Goal: Task Accomplishment & Management: Use online tool/utility

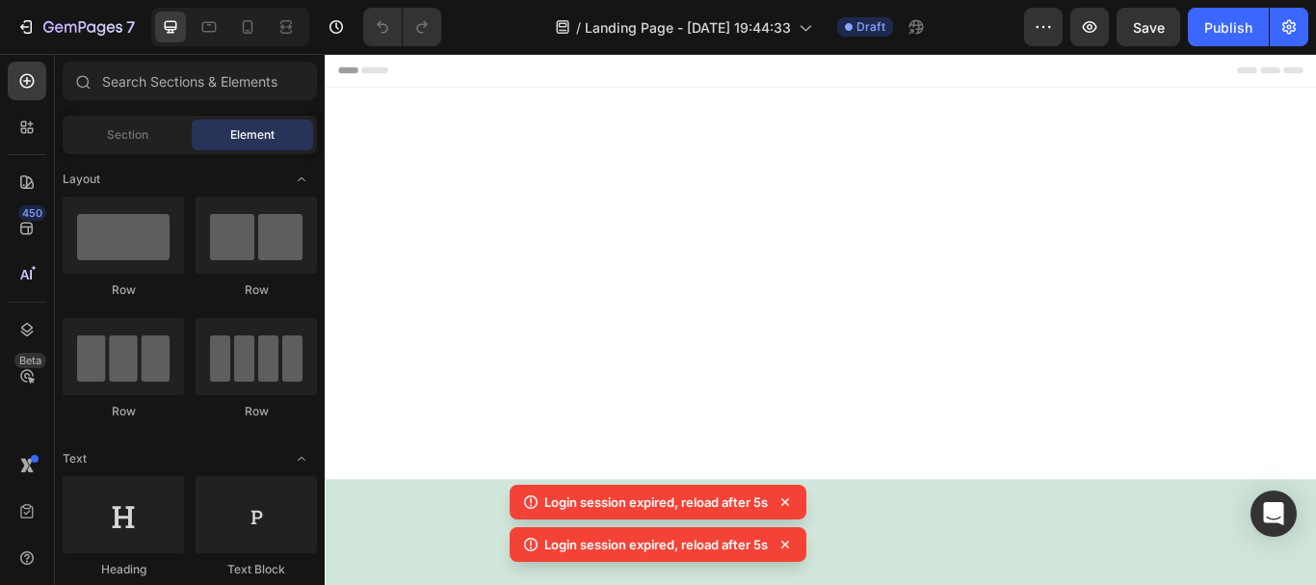
scroll to position [6369, 0]
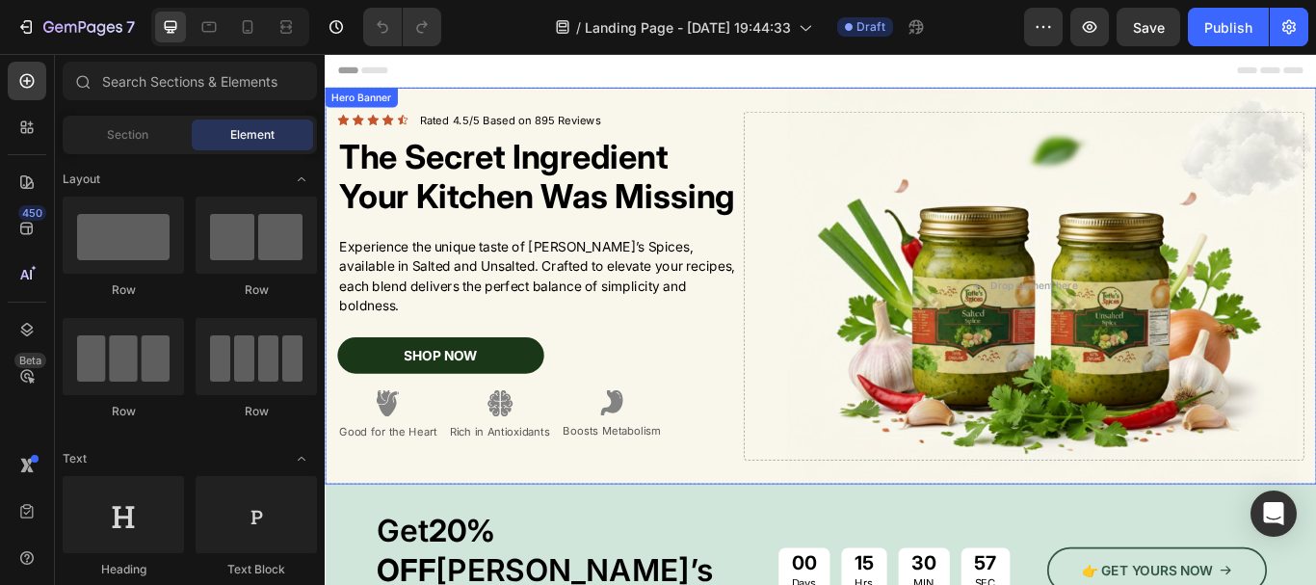
click at [835, 103] on div "Icon Icon Icon Icon Icon Icon List Rated 4.5/5 Based on 895 Reviews Text Block …" at bounding box center [903, 325] width 1156 height 469
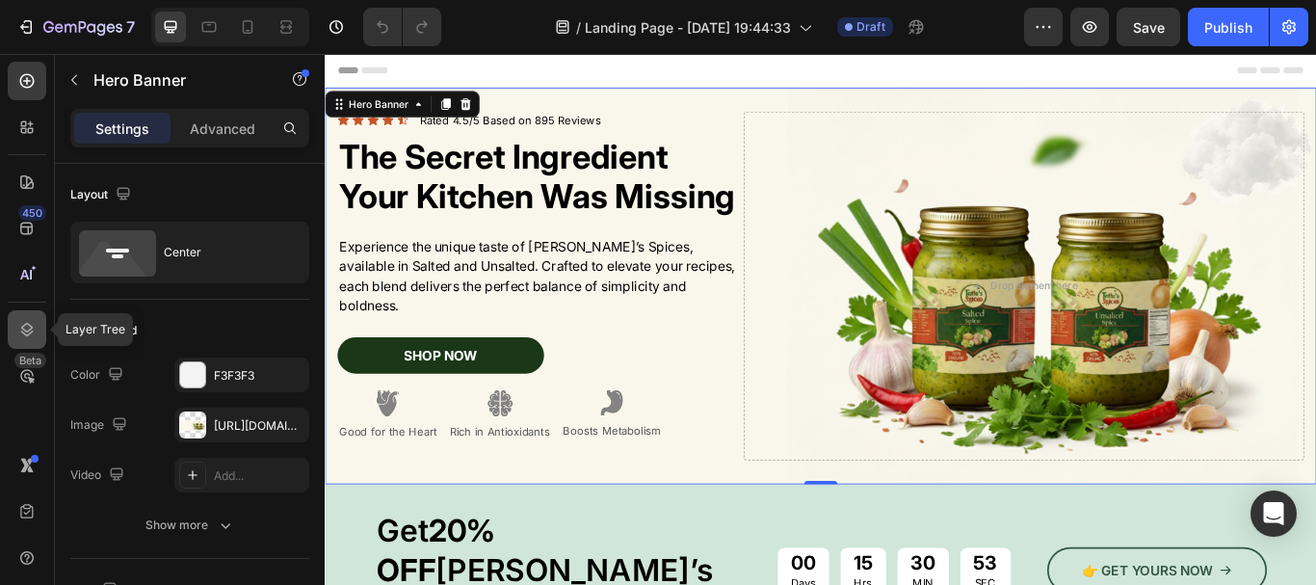
click at [24, 336] on icon at bounding box center [26, 329] width 19 height 19
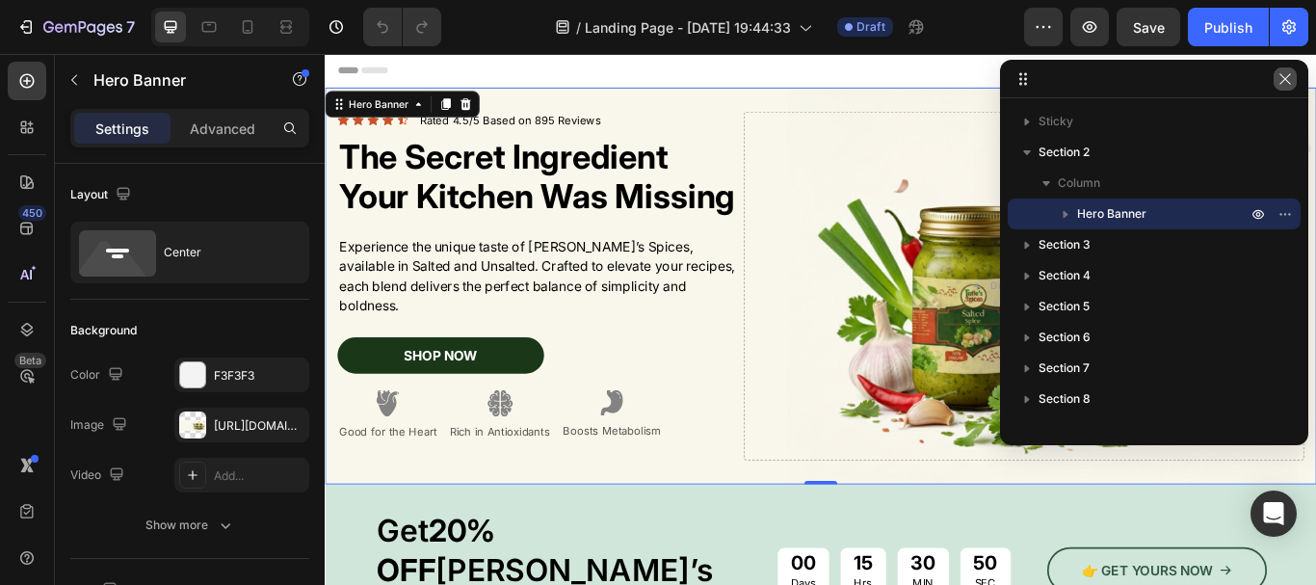
click at [1279, 82] on icon "button" at bounding box center [1285, 78] width 15 height 15
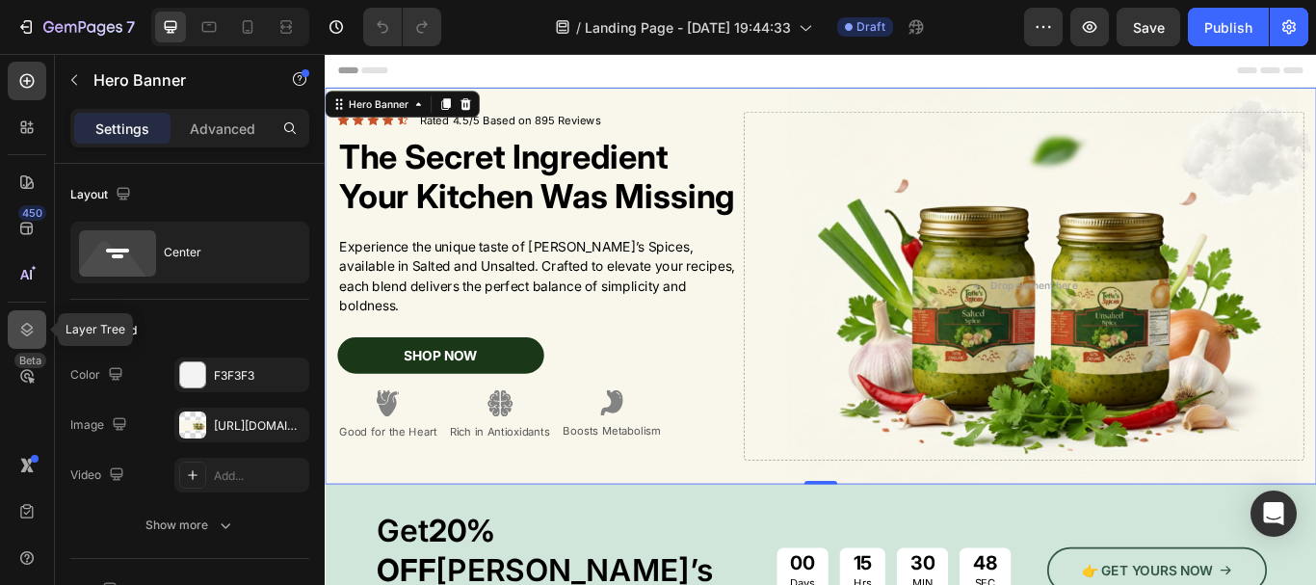
click at [22, 326] on icon at bounding box center [26, 329] width 19 height 19
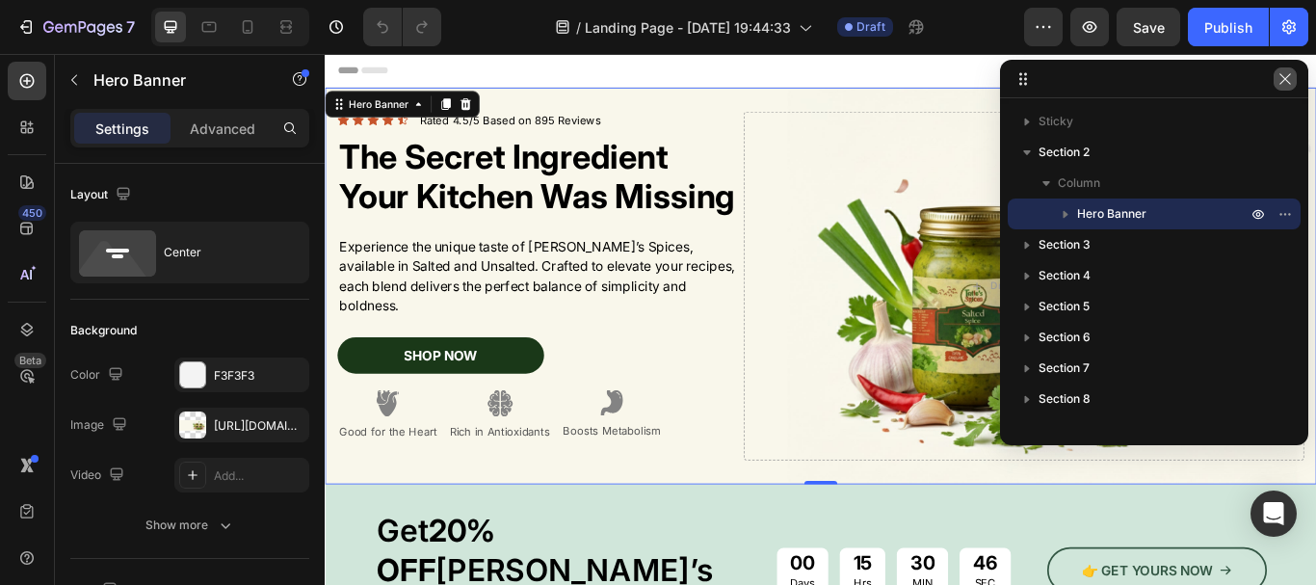
click at [1281, 88] on button "button" at bounding box center [1285, 78] width 23 height 23
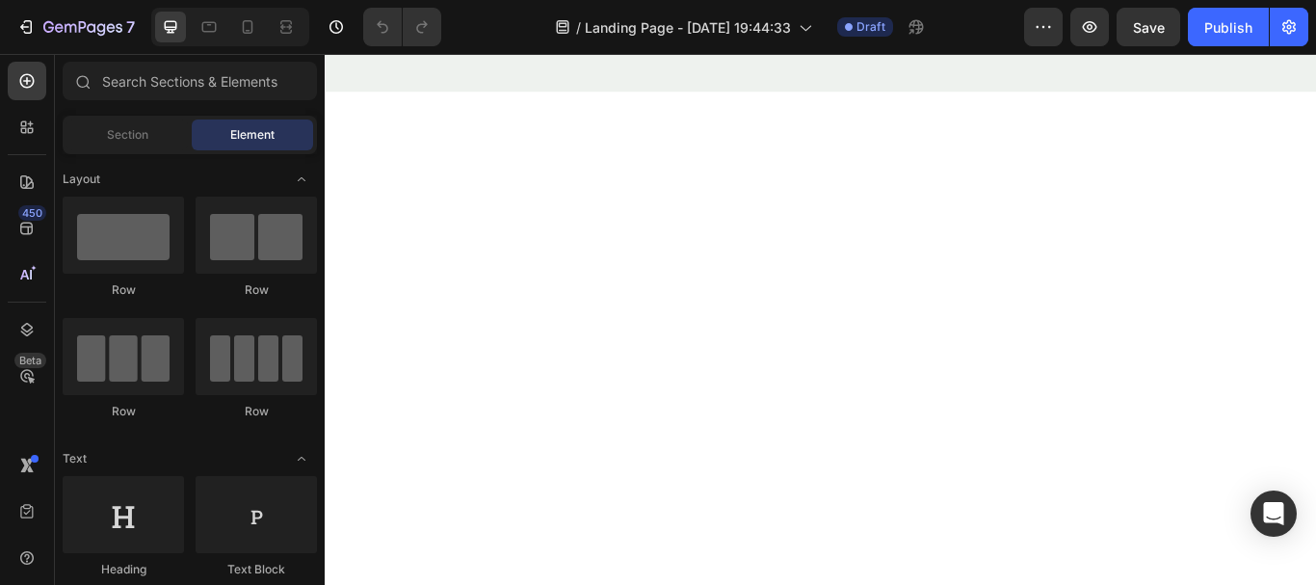
scroll to position [3604, 0]
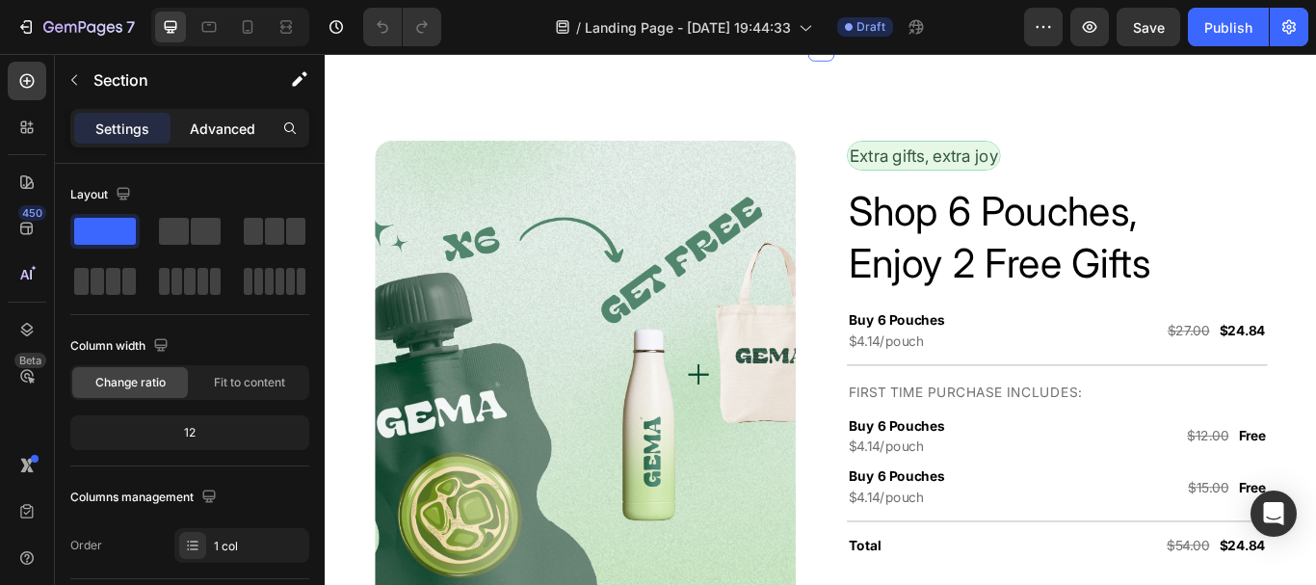
click at [235, 127] on p "Advanced" at bounding box center [223, 129] width 66 height 20
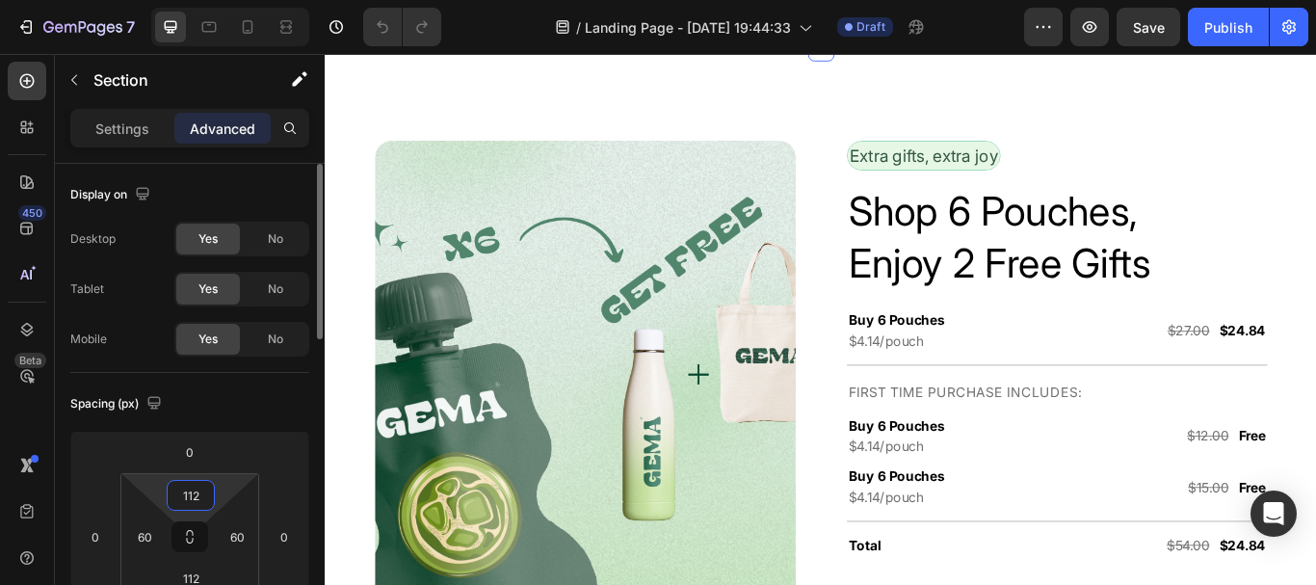
click at [183, 501] on input "112" at bounding box center [191, 495] width 39 height 29
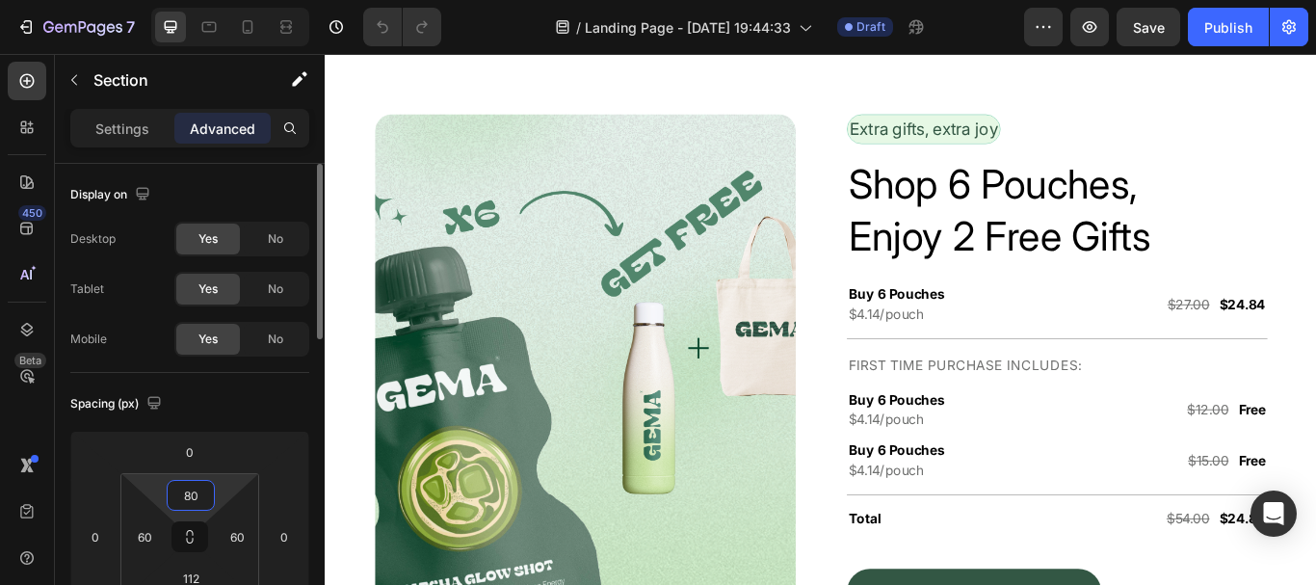
type input "80"
click at [221, 402] on div "Spacing (px)" at bounding box center [189, 403] width 239 height 31
click at [191, 584] on input "112" at bounding box center [191, 578] width 39 height 29
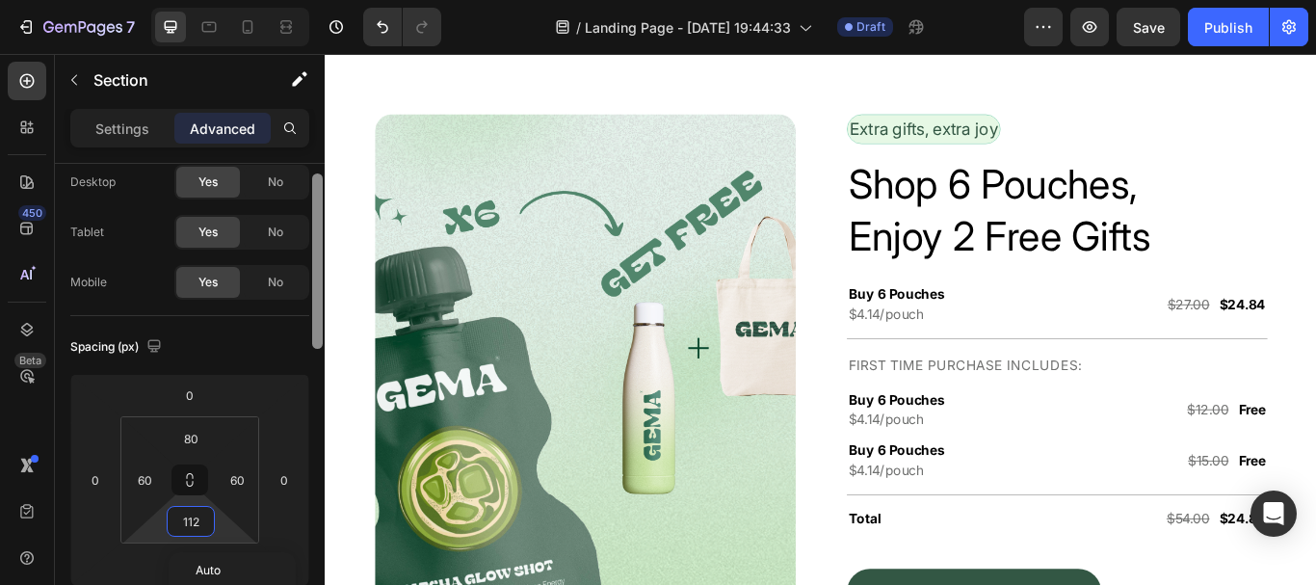
drag, startPoint x: 321, startPoint y: 283, endPoint x: 289, endPoint y: 330, distance: 56.9
click at [314, 305] on div at bounding box center [317, 260] width 11 height 175
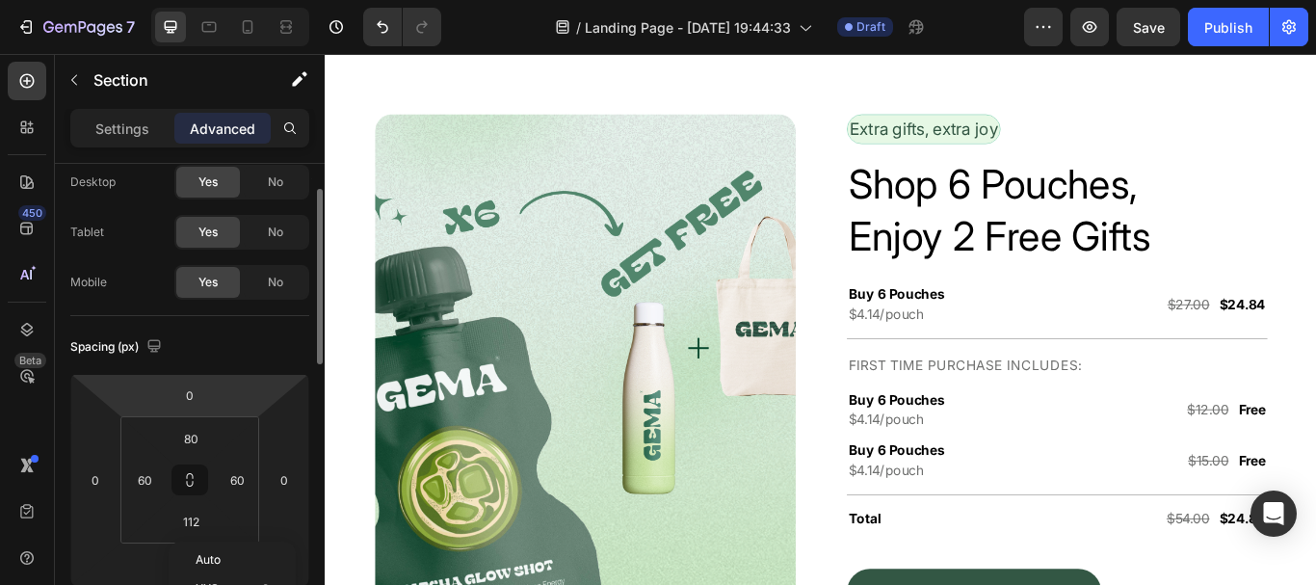
scroll to position [60, 0]
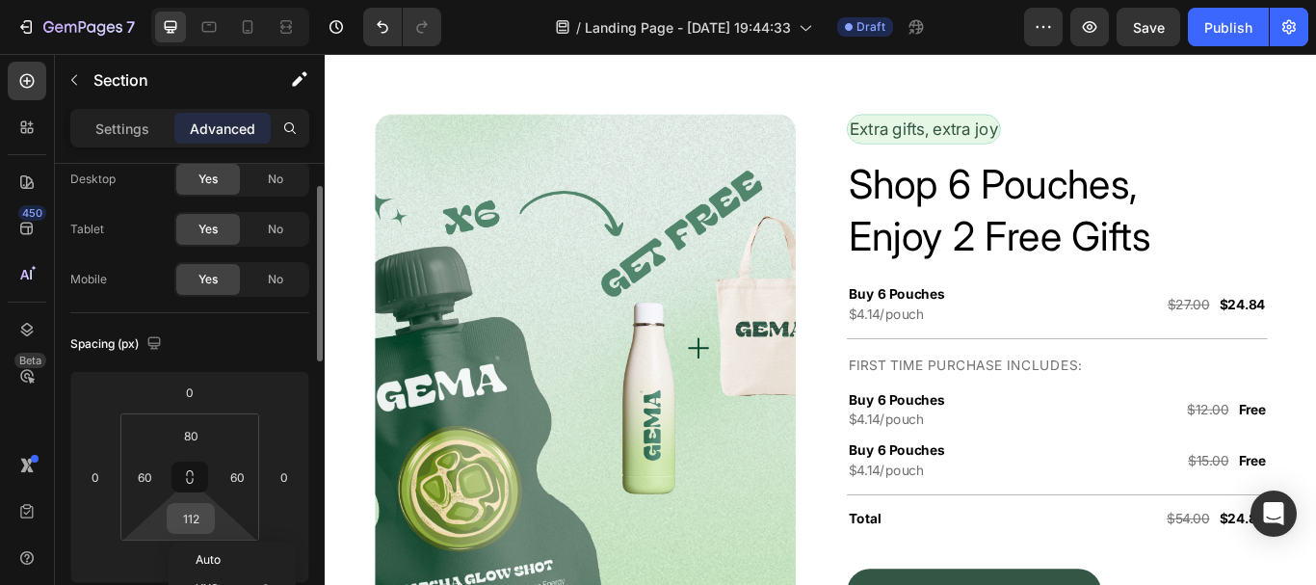
click at [195, 525] on input "112" at bounding box center [191, 518] width 39 height 29
click at [198, 524] on input "112" at bounding box center [191, 518] width 39 height 29
type input "1"
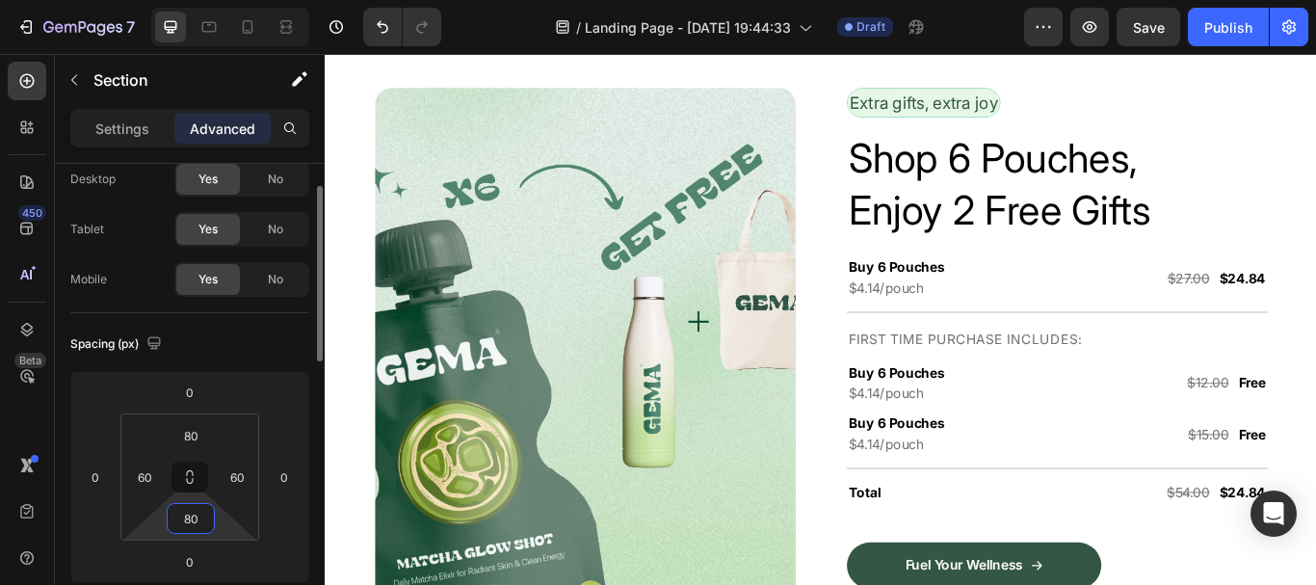
type input "80"
click at [224, 343] on div "Spacing (px)" at bounding box center [189, 344] width 239 height 31
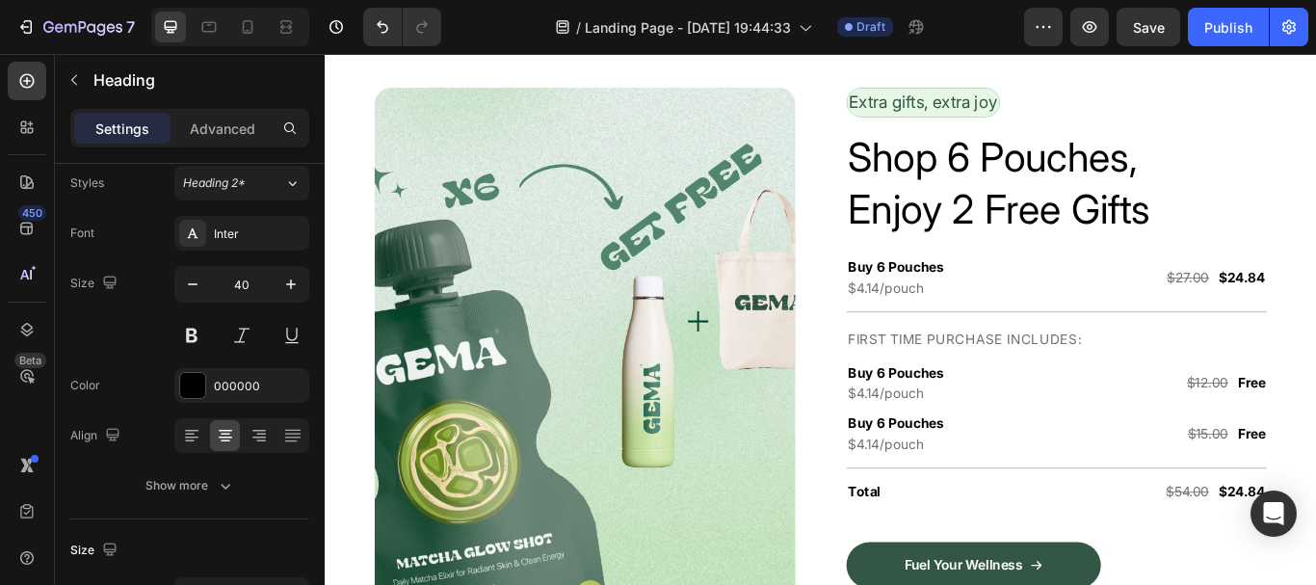
scroll to position [0, 0]
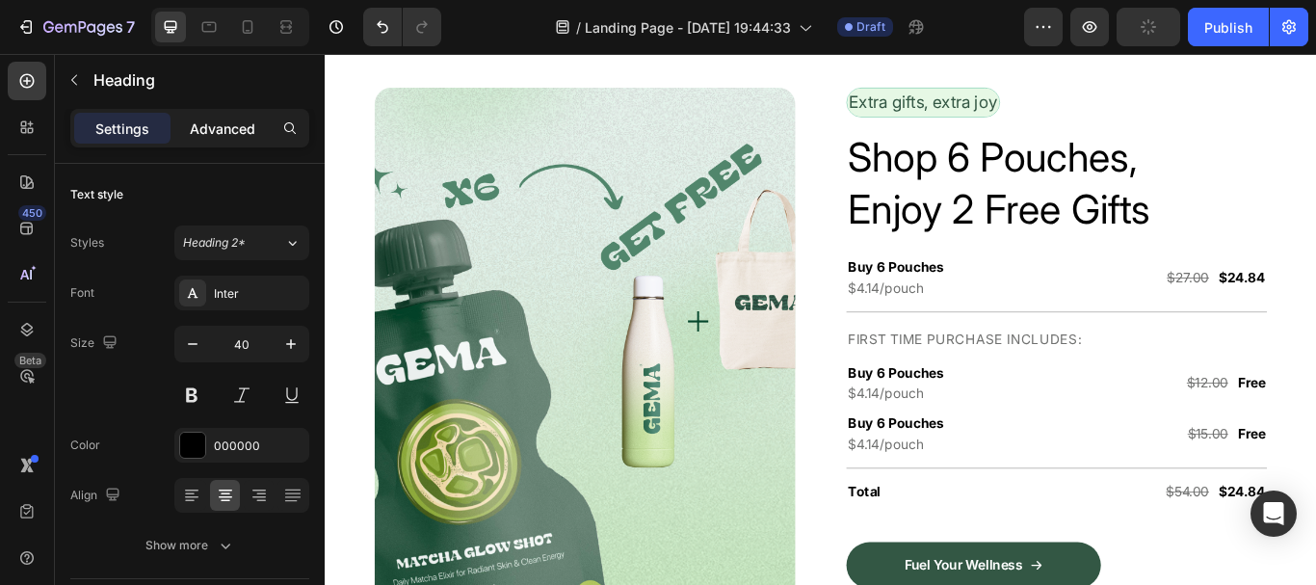
drag, startPoint x: 248, startPoint y: 130, endPoint x: 22, endPoint y: 132, distance: 225.5
click at [248, 130] on p "Advanced" at bounding box center [223, 129] width 66 height 20
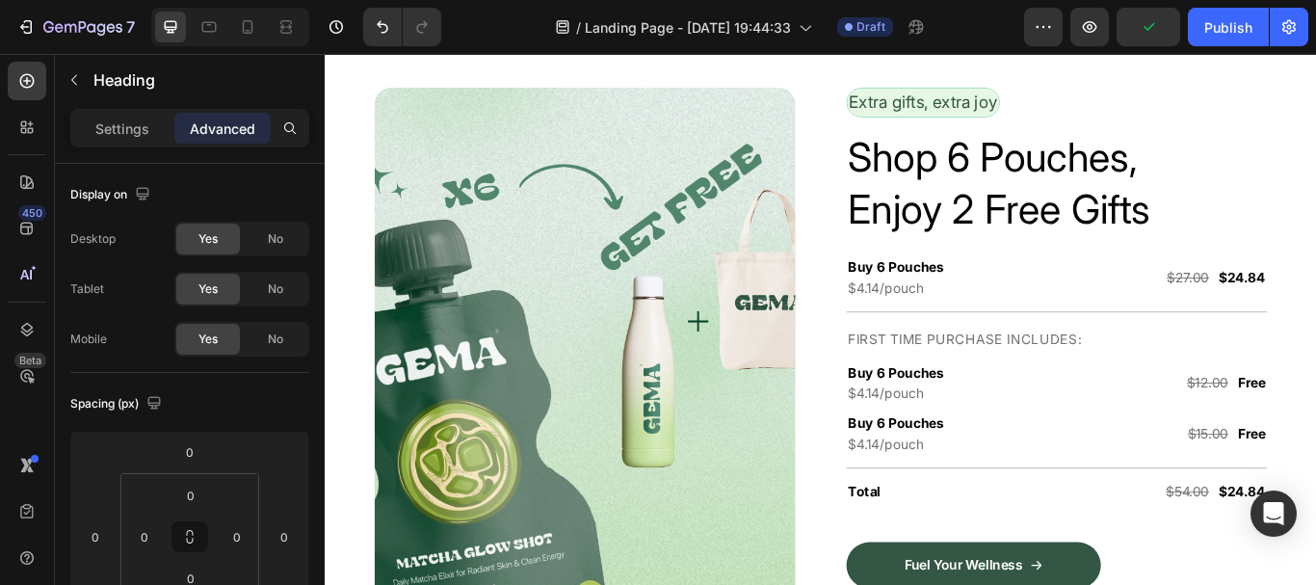
scroll to position [476, 0]
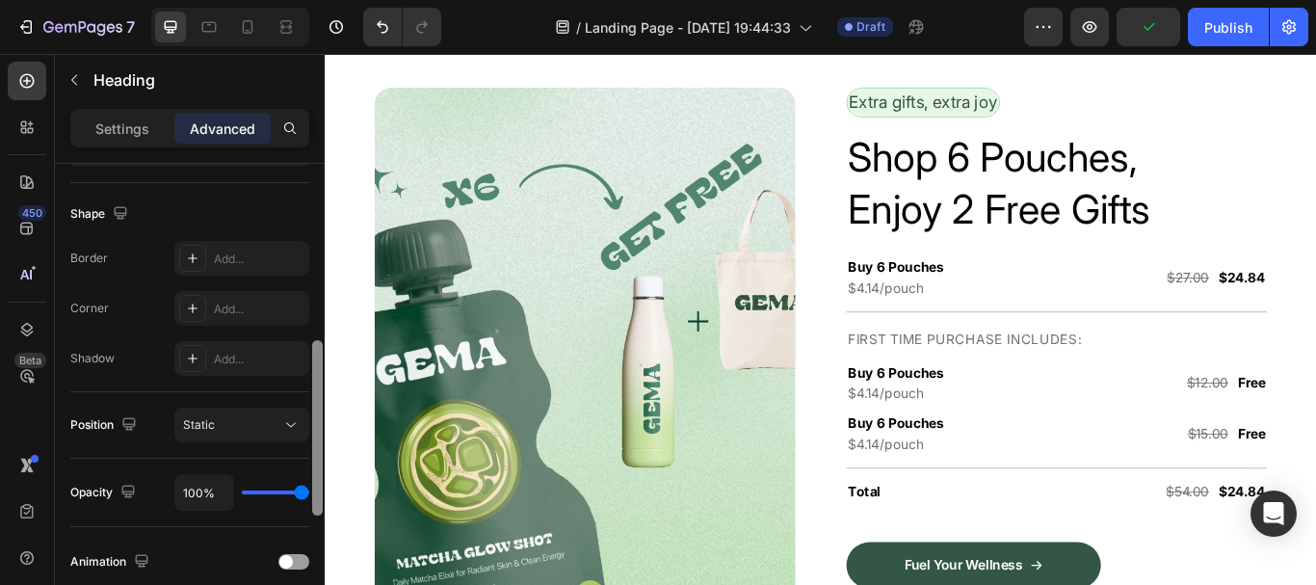
drag, startPoint x: 324, startPoint y: 185, endPoint x: 313, endPoint y: 201, distance: 19.5
click at [313, 201] on div at bounding box center [317, 402] width 14 height 476
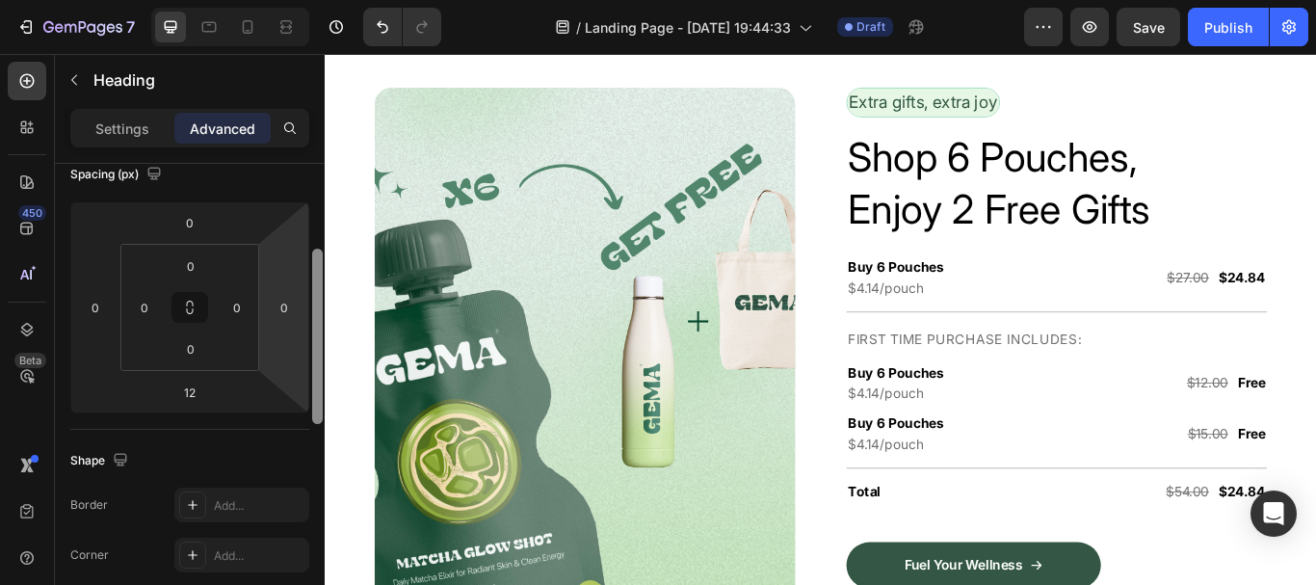
drag, startPoint x: 317, startPoint y: 383, endPoint x: 258, endPoint y: 321, distance: 85.9
click at [299, 293] on div "Display on Desktop Yes No Tablet Yes No Mobile Yes No Spacing (px) 0 0 12 0 0 0…" at bounding box center [190, 402] width 270 height 476
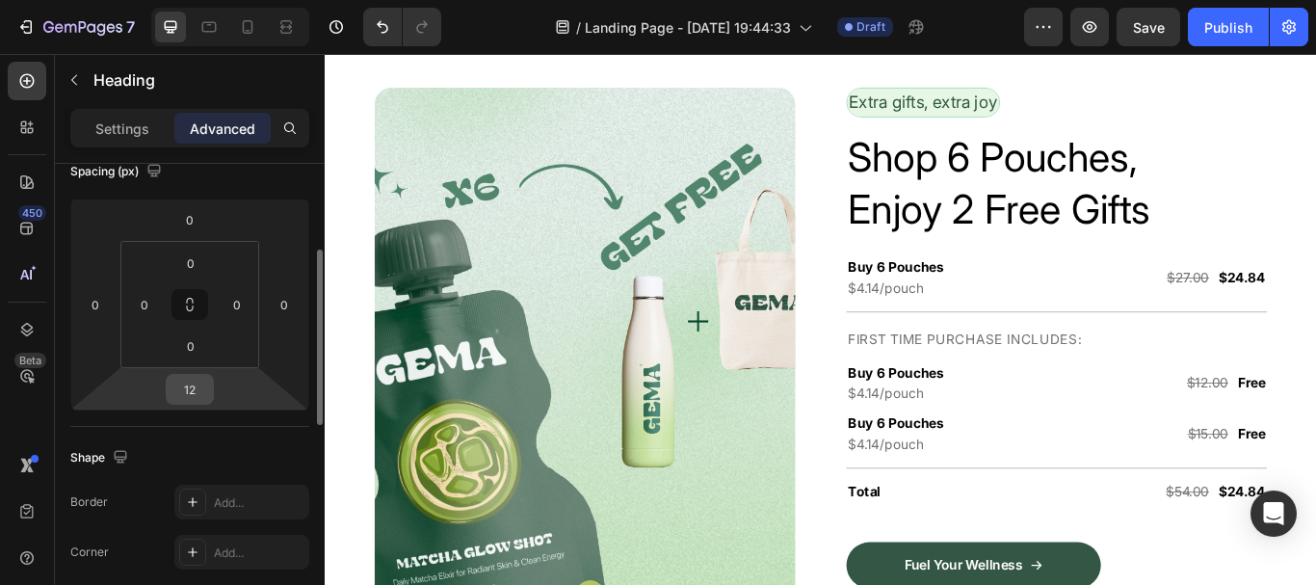
click at [195, 383] on input "12" at bounding box center [190, 389] width 39 height 29
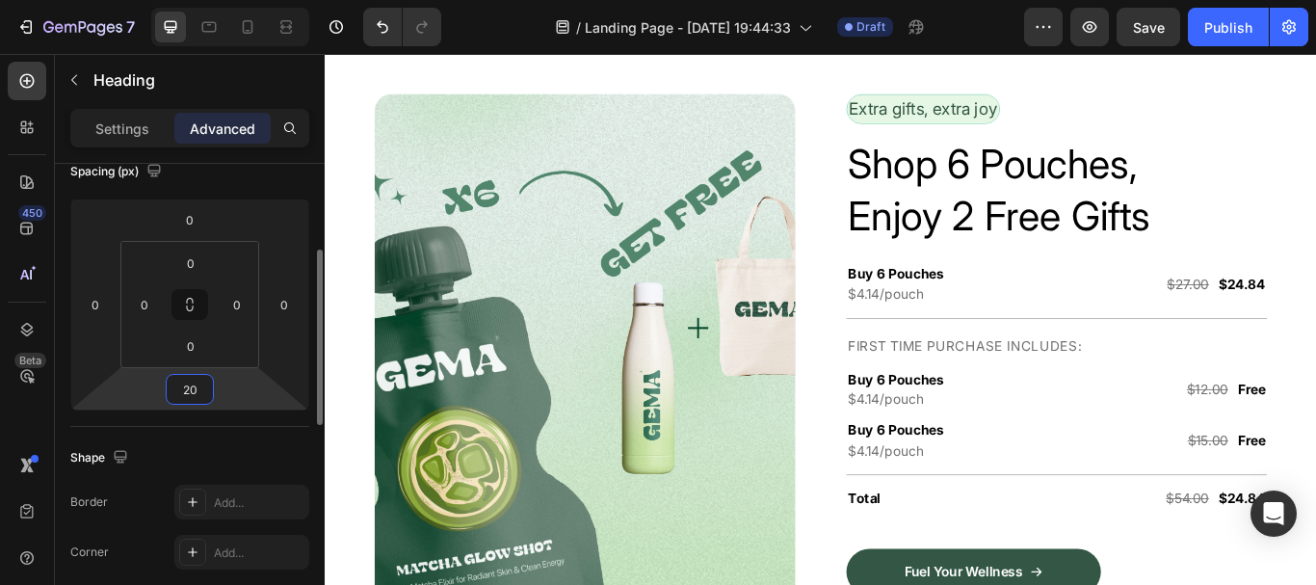
type input "20"
click at [190, 433] on div "Shape Border Add... Corner Add... Shadow Add..." at bounding box center [189, 531] width 239 height 209
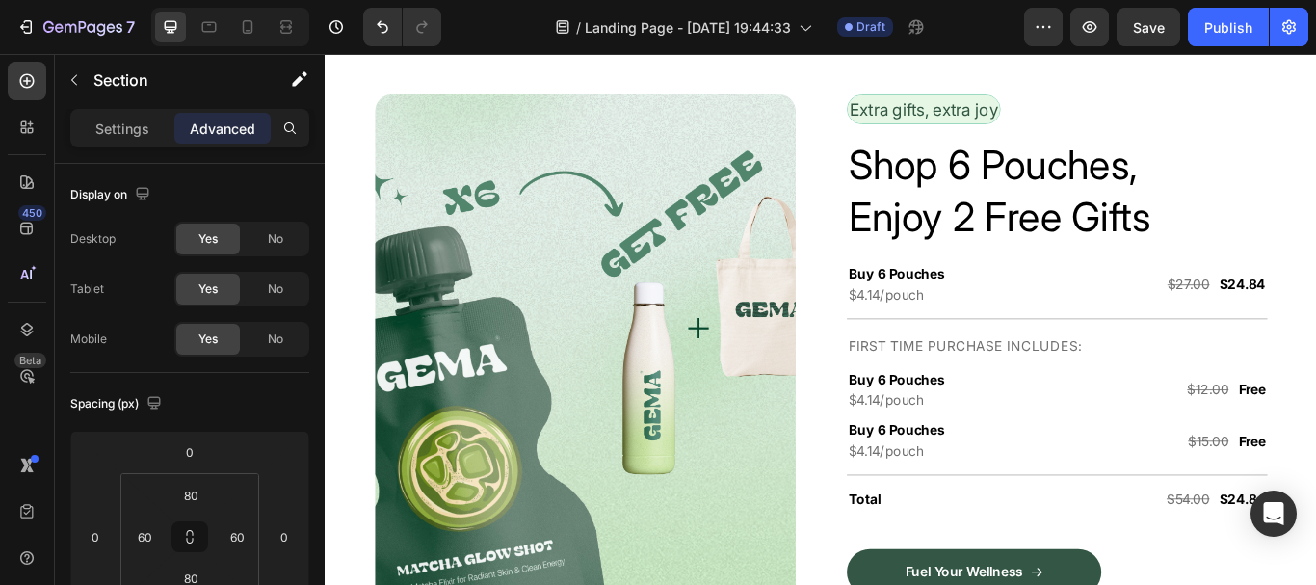
click at [106, 142] on div "Settings" at bounding box center [122, 128] width 96 height 31
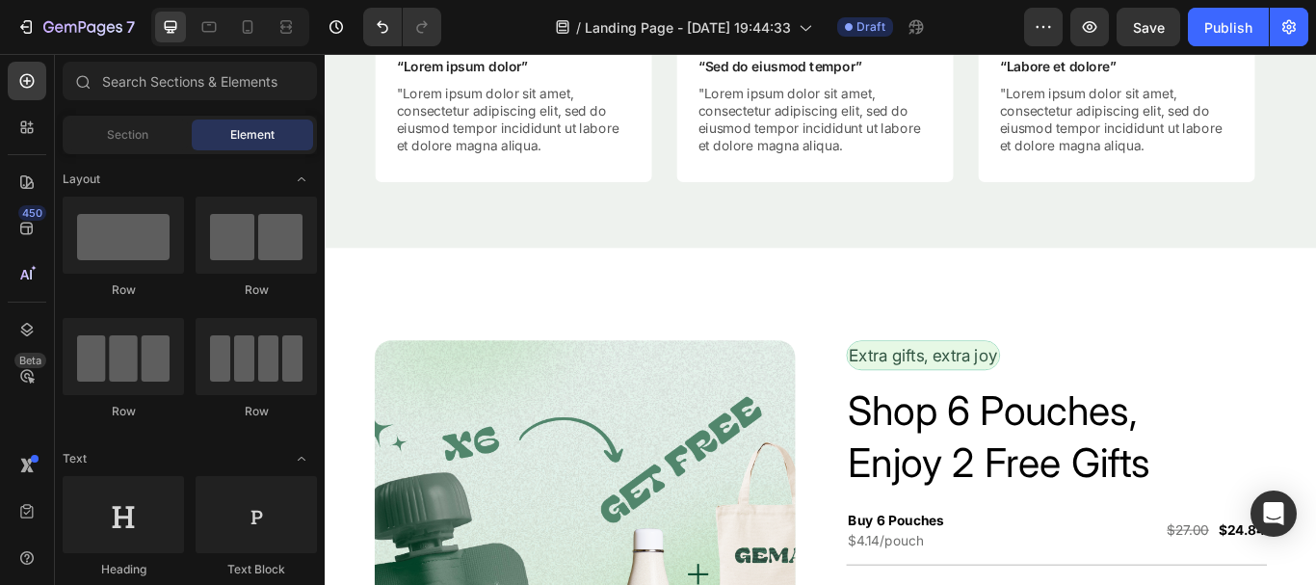
scroll to position [3859, 0]
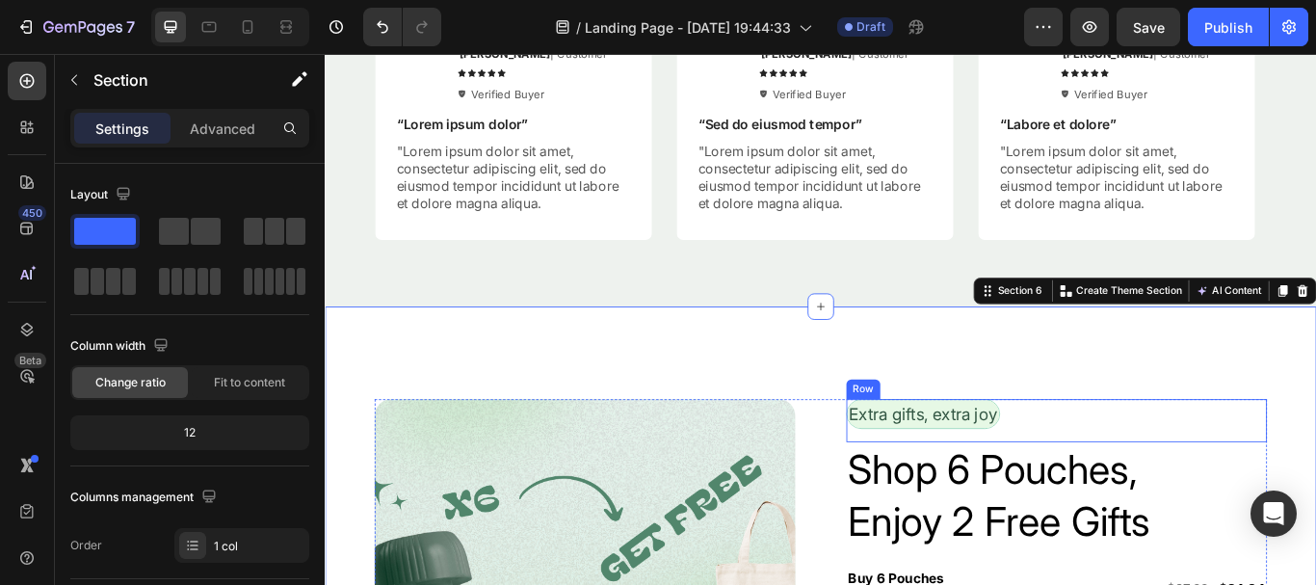
click at [1154, 481] on div "Extra gifts, extra joy Text Block Row" at bounding box center [1178, 482] width 490 height 50
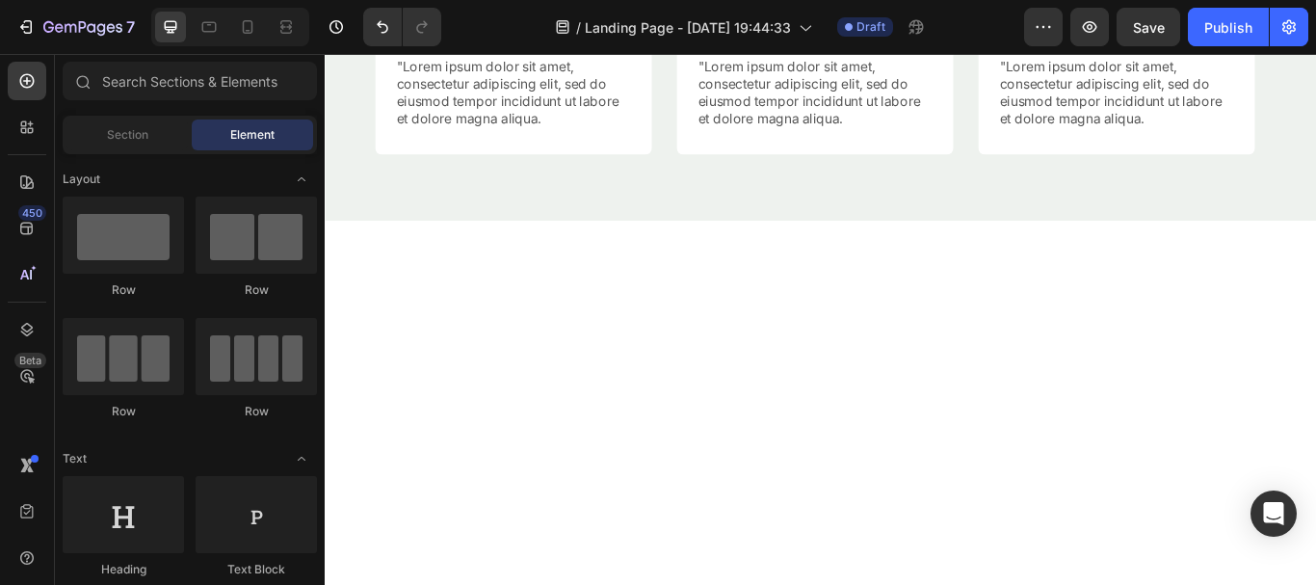
scroll to position [3444, 0]
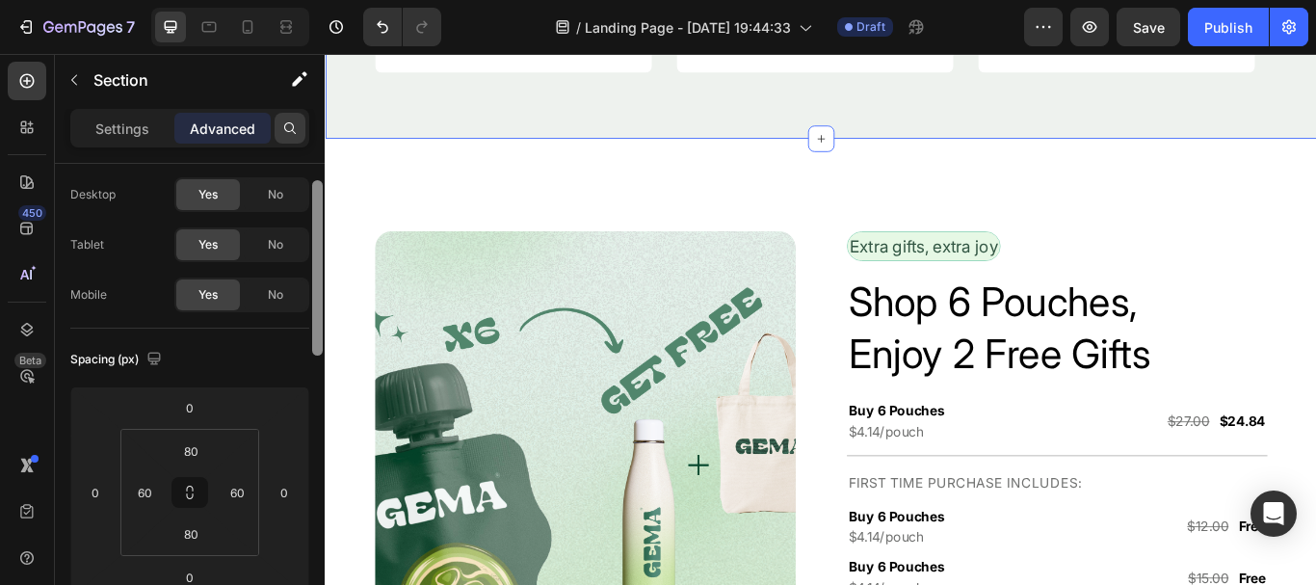
scroll to position [0, 0]
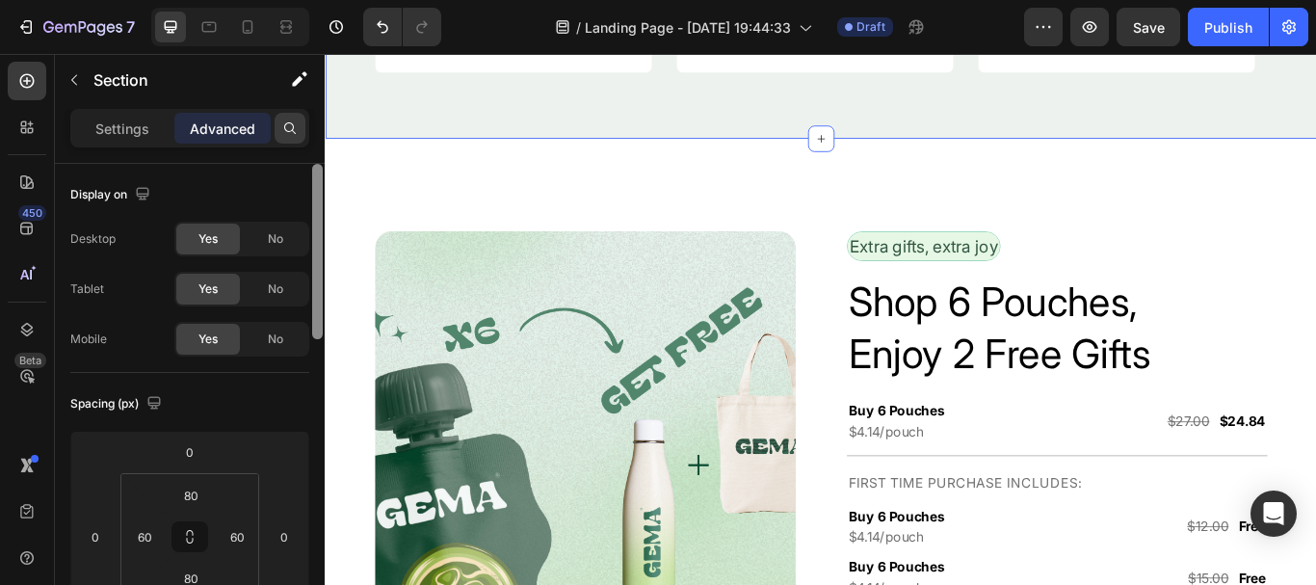
drag, startPoint x: 318, startPoint y: 196, endPoint x: 286, endPoint y: 134, distance: 69.4
click at [286, 134] on div "Settings Advanced Display on Desktop Yes No Tablet Yes No Mobile Yes No Spacing…" at bounding box center [190, 374] width 270 height 531
click at [286, 39] on div at bounding box center [286, 27] width 31 height 31
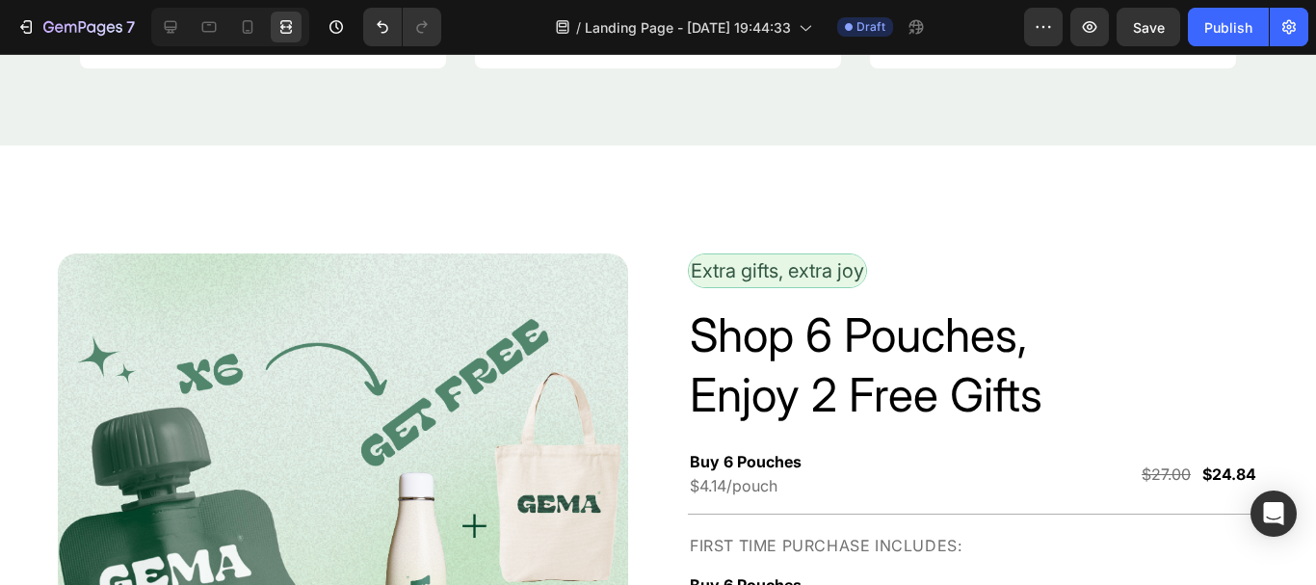
scroll to position [4139, 0]
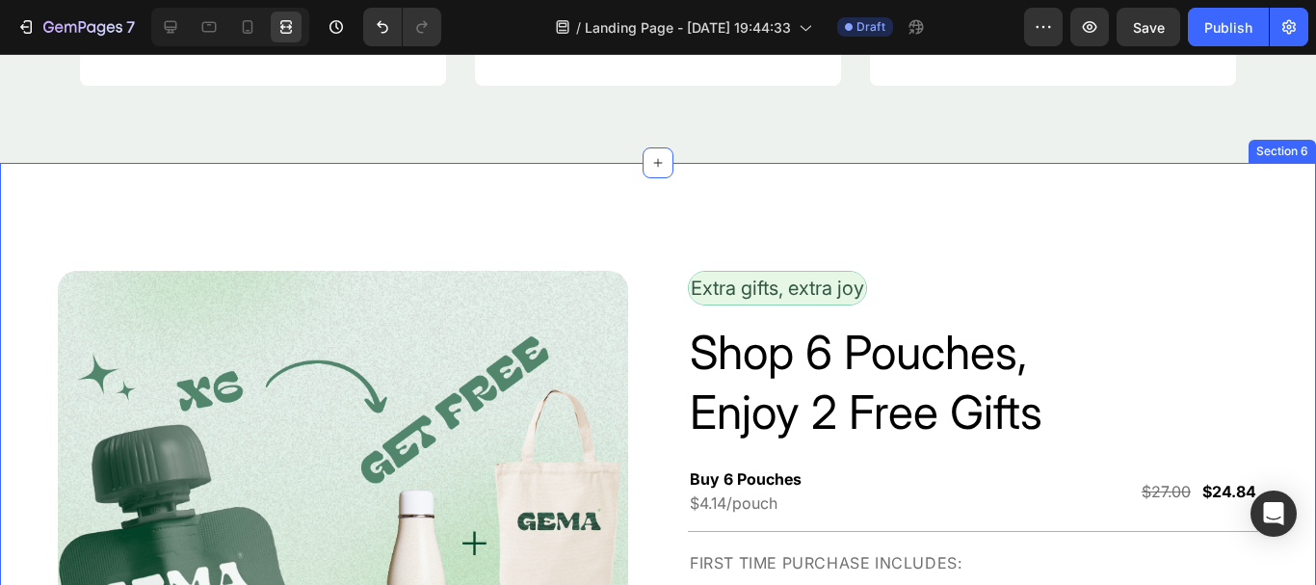
click at [1193, 237] on div "Image Row Extra gifts, extra joy Text Block Row Shop 6 Pouches, Enjoy 2 Free Gi…" at bounding box center [658, 591] width 1316 height 856
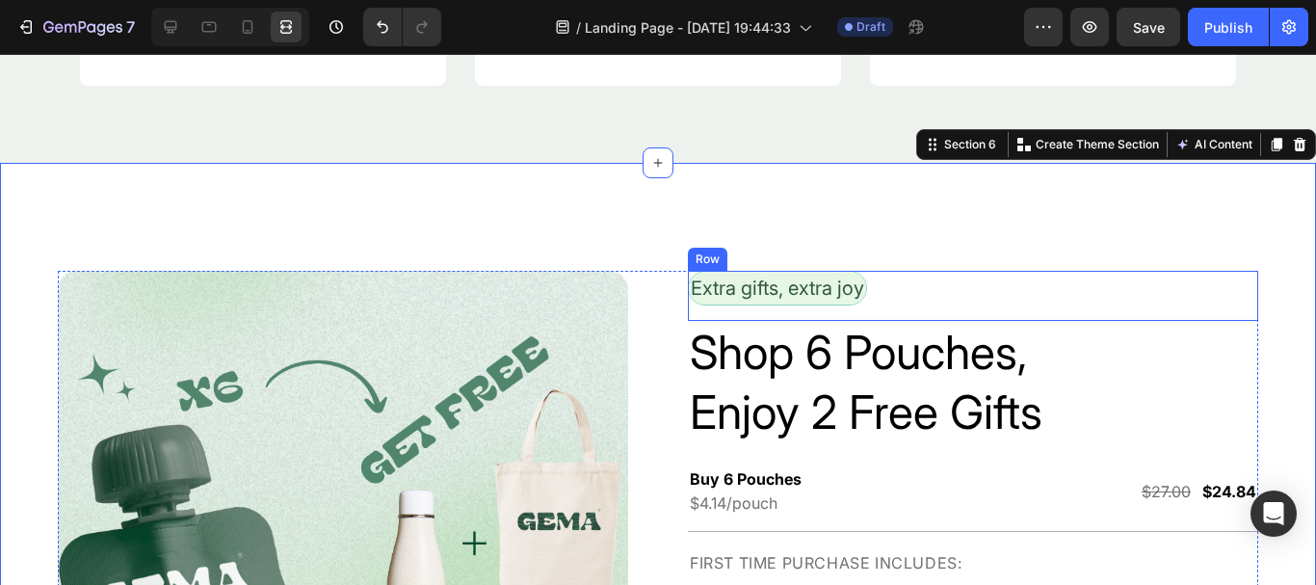
click at [924, 291] on div "Extra gifts, extra joy Text Block Row" at bounding box center [973, 296] width 570 height 50
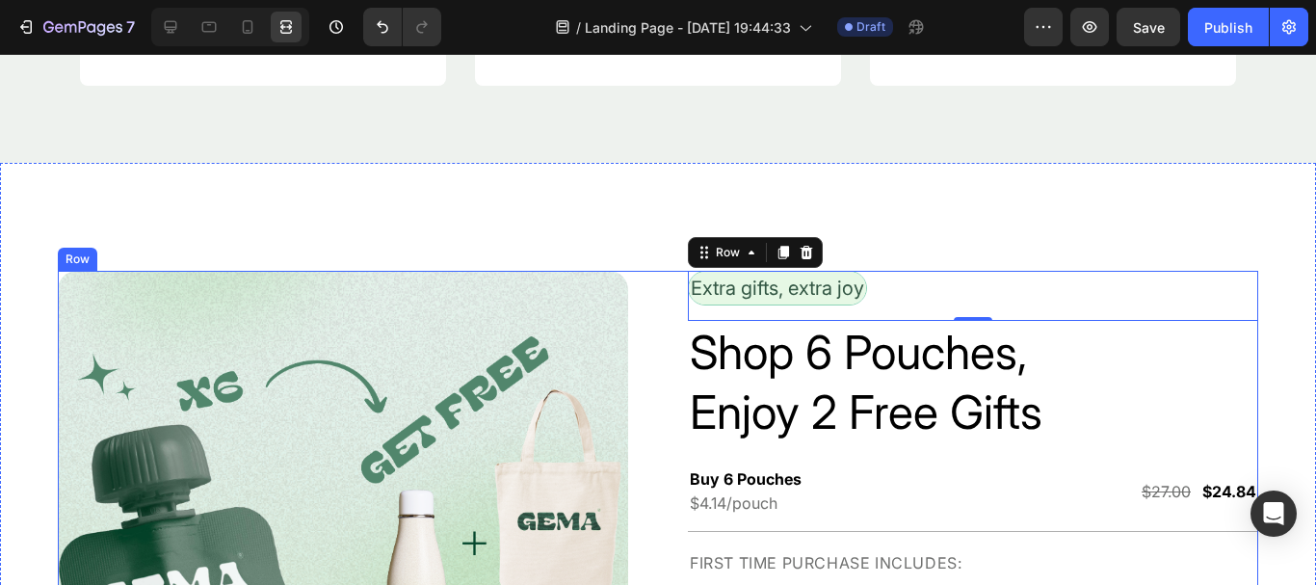
click at [662, 310] on div "Image Row Extra gifts, extra joy Text Block Row 0 Shop 6 Pouches, Enjoy 2 Free …" at bounding box center [658, 583] width 1201 height 624
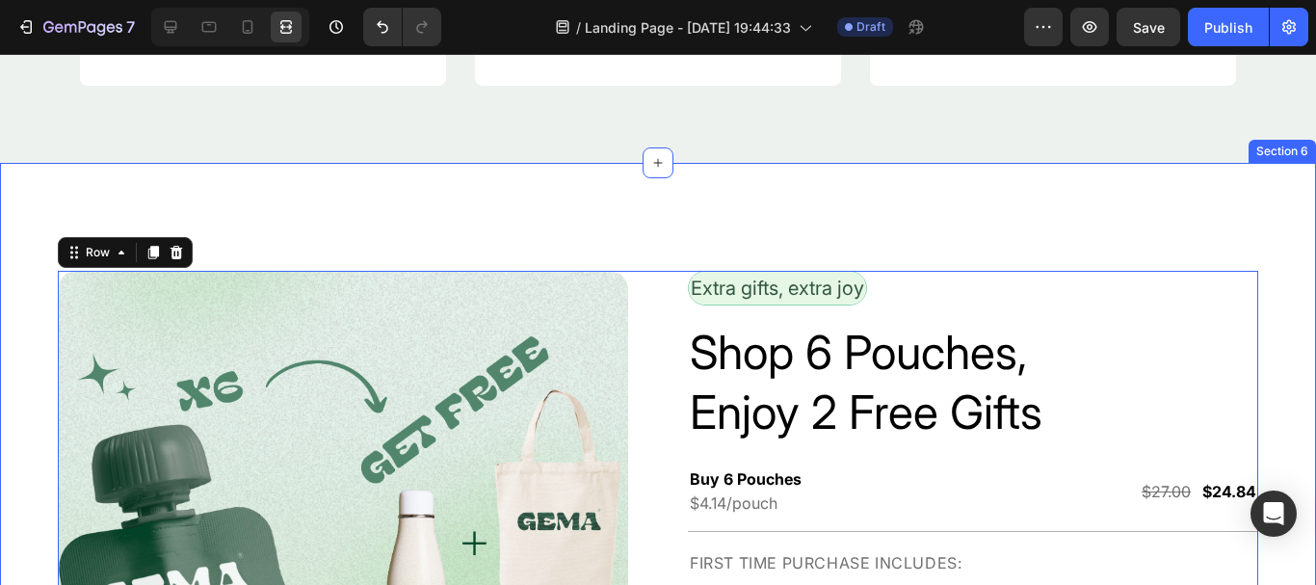
click at [715, 219] on div "Image Row Extra gifts, extra joy Text Block Row Shop 6 Pouches, Enjoy 2 Free Gi…" at bounding box center [658, 591] width 1316 height 856
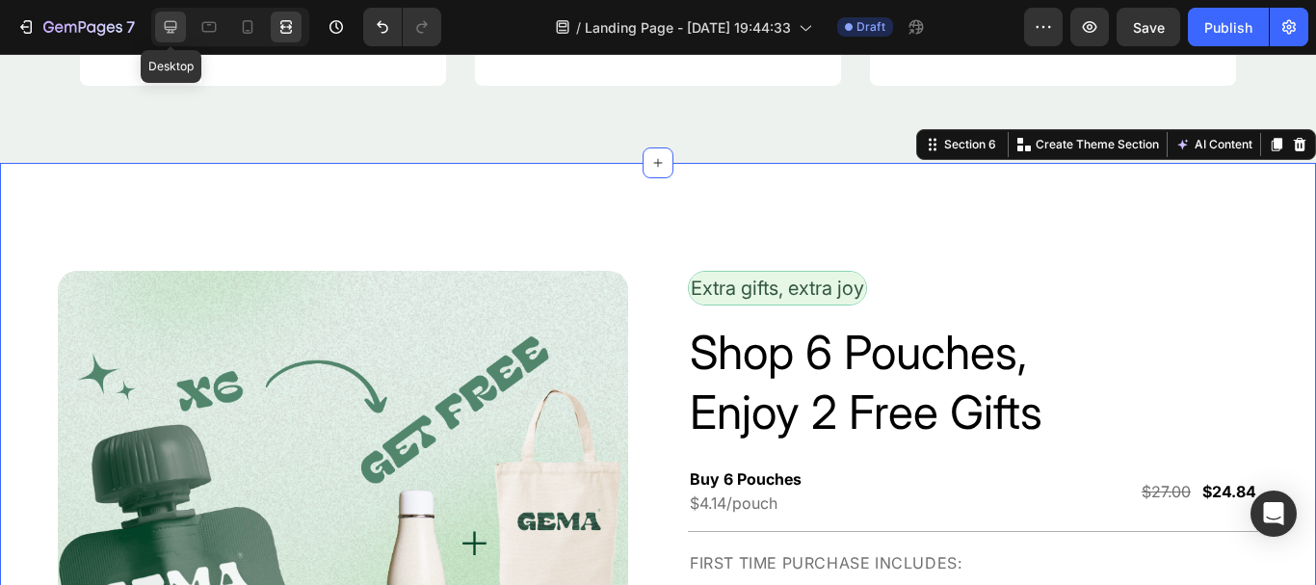
click at [163, 33] on icon at bounding box center [170, 26] width 19 height 19
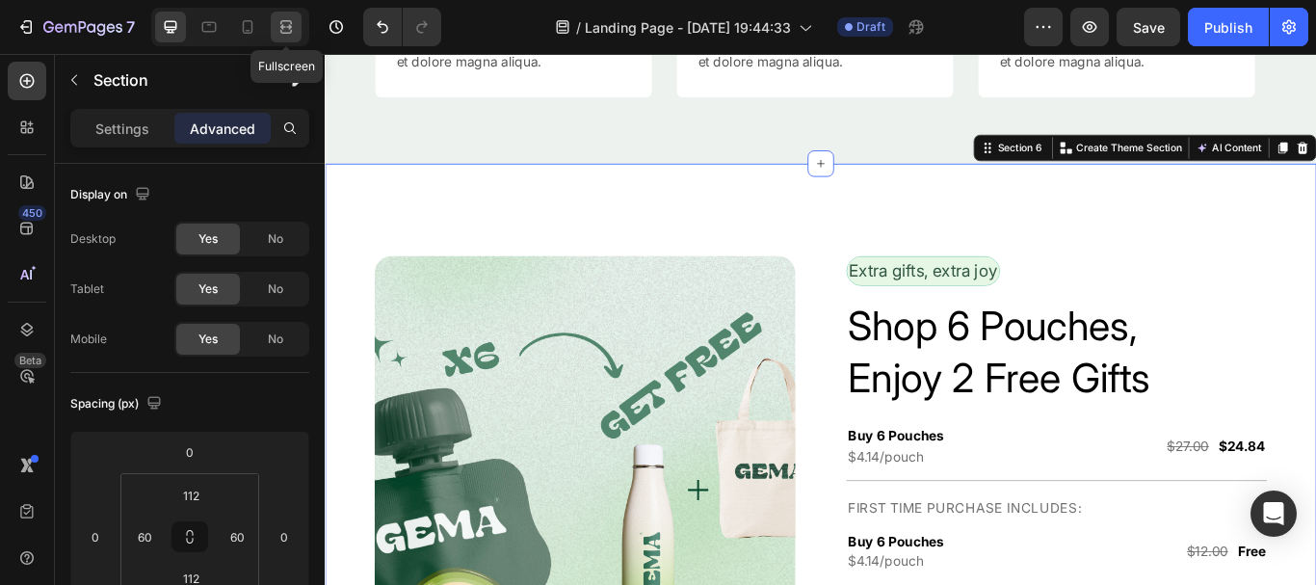
click at [284, 27] on icon at bounding box center [283, 26] width 6 height 5
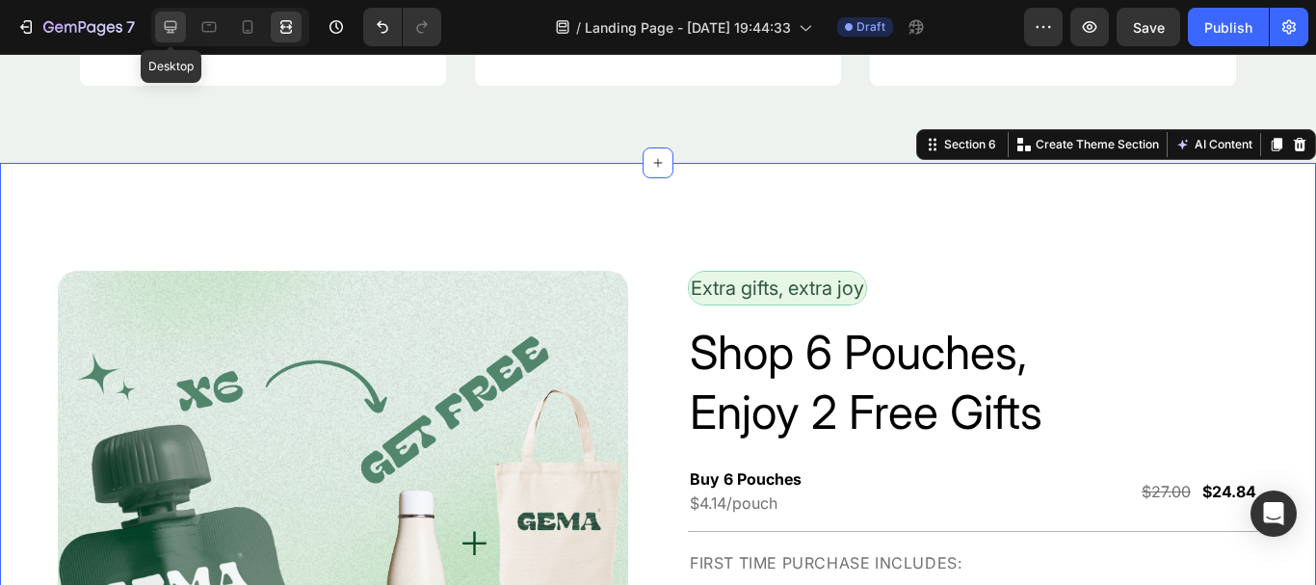
click at [170, 35] on icon at bounding box center [170, 26] width 19 height 19
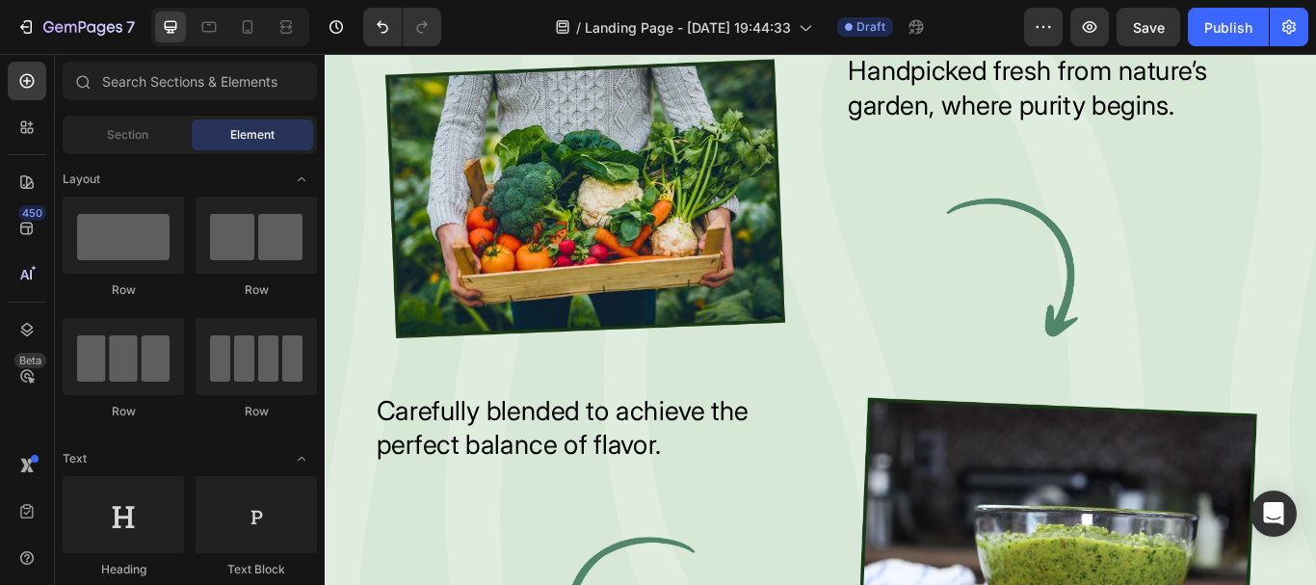
scroll to position [2121, 0]
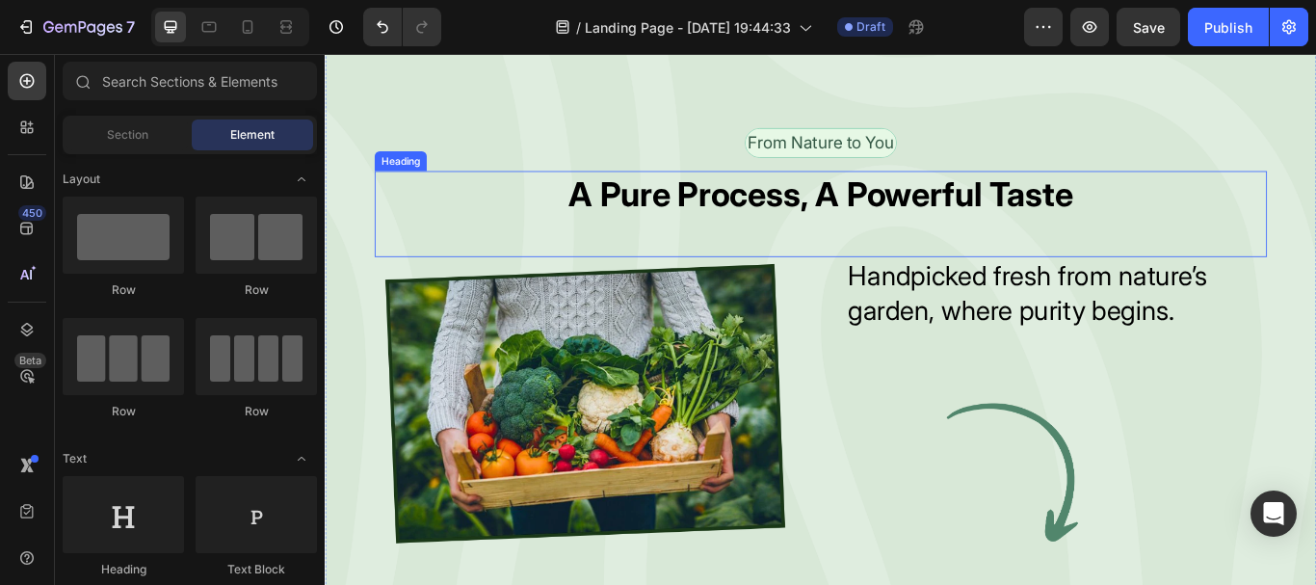
click at [983, 245] on h2 "A Pure Process, A Powerful Taste" at bounding box center [903, 218] width 1041 height 54
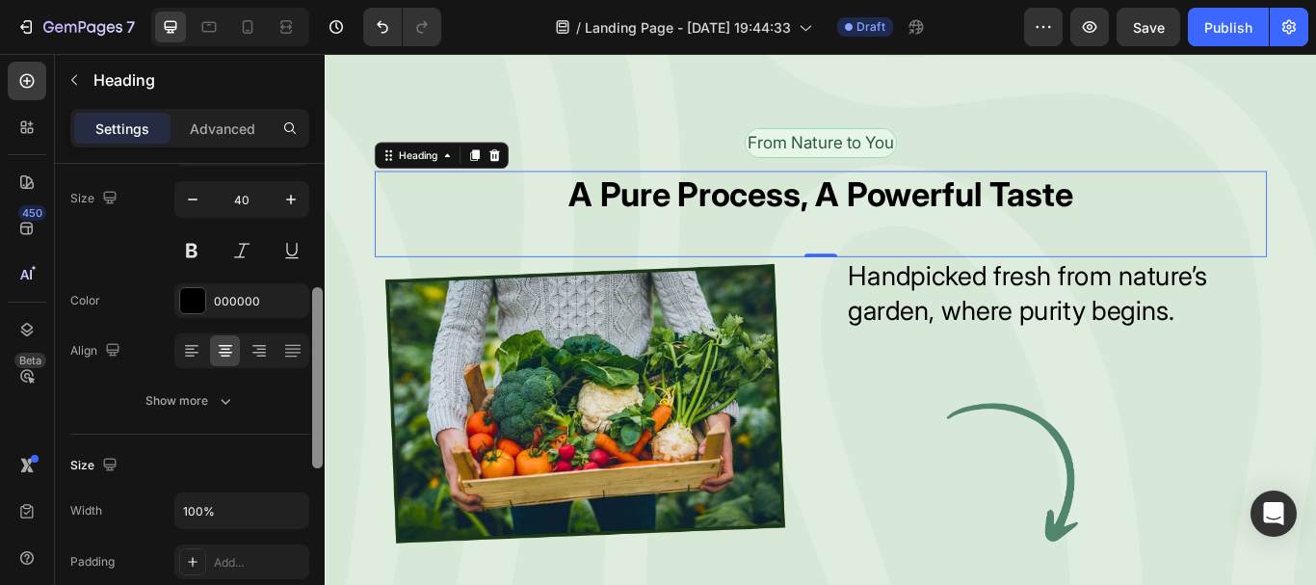
scroll to position [202, 0]
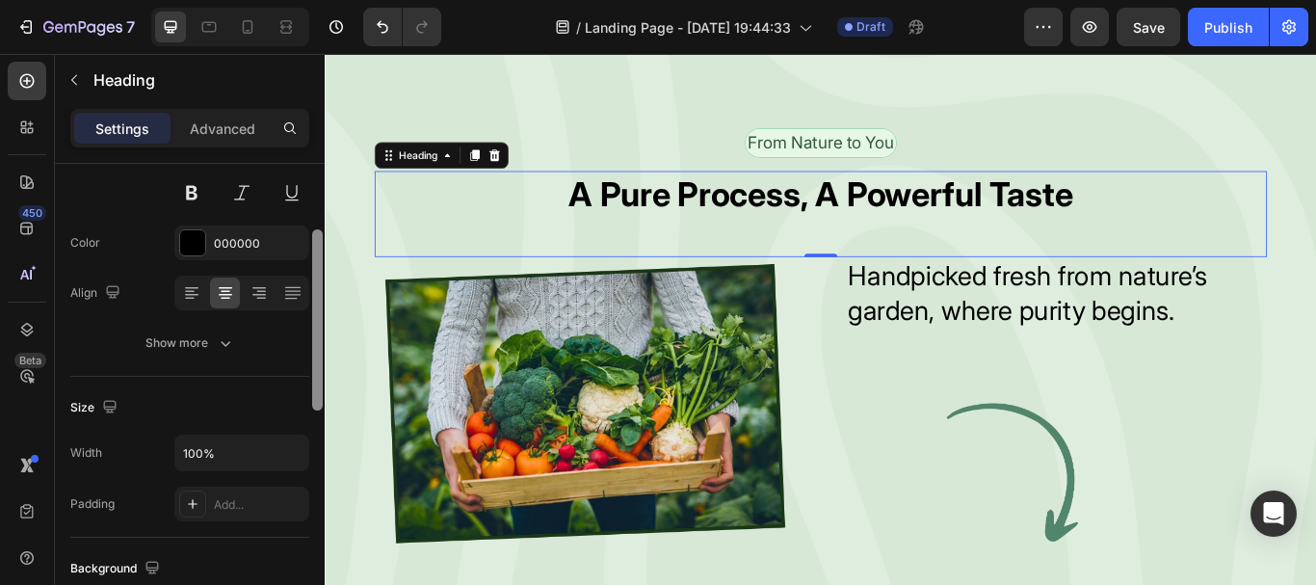
drag, startPoint x: 319, startPoint y: 332, endPoint x: 257, endPoint y: 410, distance: 99.5
click at [267, 409] on div "Text style Styles Heading 2* Font Inter Size 40 Color 000000 Align Show more Si…" at bounding box center [190, 402] width 270 height 476
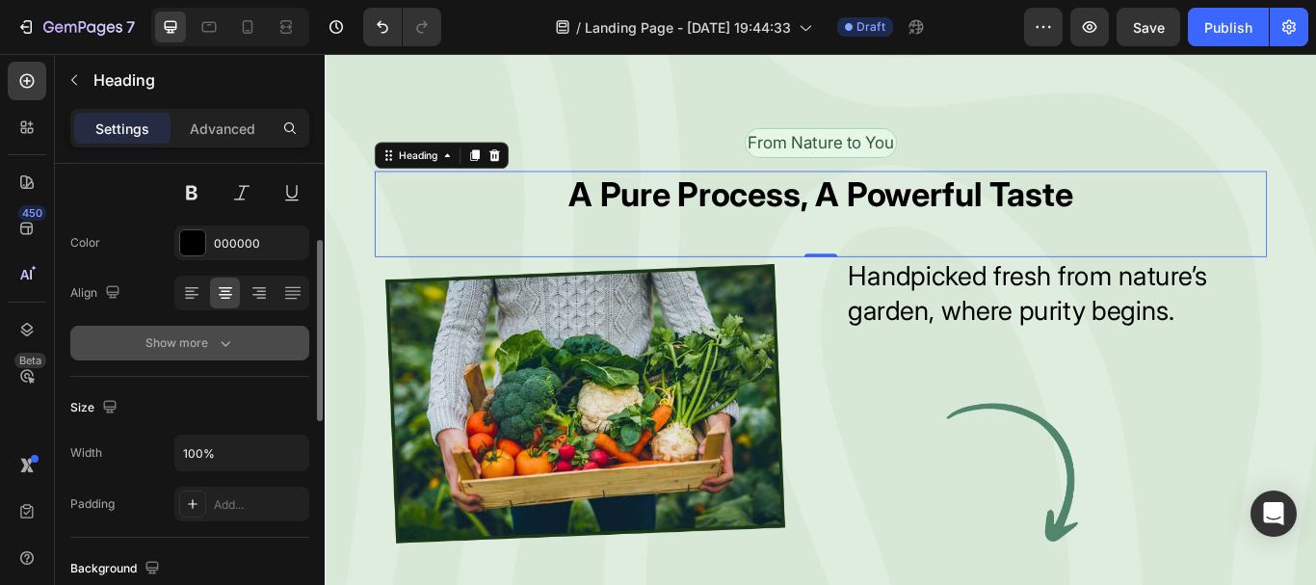
click at [232, 345] on icon "button" at bounding box center [225, 342] width 19 height 19
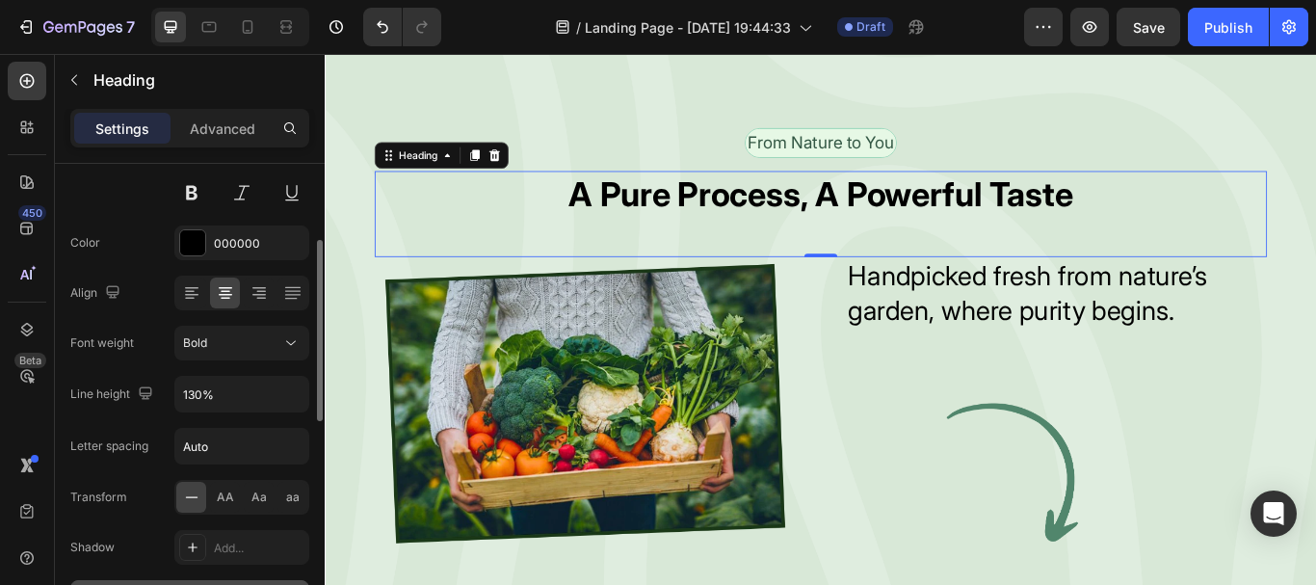
click at [143, 292] on div "Align" at bounding box center [189, 293] width 239 height 35
click at [143, 313] on div "Font Inter Size 40 Color 000000 Align Font weight Bold Line height 130% Letter …" at bounding box center [189, 344] width 239 height 542
click at [135, 400] on button "button" at bounding box center [145, 393] width 23 height 23
click at [140, 361] on div "Font Inter Size 40 Color 000000 Align Font weight Bold Line height 130% Letter …" at bounding box center [189, 344] width 239 height 542
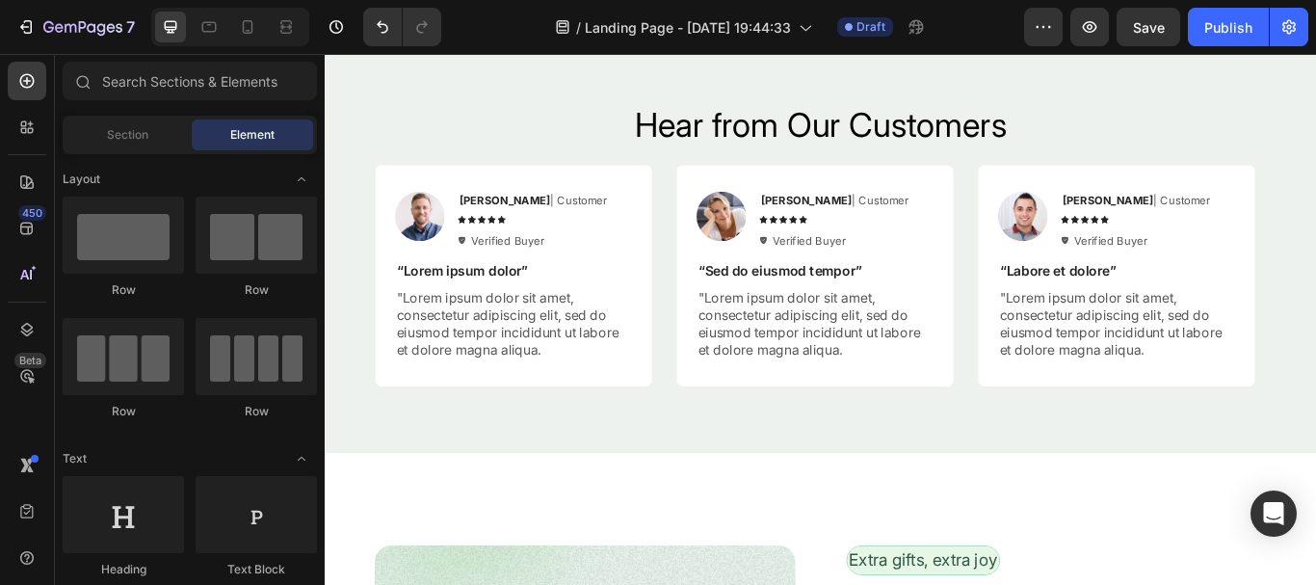
scroll to position [3739, 0]
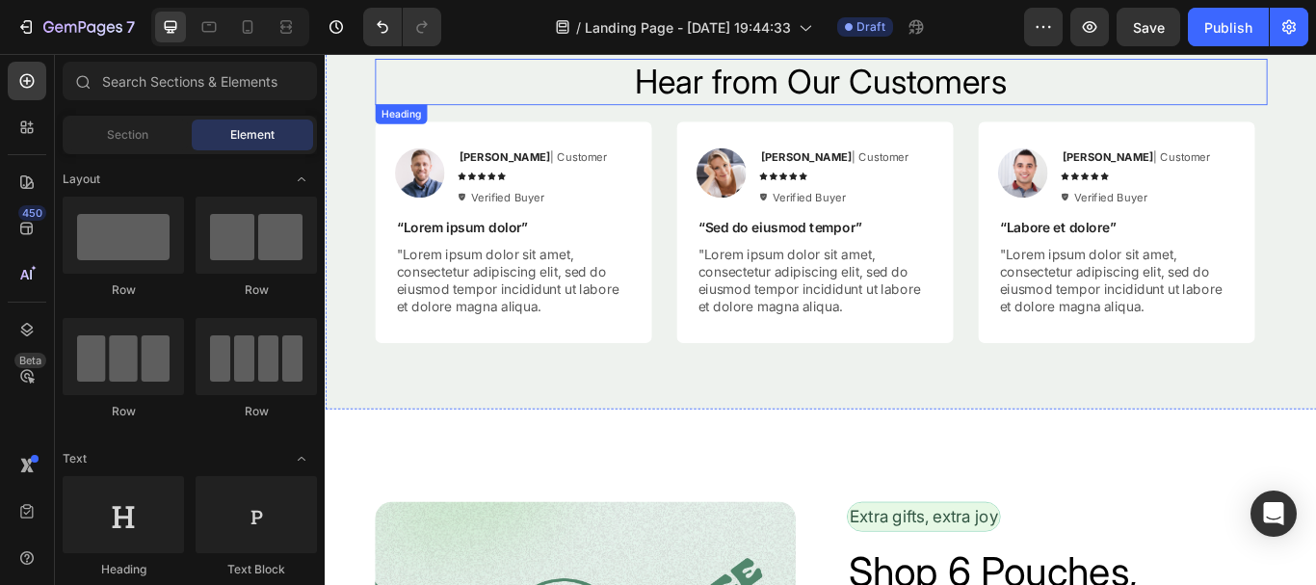
click at [1042, 98] on h2 "Hear from Our Customers" at bounding box center [903, 87] width 1041 height 54
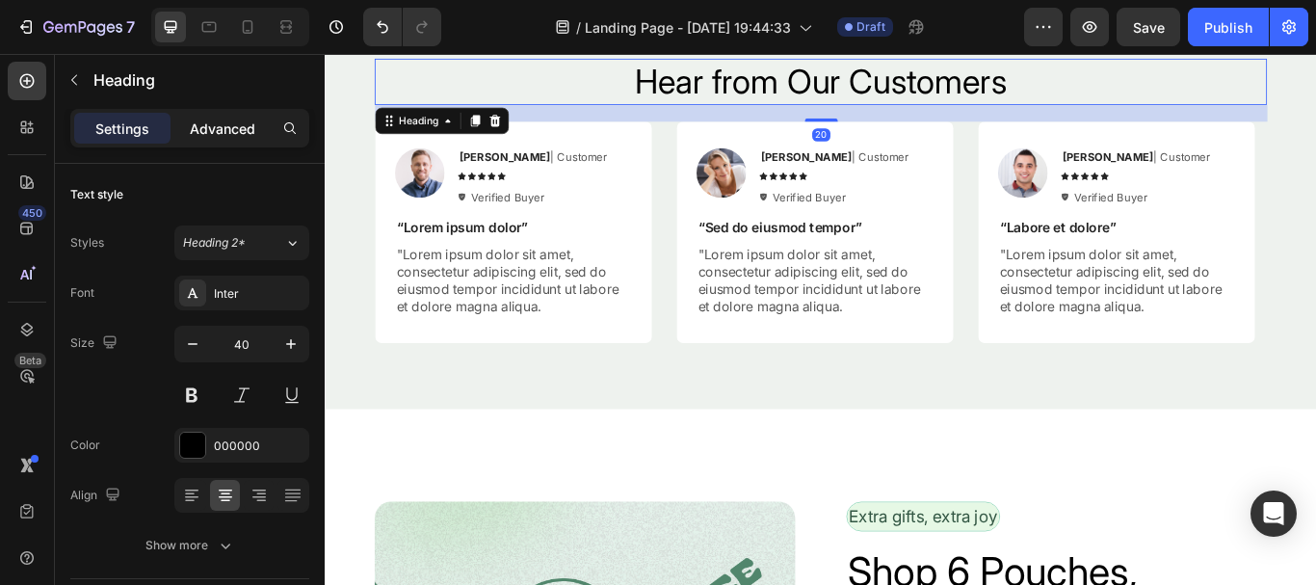
click at [252, 131] on div "Advanced" at bounding box center [222, 128] width 96 height 31
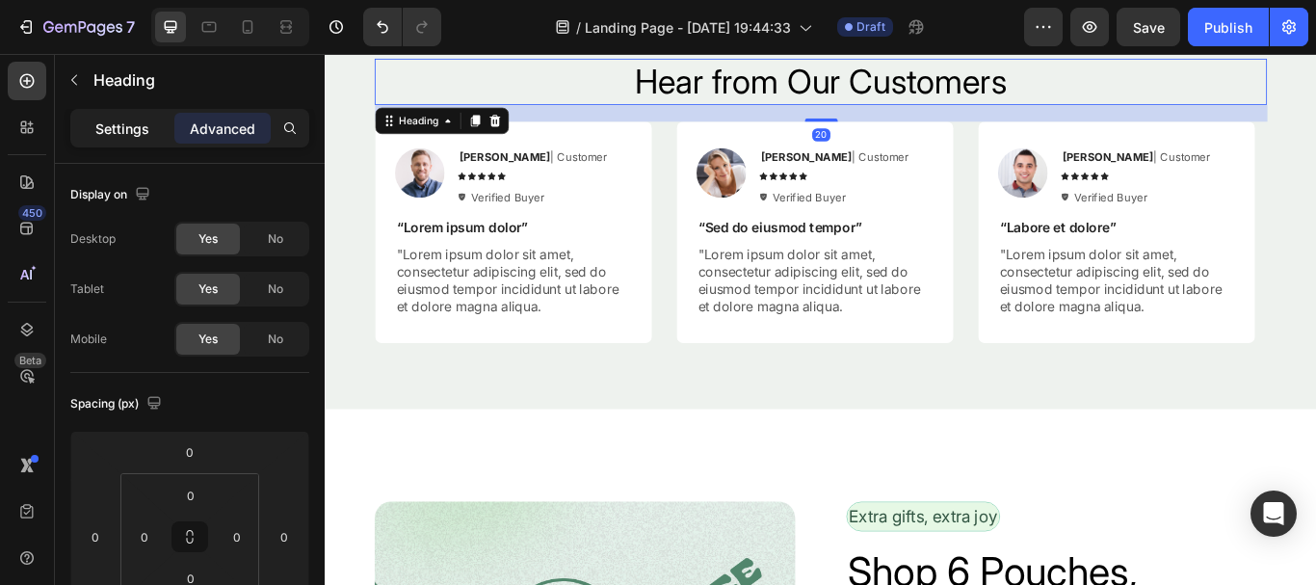
click at [143, 127] on p "Settings" at bounding box center [122, 129] width 54 height 20
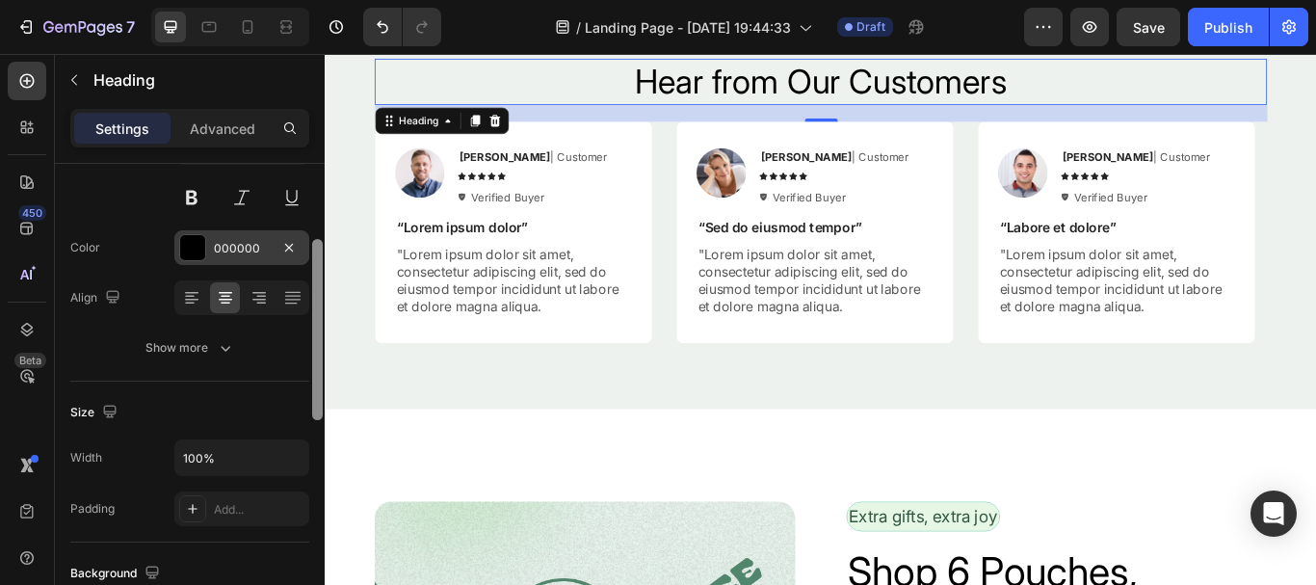
drag, startPoint x: 314, startPoint y: 211, endPoint x: 289, endPoint y: 268, distance: 62.1
click at [289, 268] on div "Text style Styles Heading 2* Font Inter Size 40 Color 000000 Align Show more Si…" at bounding box center [190, 402] width 270 height 476
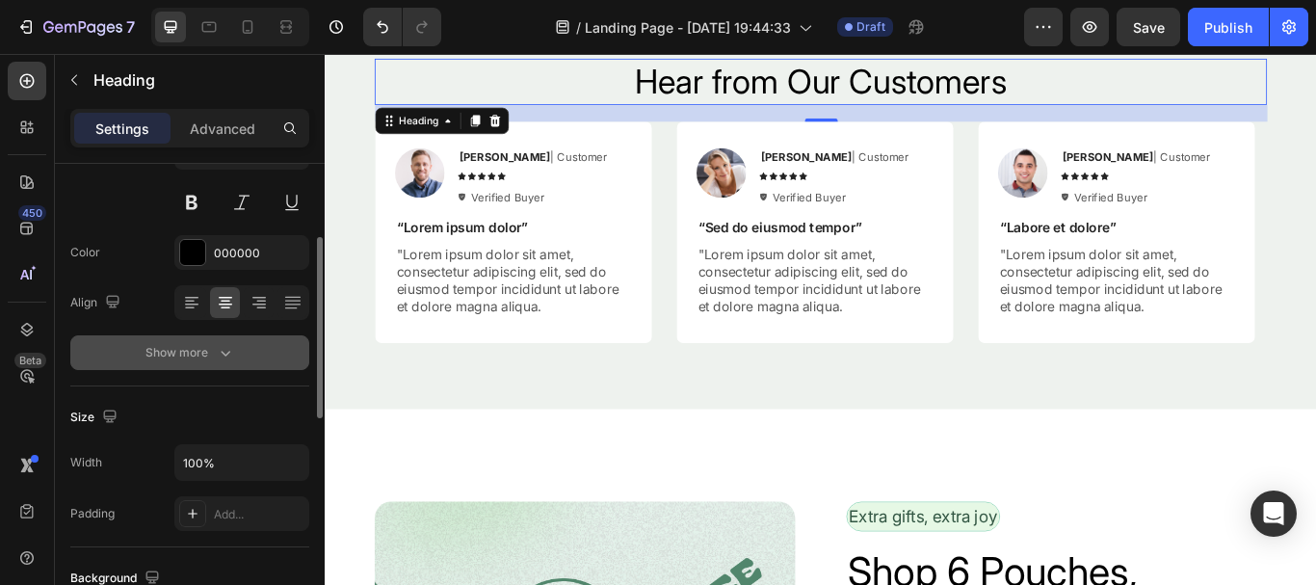
click at [198, 368] on button "Show more" at bounding box center [189, 352] width 239 height 35
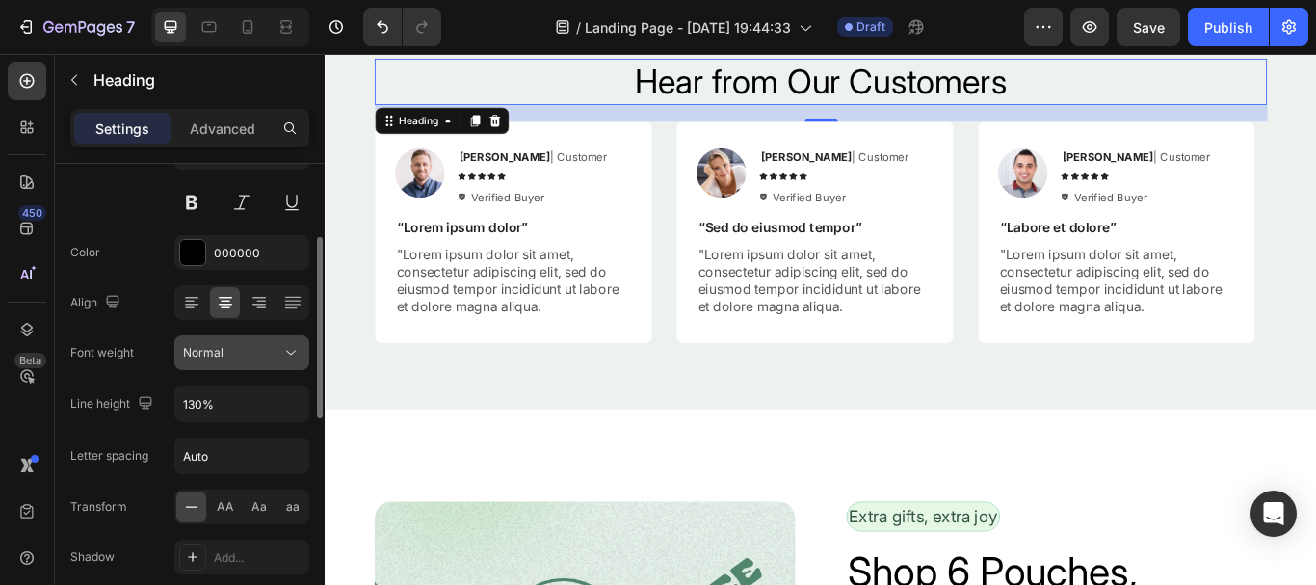
click at [279, 357] on div "Normal" at bounding box center [232, 352] width 98 height 17
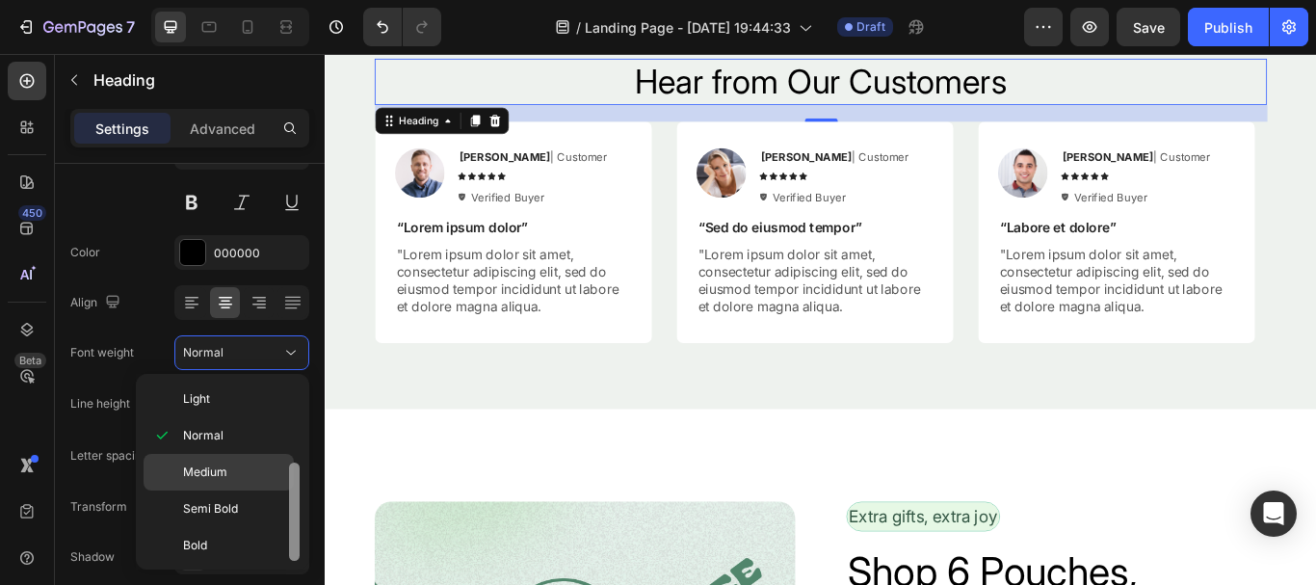
scroll to position [100, 0]
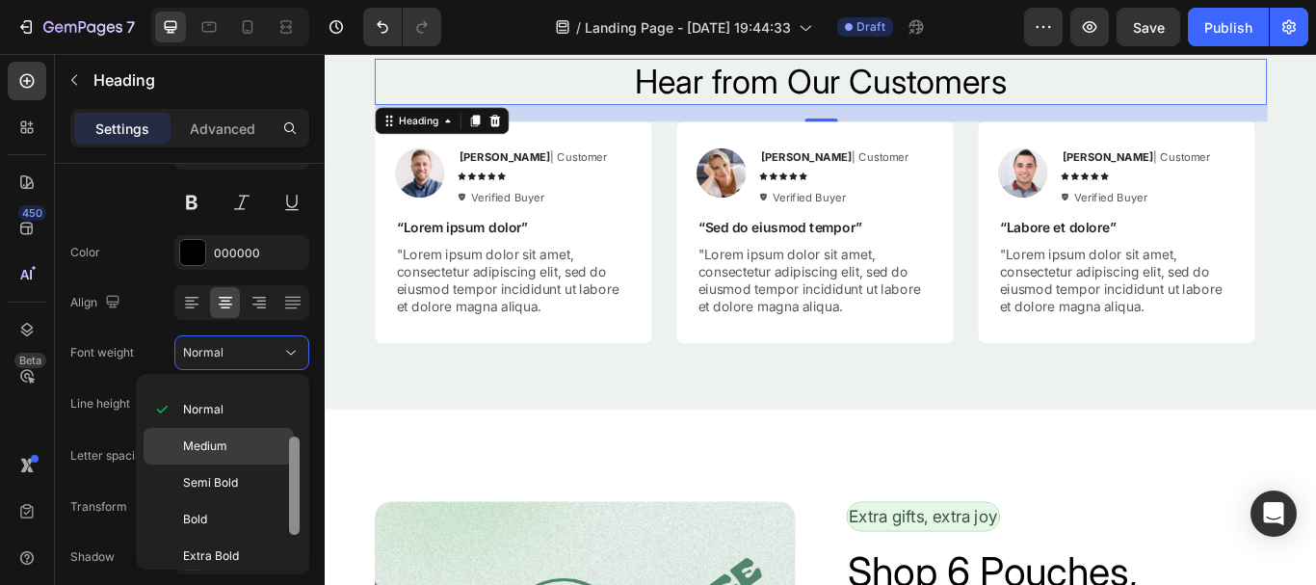
drag, startPoint x: 290, startPoint y: 405, endPoint x: 280, endPoint y: 460, distance: 55.8
click at [280, 460] on div "Thin Extra Light Light Normal Medium Semi Bold Bold Extra Bold Black" at bounding box center [223, 472] width 158 height 180
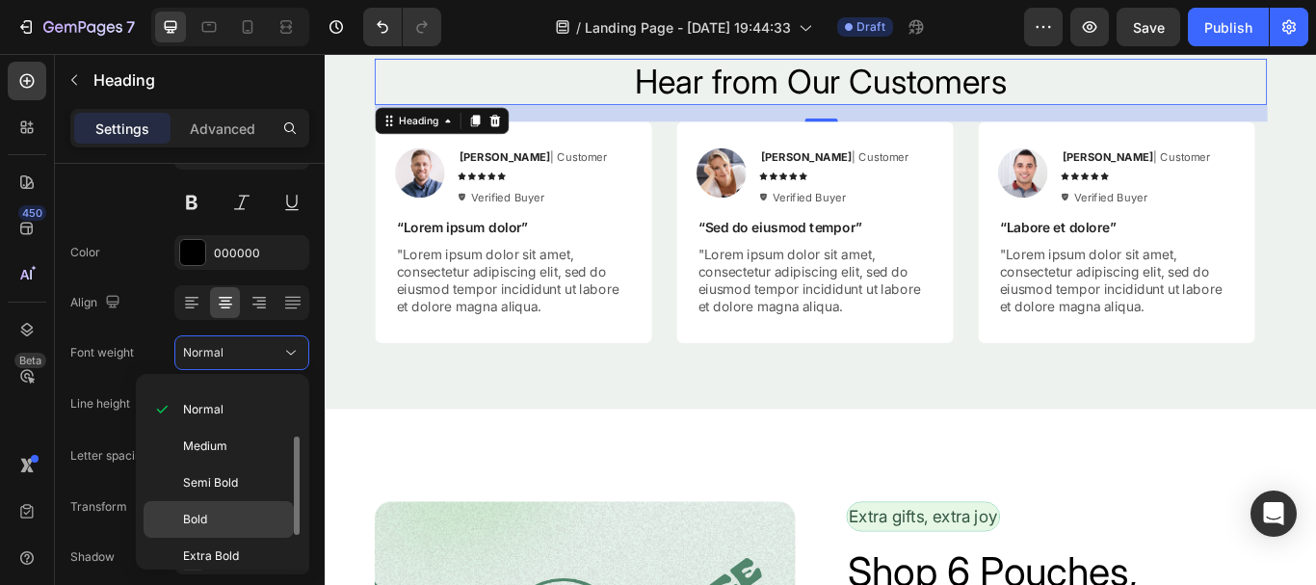
click at [209, 523] on p "Bold" at bounding box center [234, 519] width 102 height 17
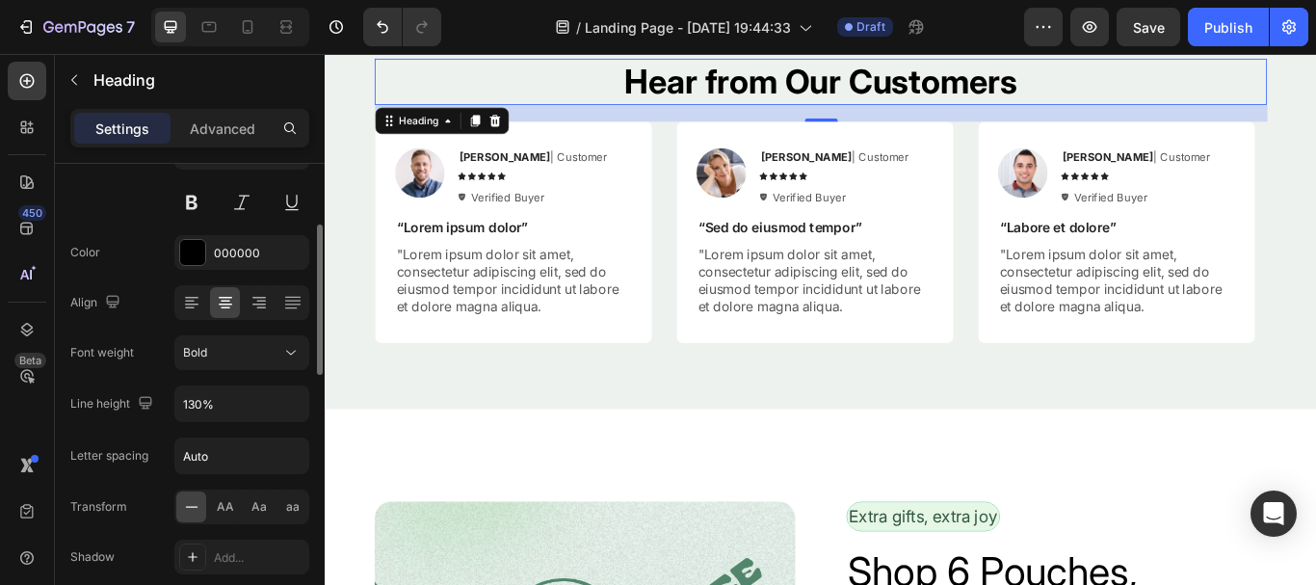
click at [123, 510] on div "Transform" at bounding box center [98, 506] width 57 height 17
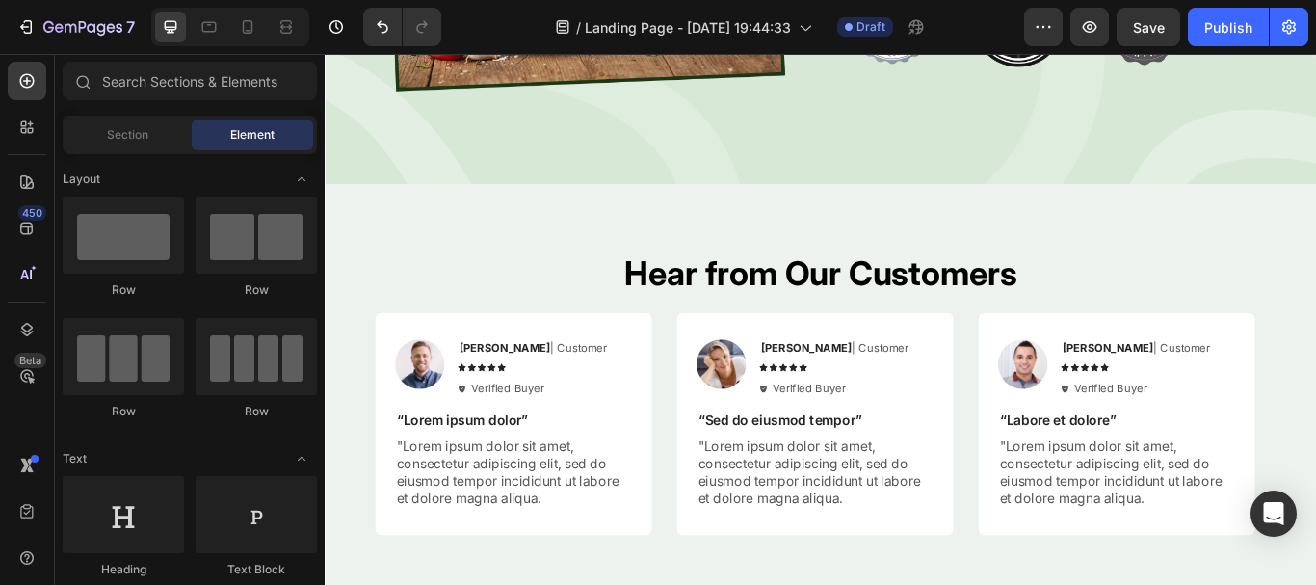
scroll to position [3470, 0]
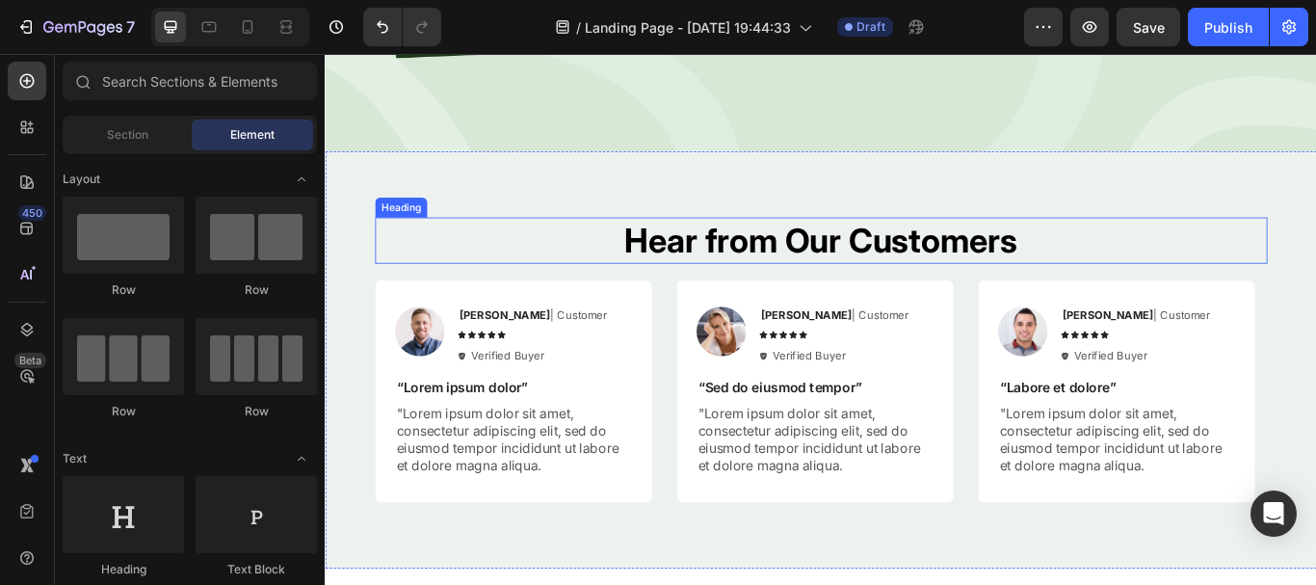
click at [1110, 260] on h2 "Hear from Our Customers" at bounding box center [903, 272] width 1041 height 54
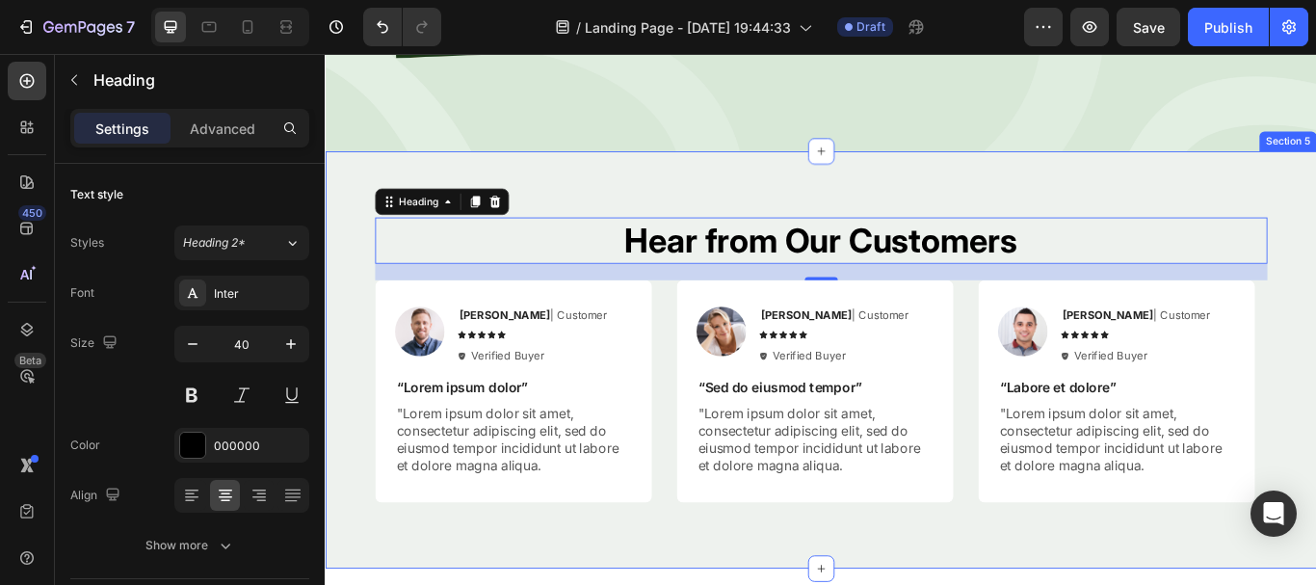
click at [969, 195] on div "Hear from Our Customers Heading 20 Image Rita Carroll | Customer Text Block Ico…" at bounding box center [903, 411] width 1156 height 486
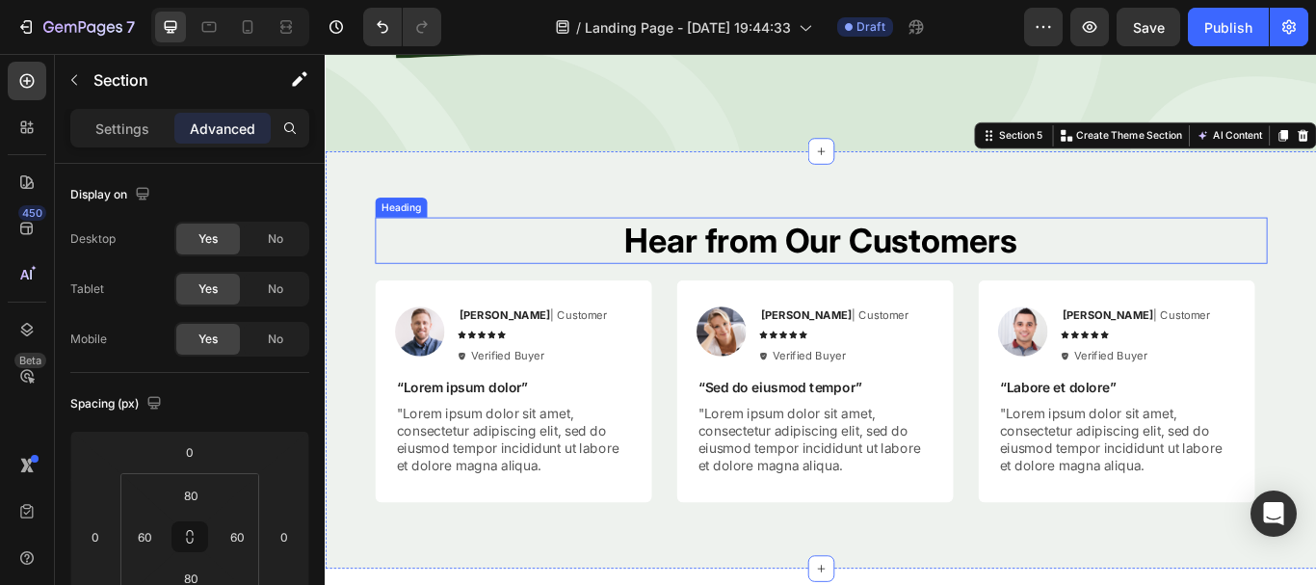
click at [1011, 262] on h2 "Hear from Our Customers" at bounding box center [903, 272] width 1041 height 54
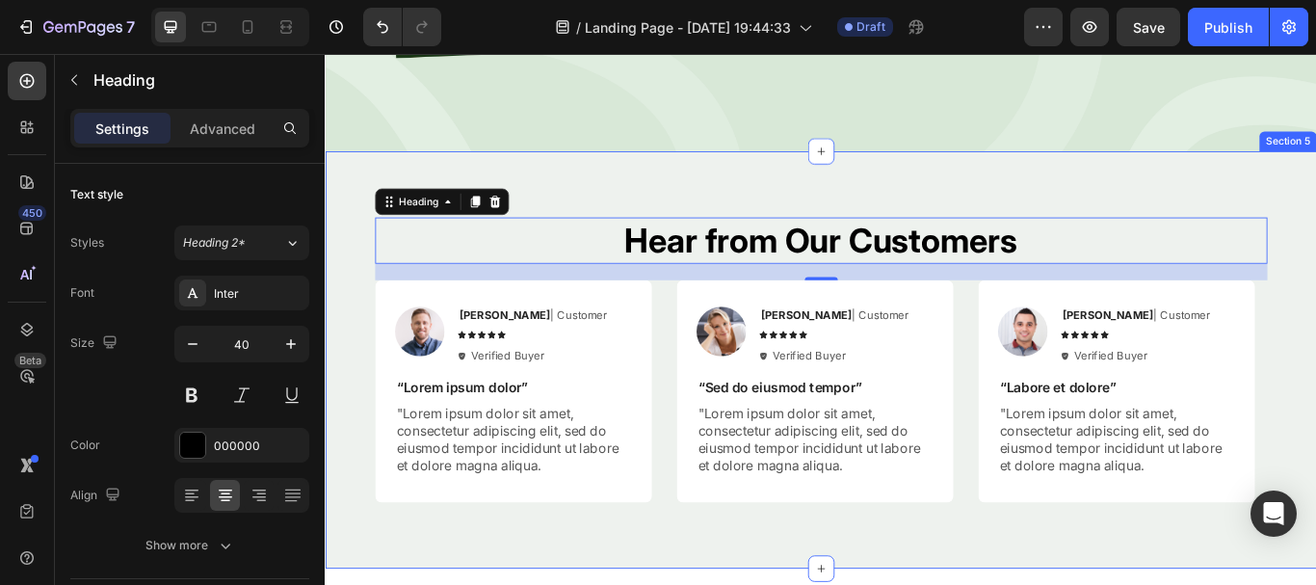
click at [938, 194] on div "Hear from Our Customers Heading 20 Image Rita Carroll | Customer Text Block Ico…" at bounding box center [903, 411] width 1156 height 486
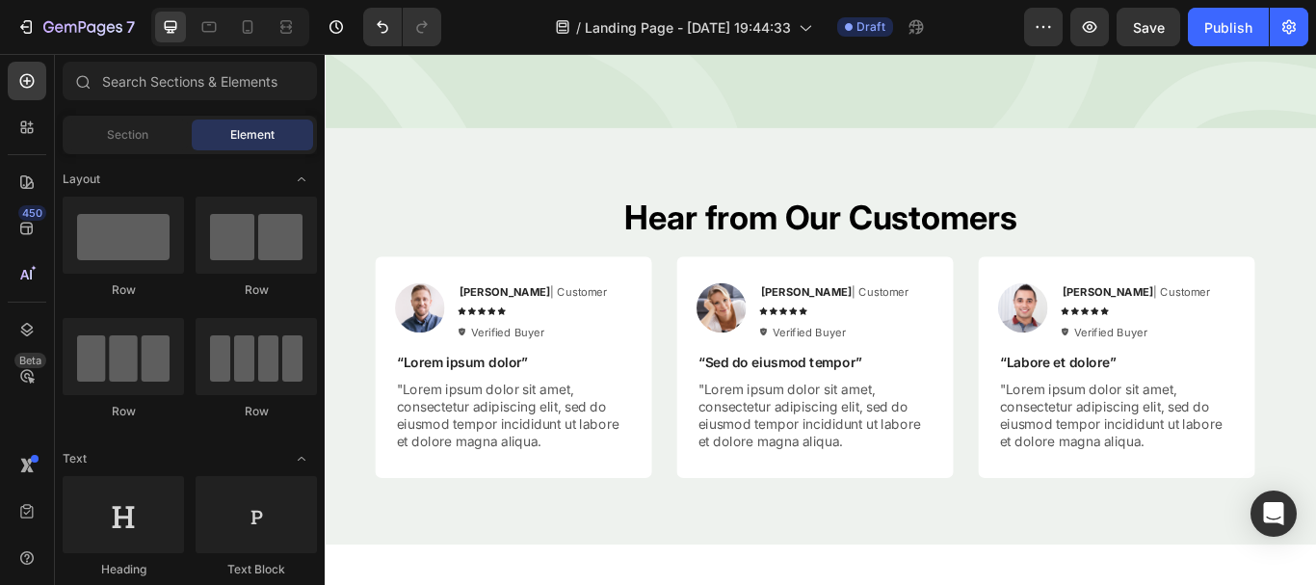
scroll to position [3453, 0]
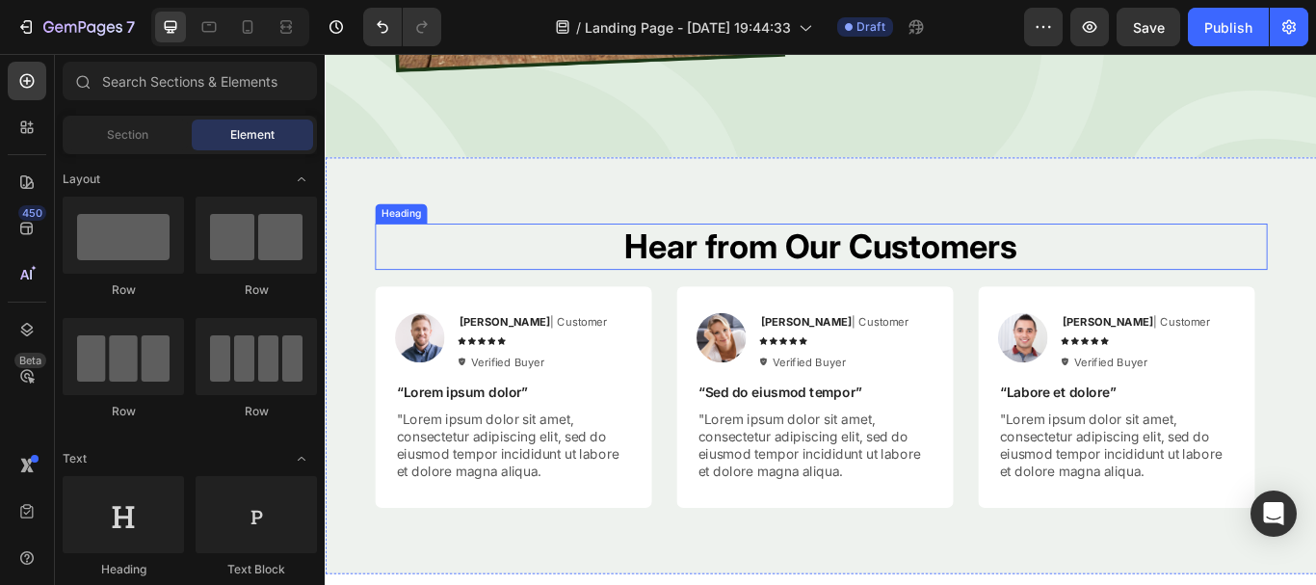
click at [1118, 265] on h2 "Hear from Our Customers" at bounding box center [903, 278] width 1041 height 54
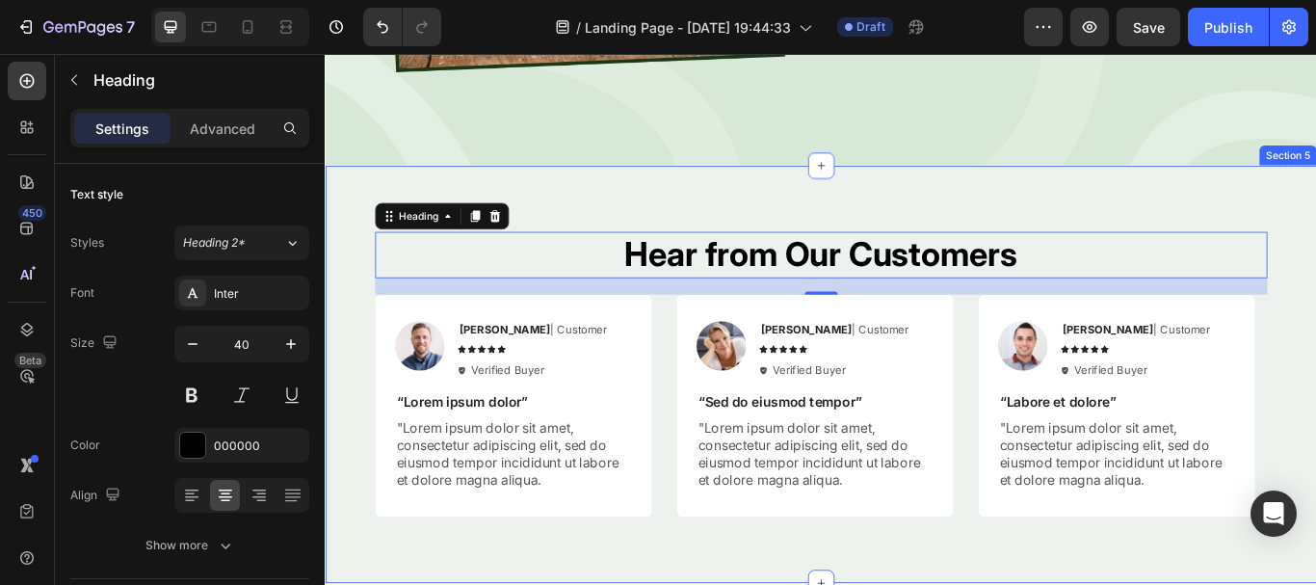
click at [1315, 212] on div "Hear from Our Customers Heading 20 Image Rita Carroll | Customer Text Block Ico…" at bounding box center [903, 427] width 1156 height 486
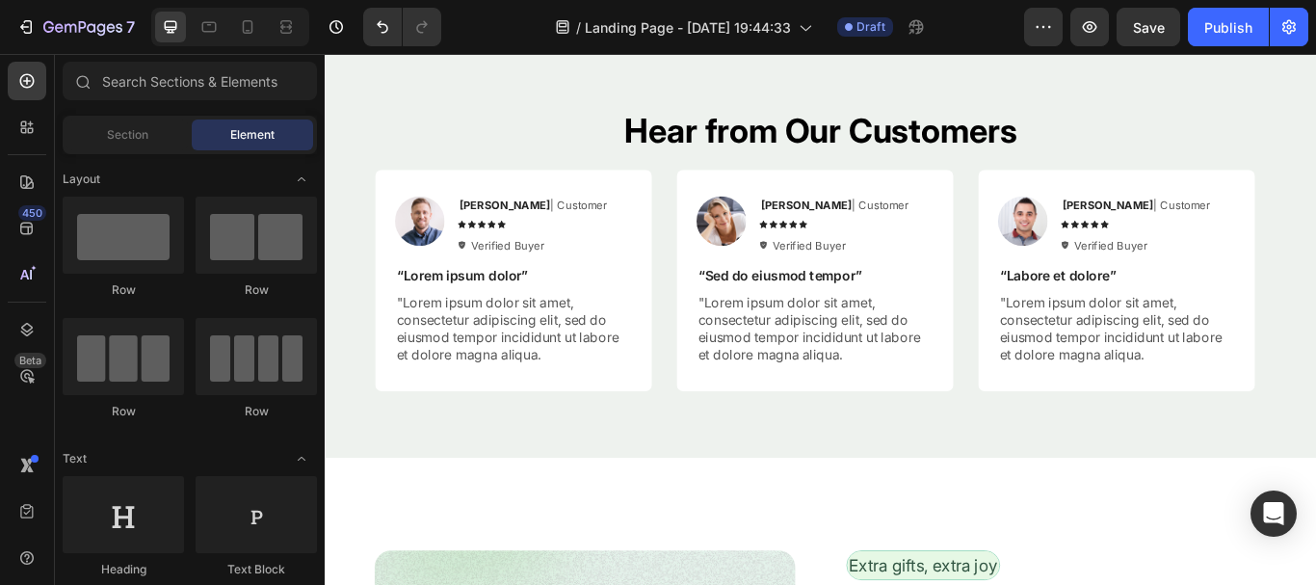
scroll to position [3487, 0]
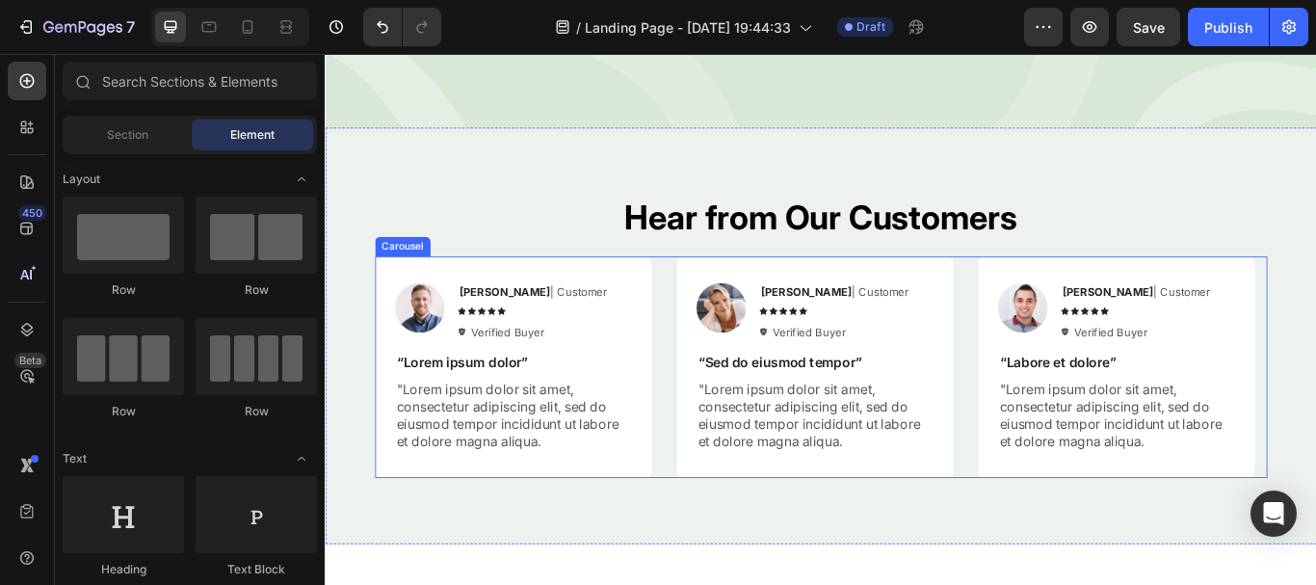
click at [1077, 316] on div "Image Rita Carroll | Customer Text Block Icon Icon Icon Icon Icon Icon List Ver…" at bounding box center [903, 420] width 1041 height 258
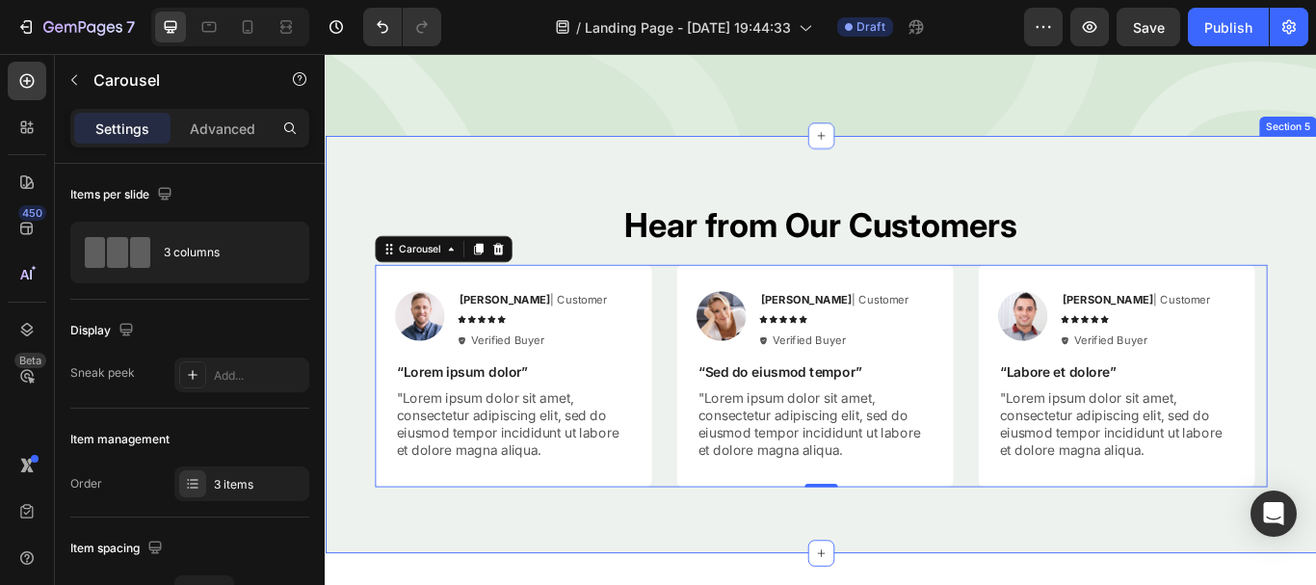
click at [681, 194] on div "Hear from Our Customers Heading Image Rita Carroll | Customer Text Block Icon I…" at bounding box center [903, 393] width 1156 height 486
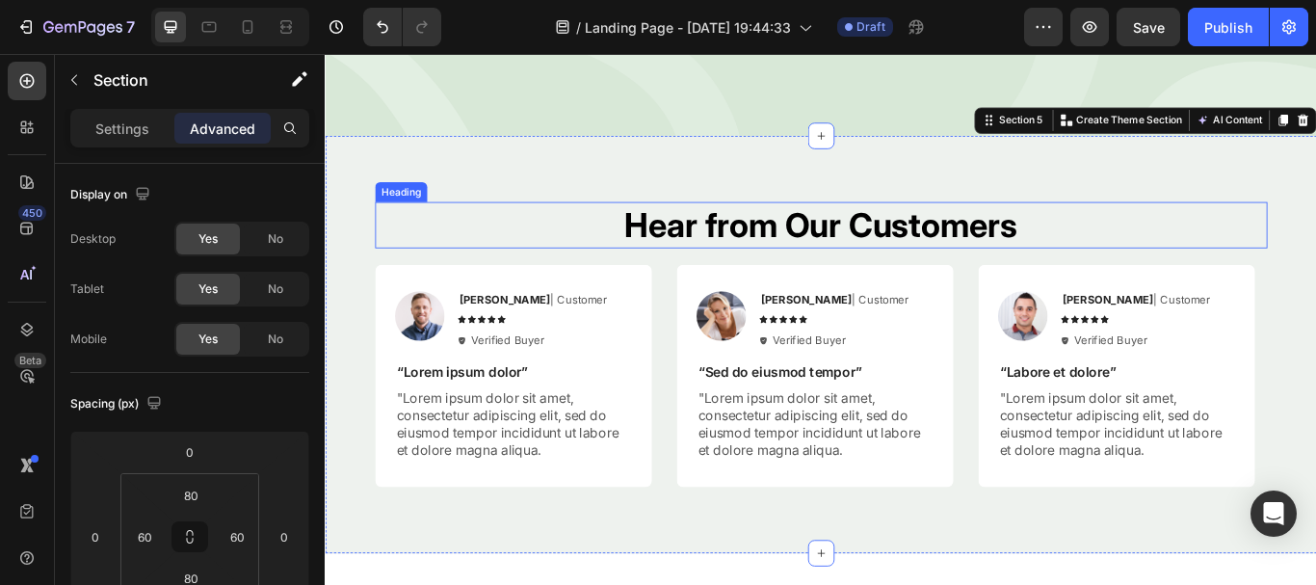
click at [770, 240] on h2 "Hear from Our Customers" at bounding box center [903, 254] width 1041 height 54
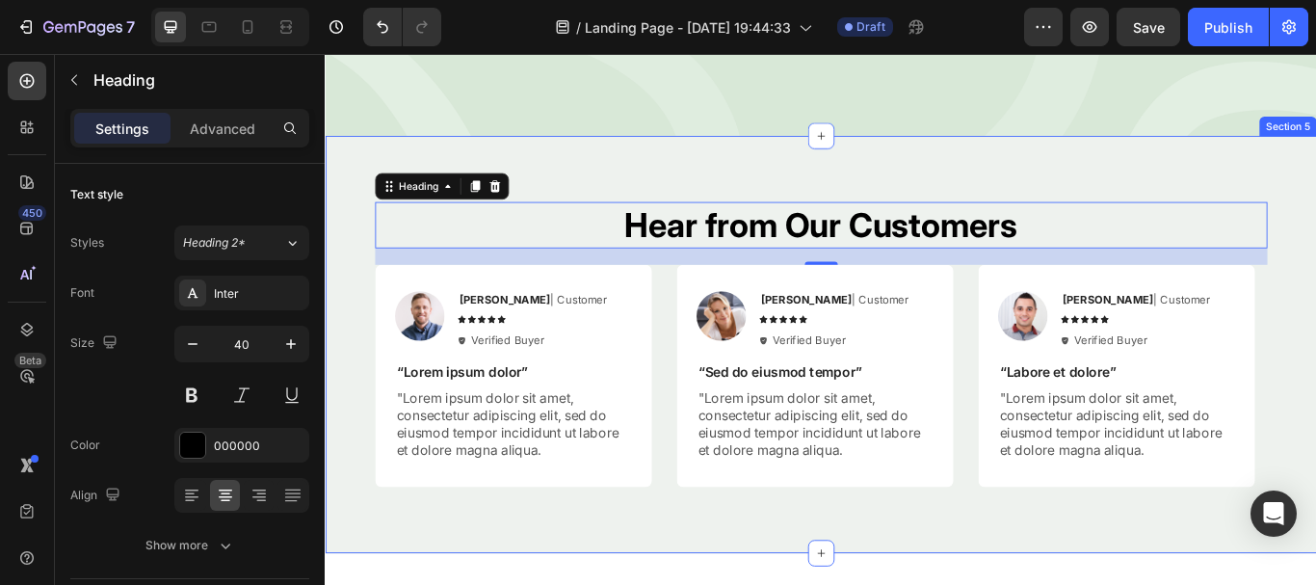
click at [745, 194] on div "Hear from Our Customers Heading 20 Image Rita Carroll | Customer Text Block Ico…" at bounding box center [903, 393] width 1156 height 486
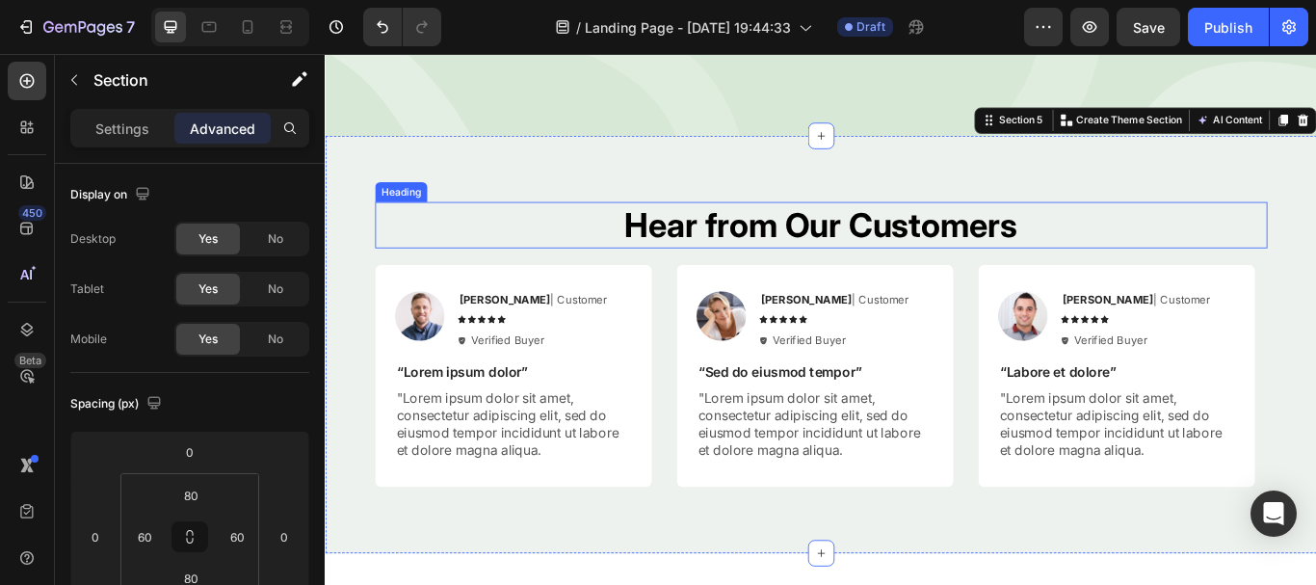
click at [729, 241] on h2 "Hear from Our Customers" at bounding box center [903, 254] width 1041 height 54
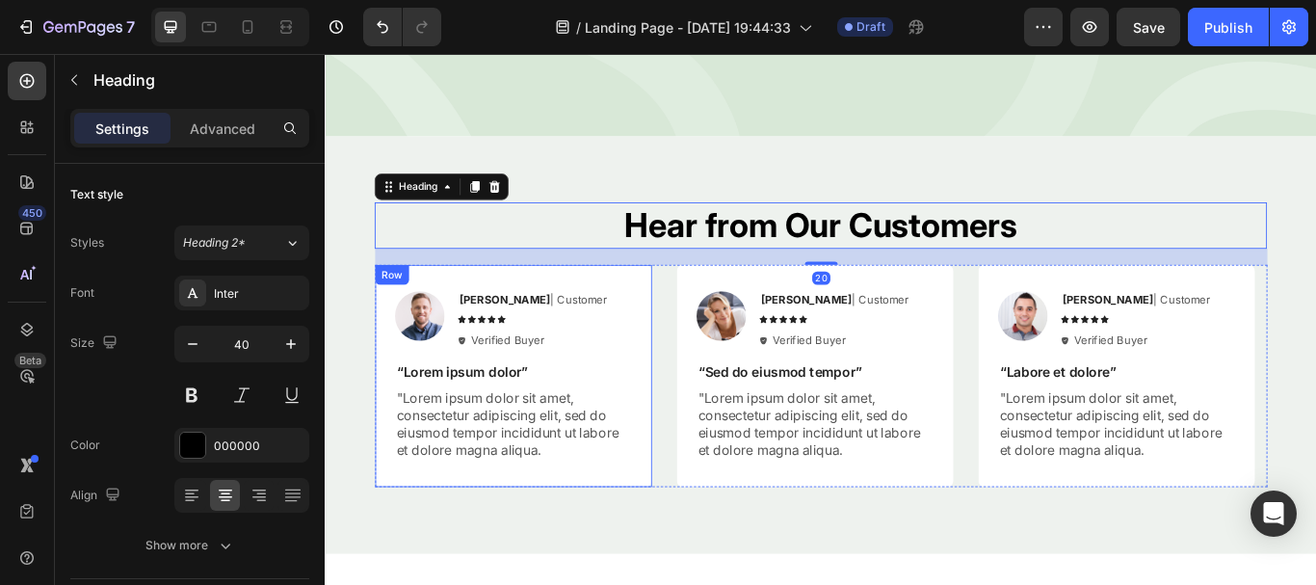
click at [713, 308] on div "Image Rita Carroll | Customer Text Block Icon Icon Icon Icon Icon Icon List Ver…" at bounding box center [903, 430] width 1041 height 258
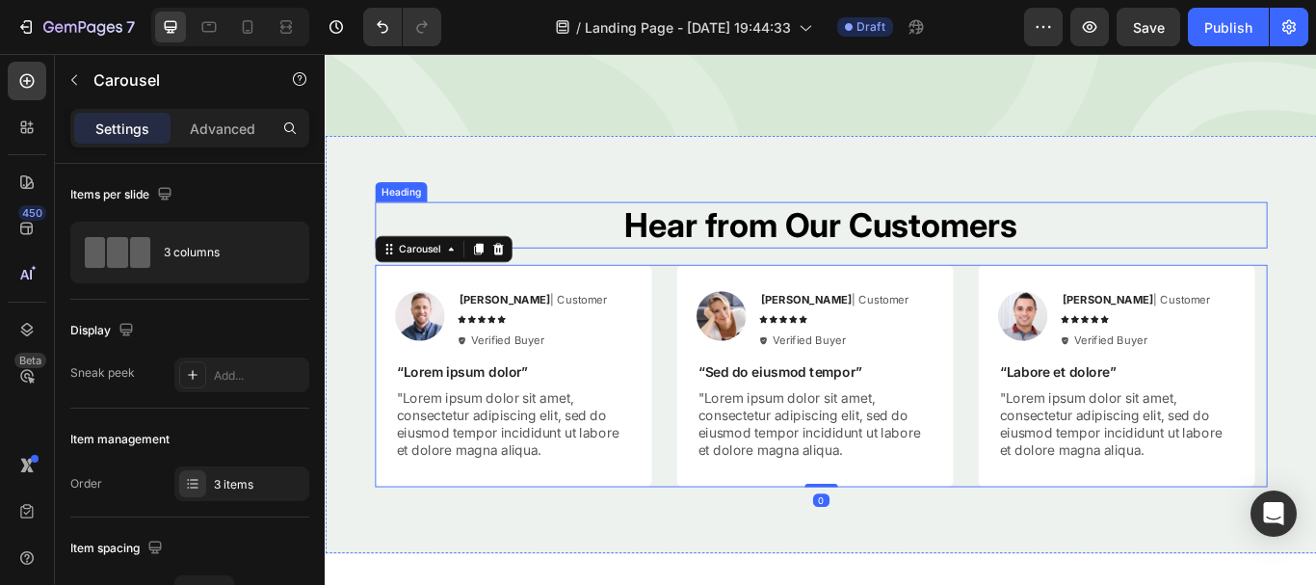
click at [768, 255] on h2 "Hear from Our Customers" at bounding box center [903, 254] width 1041 height 54
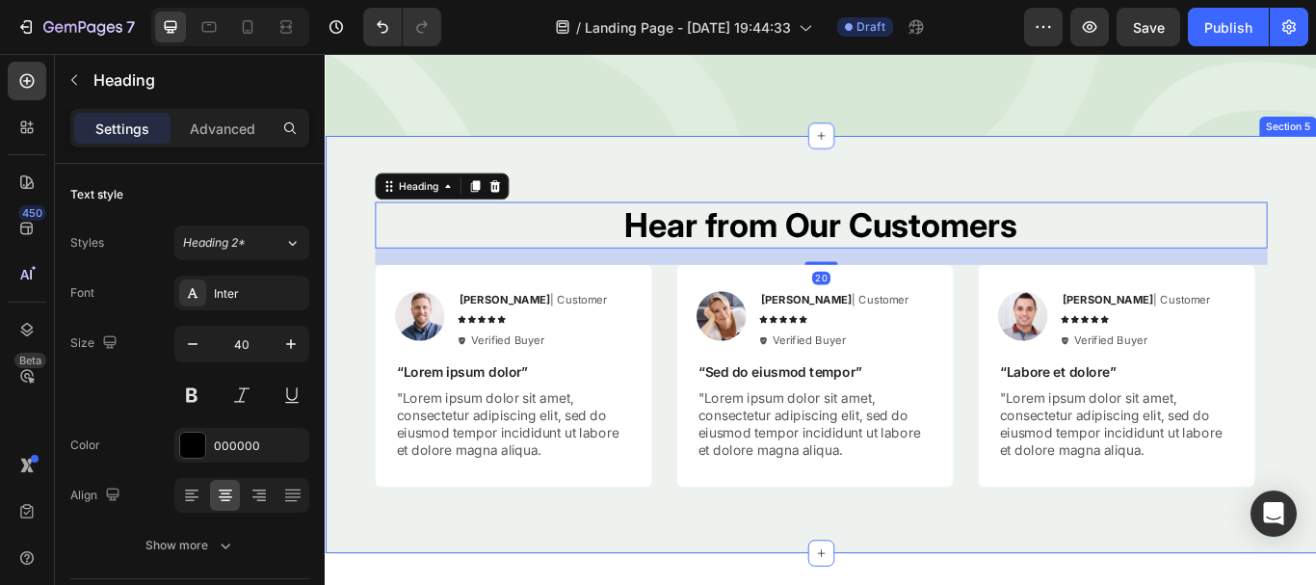
click at [859, 197] on div "Hear from Our Customers Heading 20 Image Rita Carroll | Customer Text Block Ico…" at bounding box center [903, 393] width 1156 height 486
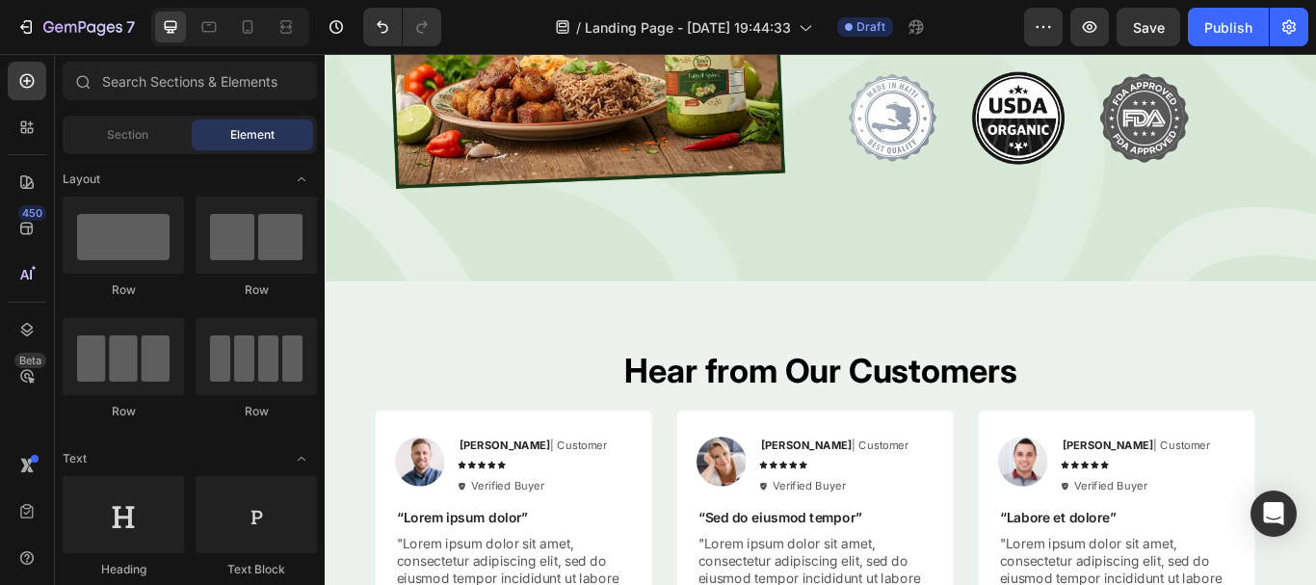
scroll to position [3402, 0]
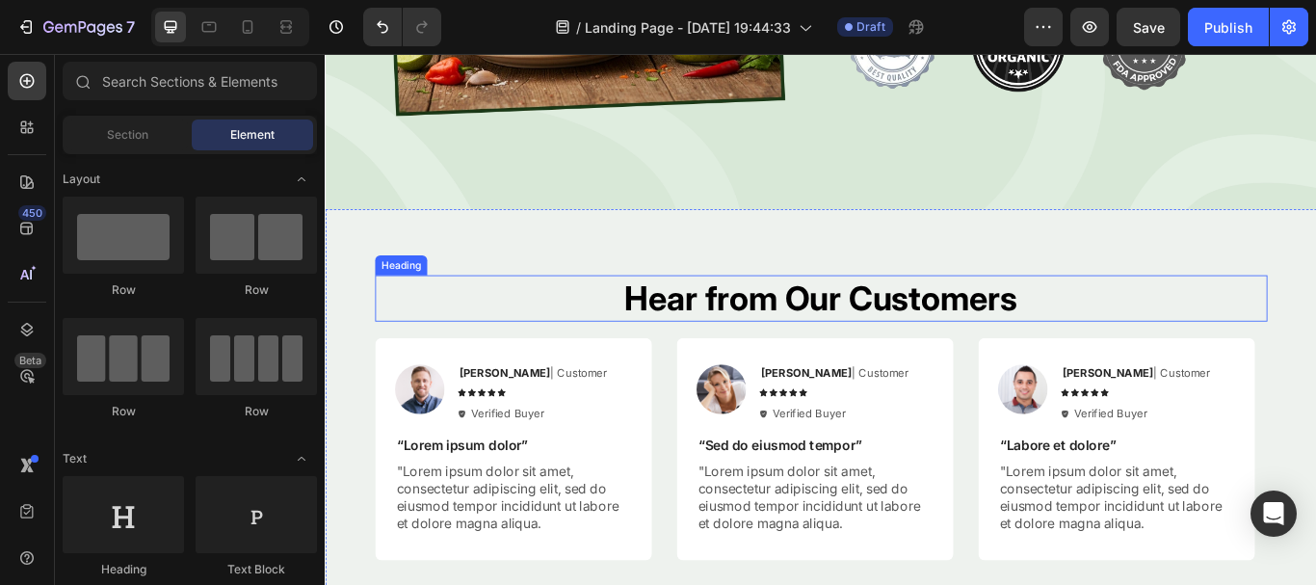
click at [1107, 326] on h2 "Hear from Our Customers" at bounding box center [903, 339] width 1041 height 54
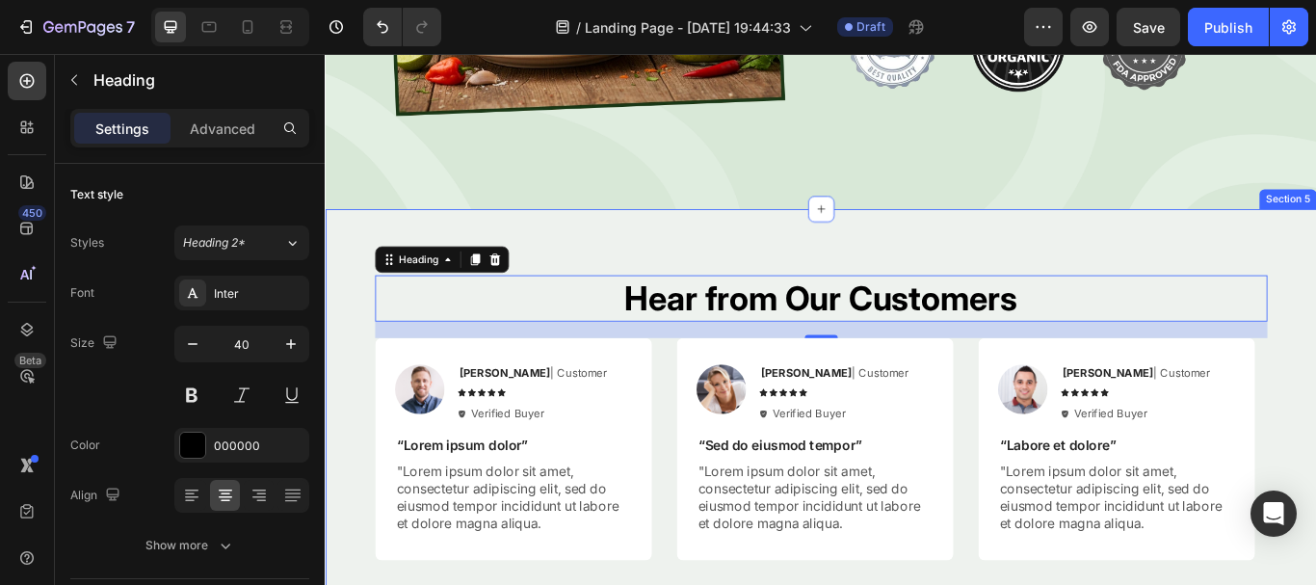
click at [1044, 265] on div "Hear from Our Customers Heading 20 Image Rita Carroll | Customer Text Block Ico…" at bounding box center [903, 478] width 1156 height 486
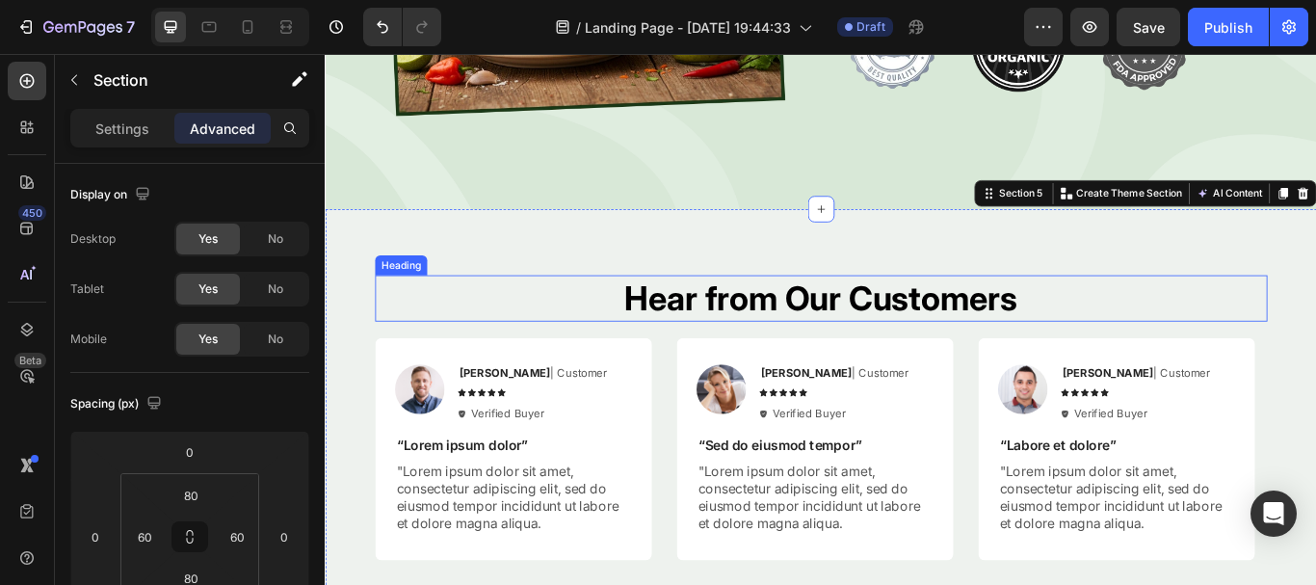
click at [907, 343] on h2 "Hear from Our Customers" at bounding box center [903, 339] width 1041 height 54
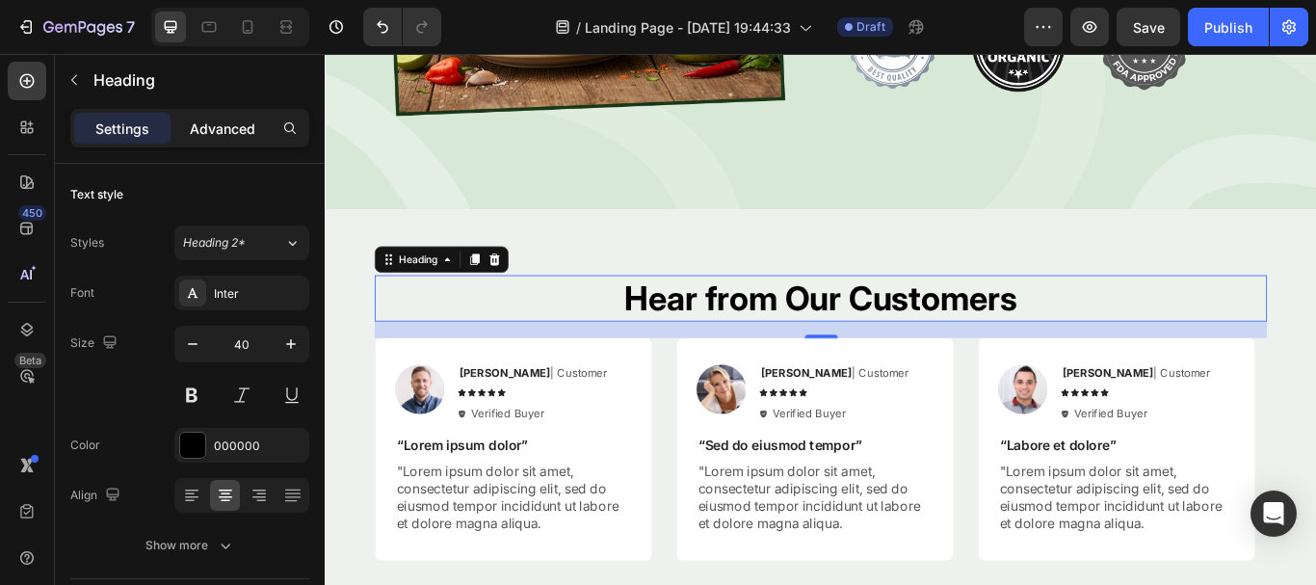
click at [225, 135] on div "Advanced" at bounding box center [222, 128] width 96 height 31
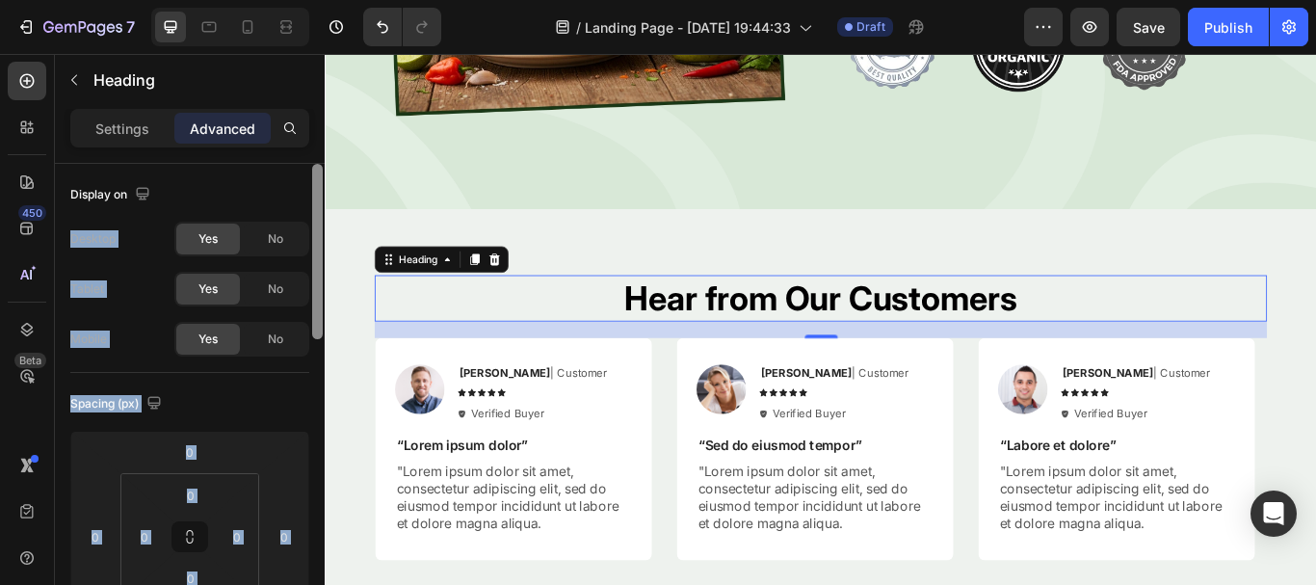
drag, startPoint x: 309, startPoint y: 196, endPoint x: 320, endPoint y: 240, distance: 45.6
click at [320, 240] on div "Display on Desktop Yes No Tablet Yes No Mobile Yes No Spacing (px) 0 0 20 0 0 0…" at bounding box center [190, 402] width 270 height 476
click at [260, 186] on div "Display on" at bounding box center [189, 194] width 239 height 31
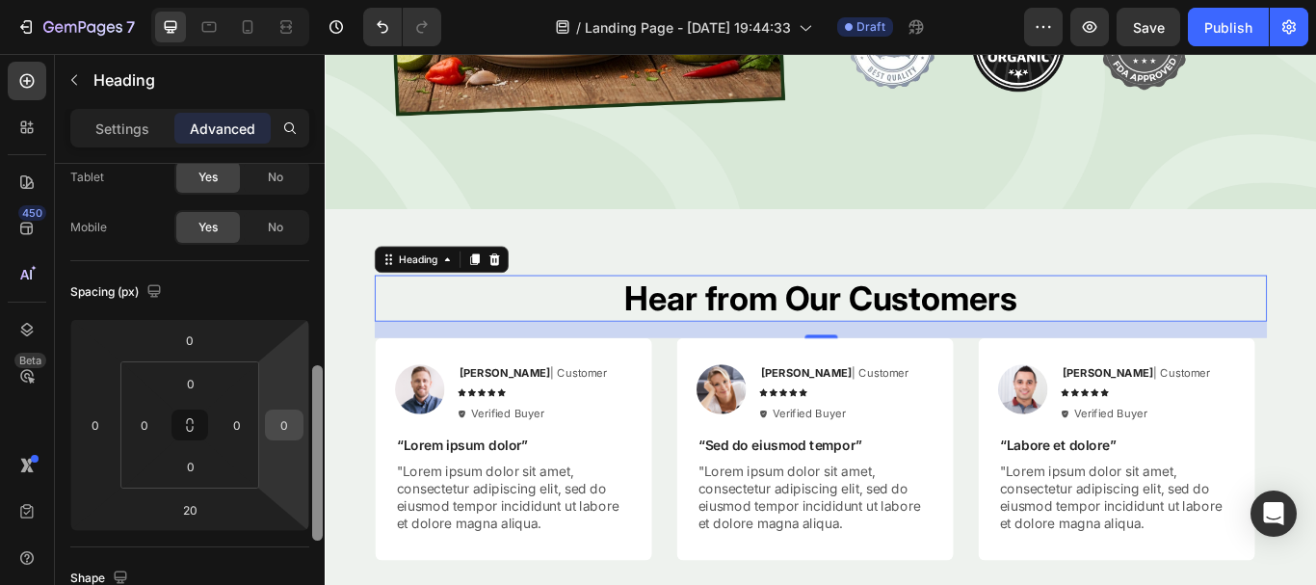
drag, startPoint x: 315, startPoint y: 198, endPoint x: 274, endPoint y: 289, distance: 99.6
click at [274, 289] on div "Display on Desktop Yes No Tablet Yes No Mobile Yes No Spacing (px) 0 0 20 0 0 0…" at bounding box center [190, 402] width 270 height 476
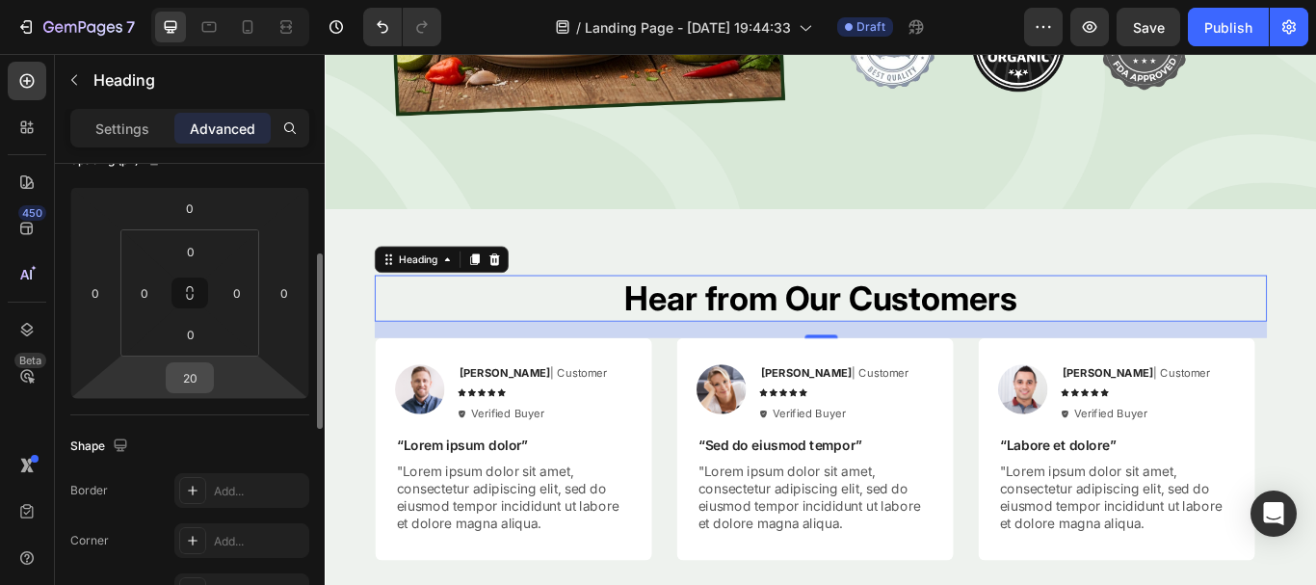
click at [196, 376] on input "20" at bounding box center [190, 377] width 39 height 29
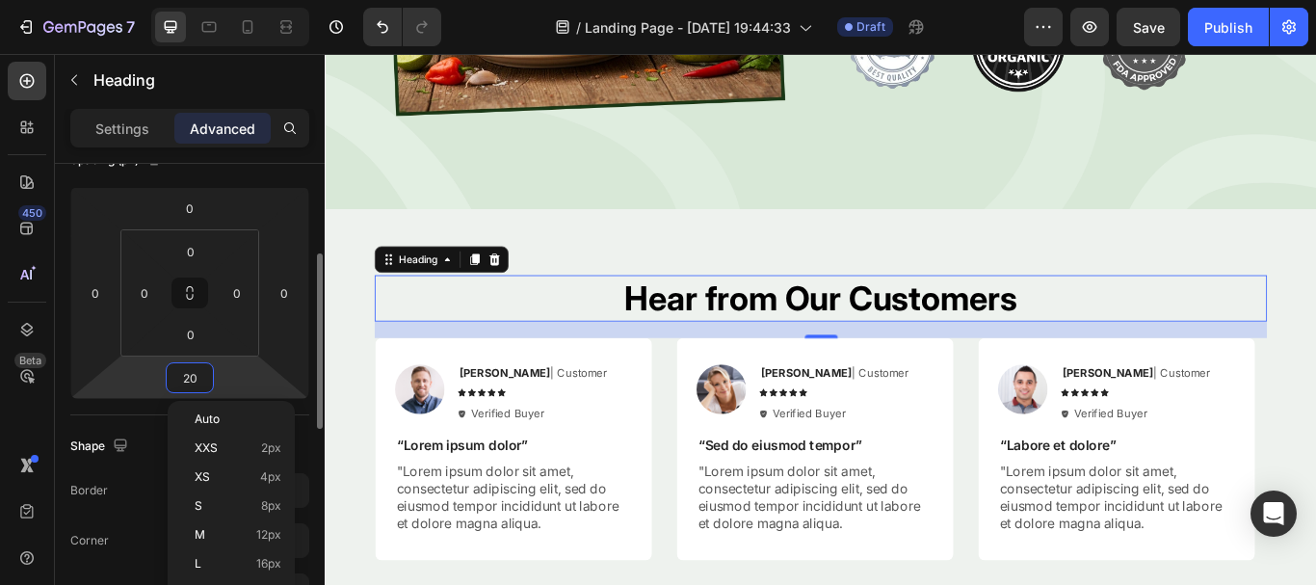
type input "3"
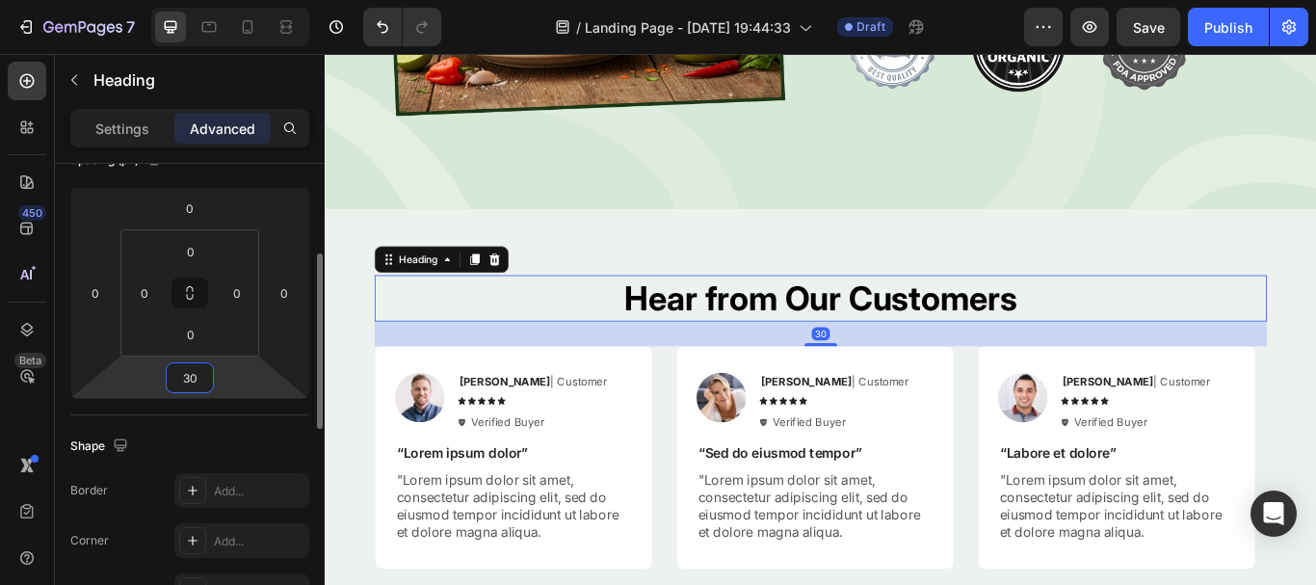
type input "30"
click at [192, 440] on div "Shape" at bounding box center [189, 446] width 239 height 31
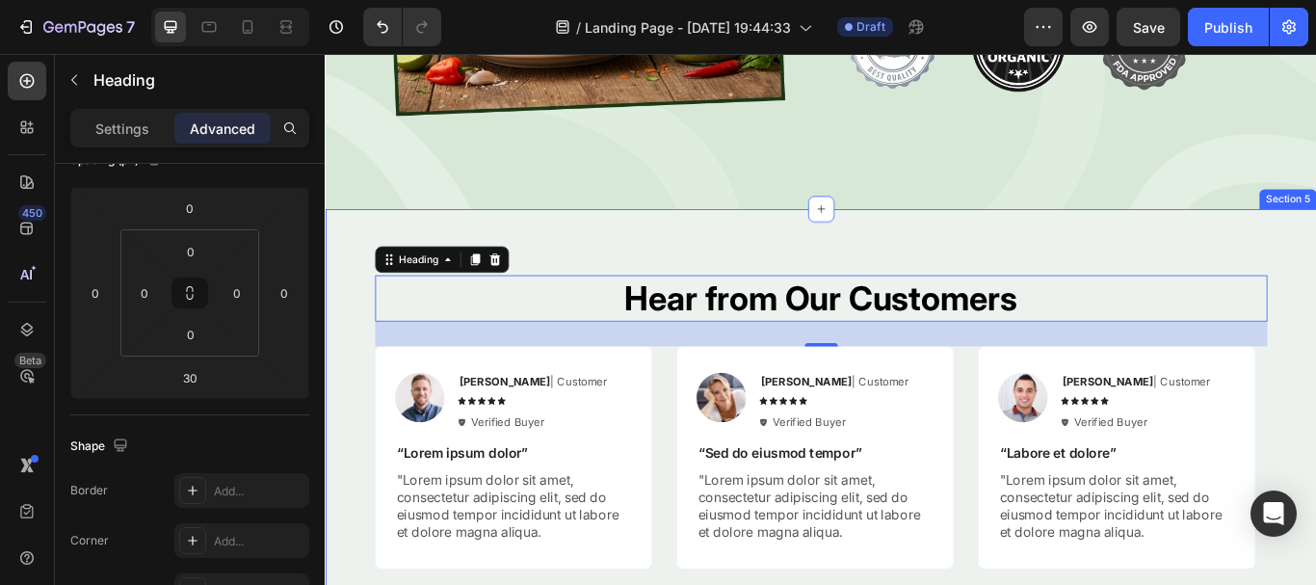
click at [785, 285] on div "Hear from Our Customers Heading 30 Image Rita Carroll | Customer Text Block Ico…" at bounding box center [903, 482] width 1156 height 495
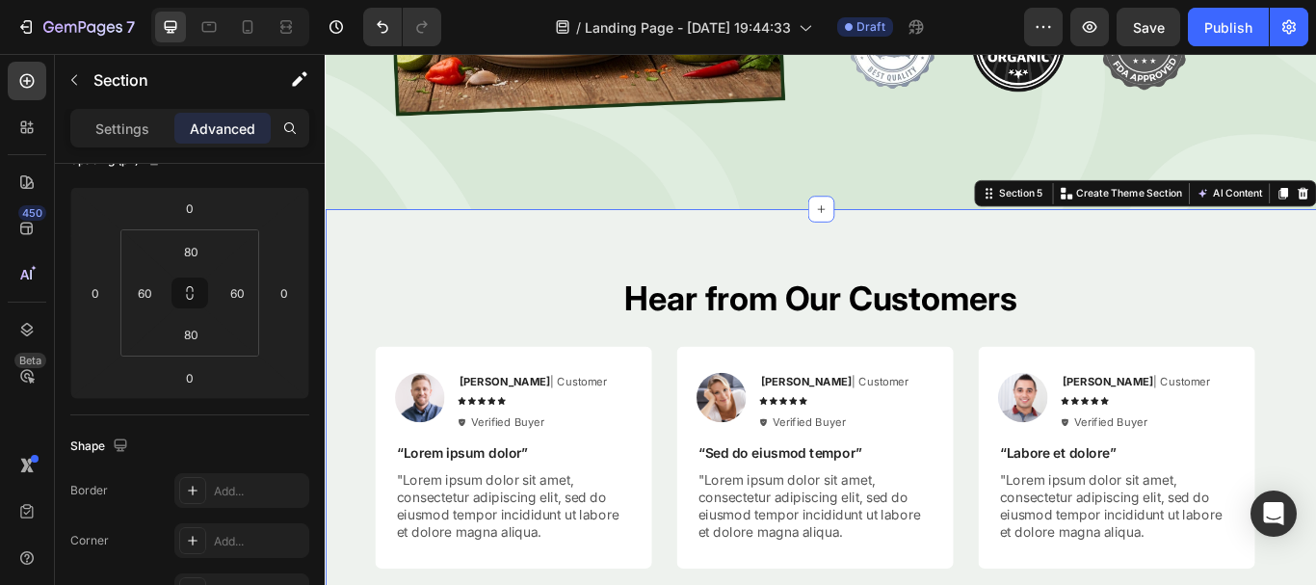
scroll to position [0, 0]
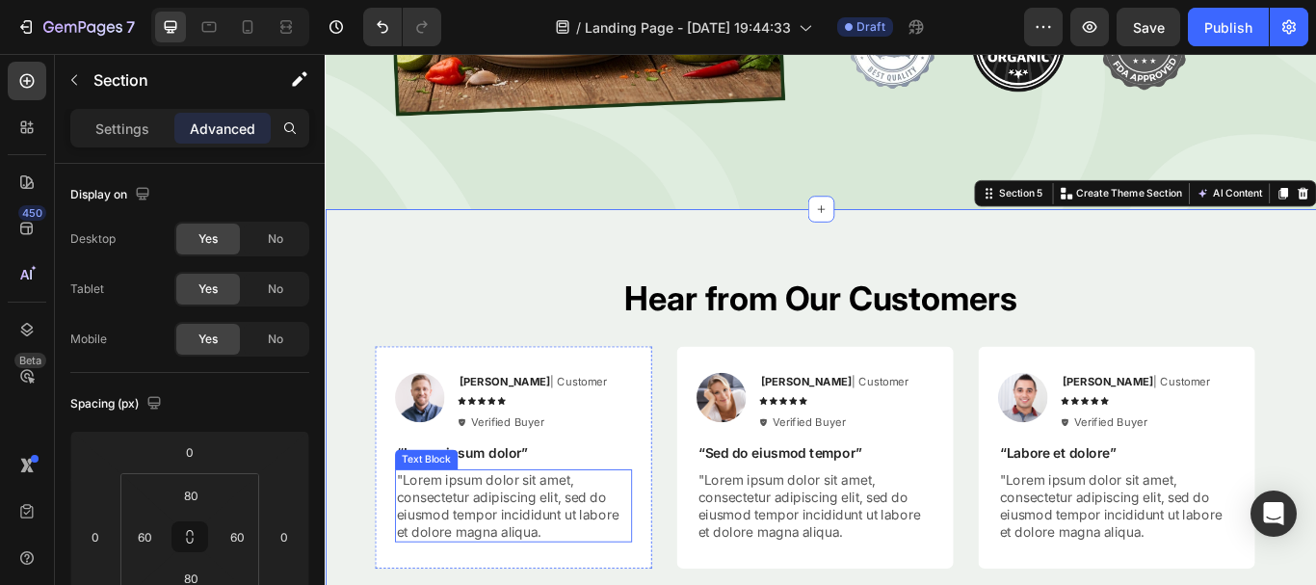
click at [462, 564] on p ""Lorem ipsum dolor sit amet, consectetur adipiscing elit, sed do eiusmod tempor…" at bounding box center [544, 581] width 273 height 80
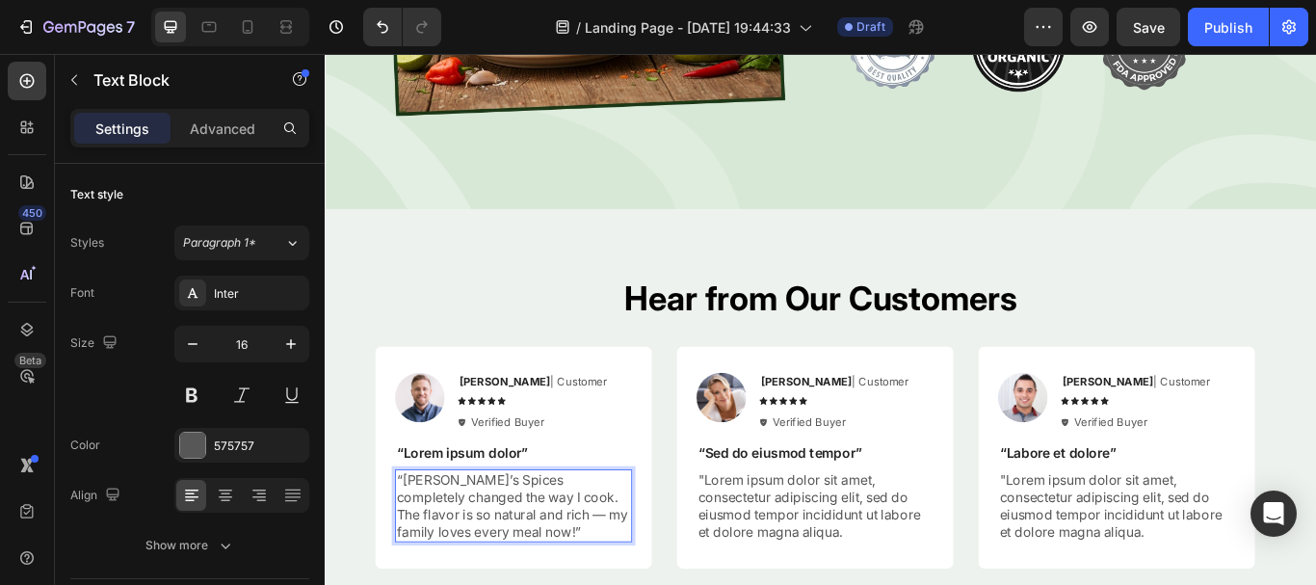
click at [539, 579] on p "“Tatie’s Spices completely changed the way I cook. The flavor is so natural and…" at bounding box center [544, 581] width 273 height 80
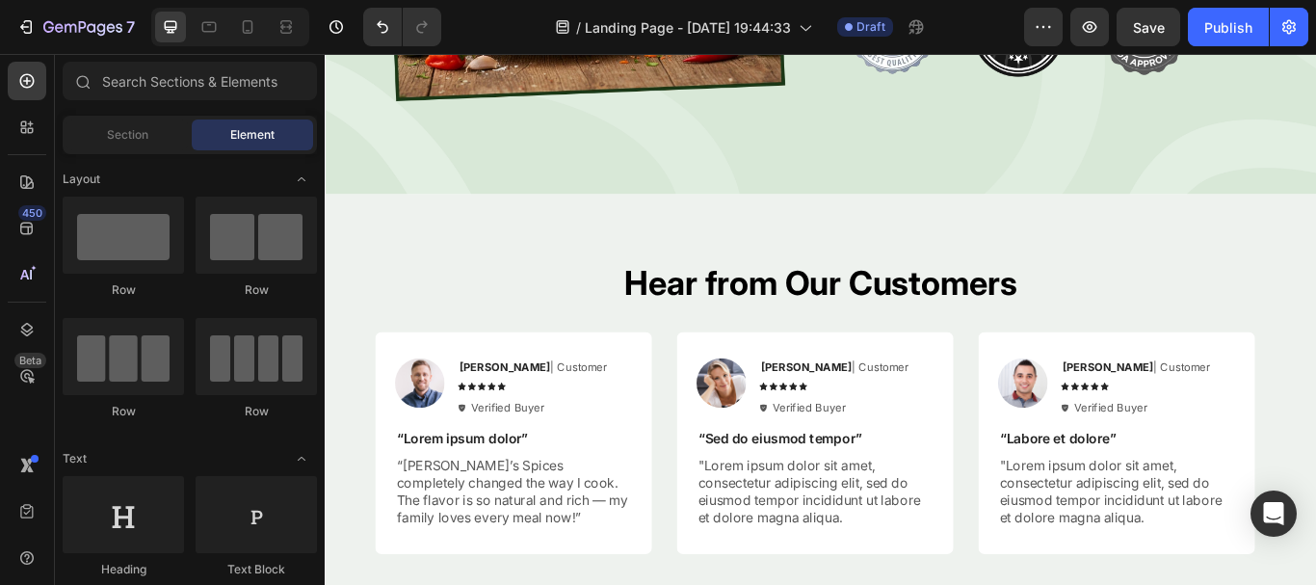
scroll to position [3436, 0]
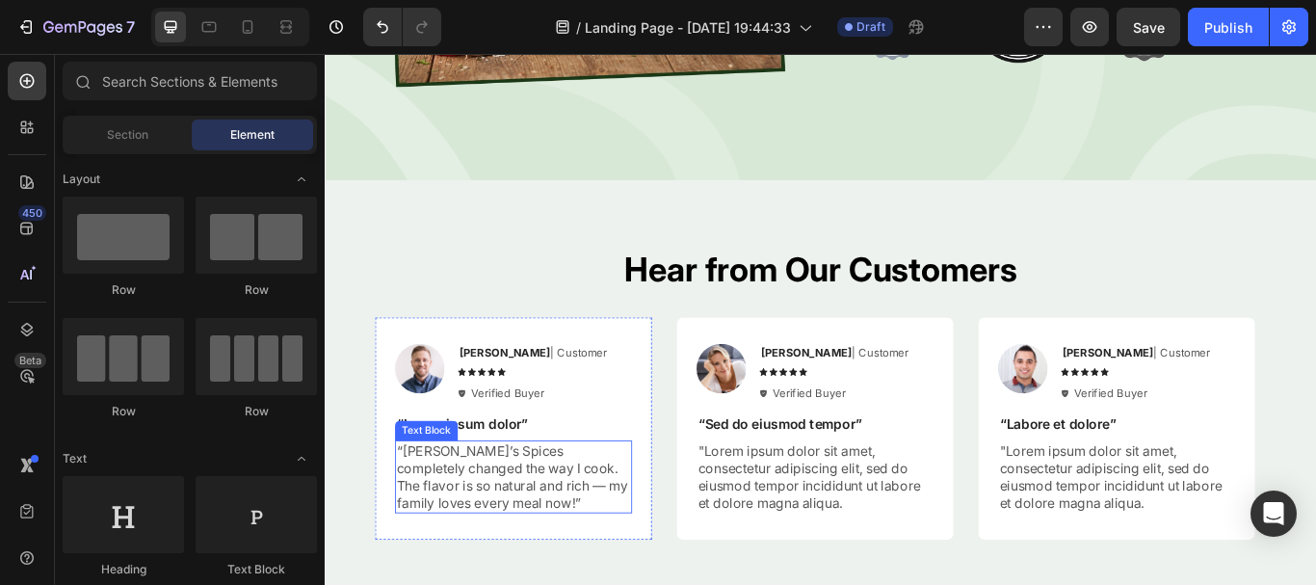
click at [459, 533] on p "“Tatie’s Spices completely changed the way I cook. The flavor is so natural and…" at bounding box center [544, 547] width 273 height 80
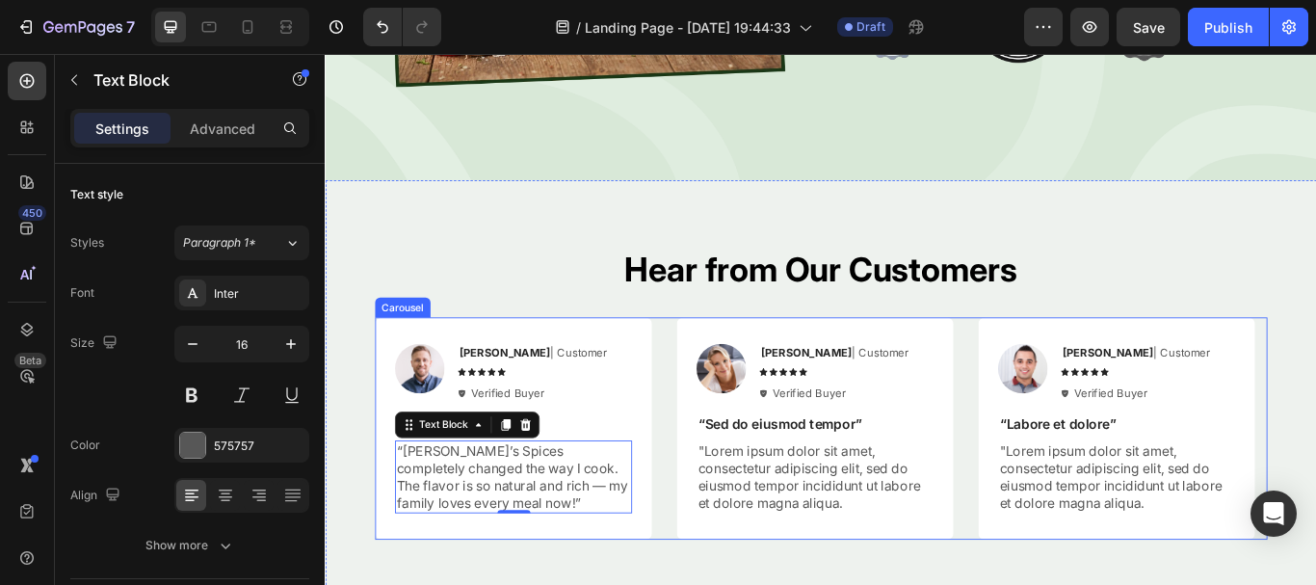
click at [710, 402] on div "Image Rita Carroll | Customer Text Block Icon Icon Icon Icon Icon Icon List Ver…" at bounding box center [903, 490] width 1041 height 258
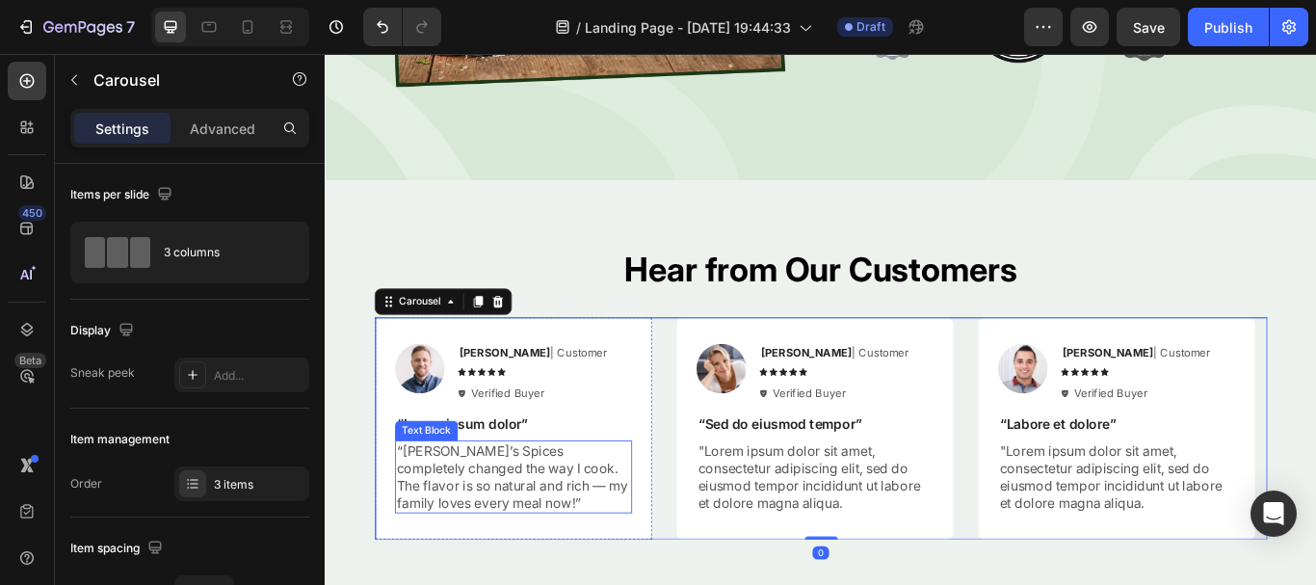
click at [546, 538] on p "“Tatie’s Spices completely changed the way I cook. The flavor is so natural and…" at bounding box center [544, 547] width 273 height 80
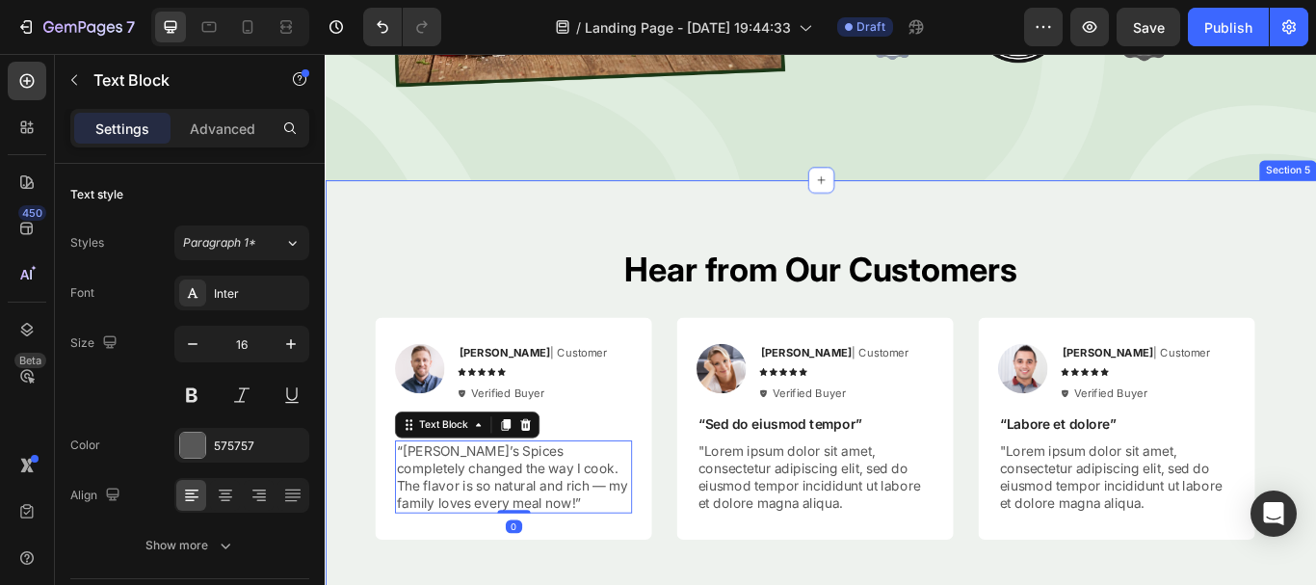
click at [674, 361] on div "Image Rita Carroll | Customer Text Block Icon Icon Icon Icon Icon Icon List Ver…" at bounding box center [544, 490] width 323 height 258
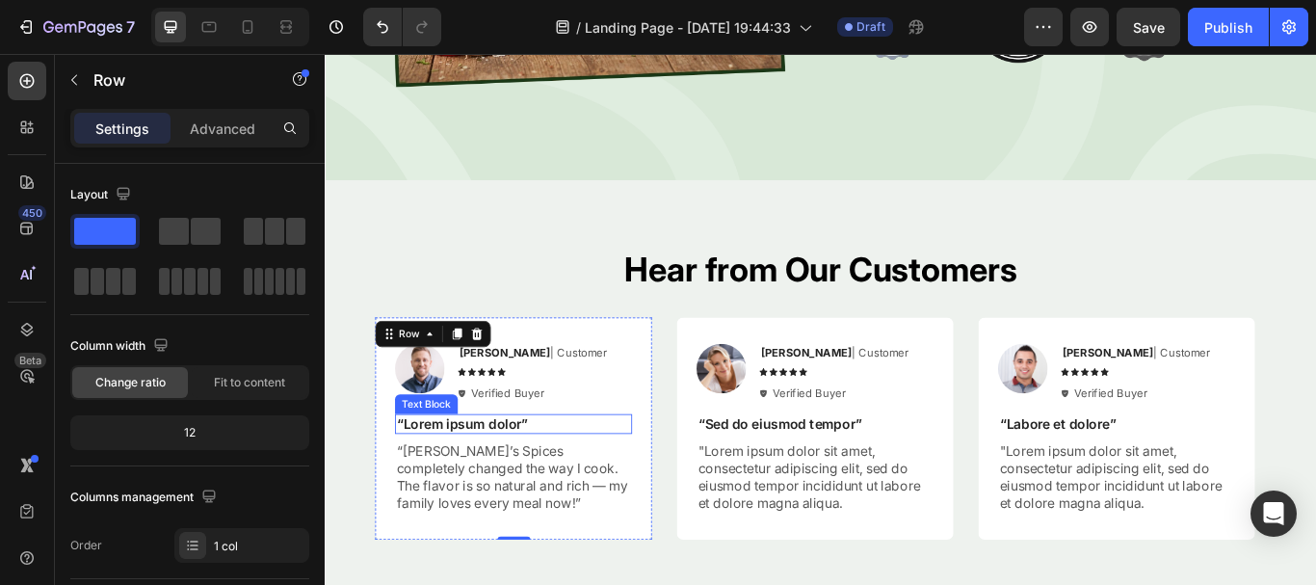
click at [506, 483] on p "“Lorem ipsum dolor”" at bounding box center [544, 486] width 273 height 20
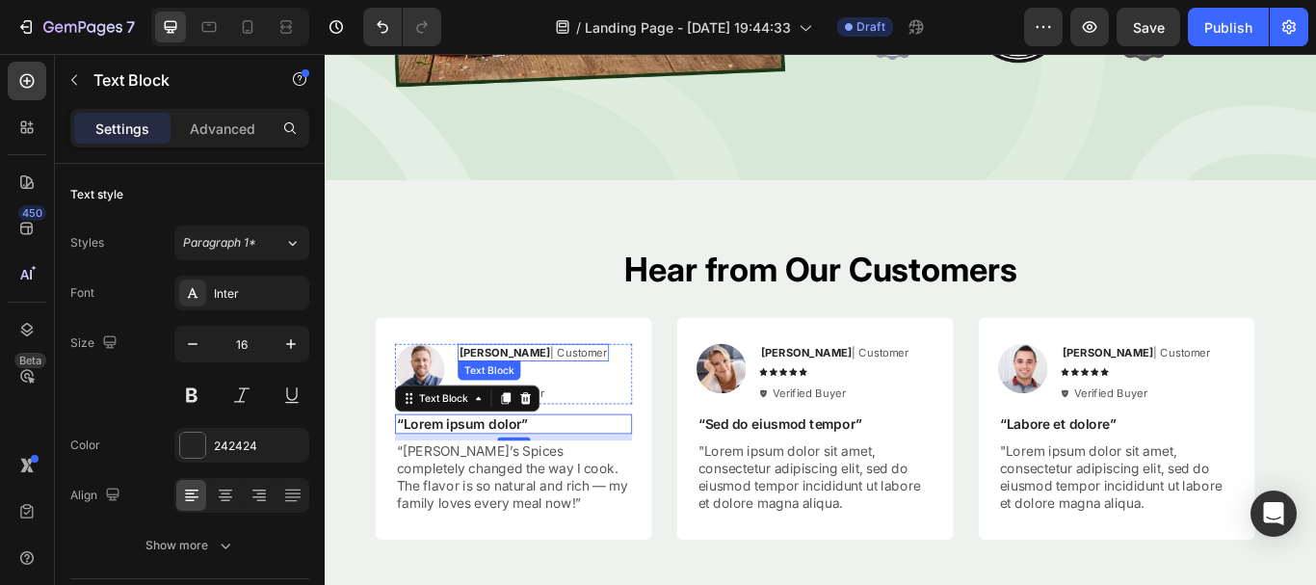
click at [526, 394] on strong "Rita Carroll" at bounding box center [534, 401] width 106 height 15
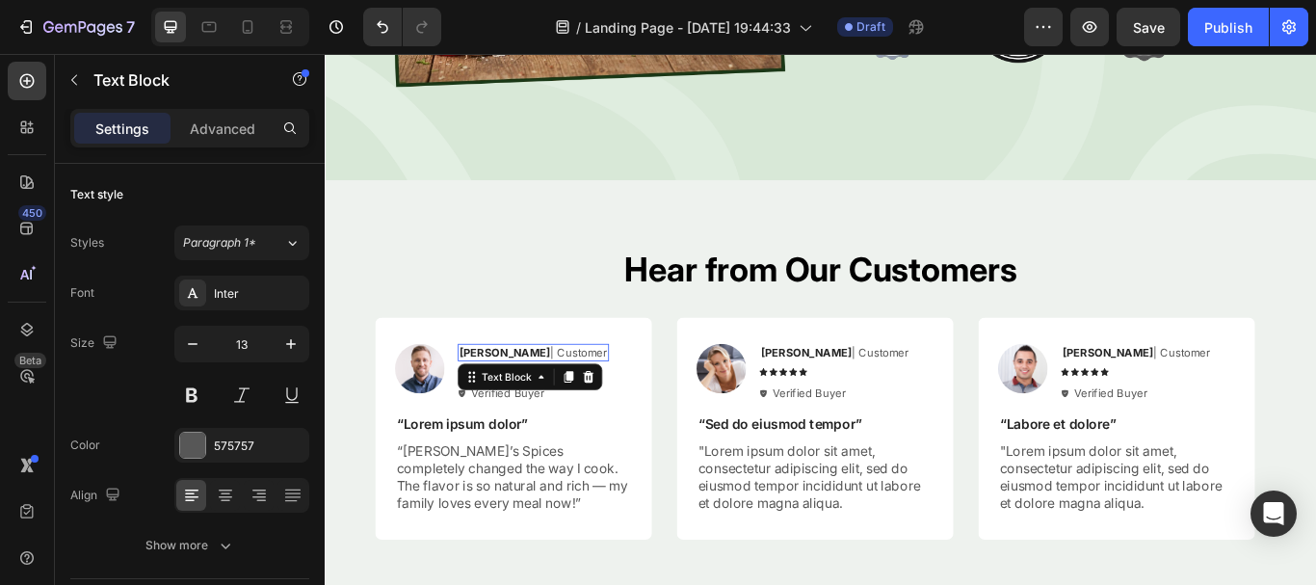
click at [526, 394] on strong "Rita Carroll" at bounding box center [534, 401] width 106 height 15
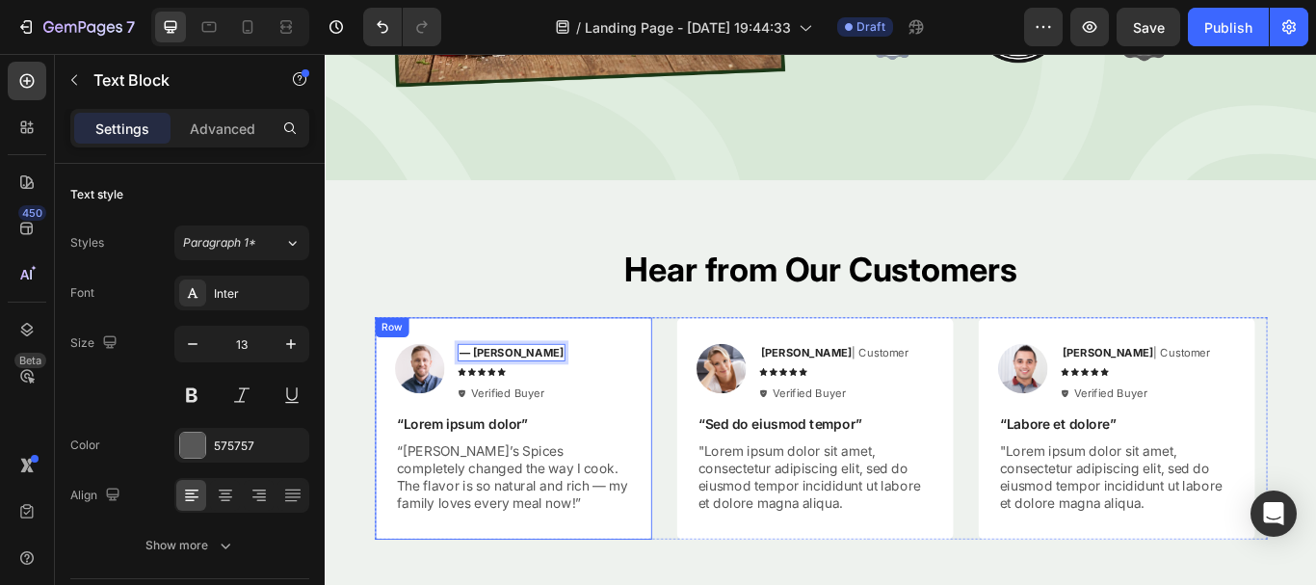
click at [645, 370] on div "Image — Samantha R. Text Block 8 Icon Icon Icon Icon Icon Icon List Verified Bu…" at bounding box center [544, 490] width 323 height 258
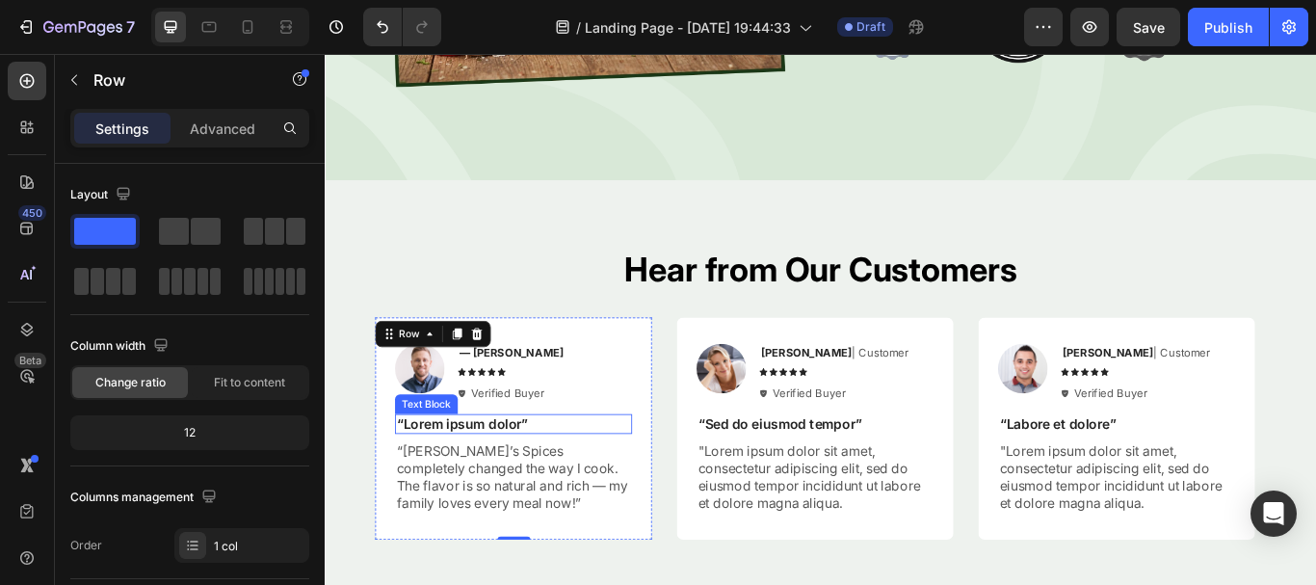
click at [503, 476] on p "“Lorem ipsum dolor”" at bounding box center [544, 486] width 273 height 20
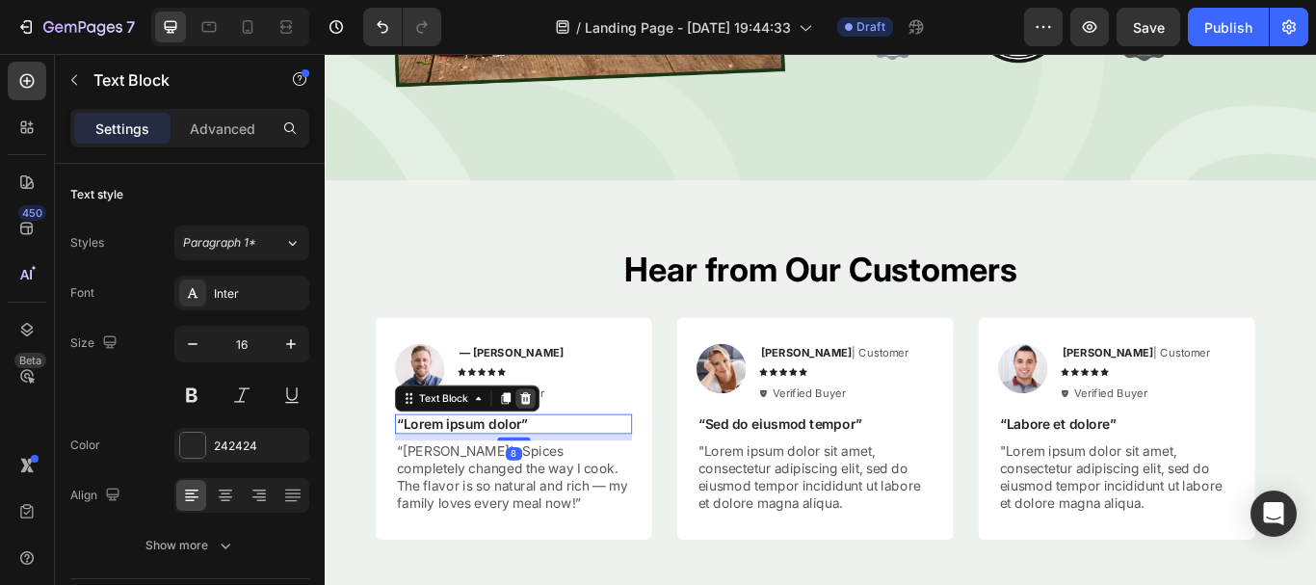
click at [568, 444] on div at bounding box center [557, 455] width 23 height 23
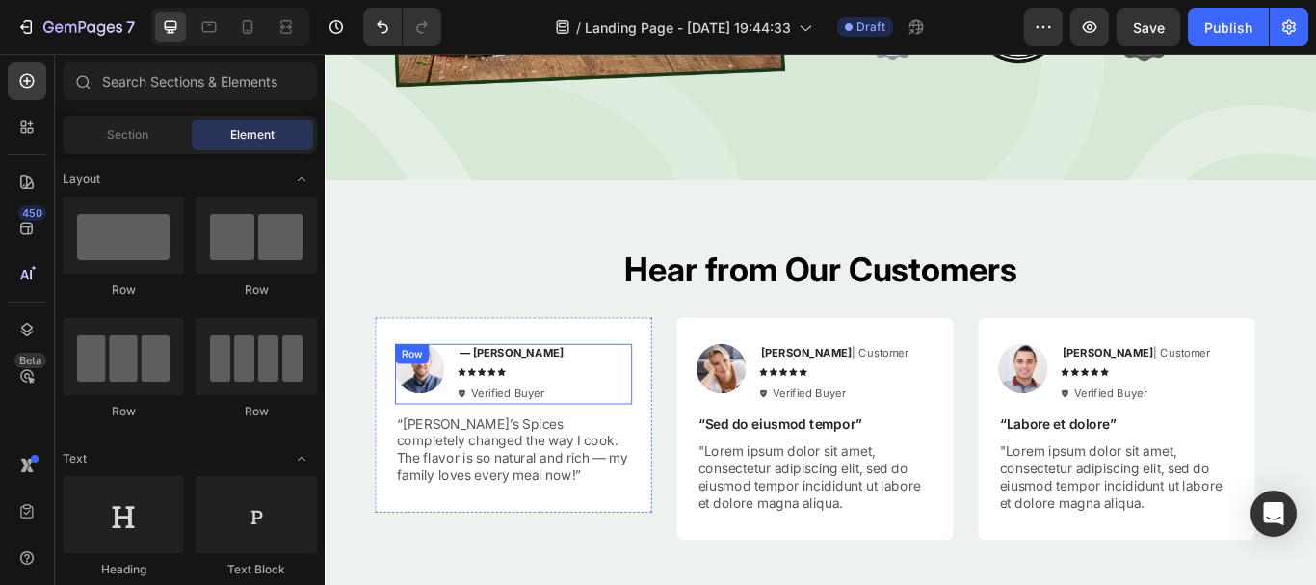
click at [602, 436] on div "Image — Samantha R. Text Block Icon Icon Icon Icon Icon Icon List Verified Buye…" at bounding box center [544, 426] width 277 height 69
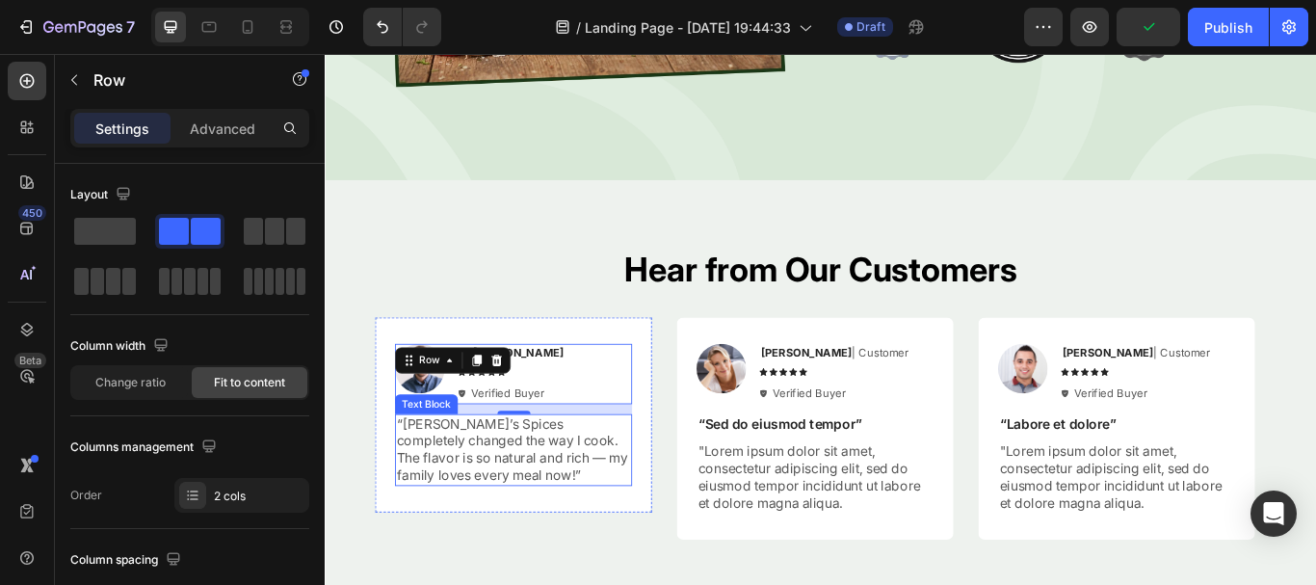
click at [555, 523] on p "“Tatie’s Spices completely changed the way I cook. The flavor is so natural and…" at bounding box center [544, 516] width 273 height 80
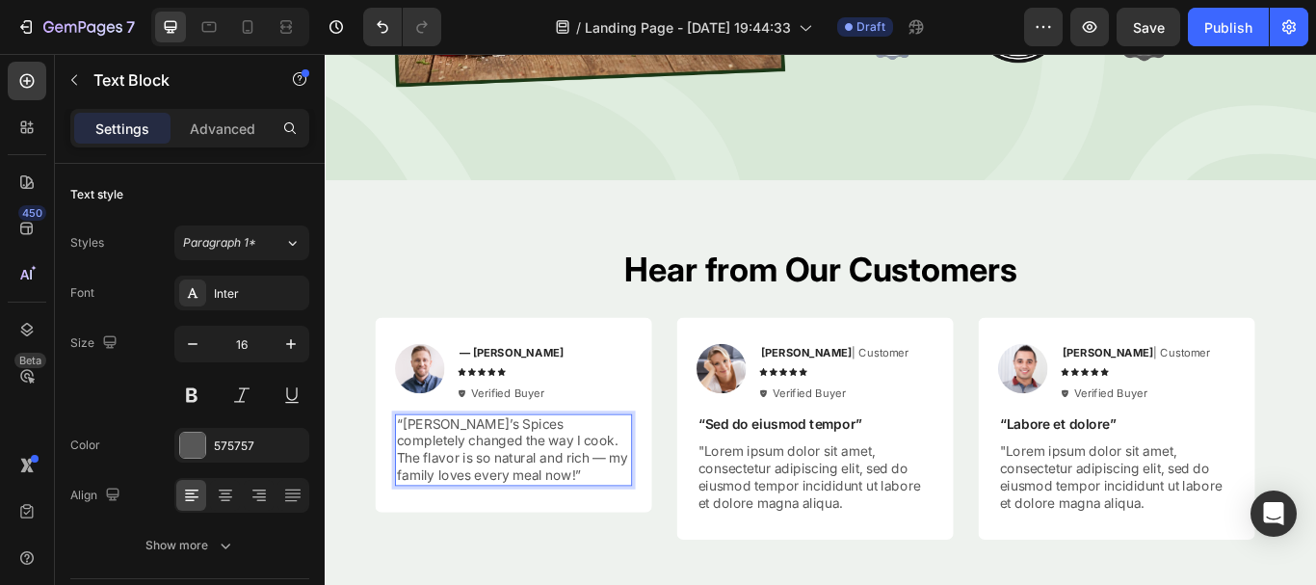
click at [543, 516] on p "“Tatie’s Spices completely changed the way I cook. The flavor is so natural and…" at bounding box center [544, 516] width 273 height 80
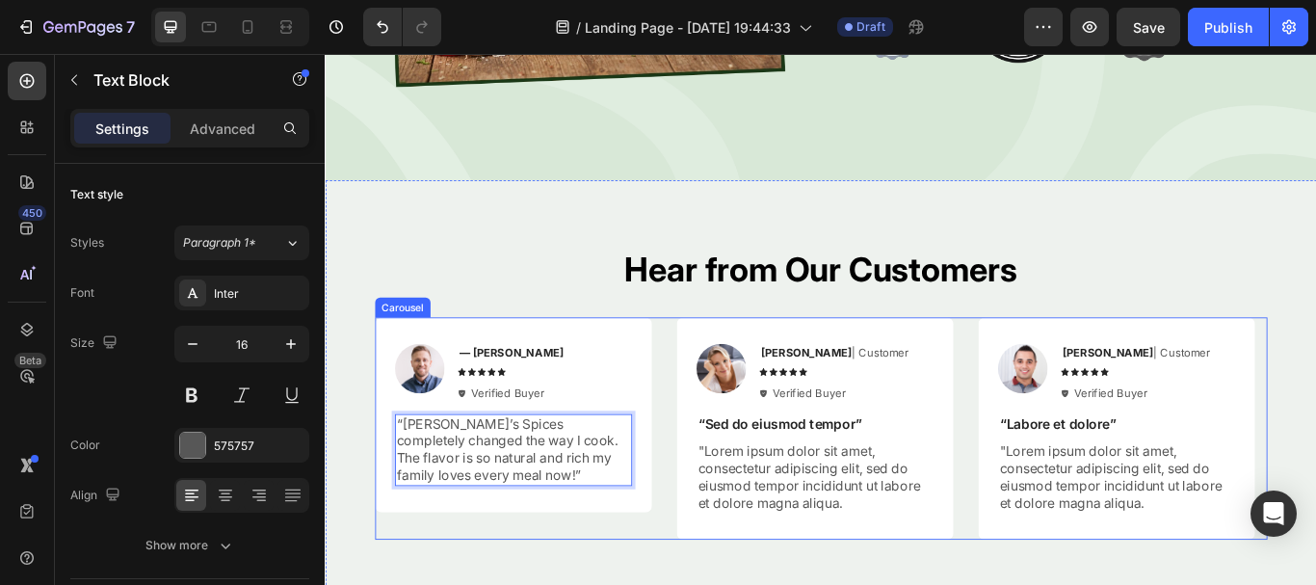
click at [606, 578] on div "Image — Samantha R. Text Block Icon Icon Icon Icon Icon Icon List Verified Buye…" at bounding box center [544, 490] width 323 height 258
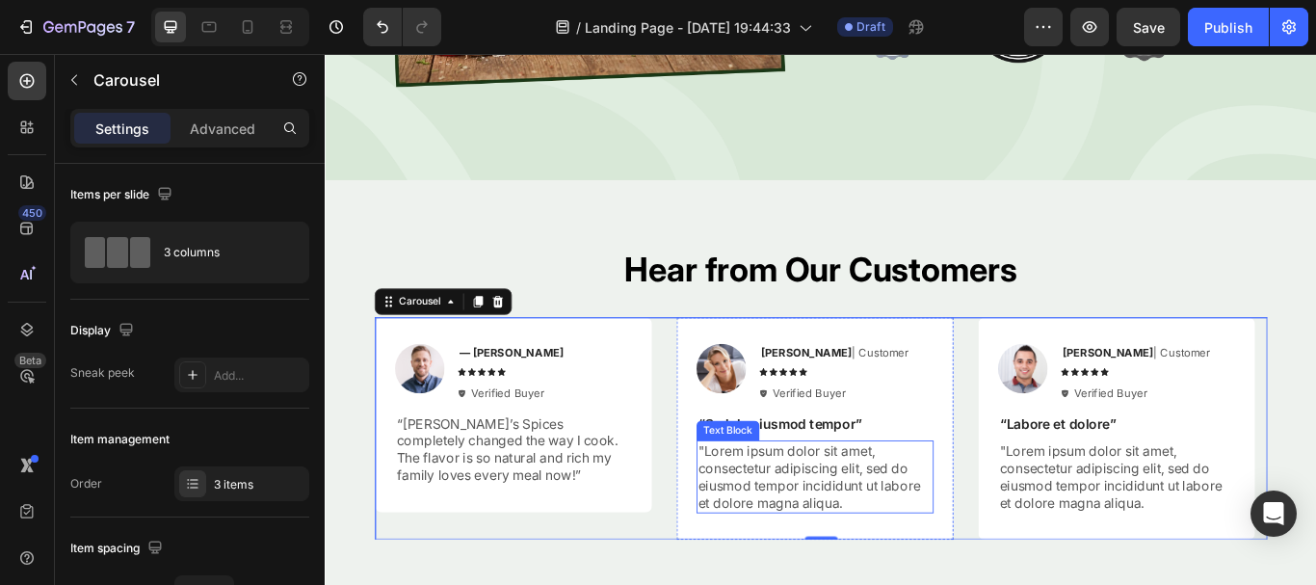
click at [803, 517] on p ""Lorem ipsum dolor sit amet, consectetur adipiscing elit, sed do eiusmod tempor…" at bounding box center [895, 547] width 273 height 80
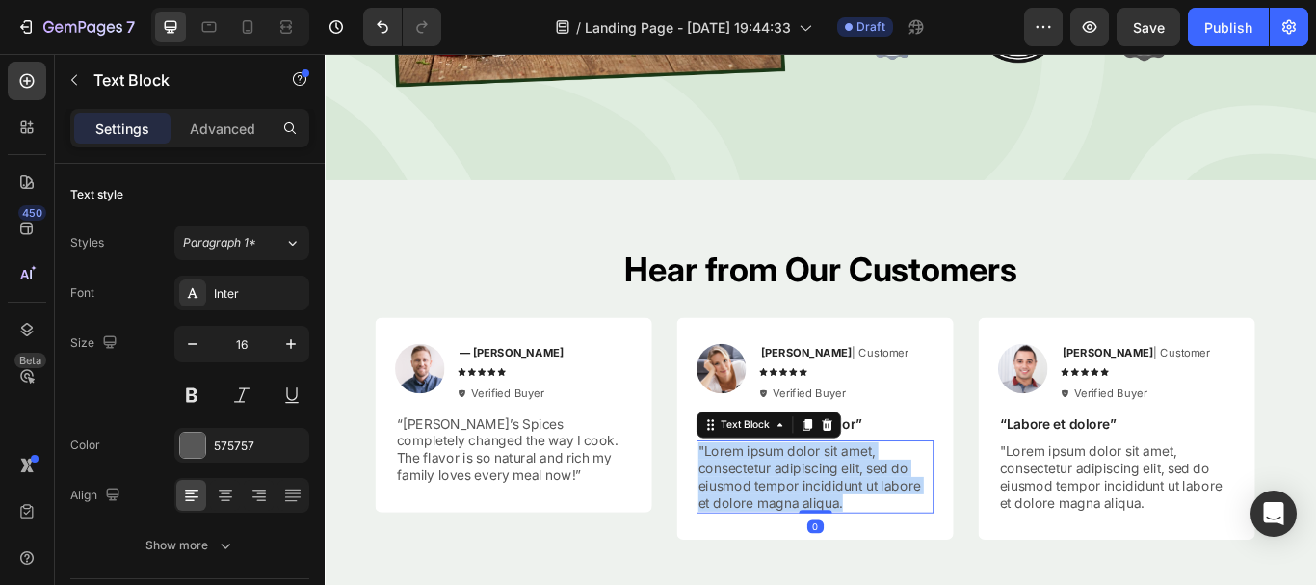
click at [803, 517] on p ""Lorem ipsum dolor sit amet, consectetur adipiscing elit, sed do eiusmod tempor…" at bounding box center [895, 547] width 273 height 80
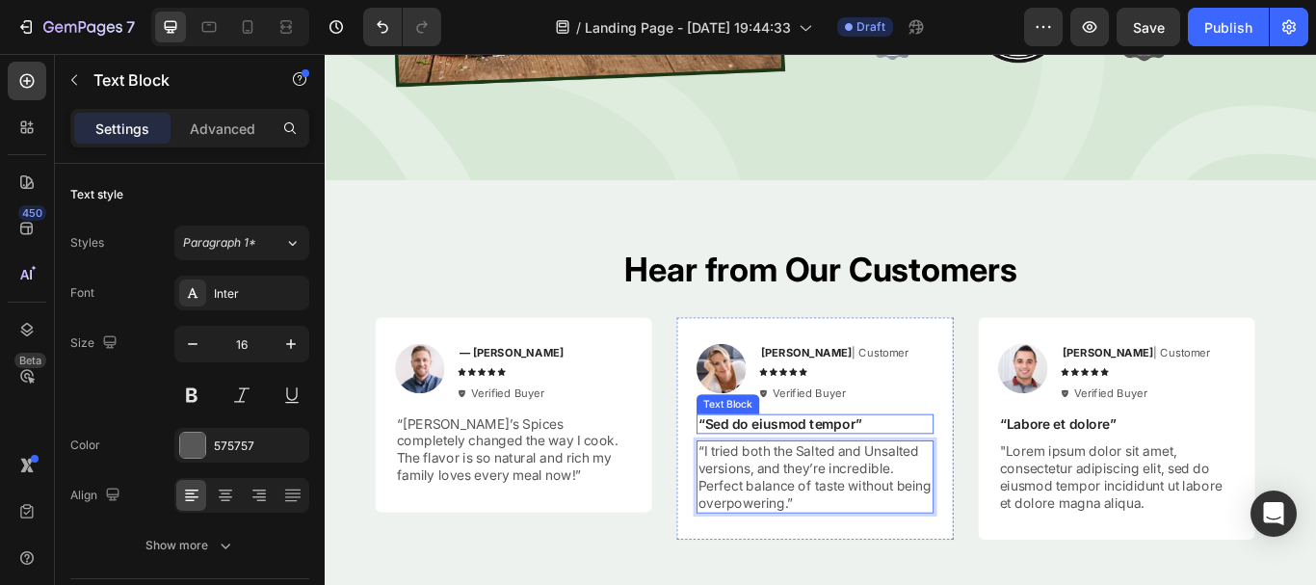
click at [855, 478] on p "“Sed do eiusmod tempor”" at bounding box center [895, 486] width 273 height 20
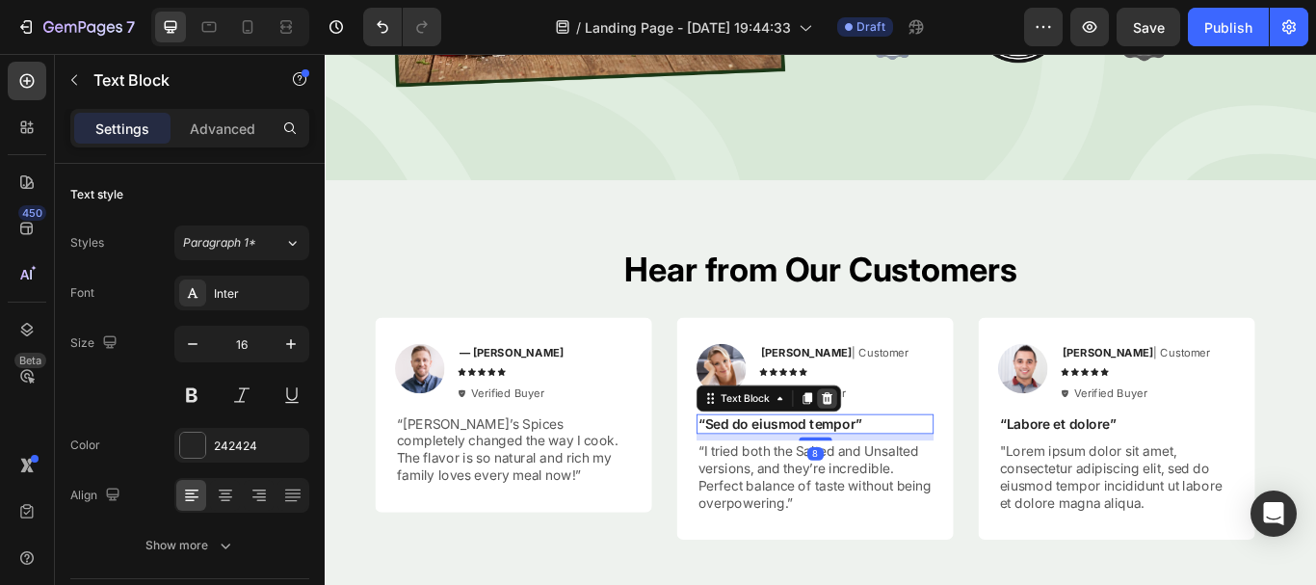
click at [916, 448] on icon at bounding box center [909, 455] width 15 height 15
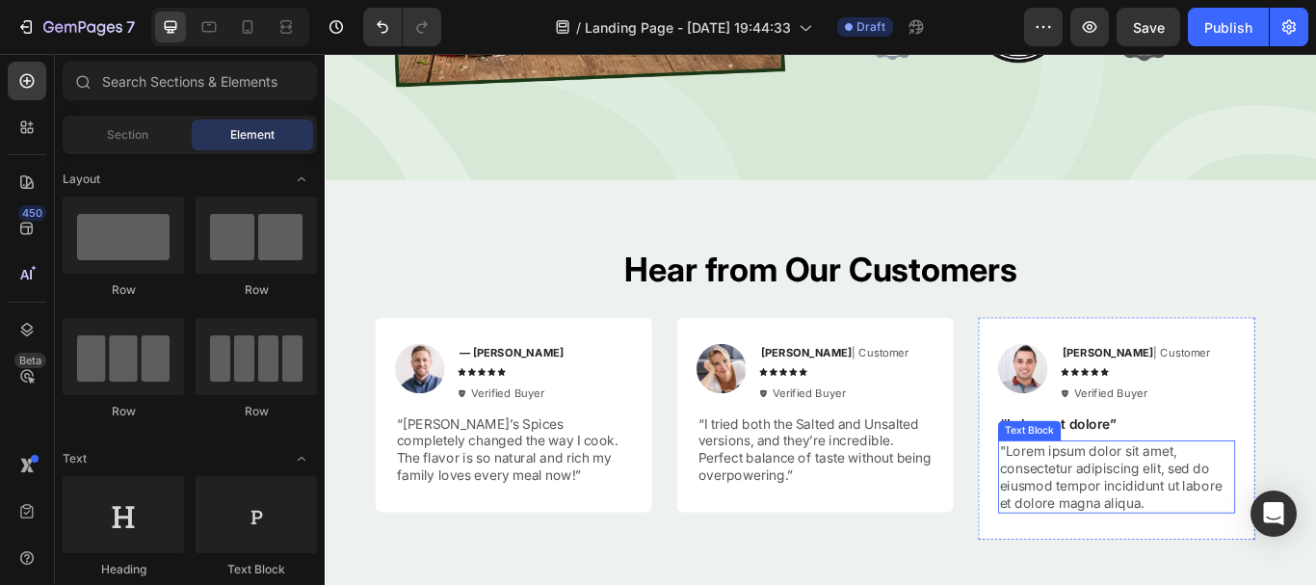
click at [1198, 555] on p ""Lorem ipsum dolor sit amet, consectetur adipiscing elit, sed do eiusmod tempor…" at bounding box center [1247, 547] width 273 height 80
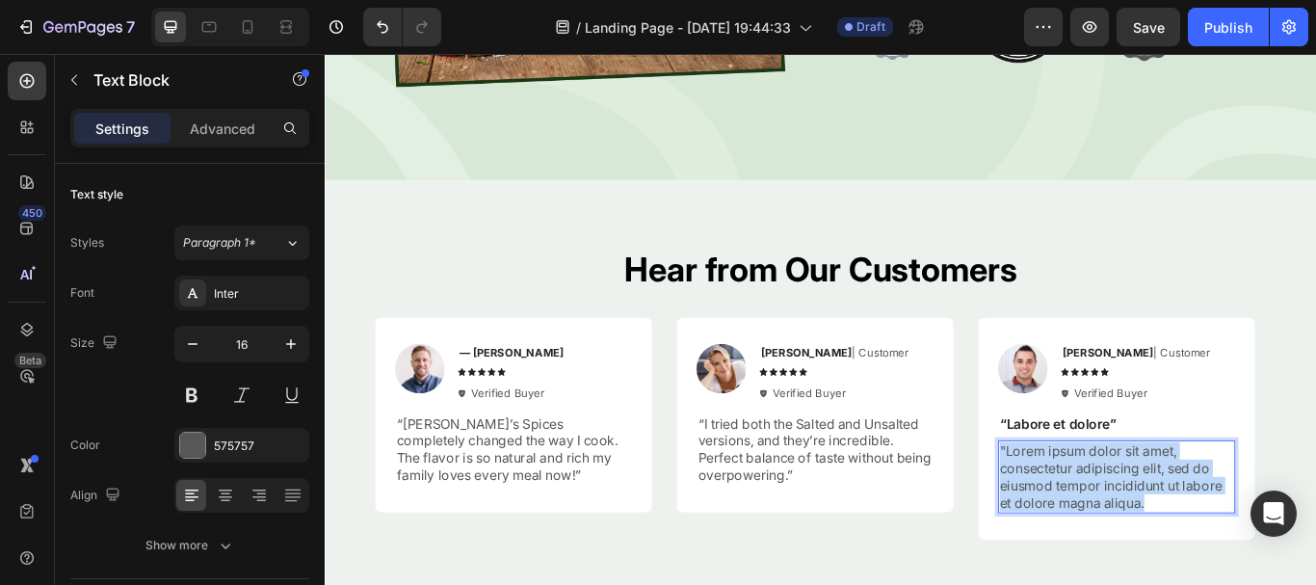
click at [1198, 555] on p ""Lorem ipsum dolor sit amet, consectetur adipiscing elit, sed do eiusmod tempor…" at bounding box center [1247, 547] width 273 height 80
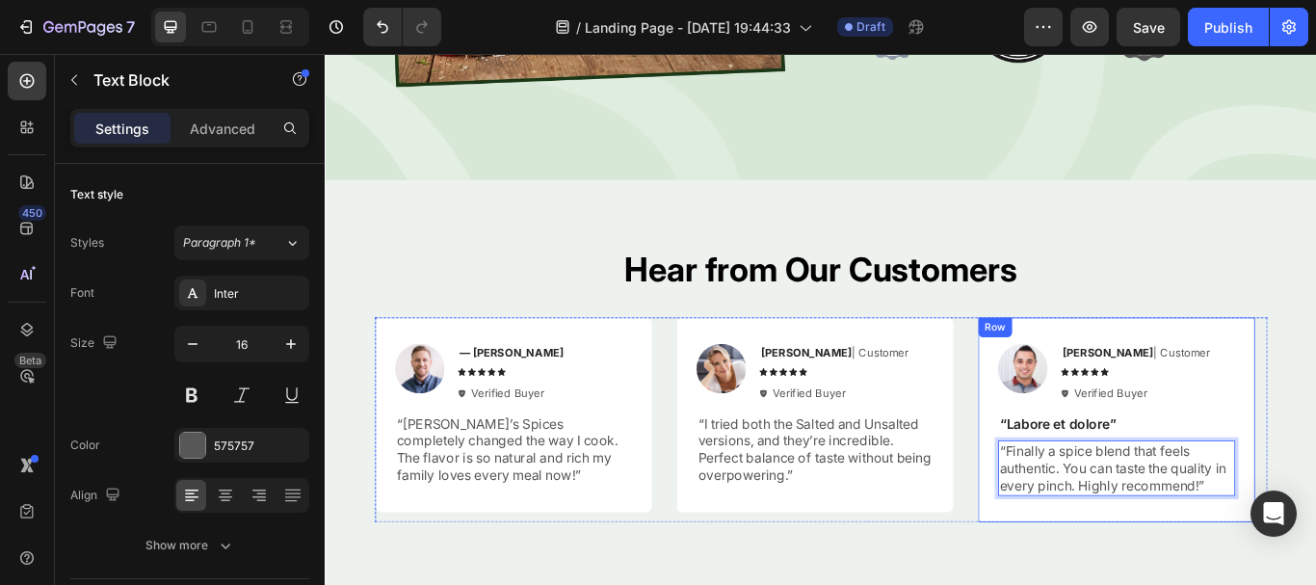
click at [1233, 489] on div "Image Ken K | Customer Text Block Icon Icon Icon Icon Icon Icon List Verified B…" at bounding box center [1247, 480] width 277 height 177
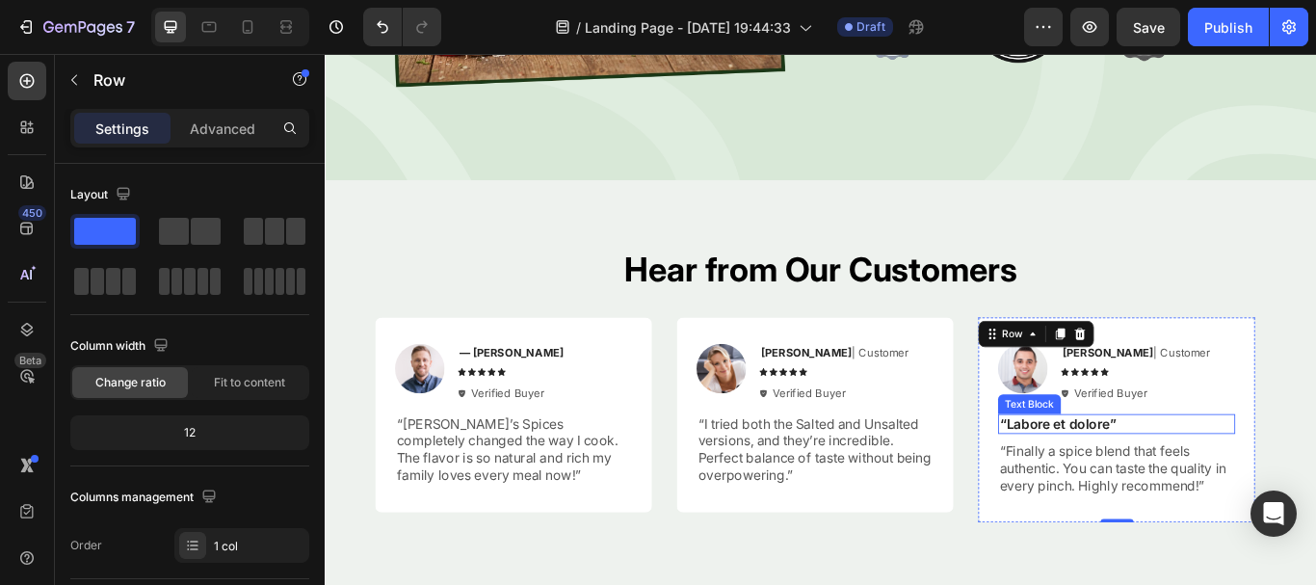
click at [1218, 481] on p "“Labore et dolore”" at bounding box center [1247, 486] width 273 height 20
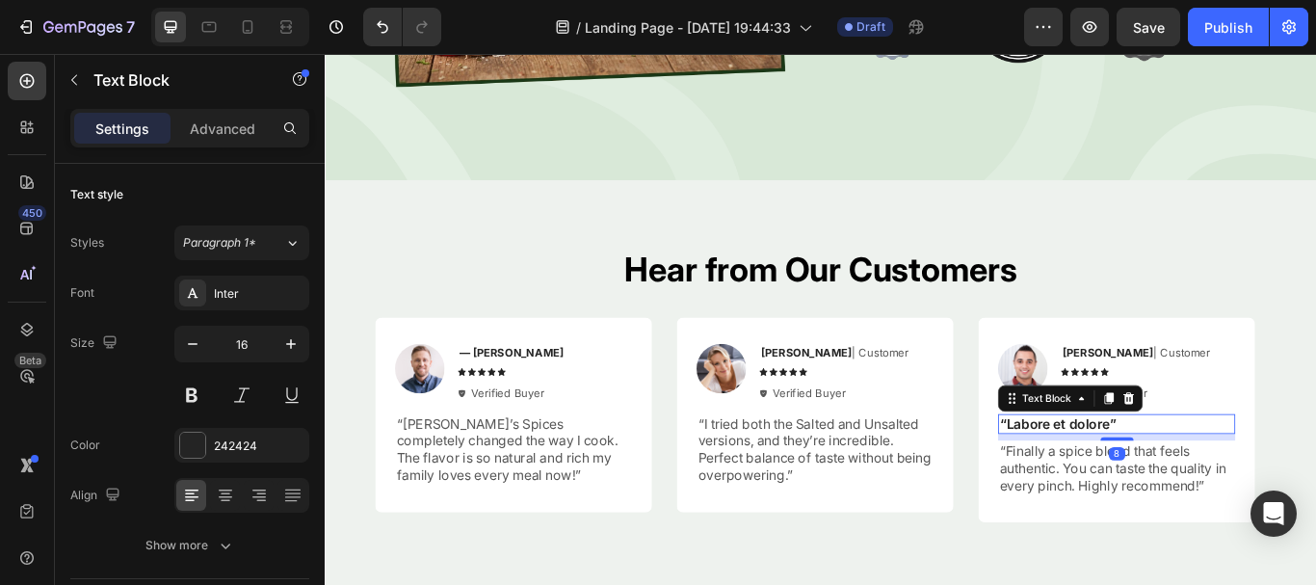
click at [1248, 457] on div "Text Block" at bounding box center [1193, 455] width 169 height 31
click at [1261, 448] on icon at bounding box center [1261, 454] width 13 height 13
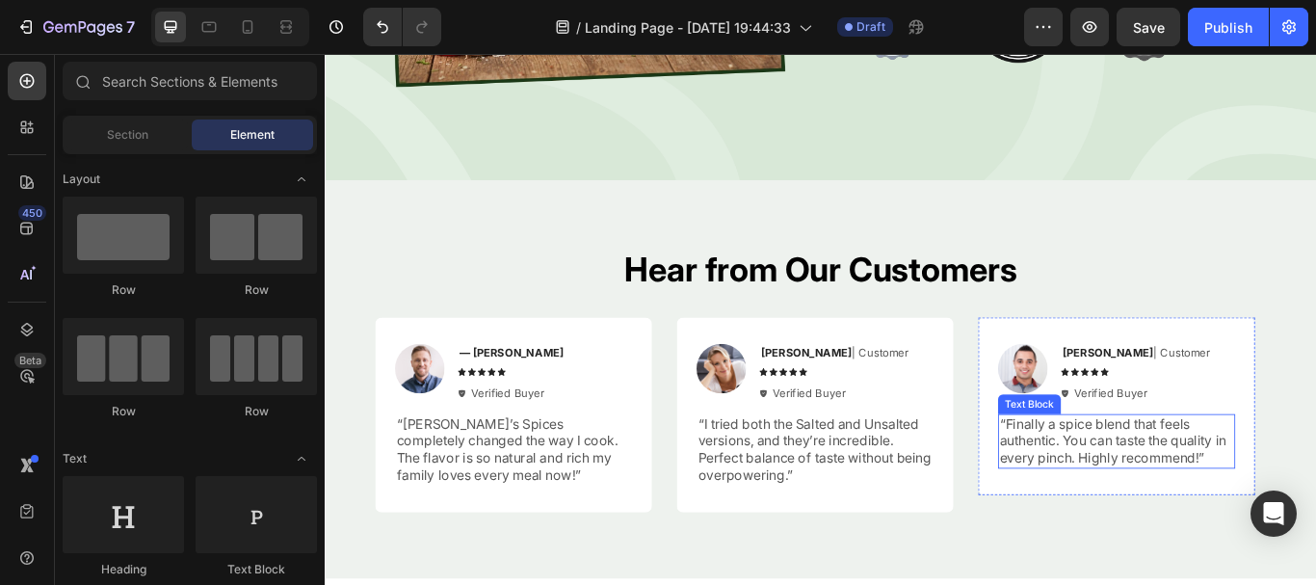
click at [1199, 504] on p "“Finally a spice blend that feels authentic. You can taste the quality in every…" at bounding box center [1247, 506] width 273 height 60
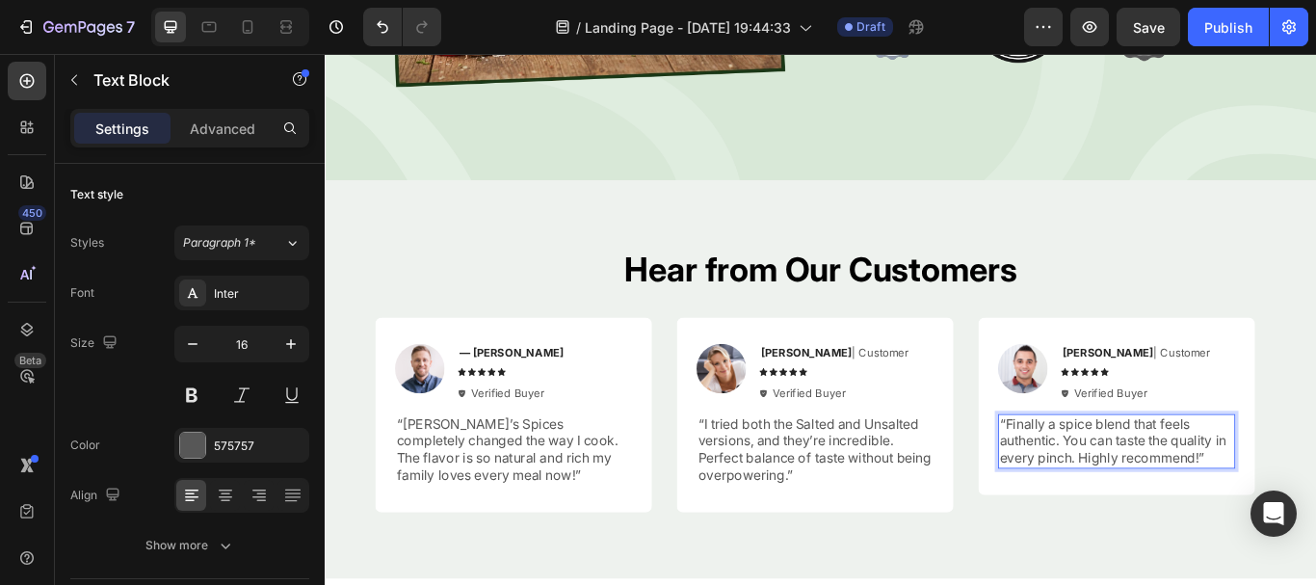
click at [1315, 515] on p "“Finally a spice blend that feels authentic. You can taste the quality in every…" at bounding box center [1247, 506] width 273 height 60
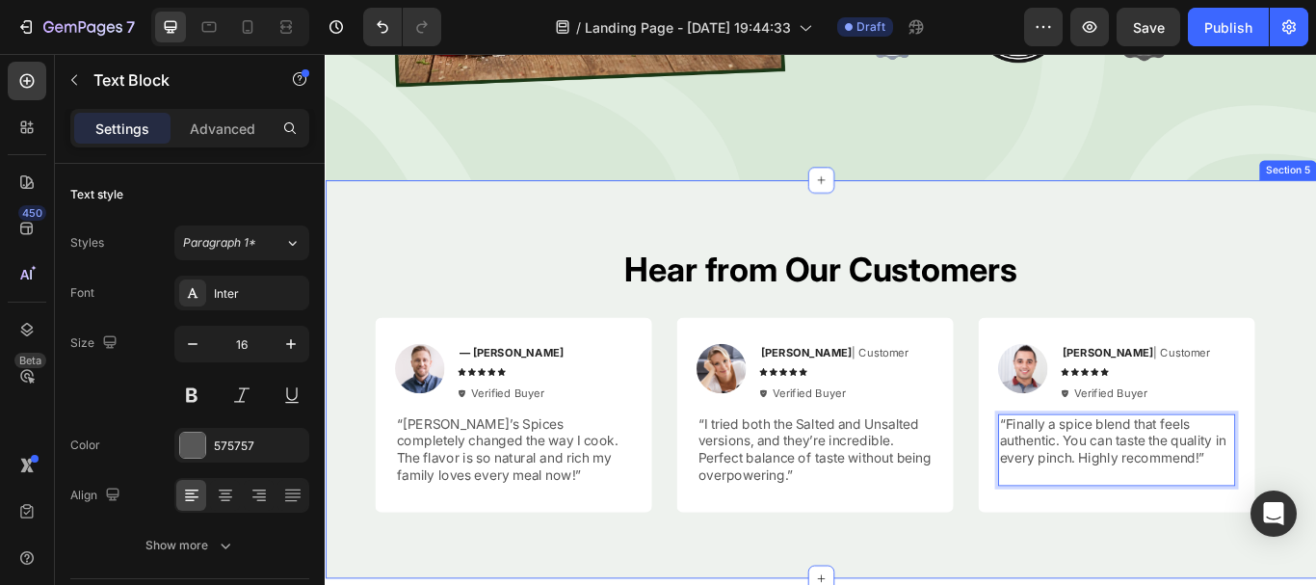
click at [1087, 580] on div "Hear from Our Customers Heading Image — Samantha R. Text Block Icon Icon Icon I…" at bounding box center [903, 433] width 1156 height 464
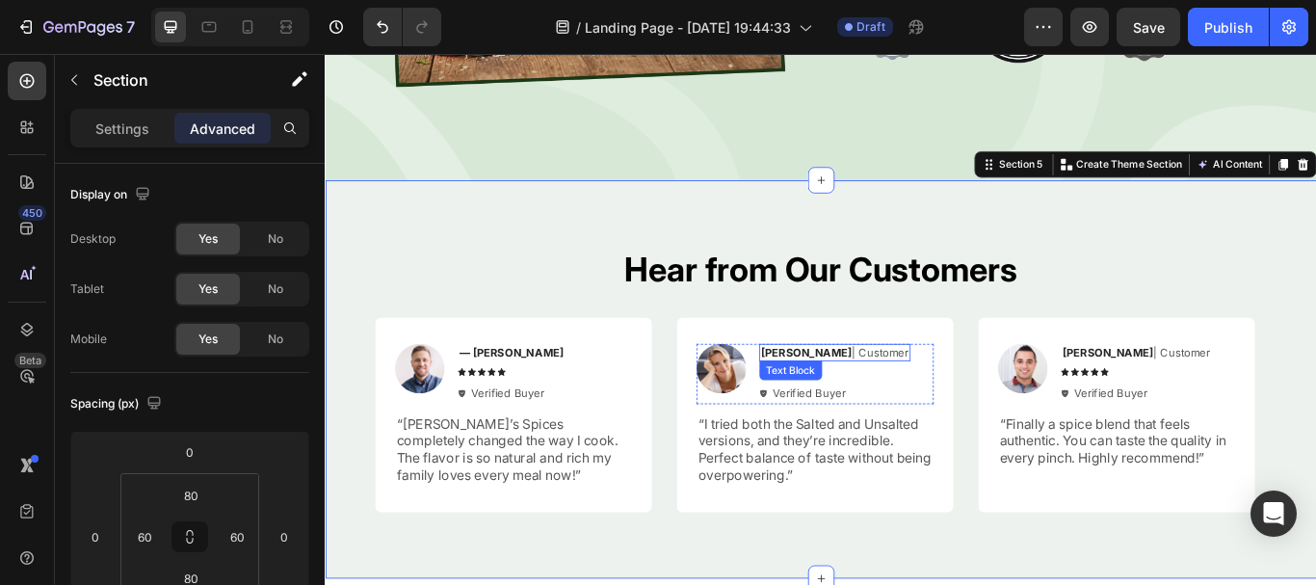
click at [887, 397] on p "Reylo B | Customer" at bounding box center [918, 402] width 172 height 16
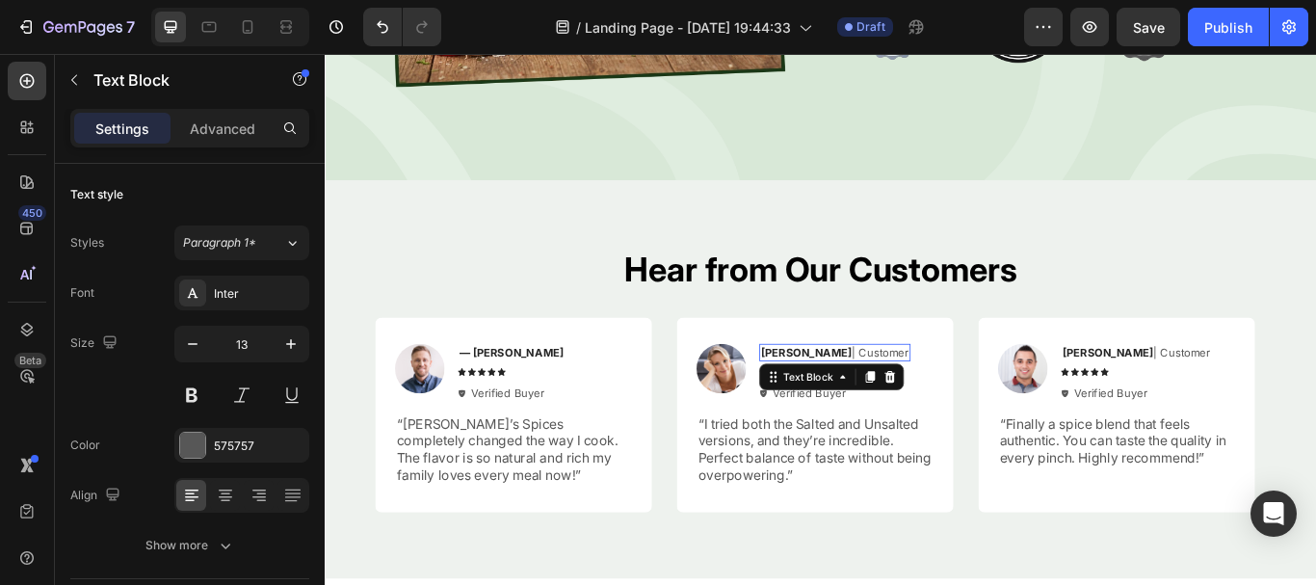
click at [887, 397] on p "Reylo B | Customer" at bounding box center [918, 402] width 172 height 16
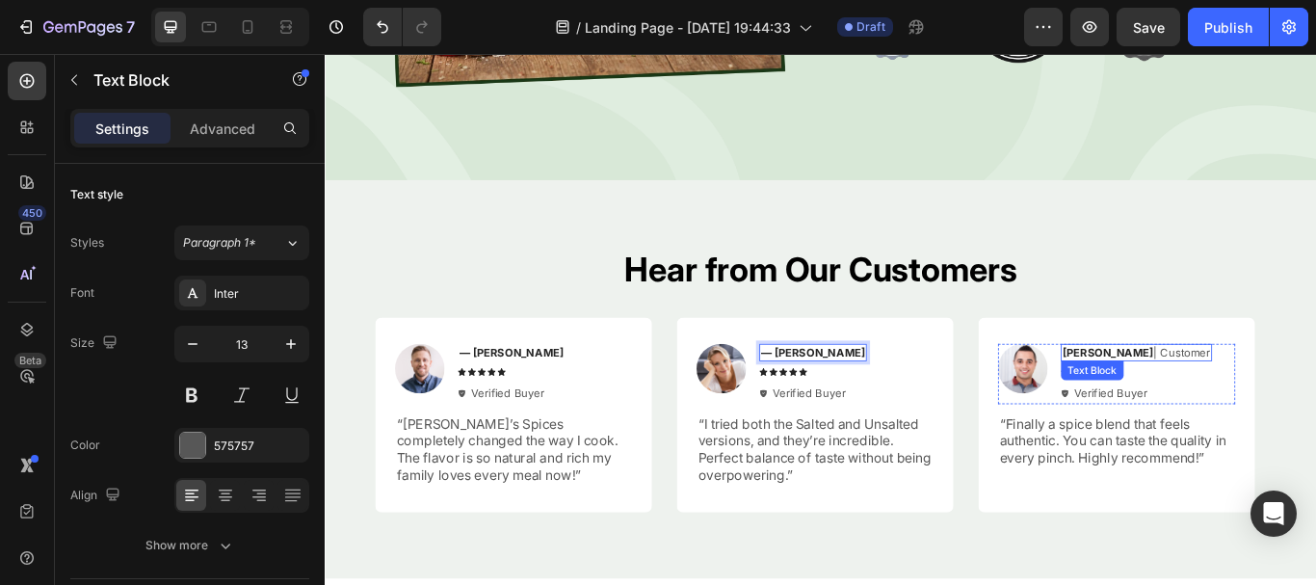
click at [1228, 394] on p "Ken K | Customer" at bounding box center [1270, 402] width 172 height 16
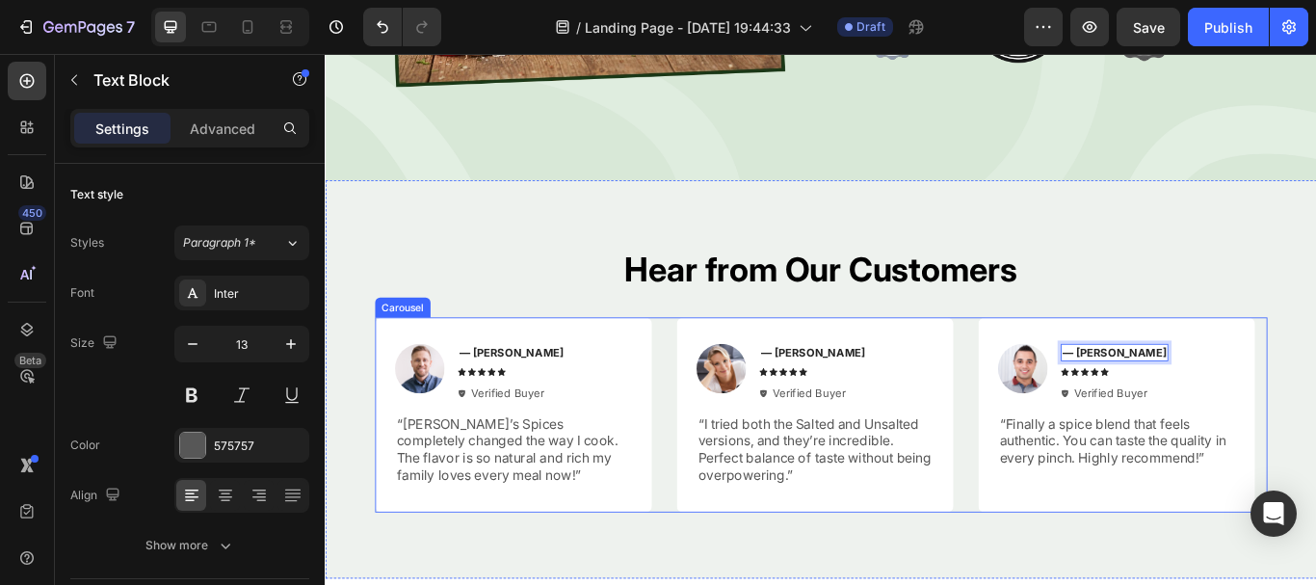
click at [1071, 566] on div "Image — Samantha R. Text Block Icon Icon Icon Icon Icon Icon List Verified Buye…" at bounding box center [903, 474] width 1041 height 227
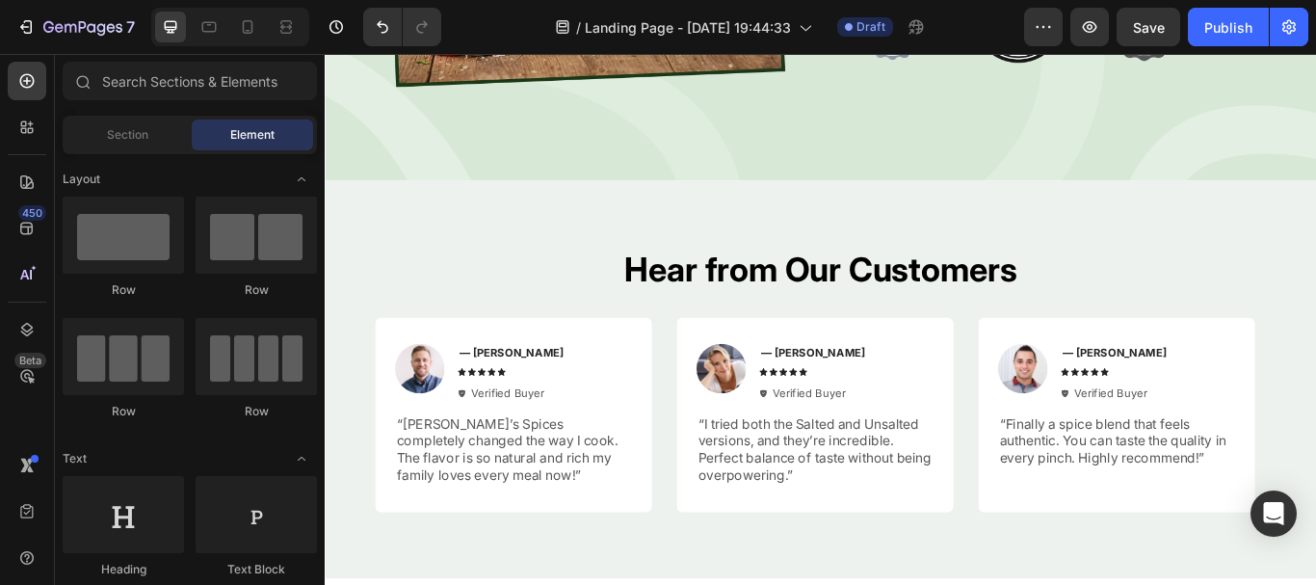
scroll to position [3503, 0]
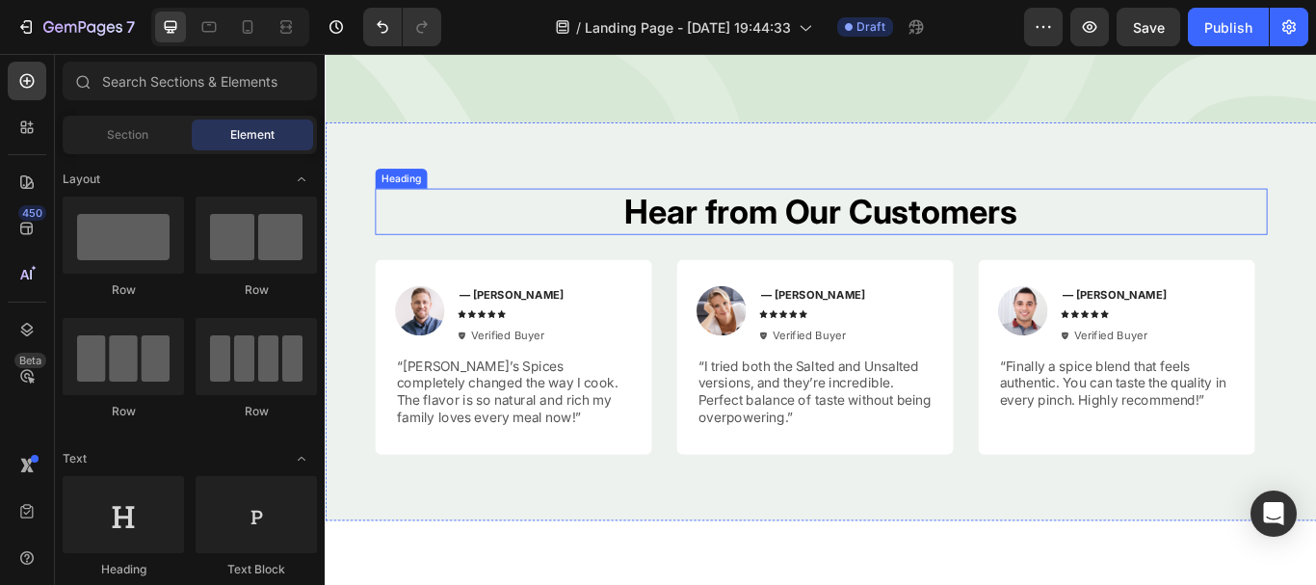
click at [1127, 237] on h2 "Hear from Our Customers" at bounding box center [903, 238] width 1041 height 54
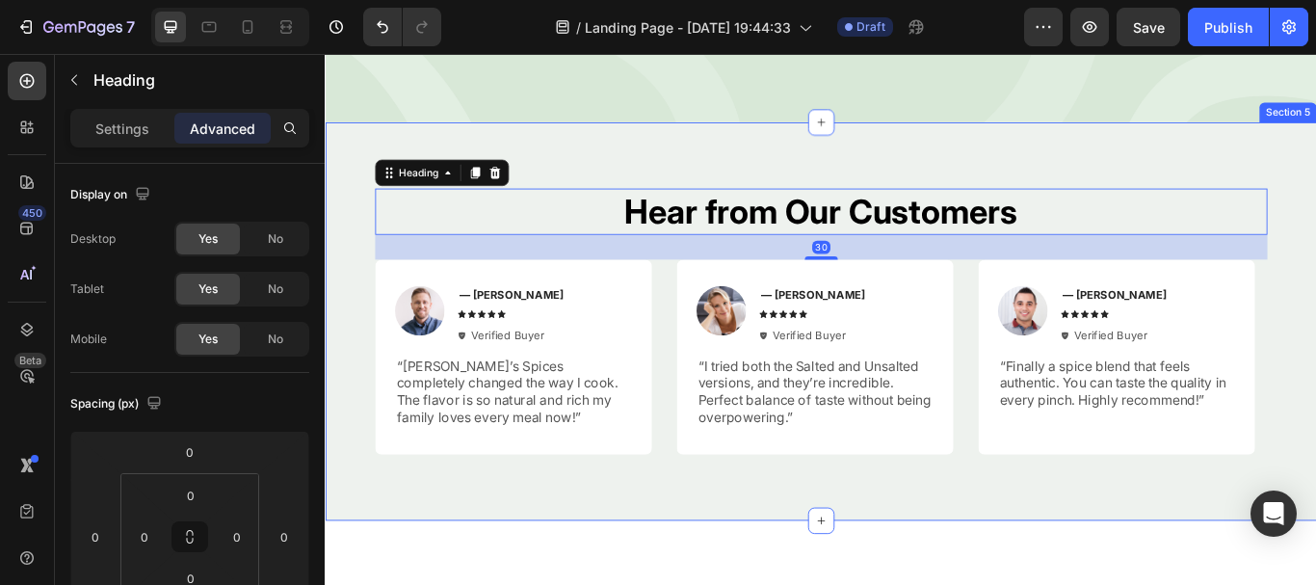
click at [774, 178] on div "Hear from Our Customers Heading 30 Image — Samantha R. Text Block Icon Icon Ico…" at bounding box center [903, 366] width 1156 height 464
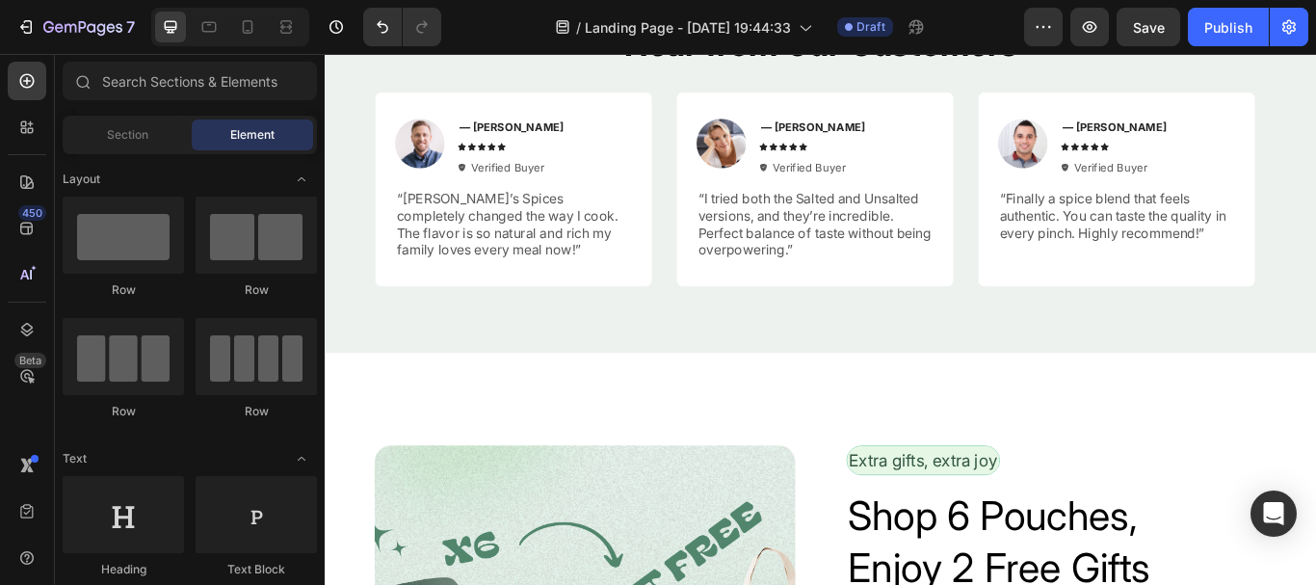
scroll to position [3823, 0]
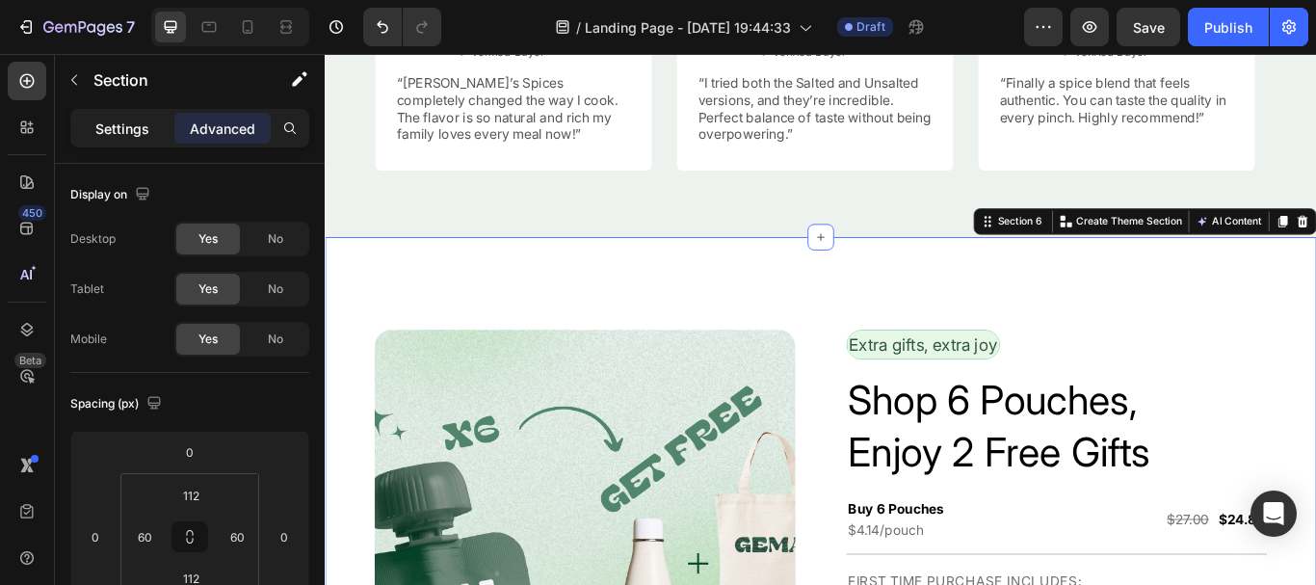
click at [93, 124] on div "Settings" at bounding box center [122, 128] width 96 height 31
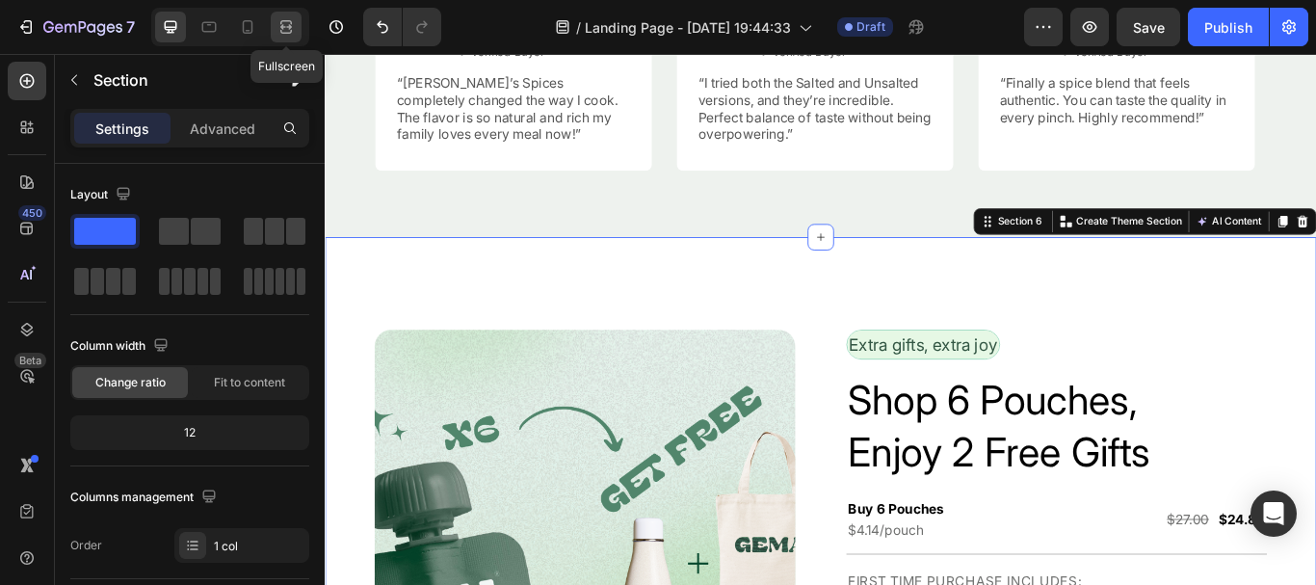
click at [279, 35] on icon at bounding box center [286, 26] width 19 height 19
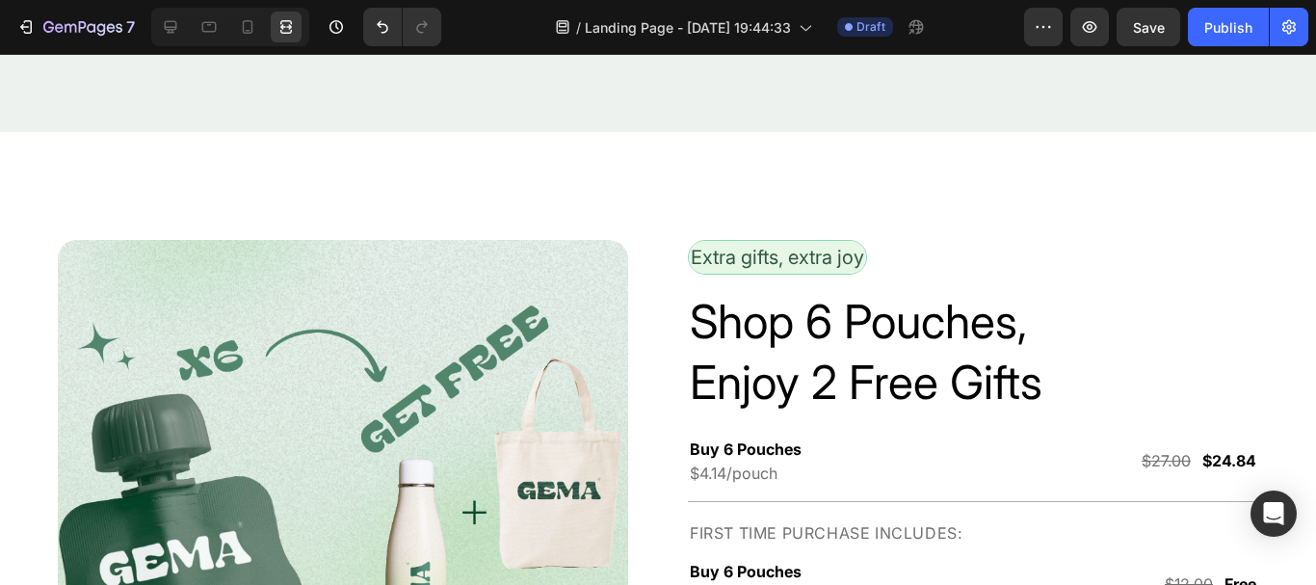
scroll to position [3976, 0]
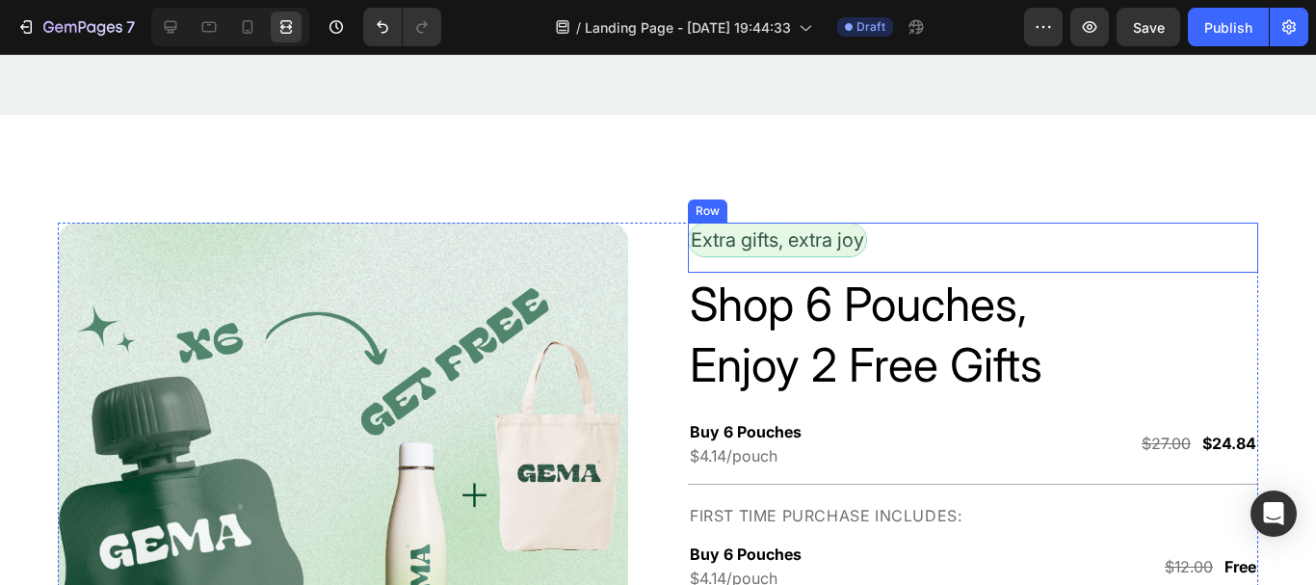
click at [928, 254] on div "Extra gifts, extra joy Text Block Row" at bounding box center [973, 248] width 570 height 50
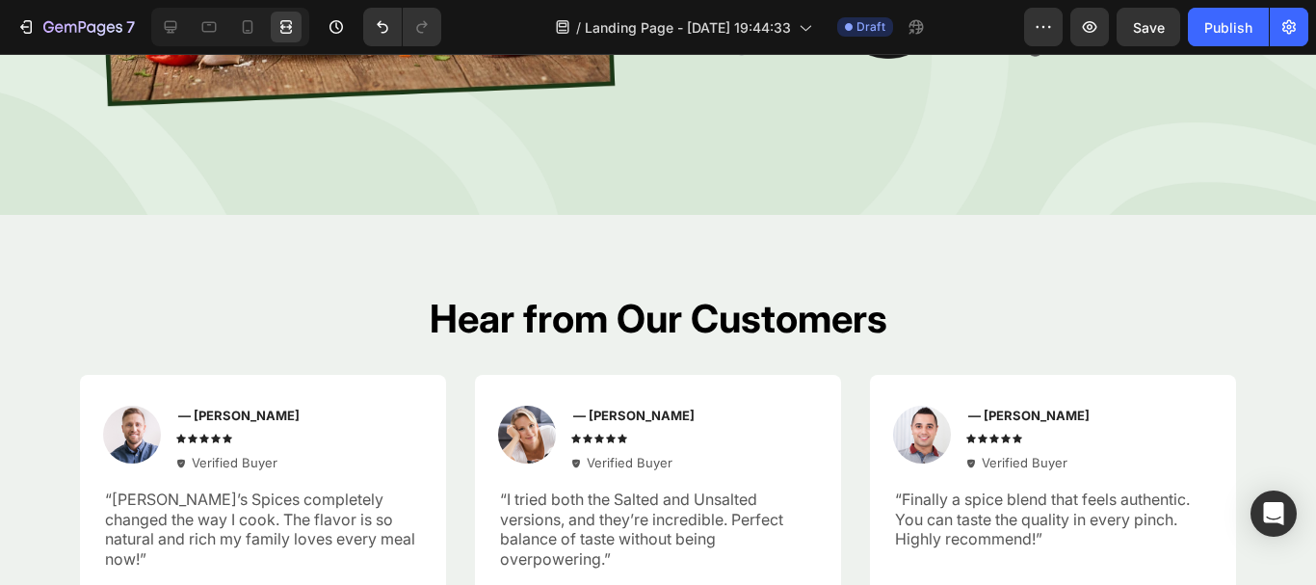
scroll to position [3554, 0]
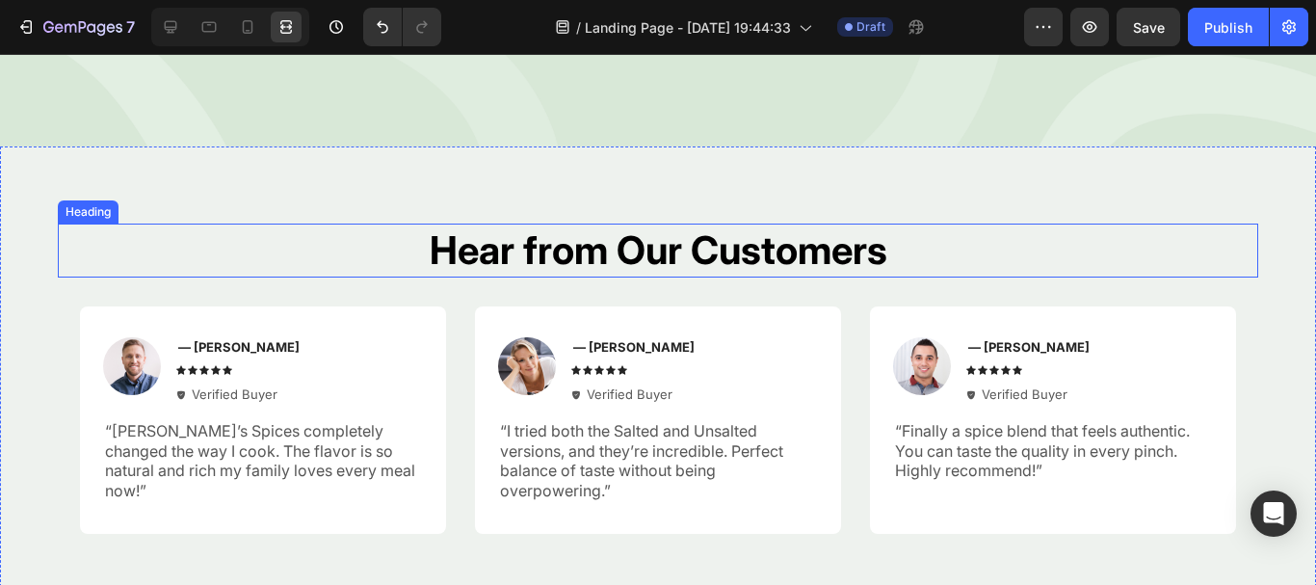
click at [802, 257] on h2 "Hear from Our Customers" at bounding box center [658, 251] width 1201 height 54
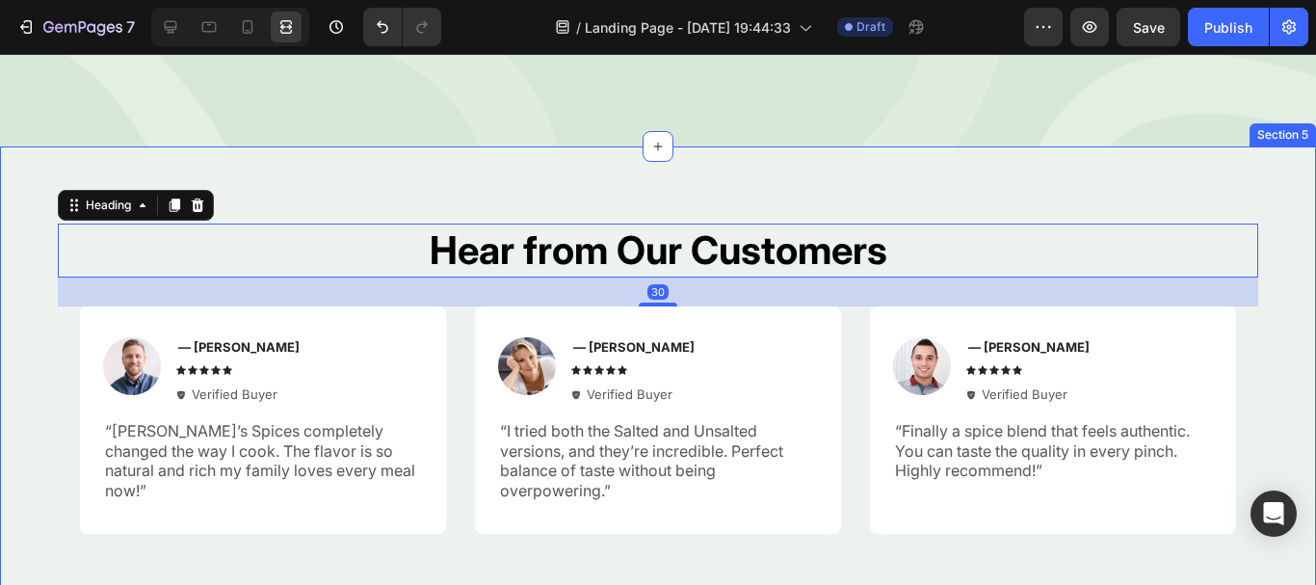
click at [709, 189] on div "Hear from Our Customers Heading 30 Image — Samantha R. Text Block Icon Icon Ico…" at bounding box center [658, 378] width 1316 height 464
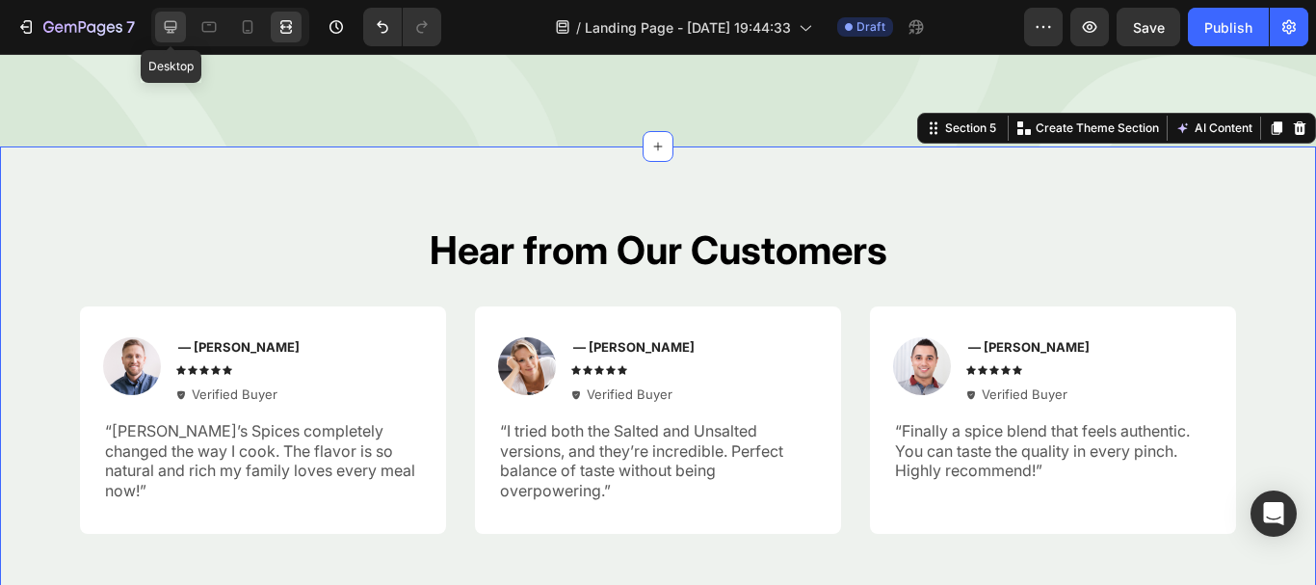
click at [177, 31] on icon at bounding box center [170, 26] width 19 height 19
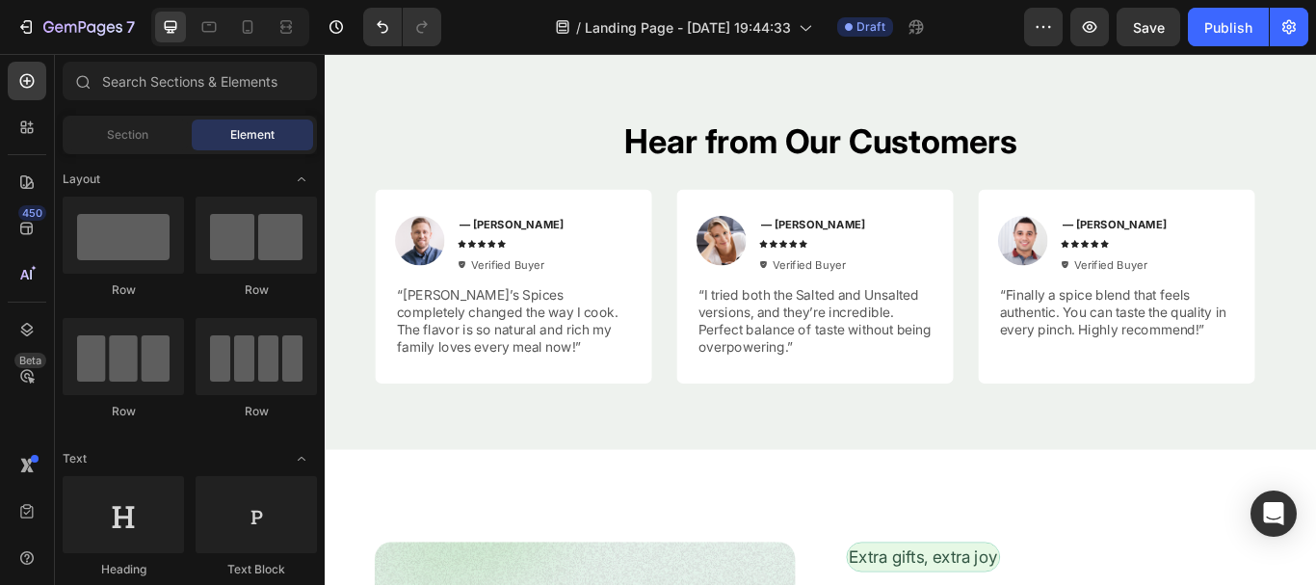
scroll to position [3476, 0]
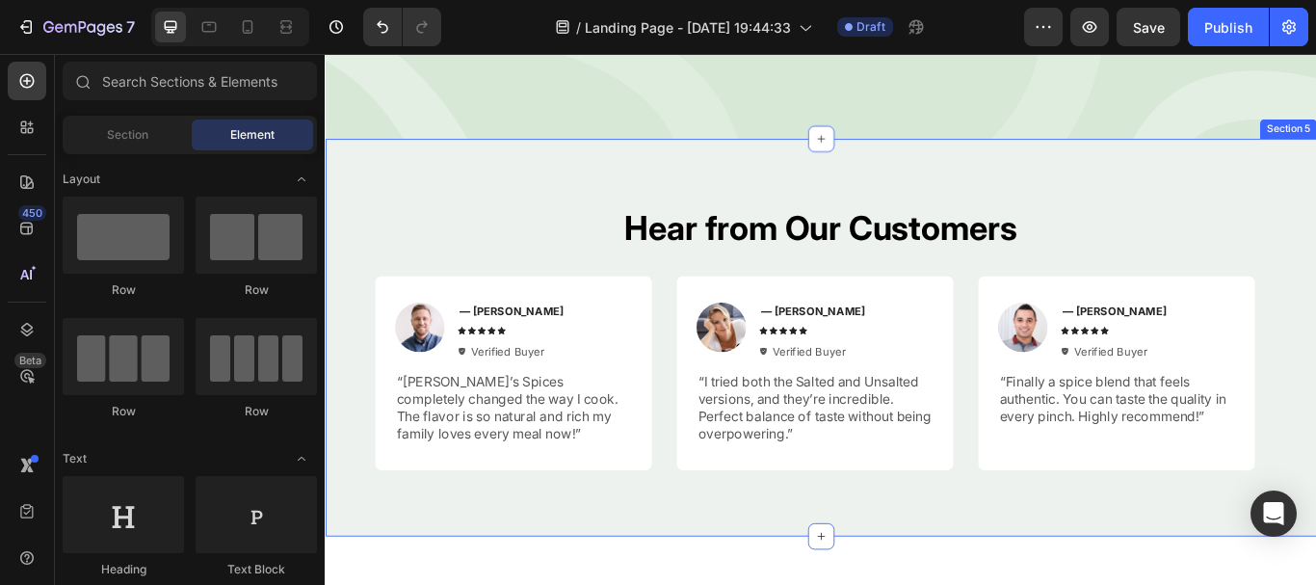
click at [991, 178] on div "Hear from Our Customers Heading Image — Samantha R. Text Block Icon Icon Icon I…" at bounding box center [903, 385] width 1156 height 464
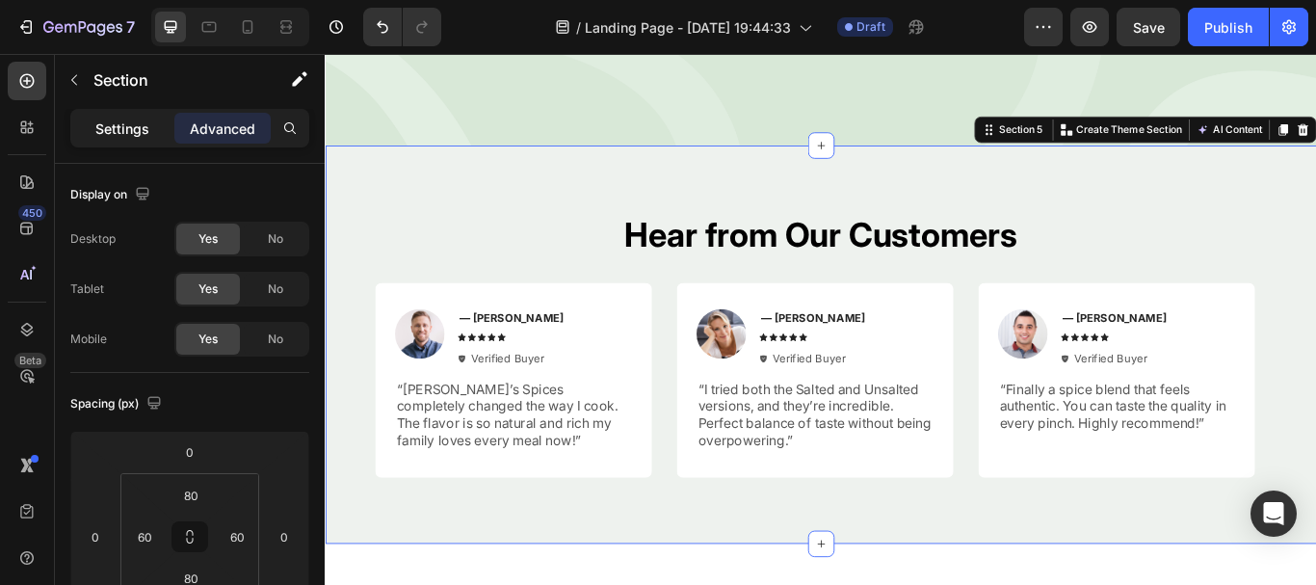
click at [108, 131] on p "Settings" at bounding box center [122, 129] width 54 height 20
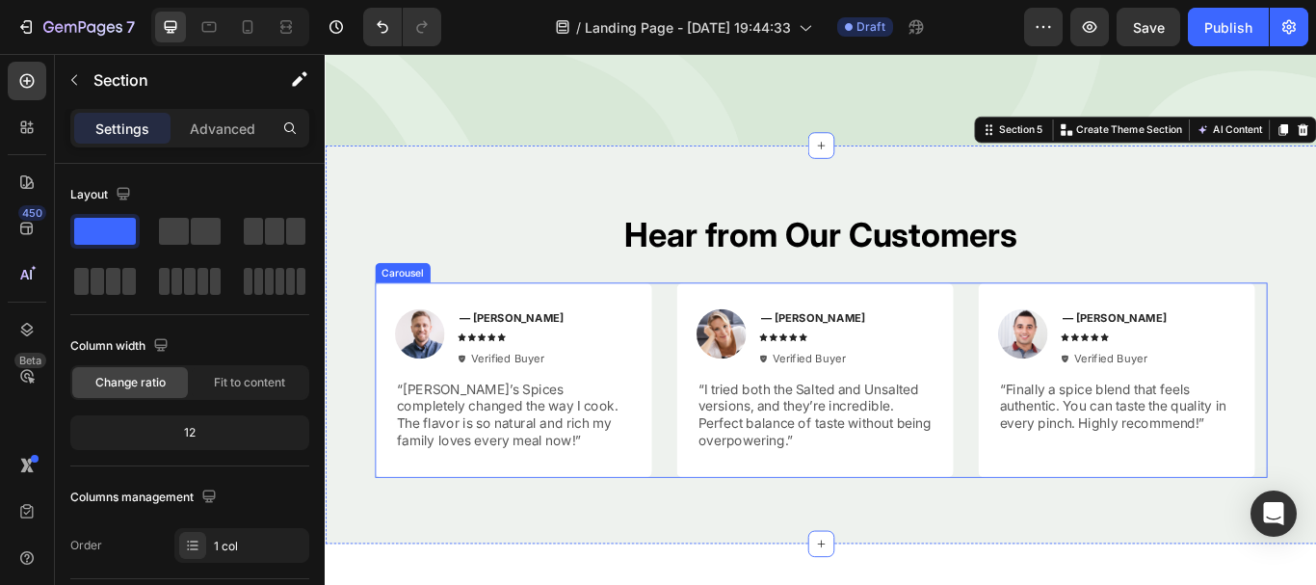
click at [1072, 455] on div "Image — Samantha R. Text Block Icon Icon Icon Icon Icon Icon List Verified Buye…" at bounding box center [903, 434] width 1041 height 227
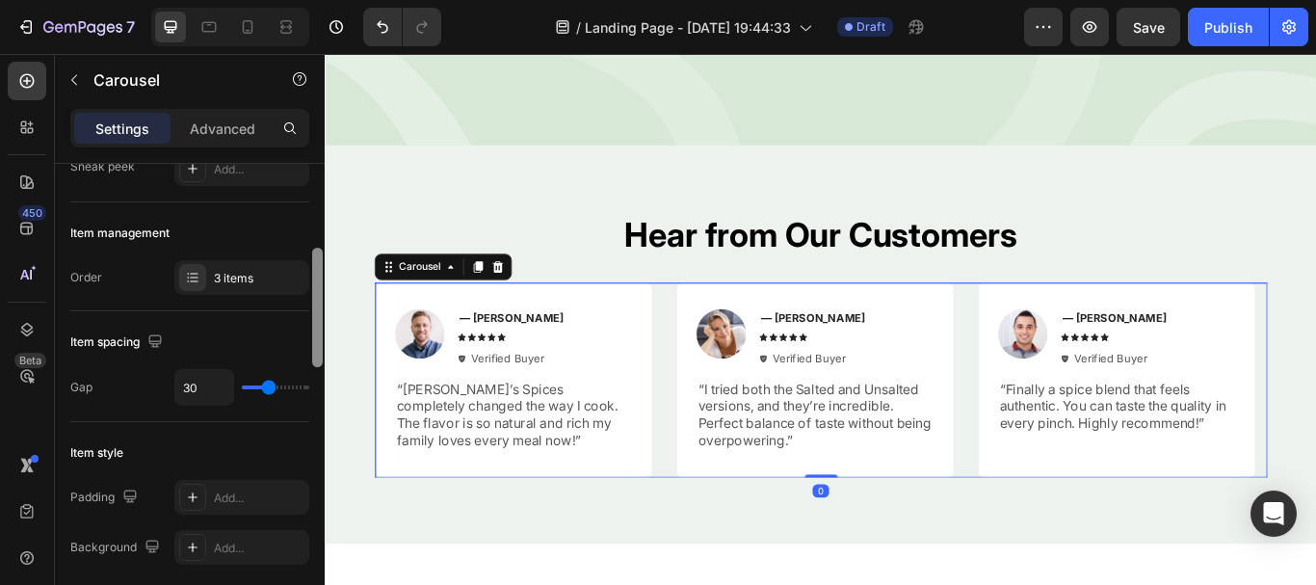
scroll to position [305, 0]
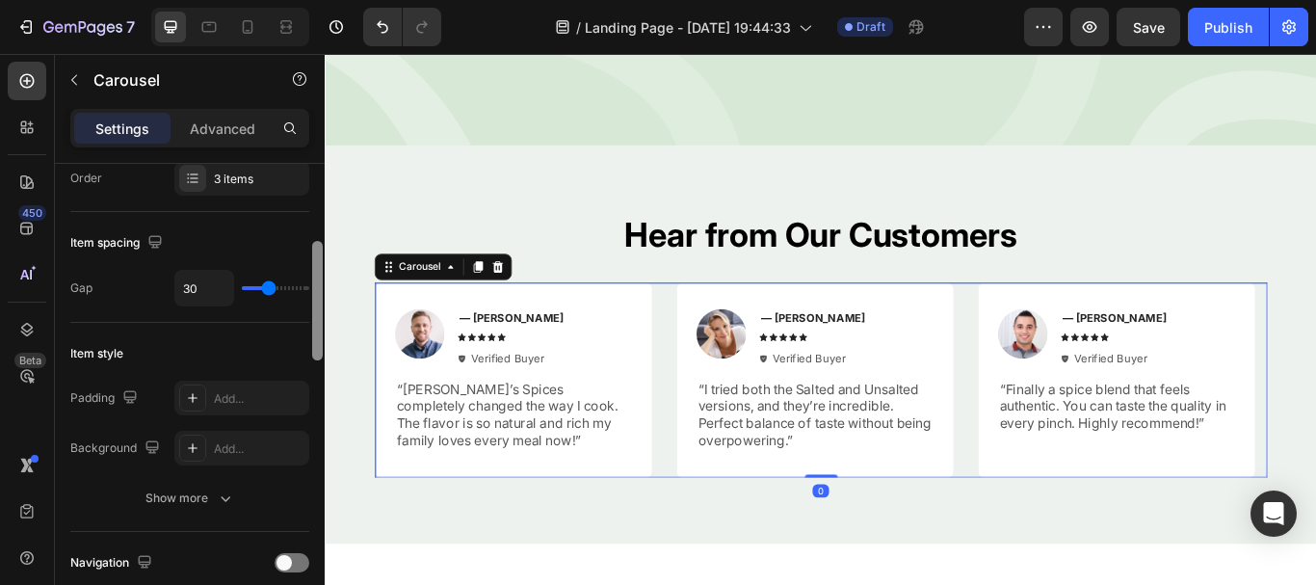
drag, startPoint x: 314, startPoint y: 207, endPoint x: 324, endPoint y: 284, distance: 77.7
click at [324, 284] on div at bounding box center [317, 402] width 14 height 476
click at [251, 176] on div "3 items" at bounding box center [259, 179] width 91 height 17
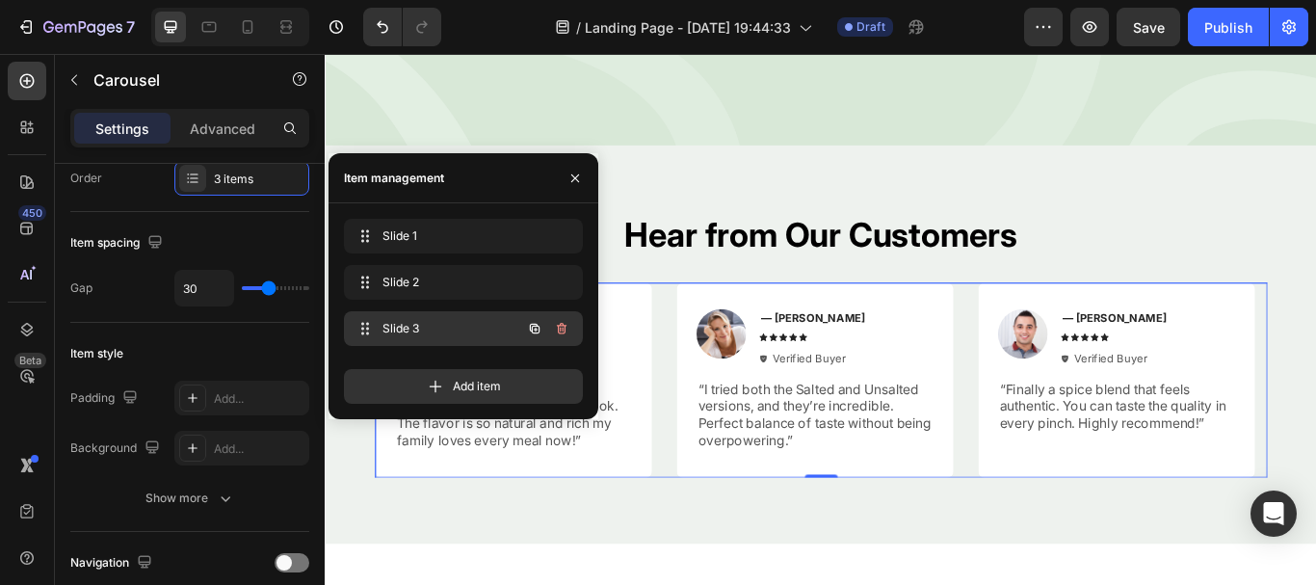
click at [410, 327] on span "Slide 3" at bounding box center [437, 328] width 109 height 17
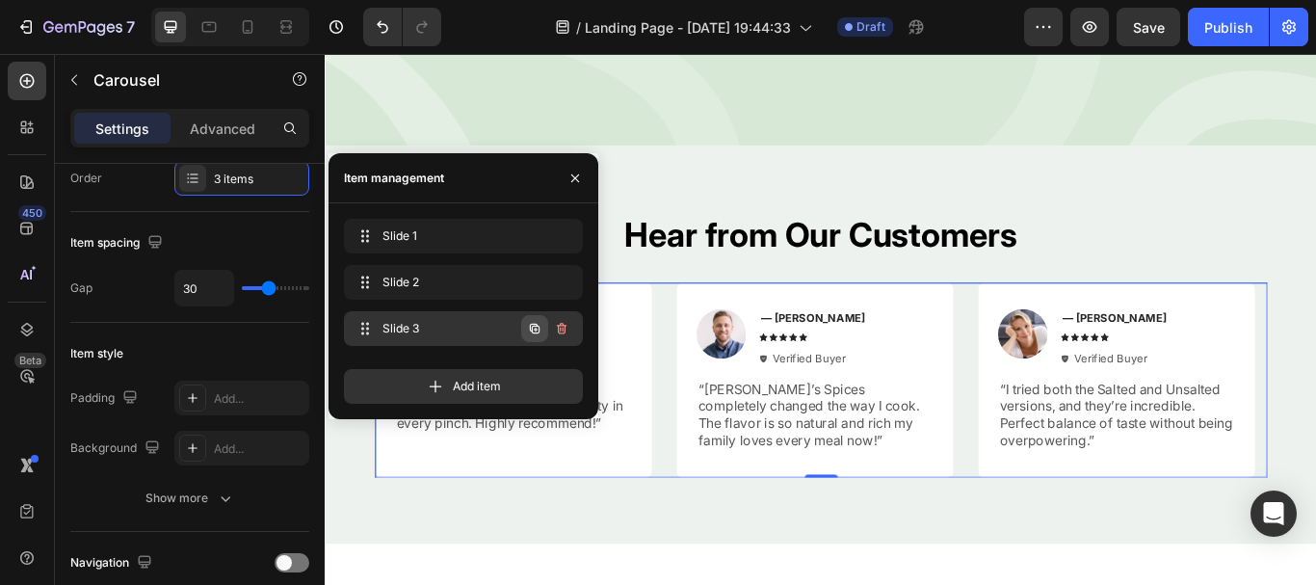
click at [531, 331] on icon "button" at bounding box center [534, 328] width 15 height 15
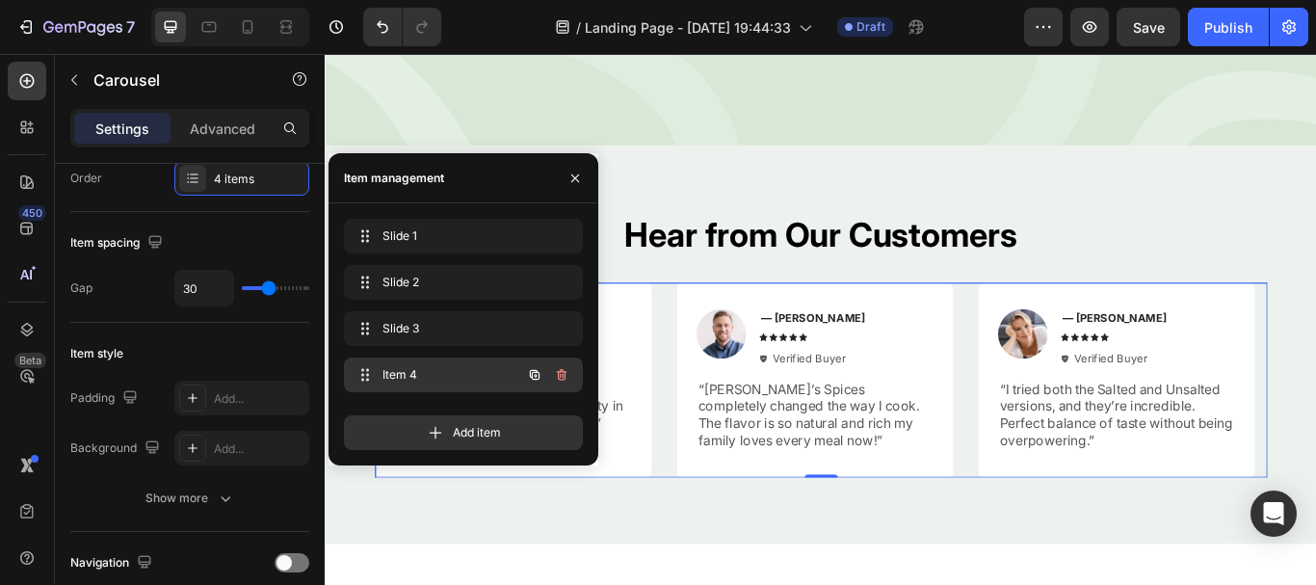
click at [413, 364] on div "Item 4 Item 4" at bounding box center [437, 374] width 170 height 27
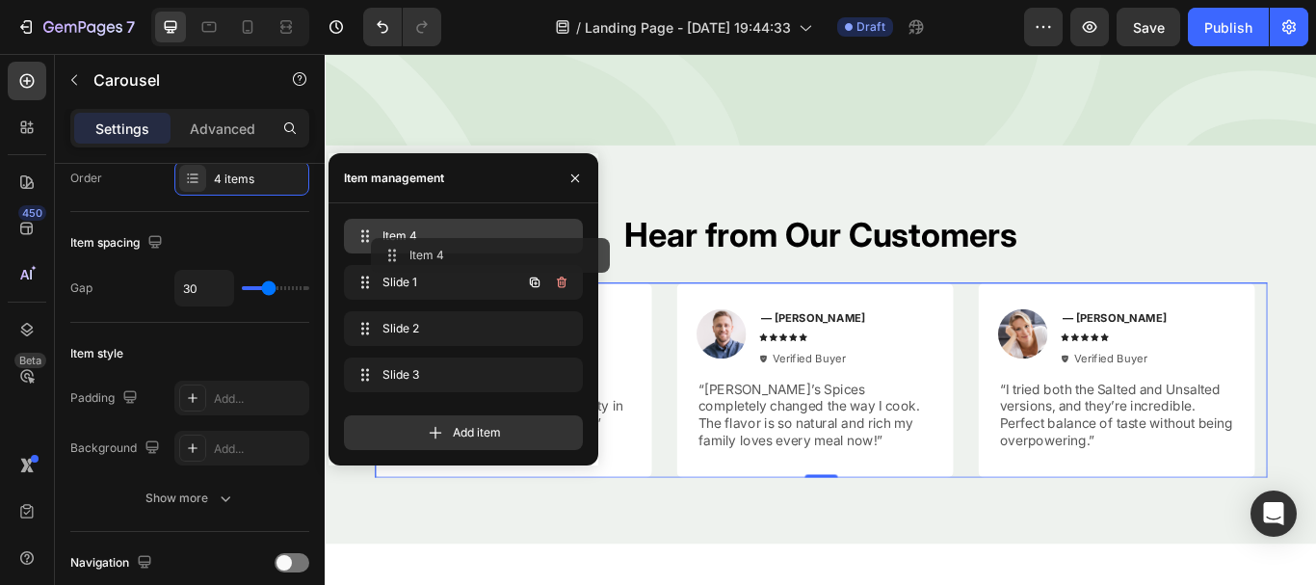
drag, startPoint x: 413, startPoint y: 364, endPoint x: 440, endPoint y: 245, distance: 122.5
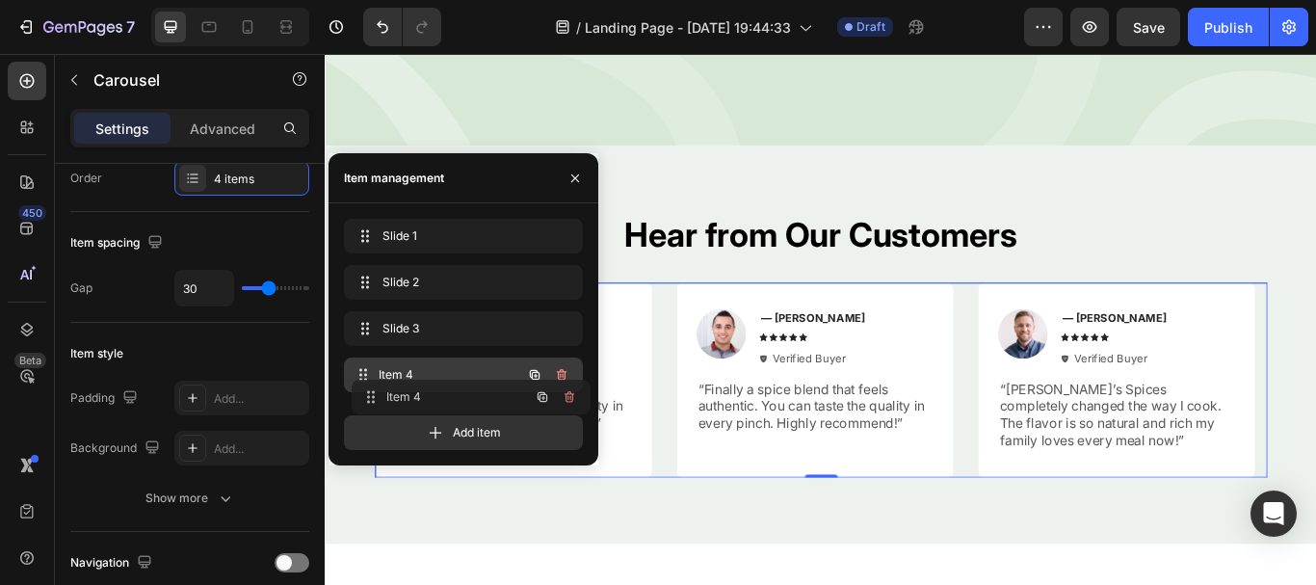
drag, startPoint x: 429, startPoint y: 230, endPoint x: 436, endPoint y: 390, distance: 160.1
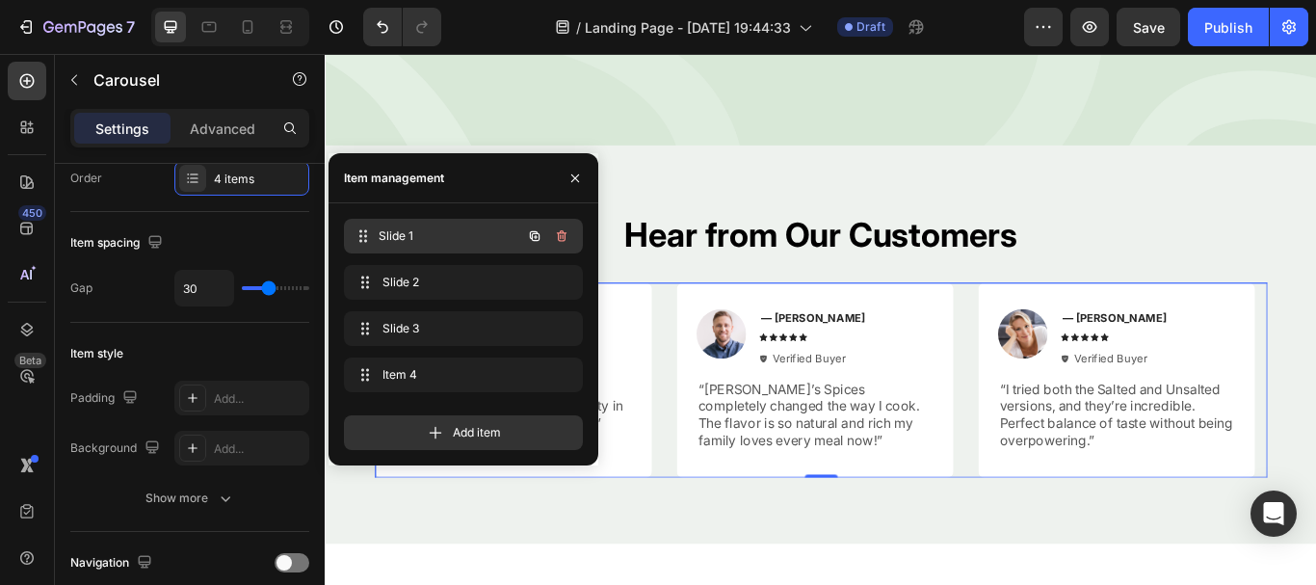
click at [430, 234] on span "Slide 1" at bounding box center [450, 235] width 143 height 17
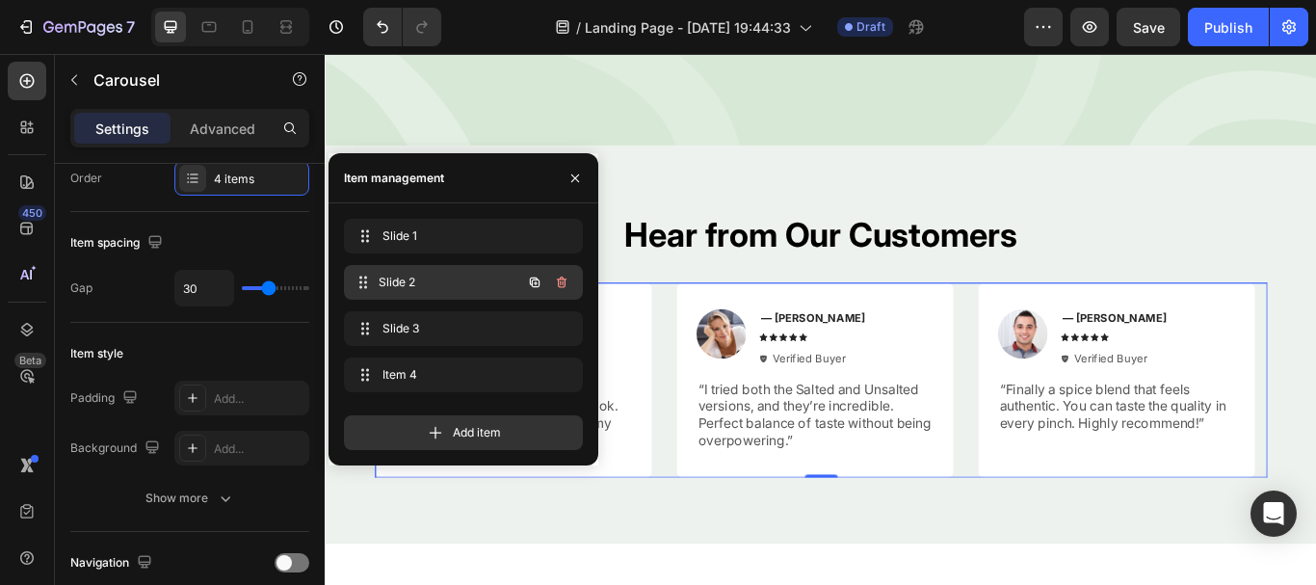
click at [446, 291] on div "Slide 2 Slide 2" at bounding box center [437, 282] width 170 height 27
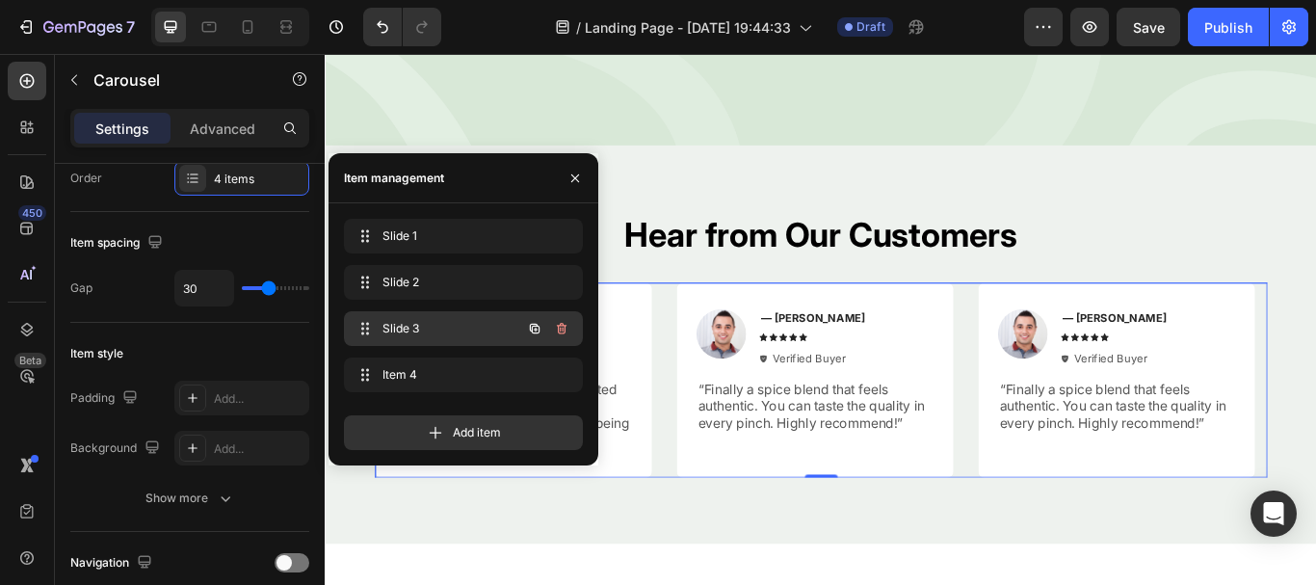
click at [452, 324] on span "Slide 3" at bounding box center [437, 328] width 109 height 17
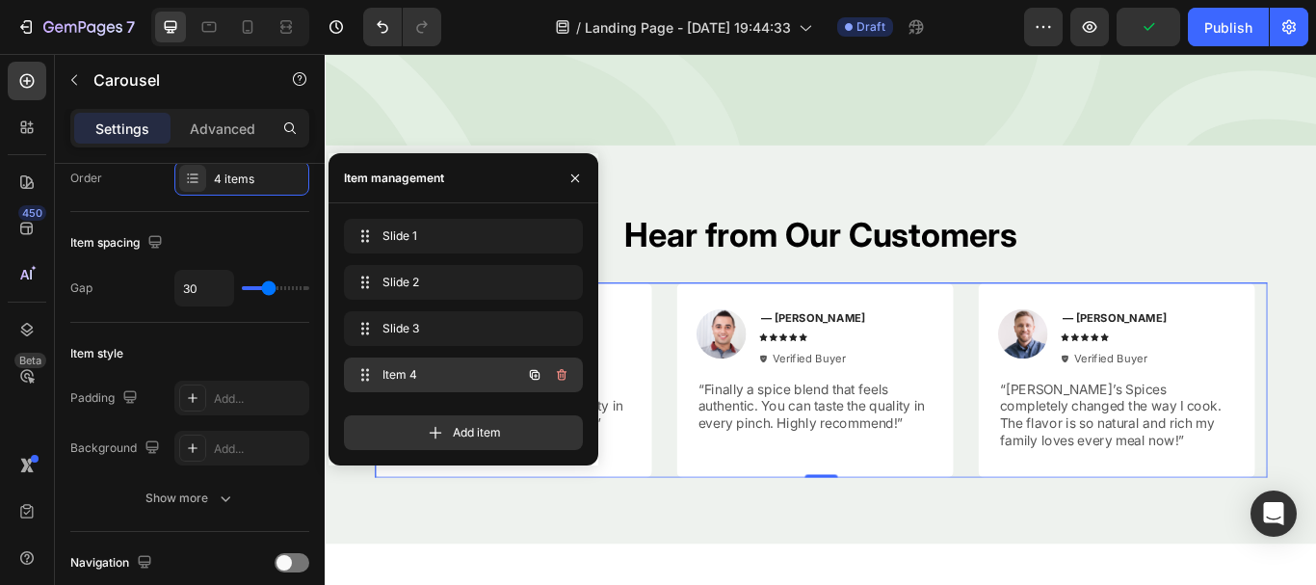
click at [452, 368] on span "Item 4" at bounding box center [437, 374] width 109 height 17
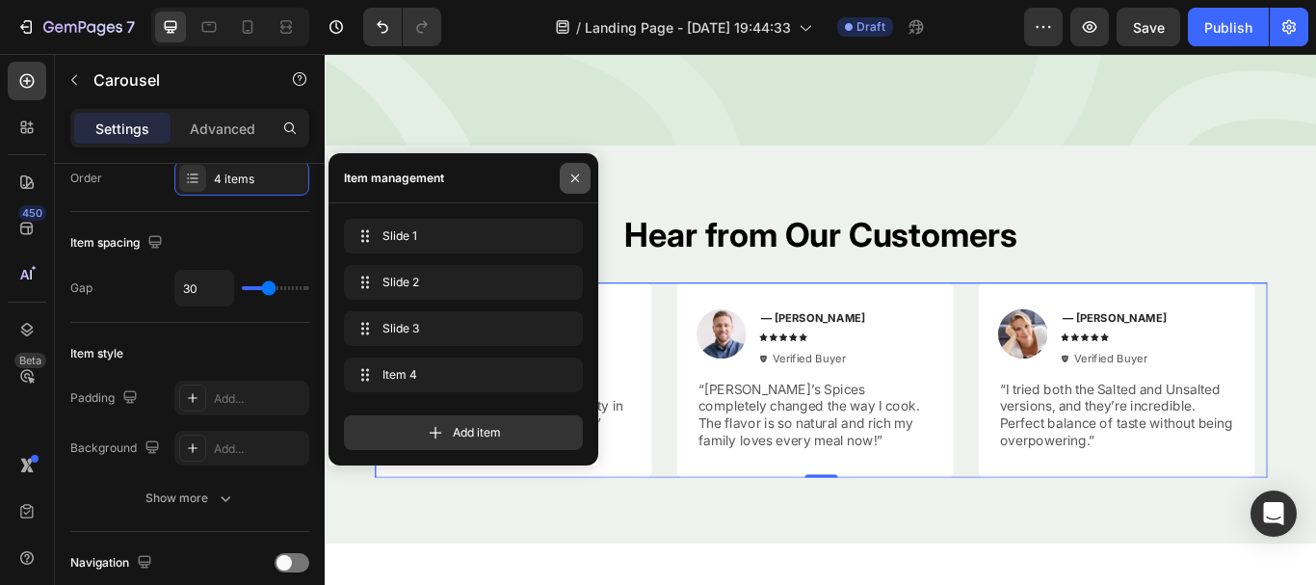
click at [570, 176] on icon "button" at bounding box center [575, 178] width 15 height 15
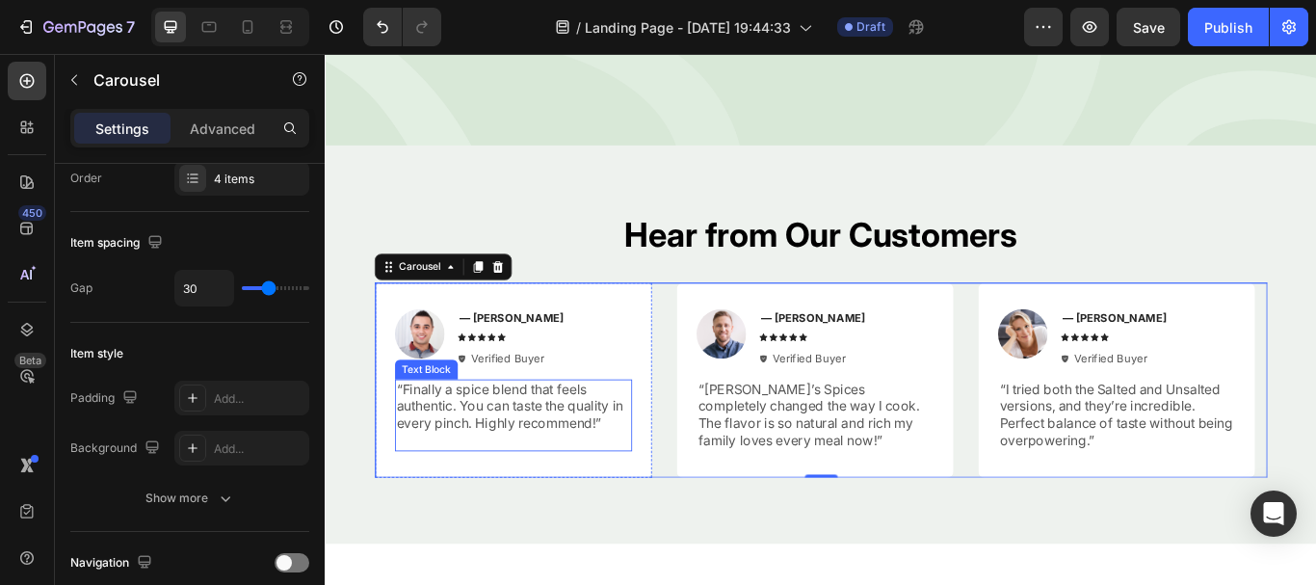
click at [562, 456] on p "“Finally a spice blend that feels authentic. You can taste the quality in every…" at bounding box center [544, 466] width 273 height 60
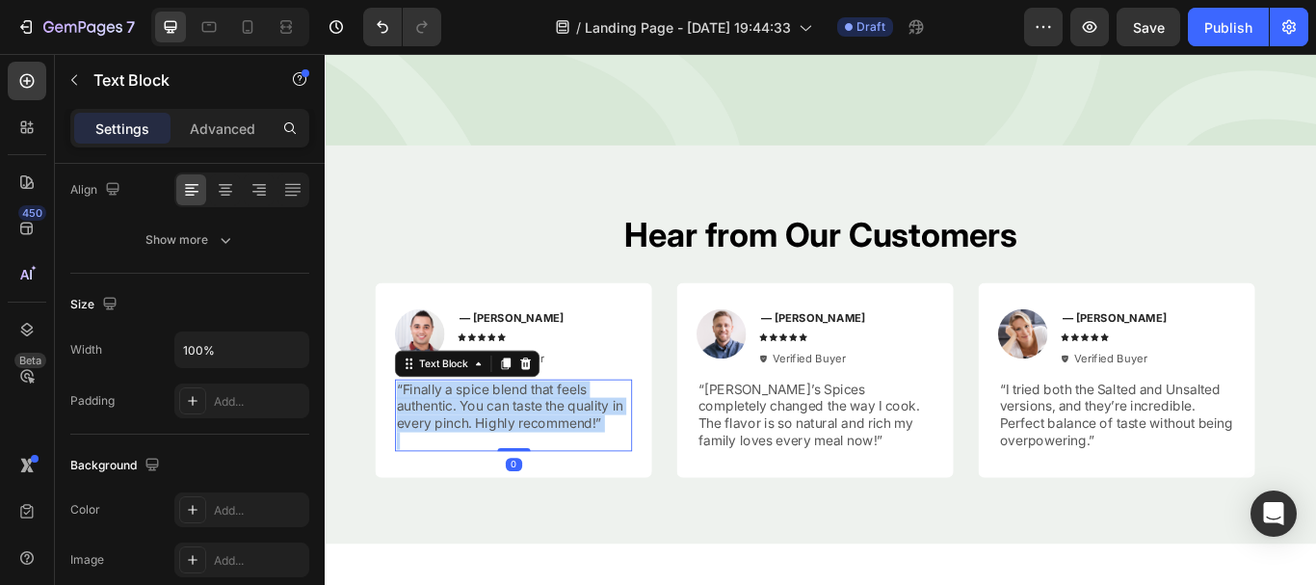
scroll to position [0, 0]
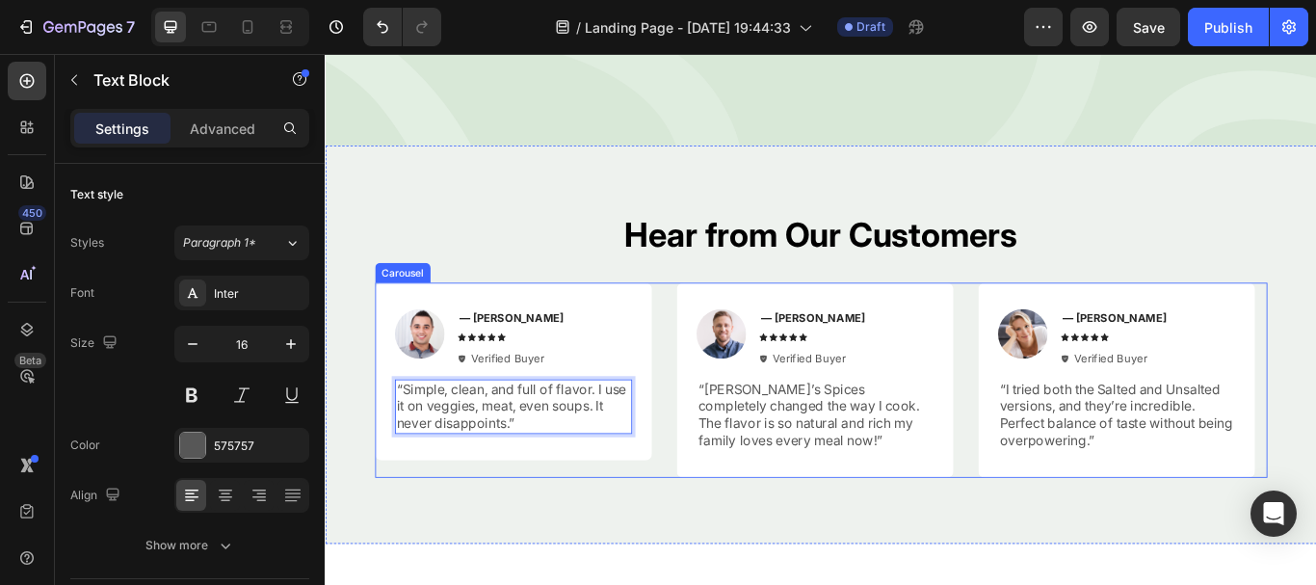
click at [722, 350] on div "Image — Samantha R. Text Block Icon Icon Icon Icon Icon Icon List Verified Buye…" at bounding box center [903, 434] width 1041 height 227
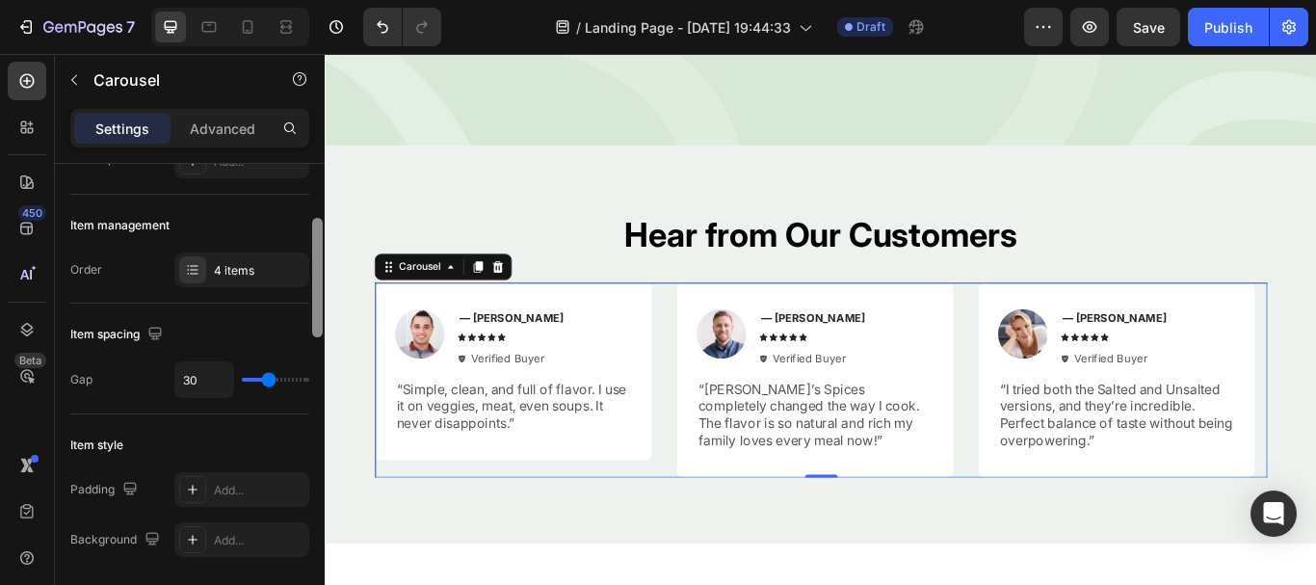
scroll to position [240, 0]
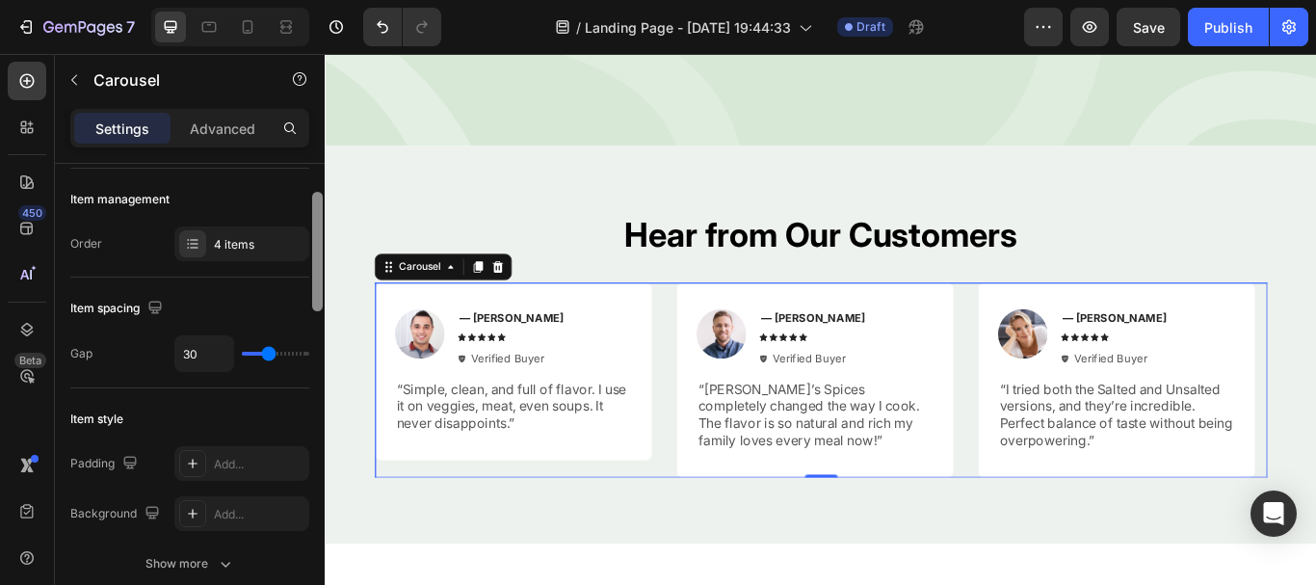
drag, startPoint x: 314, startPoint y: 251, endPoint x: 300, endPoint y: 294, distance: 45.7
click at [306, 300] on div "Items per slide 3 columns Display Sneak peek Add... Item management Order 4 ite…" at bounding box center [190, 402] width 270 height 476
click at [259, 248] on div "4 items" at bounding box center [259, 244] width 91 height 17
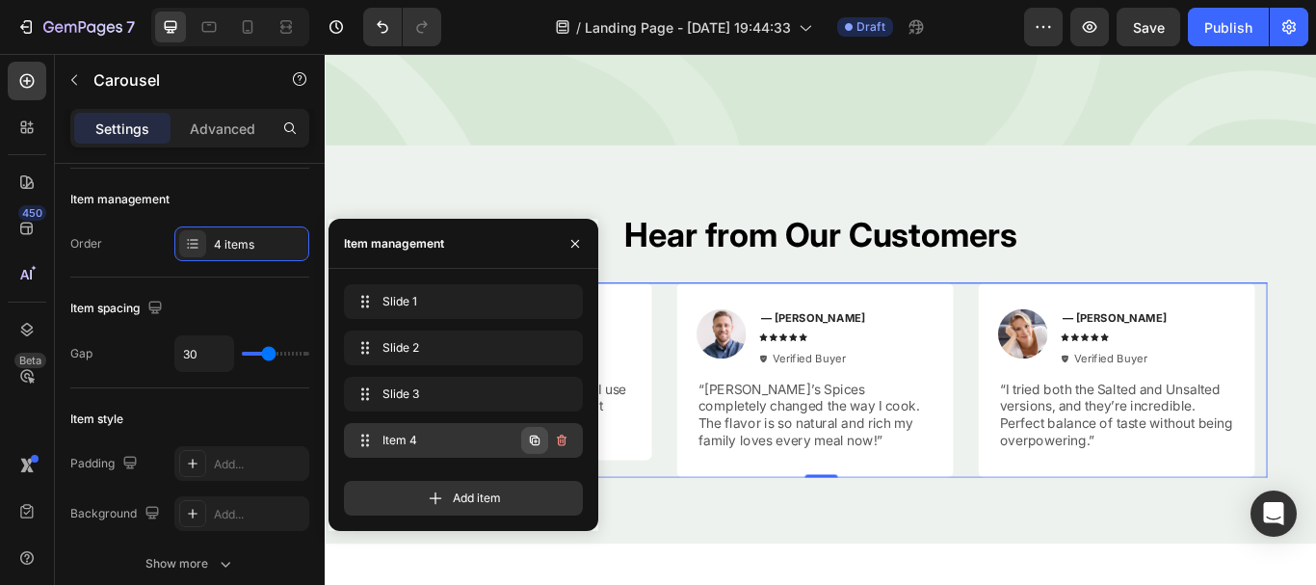
click at [530, 443] on icon "button" at bounding box center [534, 440] width 15 height 15
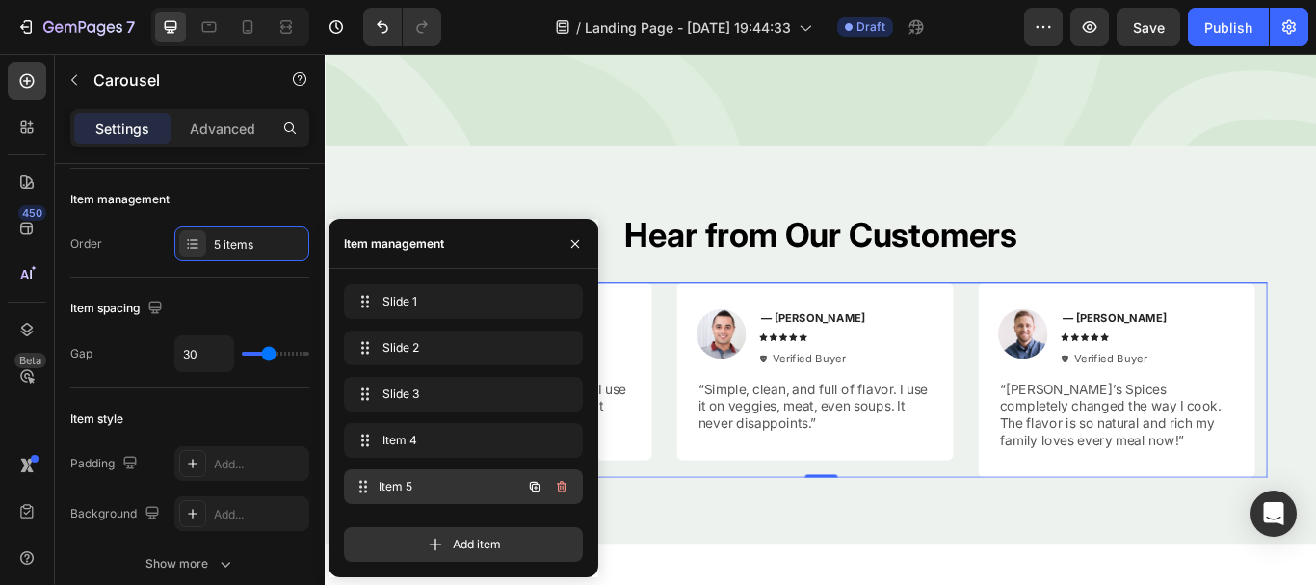
click at [445, 493] on span "Item 5" at bounding box center [450, 486] width 143 height 17
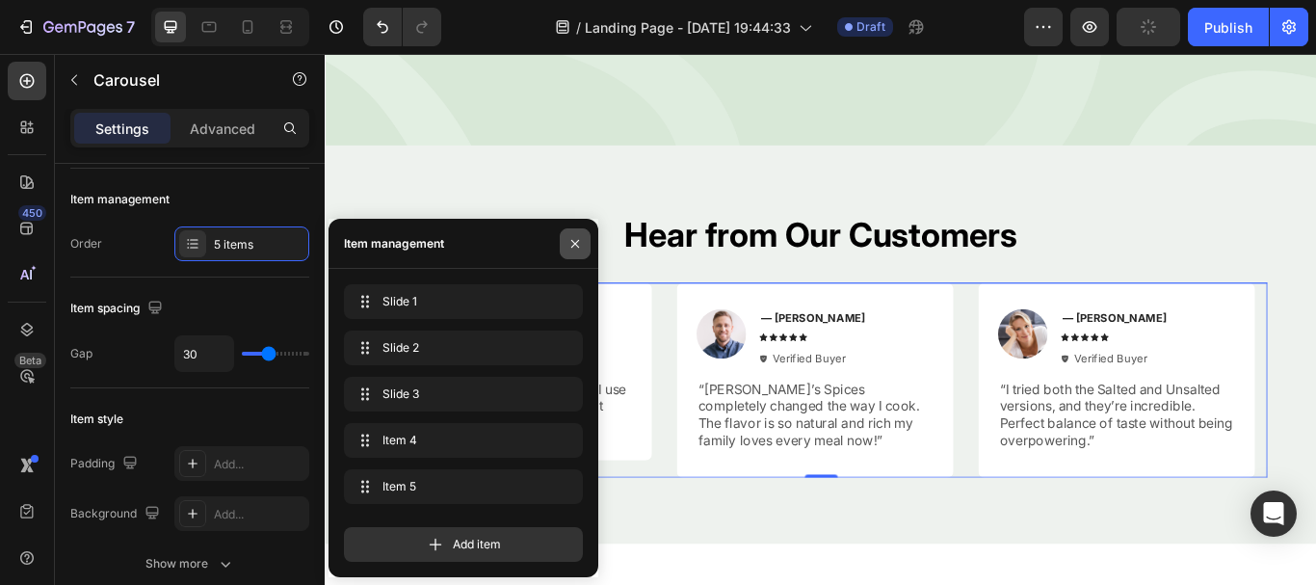
click at [572, 247] on icon "button" at bounding box center [575, 243] width 8 height 8
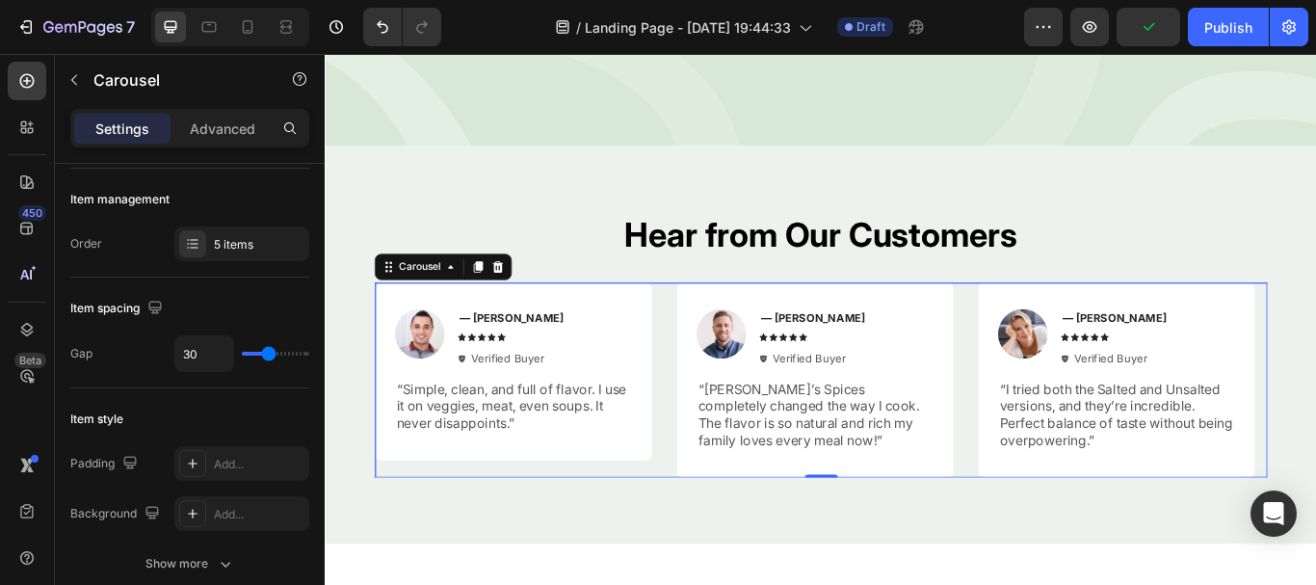
click at [720, 359] on div "Image — Samantha R. Text Block Icon Icon Icon Icon Icon Icon List Verified Buye…" at bounding box center [903, 434] width 1041 height 227
click at [247, 254] on div "5 items" at bounding box center [241, 243] width 135 height 35
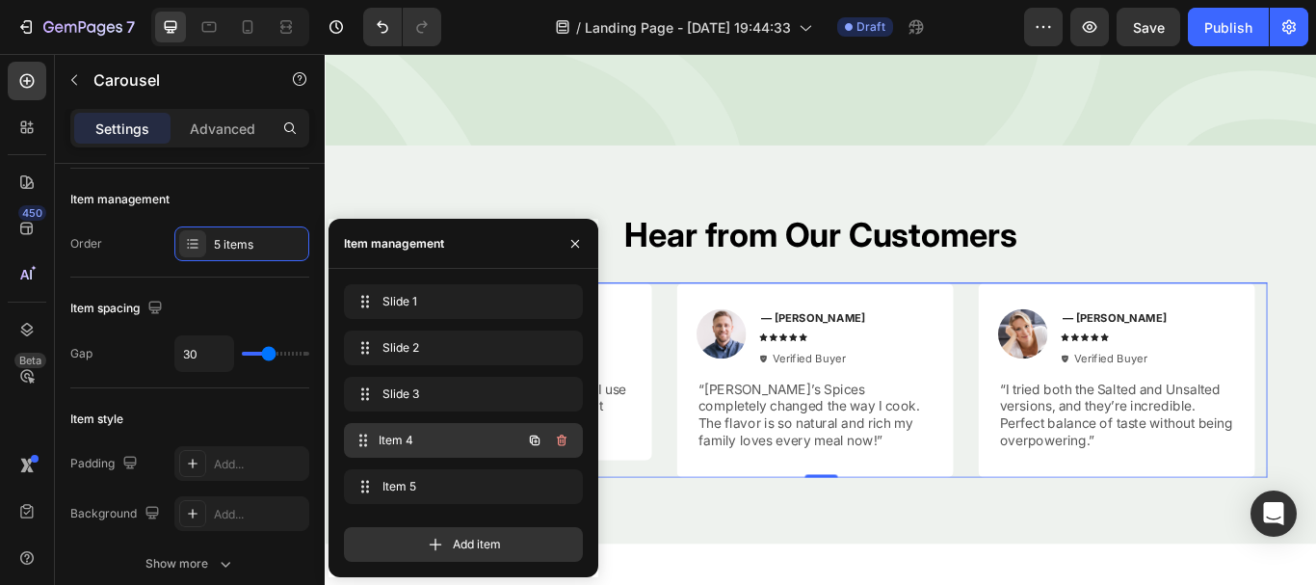
click at [395, 435] on span "Item 4" at bounding box center [450, 440] width 143 height 17
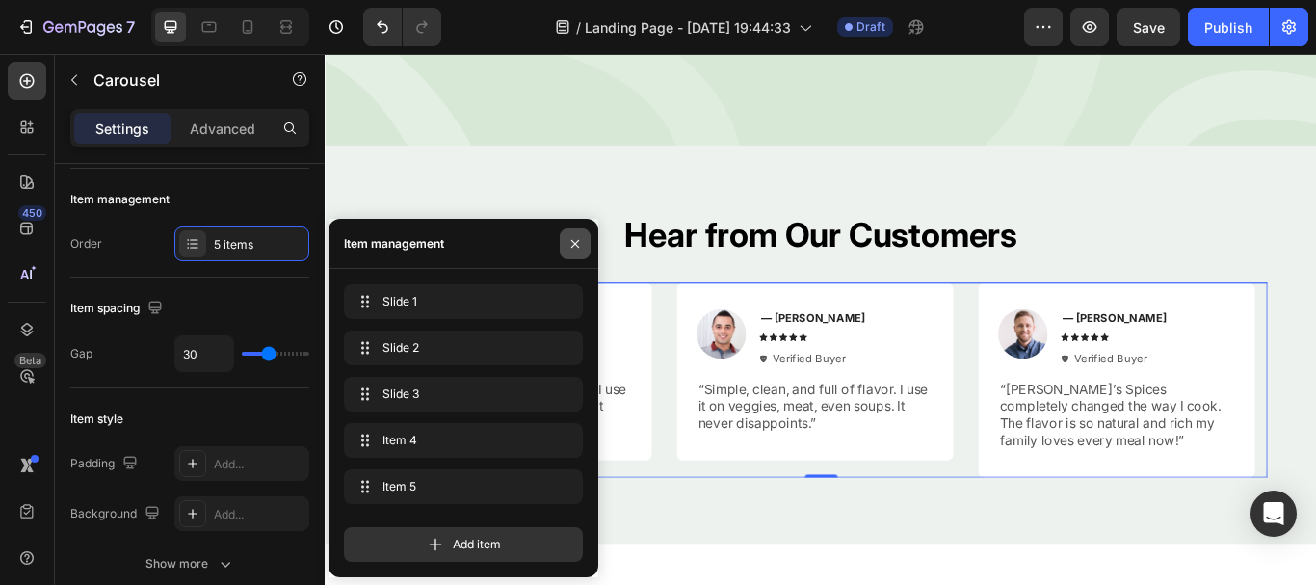
click at [580, 241] on icon "button" at bounding box center [575, 243] width 15 height 15
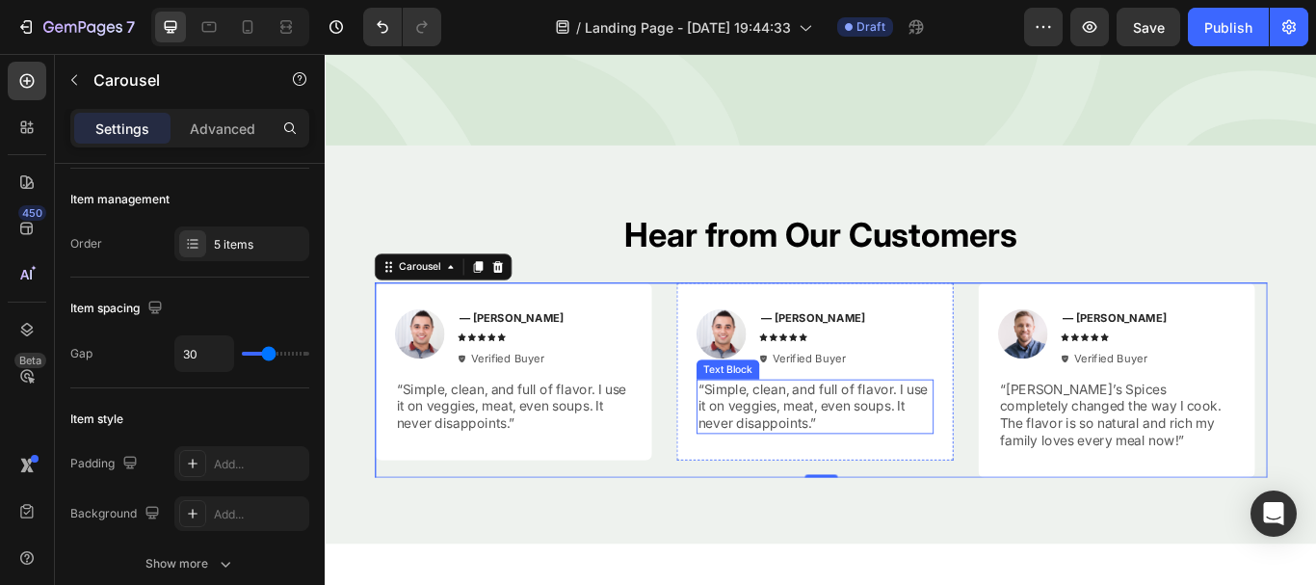
click at [822, 448] on p "“Simple, clean, and full of flavor. I use it on veggies, meat, even soups. It n…" at bounding box center [895, 466] width 273 height 60
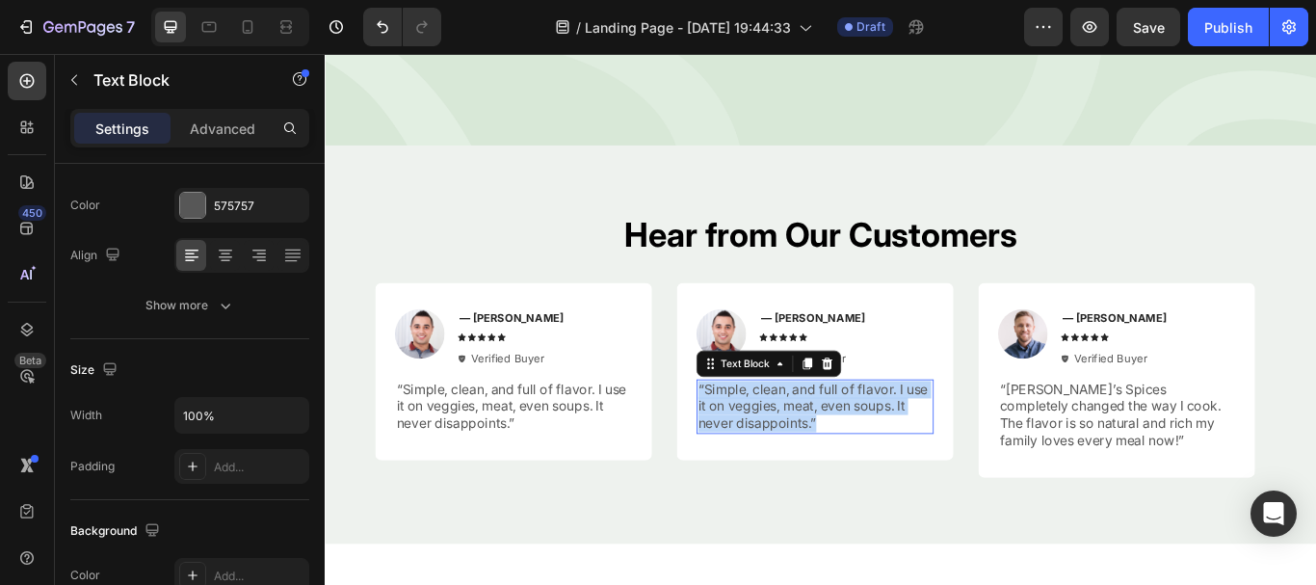
click at [822, 448] on p "“Simple, clean, and full of flavor. I use it on veggies, meat, even soups. It n…" at bounding box center [895, 466] width 273 height 60
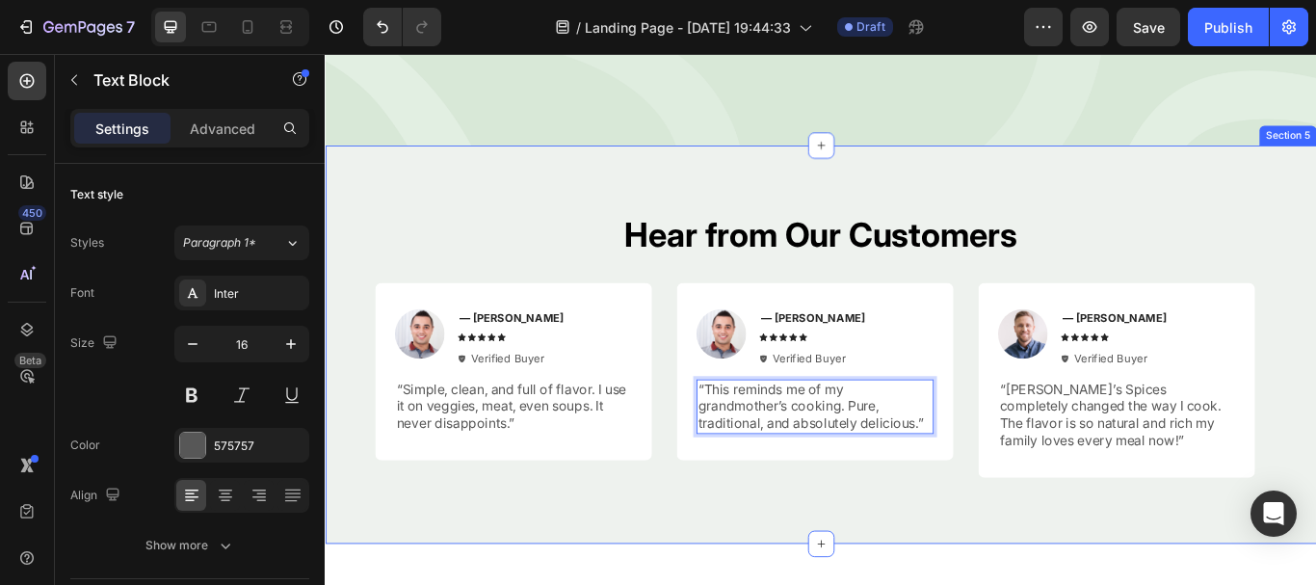
click at [923, 539] on div "Hear from Our Customers Heading Image — Samantha R. Text Block Icon Icon Icon I…" at bounding box center [903, 393] width 1156 height 464
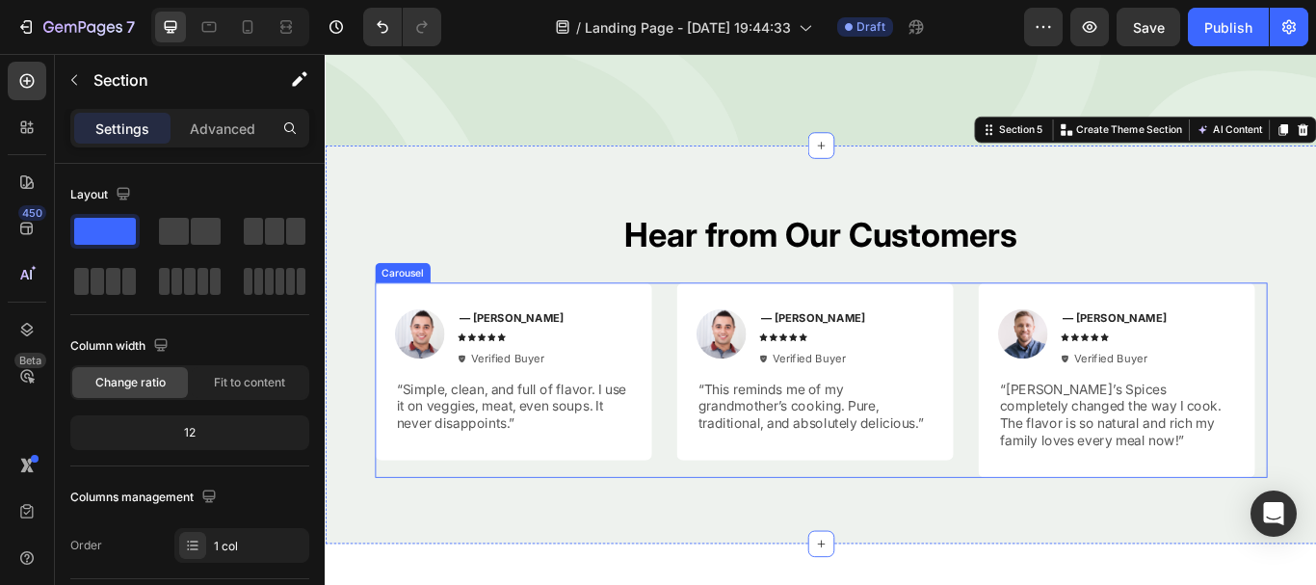
click at [715, 376] on div "Image — Samantha R. Text Block Icon Icon Icon Icon Icon Icon List Verified Buye…" at bounding box center [903, 434] width 1041 height 227
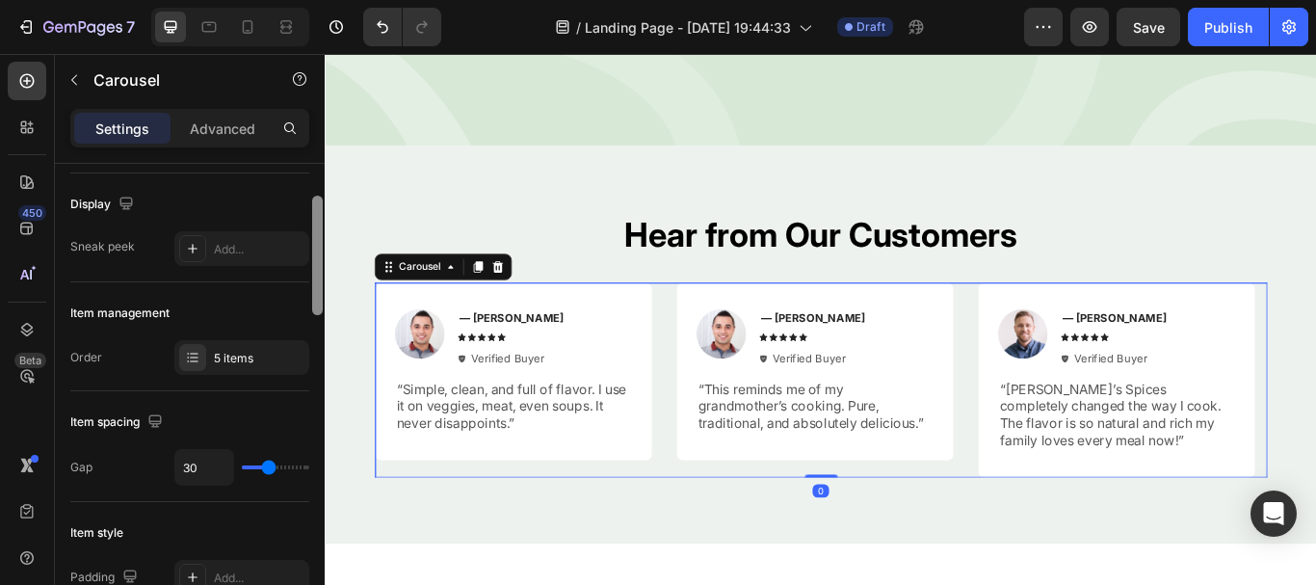
drag, startPoint x: 313, startPoint y: 277, endPoint x: 294, endPoint y: 318, distance: 45.7
click at [306, 311] on div "Items per slide 3 columns Display Sneak peek Add... Item management Order 5 ite…" at bounding box center [190, 402] width 270 height 476
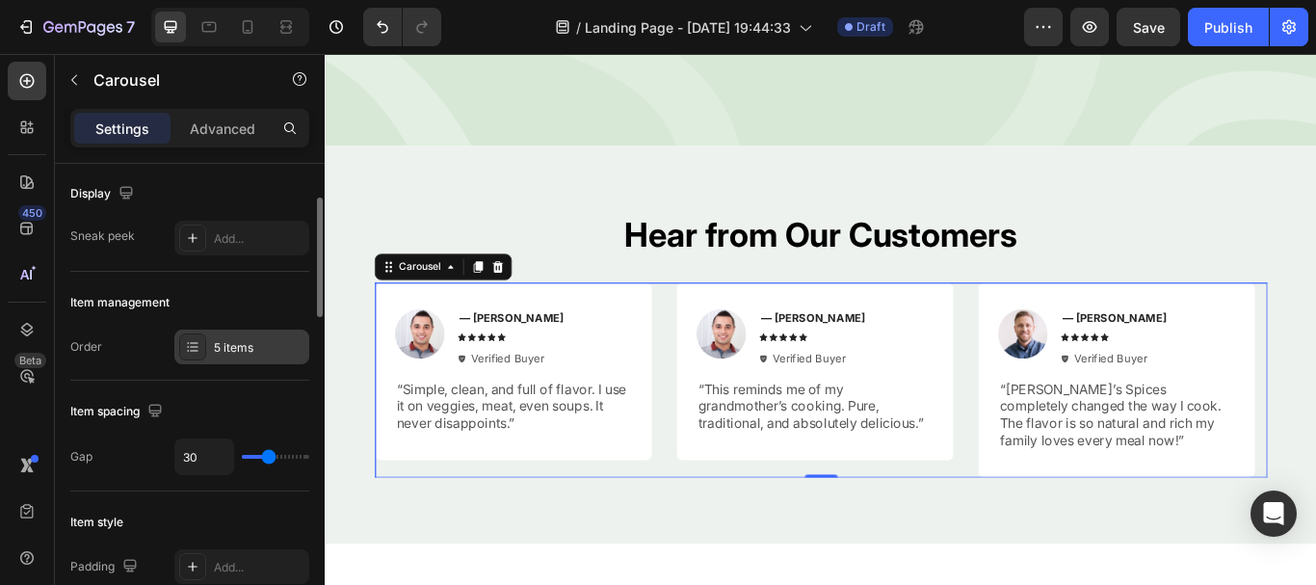
click at [251, 343] on div "5 items" at bounding box center [259, 347] width 91 height 17
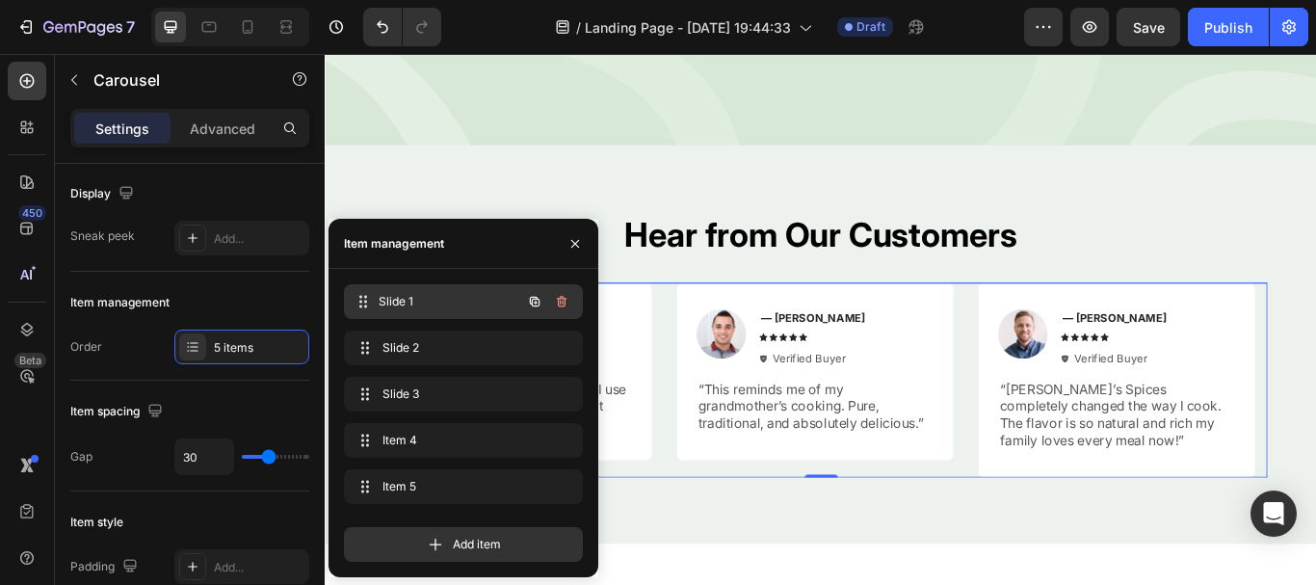
click at [414, 287] on div "Slide 1 Slide 1" at bounding box center [463, 301] width 239 height 35
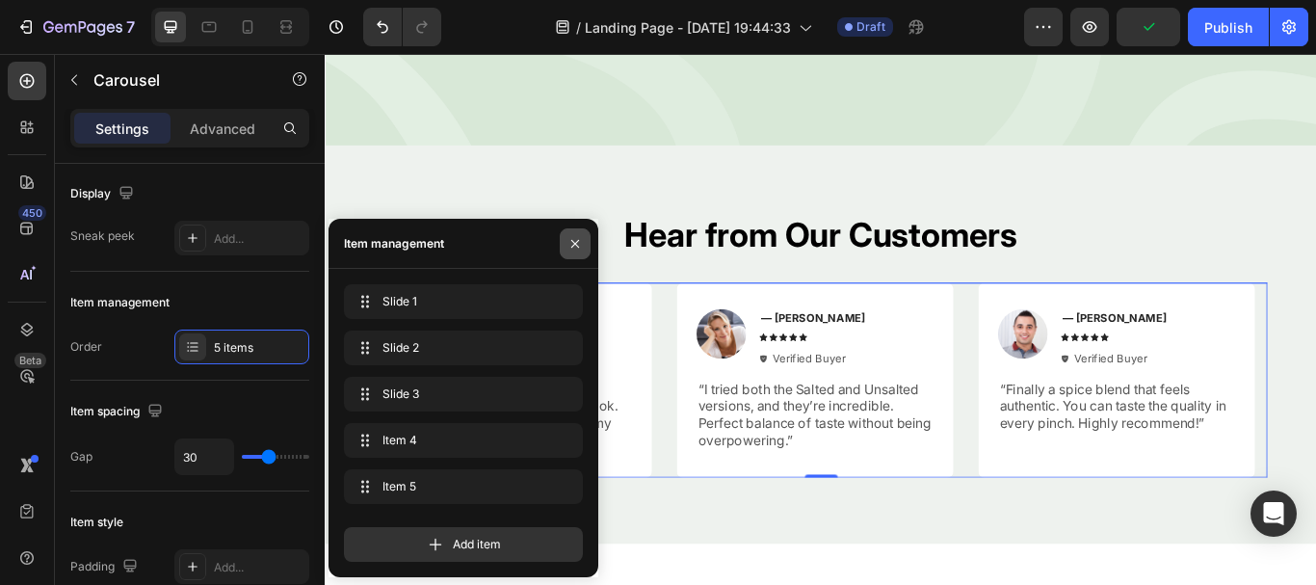
click at [575, 238] on icon "button" at bounding box center [575, 243] width 15 height 15
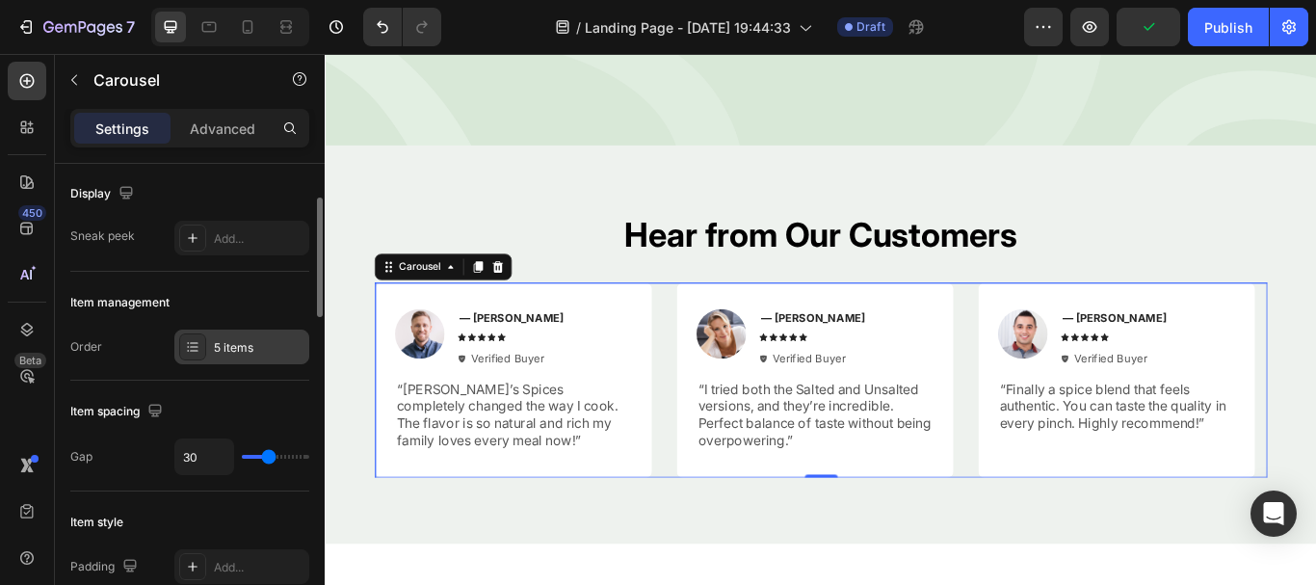
click at [268, 352] on div "5 items" at bounding box center [259, 347] width 91 height 17
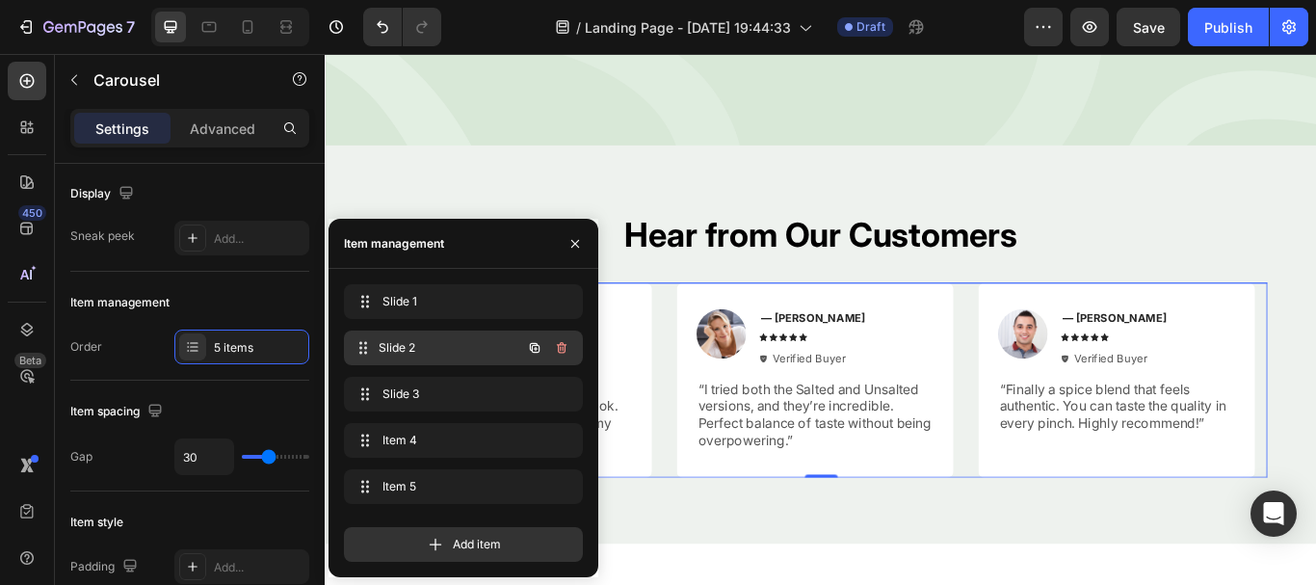
click at [383, 356] on span "Slide 2" at bounding box center [450, 347] width 143 height 17
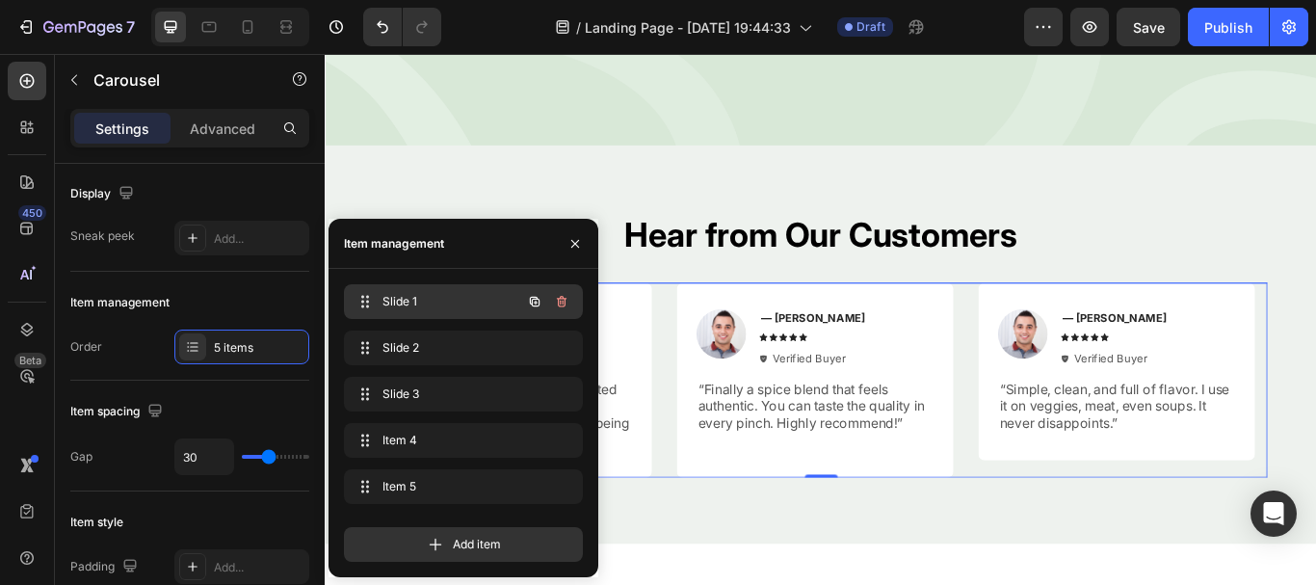
click at [386, 298] on span "Slide 1" at bounding box center [437, 301] width 109 height 17
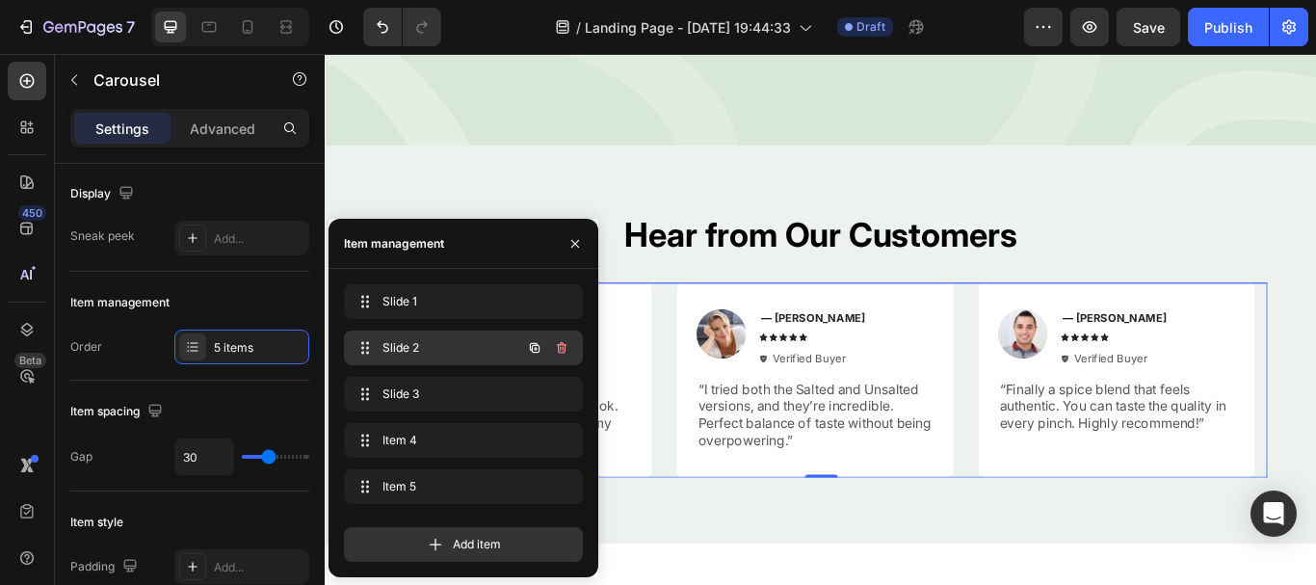
click at [388, 339] on span "Slide 2" at bounding box center [437, 347] width 109 height 17
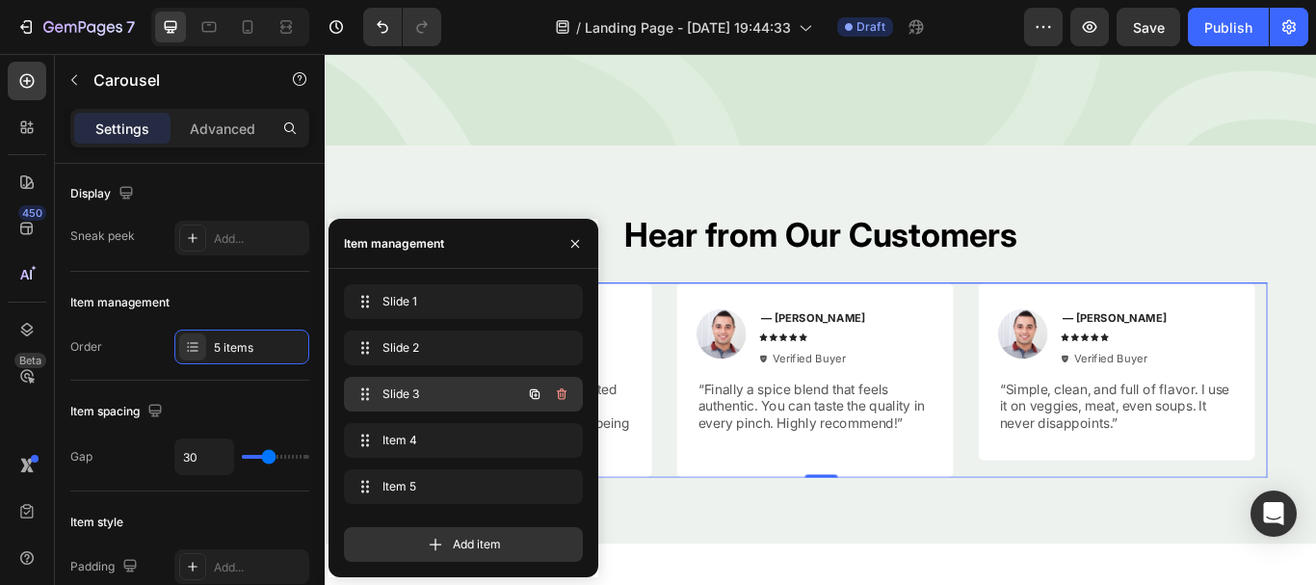
click at [403, 394] on span "Slide 3" at bounding box center [437, 393] width 109 height 17
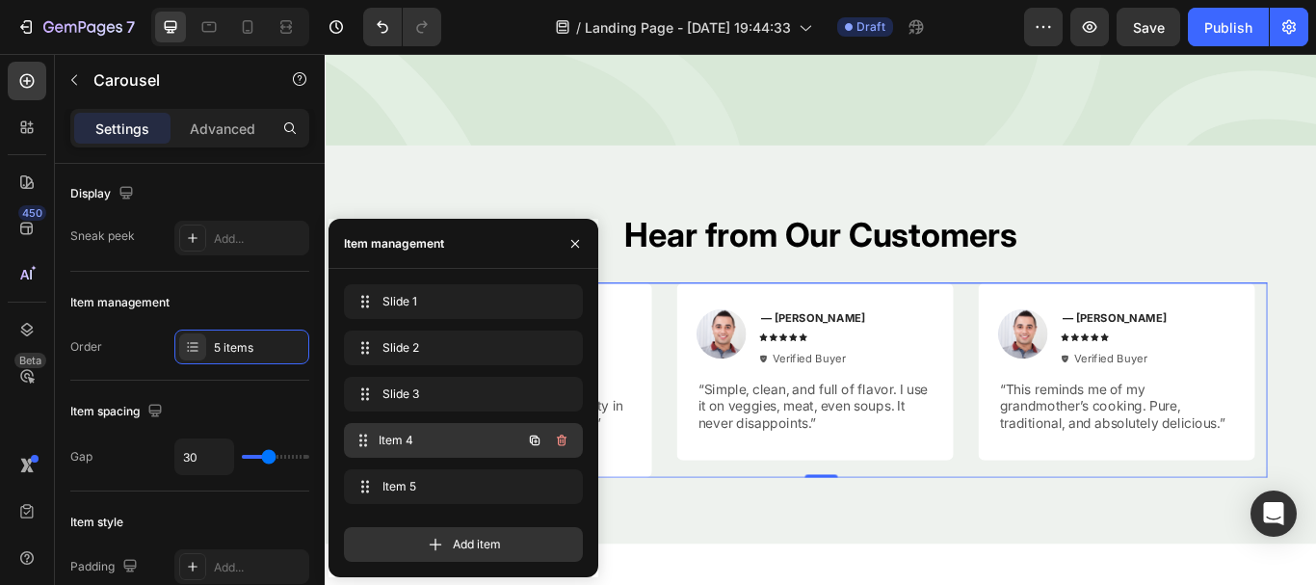
click at [406, 424] on div "Item 4 Item 4" at bounding box center [463, 440] width 239 height 35
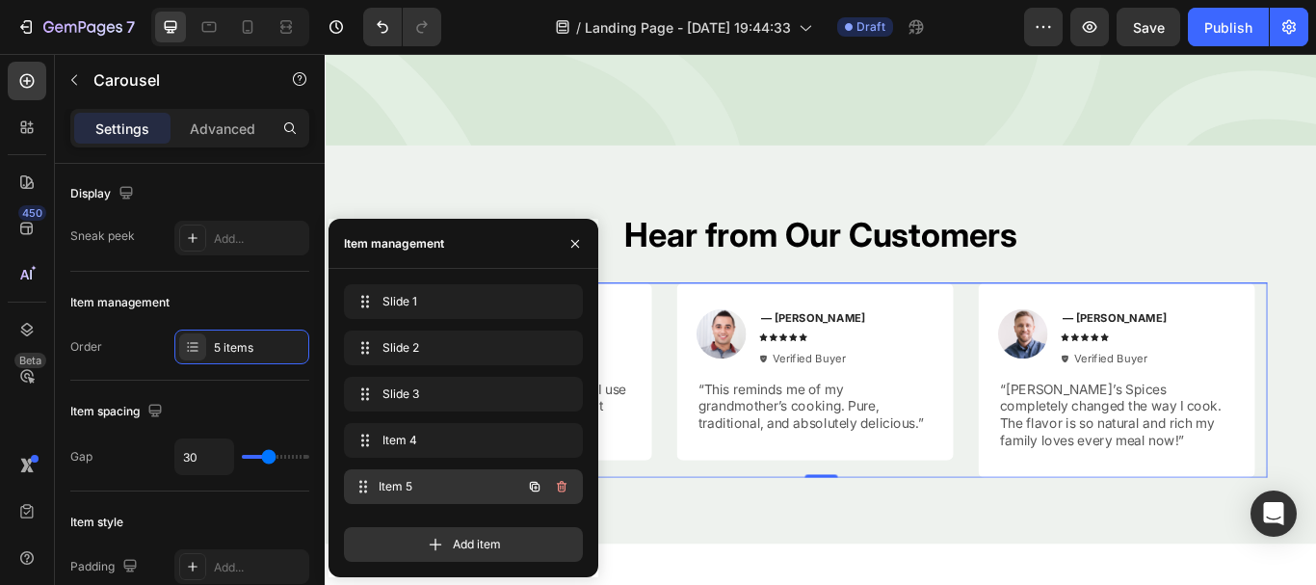
click at [409, 479] on span "Item 5" at bounding box center [450, 486] width 143 height 17
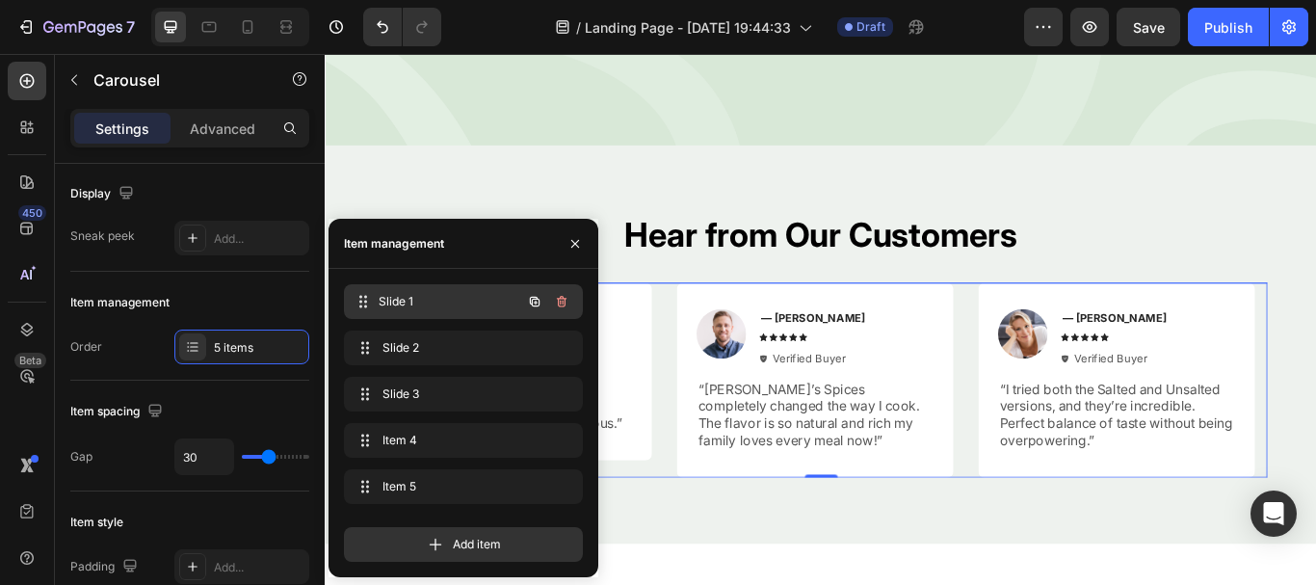
click at [420, 311] on div "Slide 1 Slide 1" at bounding box center [437, 301] width 170 height 27
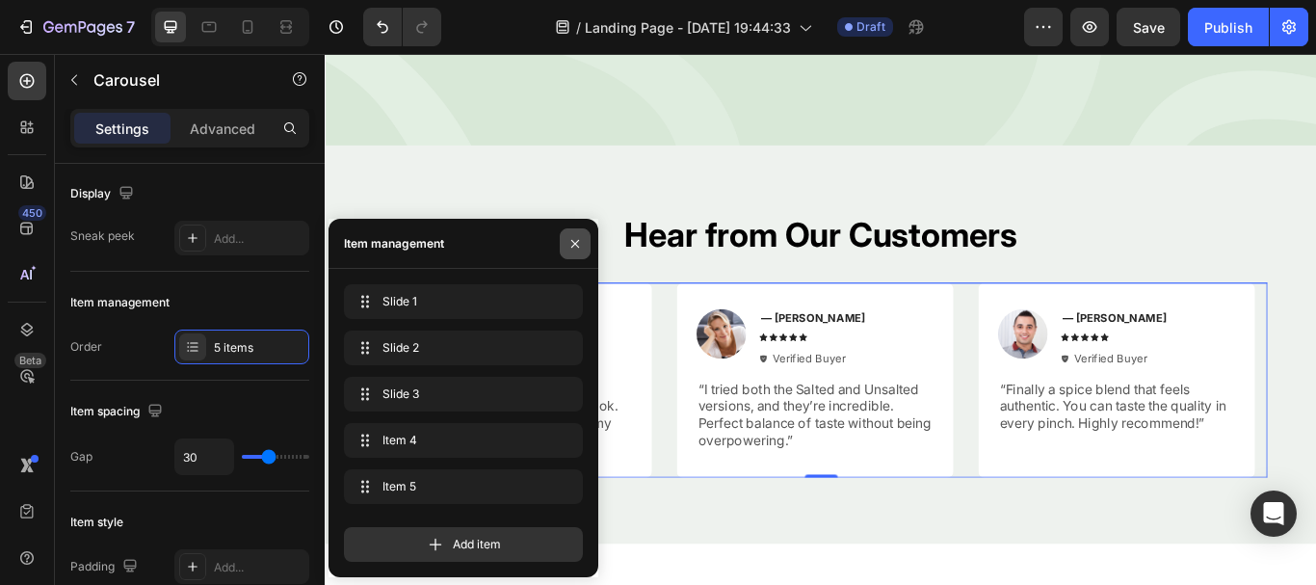
click at [576, 248] on icon "button" at bounding box center [575, 243] width 15 height 15
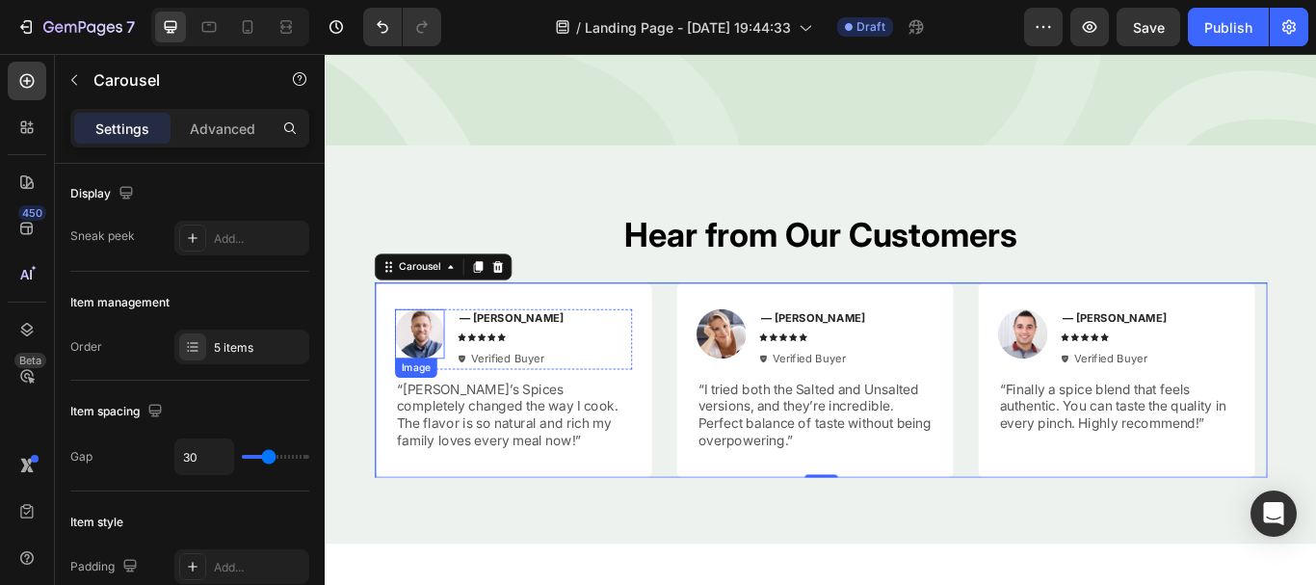
click at [437, 360] on img at bounding box center [435, 381] width 58 height 58
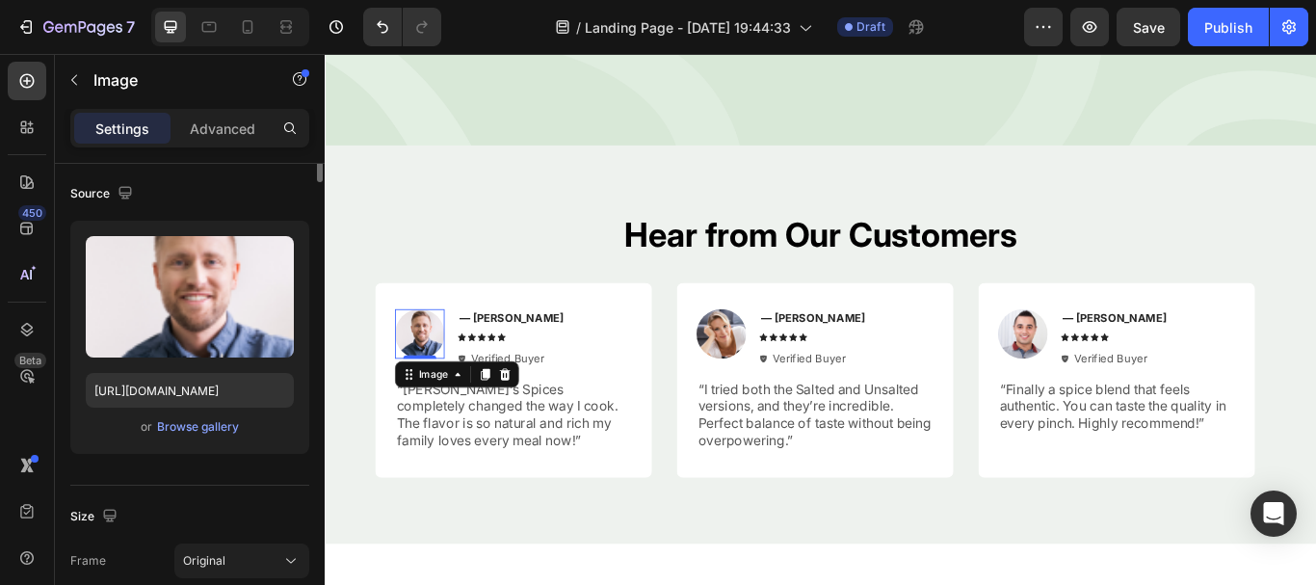
scroll to position [0, 0]
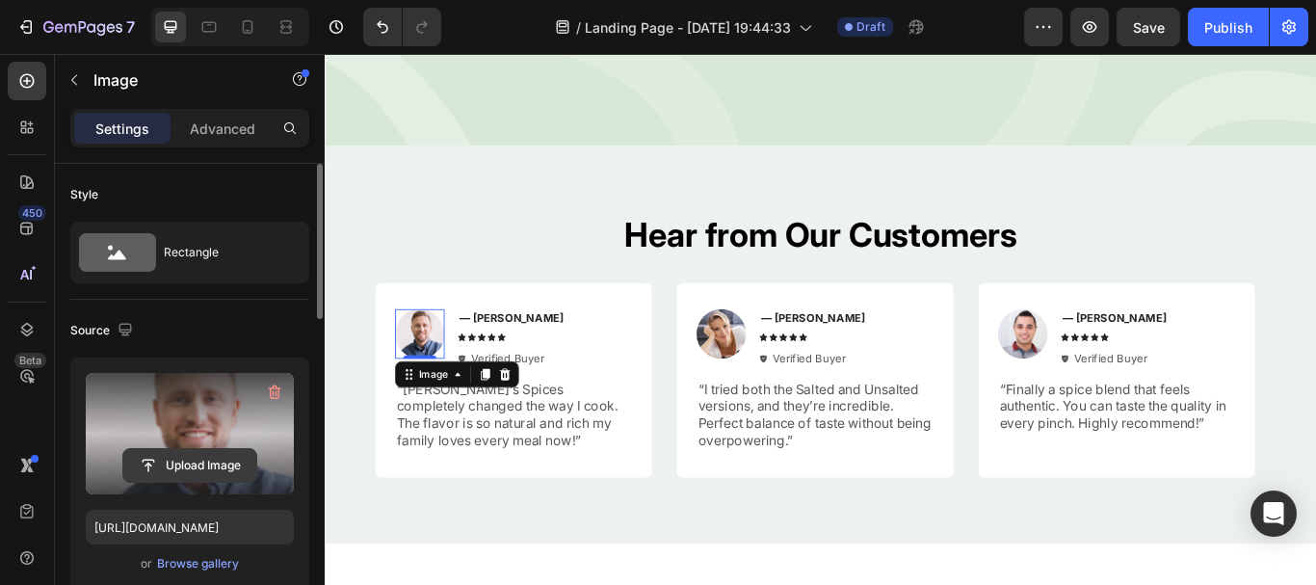
click at [227, 461] on input "file" at bounding box center [189, 465] width 133 height 33
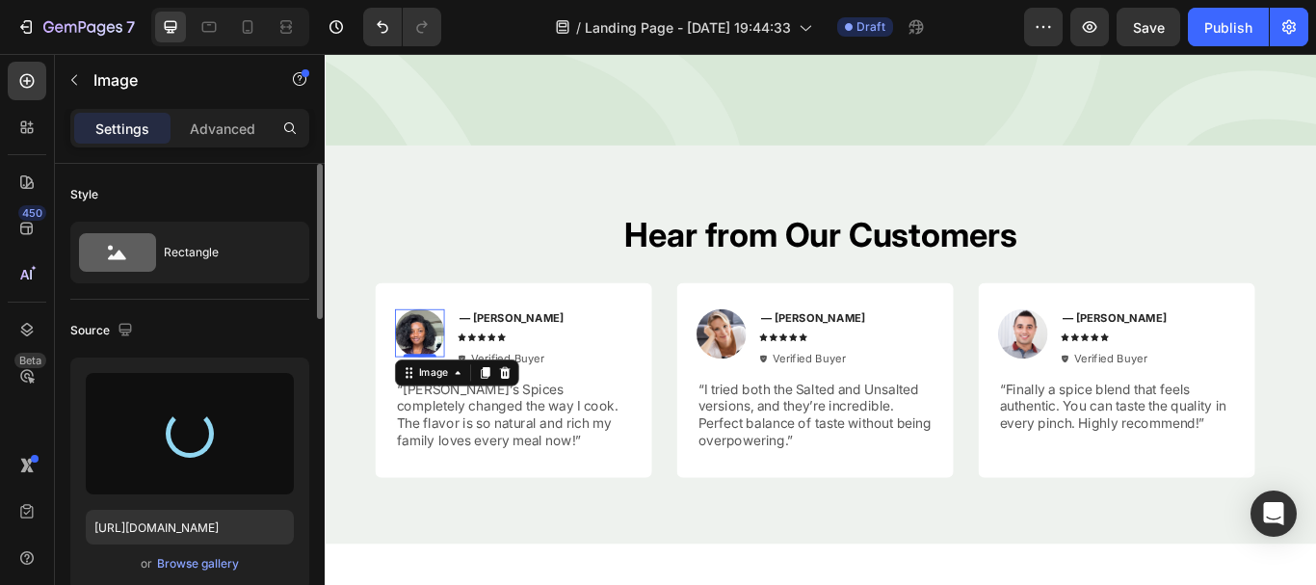
type input "https://cdn.shopify.com/s/files/1/0952/5189/0471/files/gempages_585906726994182…"
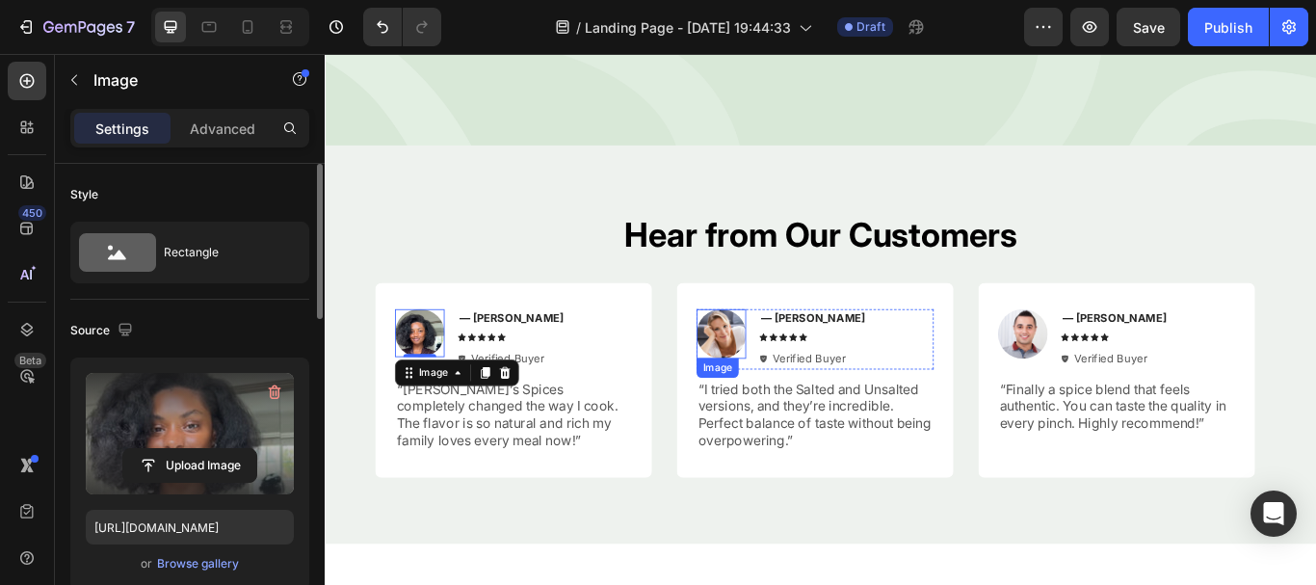
click at [773, 383] on img at bounding box center [786, 381] width 58 height 58
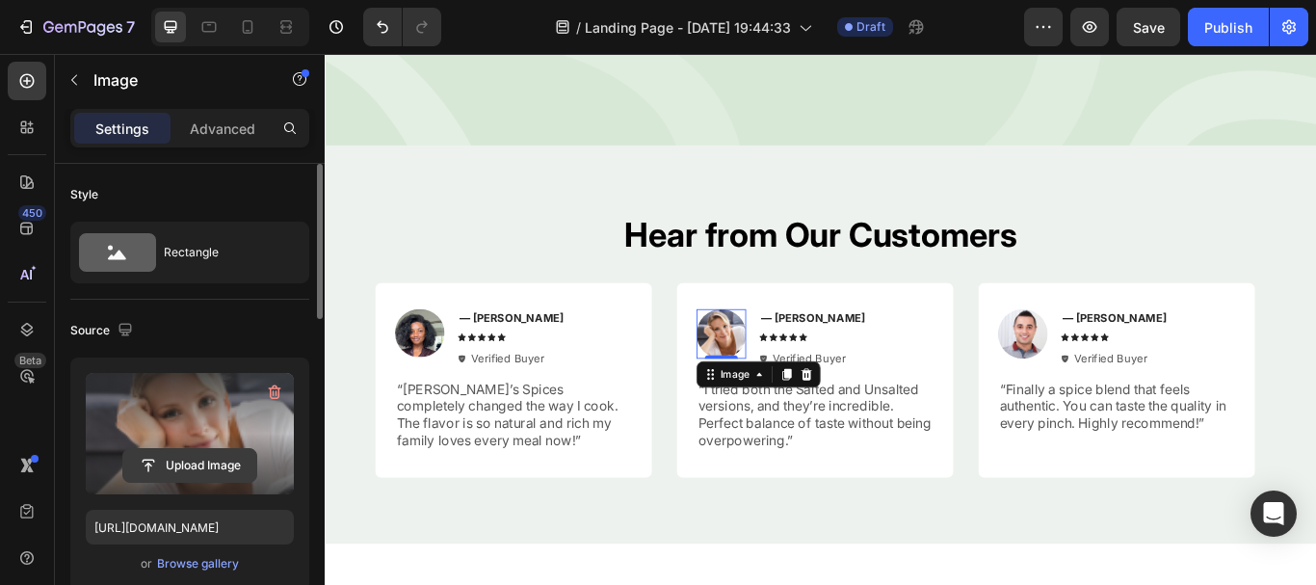
click at [194, 465] on input "file" at bounding box center [189, 465] width 133 height 33
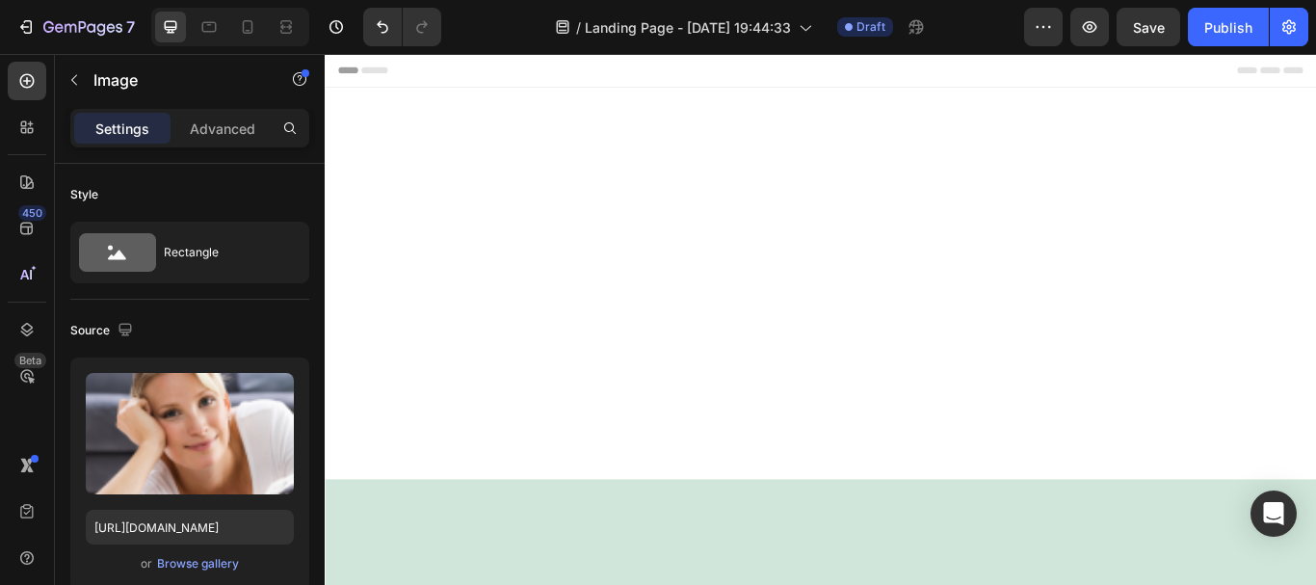
scroll to position [3476, 0]
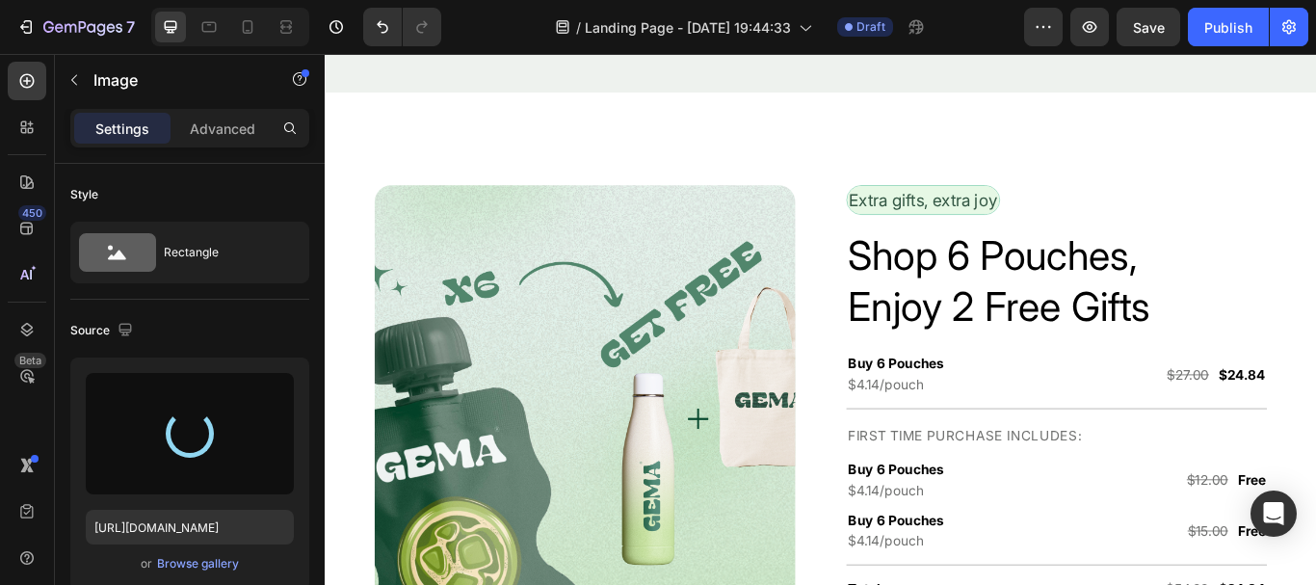
type input "https://cdn.shopify.com/s/files/1/0952/5189/0471/files/gempages_585906726994182…"
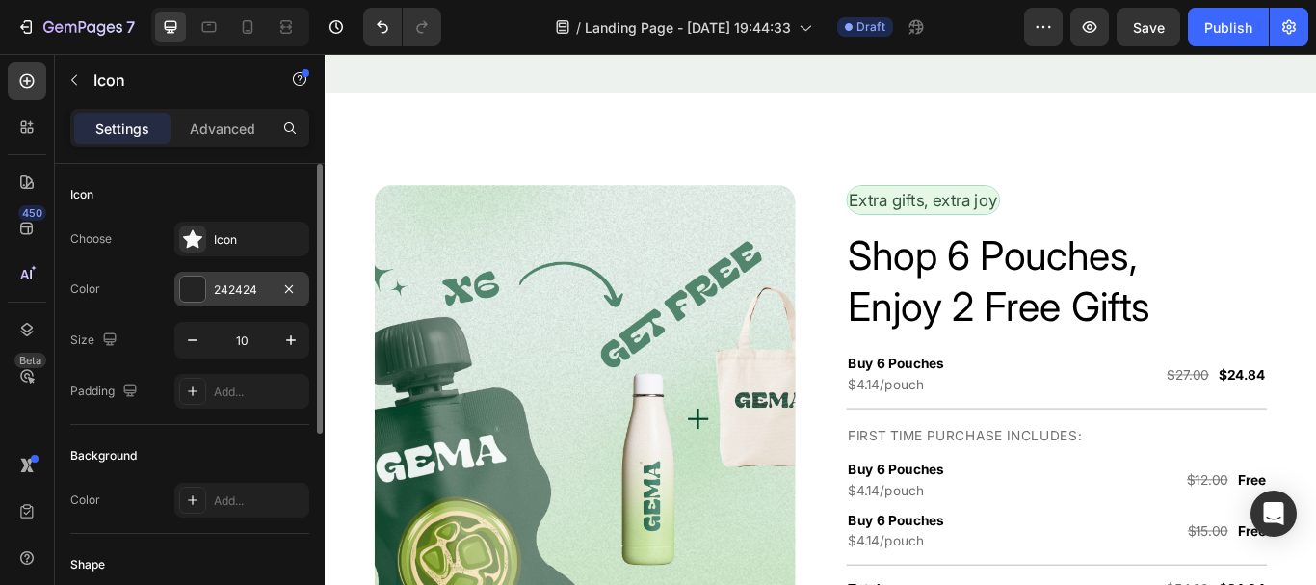
click at [203, 283] on div at bounding box center [192, 289] width 25 height 25
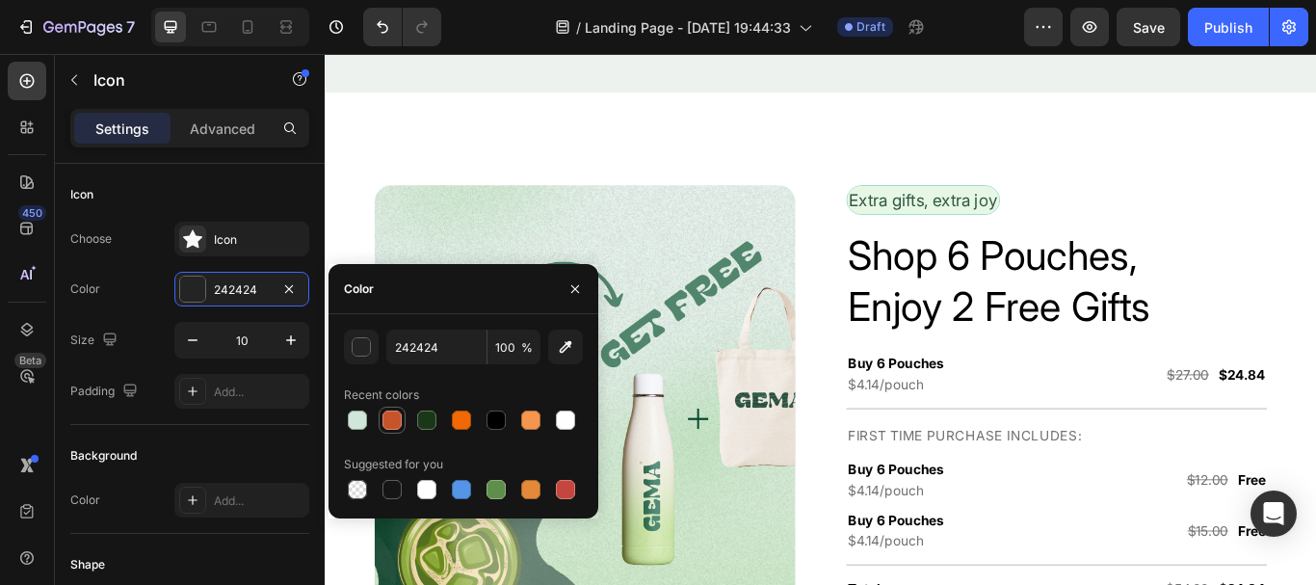
click at [394, 428] on div at bounding box center [392, 419] width 19 height 19
type input "C6542B"
click at [565, 295] on button "button" at bounding box center [575, 289] width 31 height 31
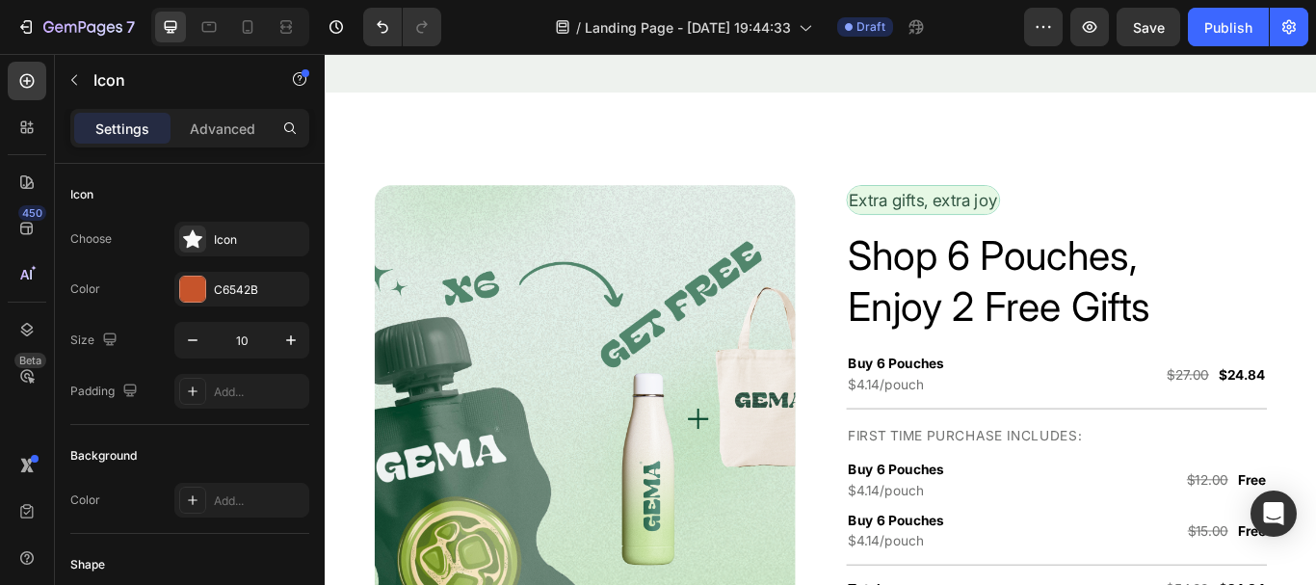
click at [198, 292] on div at bounding box center [192, 289] width 25 height 25
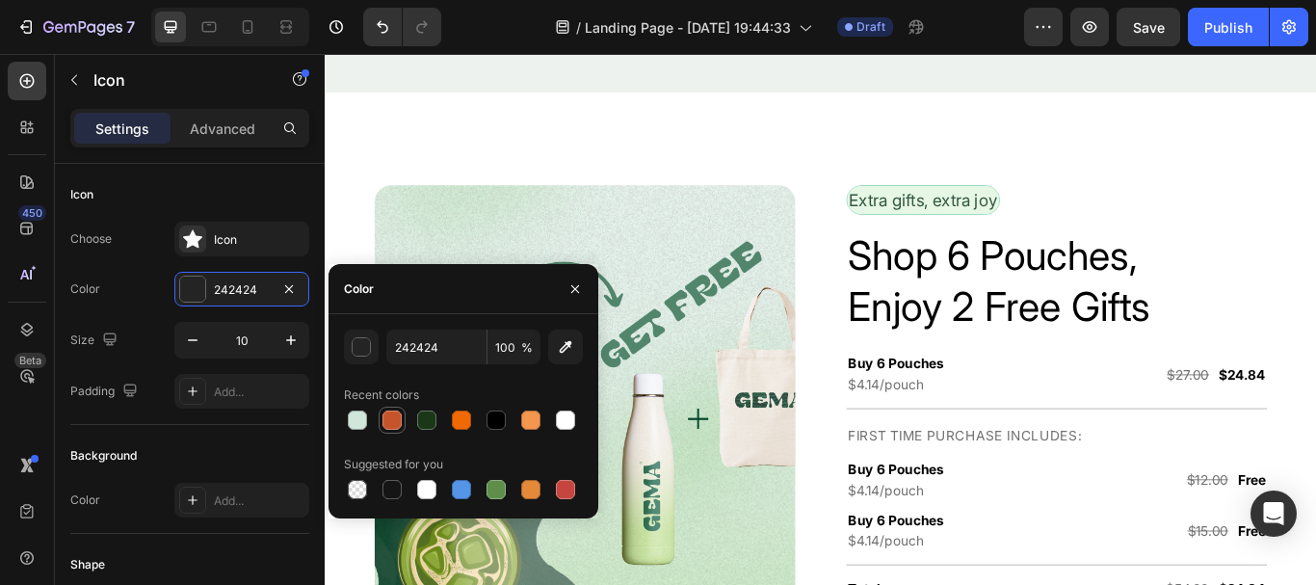
click at [401, 431] on div "242424 100 % Recent colors Suggested for you" at bounding box center [463, 416] width 239 height 173
click at [396, 430] on div at bounding box center [392, 420] width 23 height 23
type input "C6542B"
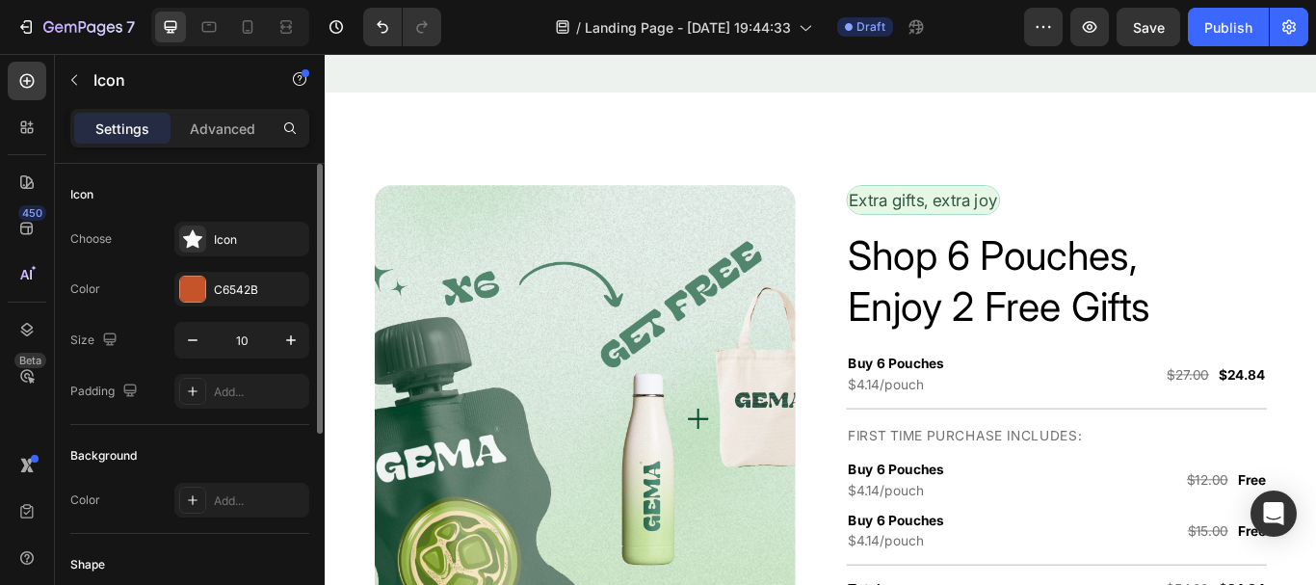
click at [258, 431] on div "Background Color Add..." at bounding box center [189, 479] width 239 height 109
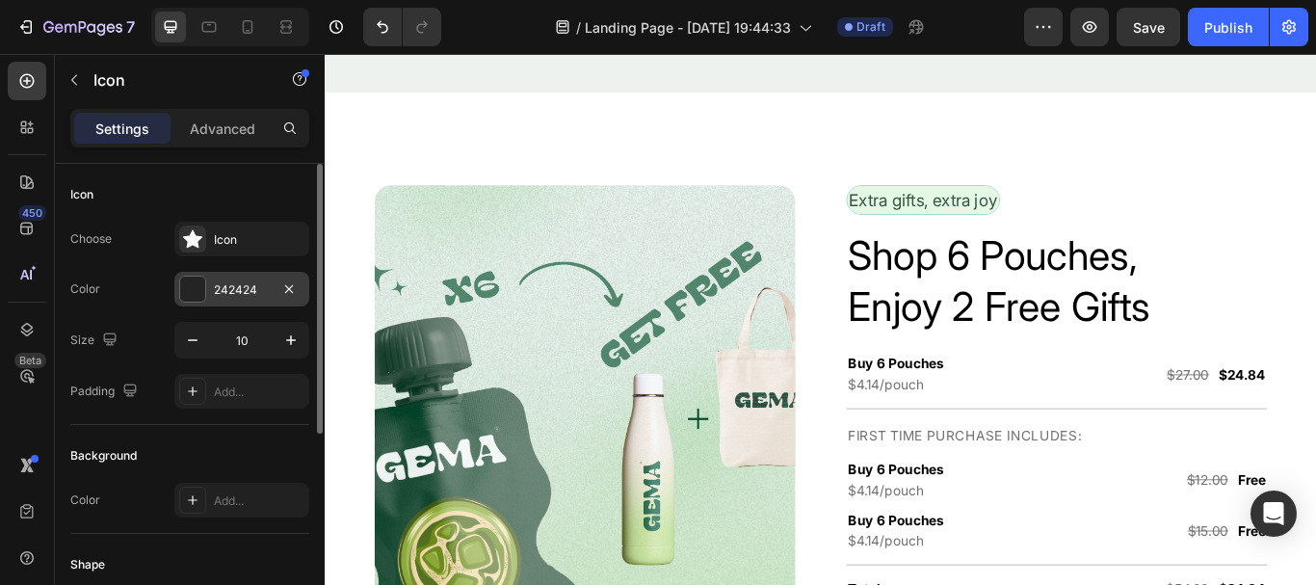
click at [197, 282] on div at bounding box center [192, 289] width 25 height 25
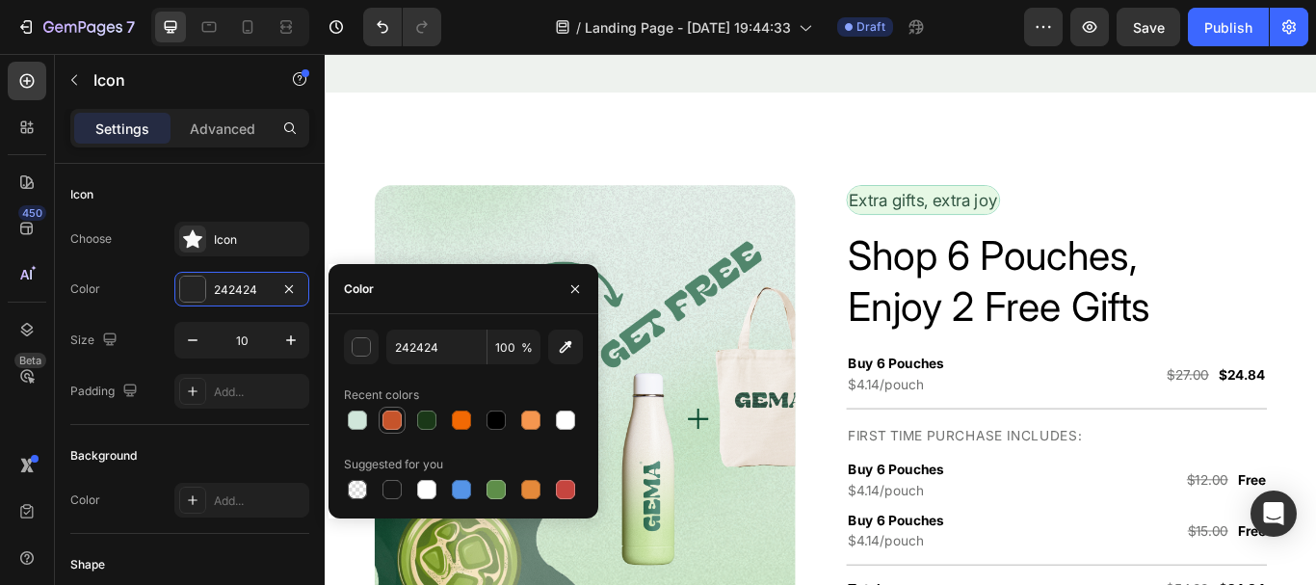
click at [390, 417] on div at bounding box center [392, 419] width 19 height 19
type input "C6542B"
click at [271, 426] on div "Background Color Add..." at bounding box center [189, 479] width 239 height 109
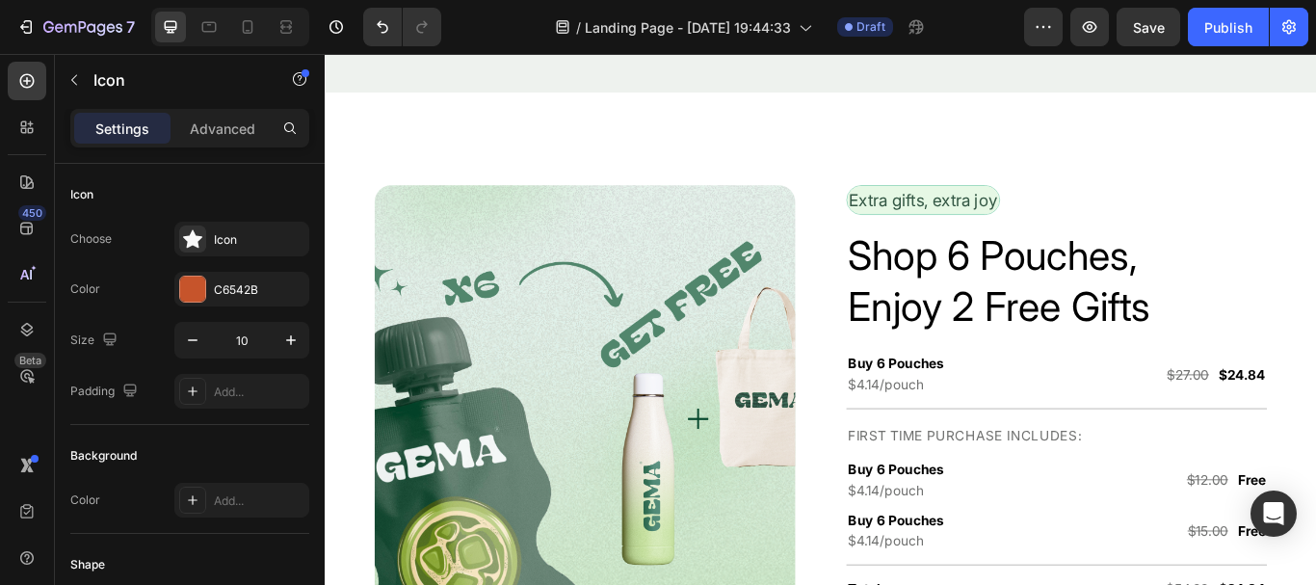
click at [190, 290] on div at bounding box center [192, 289] width 25 height 25
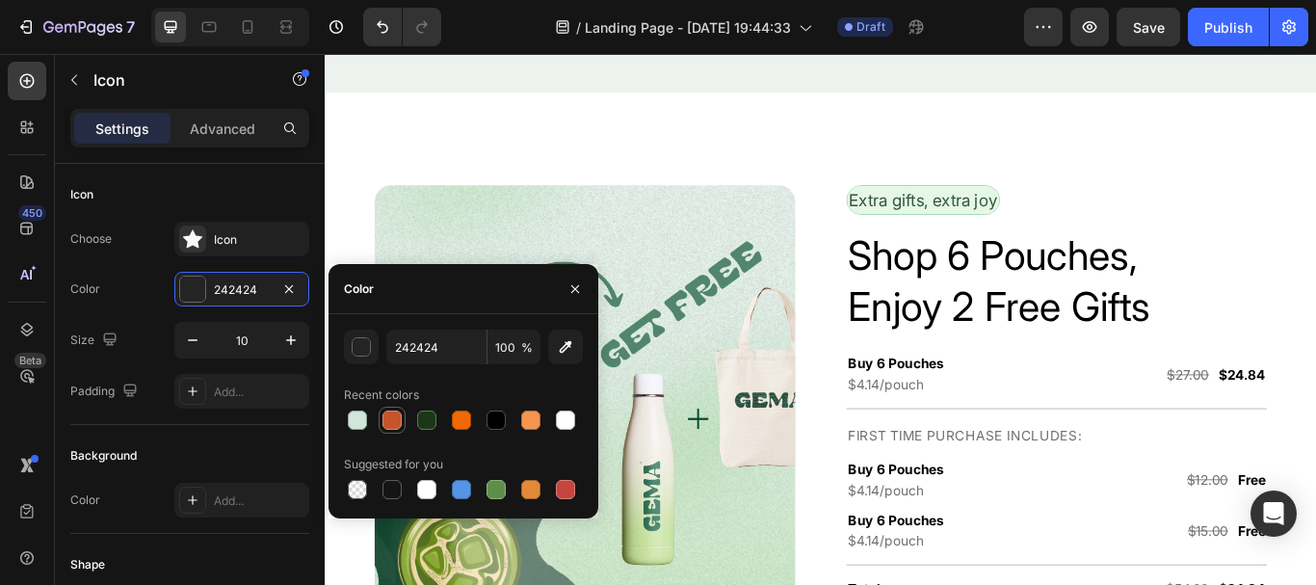
click at [387, 418] on div at bounding box center [392, 419] width 19 height 19
type input "C6542B"
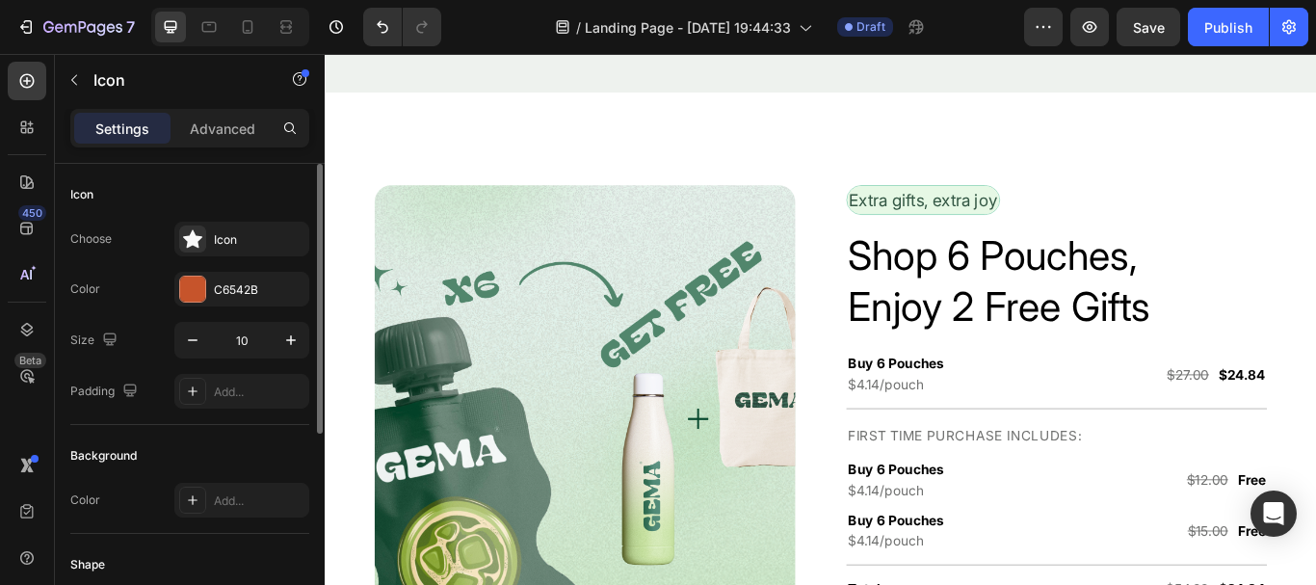
click at [251, 412] on div "Icon Choose Icon Color C6542B Size 10 Padding Add..." at bounding box center [189, 294] width 239 height 261
click at [194, 290] on div at bounding box center [192, 289] width 25 height 25
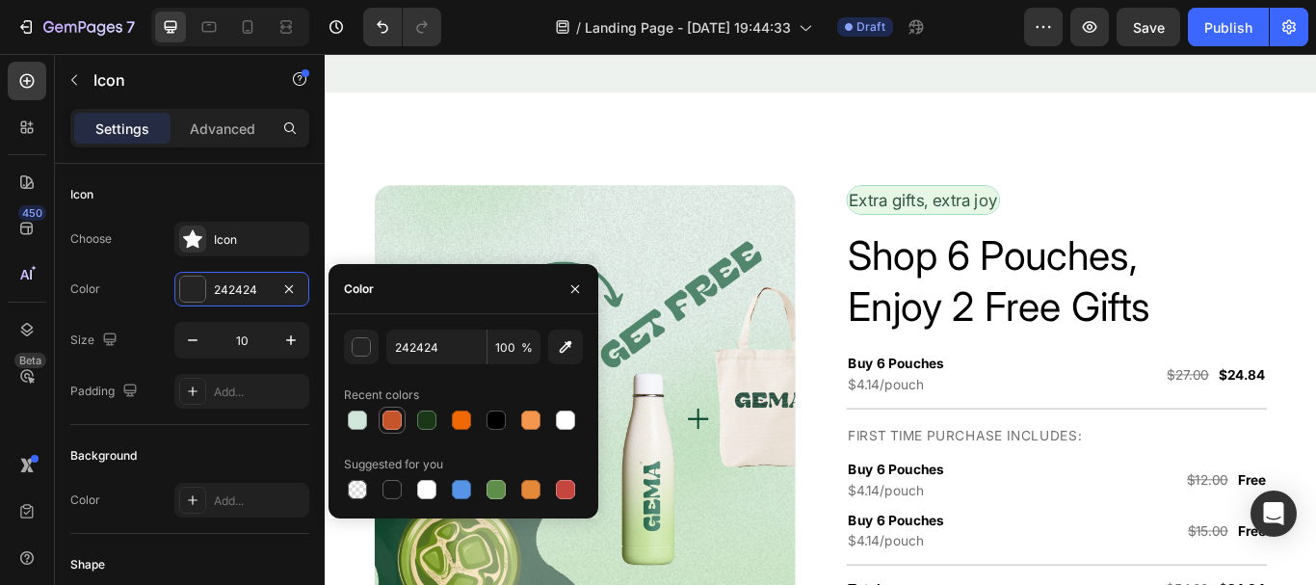
click at [393, 413] on div at bounding box center [392, 419] width 19 height 19
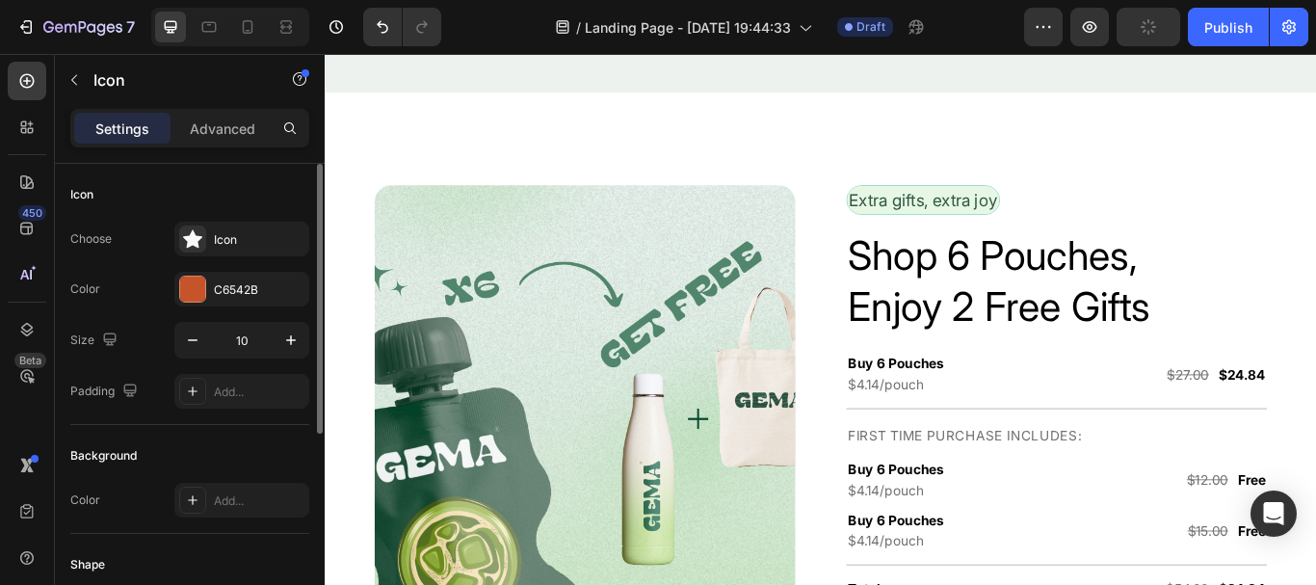
click at [261, 433] on div "Background Color Add..." at bounding box center [189, 479] width 239 height 109
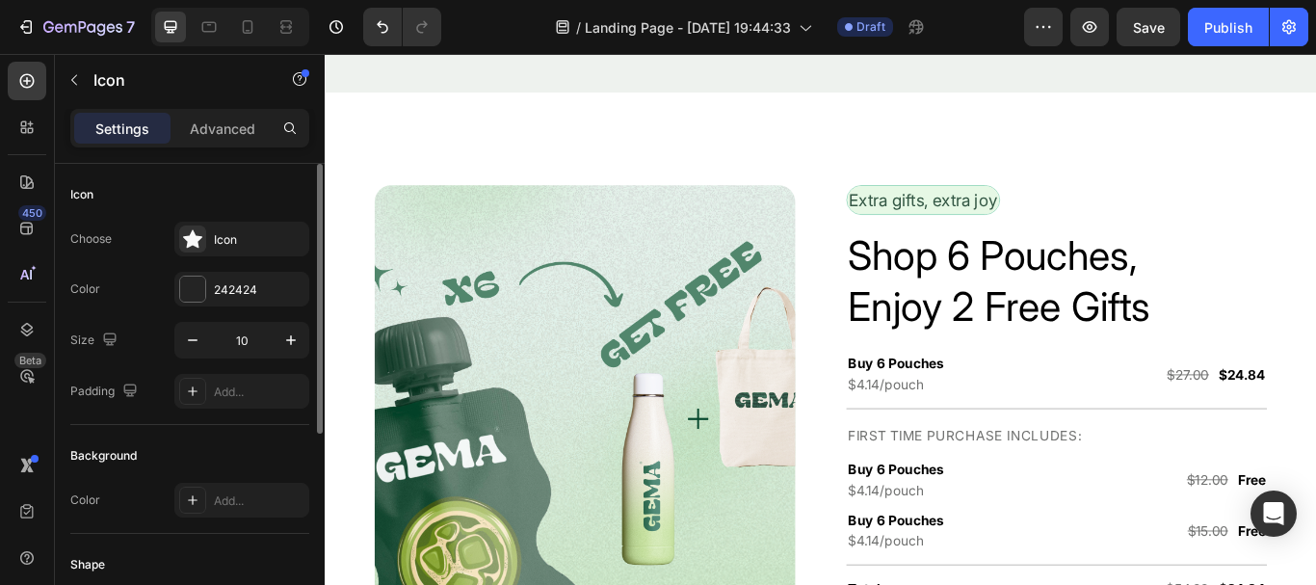
click at [194, 310] on div "Choose Icon Color 242424 Size 10 Padding Add..." at bounding box center [189, 315] width 239 height 187
click at [194, 309] on div "Choose Icon Color 242424 Size 10 Padding Add..." at bounding box center [189, 315] width 239 height 187
click at [192, 301] on div at bounding box center [192, 289] width 25 height 25
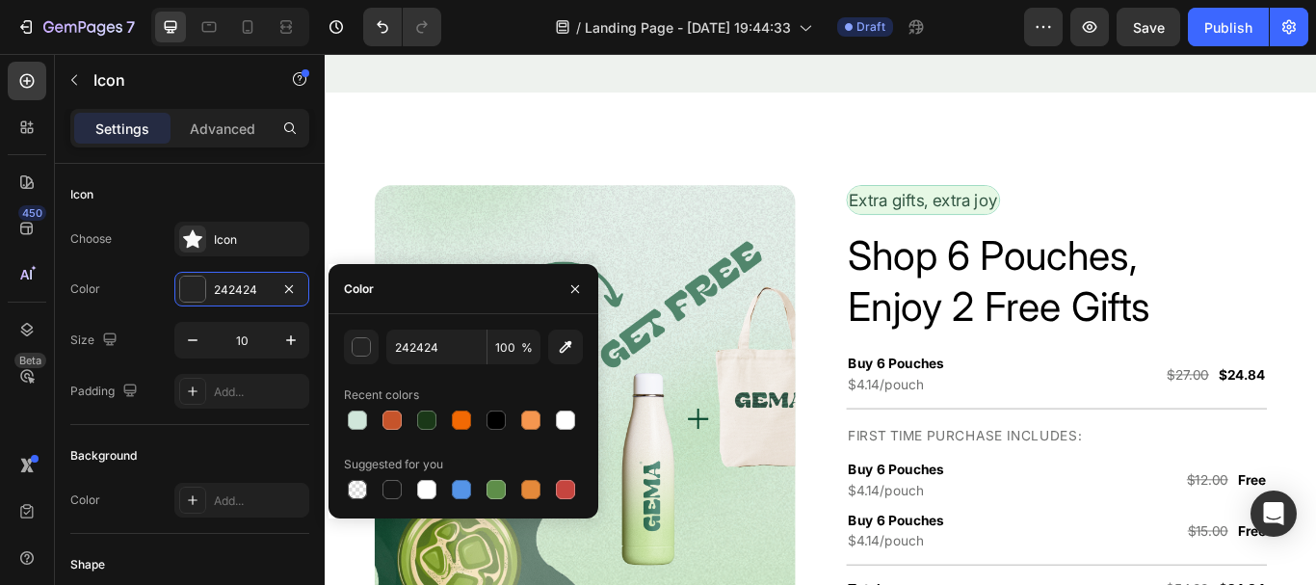
click at [376, 409] on div at bounding box center [463, 420] width 239 height 27
click at [385, 412] on div at bounding box center [392, 419] width 19 height 19
type input "C6542B"
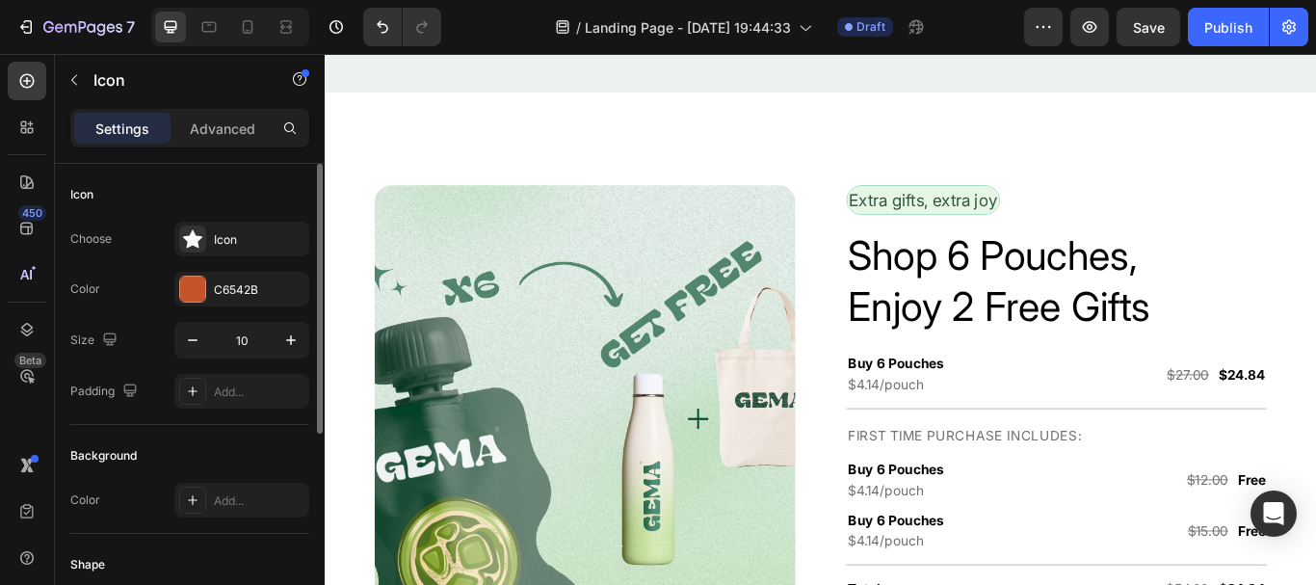
click at [268, 466] on div "Background" at bounding box center [189, 455] width 239 height 31
click at [198, 295] on div at bounding box center [192, 289] width 25 height 25
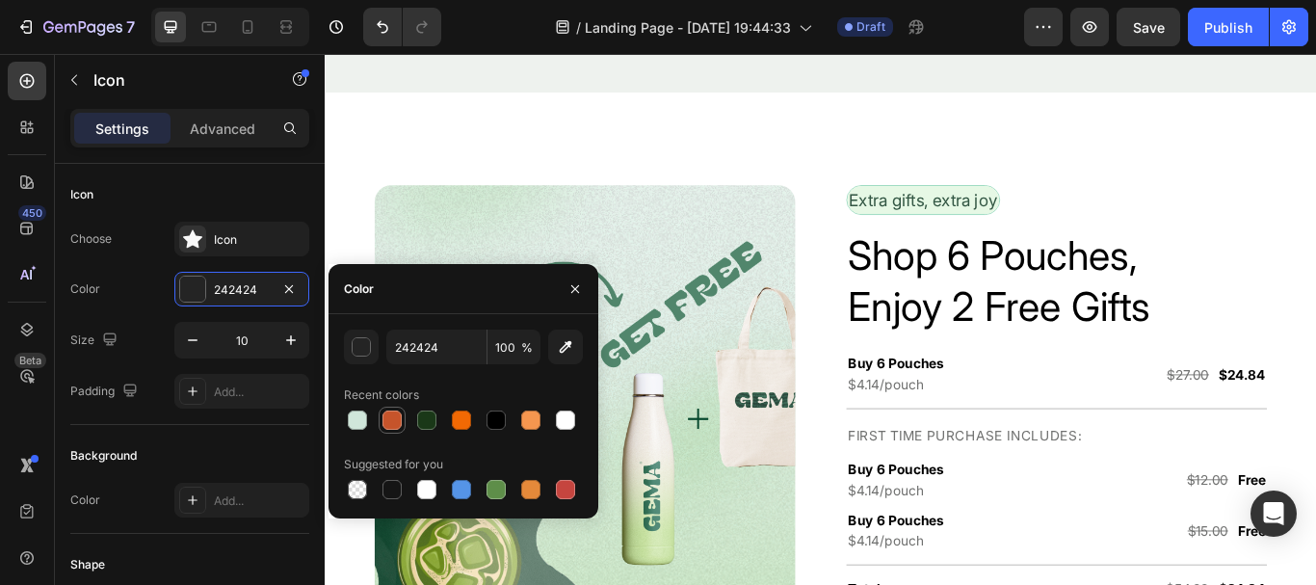
click at [382, 421] on div at bounding box center [392, 420] width 23 height 23
type input "C6542B"
click at [245, 423] on div "Icon Choose Icon Color C6542B Size 10 Padding Add..." at bounding box center [189, 294] width 239 height 261
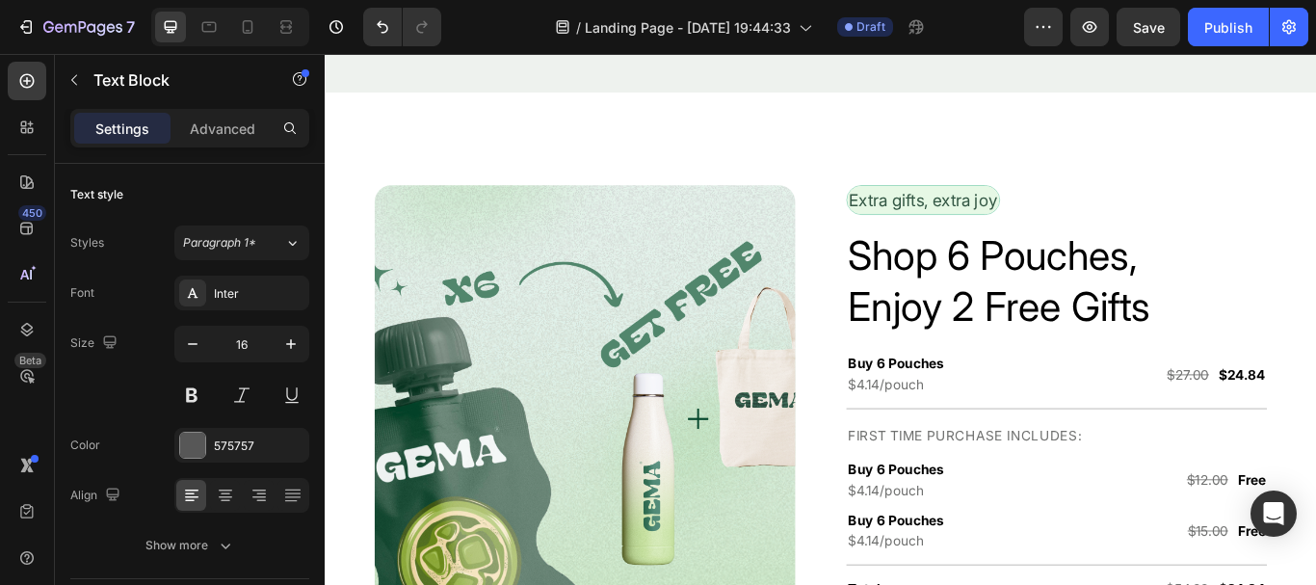
drag, startPoint x: 924, startPoint y: 366, endPoint x: 900, endPoint y: 369, distance: 24.3
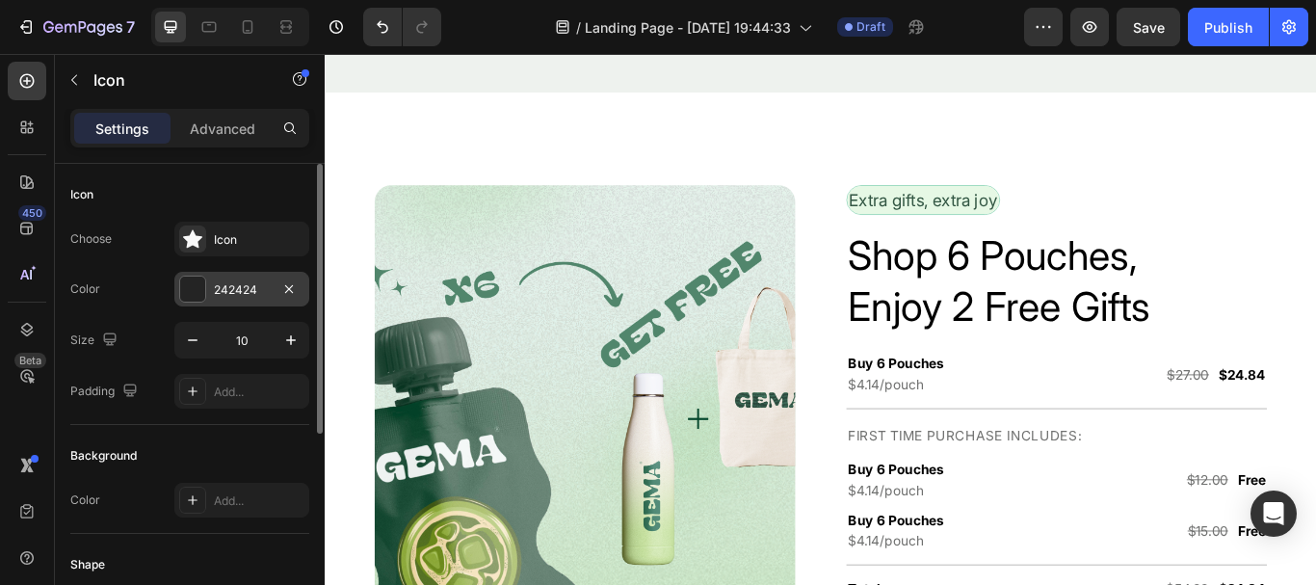
click at [176, 279] on div "242424" at bounding box center [241, 289] width 135 height 35
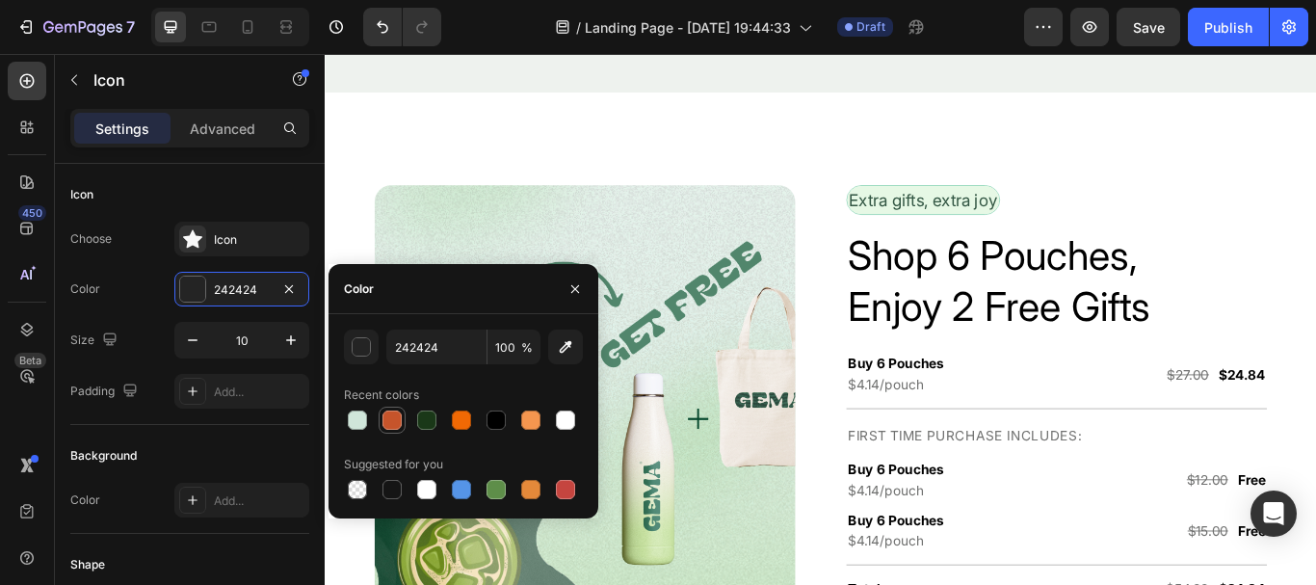
click at [387, 424] on div at bounding box center [392, 419] width 19 height 19
type input "C6542B"
click at [254, 428] on div "Background Color Add..." at bounding box center [189, 479] width 239 height 109
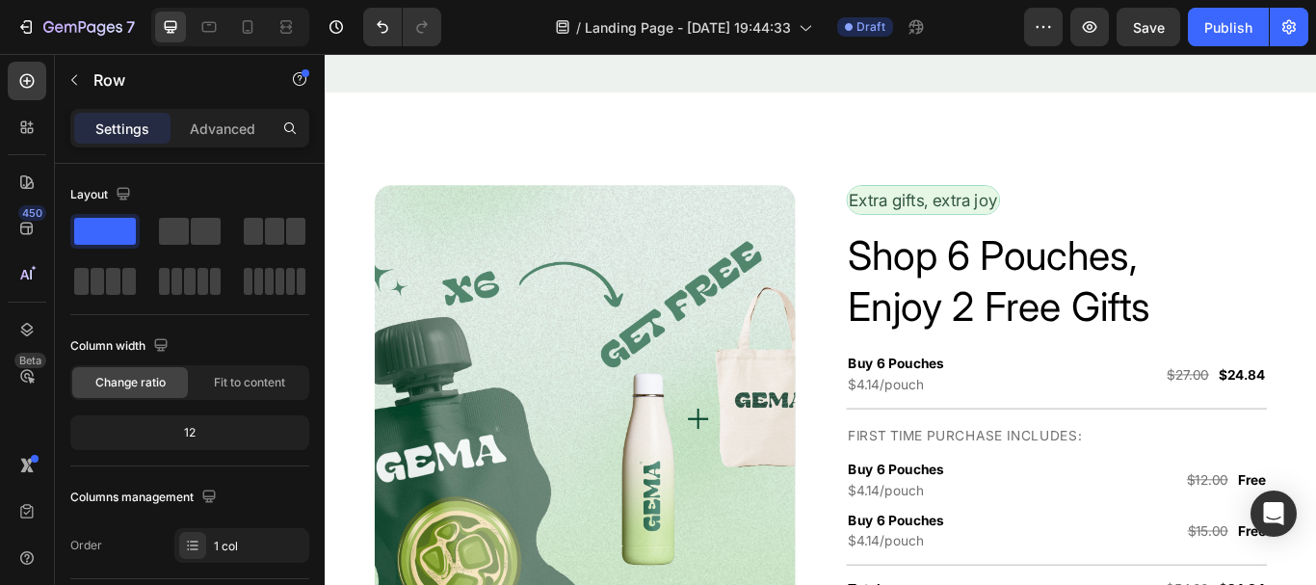
drag, startPoint x: 920, startPoint y: 363, endPoint x: 915, endPoint y: 372, distance: 9.9
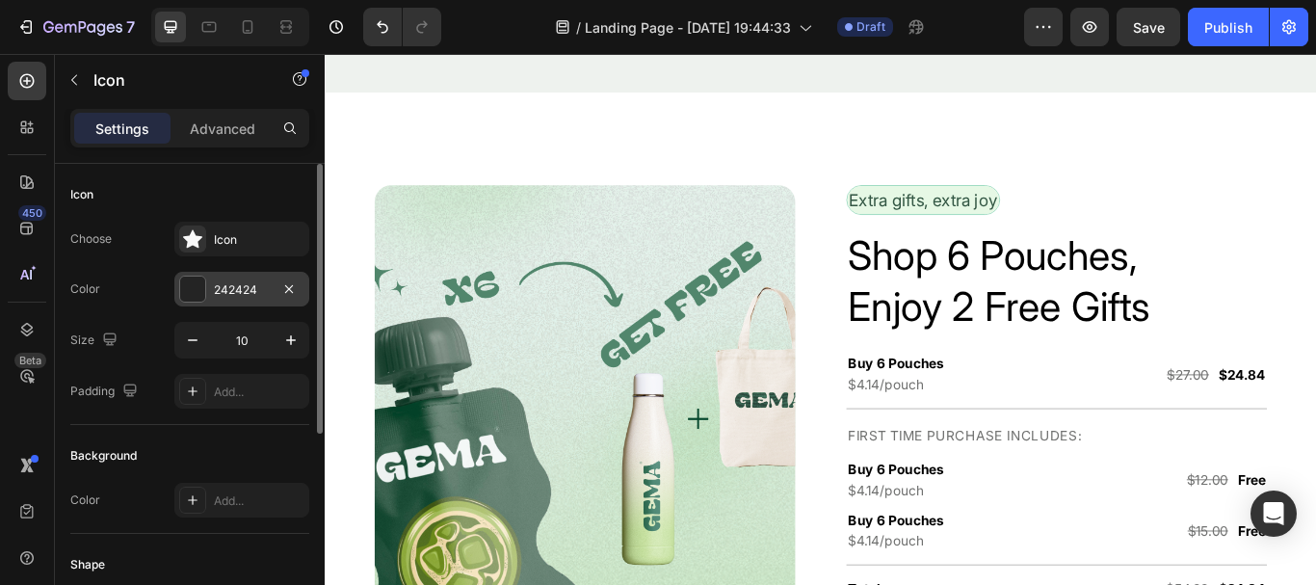
click at [198, 290] on div at bounding box center [192, 289] width 25 height 25
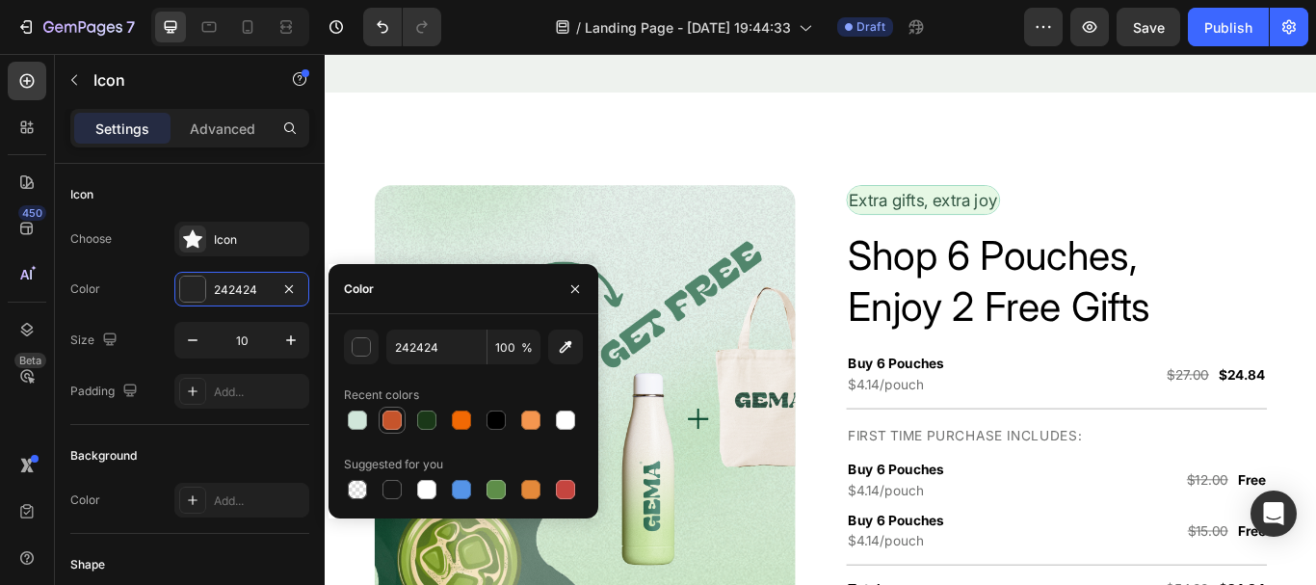
click at [390, 417] on div at bounding box center [392, 419] width 19 height 19
type input "C6542B"
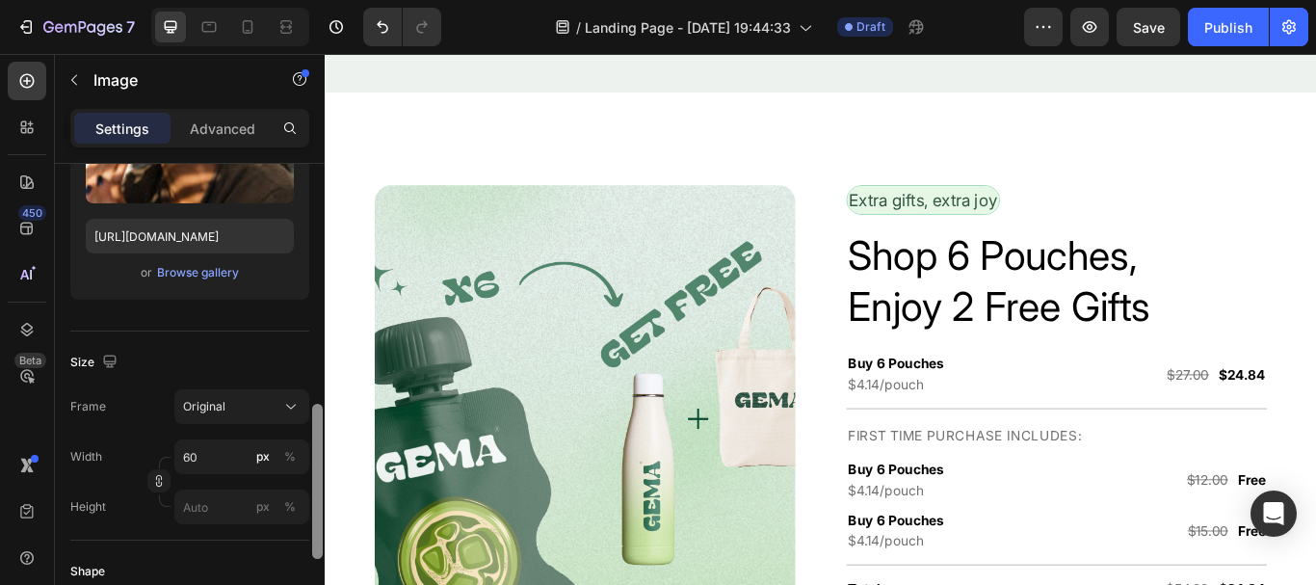
scroll to position [444, 0]
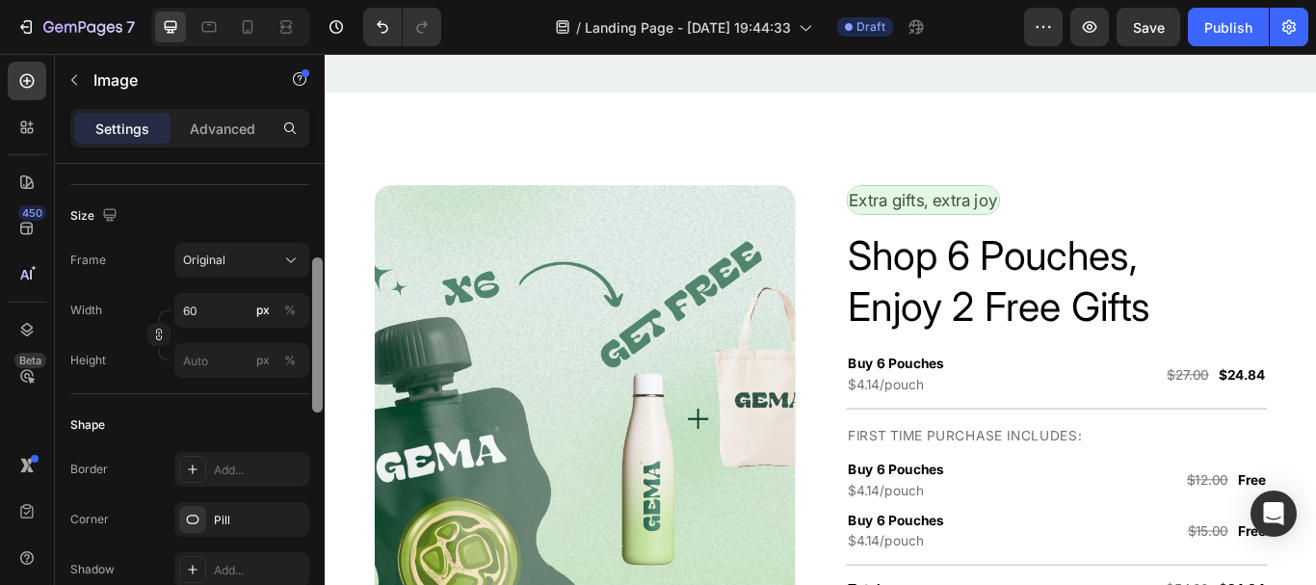
drag, startPoint x: 318, startPoint y: 251, endPoint x: 284, endPoint y: 397, distance: 149.3
click at [284, 397] on div "Style Rectangle Source Upload Image https://cdn.shopify.com/s/files/1/0952/5189…" at bounding box center [190, 402] width 270 height 476
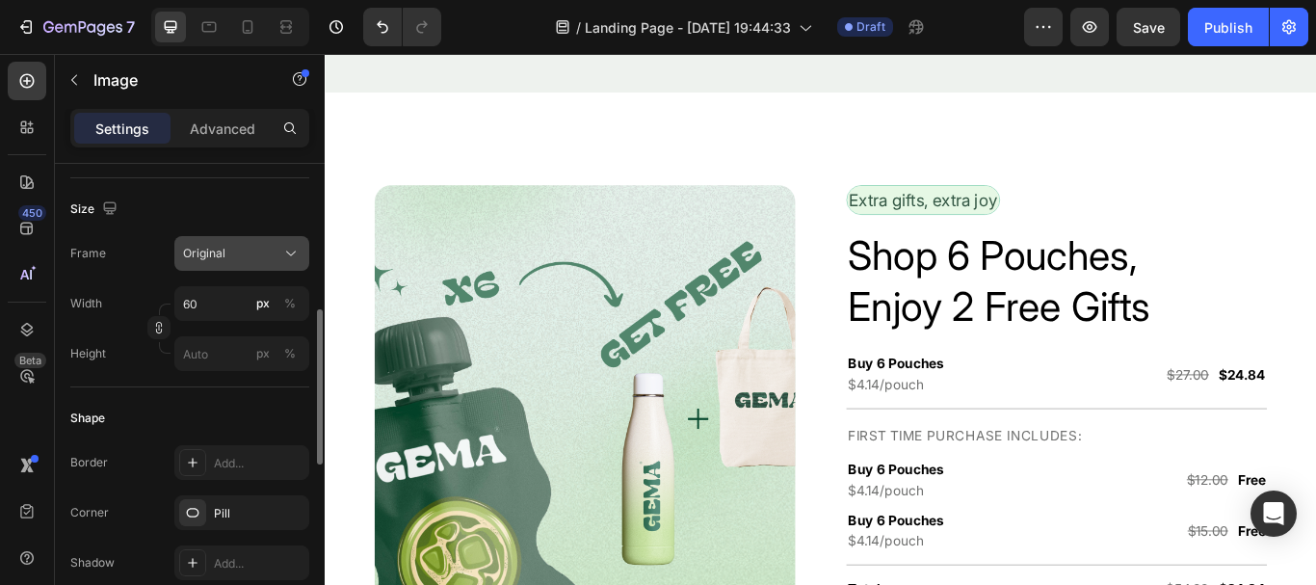
click at [233, 253] on div "Original" at bounding box center [230, 253] width 94 height 17
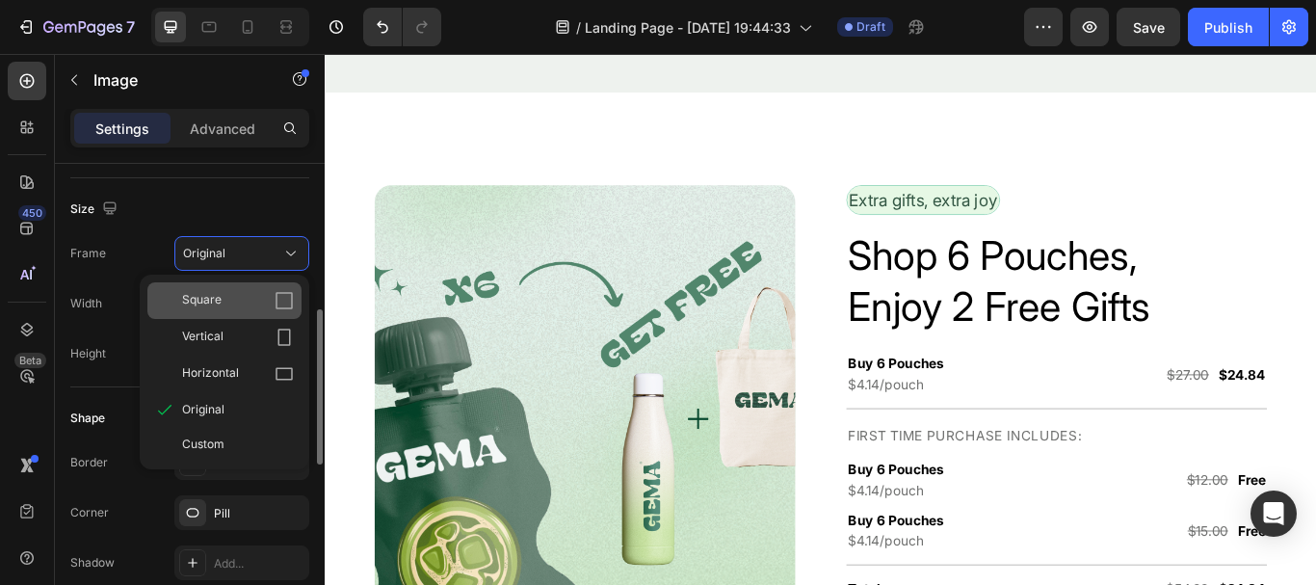
click at [288, 304] on icon at bounding box center [284, 300] width 19 height 19
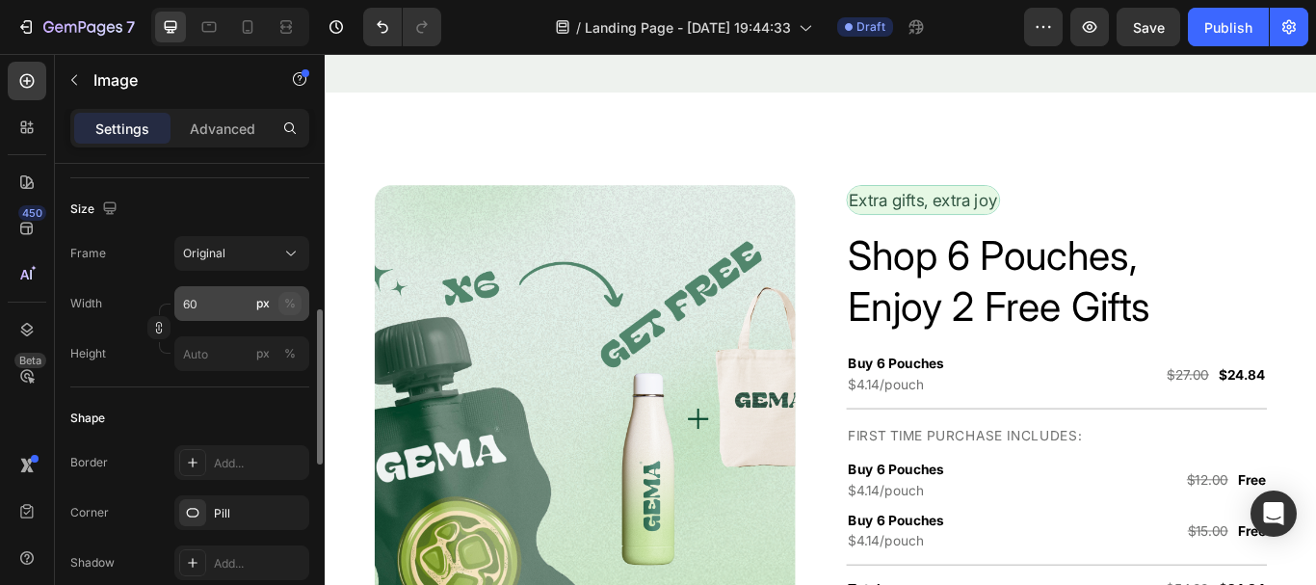
click at [289, 304] on div "%" at bounding box center [290, 303] width 12 height 17
click at [265, 312] on button "px" at bounding box center [262, 303] width 23 height 23
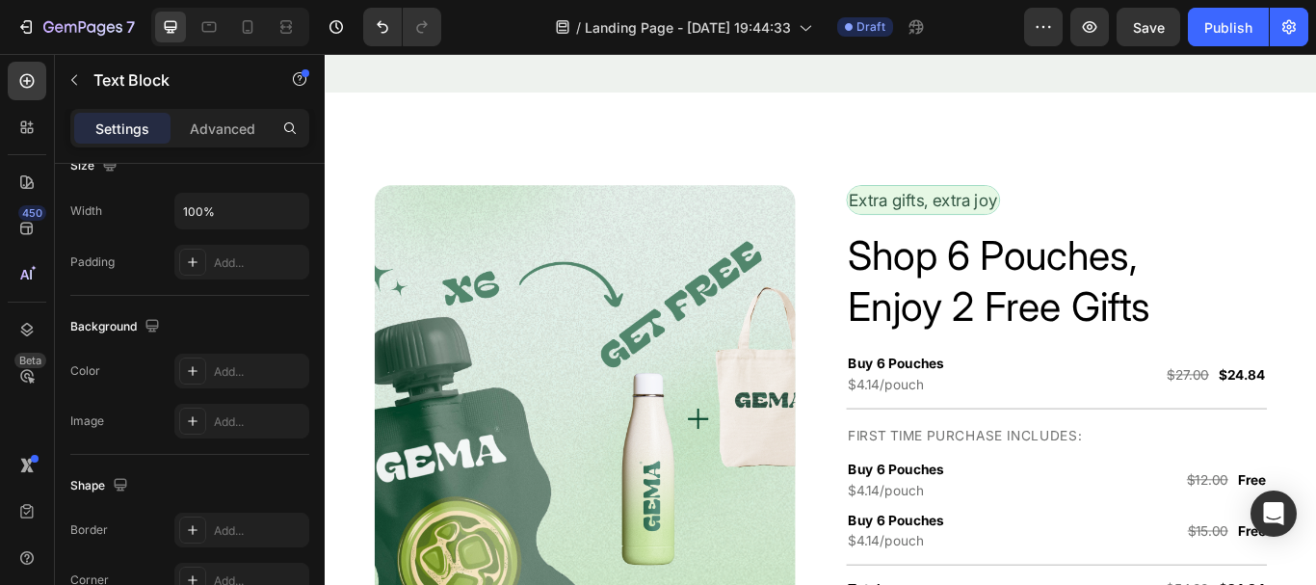
scroll to position [0, 0]
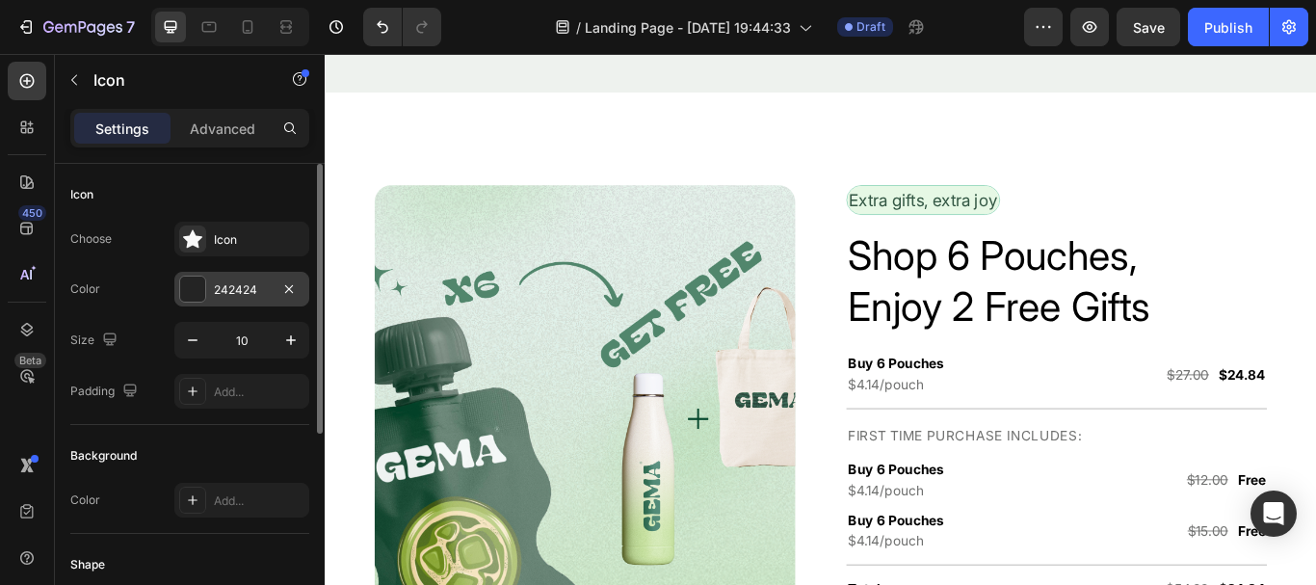
click at [195, 277] on div at bounding box center [192, 289] width 25 height 25
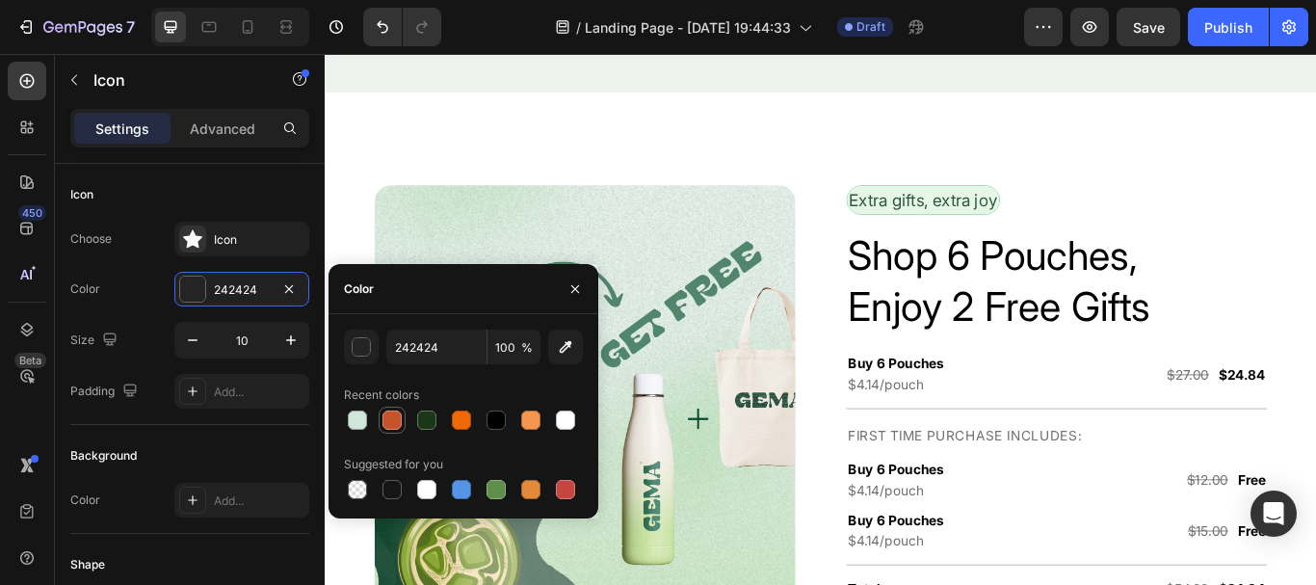
click at [385, 420] on div at bounding box center [392, 419] width 19 height 19
type input "C6542B"
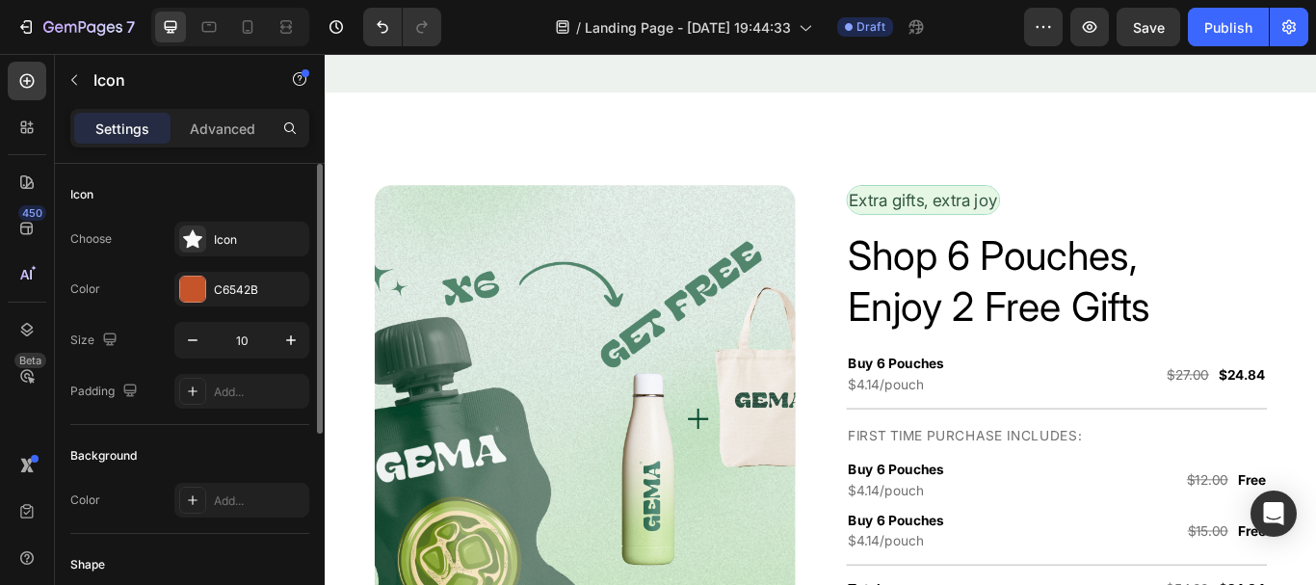
click at [267, 432] on div "Background Color Add..." at bounding box center [189, 479] width 239 height 109
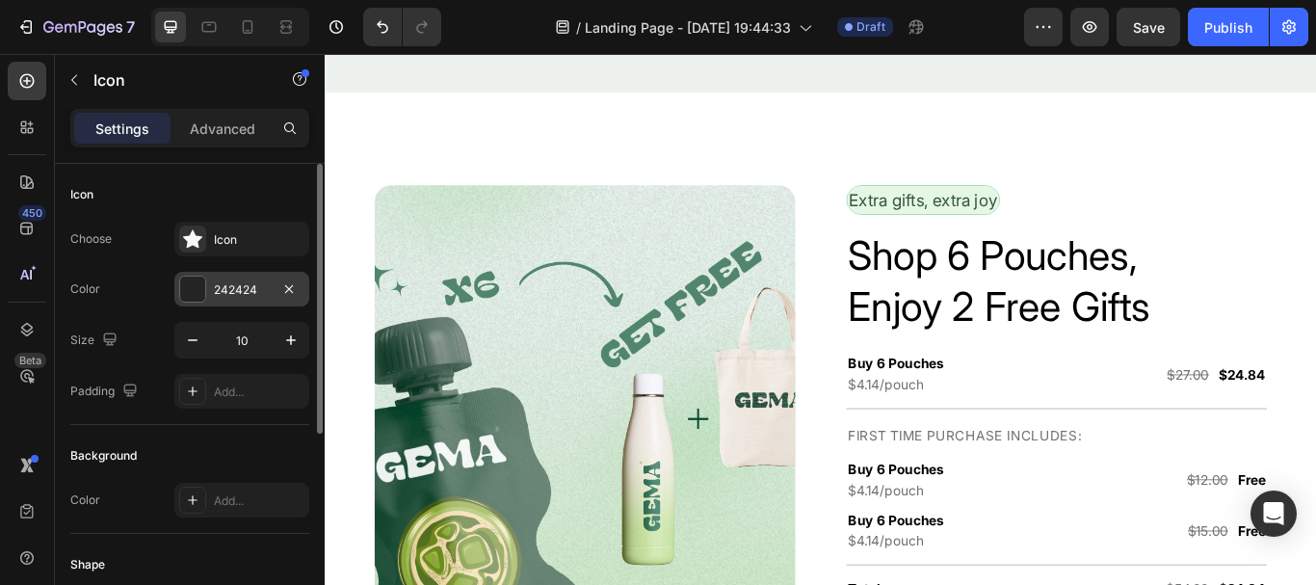
click at [179, 288] on div at bounding box center [192, 289] width 27 height 27
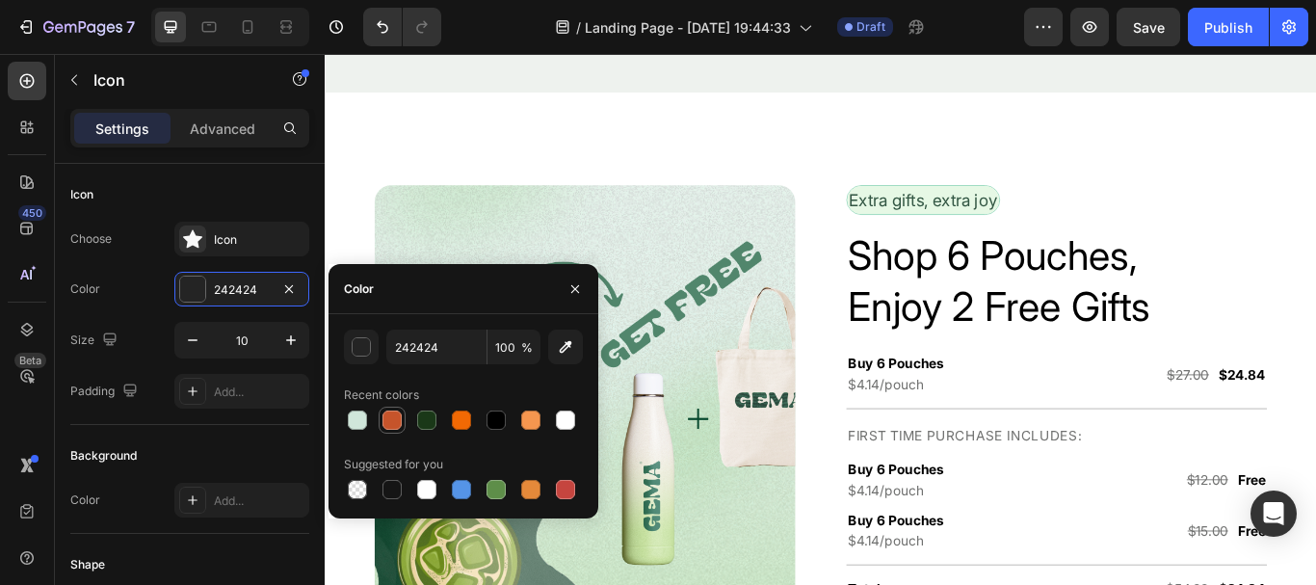
click at [390, 420] on div at bounding box center [392, 419] width 19 height 19
type input "C6542B"
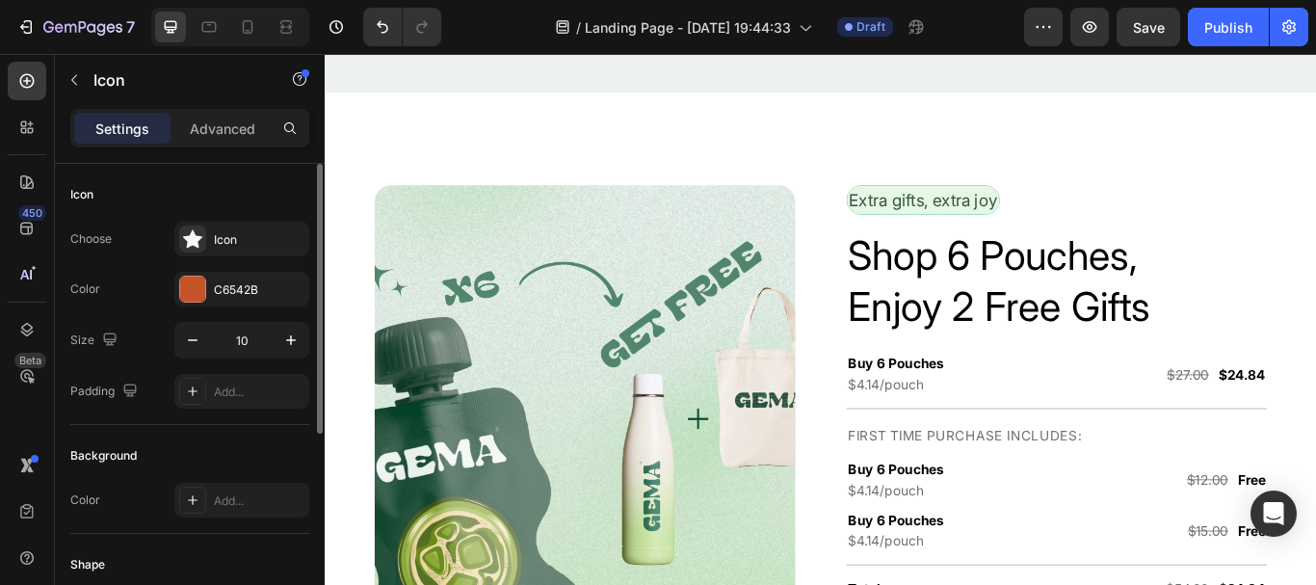
click at [282, 428] on div "Background Color Add..." at bounding box center [189, 479] width 239 height 109
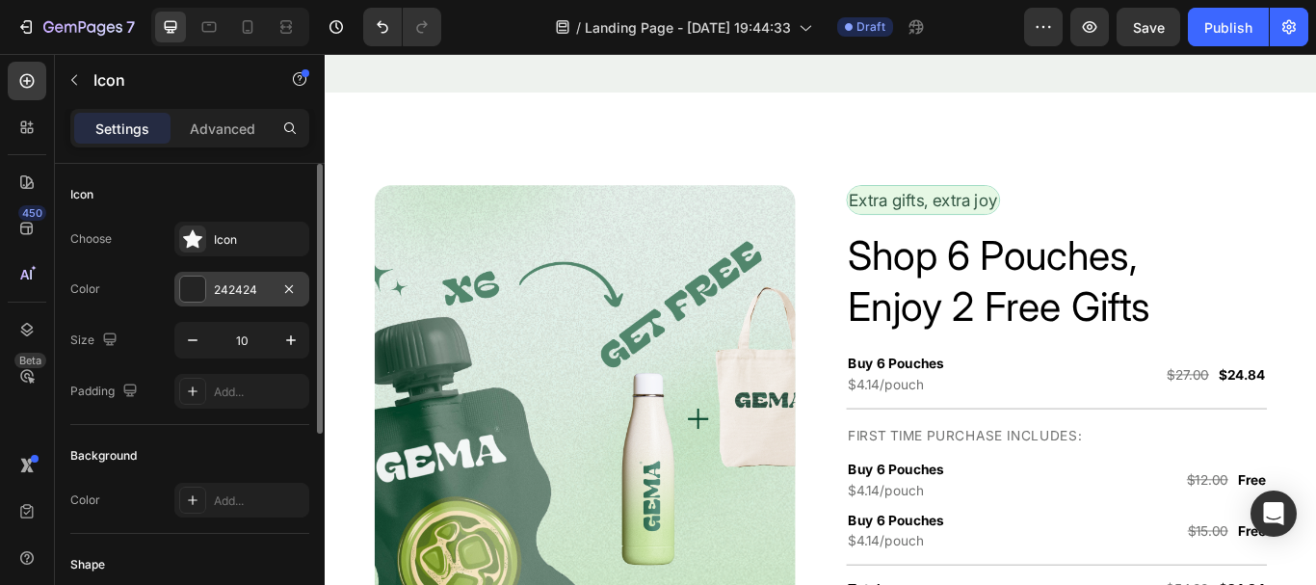
click at [190, 302] on div at bounding box center [192, 289] width 27 height 27
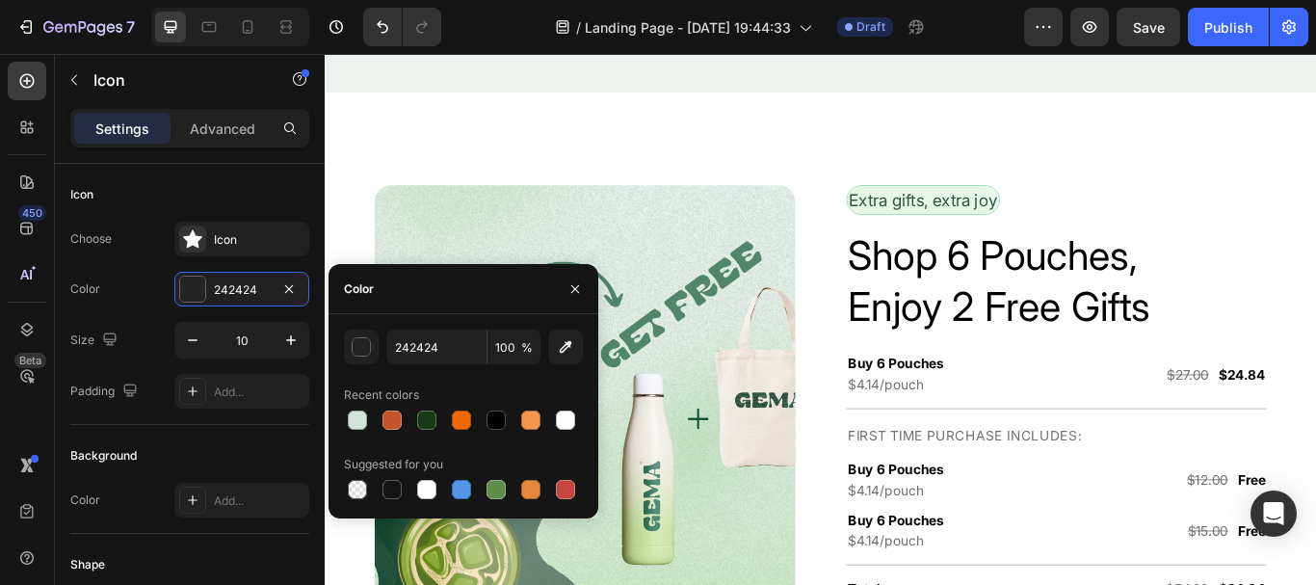
click at [378, 417] on div at bounding box center [463, 420] width 239 height 27
click at [401, 418] on div at bounding box center [392, 419] width 19 height 19
type input "C6542B"
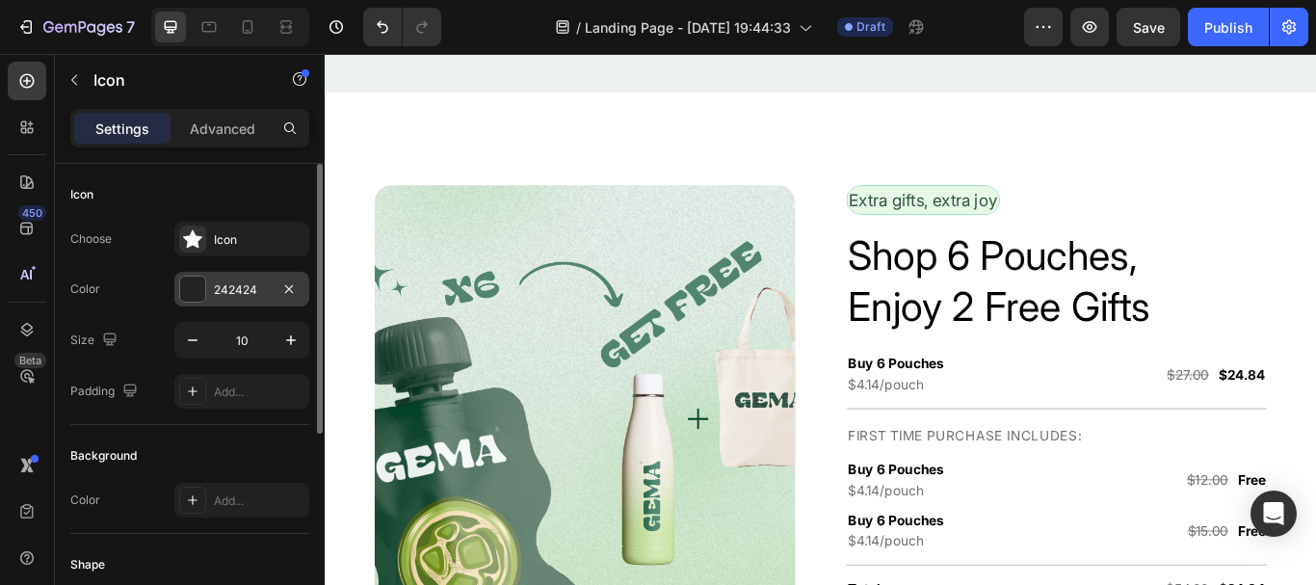
click at [204, 294] on div at bounding box center [192, 289] width 25 height 25
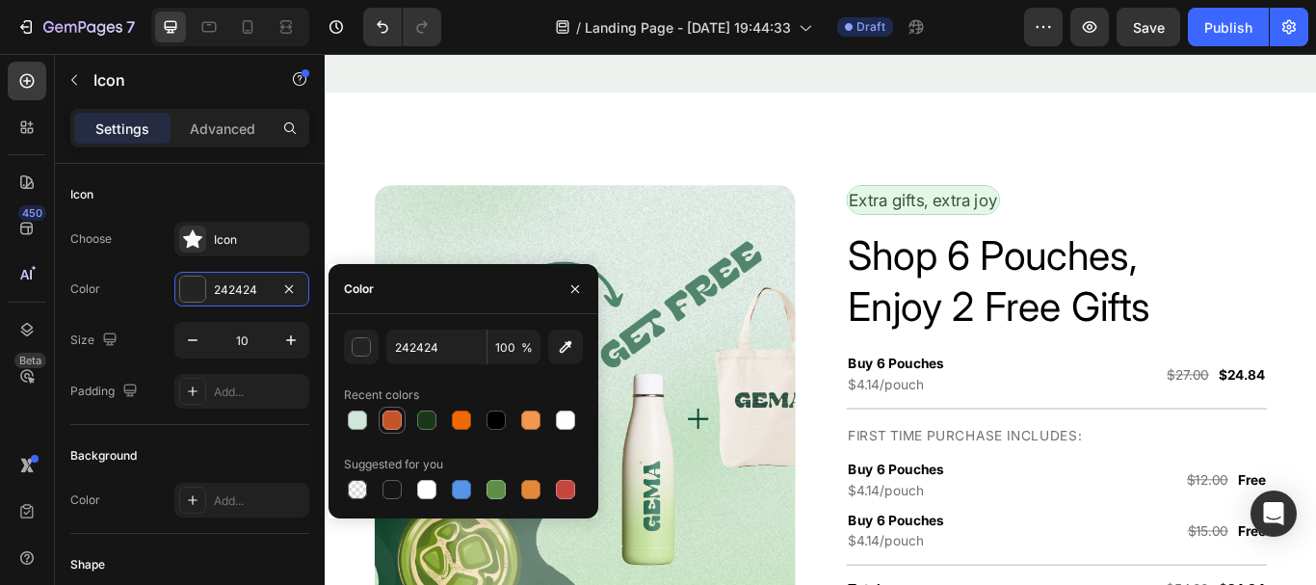
click at [403, 422] on div at bounding box center [392, 420] width 23 height 23
type input "C6542B"
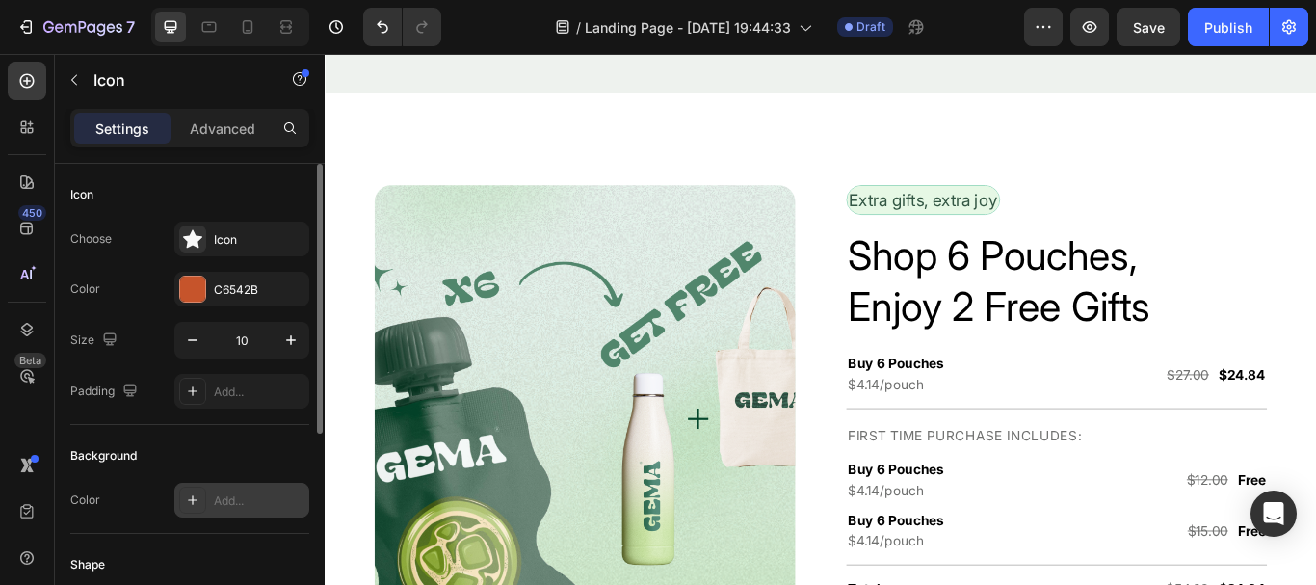
click at [253, 490] on div "Add..." at bounding box center [241, 500] width 135 height 35
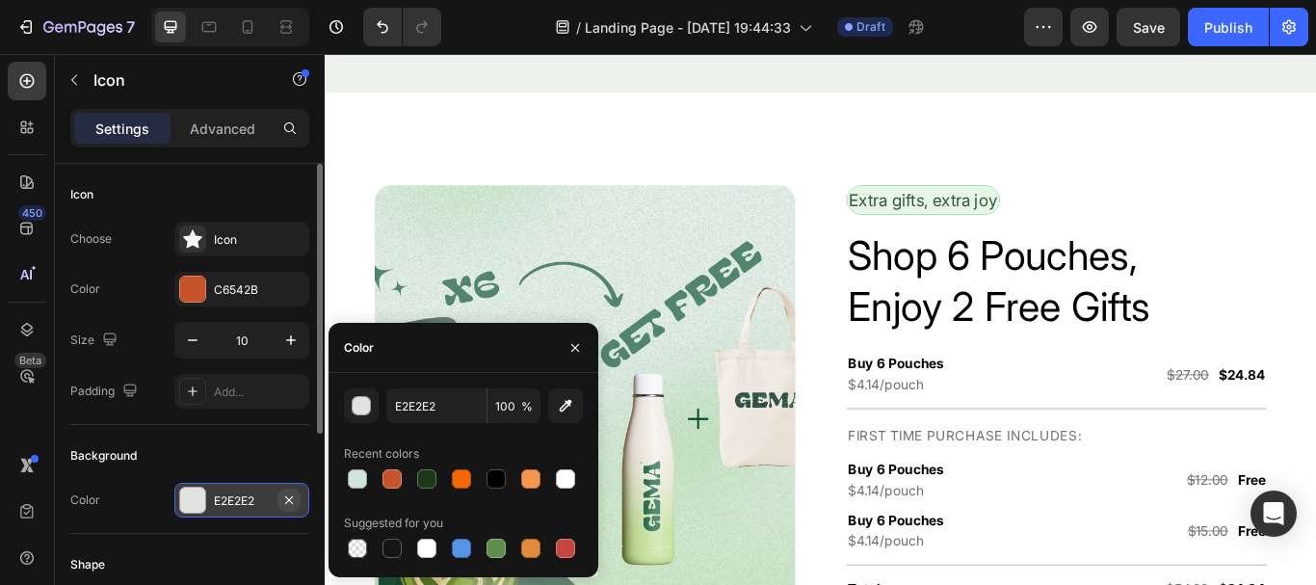
click at [291, 496] on icon "button" at bounding box center [288, 499] width 15 height 15
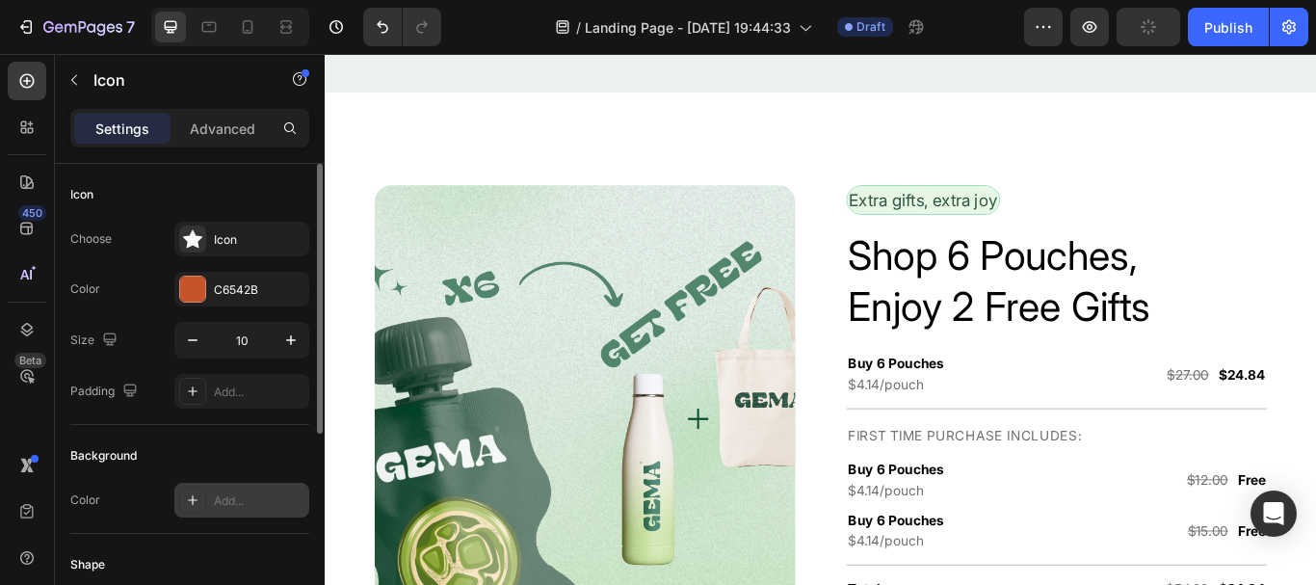
click at [283, 453] on div "Background" at bounding box center [189, 455] width 239 height 31
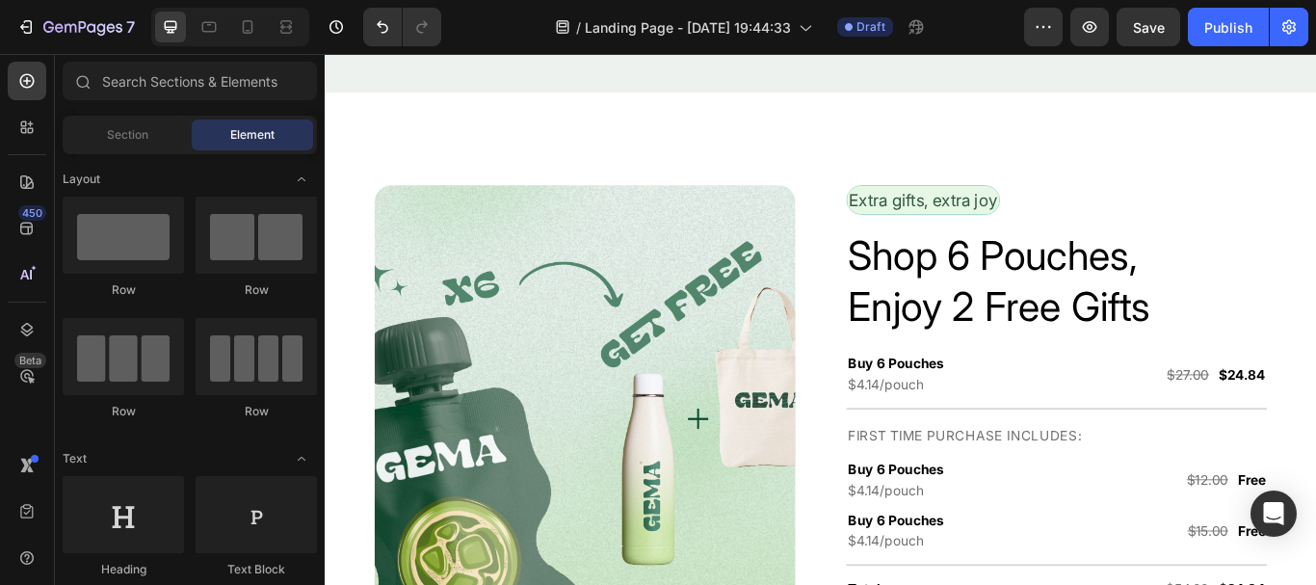
scroll to position [3561, 0]
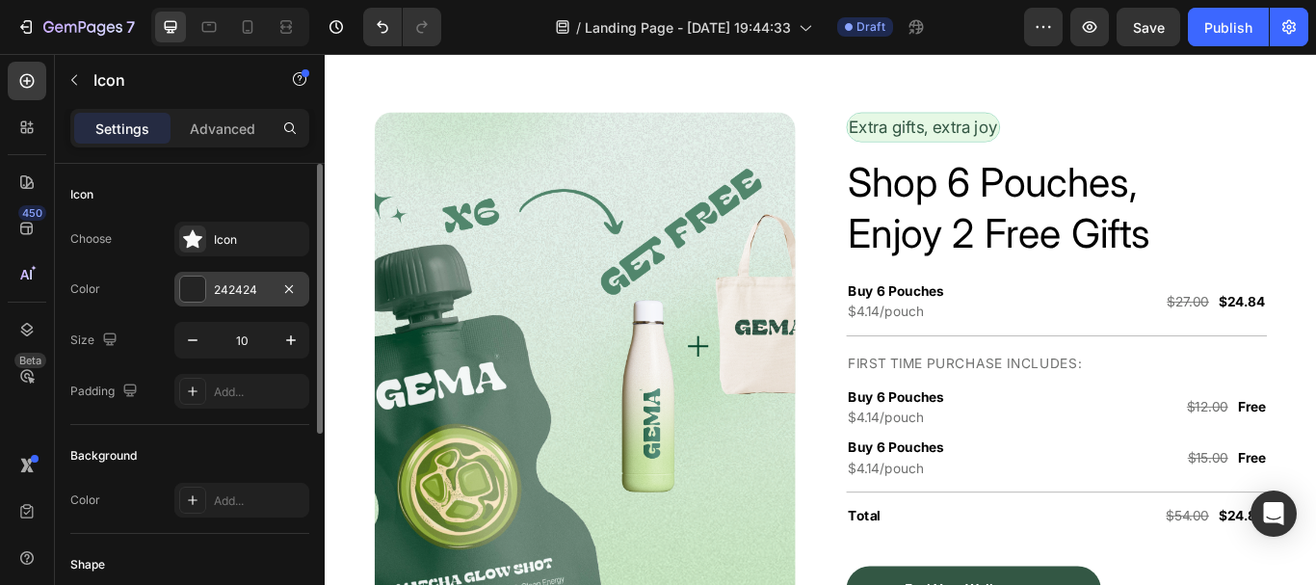
click at [198, 296] on div at bounding box center [192, 289] width 25 height 25
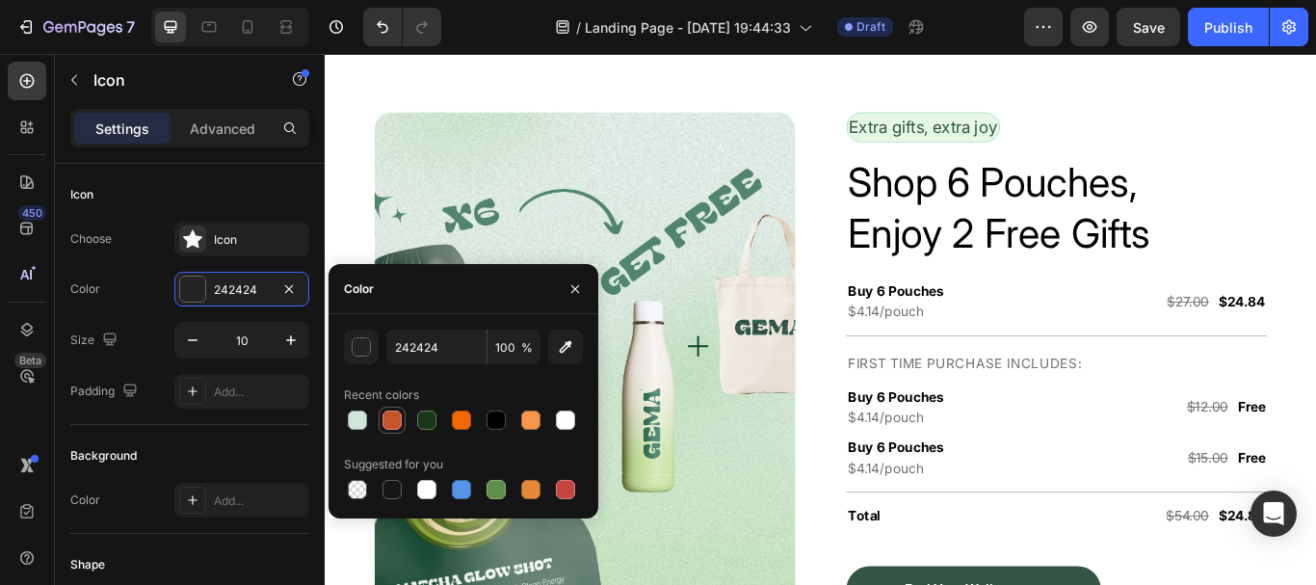
click at [392, 432] on div at bounding box center [392, 420] width 27 height 27
type input "C6542B"
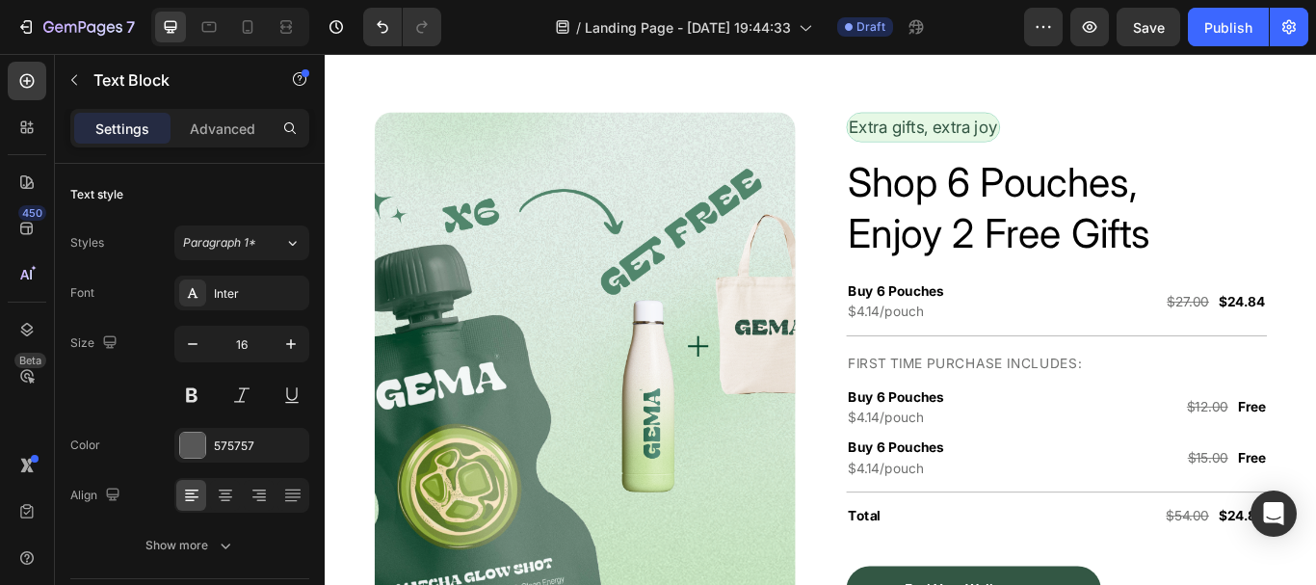
drag, startPoint x: 1154, startPoint y: 293, endPoint x: 1188, endPoint y: 287, distance: 34.2
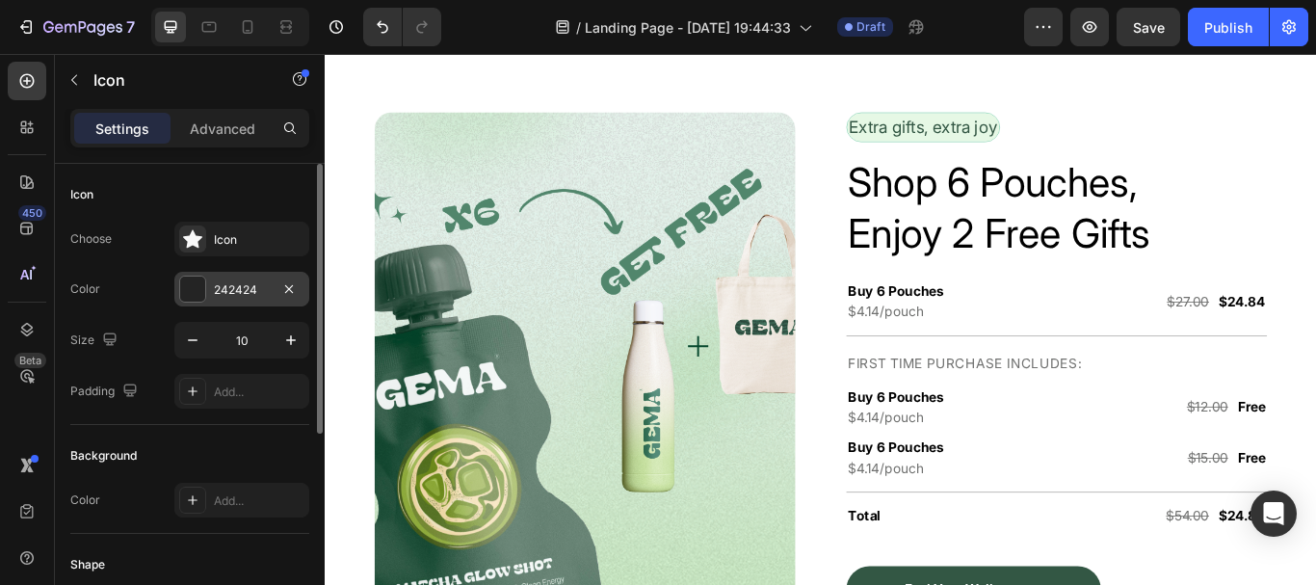
click at [191, 278] on div at bounding box center [192, 289] width 25 height 25
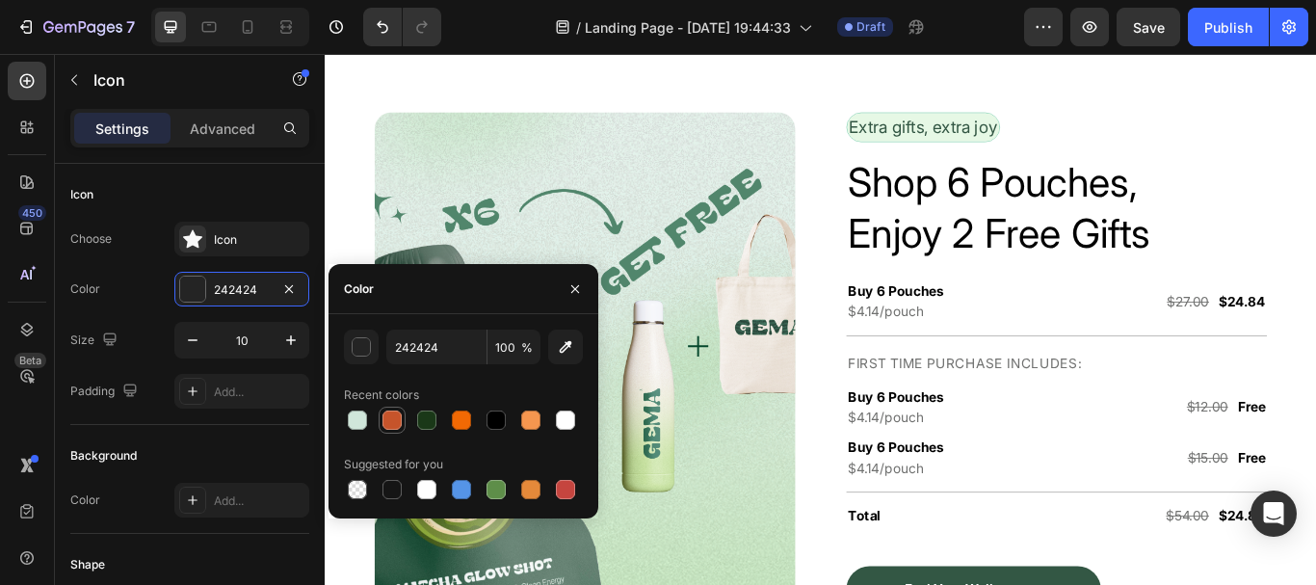
click at [394, 416] on div at bounding box center [392, 419] width 19 height 19
type input "C6542B"
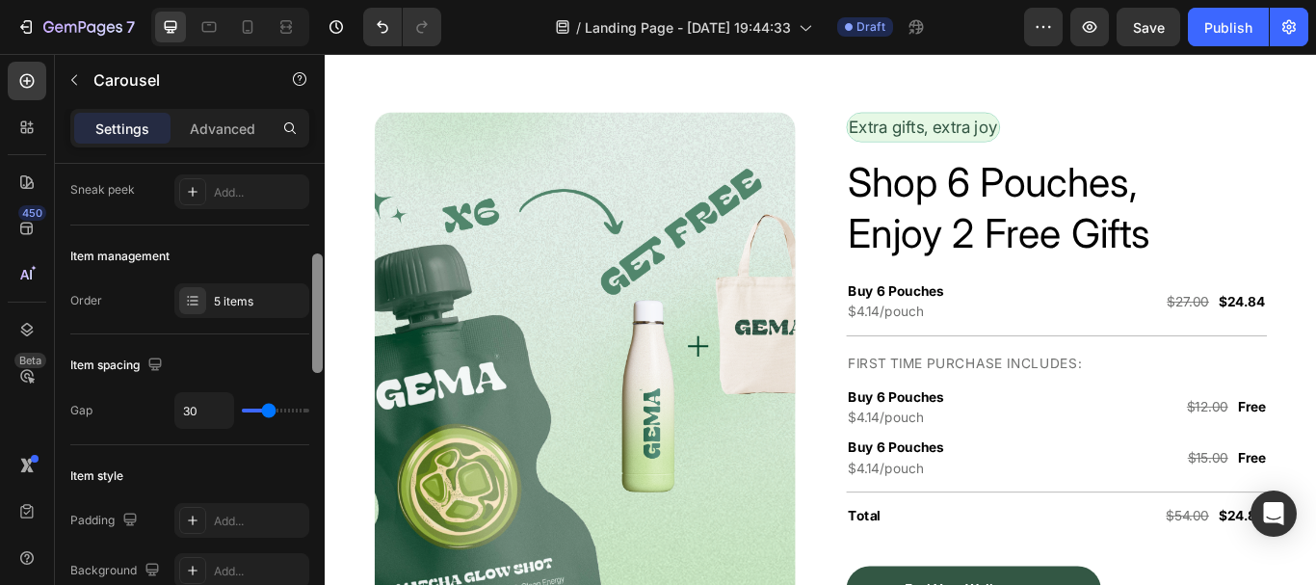
scroll to position [218, 0]
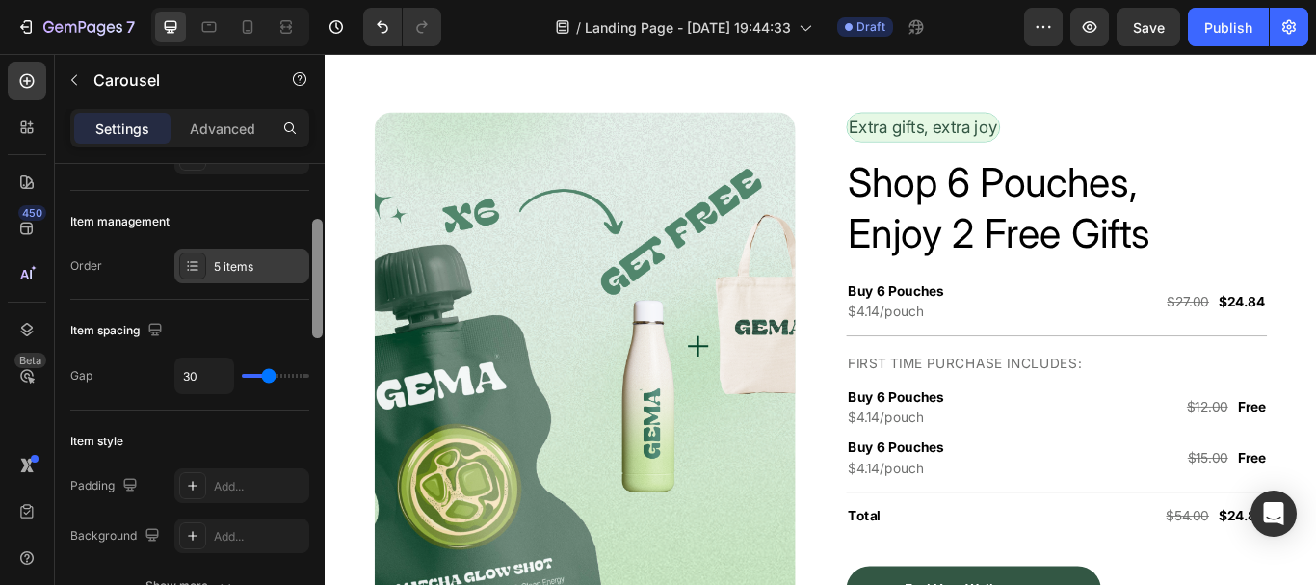
drag, startPoint x: 317, startPoint y: 251, endPoint x: 271, endPoint y: 272, distance: 50.5
click at [294, 296] on div "Items per slide 3 columns Display Sneak peek Add... Item management Order 5 ite…" at bounding box center [190, 402] width 270 height 476
click at [249, 253] on div "5 items" at bounding box center [241, 266] width 135 height 35
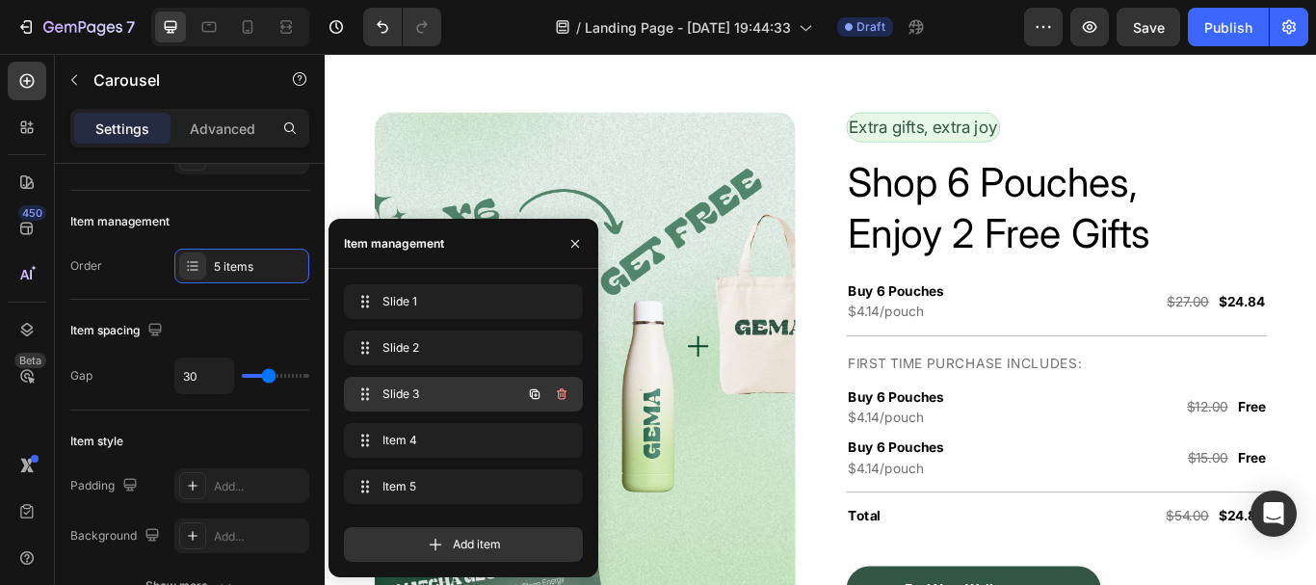
click at [412, 392] on span "Slide 3" at bounding box center [437, 393] width 109 height 17
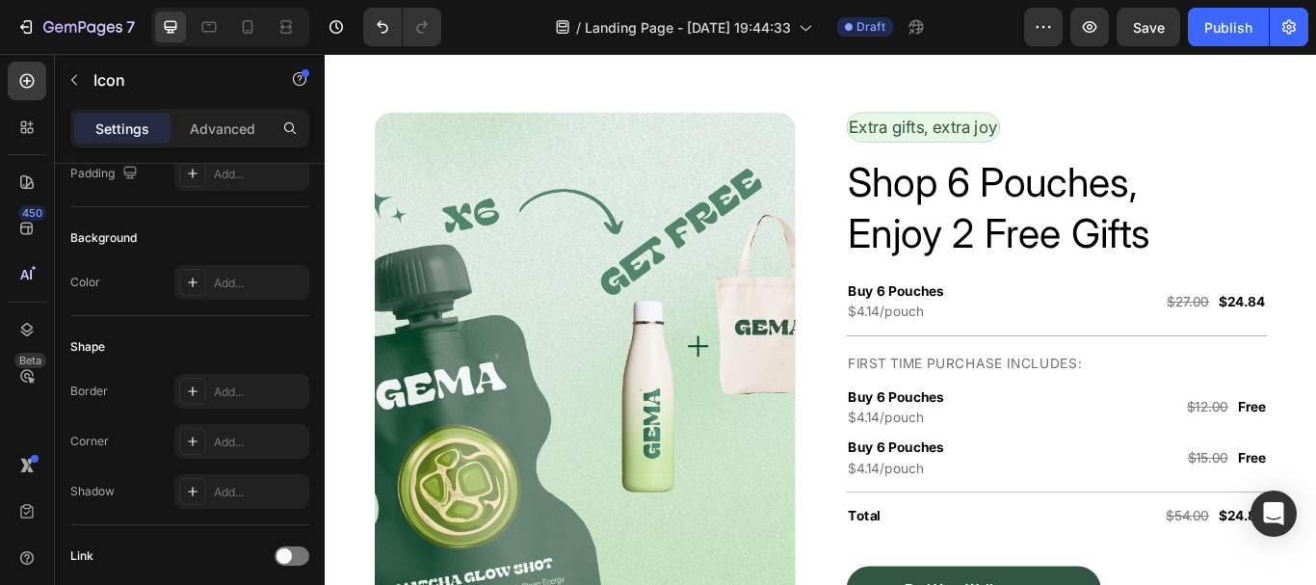
scroll to position [0, 0]
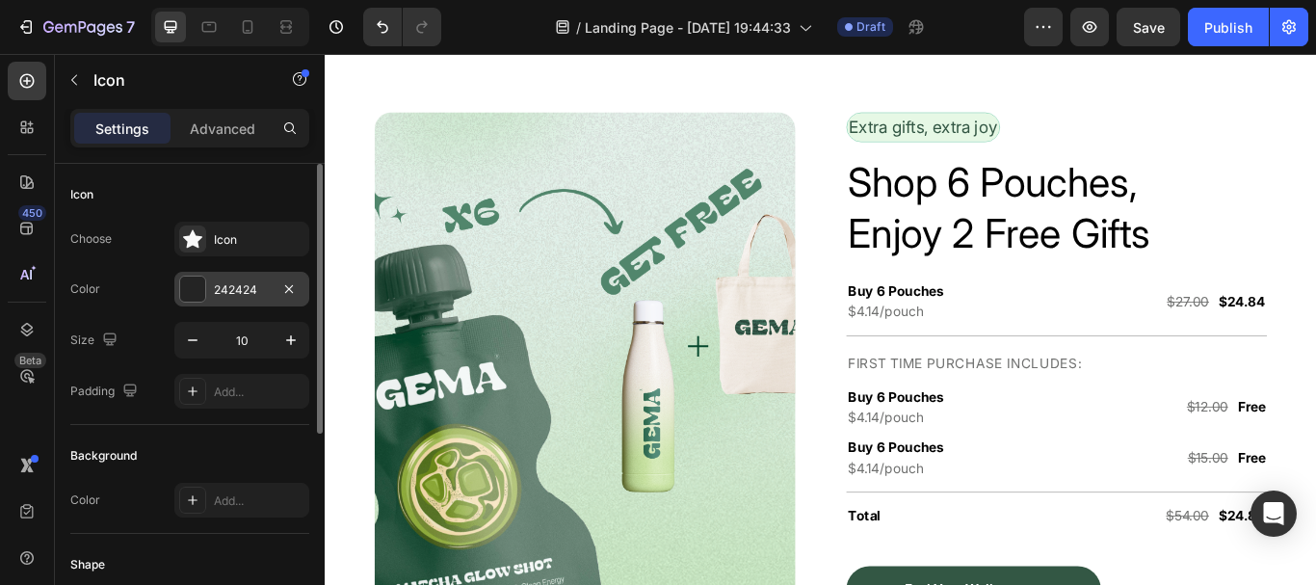
click at [193, 303] on div "242424" at bounding box center [241, 289] width 135 height 35
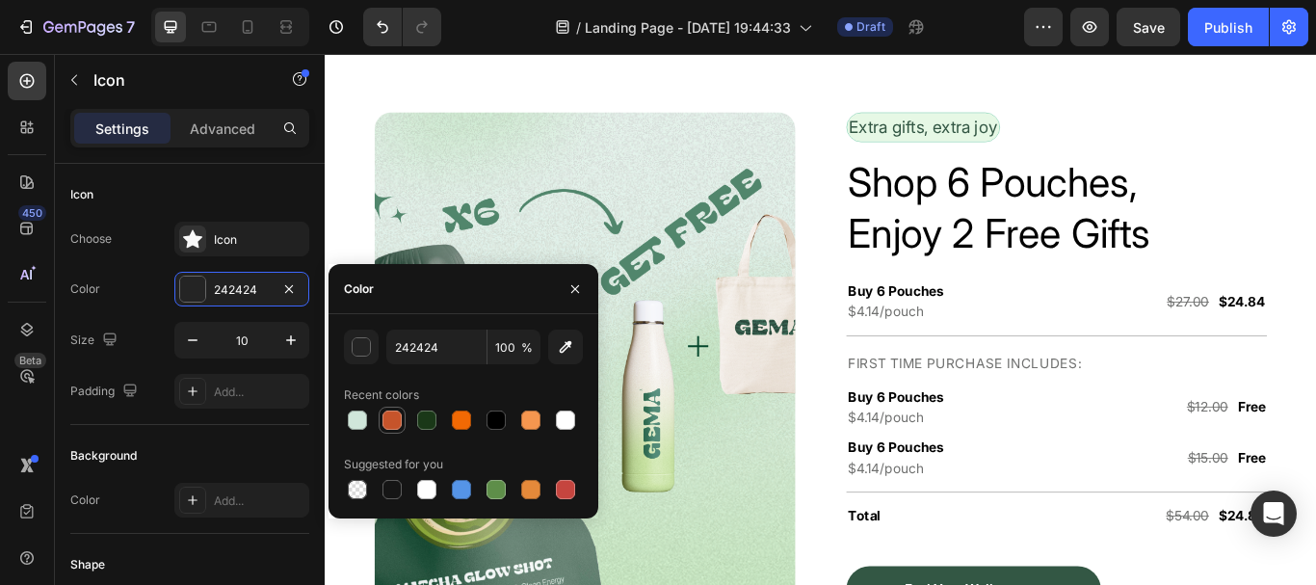
click at [403, 416] on div at bounding box center [392, 420] width 23 height 23
type input "C6542B"
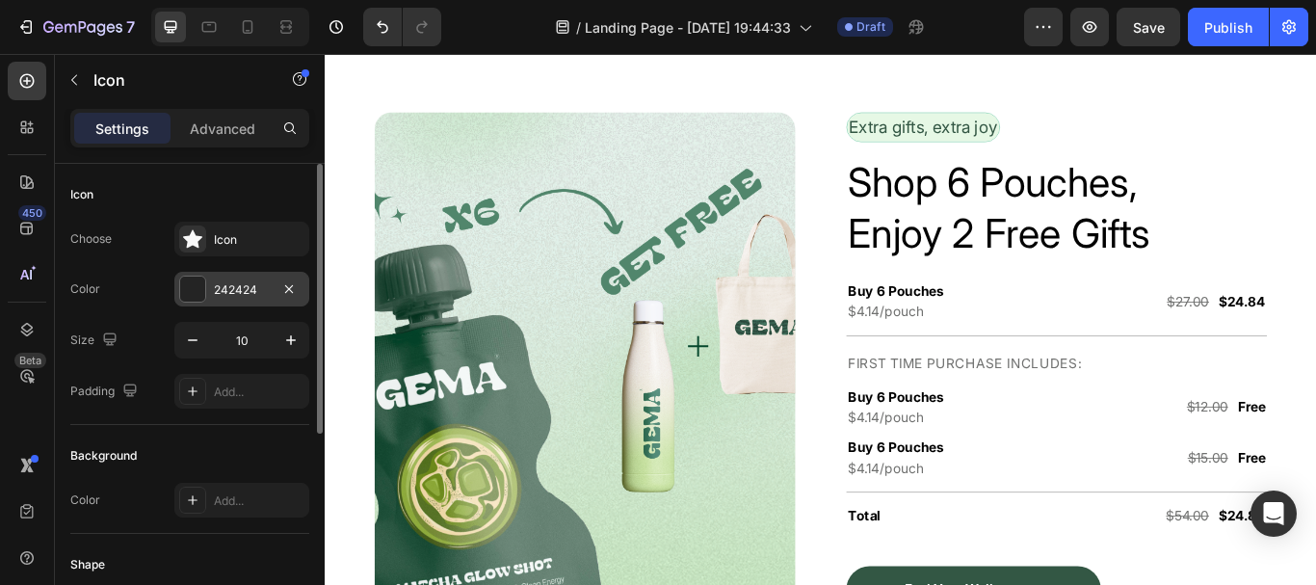
click at [190, 294] on div at bounding box center [192, 289] width 25 height 25
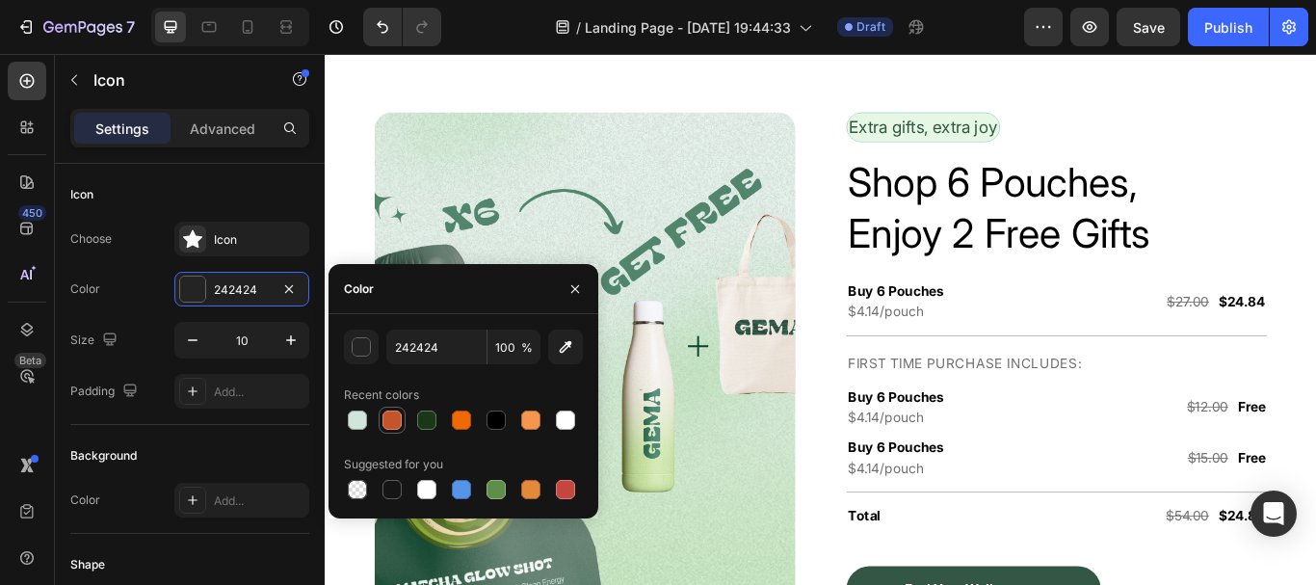
click at [389, 418] on div at bounding box center [392, 419] width 19 height 19
type input "C6542B"
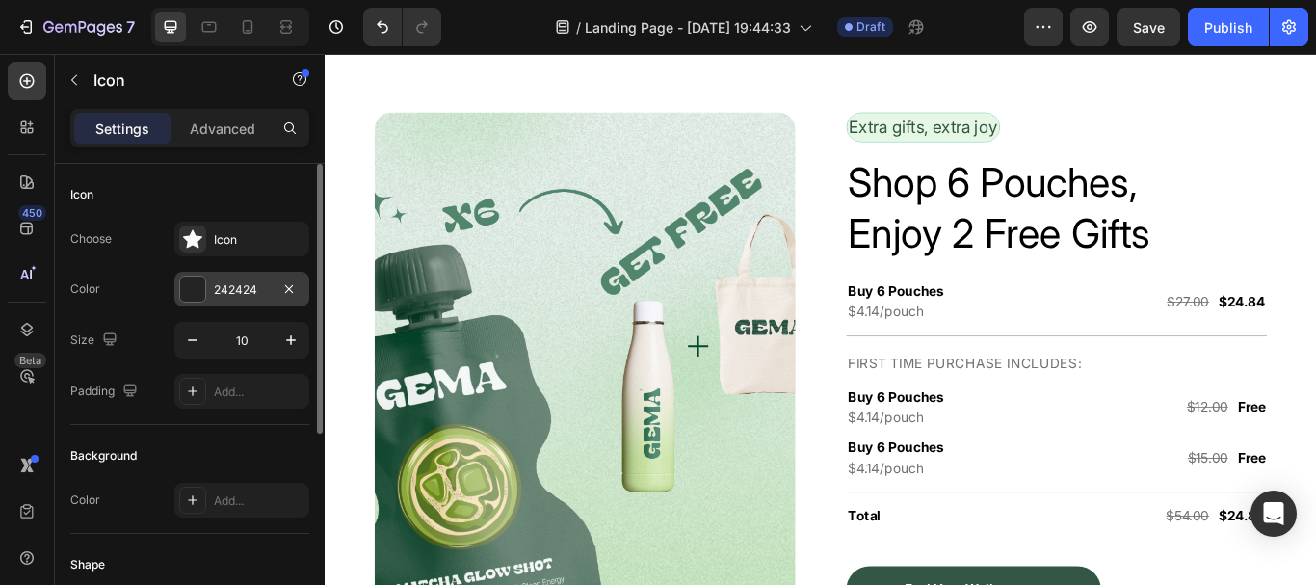
click at [191, 304] on div "242424" at bounding box center [241, 289] width 135 height 35
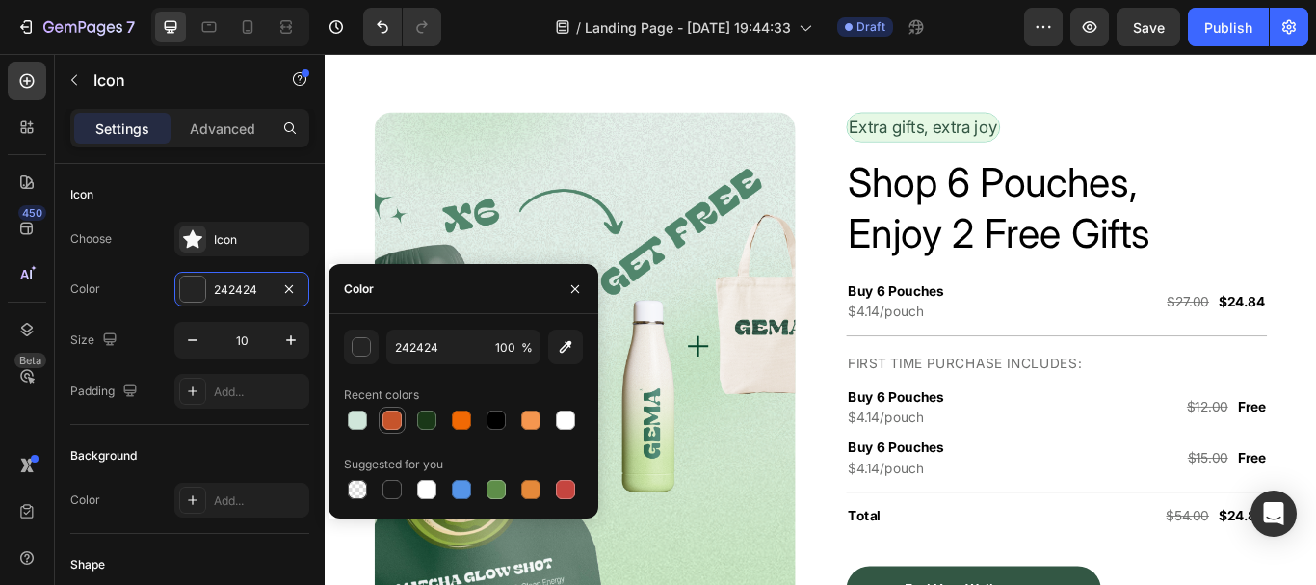
click at [388, 416] on div at bounding box center [392, 419] width 19 height 19
type input "C6542B"
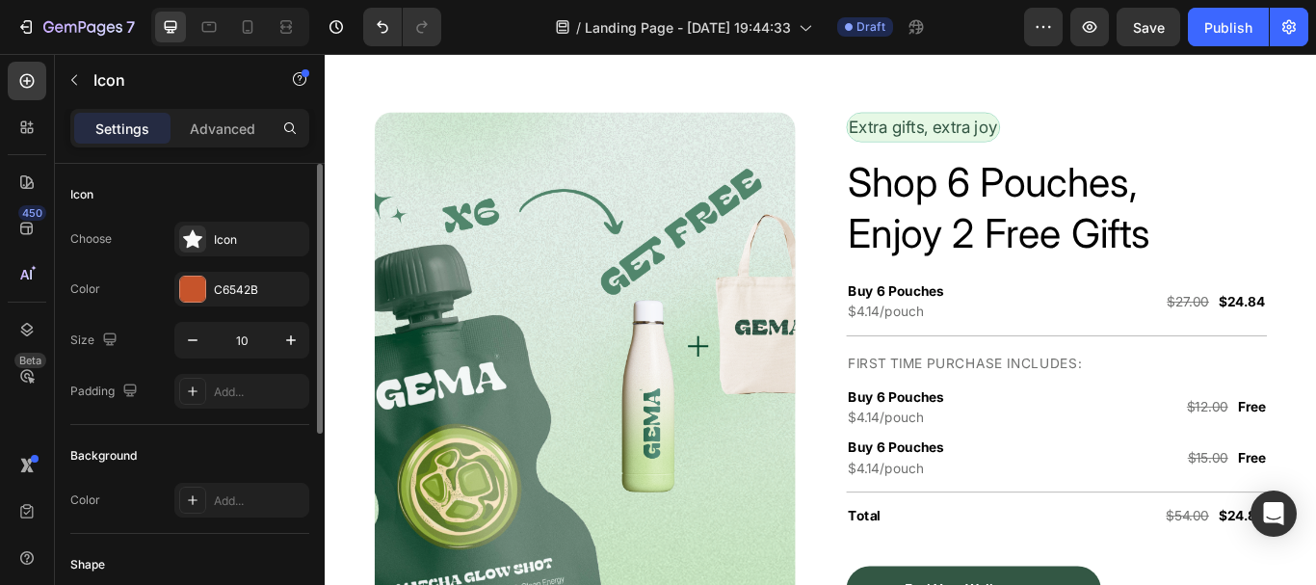
click at [241, 458] on div "Background" at bounding box center [189, 455] width 239 height 31
click at [194, 303] on div "242424" at bounding box center [241, 289] width 135 height 35
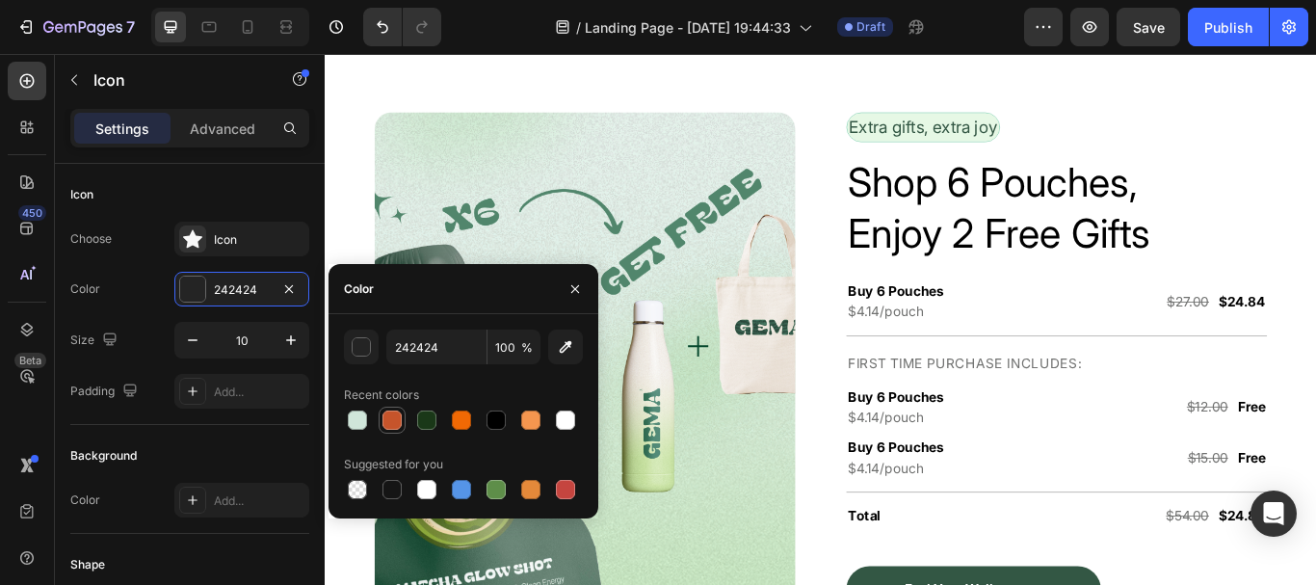
click at [387, 424] on div at bounding box center [392, 419] width 19 height 19
type input "C6542B"
click at [285, 433] on div "Background Color Add..." at bounding box center [189, 479] width 239 height 109
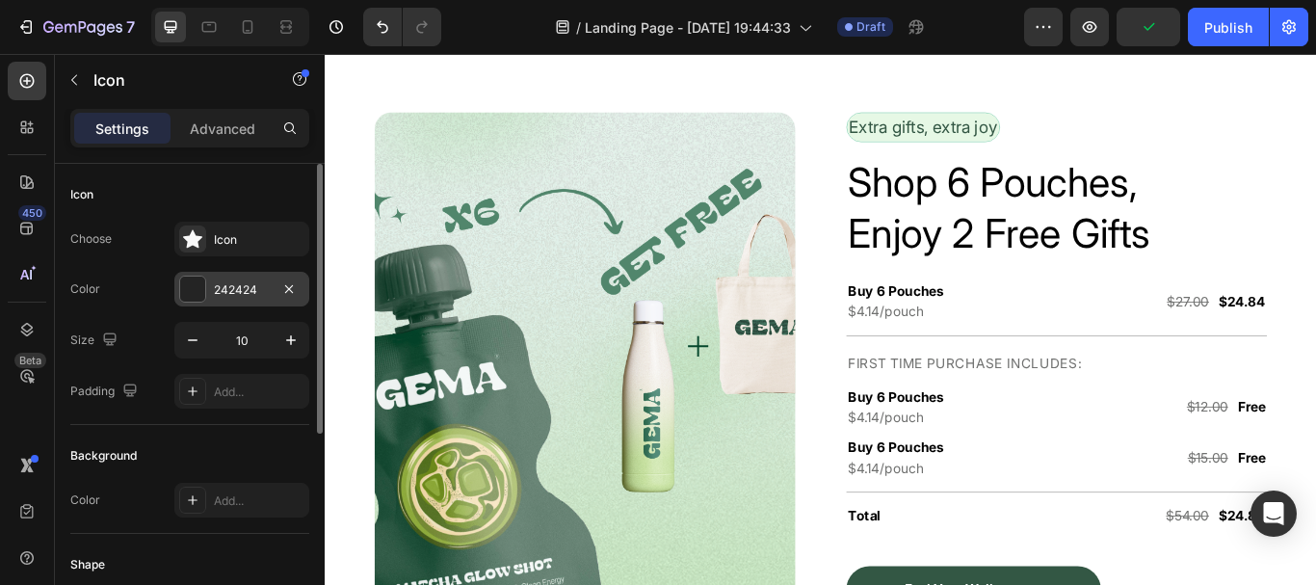
click at [189, 305] on div "242424" at bounding box center [241, 289] width 135 height 35
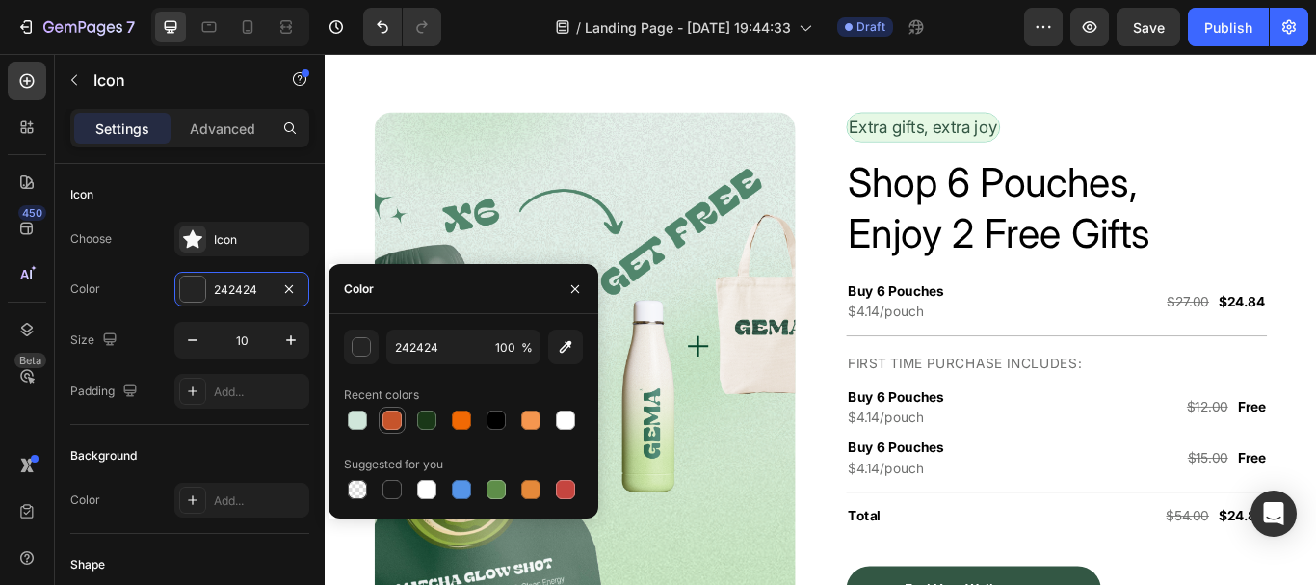
click at [390, 422] on div at bounding box center [392, 419] width 19 height 19
type input "C6542B"
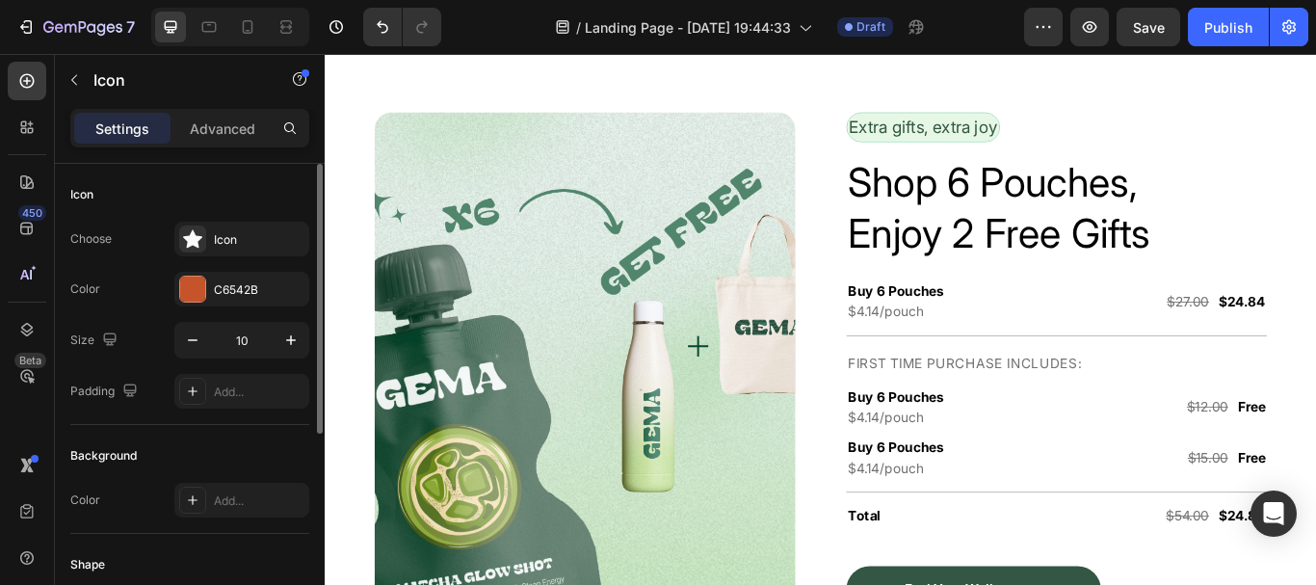
click at [245, 427] on div "Background Color Add..." at bounding box center [189, 479] width 239 height 109
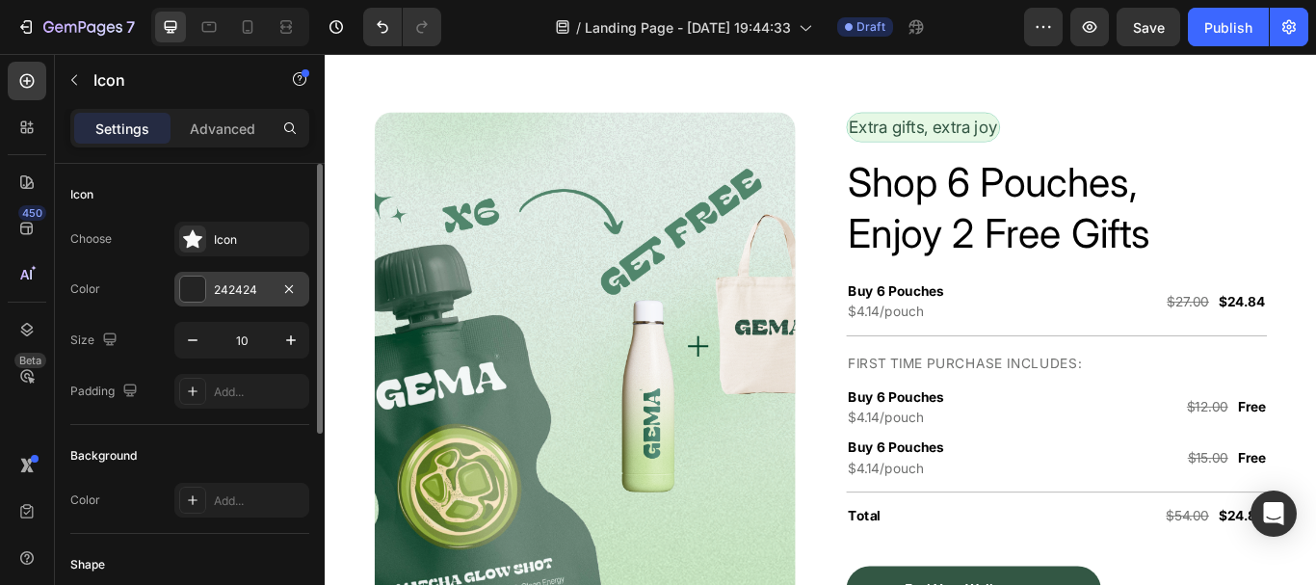
click at [189, 294] on div at bounding box center [192, 289] width 25 height 25
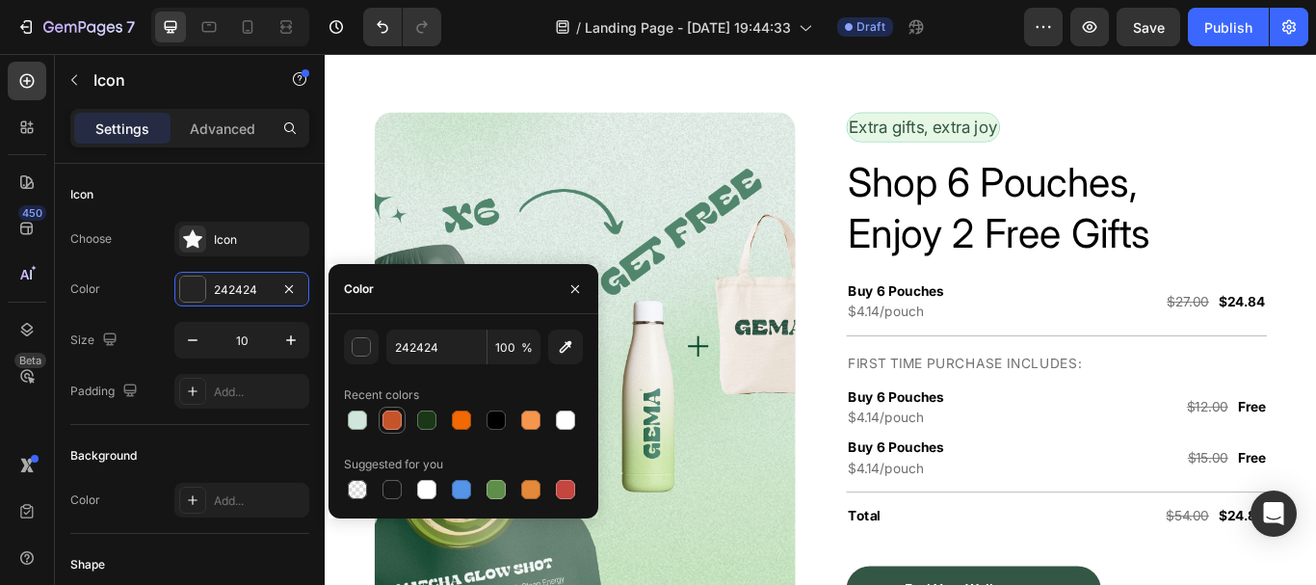
click at [385, 417] on div at bounding box center [392, 419] width 19 height 19
type input "C6542B"
click at [260, 444] on div "Background" at bounding box center [189, 455] width 239 height 31
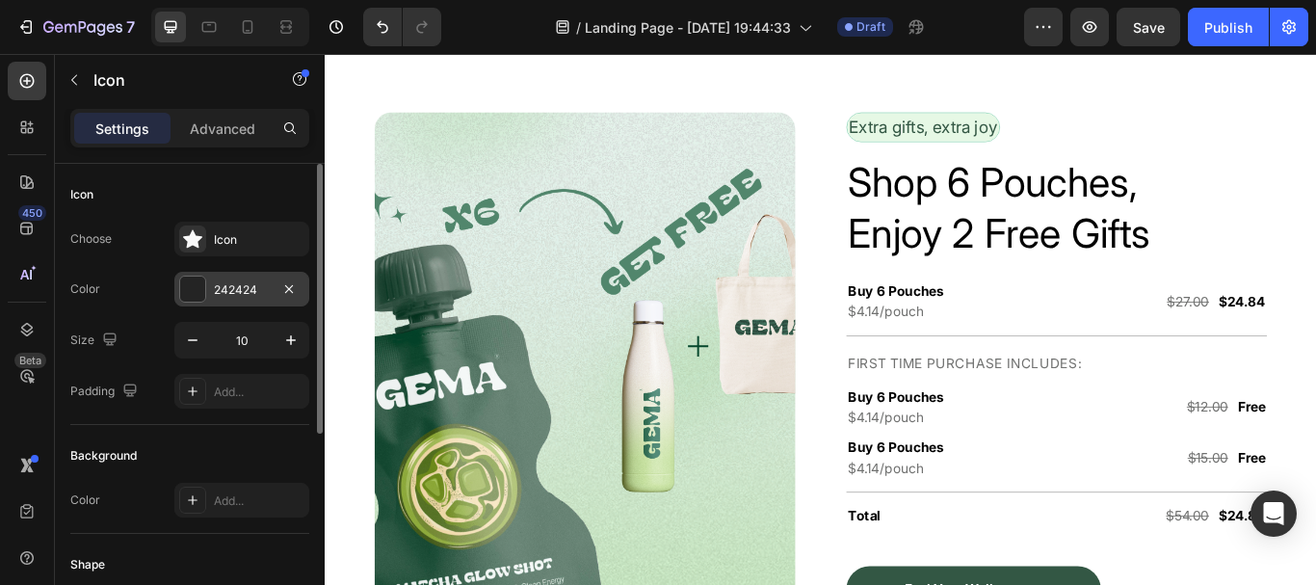
click at [183, 304] on div "242424" at bounding box center [241, 289] width 135 height 35
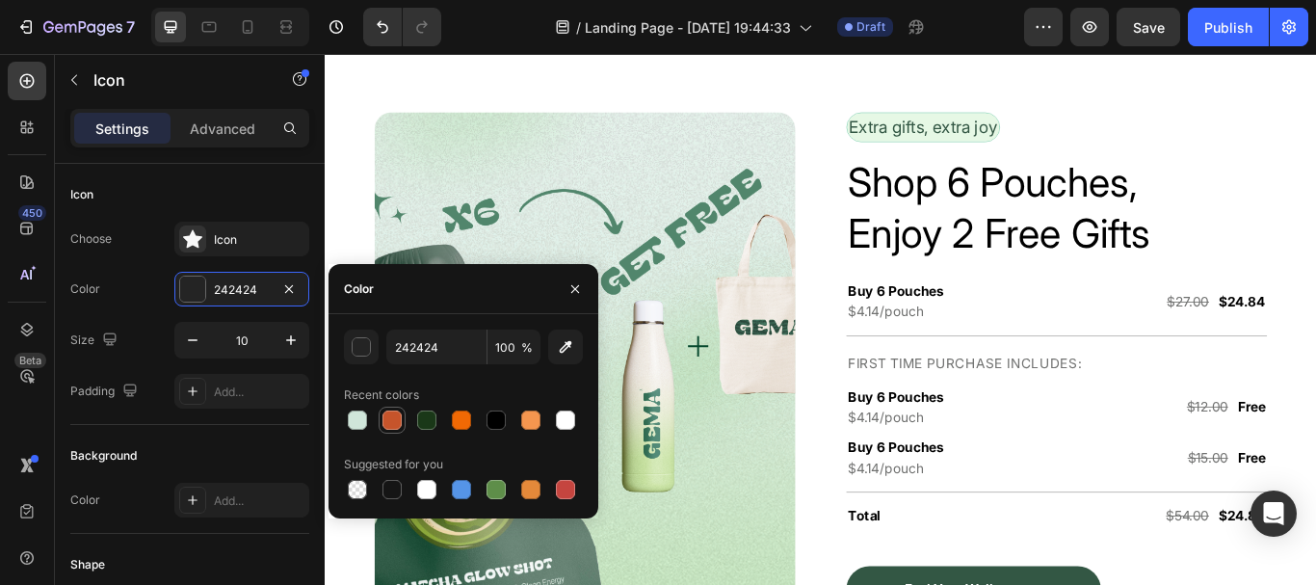
click at [382, 420] on div at bounding box center [392, 420] width 23 height 23
type input "C6542B"
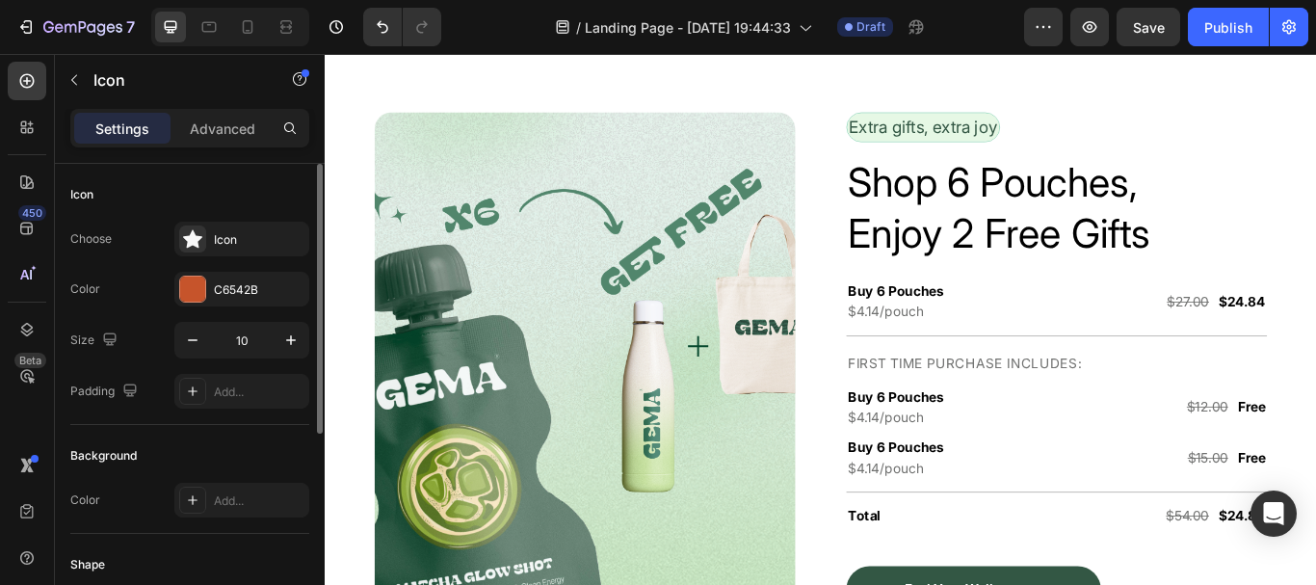
click at [258, 468] on div "Background" at bounding box center [189, 455] width 239 height 31
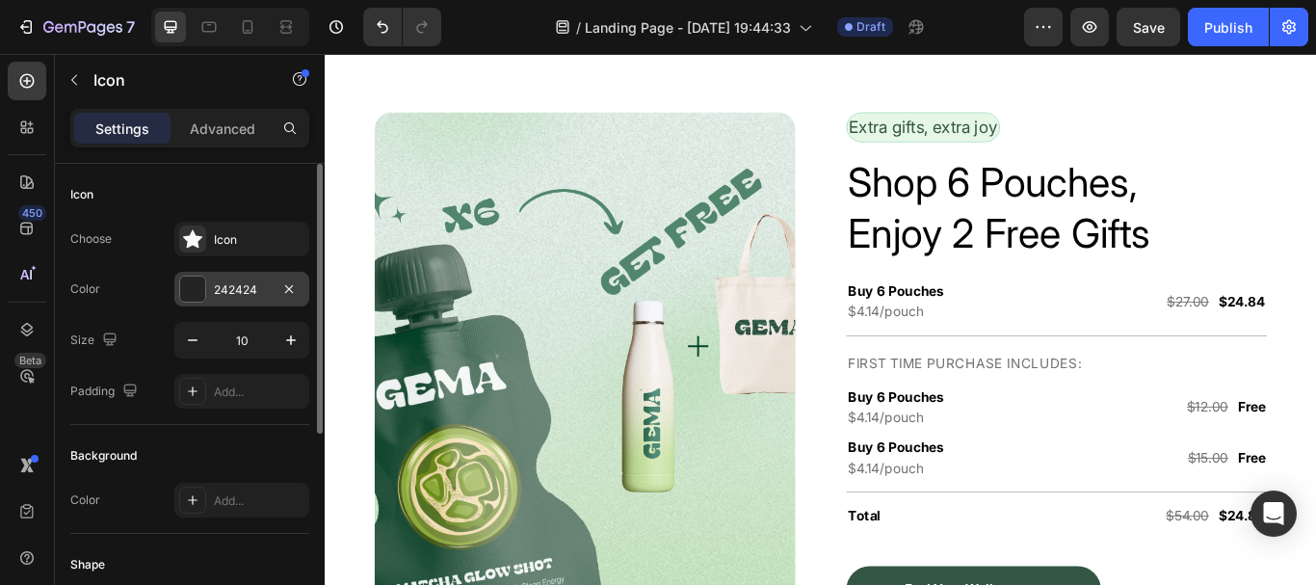
click at [186, 285] on div at bounding box center [192, 289] width 25 height 25
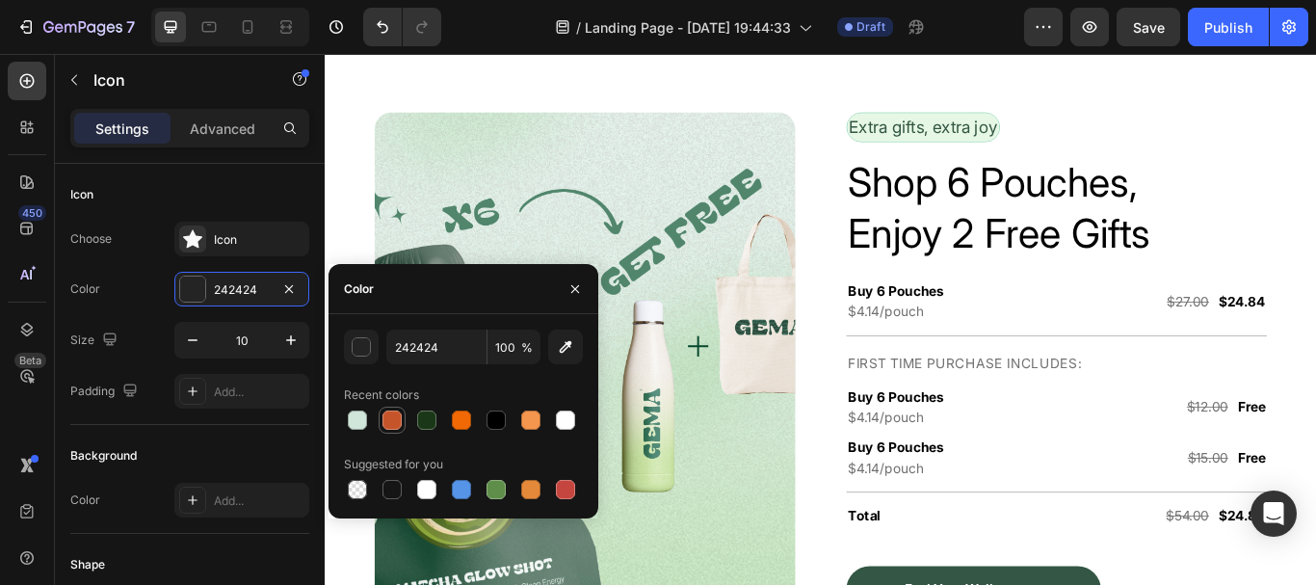
click at [387, 410] on div at bounding box center [392, 419] width 19 height 19
type input "C6542B"
click at [258, 449] on div "Background" at bounding box center [189, 455] width 239 height 31
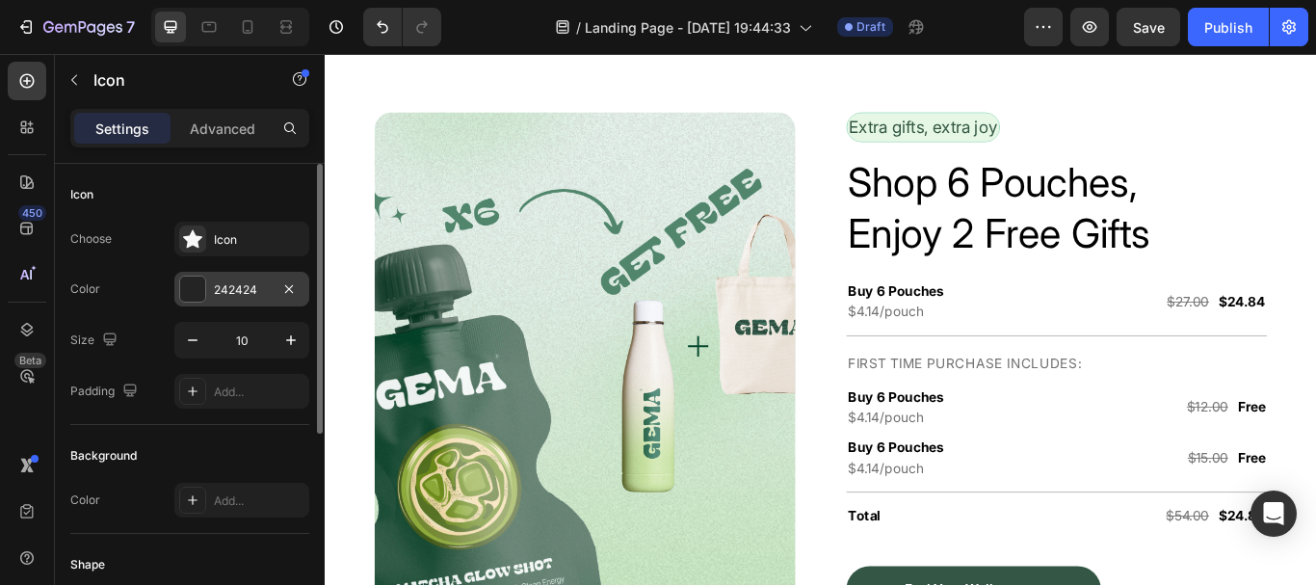
click at [207, 293] on div "242424" at bounding box center [241, 289] width 135 height 35
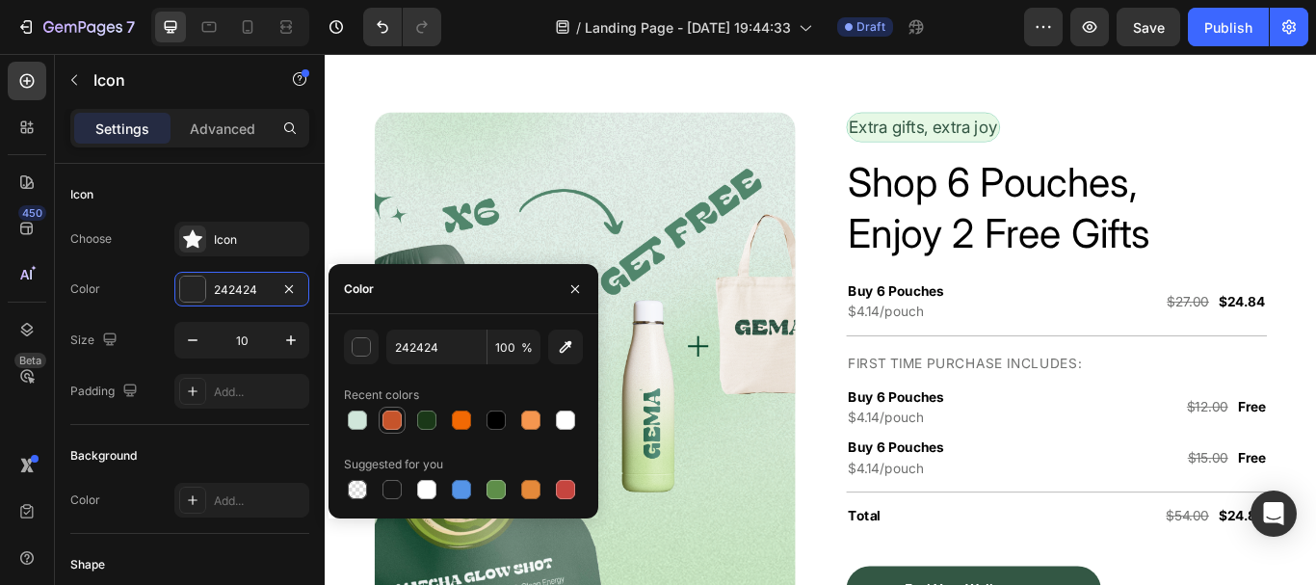
click at [392, 430] on div at bounding box center [392, 420] width 23 height 23
type input "C6542B"
click at [286, 425] on div "Background Color Add..." at bounding box center [189, 479] width 239 height 109
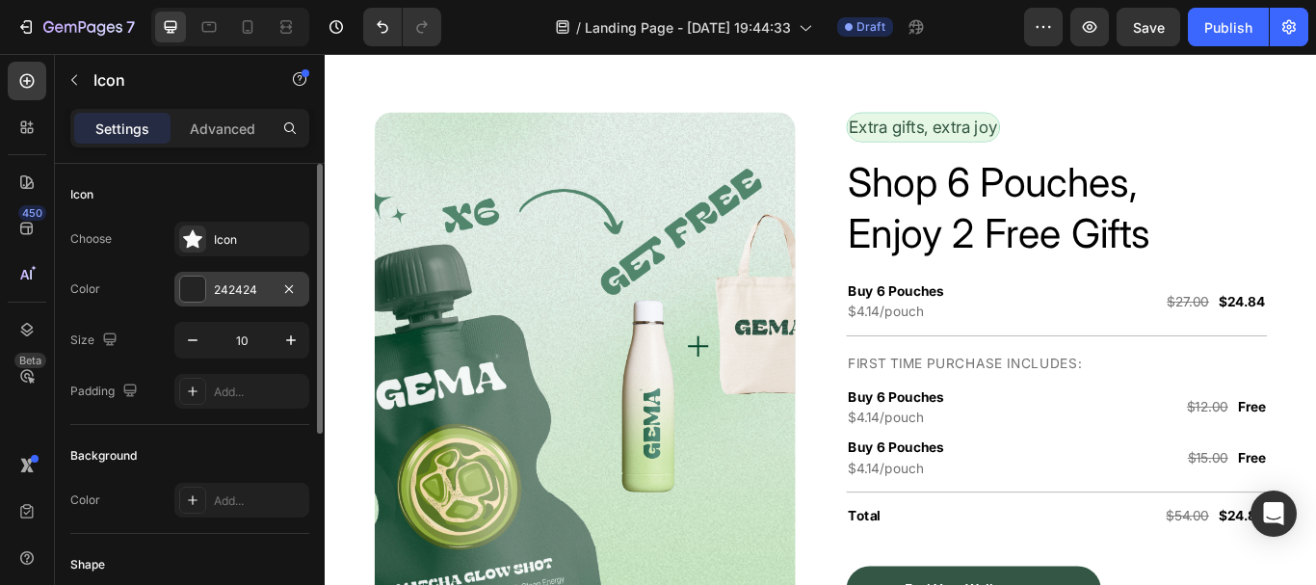
click at [194, 293] on div at bounding box center [192, 289] width 25 height 25
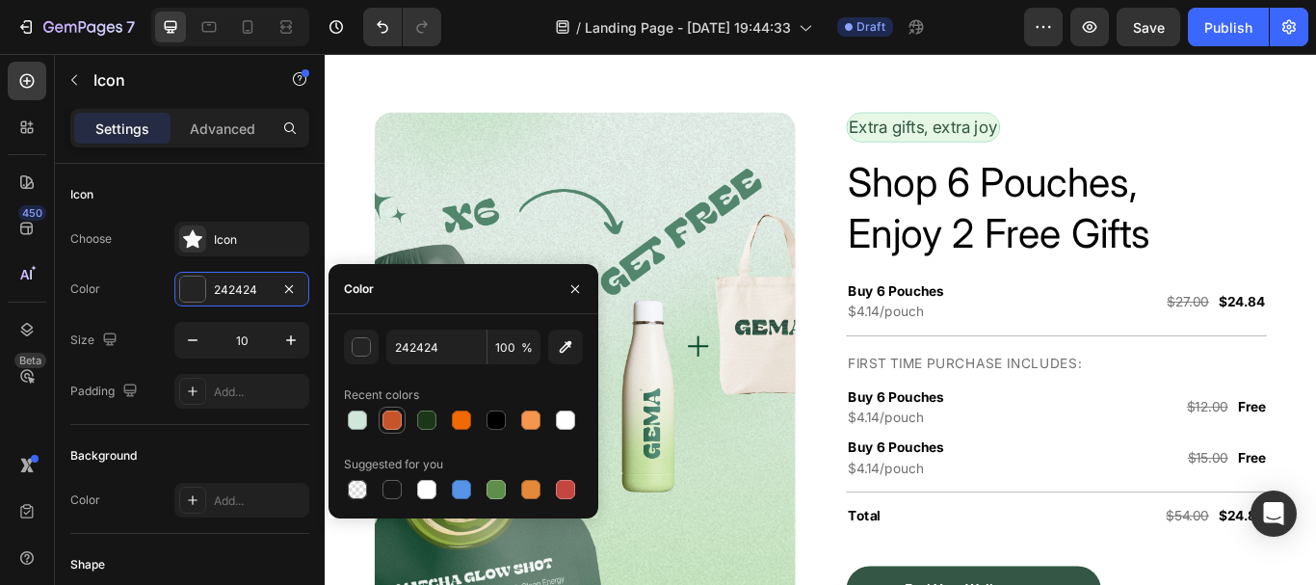
click at [401, 428] on div at bounding box center [392, 420] width 23 height 23
type input "C6542B"
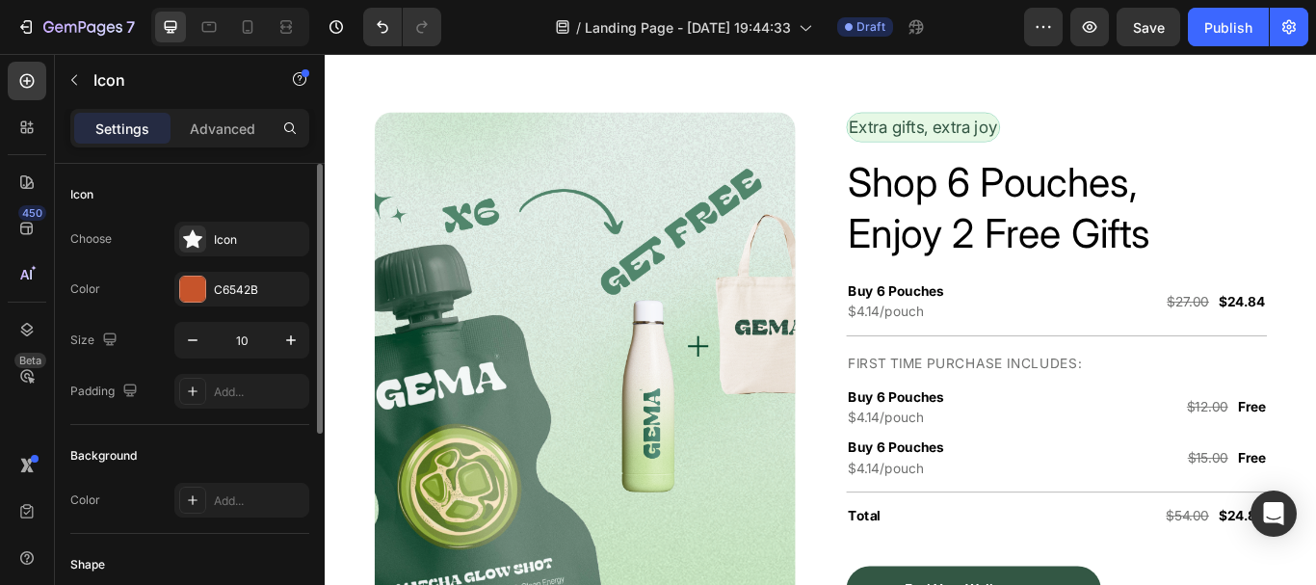
click at [278, 449] on div "Background" at bounding box center [189, 455] width 239 height 31
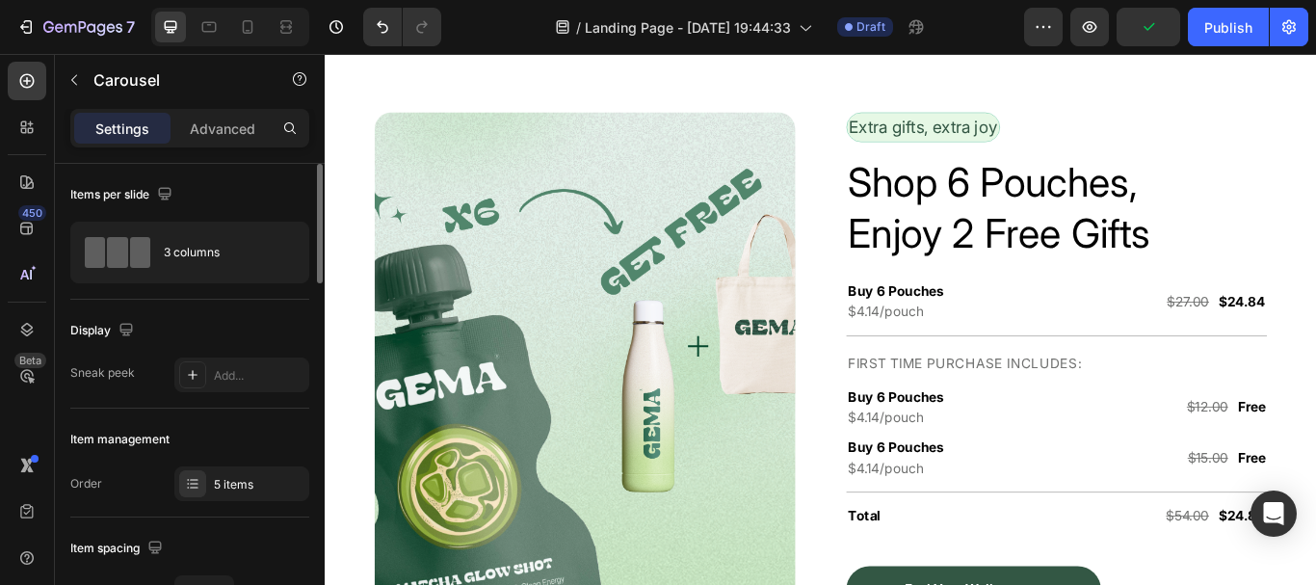
click at [220, 510] on div "Item management Order 5 items" at bounding box center [189, 463] width 239 height 109
click at [237, 482] on div "5 items" at bounding box center [259, 484] width 91 height 17
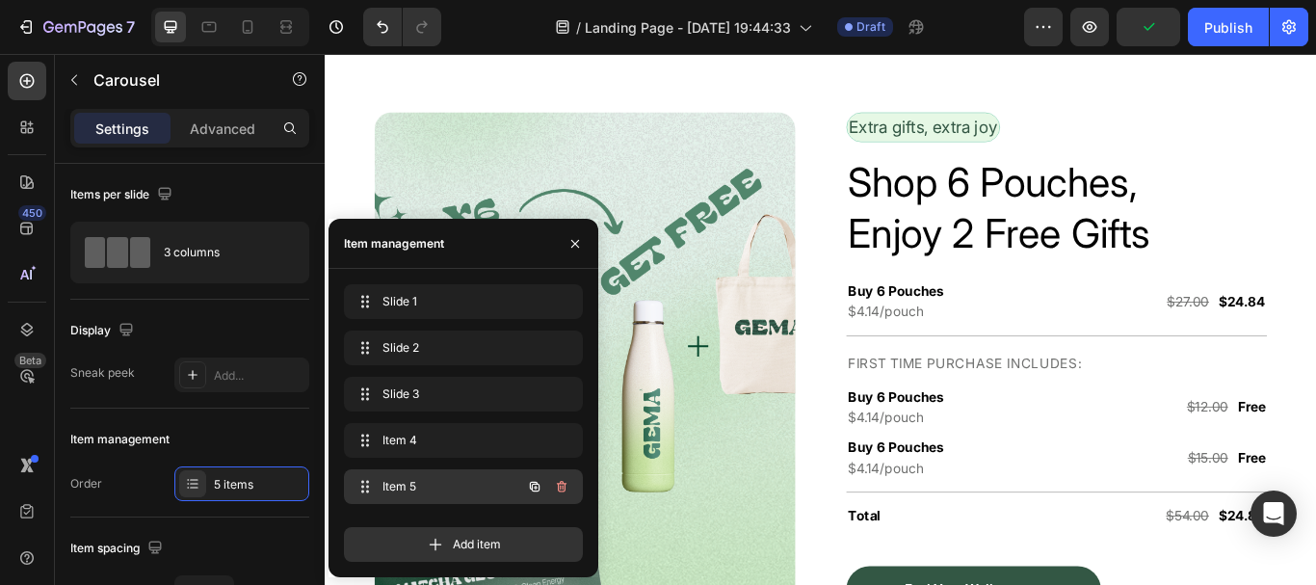
click at [447, 500] on div "Item 5 Item 5" at bounding box center [463, 486] width 239 height 35
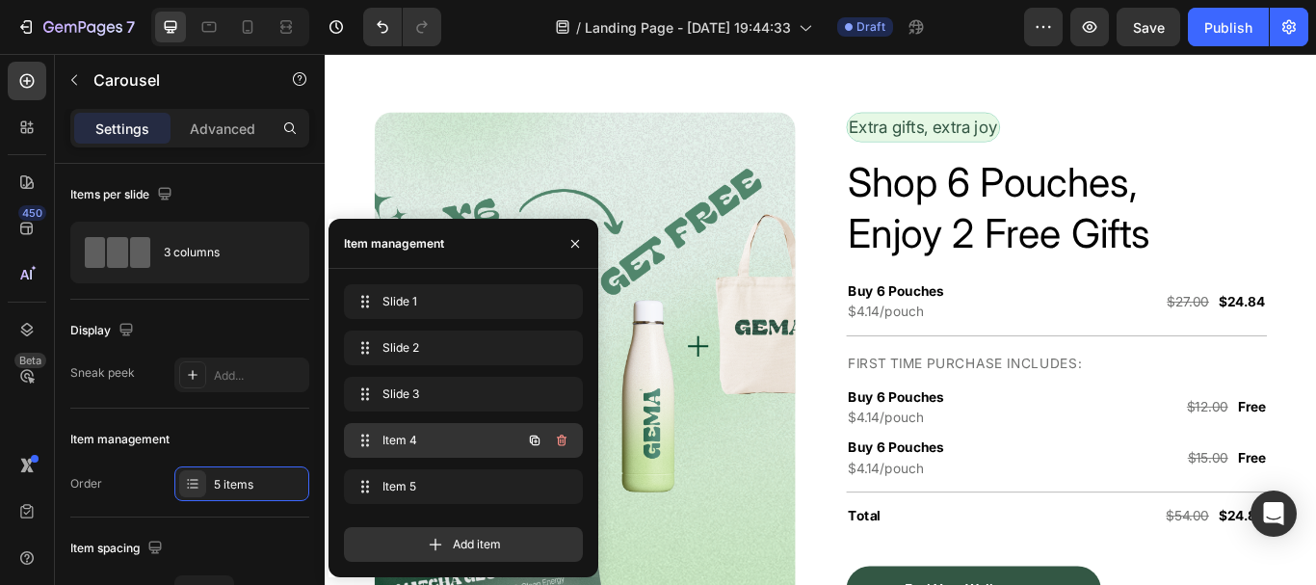
click at [440, 454] on div "Item 4 Item 4" at bounding box center [463, 440] width 239 height 35
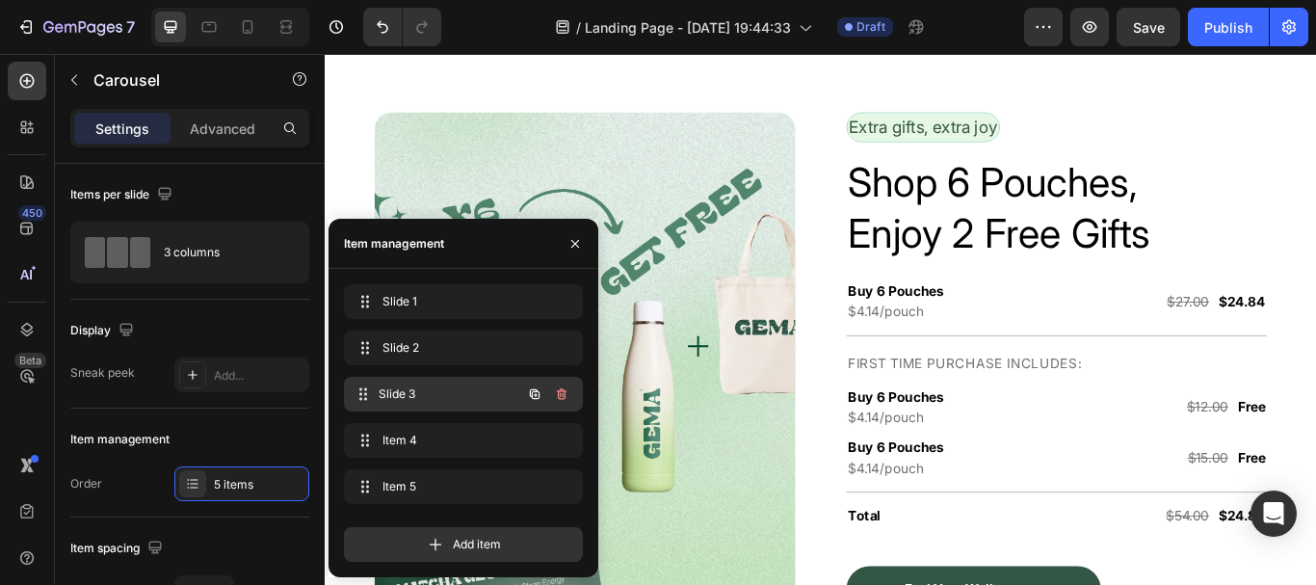
click at [442, 392] on span "Slide 3" at bounding box center [450, 393] width 143 height 17
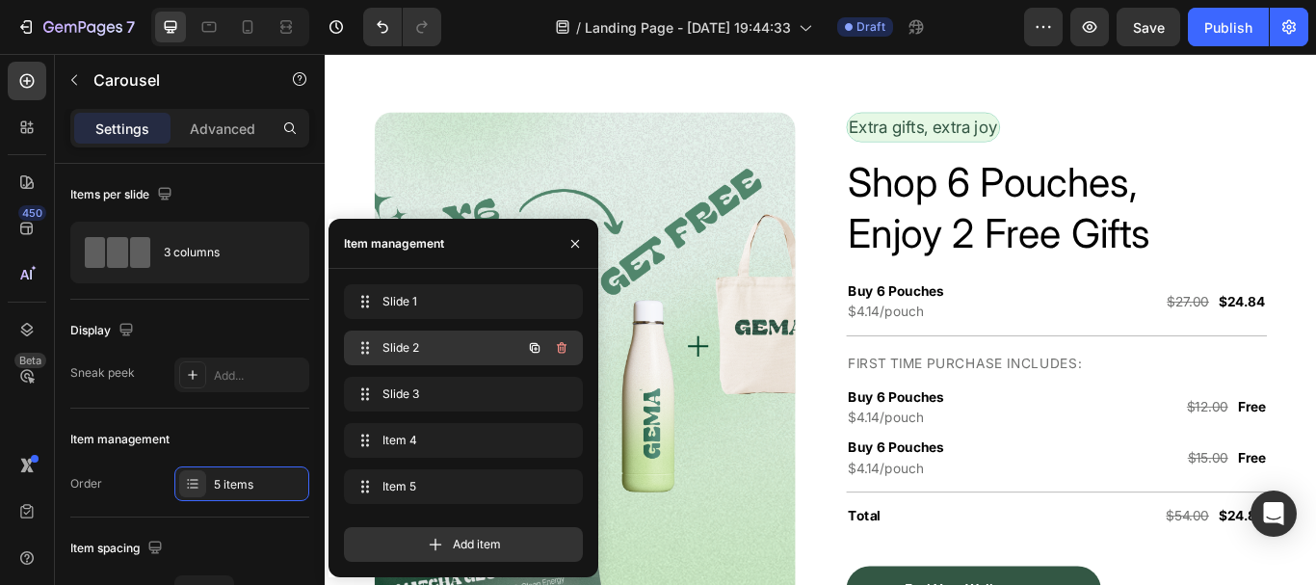
click at [445, 347] on span "Slide 2" at bounding box center [437, 347] width 109 height 17
click at [445, 347] on span "Slide 2" at bounding box center [450, 347] width 143 height 17
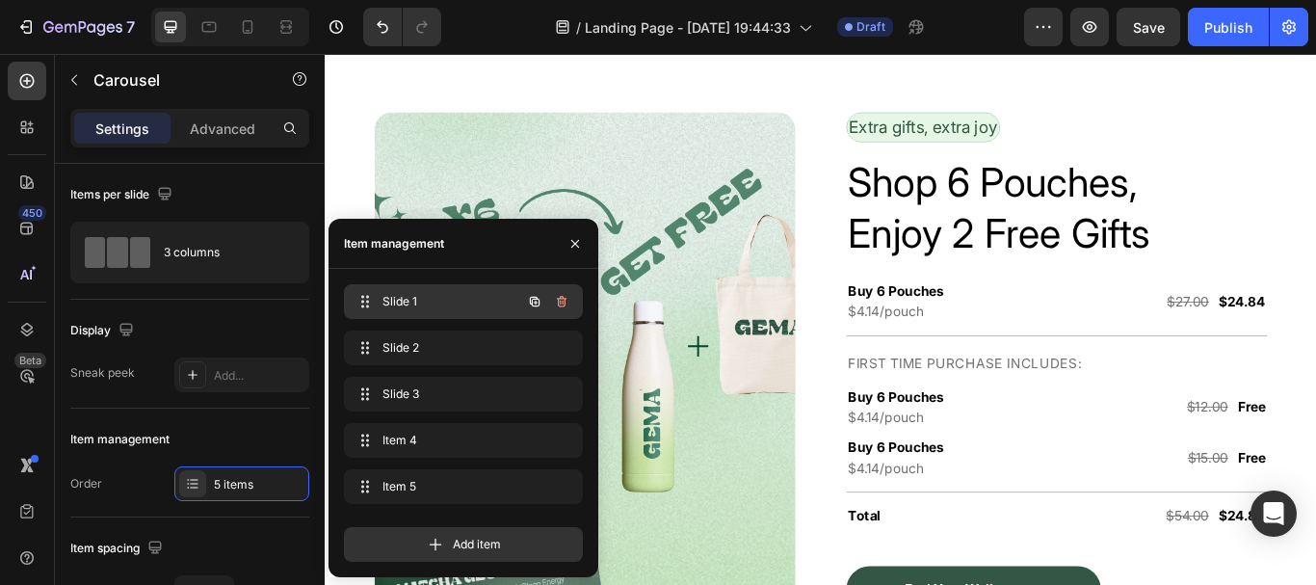
click at [458, 302] on span "Slide 1" at bounding box center [437, 301] width 109 height 17
click at [570, 241] on icon "button" at bounding box center [575, 243] width 15 height 15
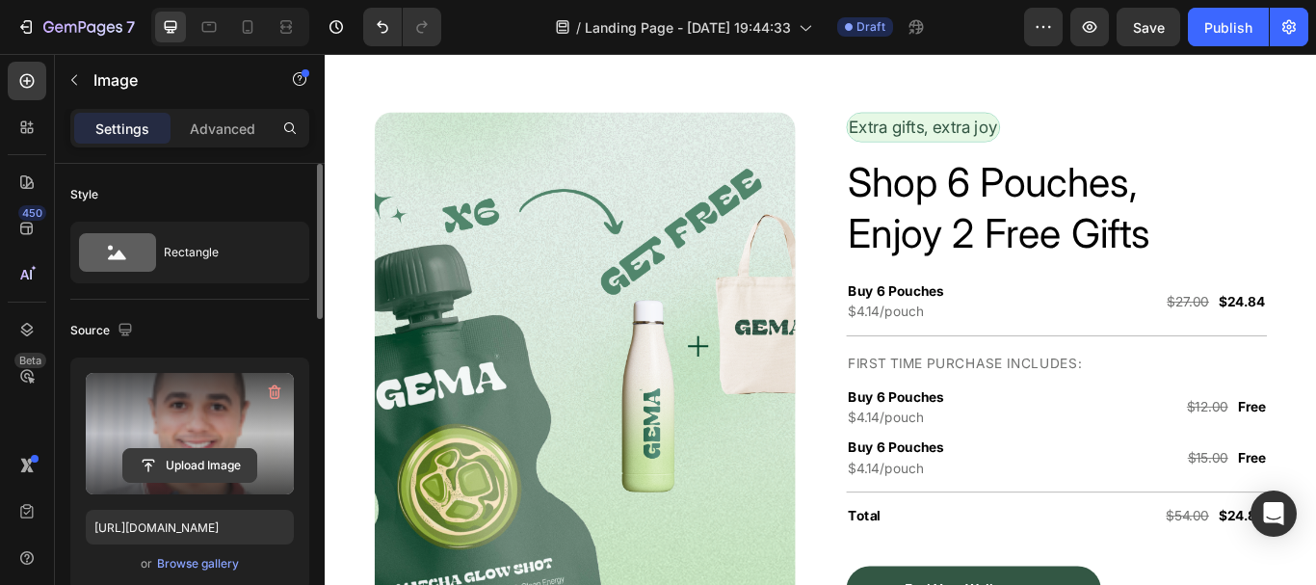
click at [151, 478] on input "file" at bounding box center [189, 465] width 133 height 33
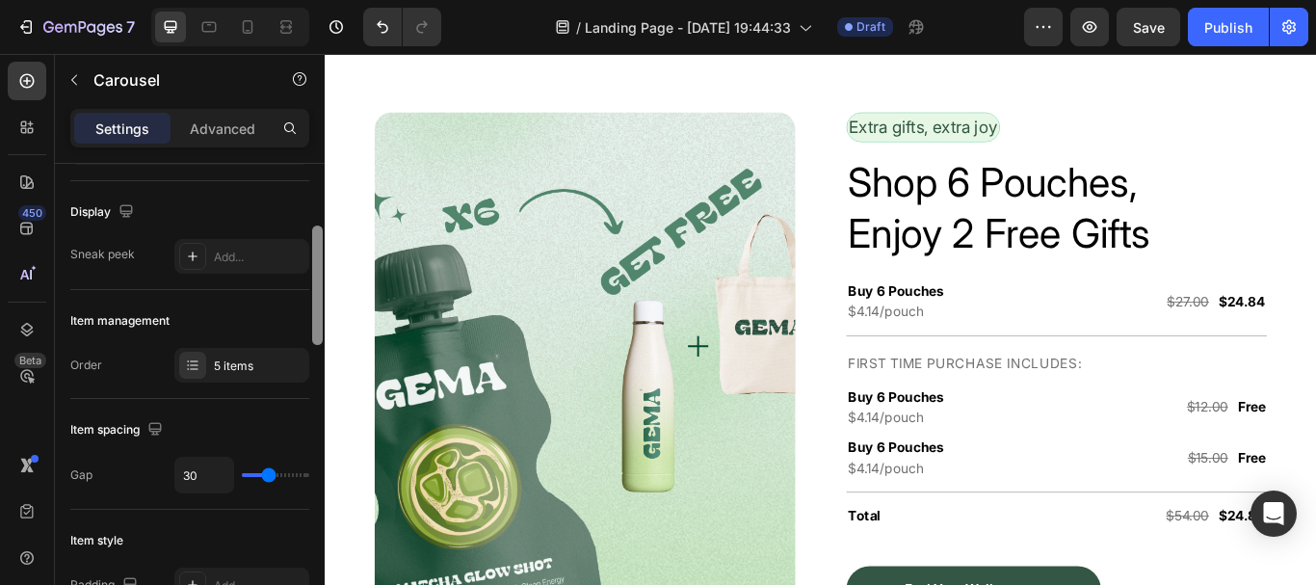
drag, startPoint x: 315, startPoint y: 261, endPoint x: 290, endPoint y: 301, distance: 46.8
click at [305, 291] on div "Items per slide 3 columns Display Sneak peek Add... Item management Order 5 ite…" at bounding box center [190, 402] width 270 height 476
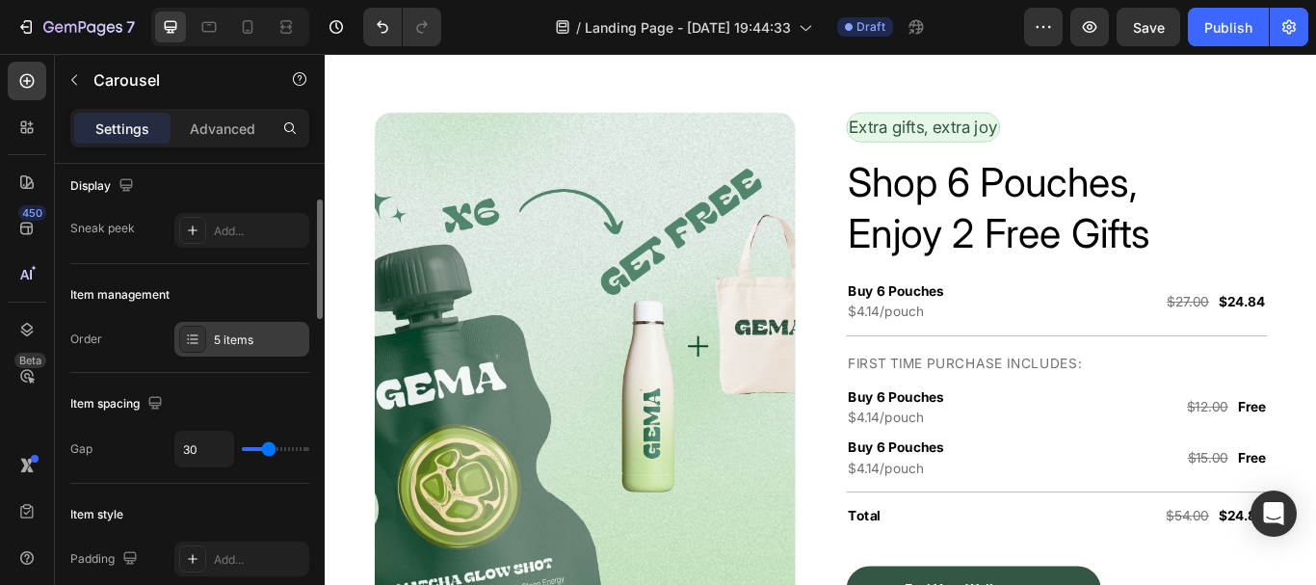
click at [244, 339] on div "5 items" at bounding box center [259, 339] width 91 height 17
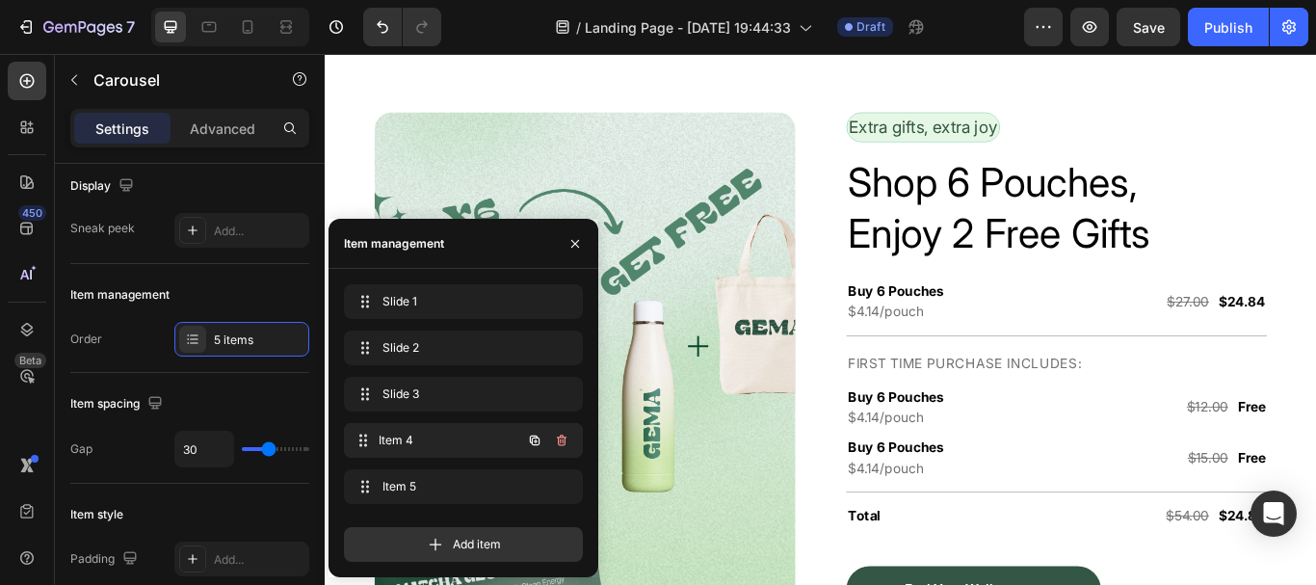
click at [388, 432] on div "Item 4 Item 4" at bounding box center [437, 440] width 170 height 27
click at [392, 442] on span "Item 4" at bounding box center [437, 440] width 109 height 17
click at [576, 237] on icon "button" at bounding box center [575, 243] width 15 height 15
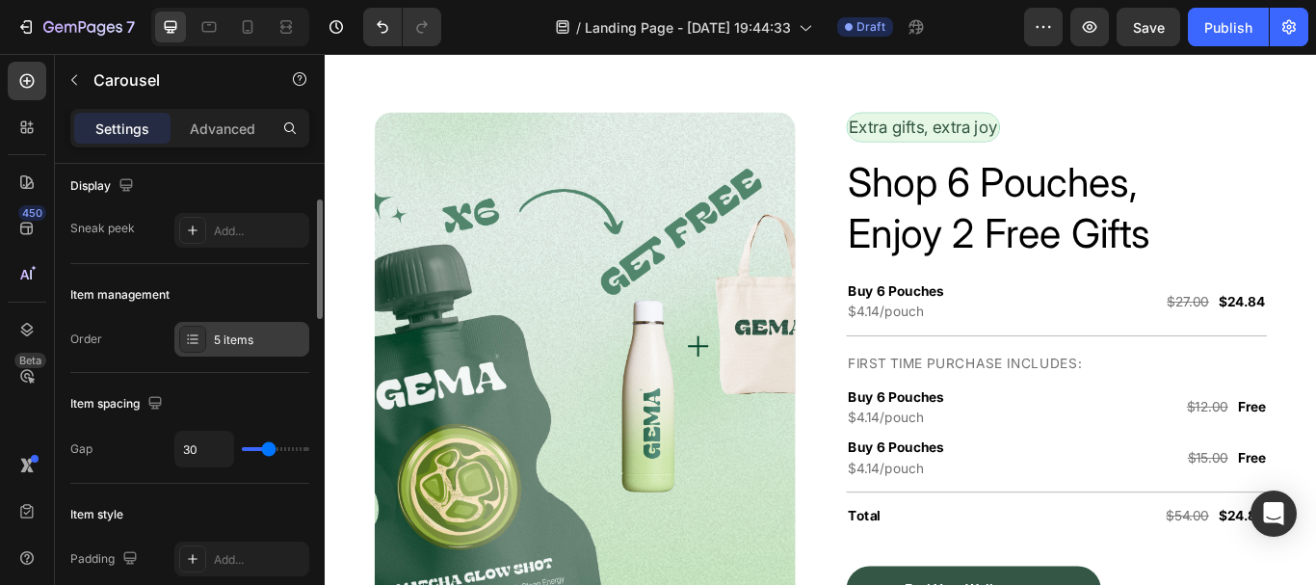
click at [241, 356] on div "5 items" at bounding box center [241, 339] width 135 height 35
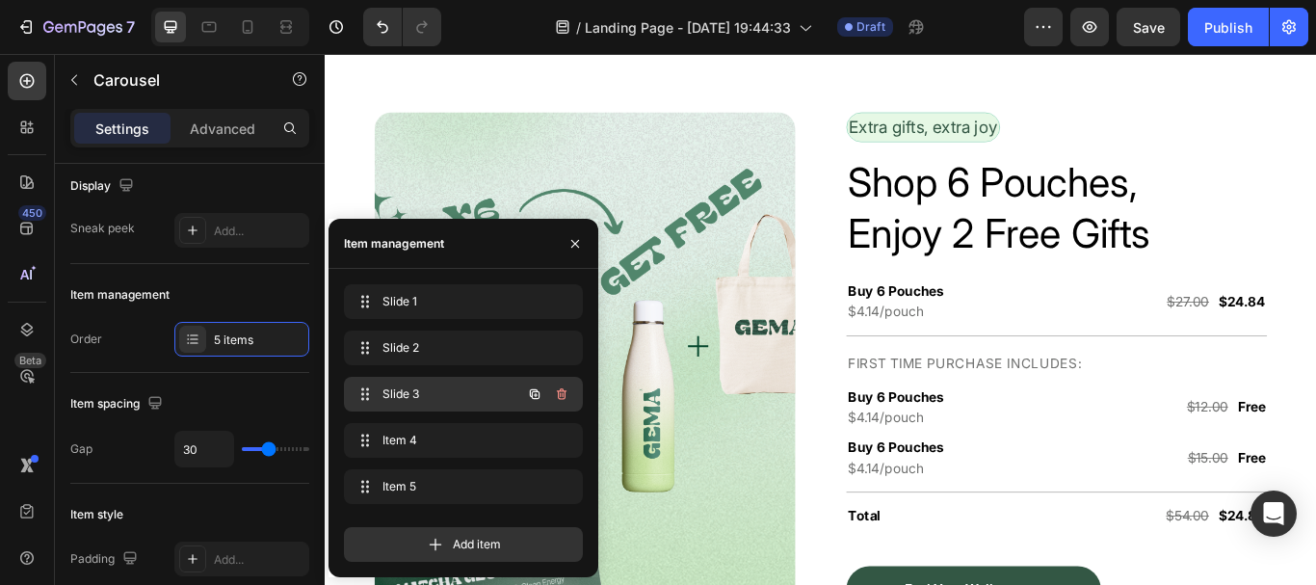
click at [400, 402] on span "Slide 3" at bounding box center [437, 393] width 109 height 17
click at [568, 238] on icon "button" at bounding box center [575, 243] width 15 height 15
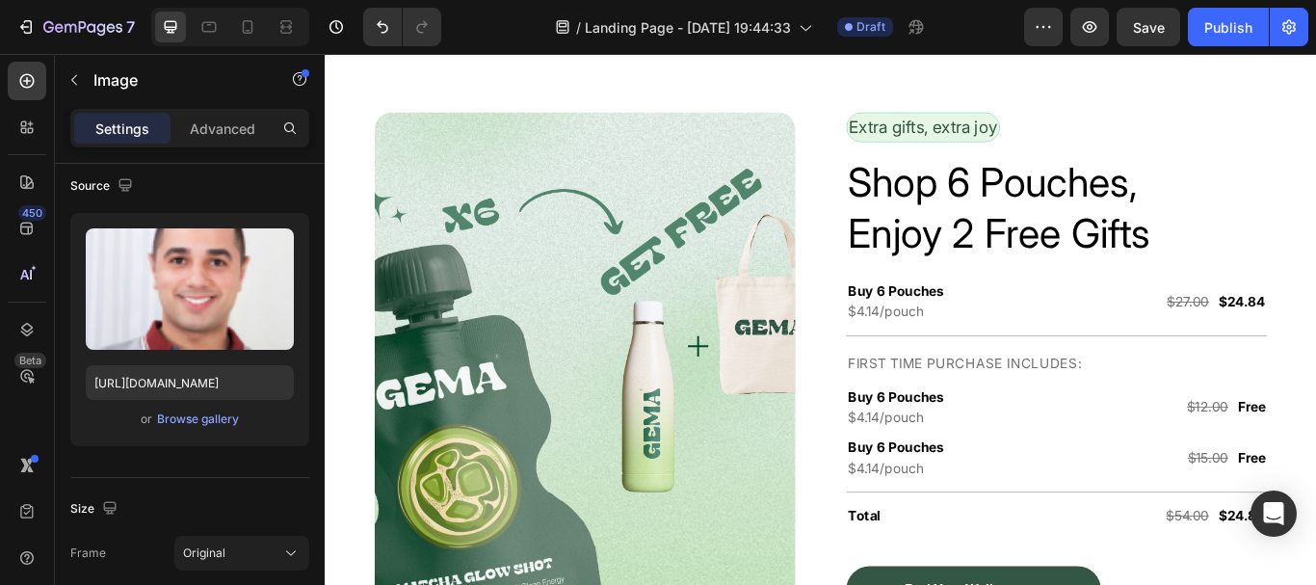
scroll to position [0, 0]
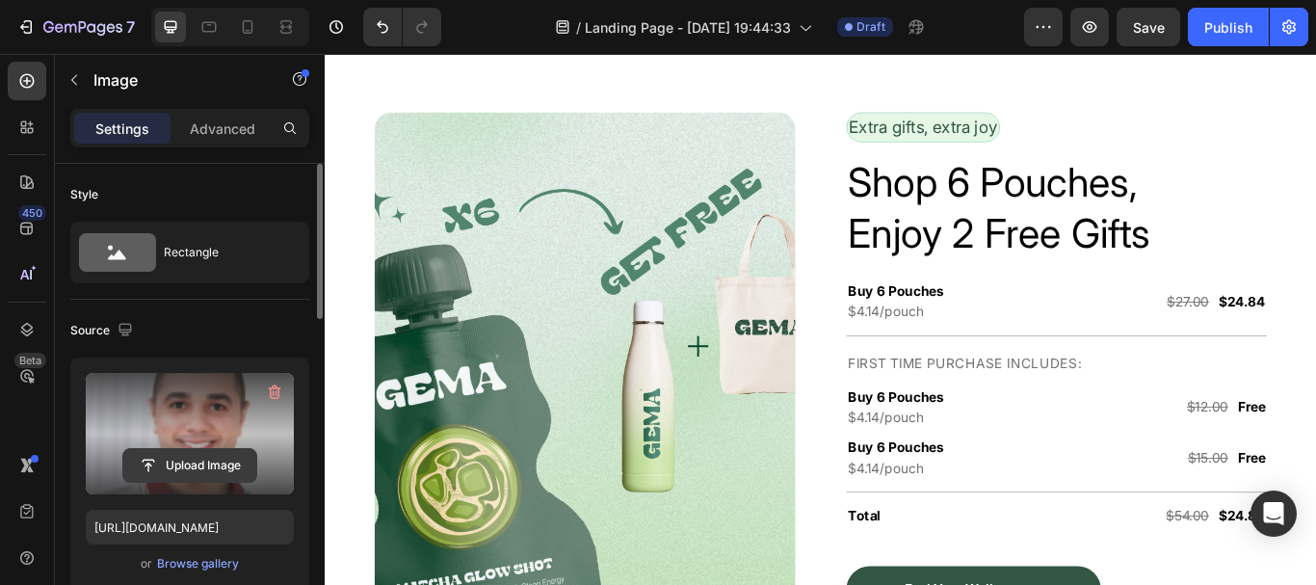
click at [220, 476] on input "file" at bounding box center [189, 465] width 133 height 33
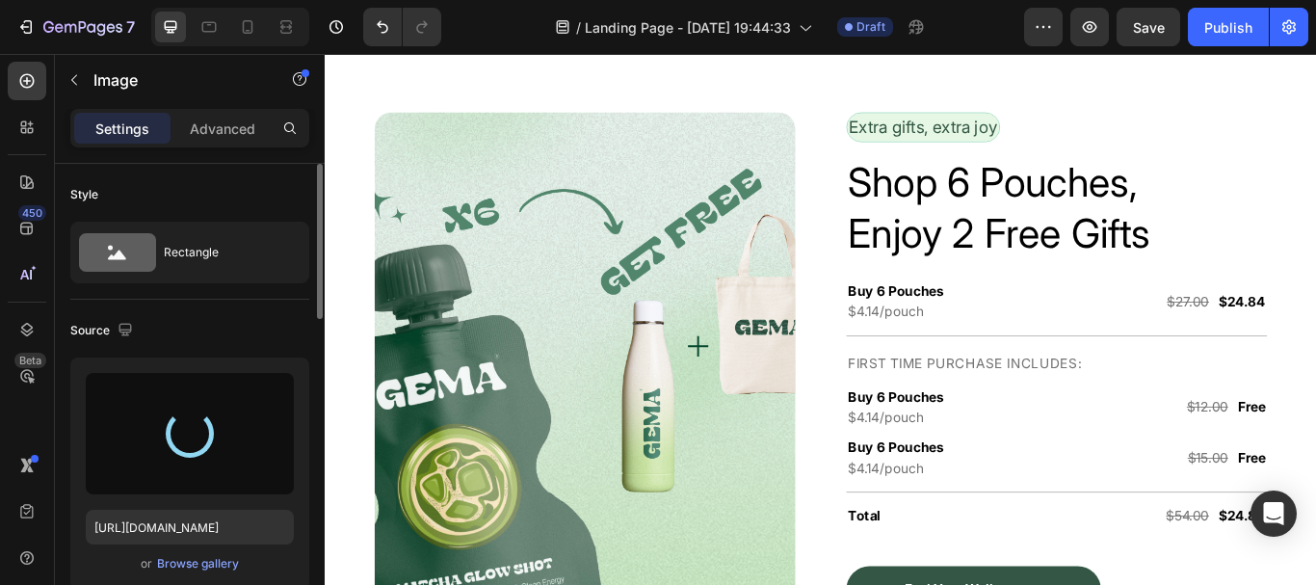
type input "https://cdn.shopify.com/s/files/1/0952/5189/0471/files/gempages_585906726994182…"
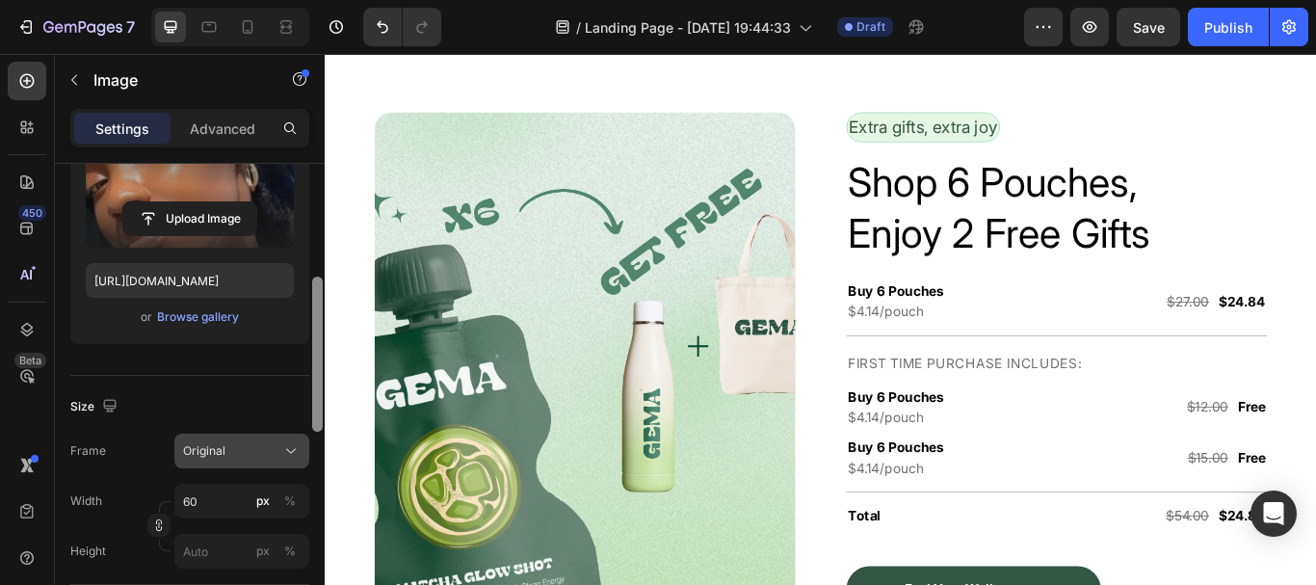
drag, startPoint x: 313, startPoint y: 268, endPoint x: 286, endPoint y: 387, distance: 122.5
click at [295, 368] on div "Style Rectangle Source Upload Image https://cdn.shopify.com/s/files/1/0952/5189…" at bounding box center [190, 402] width 270 height 476
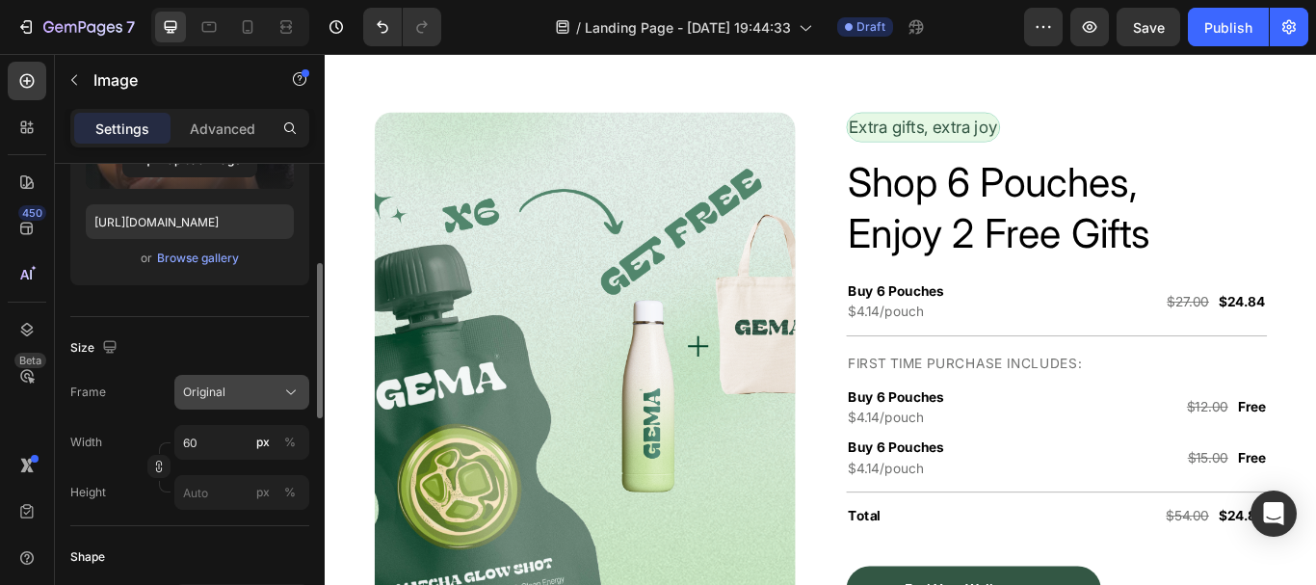
click at [284, 392] on icon at bounding box center [290, 392] width 19 height 19
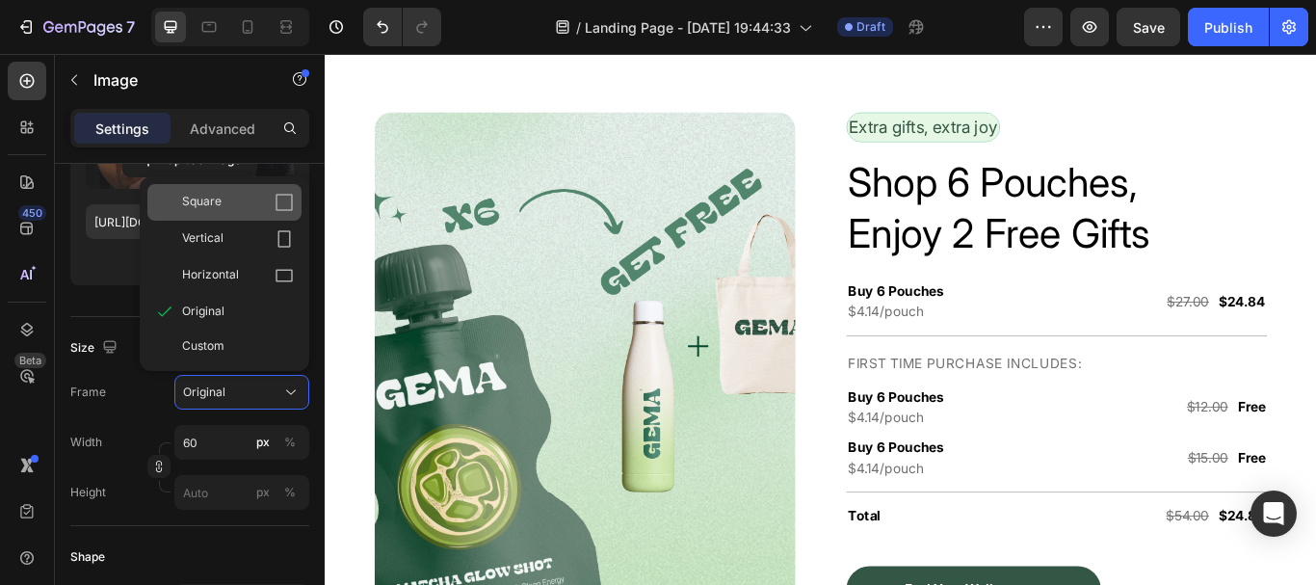
click at [283, 216] on div "Square" at bounding box center [224, 202] width 154 height 37
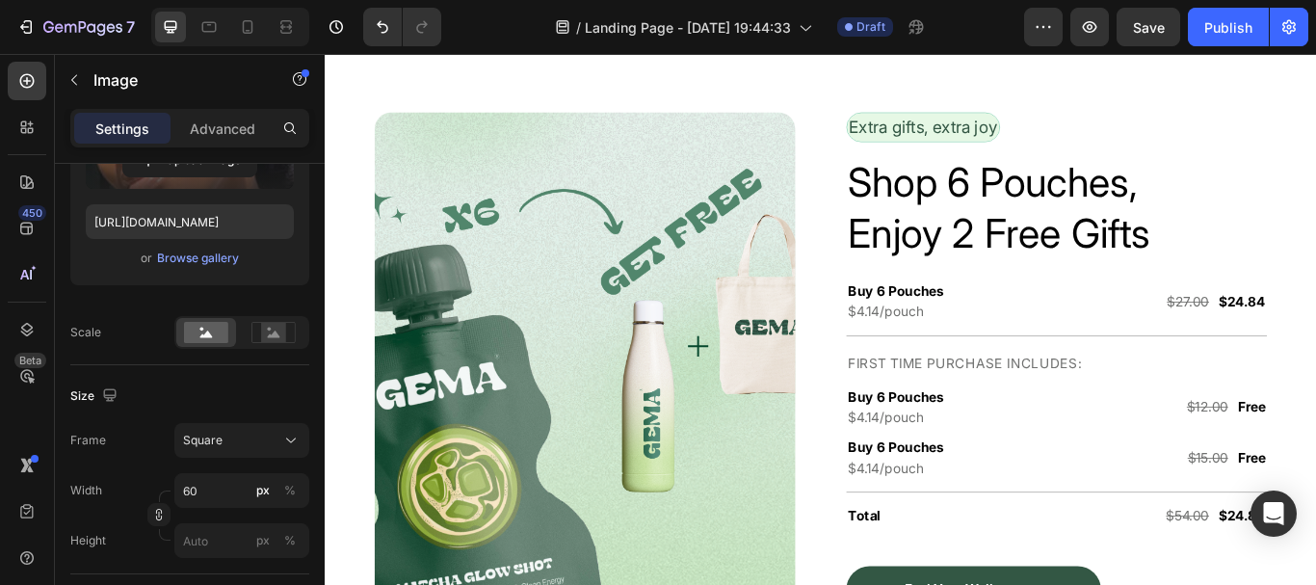
click at [267, 397] on div "Size" at bounding box center [189, 396] width 239 height 31
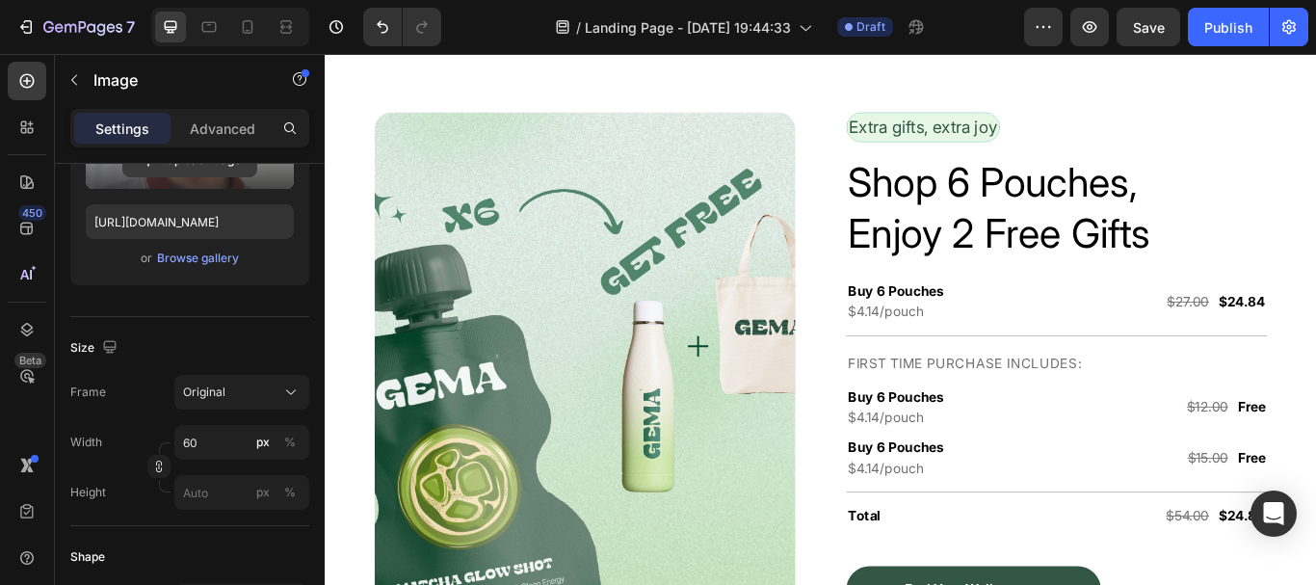
click at [207, 174] on input "file" at bounding box center [189, 160] width 133 height 33
type input "https://cdn.shopify.com/s/files/1/0952/5189/0471/files/gempages_585906726994182…"
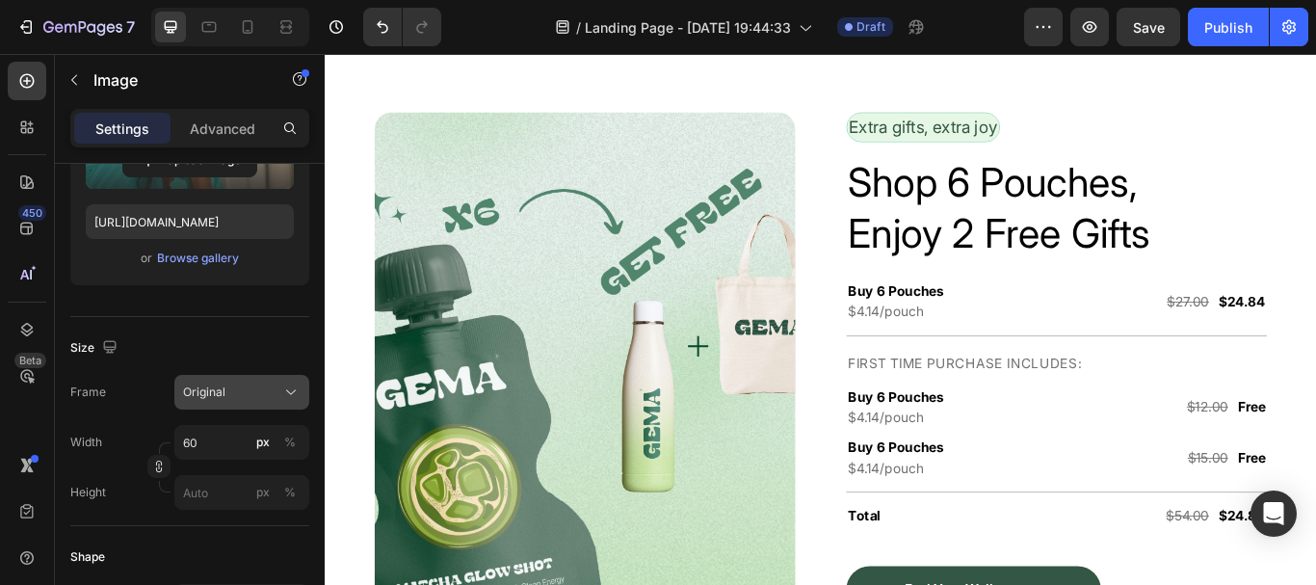
click at [275, 376] on button "Original" at bounding box center [241, 392] width 135 height 35
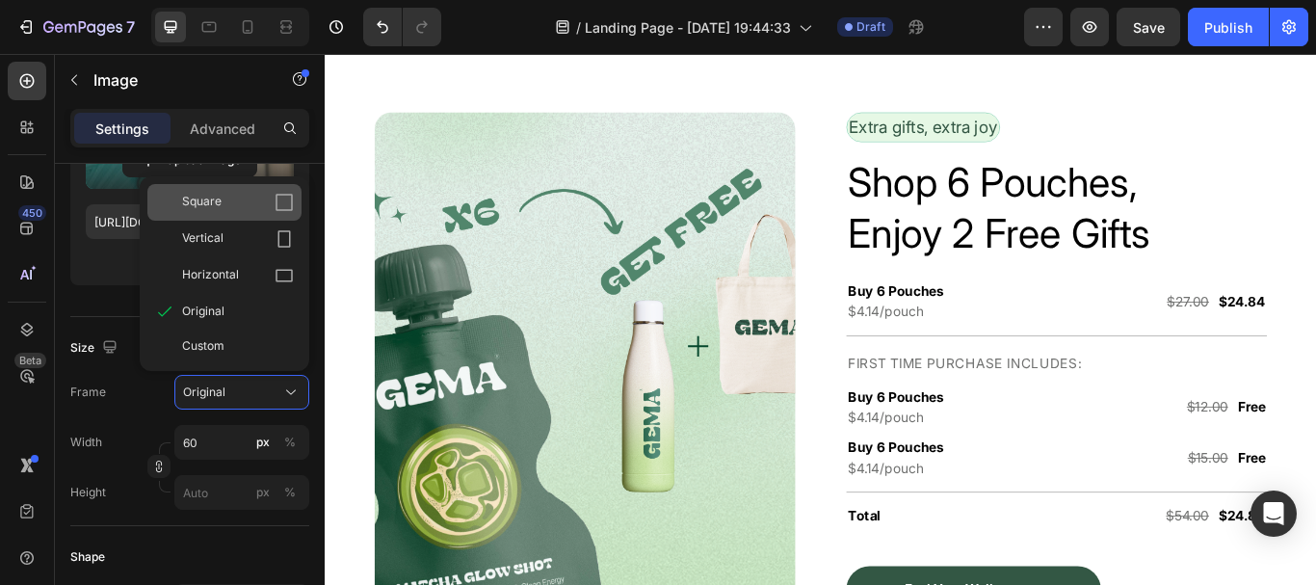
click at [278, 214] on div "Square" at bounding box center [224, 202] width 154 height 37
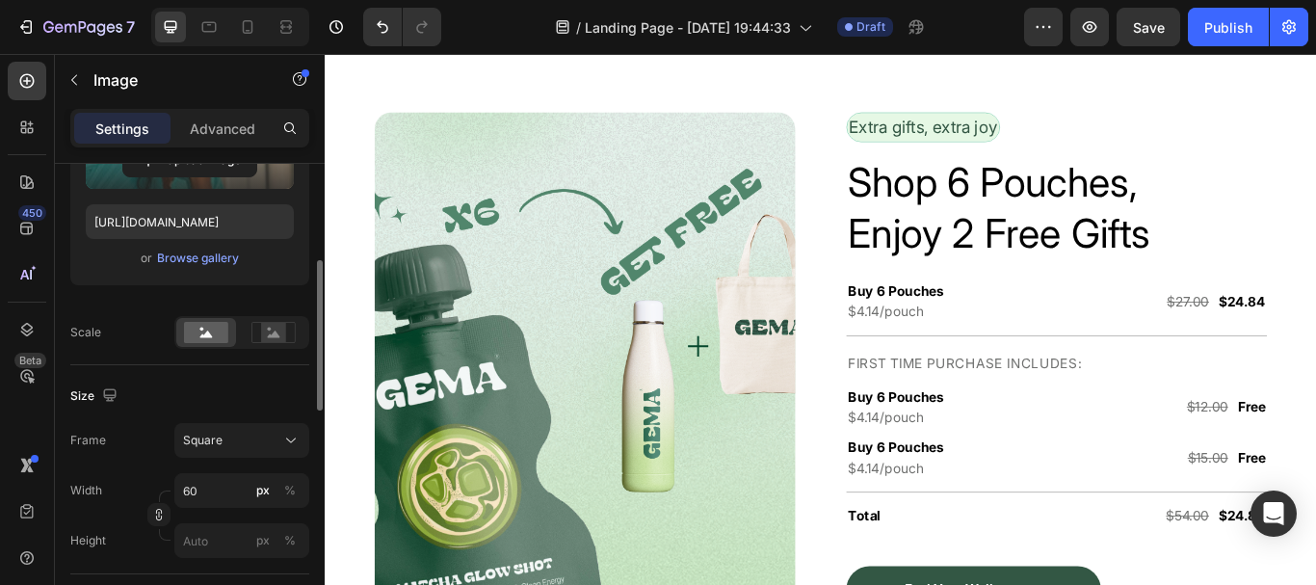
click at [252, 383] on div "Size" at bounding box center [189, 396] width 239 height 31
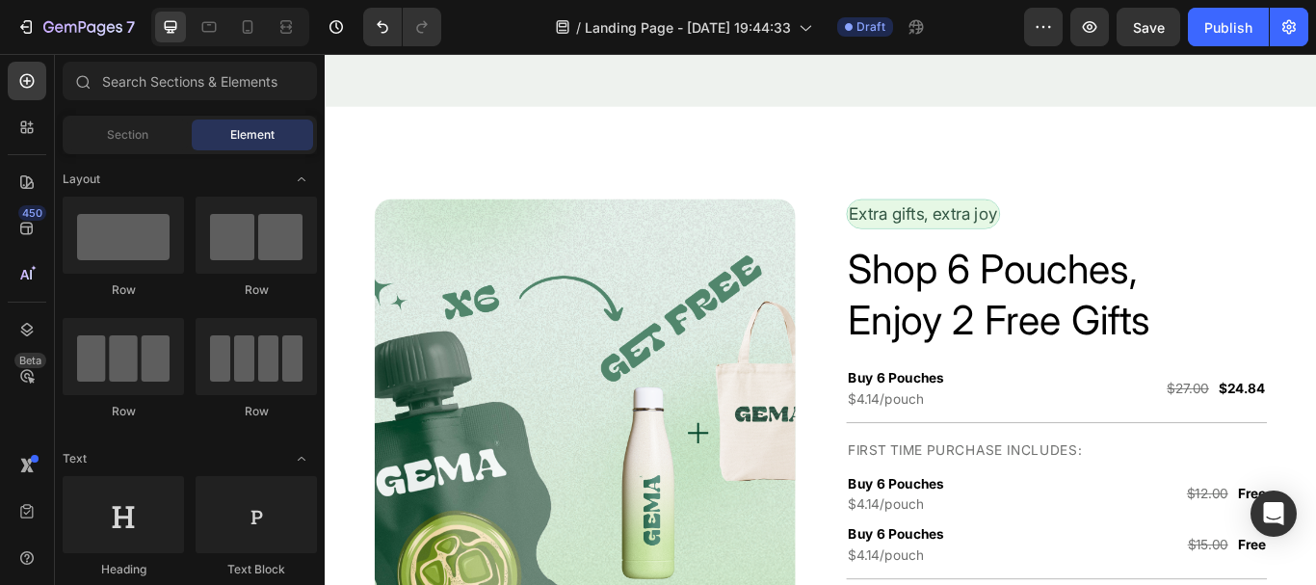
scroll to position [3476, 0]
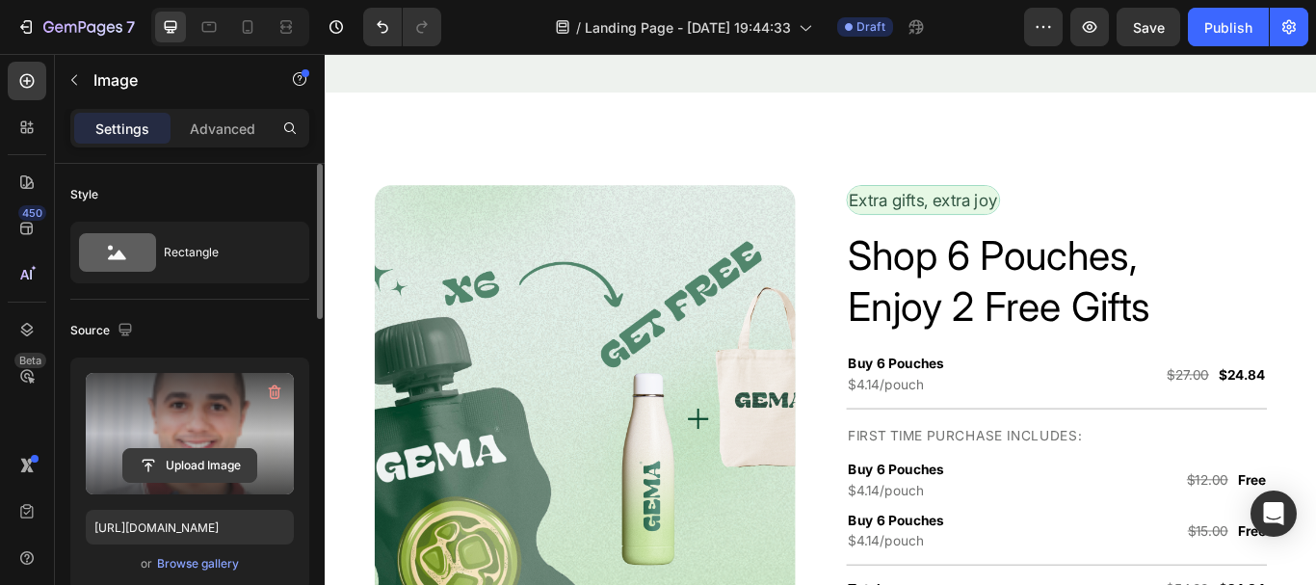
click at [187, 457] on input "file" at bounding box center [189, 465] width 133 height 33
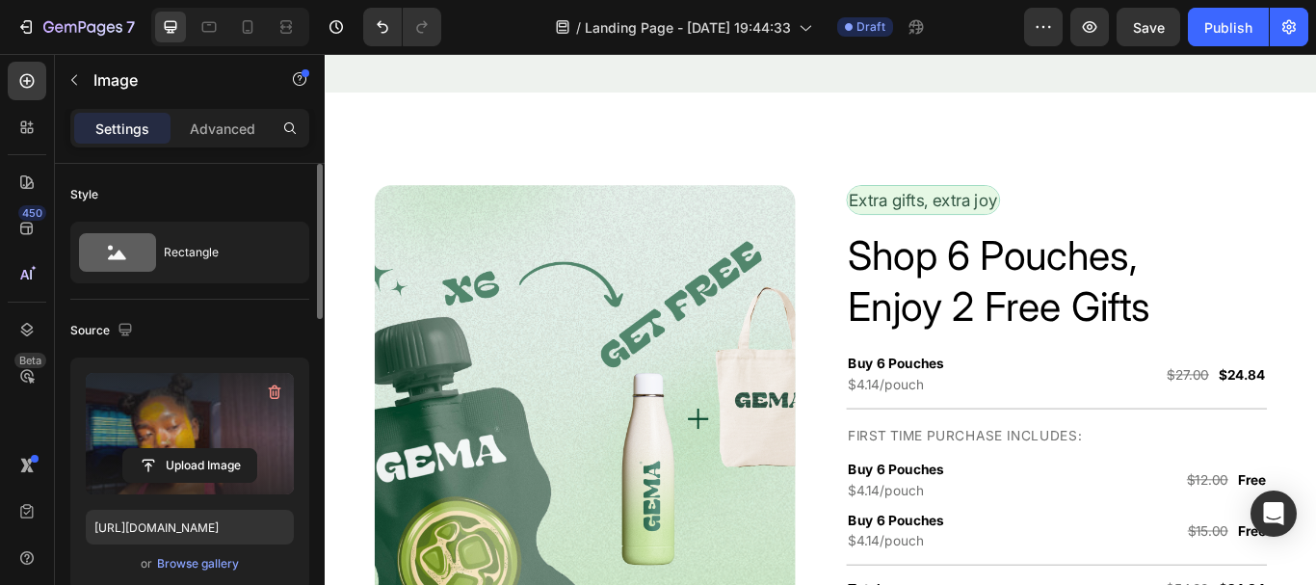
type input "https://cdn.shopify.com/s/files/1/0952/5189/0471/files/gempages_585906726994182…"
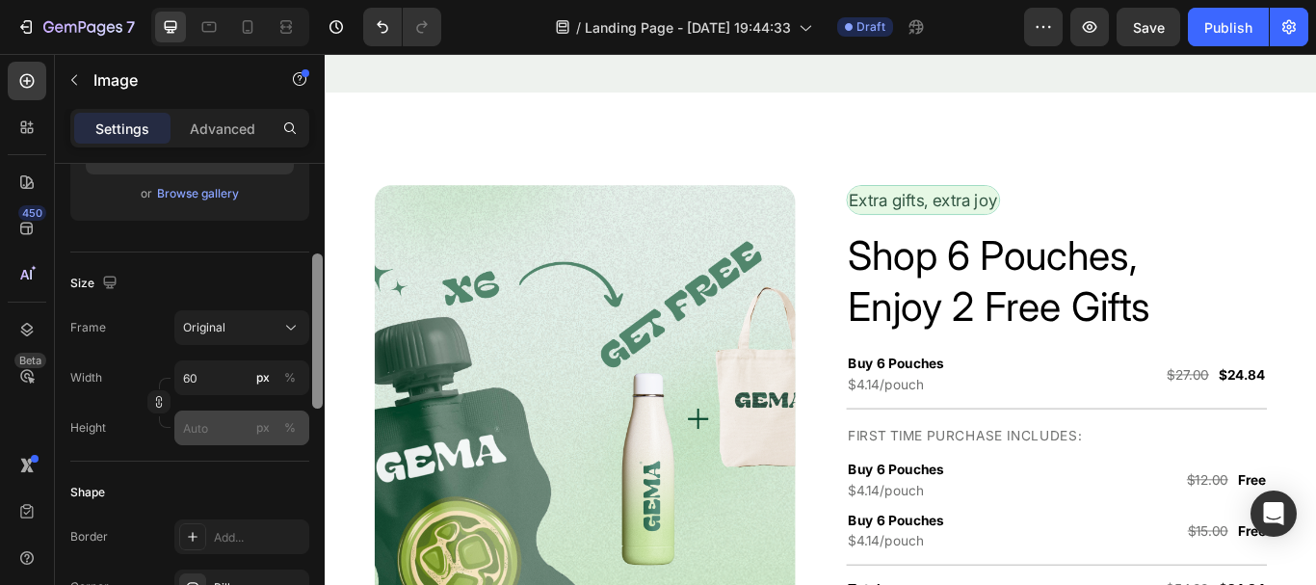
scroll to position [391, 0]
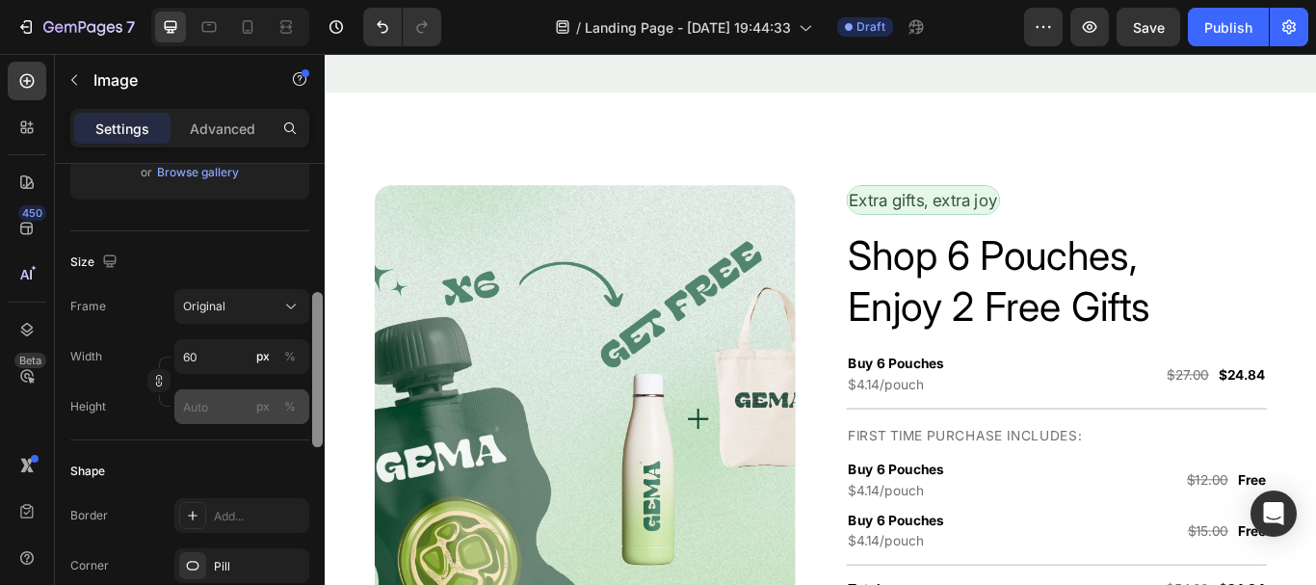
drag, startPoint x: 316, startPoint y: 295, endPoint x: 275, endPoint y: 423, distance: 134.7
click at [275, 423] on div "Style Rectangle Source Upload Image https://cdn.shopify.com/s/files/1/0952/5189…" at bounding box center [190, 402] width 270 height 476
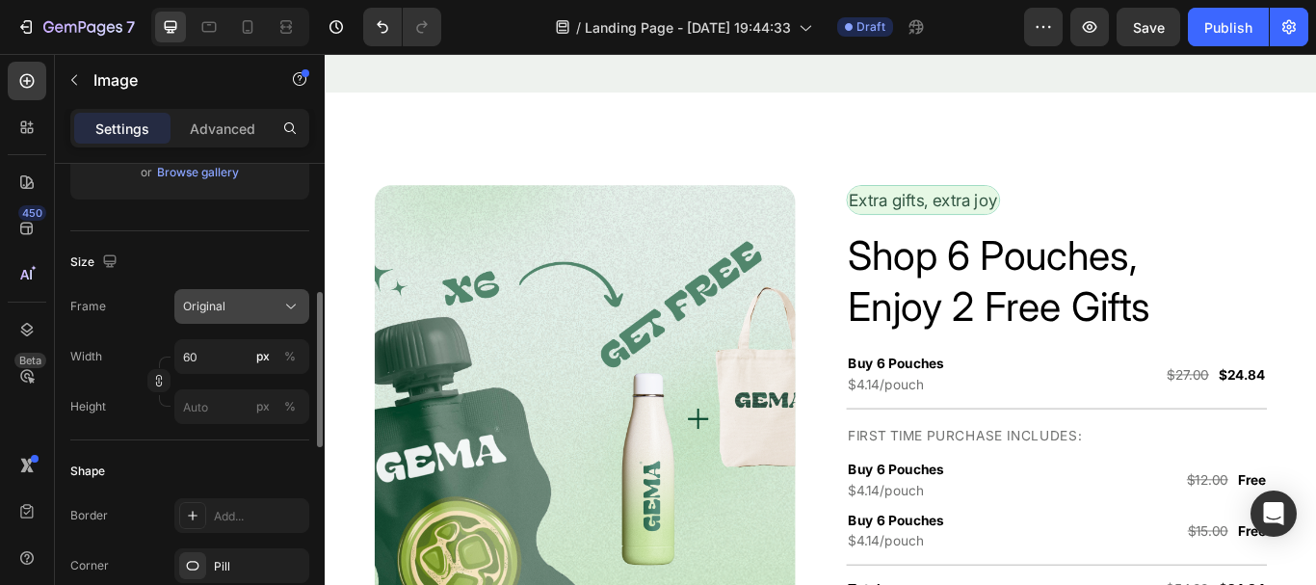
click at [290, 303] on icon at bounding box center [290, 306] width 19 height 19
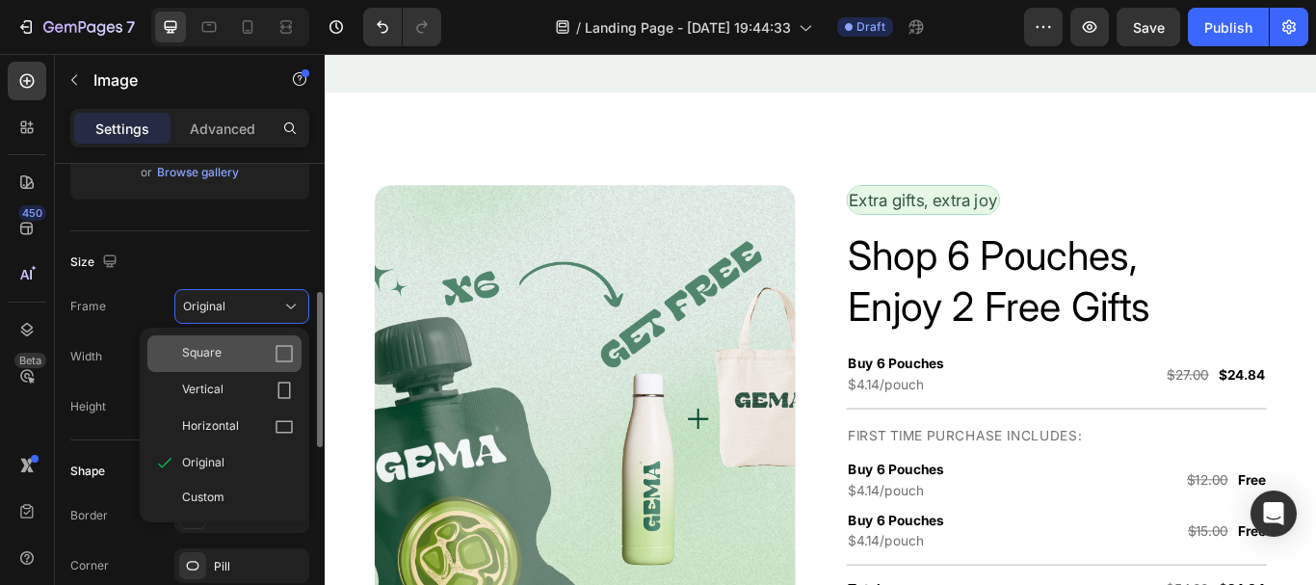
click at [288, 341] on div "Square" at bounding box center [224, 353] width 154 height 37
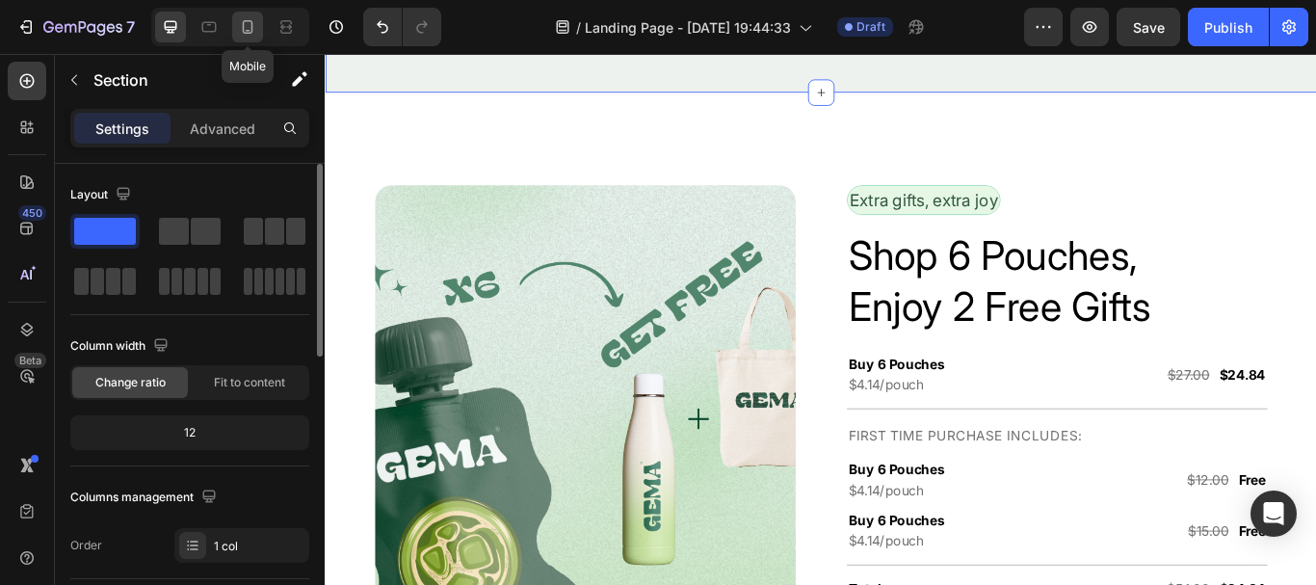
click at [252, 32] on icon at bounding box center [248, 26] width 11 height 13
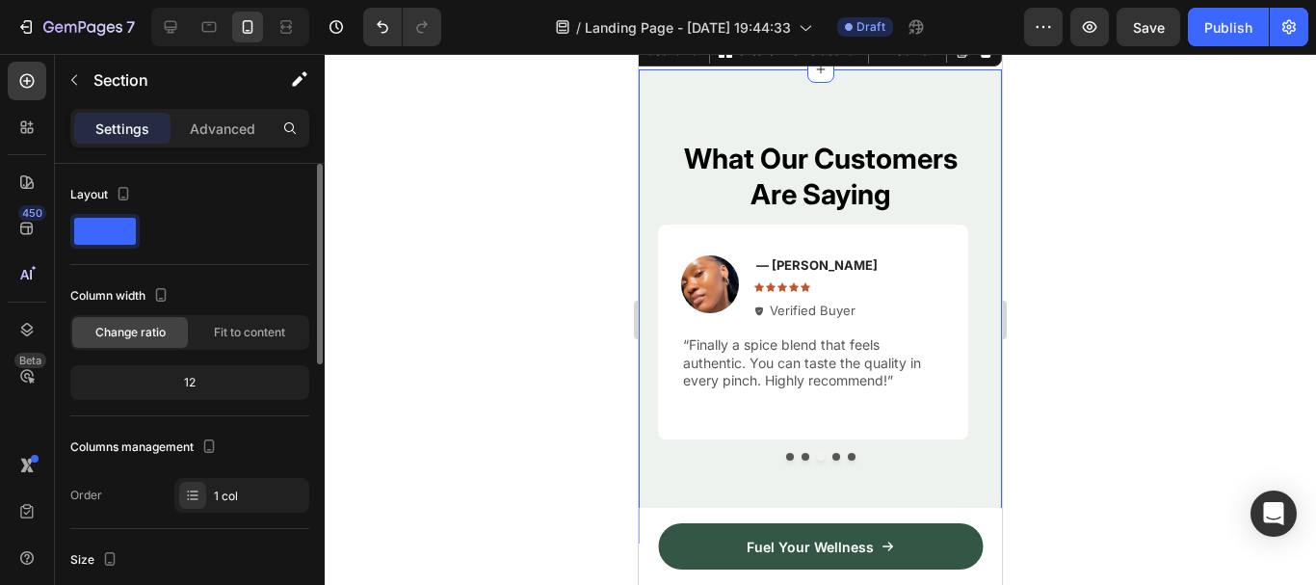
scroll to position [3087, 0]
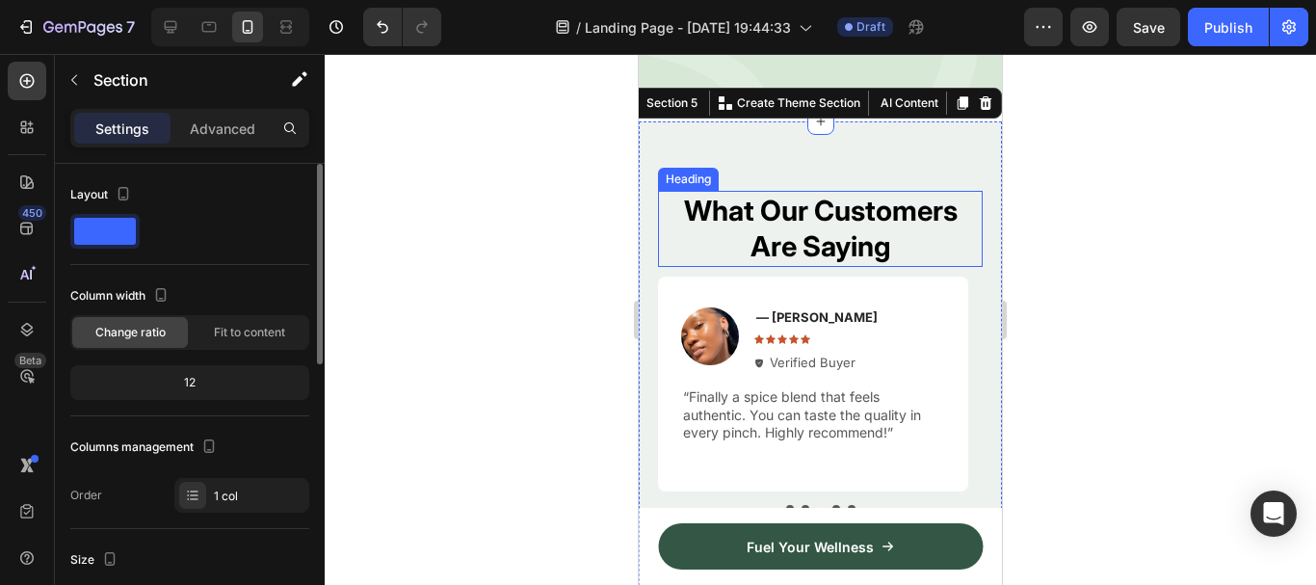
click at [731, 225] on p "What Our Customers Are Saying" at bounding box center [820, 229] width 321 height 72
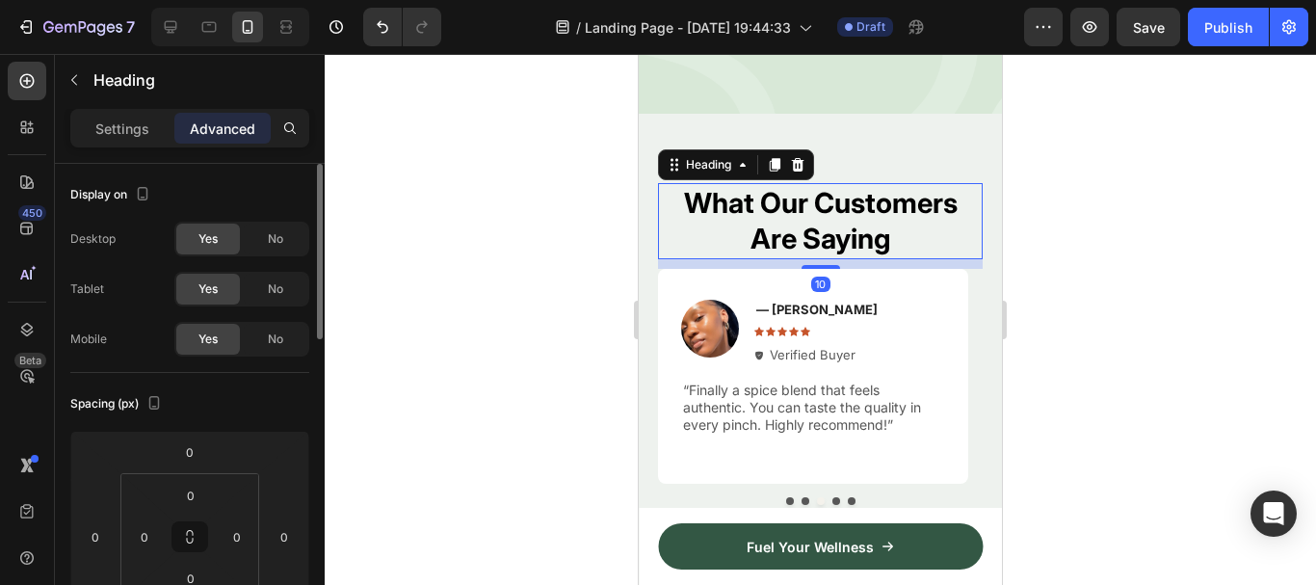
click at [133, 134] on p "Settings" at bounding box center [122, 129] width 54 height 20
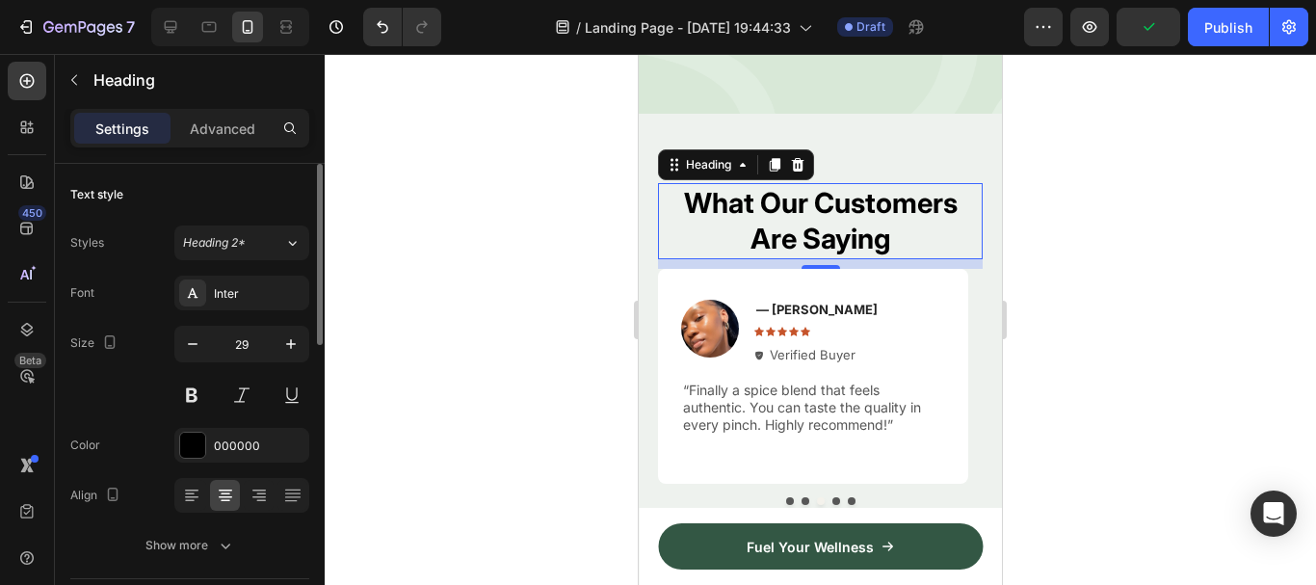
click at [413, 305] on div at bounding box center [820, 319] width 991 height 531
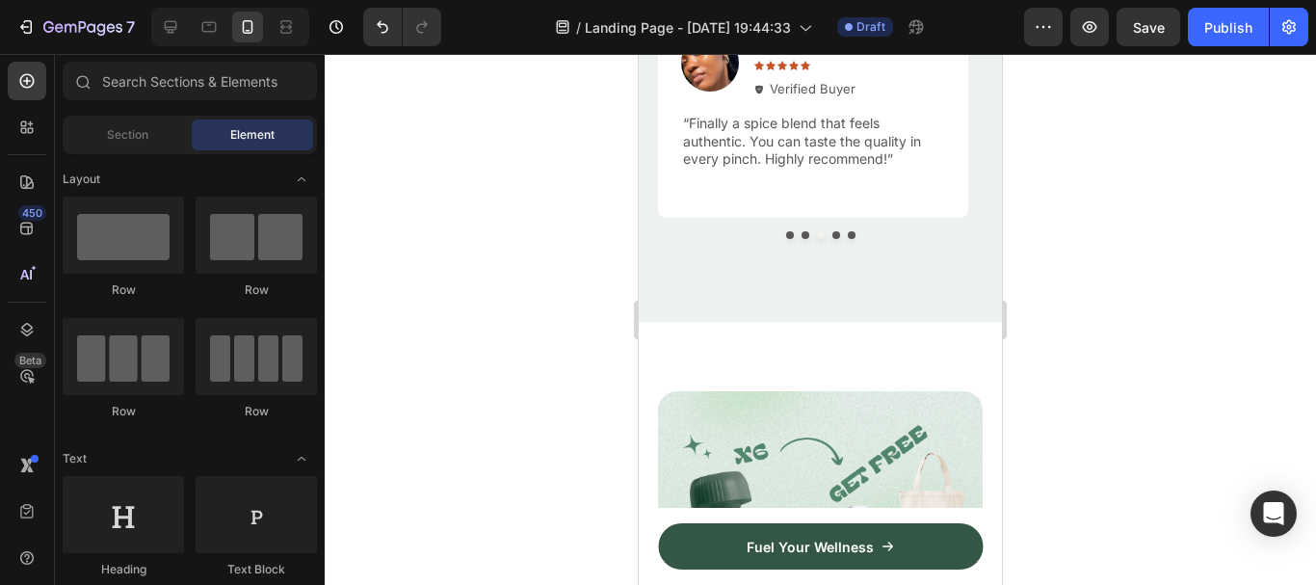
scroll to position [3351, 0]
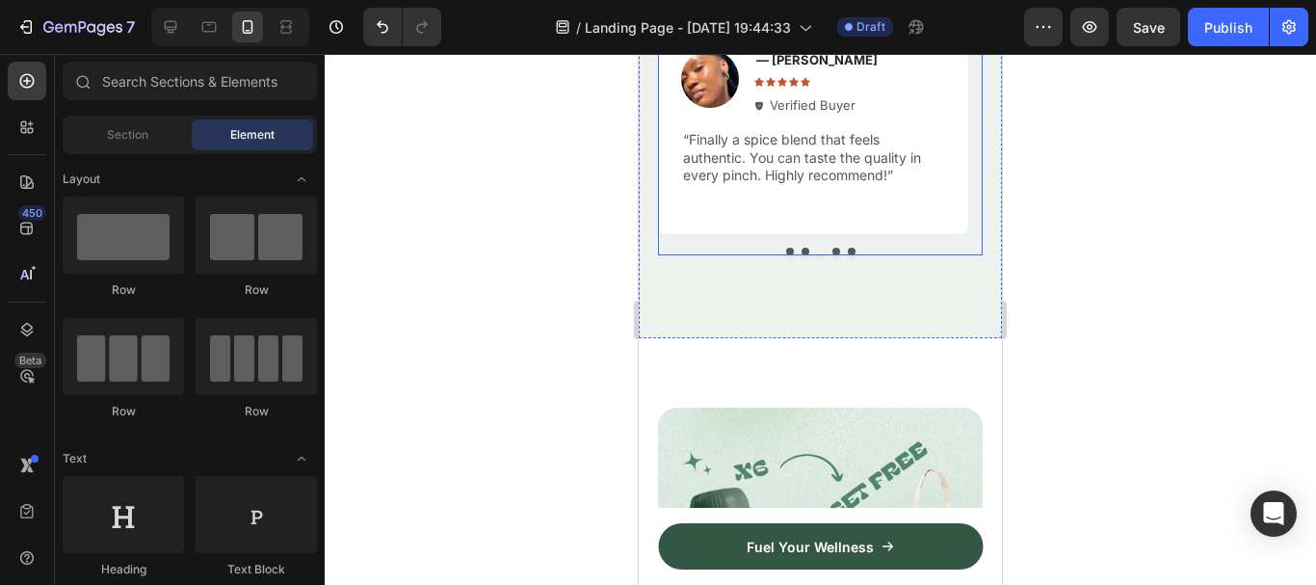
click at [834, 246] on div "Image — Samantha R. Text Block Icon Icon Icon Icon Icon Icon List Verified Buye…" at bounding box center [820, 137] width 325 height 236
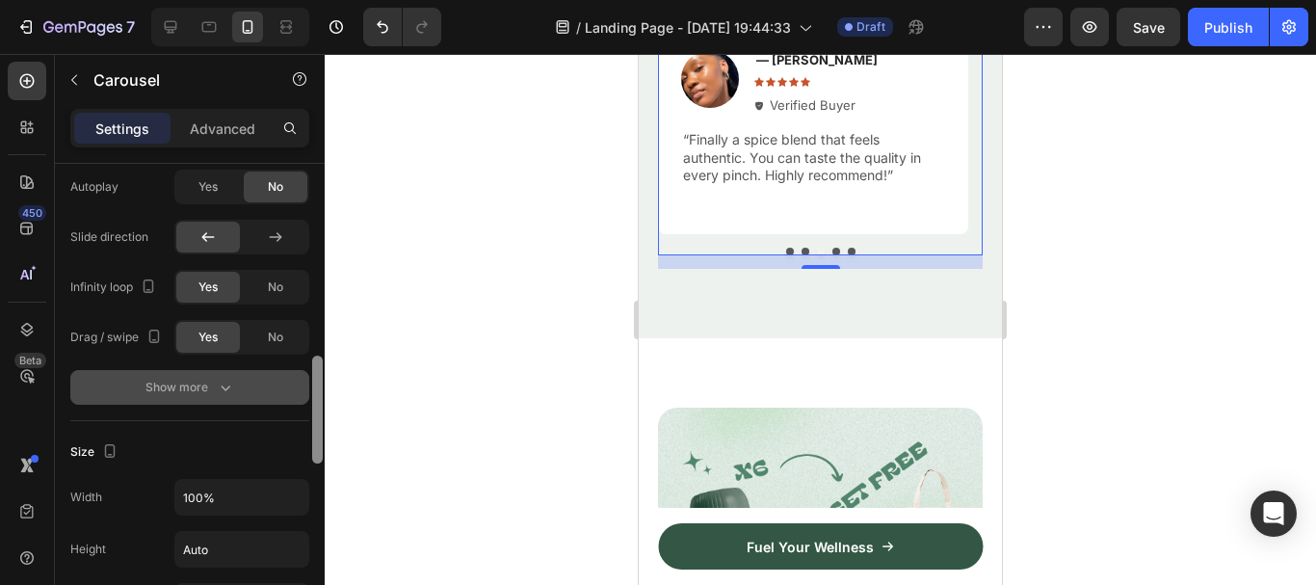
scroll to position [1011, 0]
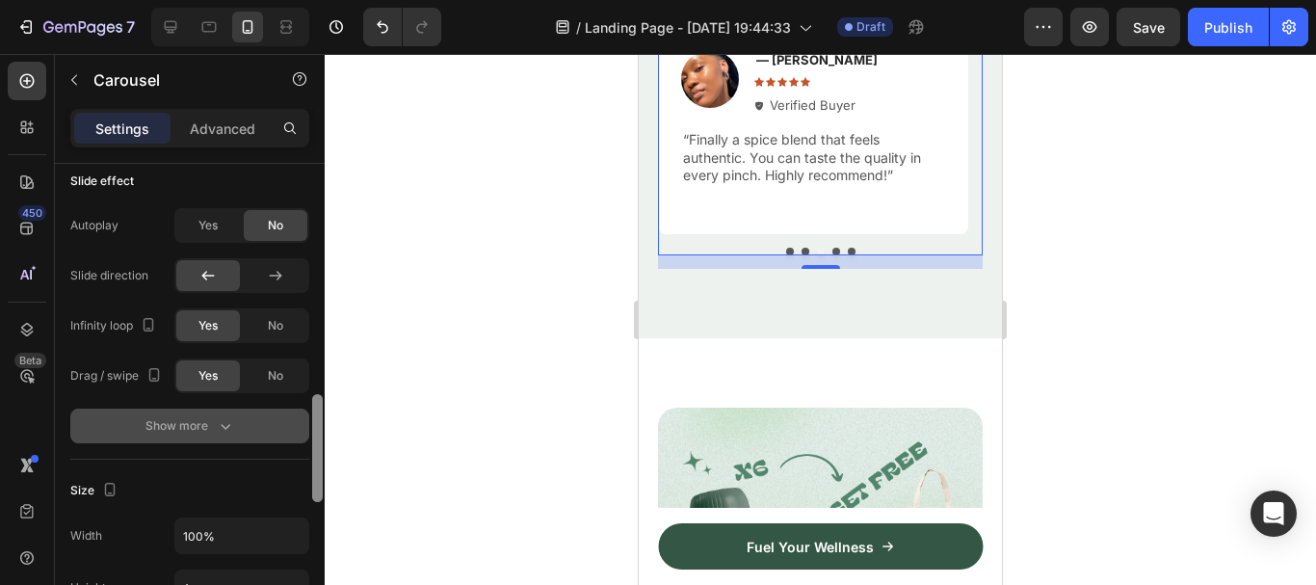
drag, startPoint x: 314, startPoint y: 189, endPoint x: 283, endPoint y: 420, distance: 233.3
click at [283, 420] on div "Items per slide 1 column Display Sneak peek Add... Item management Order 5 item…" at bounding box center [190, 402] width 270 height 476
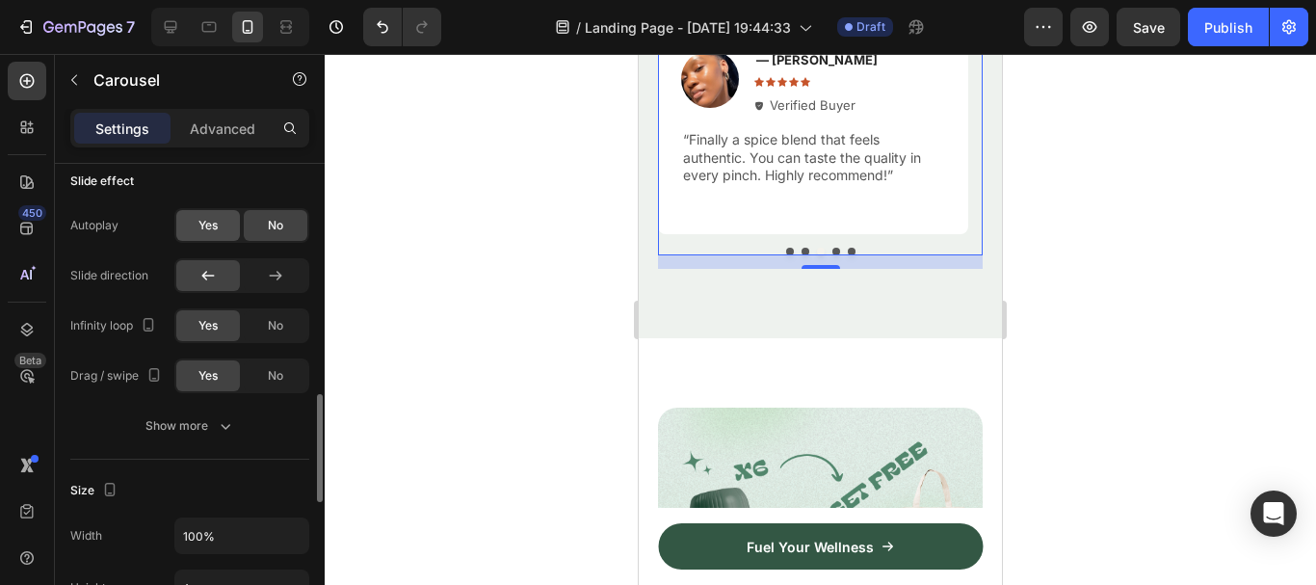
click at [221, 234] on div "Yes" at bounding box center [208, 225] width 64 height 31
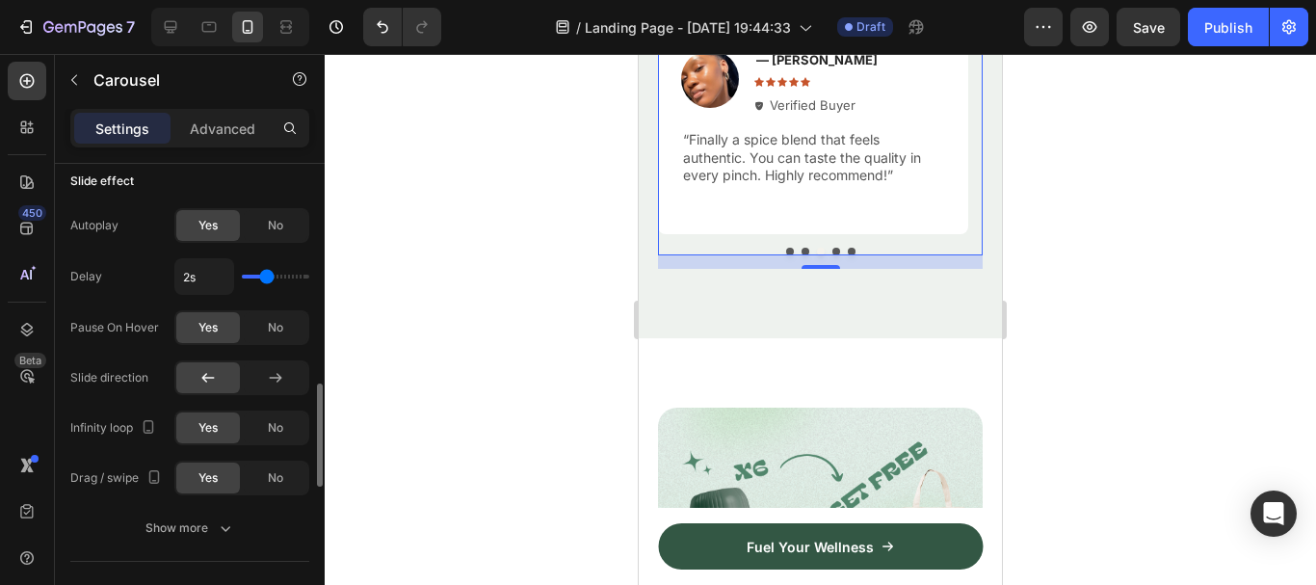
type input "2.5s"
type input "2.5"
type input "2.7s"
type input "2.7"
type input "2.9s"
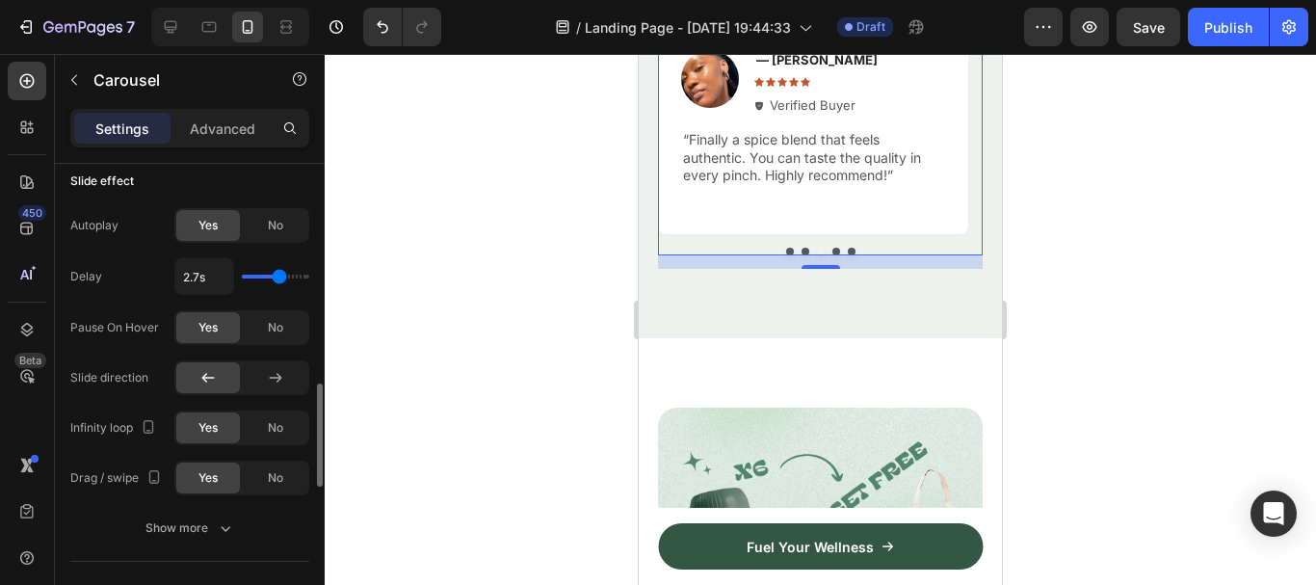
type input "2.9"
type input "3.1s"
type input "3.1"
type input "3.2s"
drag, startPoint x: 272, startPoint y: 278, endPoint x: 287, endPoint y: 278, distance: 15.4
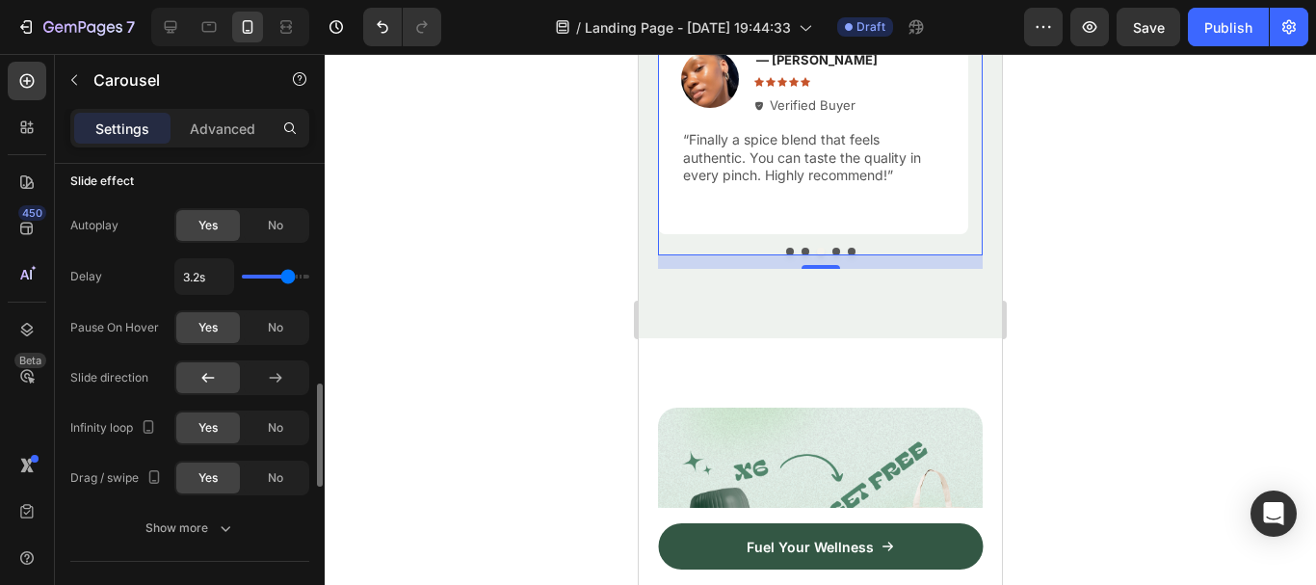
type input "3.2"
click at [287, 278] on input "range" at bounding box center [275, 277] width 67 height 4
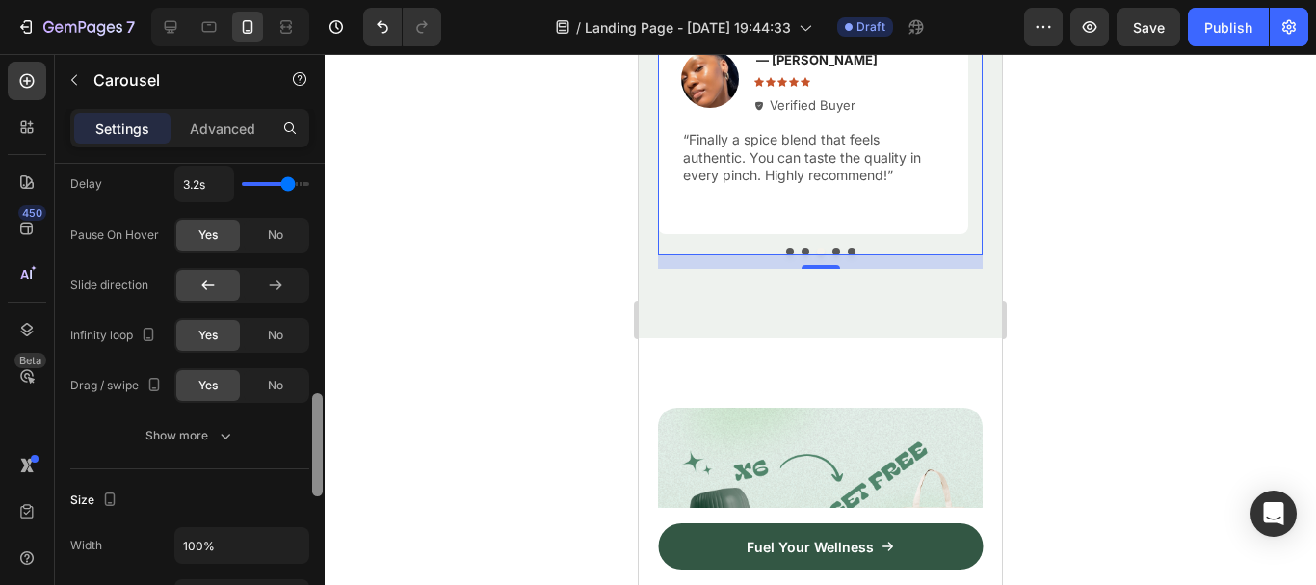
scroll to position [1117, 0]
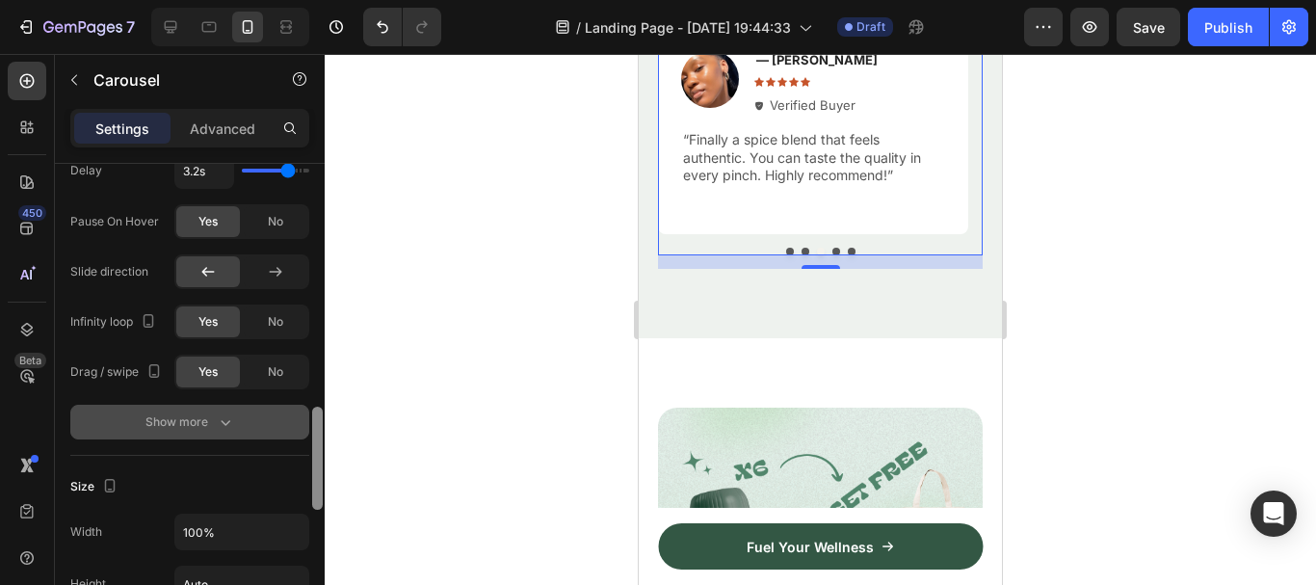
drag, startPoint x: 320, startPoint y: 396, endPoint x: 307, endPoint y: 419, distance: 26.3
click at [307, 419] on div "Items per slide 1 column Display Sneak peek Add... Item management Order 5 item…" at bounding box center [190, 402] width 270 height 476
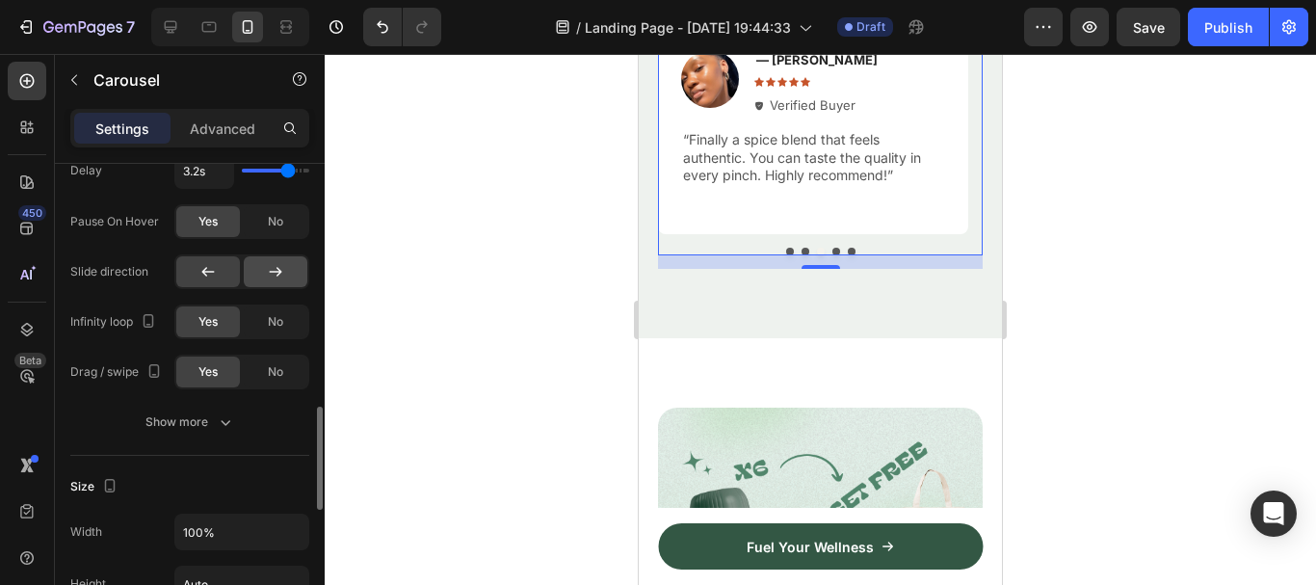
click at [279, 272] on icon at bounding box center [276, 272] width 13 height 10
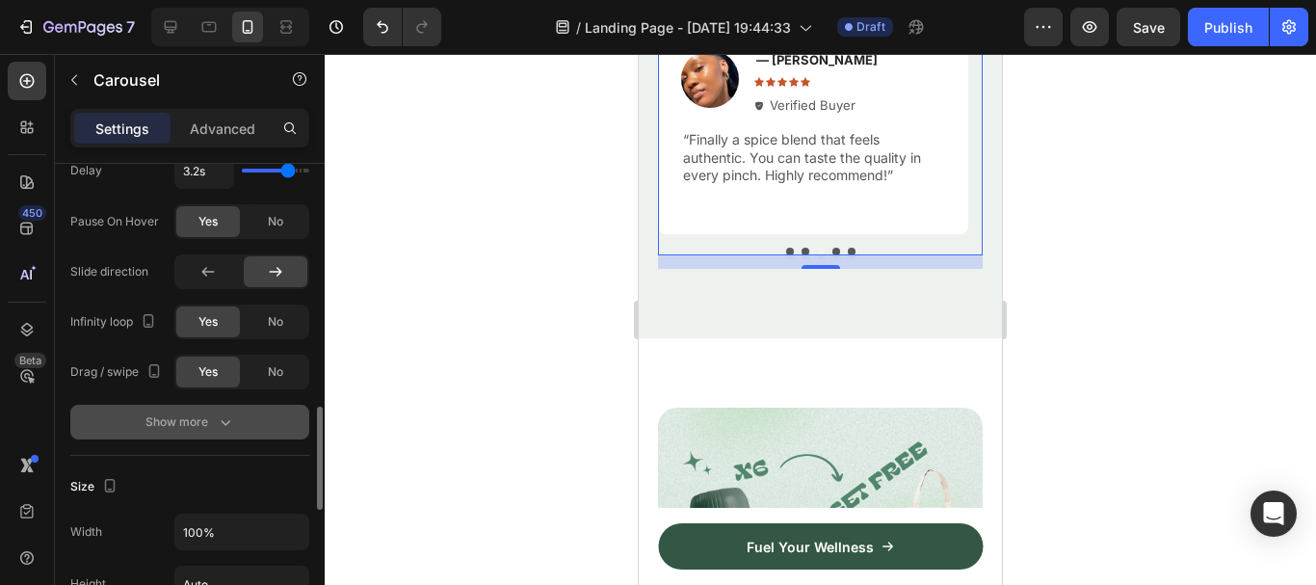
click at [244, 417] on button "Show more" at bounding box center [189, 422] width 239 height 35
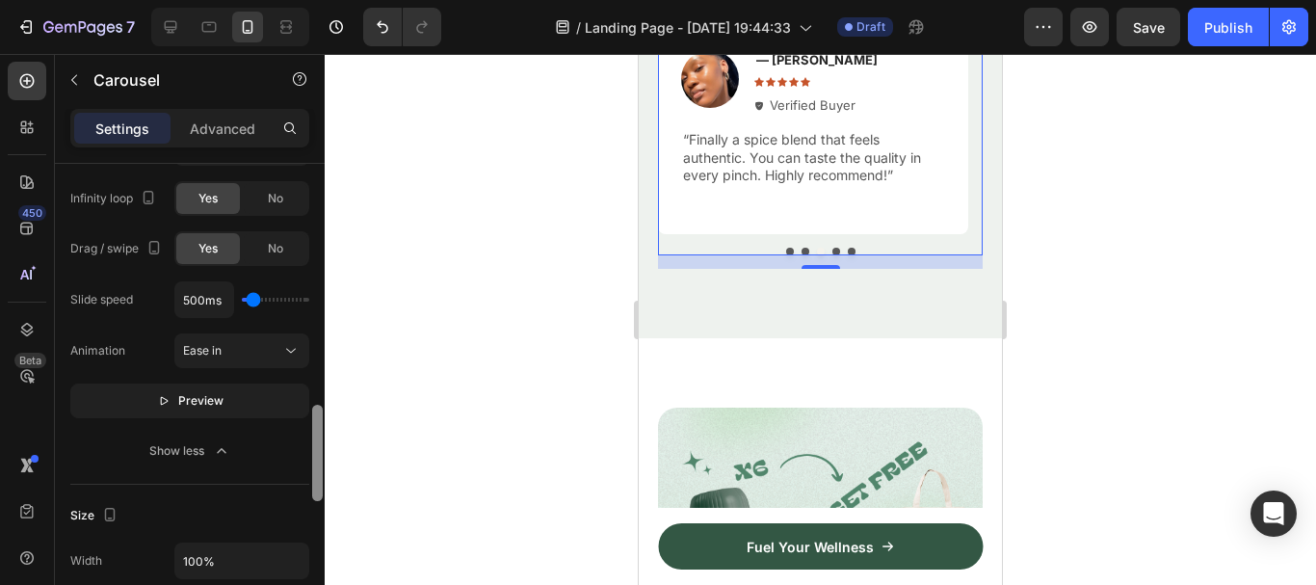
scroll to position [1258, 0]
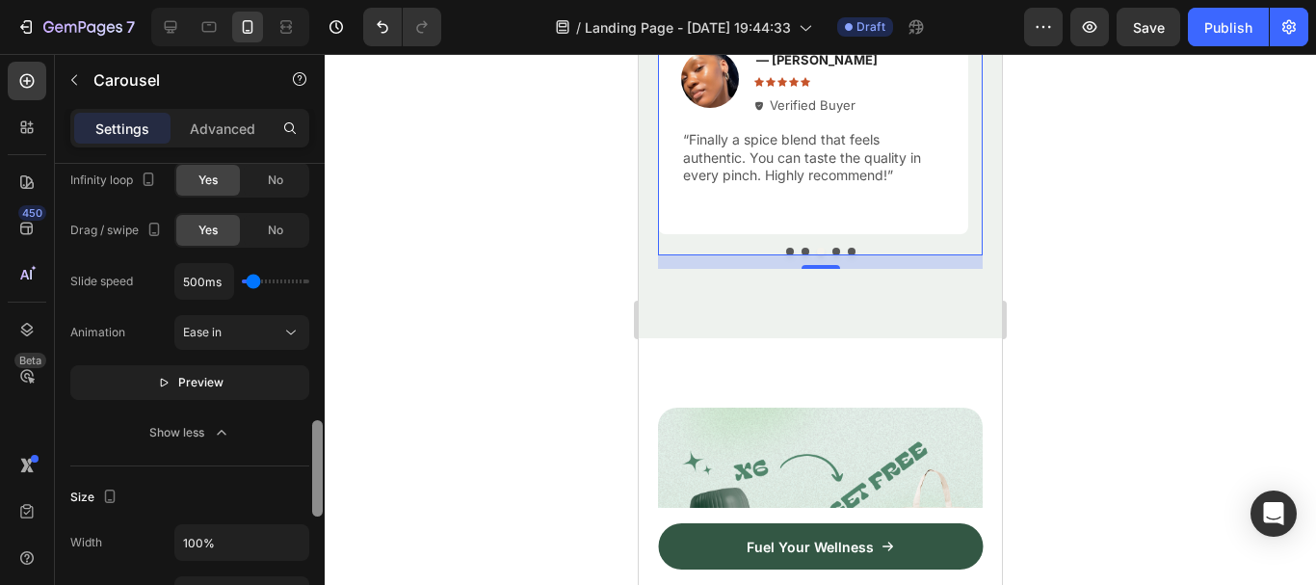
drag, startPoint x: 314, startPoint y: 415, endPoint x: 256, endPoint y: 407, distance: 58.5
click at [314, 444] on div at bounding box center [317, 468] width 11 height 96
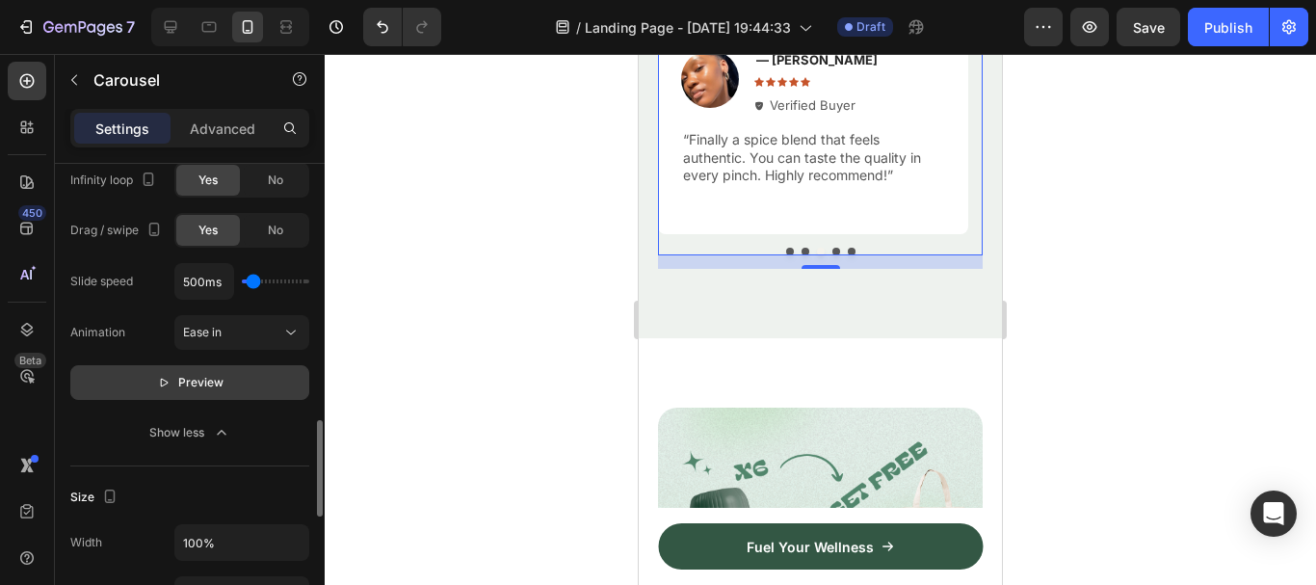
click at [161, 378] on icon "button" at bounding box center [163, 382] width 13 height 13
click at [169, 383] on icon "button" at bounding box center [169, 382] width 13 height 13
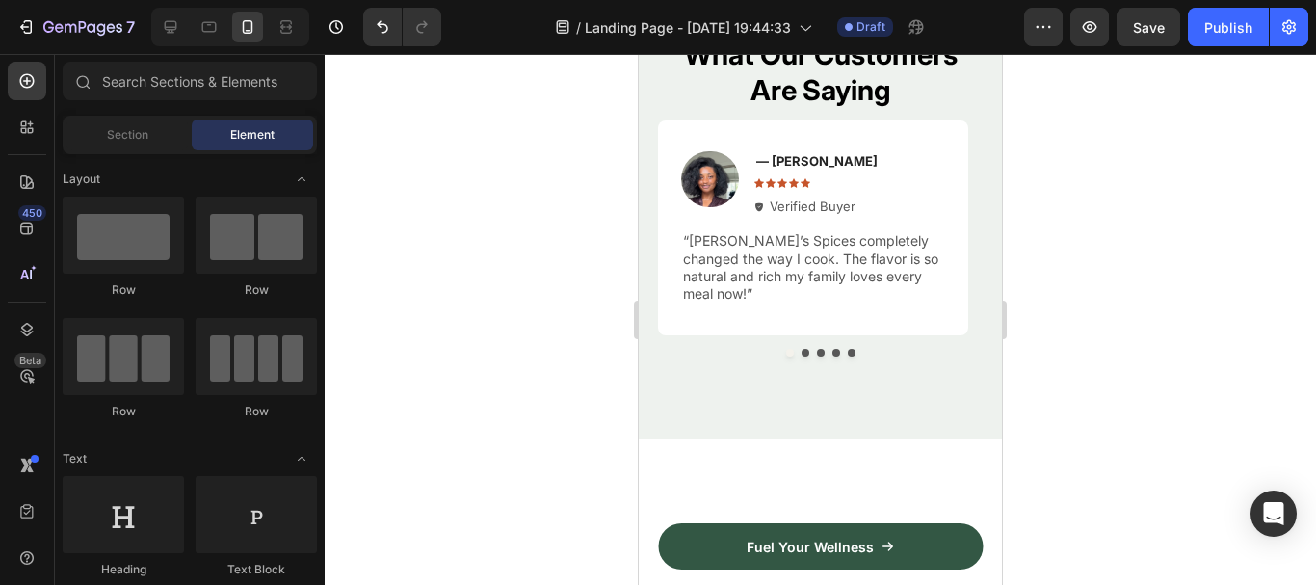
scroll to position [3088, 0]
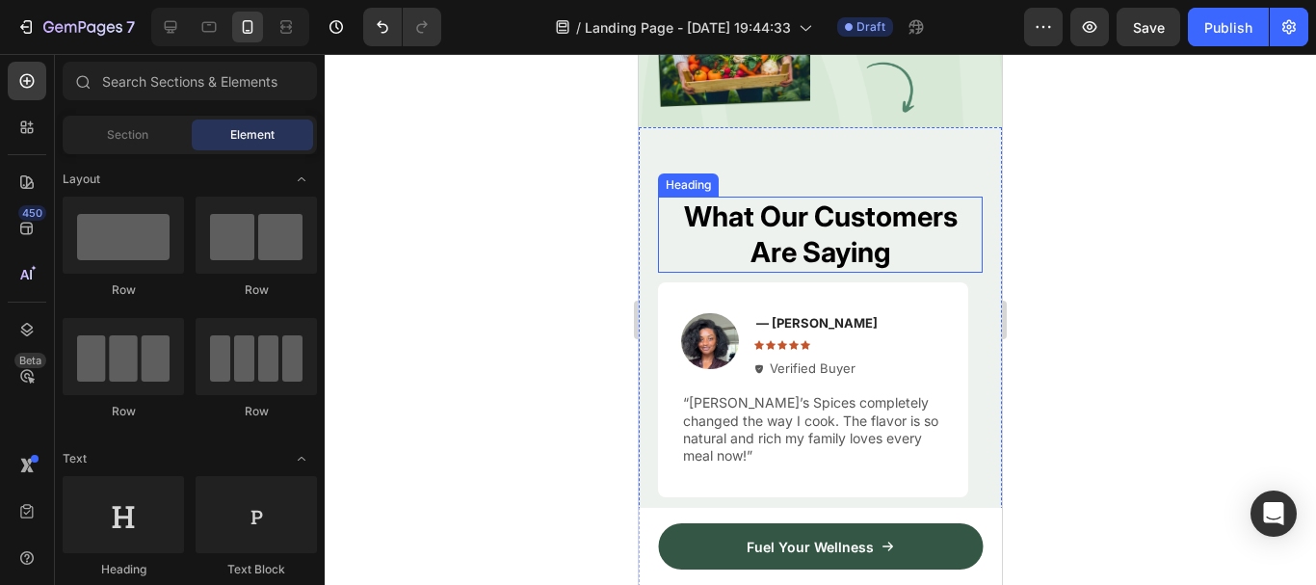
click at [868, 231] on p "What Our Customers Are Saying" at bounding box center [820, 234] width 321 height 72
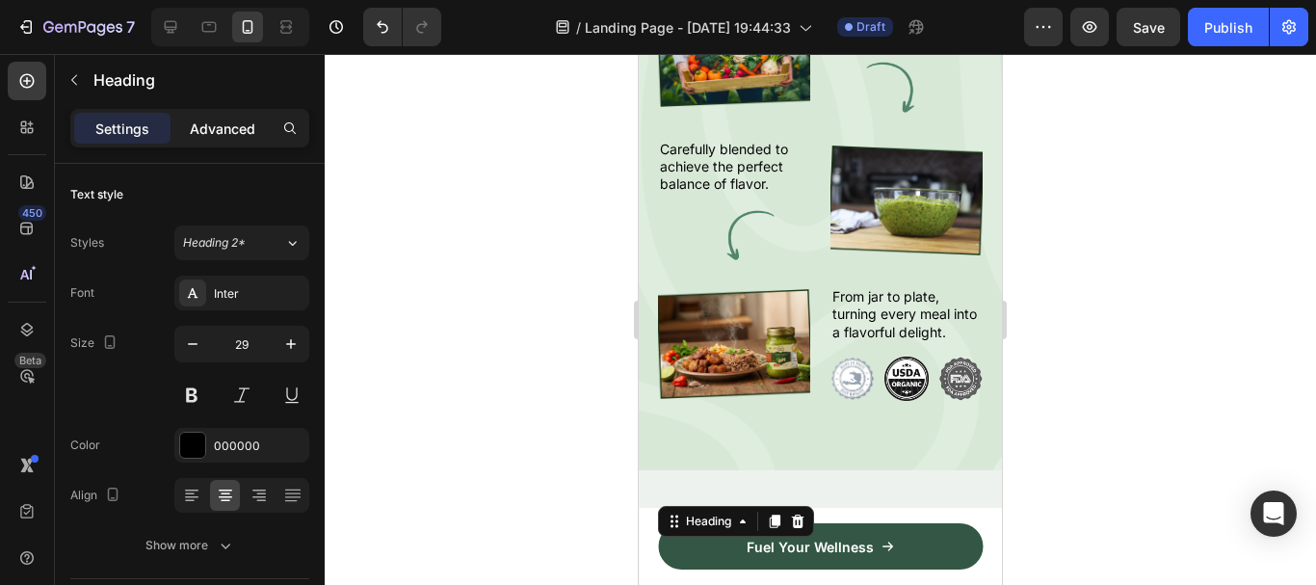
click at [244, 125] on p "Advanced" at bounding box center [223, 129] width 66 height 20
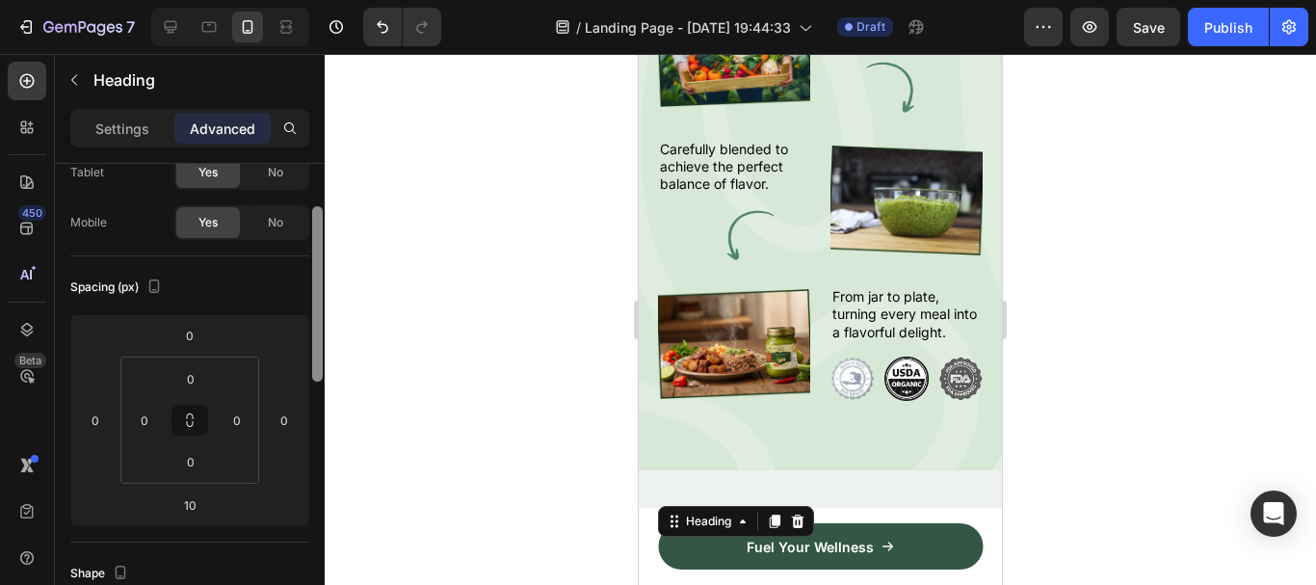
drag, startPoint x: 316, startPoint y: 197, endPoint x: 273, endPoint y: 259, distance: 76.2
click at [273, 259] on div "Display on Desktop Yes No Tablet Yes No Mobile Yes No Spacing (px) 0 0 10 0 0 0…" at bounding box center [190, 402] width 270 height 476
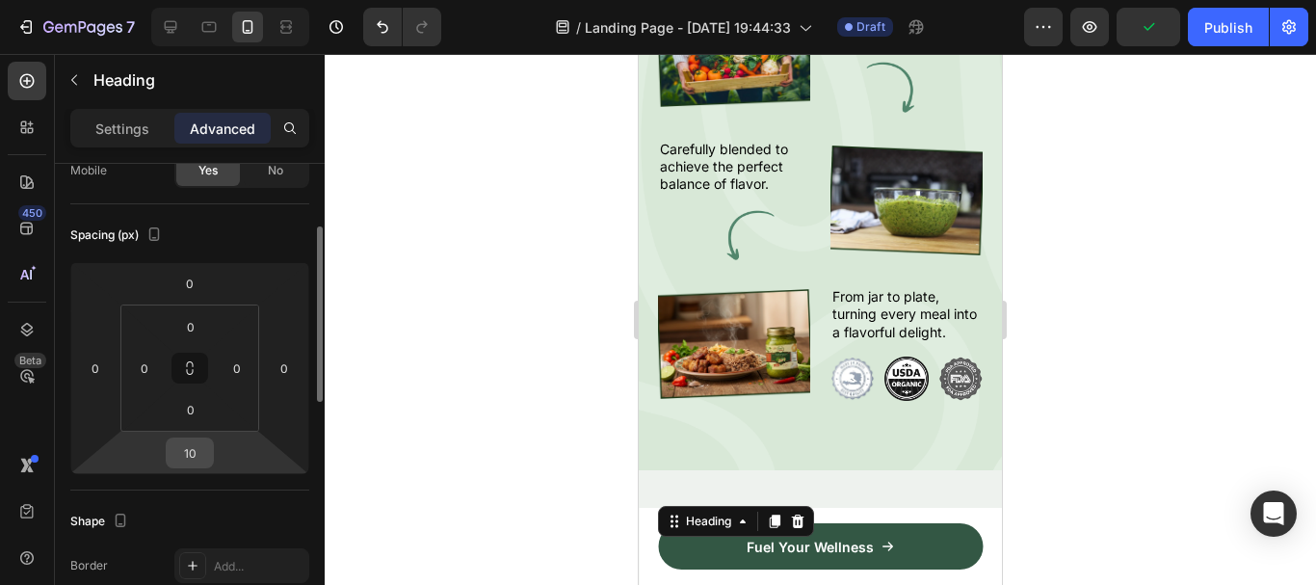
click at [189, 459] on input "10" at bounding box center [190, 452] width 39 height 29
type input "20"
click at [247, 233] on div "Spacing (px)" at bounding box center [189, 235] width 239 height 31
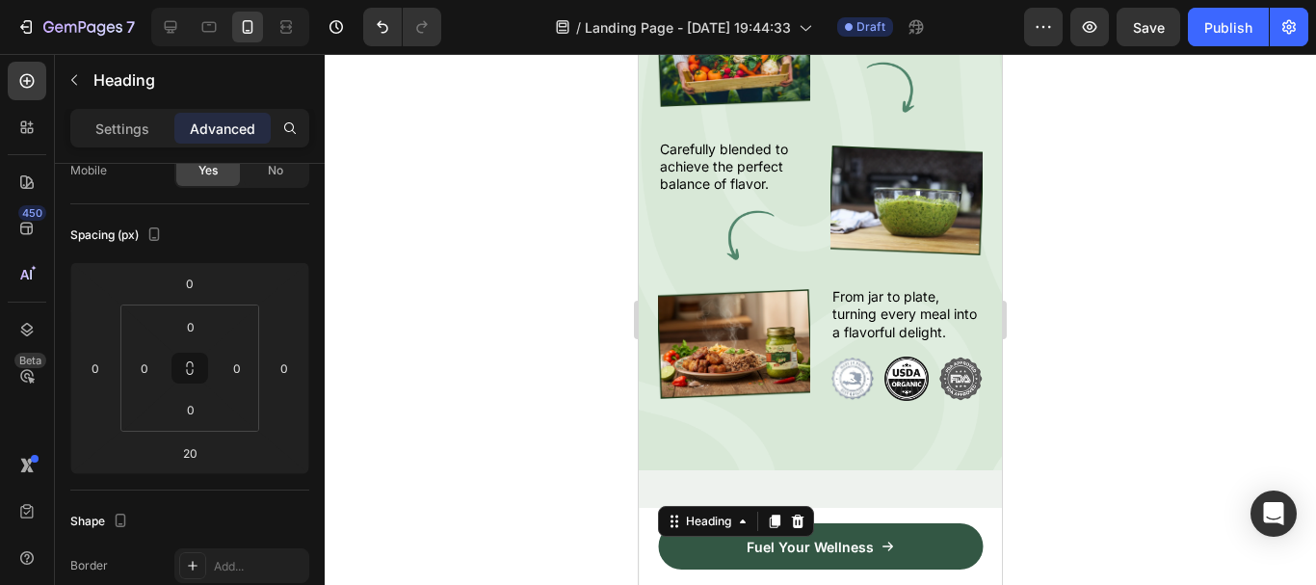
click at [478, 244] on div at bounding box center [820, 319] width 991 height 531
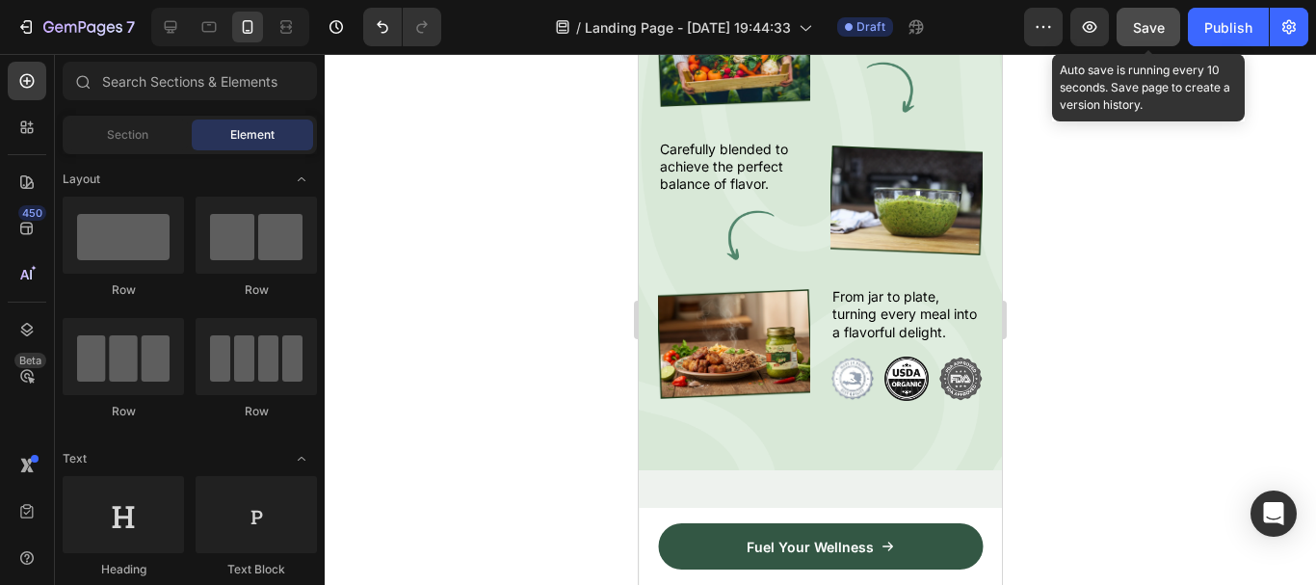
click at [1144, 30] on span "Save" at bounding box center [1149, 27] width 32 height 16
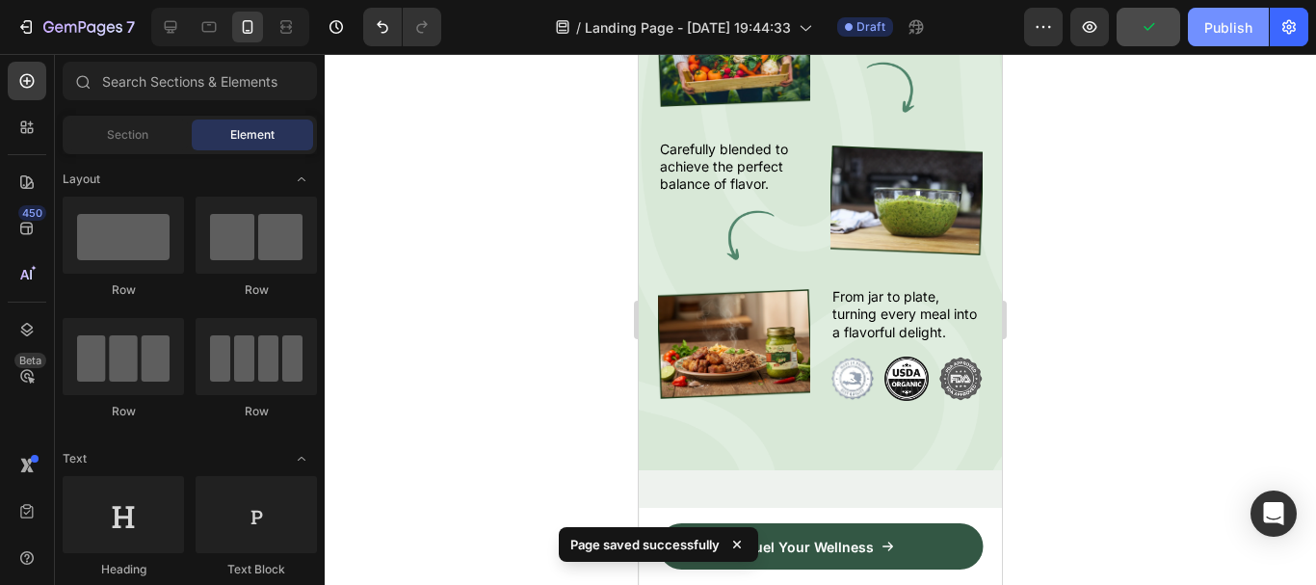
click at [1210, 38] on button "Publish" at bounding box center [1228, 27] width 81 height 39
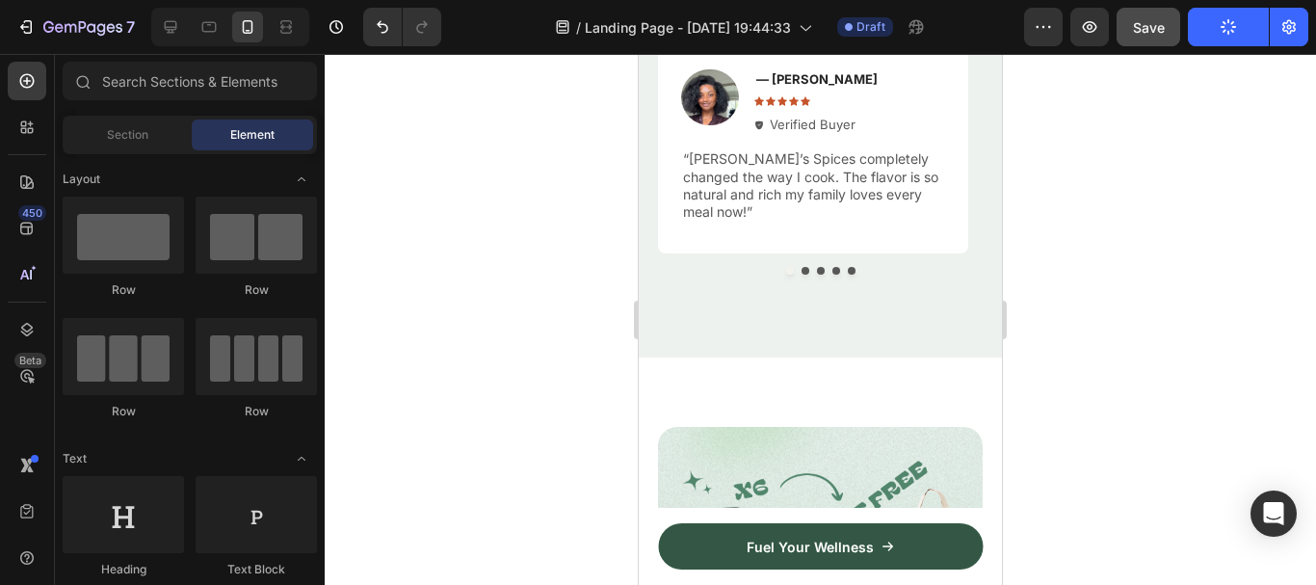
scroll to position [3409, 0]
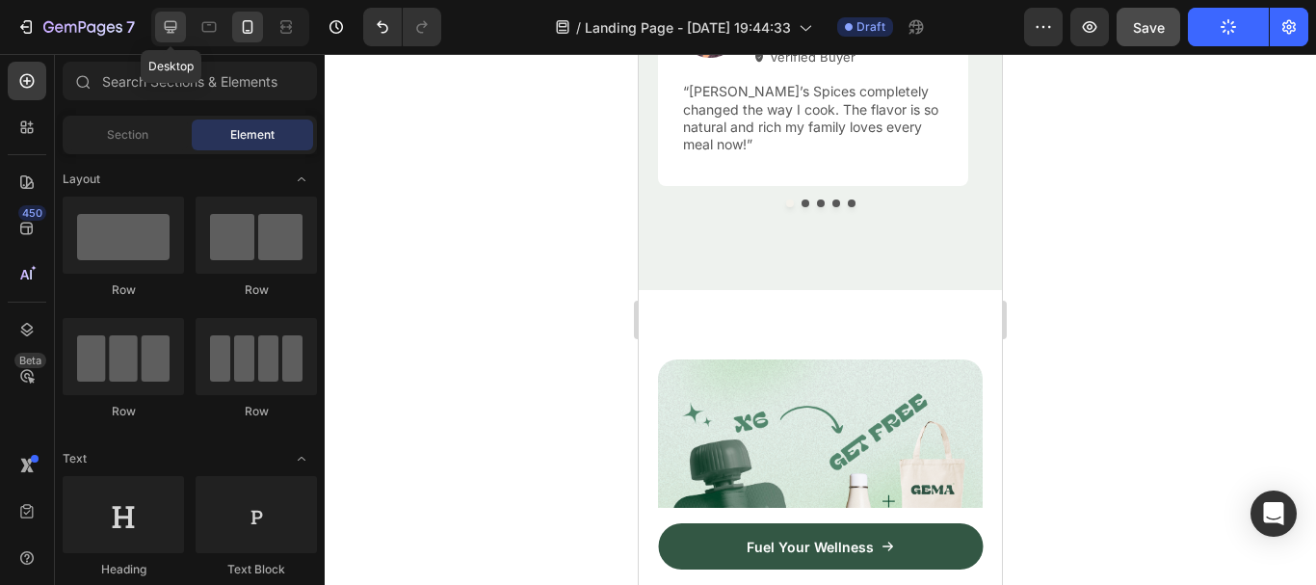
click at [175, 27] on icon at bounding box center [170, 26] width 19 height 19
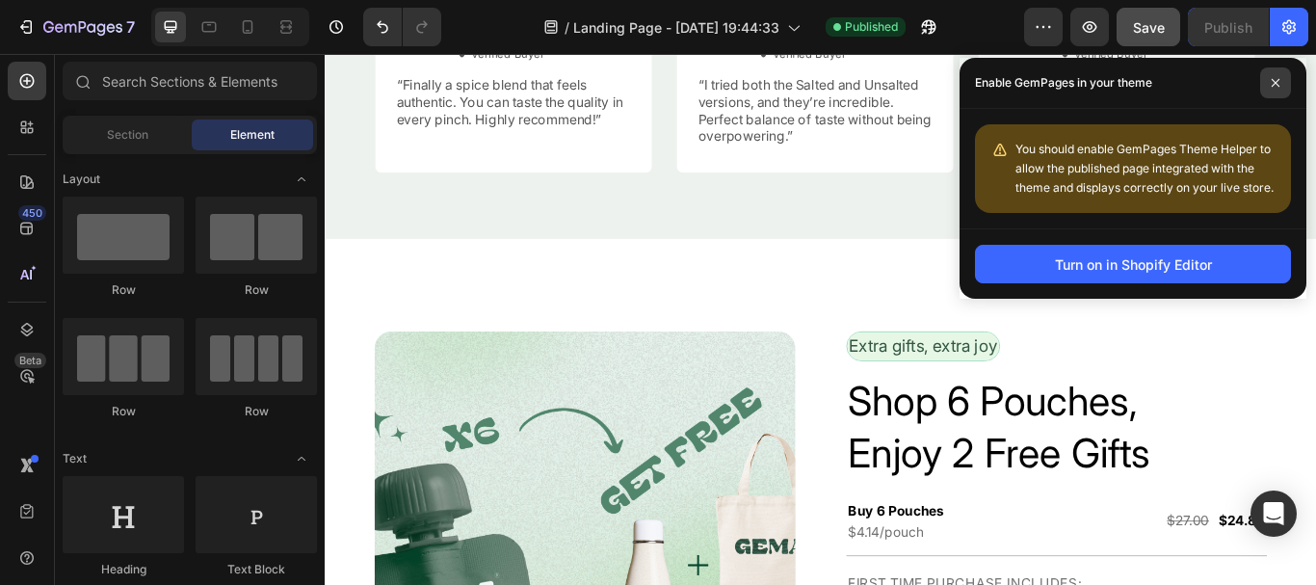
click at [1277, 82] on icon at bounding box center [1276, 83] width 8 height 8
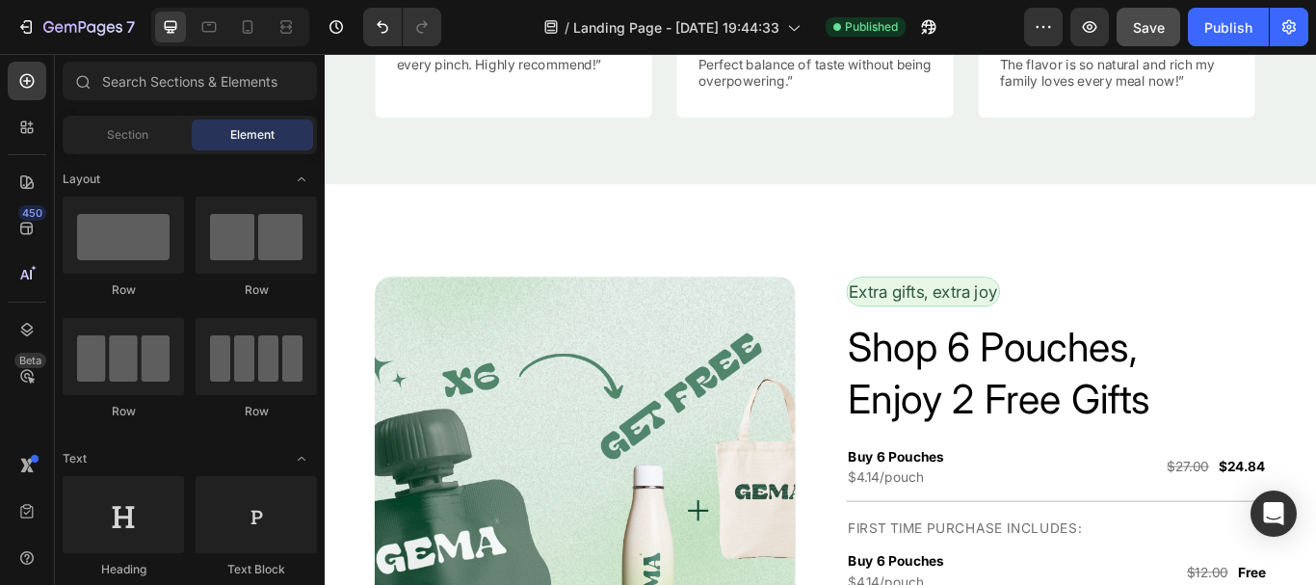
scroll to position [3441, 0]
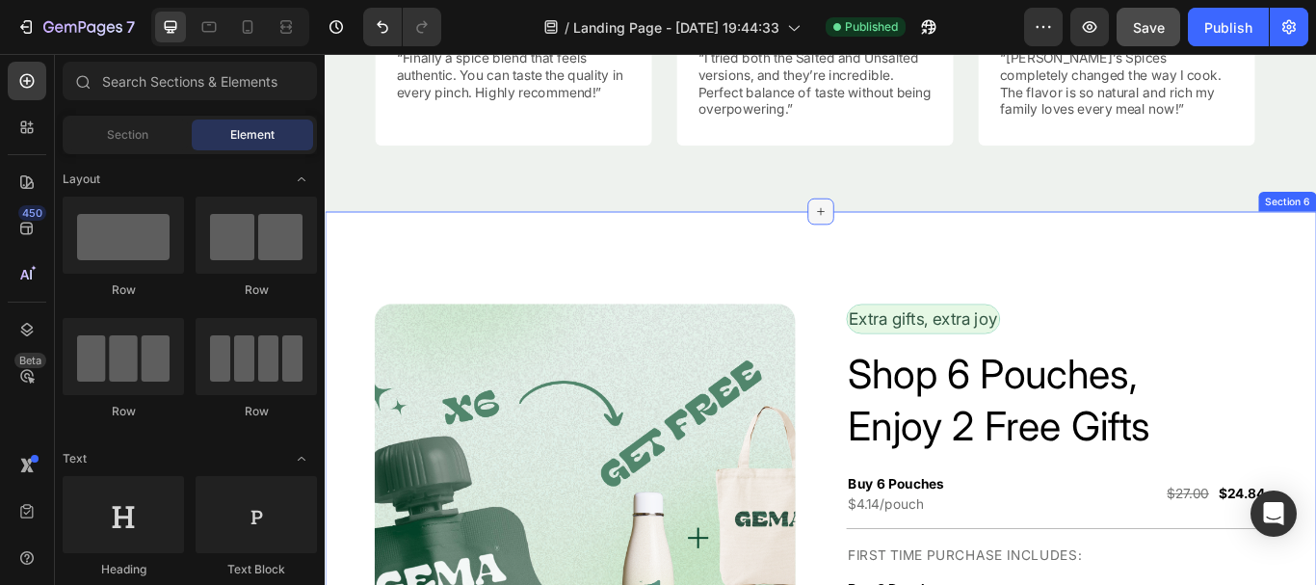
click at [897, 249] on div at bounding box center [902, 238] width 31 height 31
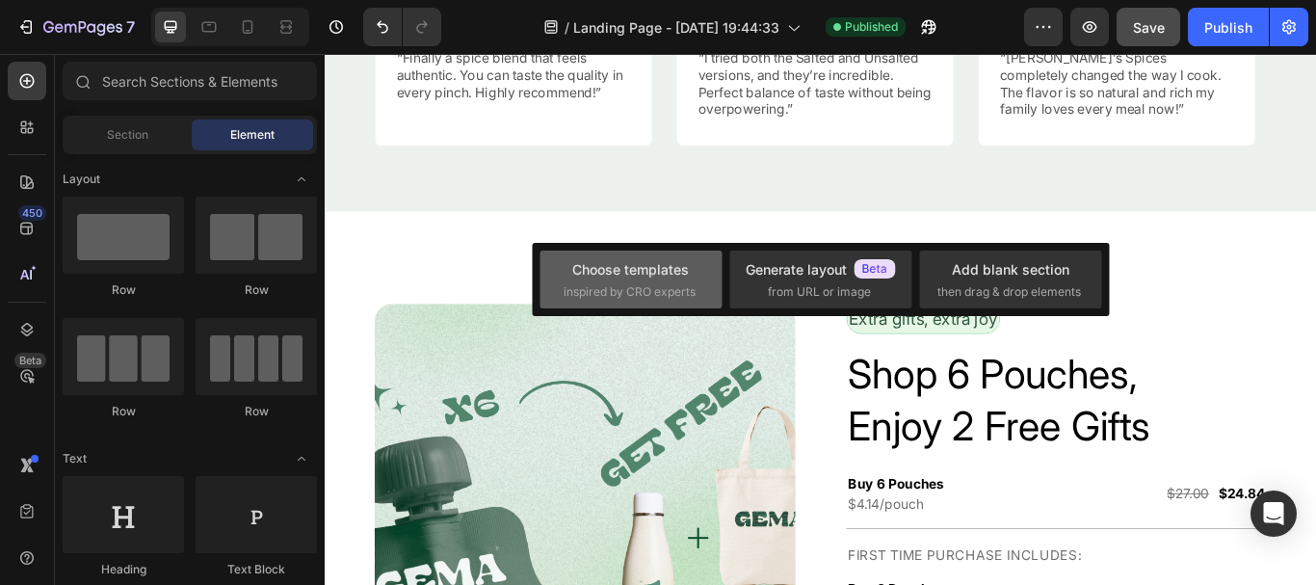
click at [667, 272] on div "Choose templates" at bounding box center [630, 269] width 117 height 20
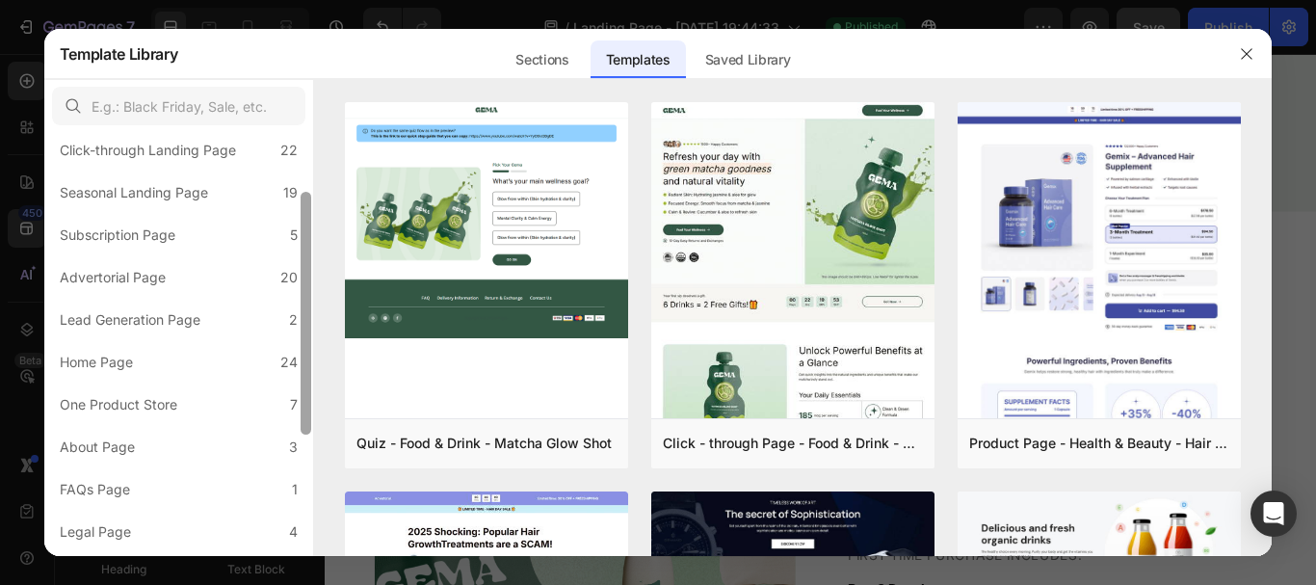
drag, startPoint x: 308, startPoint y: 190, endPoint x: 306, endPoint y: 218, distance: 28.0
click at [289, 234] on div "All Templates 115 Product Page 16 Click-through Landing Page 22 Seasonal Landin…" at bounding box center [178, 344] width 269 height 422
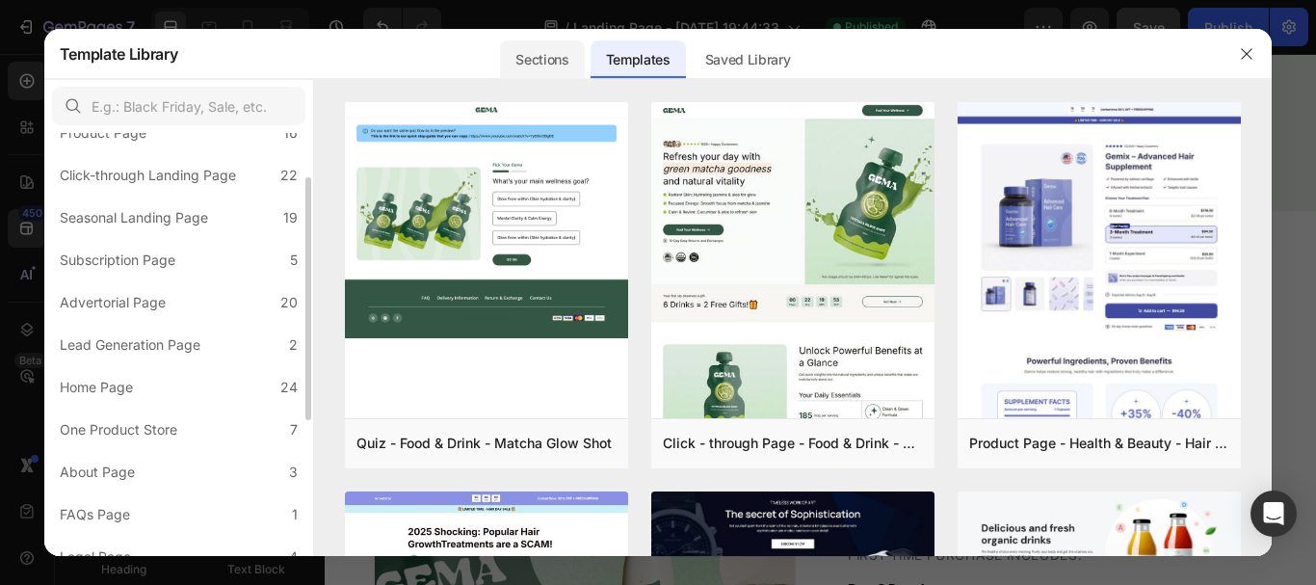
click at [552, 52] on div "Sections" at bounding box center [542, 59] width 84 height 39
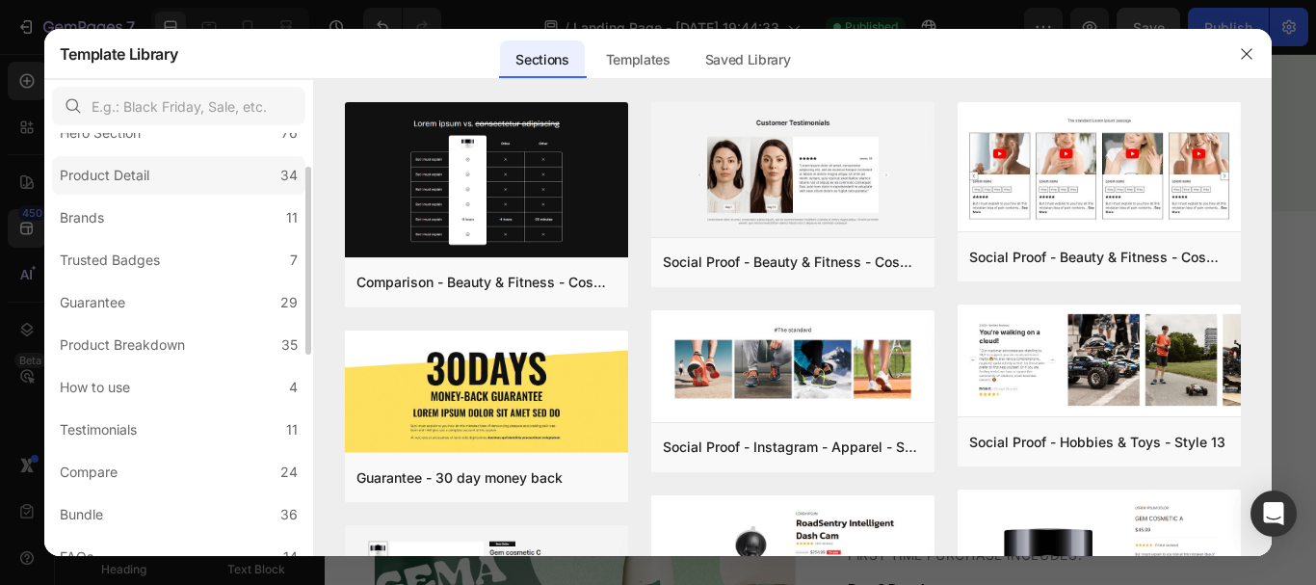
click at [236, 165] on label "Product Detail 34" at bounding box center [178, 175] width 253 height 39
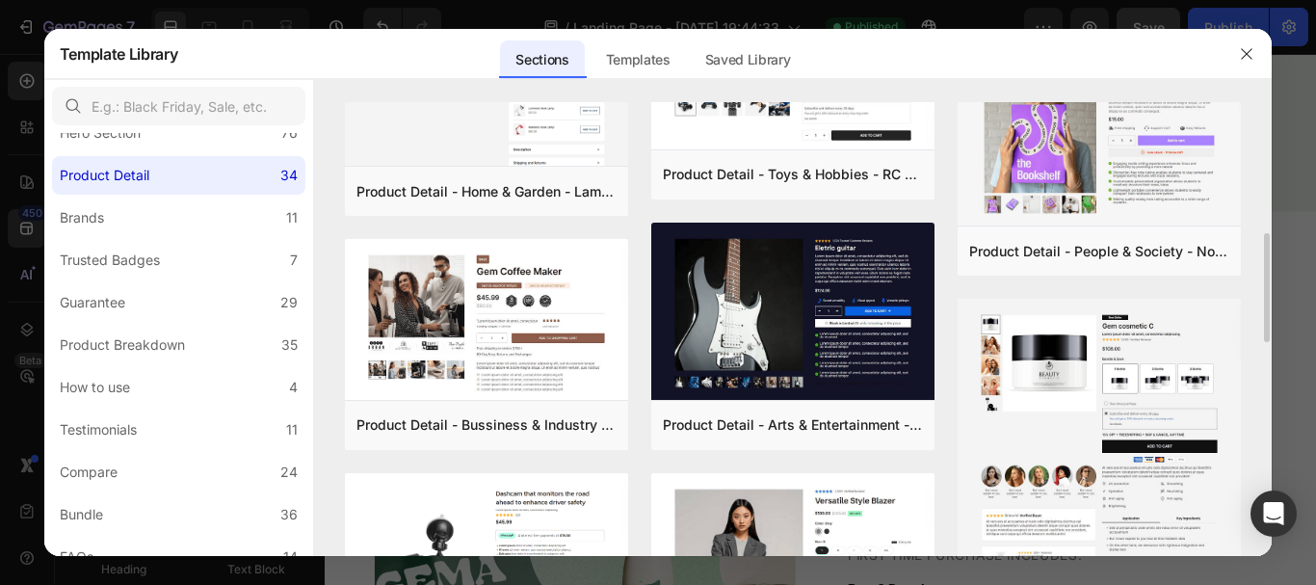
scroll to position [838, 0]
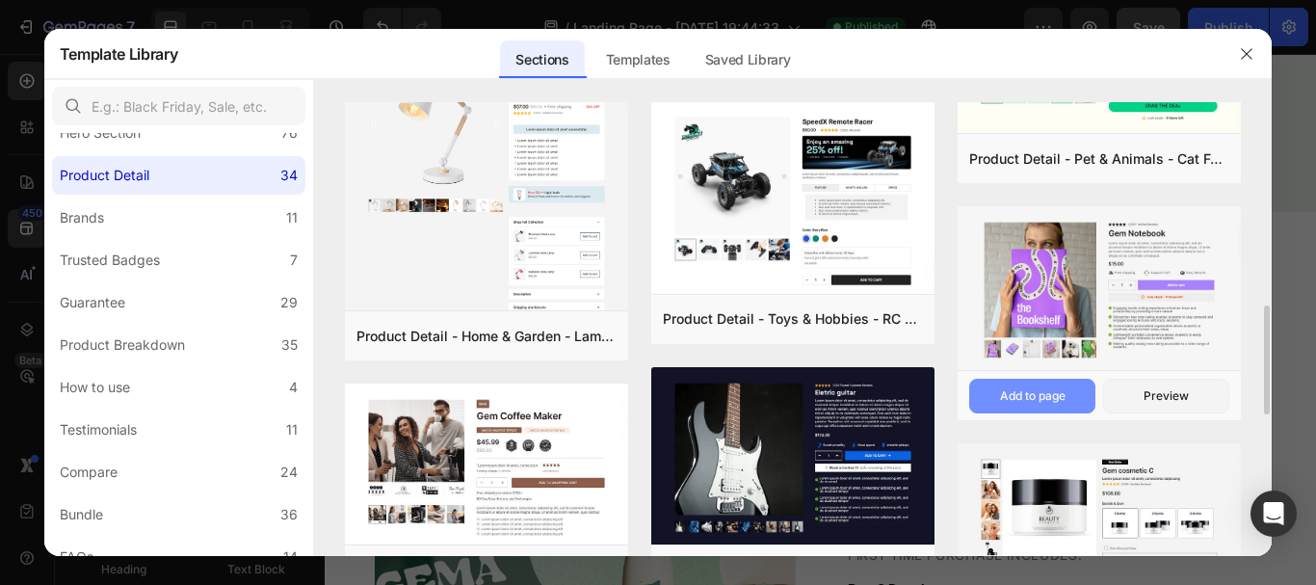
click at [1061, 389] on div "Add to page" at bounding box center [1033, 395] width 66 height 17
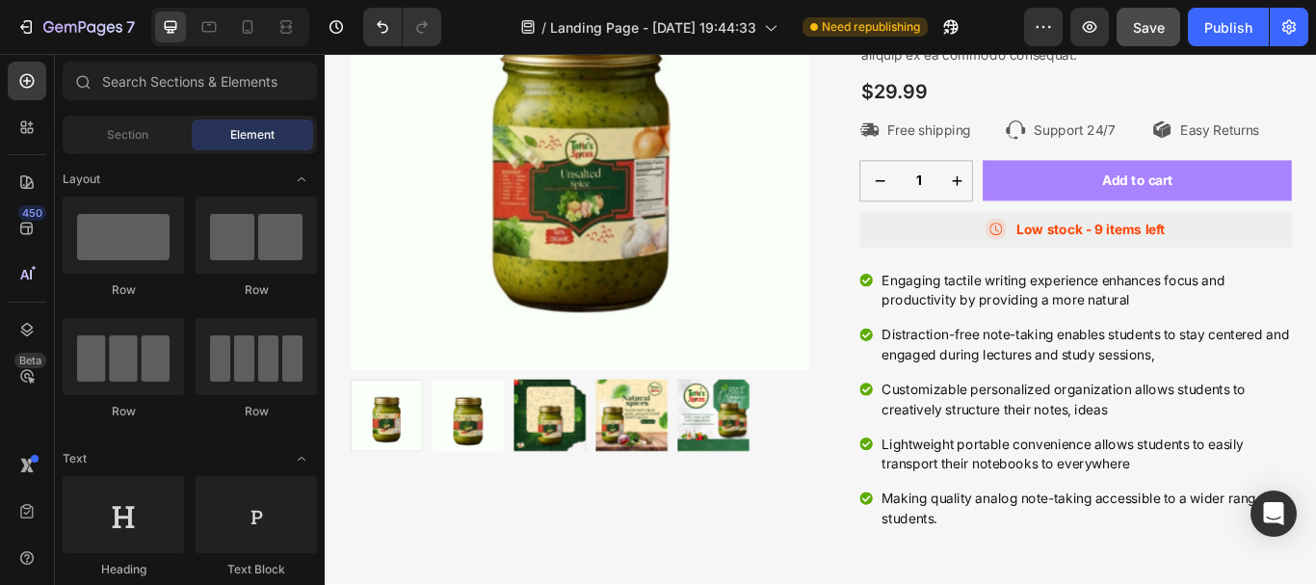
scroll to position [3886, 0]
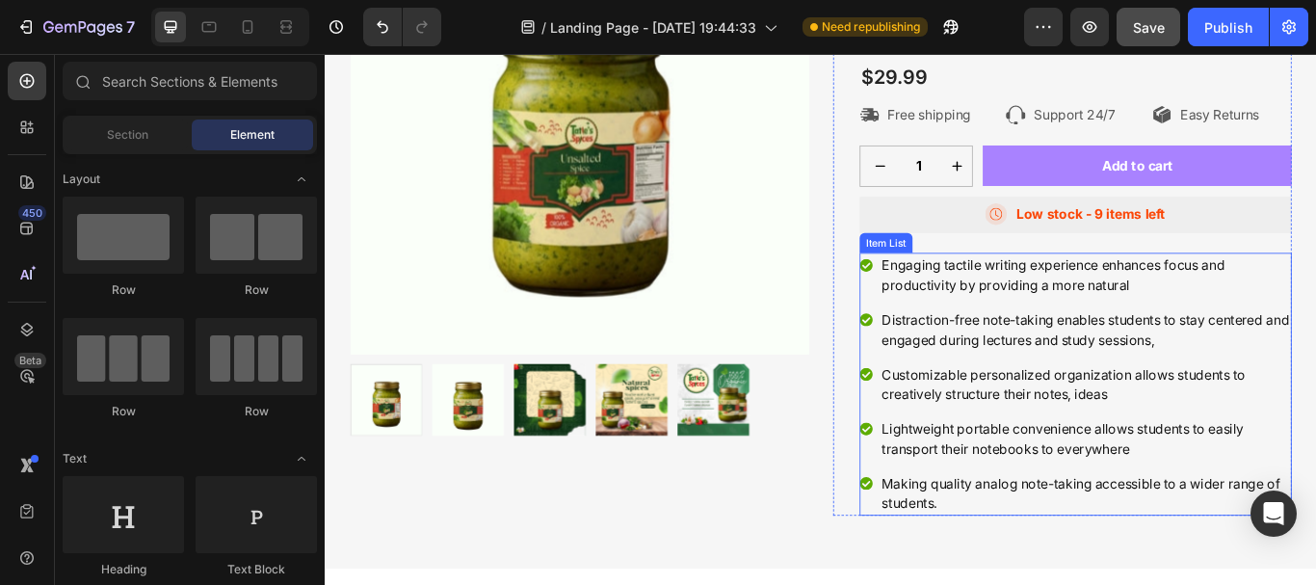
click at [948, 340] on div "Engaging tactile writing experience enhances focus and productivity by providin…" at bounding box center [1200, 439] width 504 height 306
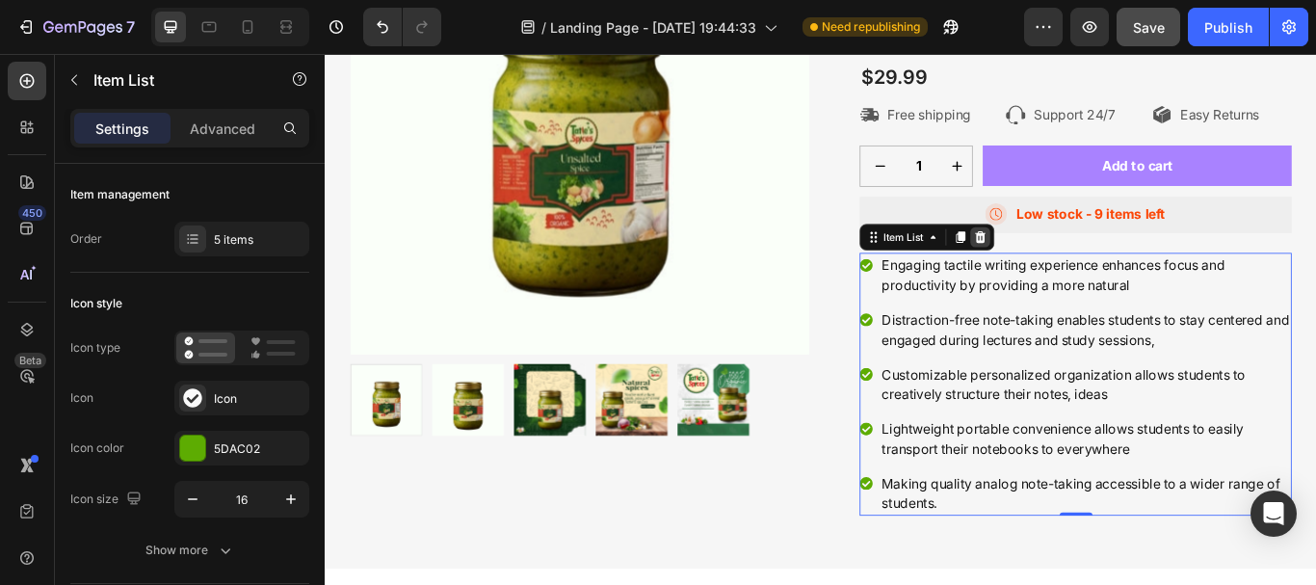
click at [1081, 273] on icon at bounding box center [1088, 267] width 15 height 15
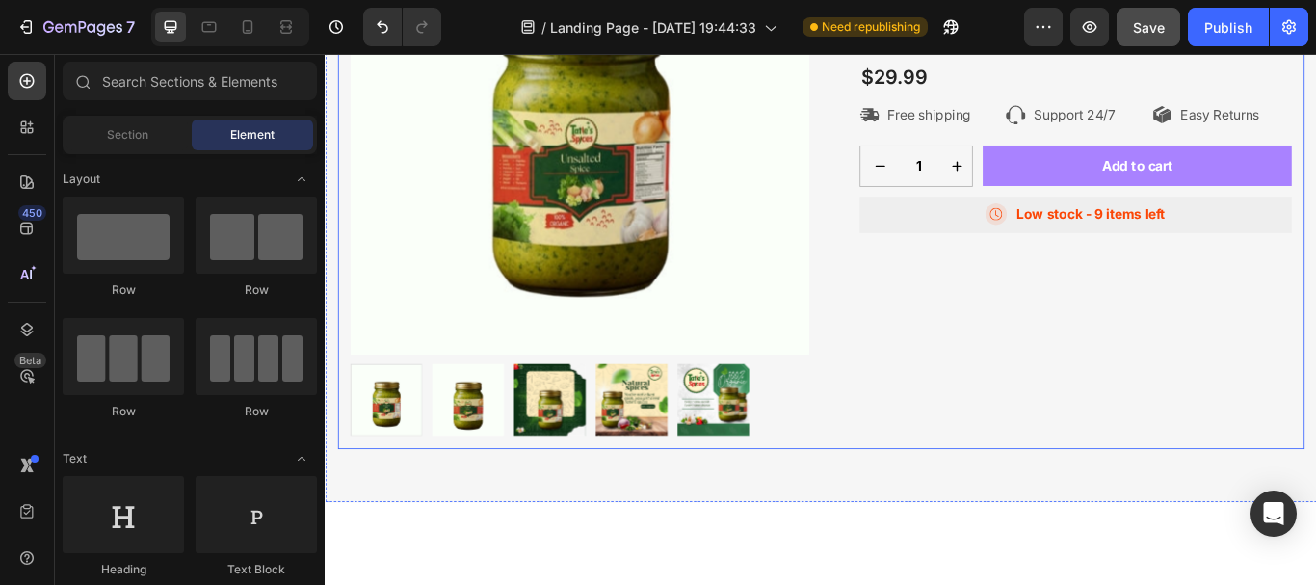
click at [729, 349] on img at bounding box center [621, 137] width 535 height 535
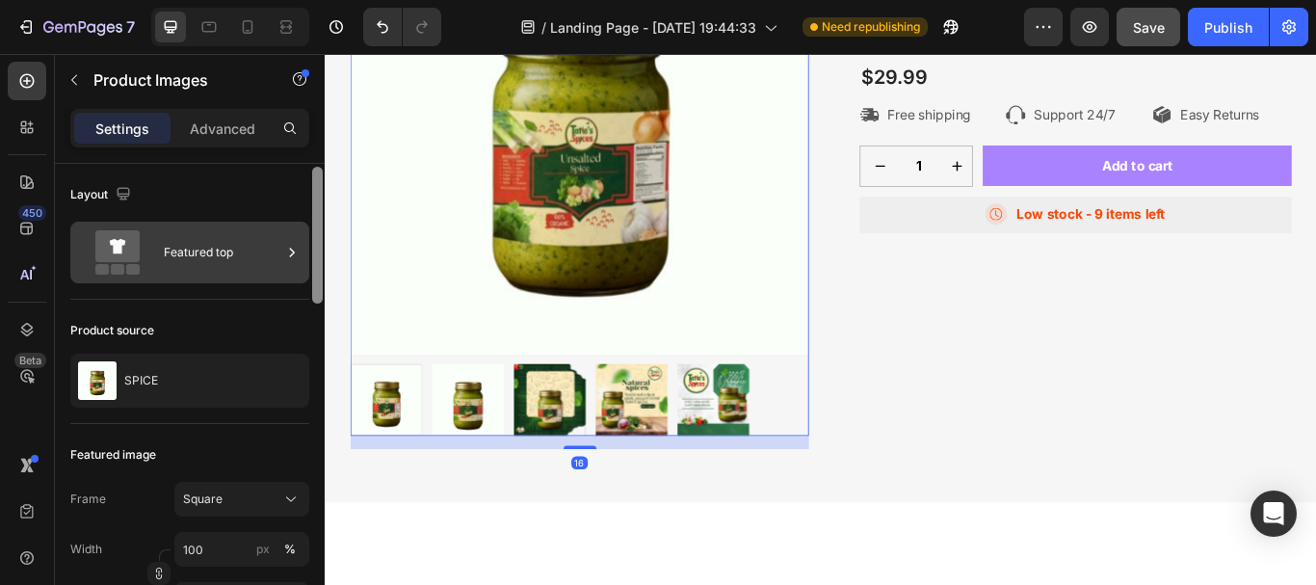
drag, startPoint x: 313, startPoint y: 215, endPoint x: 303, endPoint y: 221, distance: 12.1
click at [310, 218] on div at bounding box center [317, 405] width 14 height 476
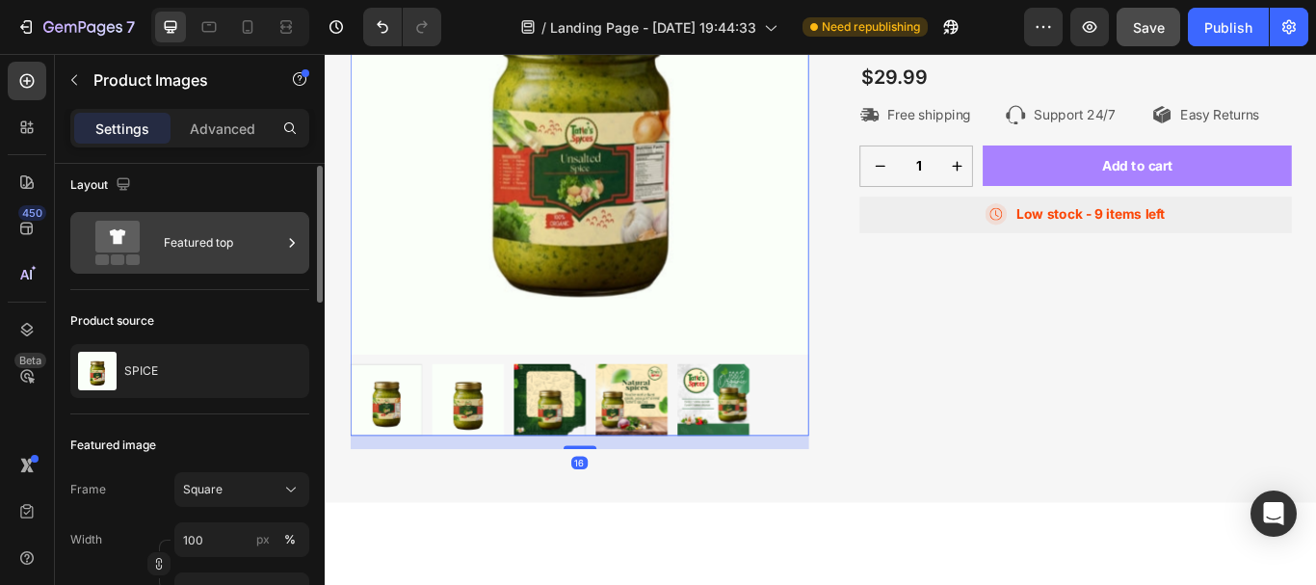
click at [248, 238] on div "Featured top" at bounding box center [223, 243] width 118 height 44
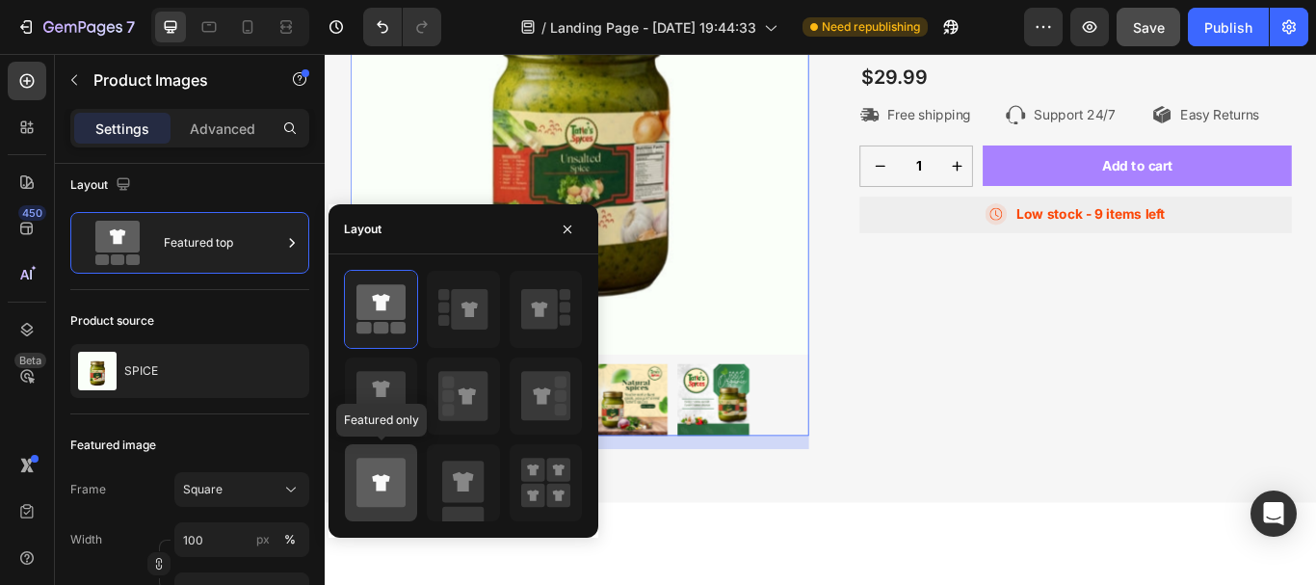
click at [384, 480] on icon at bounding box center [380, 482] width 17 height 16
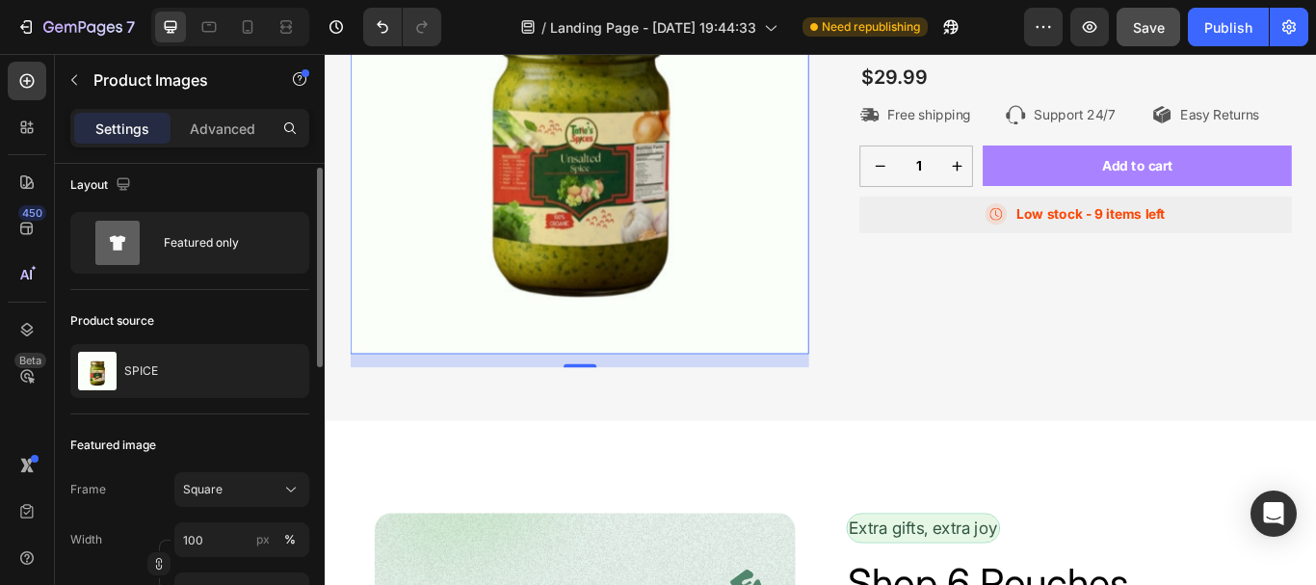
click at [227, 297] on div "Product source SPICE" at bounding box center [189, 352] width 239 height 124
click at [1139, 404] on div "Icon Icon Icon Icon Icon Icon List 2,500+ Verified Reviews! Text Block Row SPIC…" at bounding box center [1184, 145] width 535 height 550
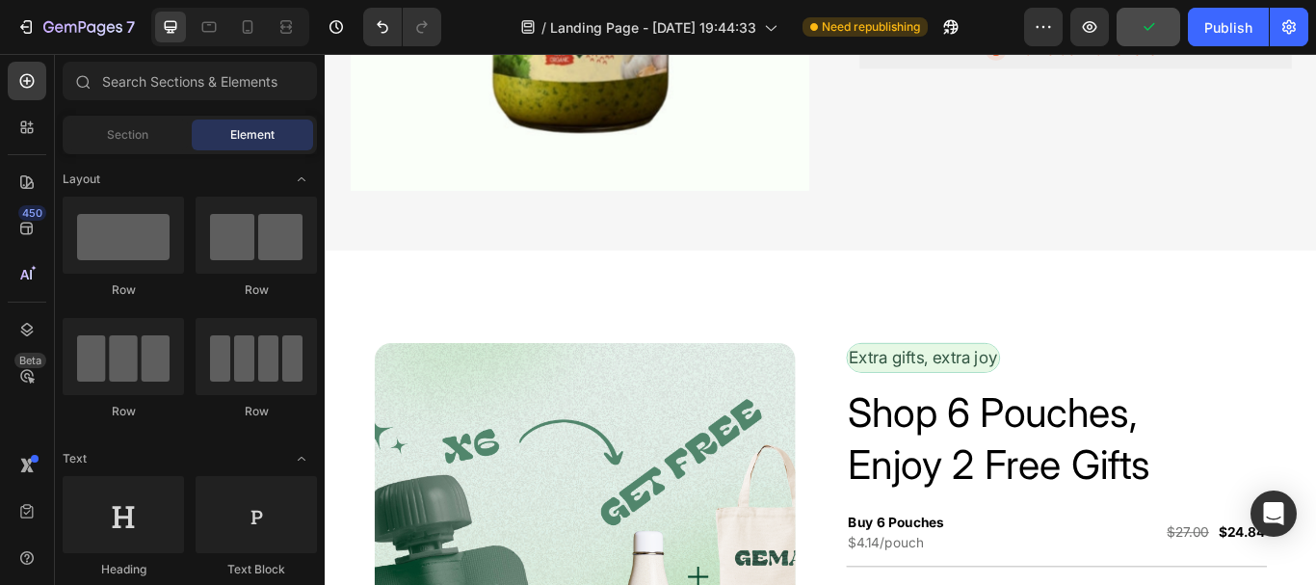
scroll to position [4060, 0]
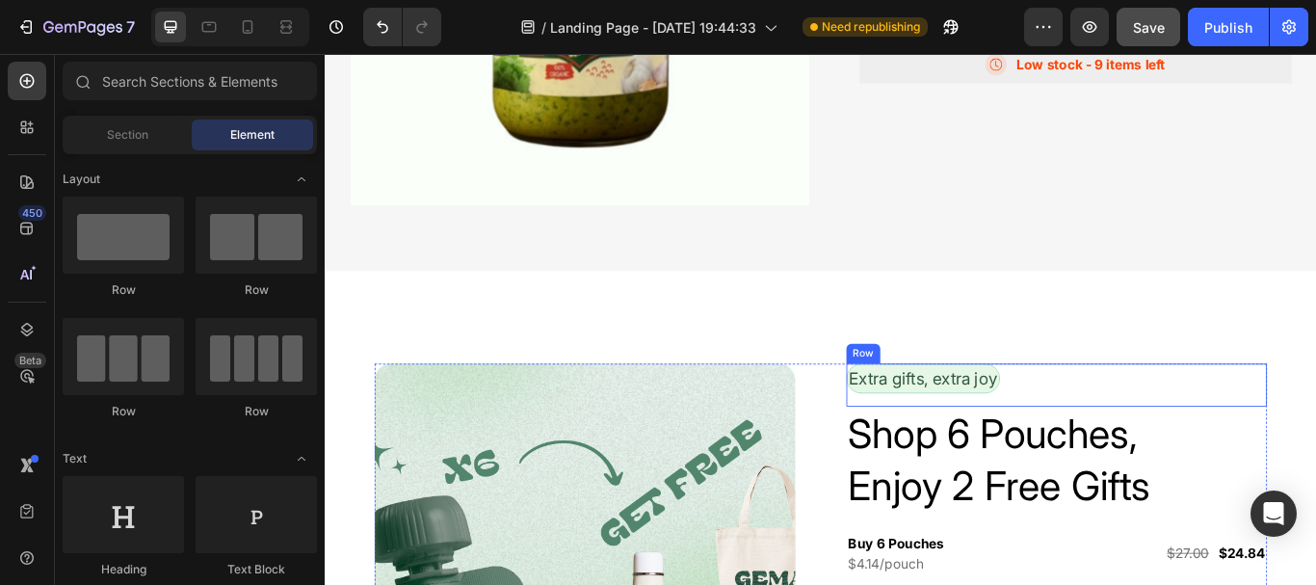
click at [1172, 421] on div "Extra gifts, extra joy Text Block Row" at bounding box center [1178, 440] width 490 height 50
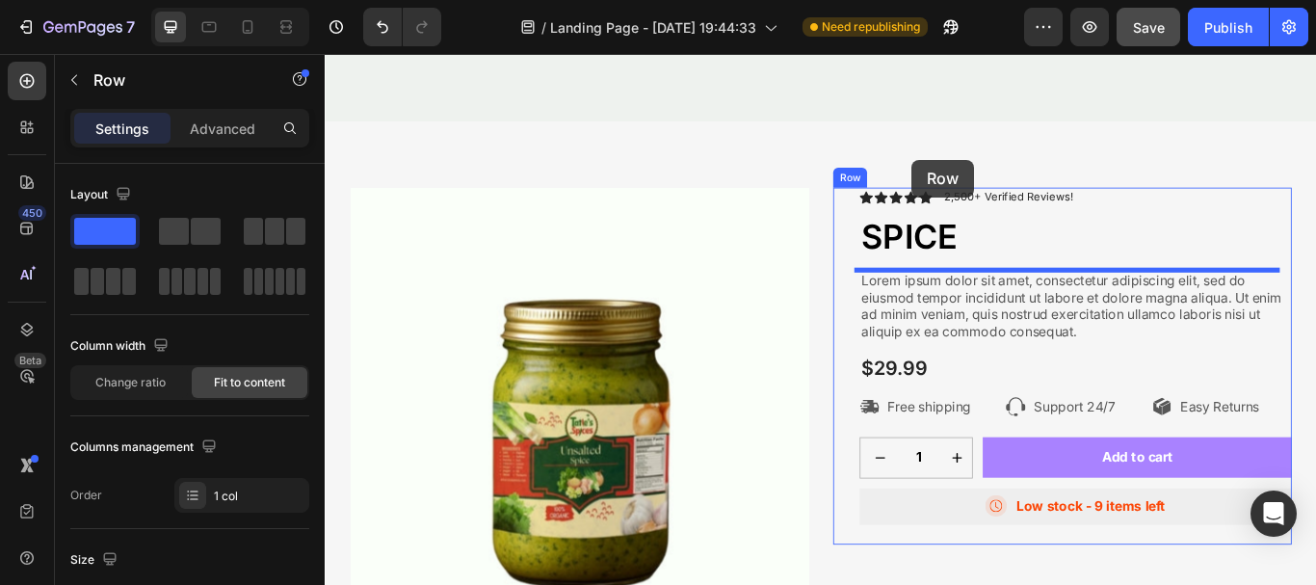
scroll to position [3461, 0]
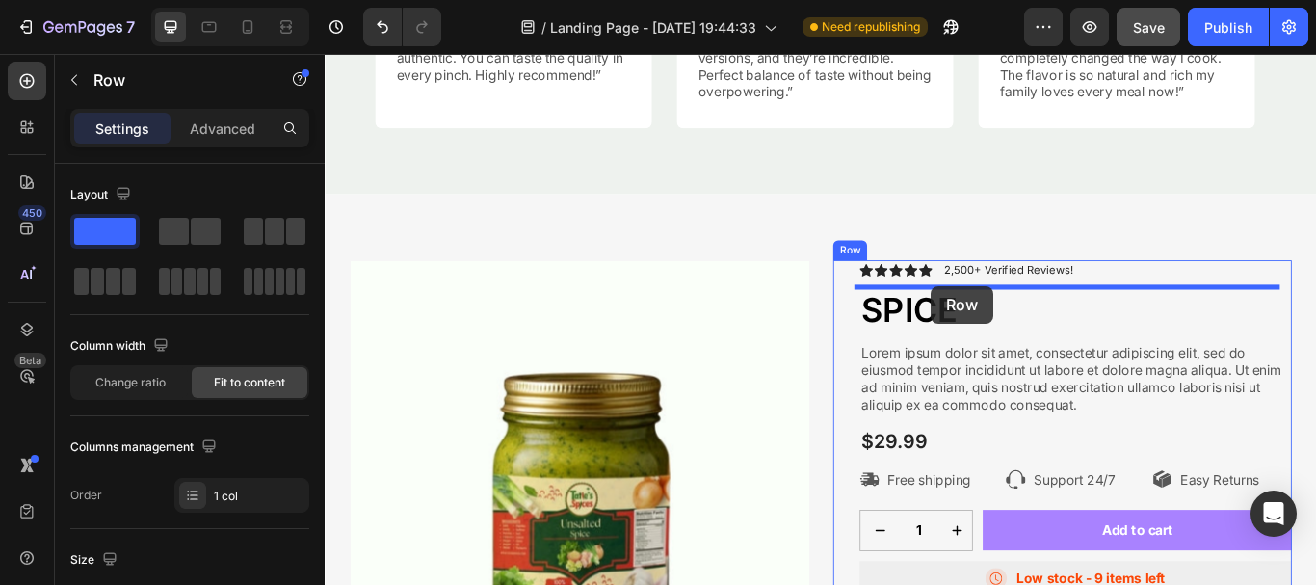
drag, startPoint x: 981, startPoint y: 379, endPoint x: 1031, endPoint y: 325, distance: 73.6
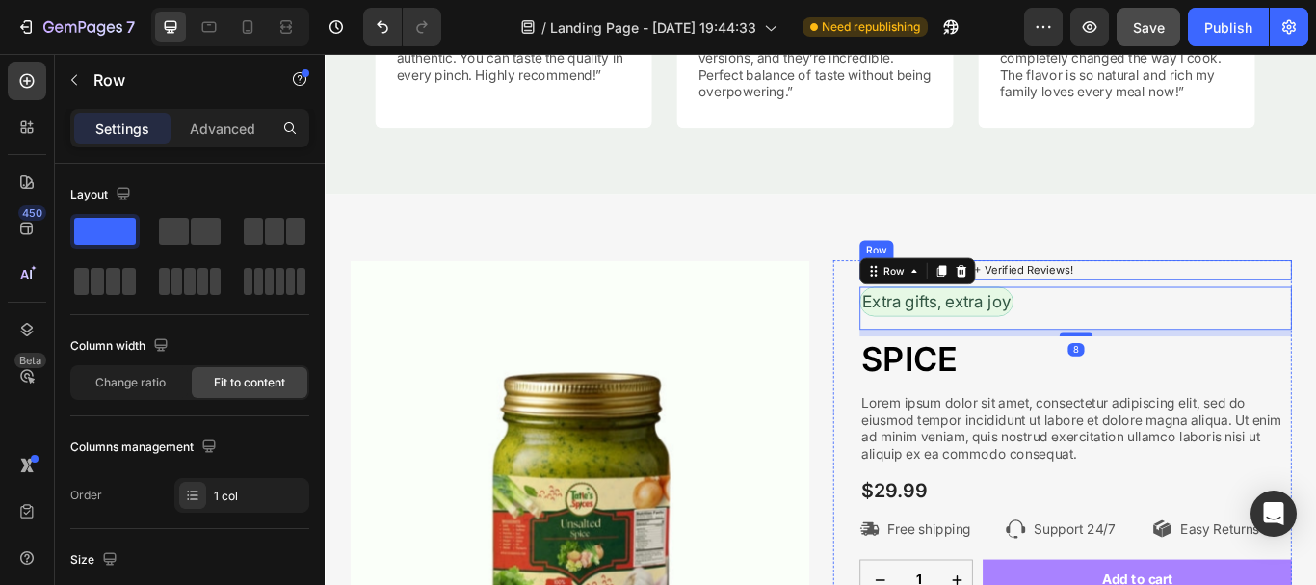
click at [1208, 309] on div "Icon Icon Icon Icon Icon Icon List 2,500+ Verified Reviews! Text Block Row" at bounding box center [1200, 306] width 504 height 23
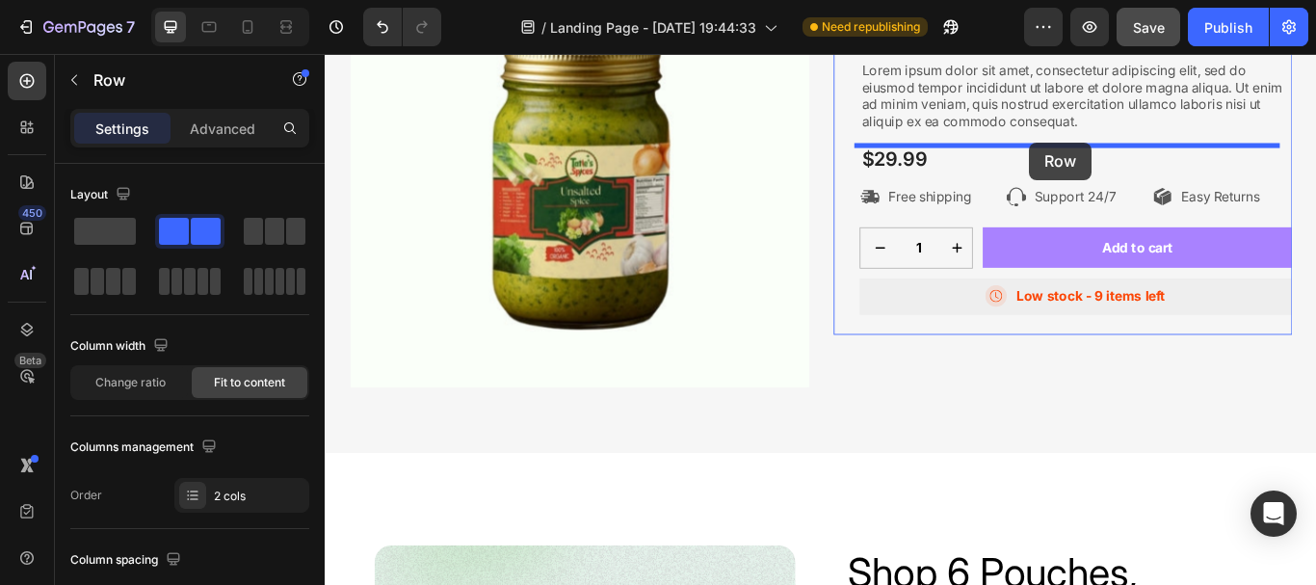
scroll to position [3791, 0]
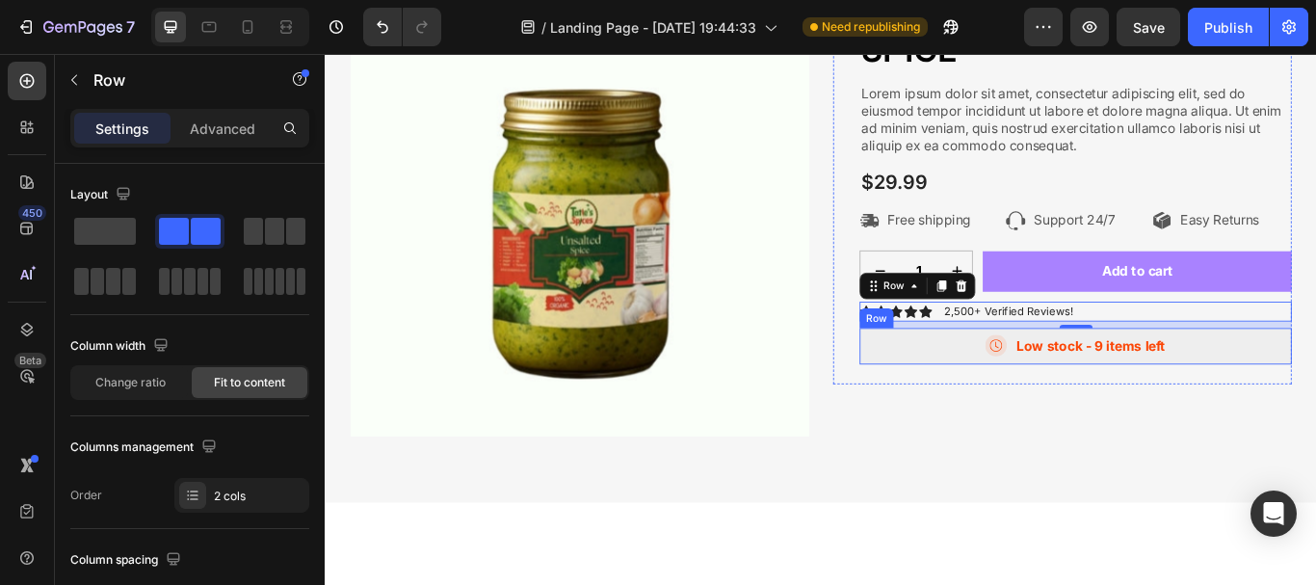
click at [1301, 385] on div "Icon Low stock - 9 items left Text Block Row" at bounding box center [1200, 395] width 504 height 42
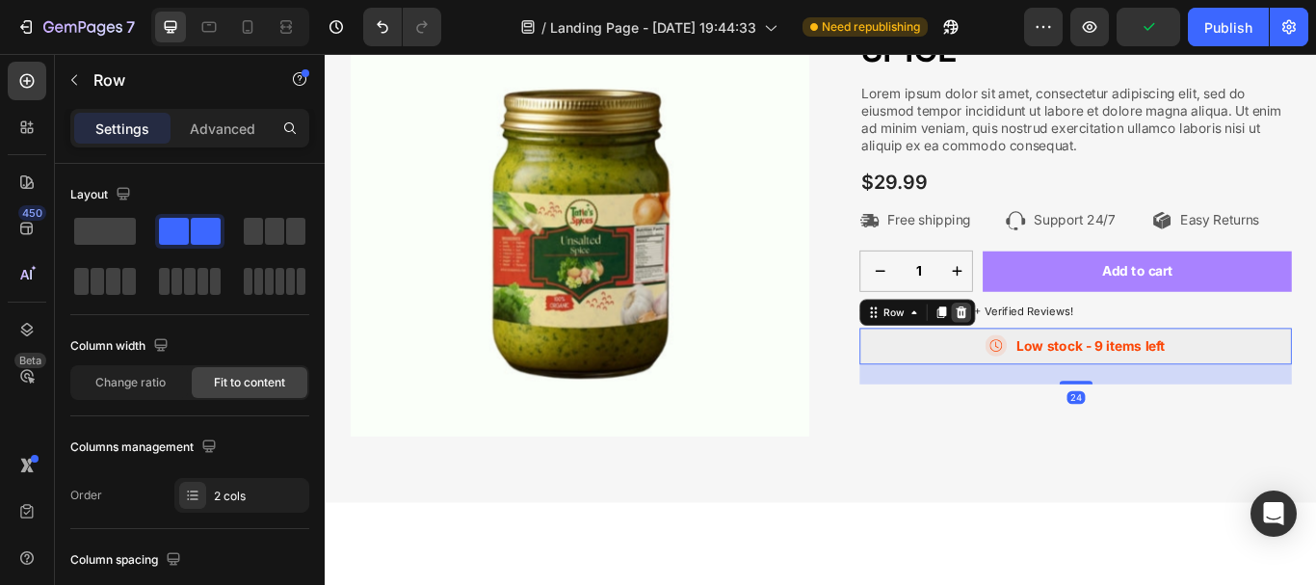
click at [1064, 356] on icon at bounding box center [1066, 355] width 15 height 15
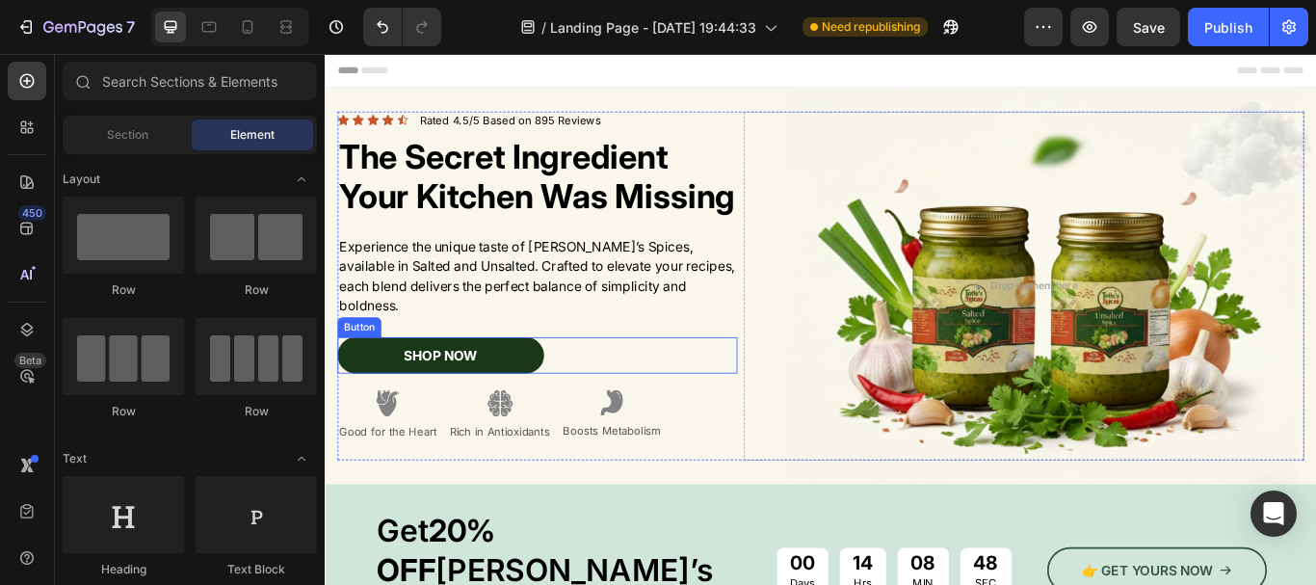
click at [559, 419] on link "SHOP NOW" at bounding box center [459, 405] width 241 height 43
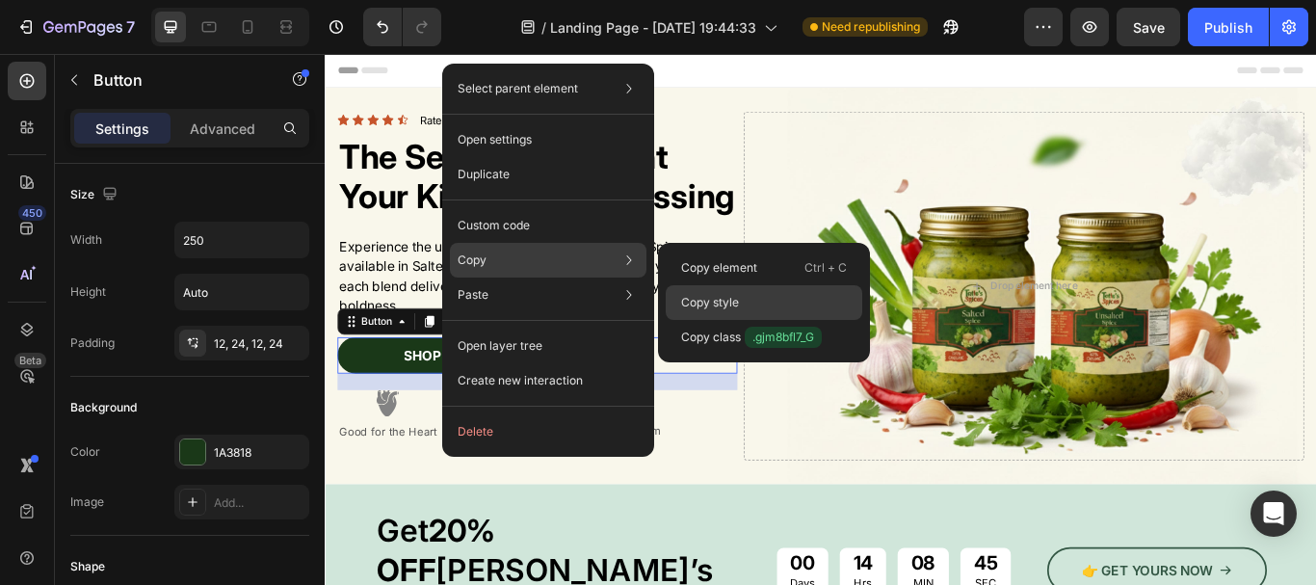
click at [700, 302] on p "Copy style" at bounding box center [710, 302] width 58 height 17
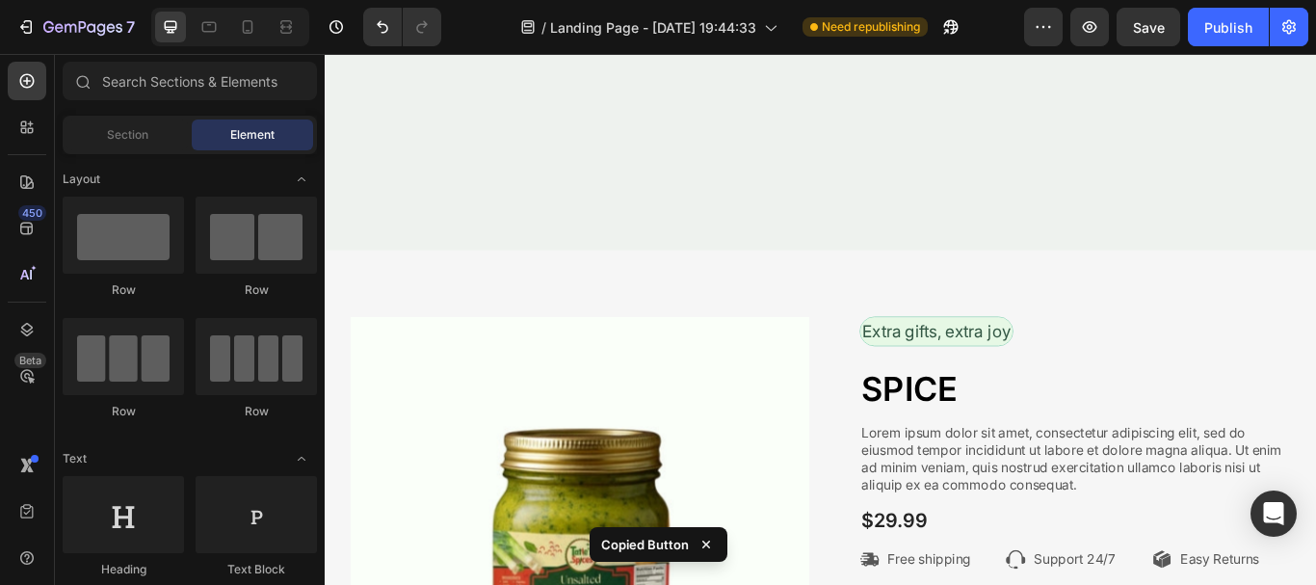
scroll to position [3741, 0]
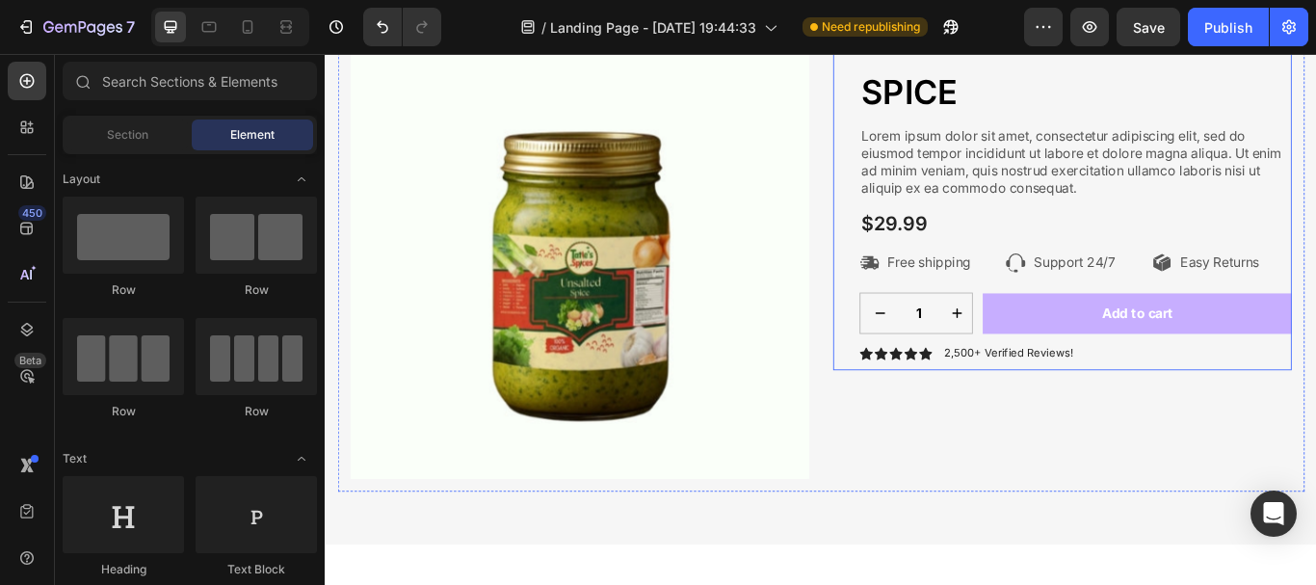
click at [1159, 355] on button "Add to cart" at bounding box center [1272, 356] width 360 height 47
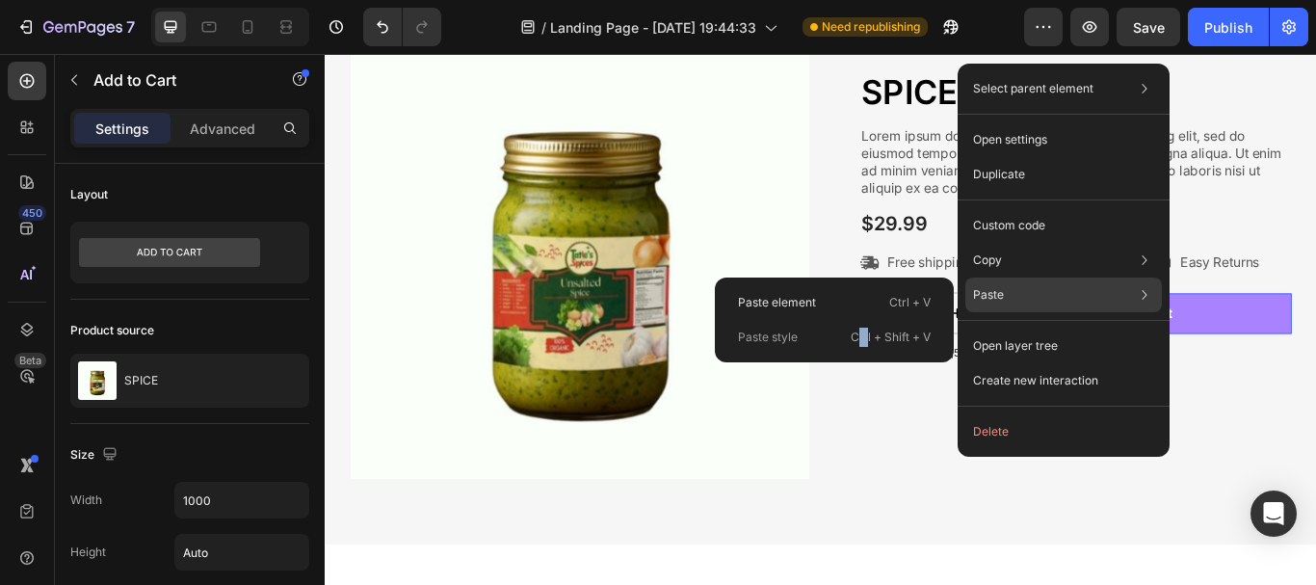
drag, startPoint x: 865, startPoint y: 323, endPoint x: 857, endPoint y: 337, distance: 16.9
click at [857, 337] on div "Paste style Ctrl + Shift + V" at bounding box center [835, 337] width 224 height 35
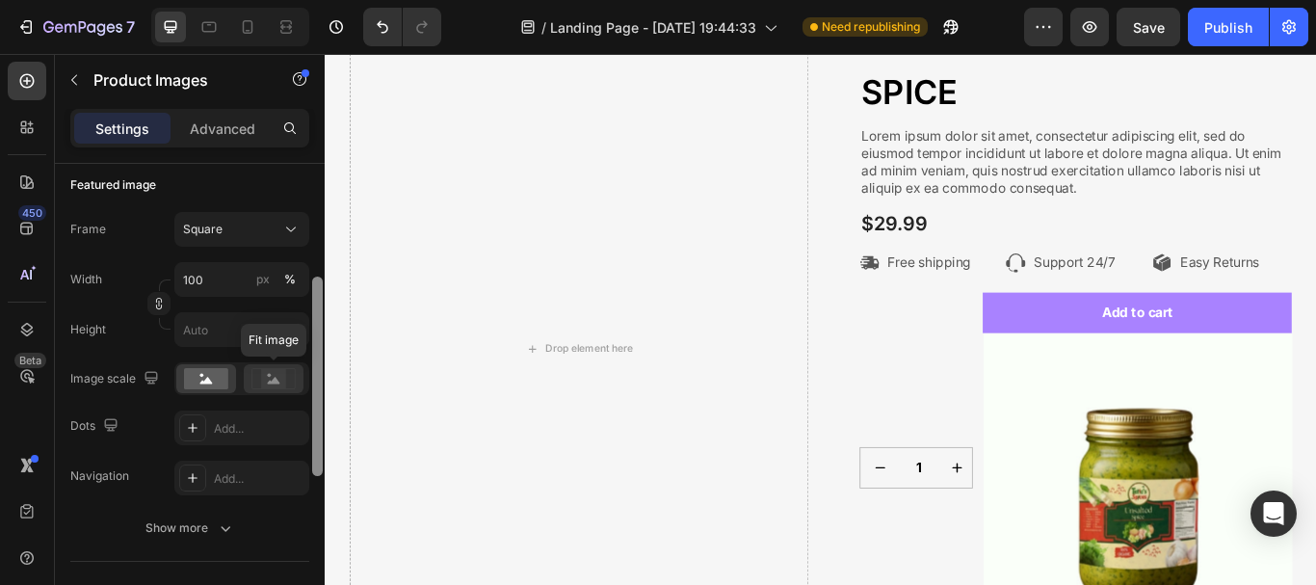
scroll to position [268, 0]
drag, startPoint x: 309, startPoint y: 303, endPoint x: 301, endPoint y: 378, distance: 75.7
click at [301, 378] on div "Layout Featured only Product source SPICE Featured image Frame Square Width 100…" at bounding box center [190, 402] width 270 height 476
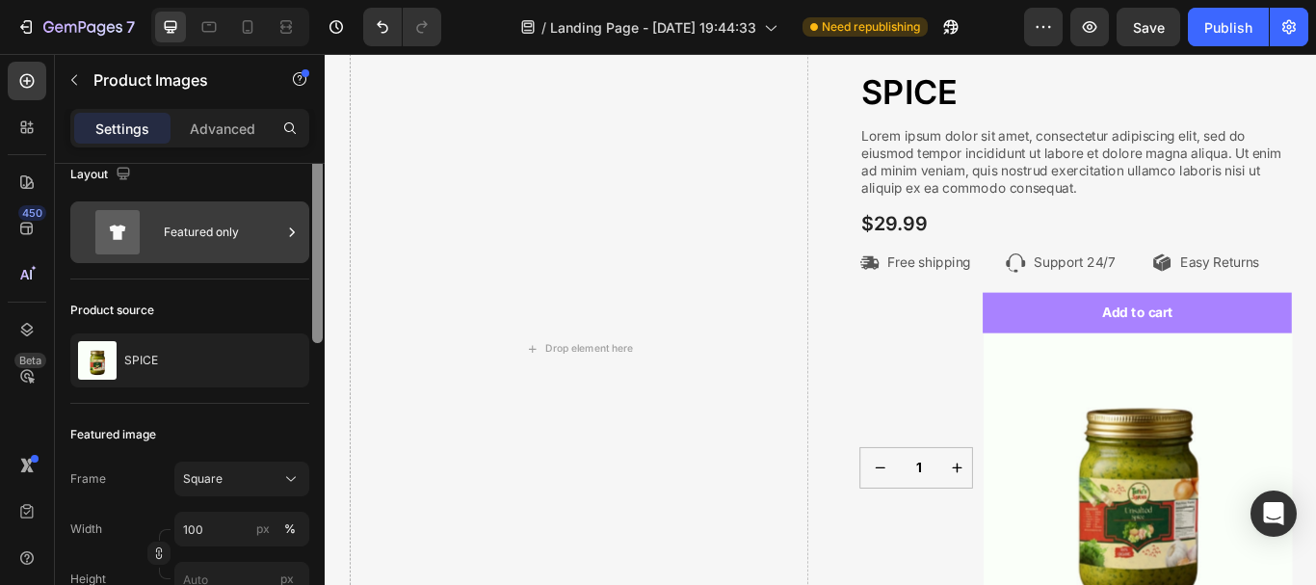
scroll to position [0, 0]
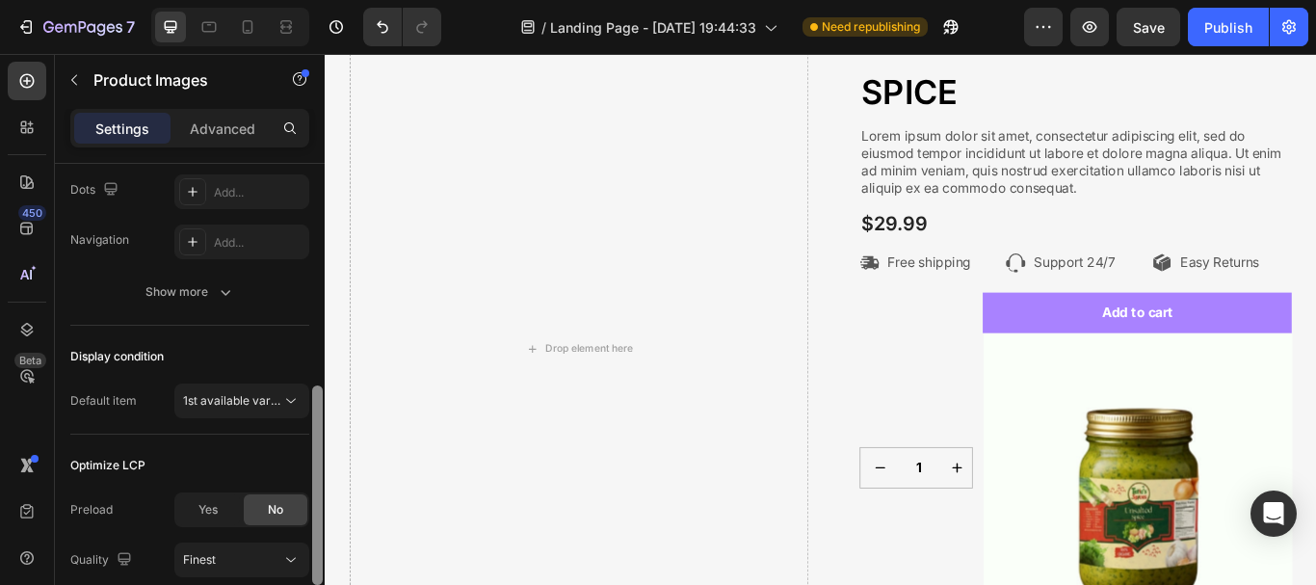
drag, startPoint x: 316, startPoint y: 378, endPoint x: 281, endPoint y: 481, distance: 108.8
click at [281, 481] on div "Layout Featured only Product source SPICE Featured image Frame Square Width 100…" at bounding box center [190, 402] width 270 height 476
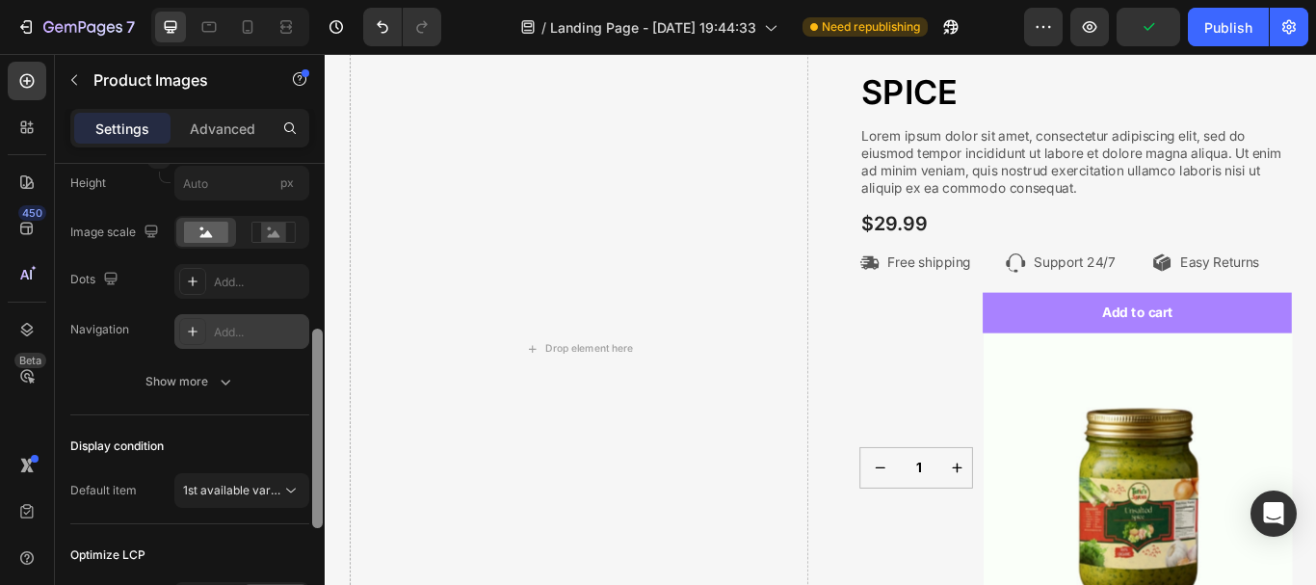
scroll to position [409, 0]
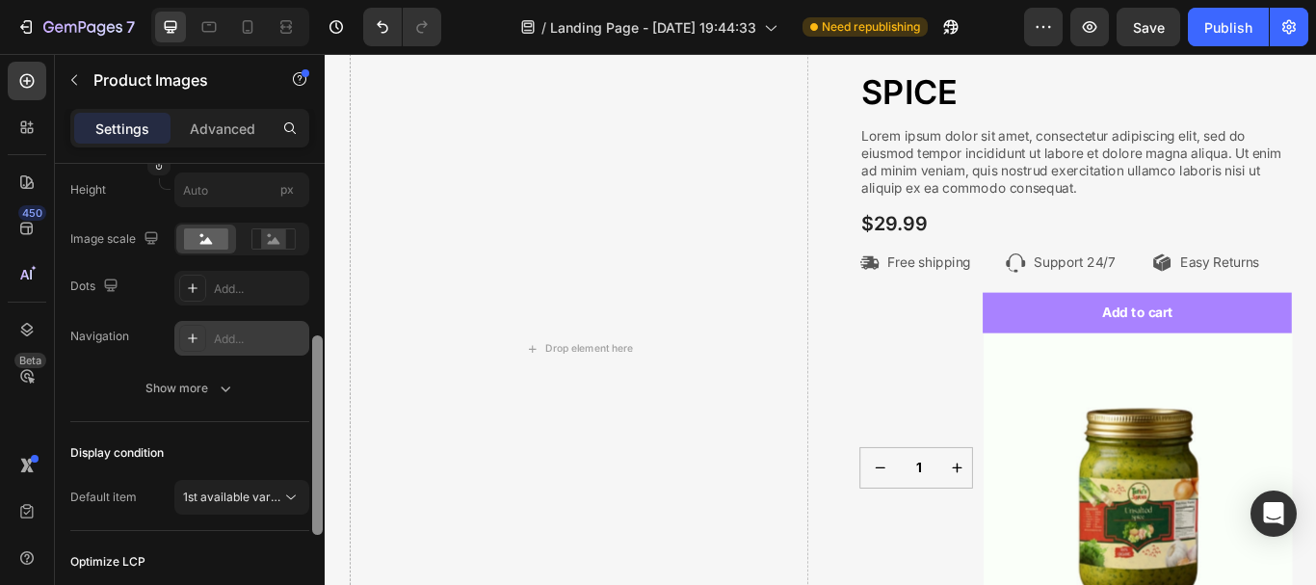
drag, startPoint x: 316, startPoint y: 388, endPoint x: 297, endPoint y: 345, distance: 47.4
click at [297, 345] on div "Layout Featured only Product source SPICE Featured image Frame Square Width 100…" at bounding box center [190, 402] width 270 height 476
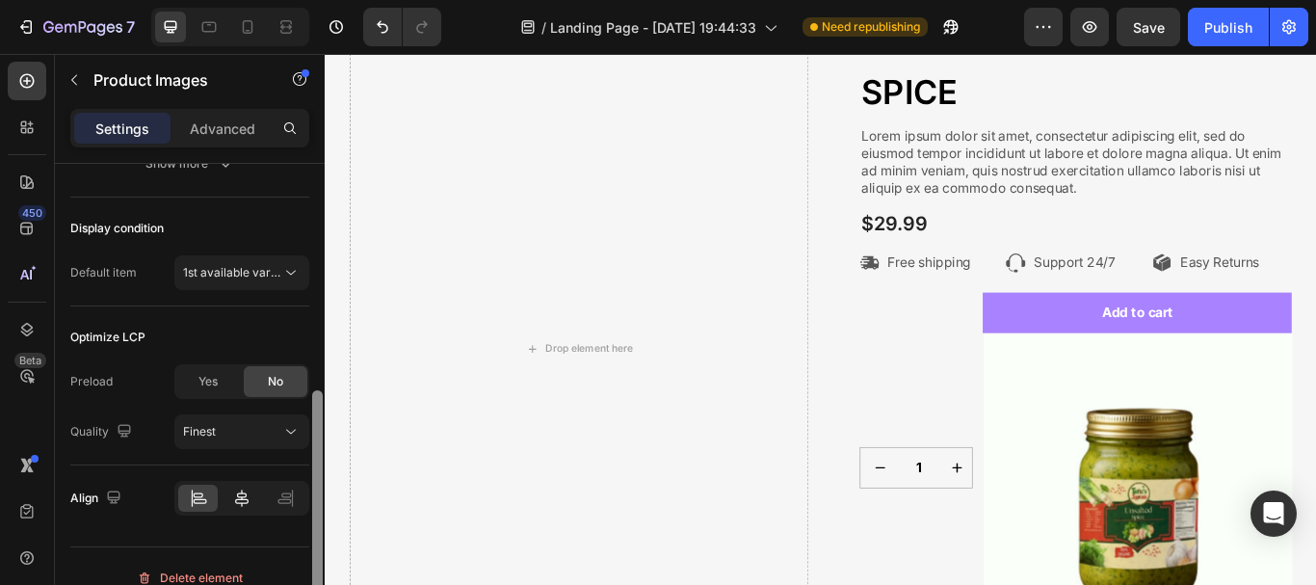
scroll to position [657, 0]
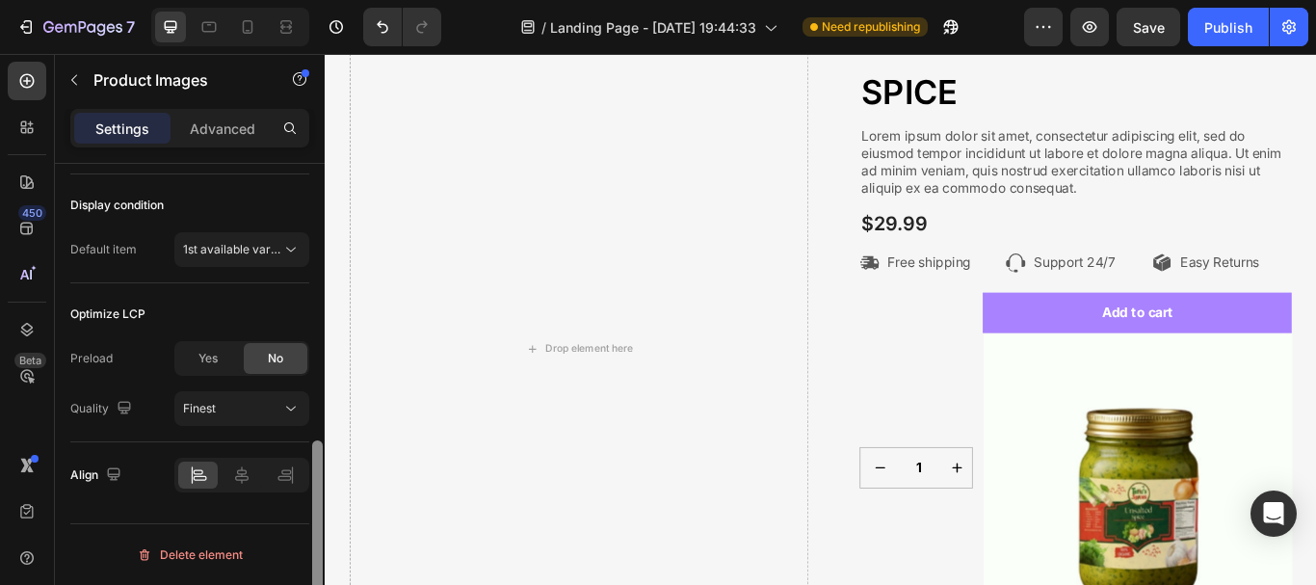
drag, startPoint x: 313, startPoint y: 366, endPoint x: 226, endPoint y: 496, distance: 156.3
click at [226, 496] on div "Layout Featured only Product source SPICE Featured image Frame Square Width 100…" at bounding box center [190, 402] width 270 height 476
click at [391, 27] on icon "Undo/Redo" at bounding box center [382, 26] width 19 height 19
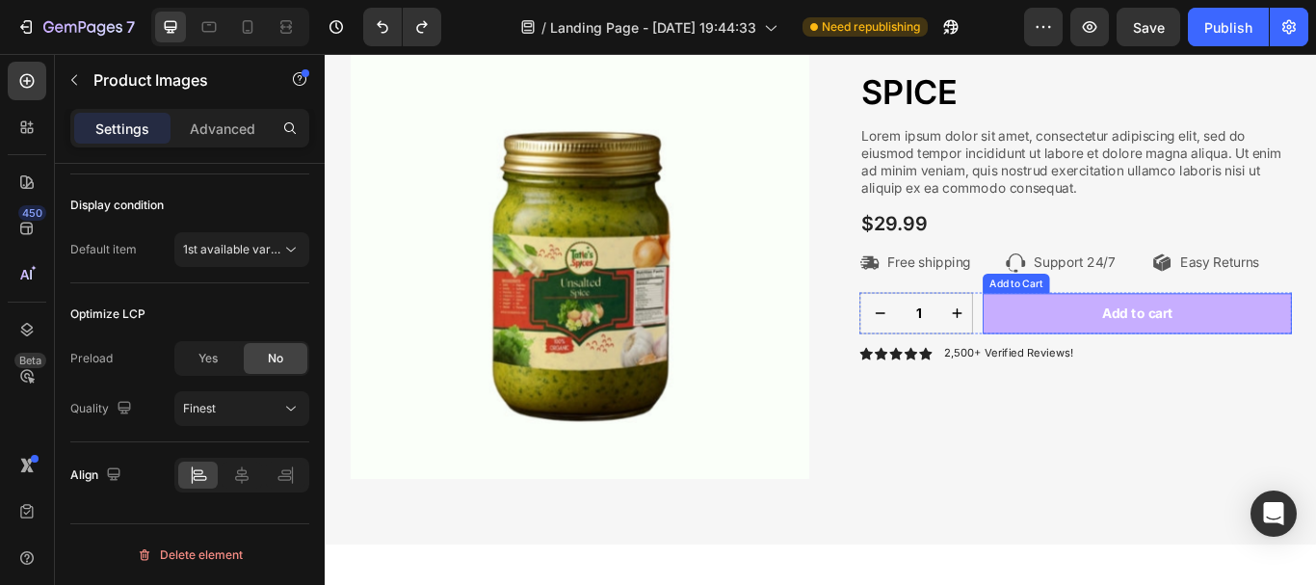
click at [1097, 346] on button "Add to cart" at bounding box center [1272, 356] width 360 height 47
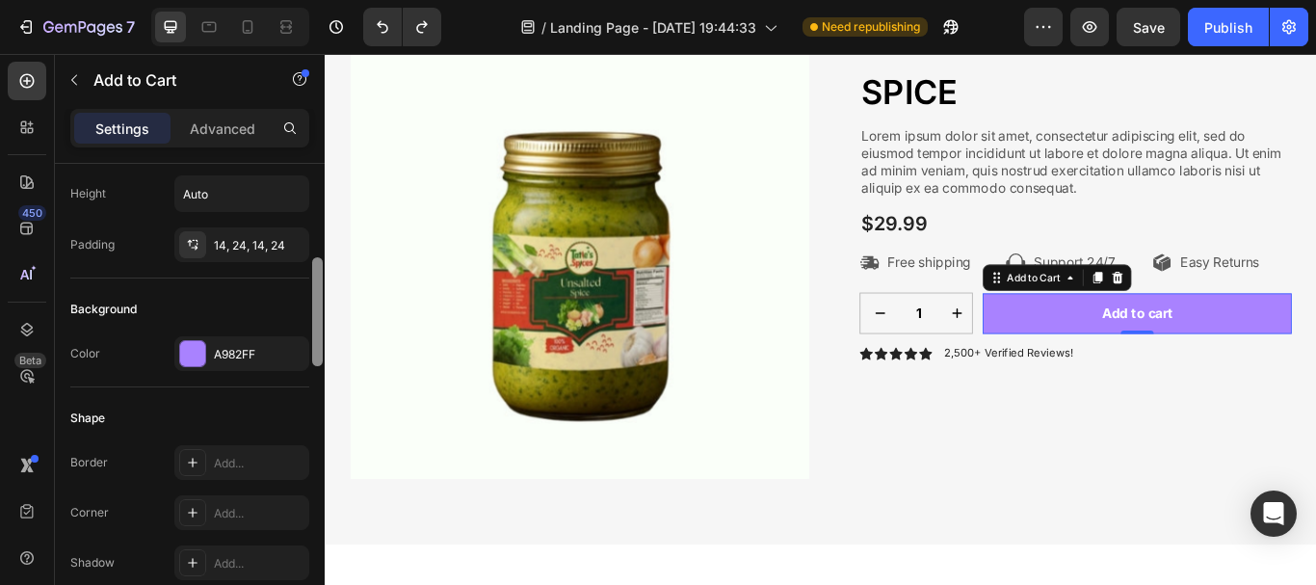
scroll to position [367, 0]
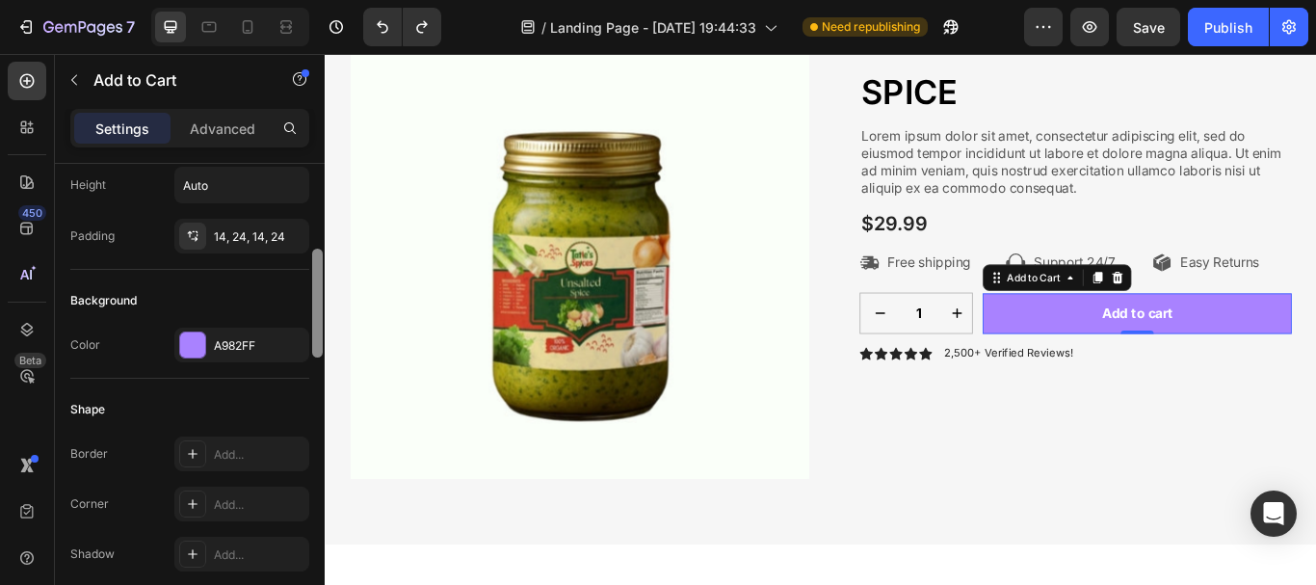
drag, startPoint x: 319, startPoint y: 190, endPoint x: 321, endPoint y: 275, distance: 84.8
click at [321, 275] on div at bounding box center [317, 303] width 11 height 109
click at [196, 345] on div at bounding box center [192, 344] width 25 height 25
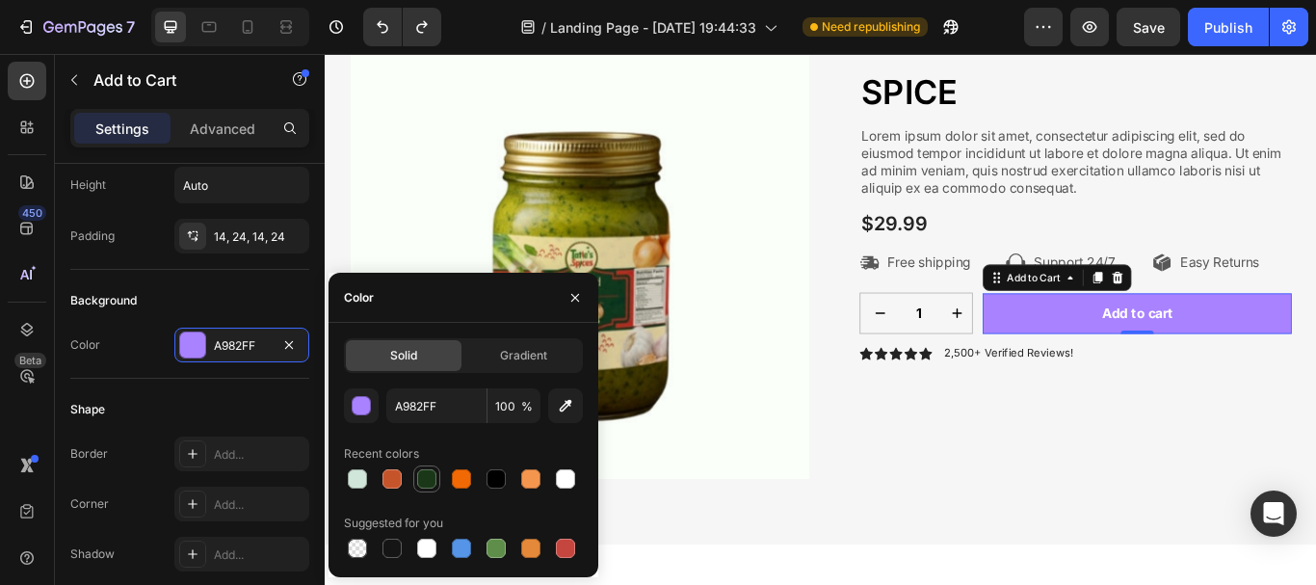
click at [419, 470] on div at bounding box center [426, 478] width 19 height 19
type input "1A3818"
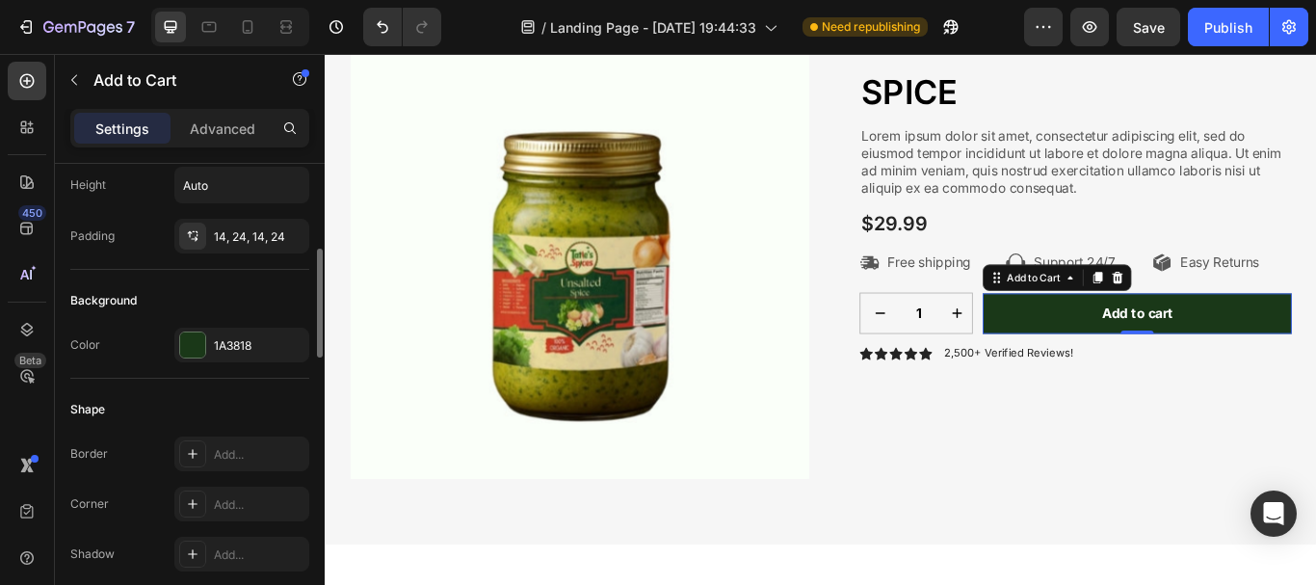
click at [257, 382] on div "Shape Border Add... Corner Add... Shadow Add..." at bounding box center [189, 483] width 239 height 209
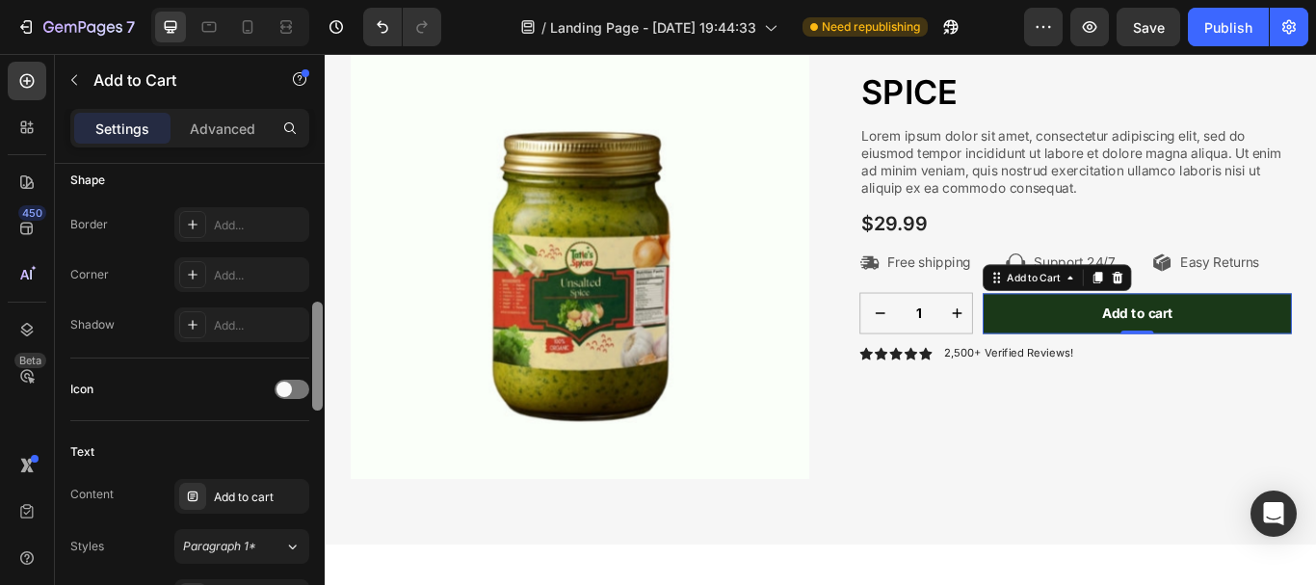
drag, startPoint x: 322, startPoint y: 336, endPoint x: 281, endPoint y: 355, distance: 44.4
click at [303, 386] on div "Layout Product source SPICE Size Width 1000 Height Auto Padding 14, 24, 14, 24 …" at bounding box center [190, 402] width 270 height 476
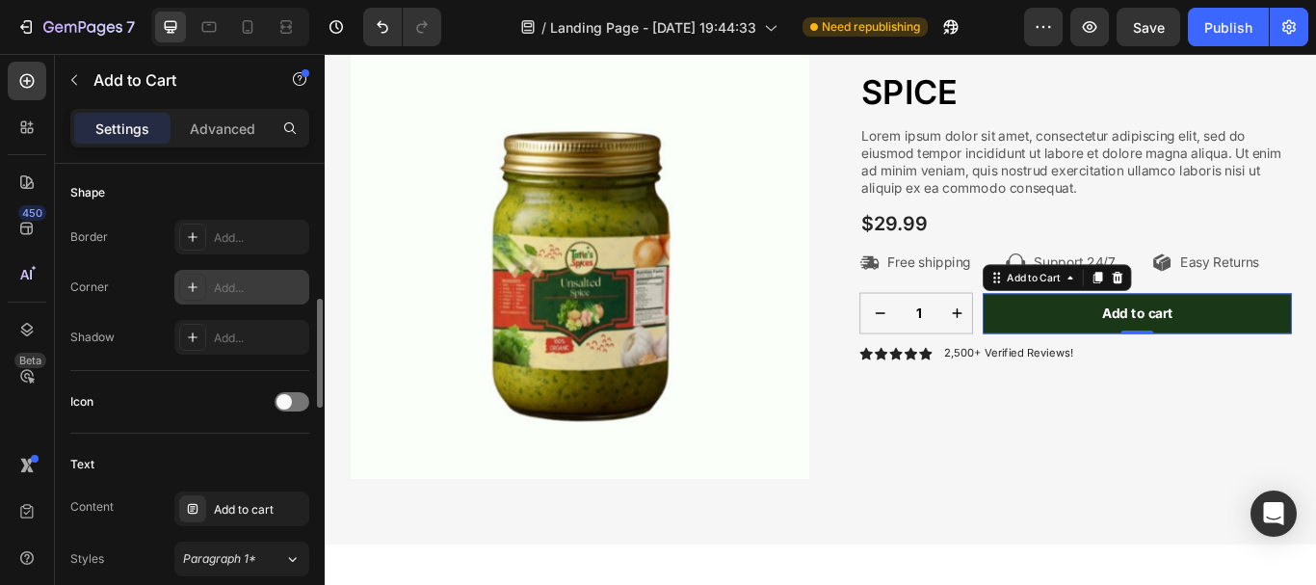
click at [243, 292] on div "Add..." at bounding box center [259, 287] width 91 height 17
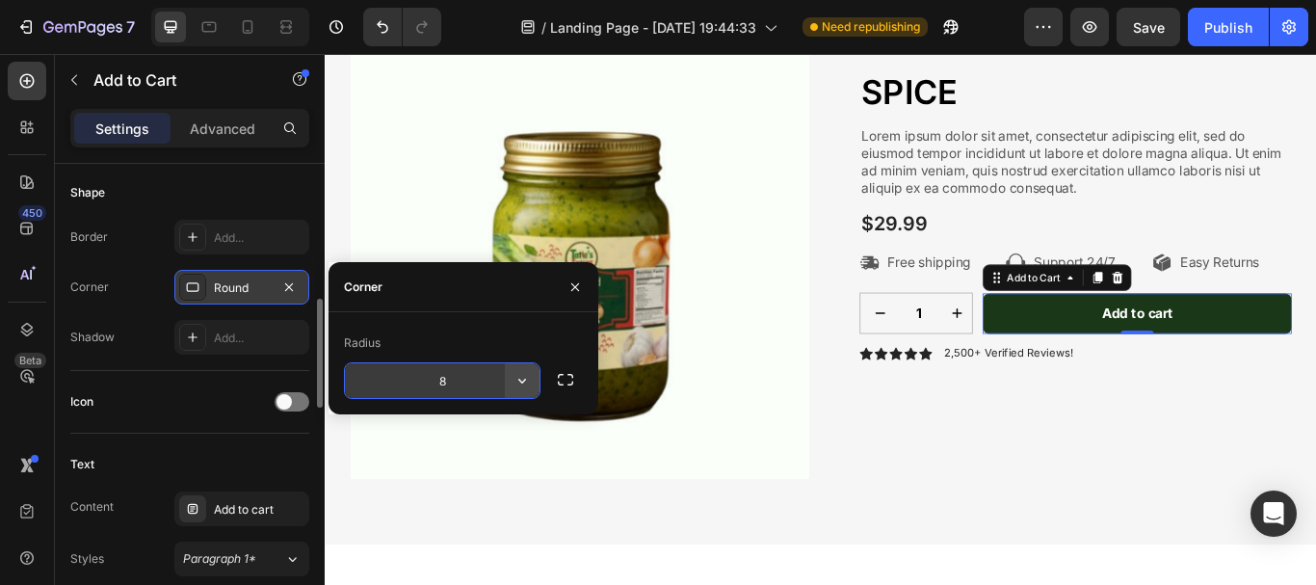
click at [521, 388] on icon "button" at bounding box center [522, 380] width 19 height 19
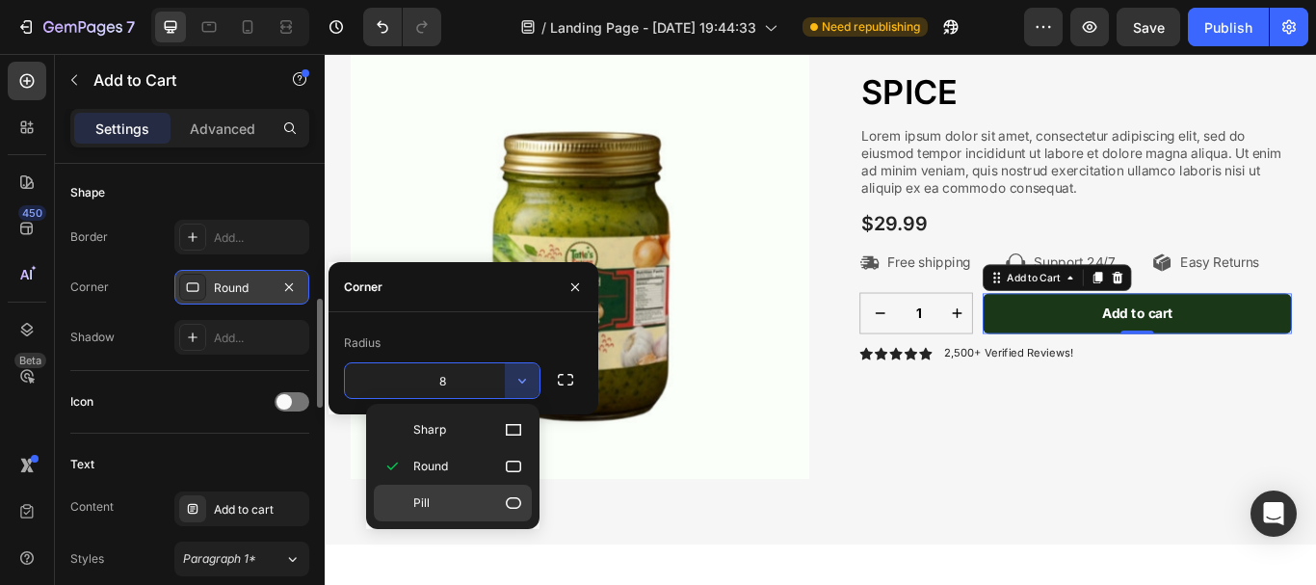
drag, startPoint x: 513, startPoint y: 494, endPoint x: 219, endPoint y: 515, distance: 294.6
click at [513, 495] on icon at bounding box center [513, 502] width 19 height 19
type input "9999"
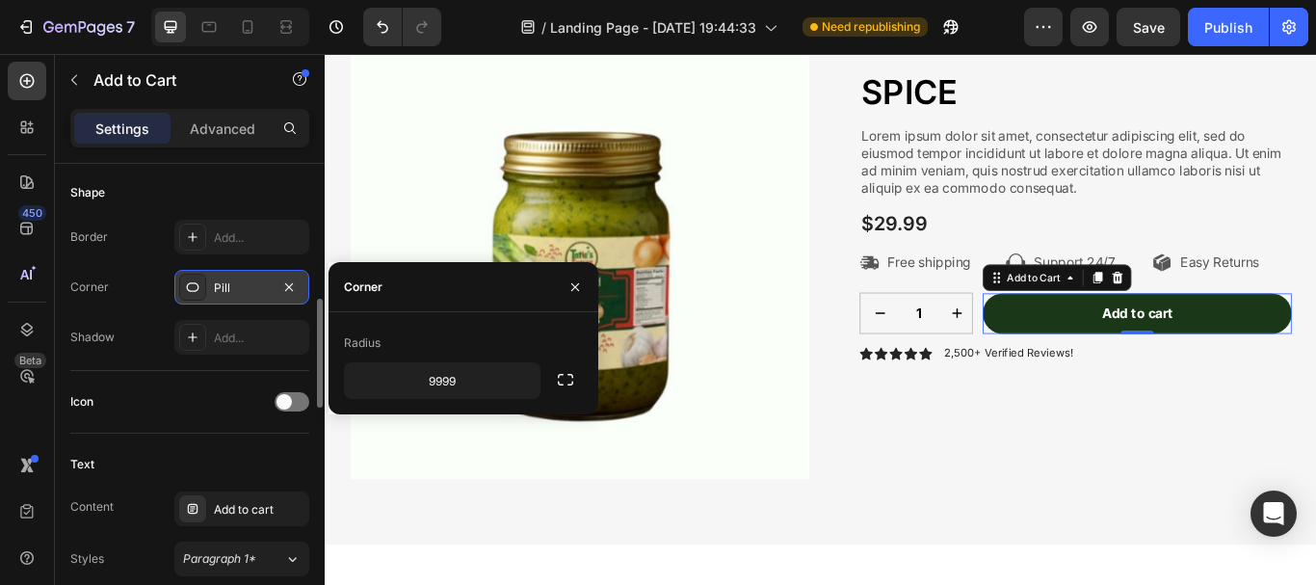
click at [529, 329] on div "Radius" at bounding box center [463, 343] width 239 height 31
click at [578, 279] on icon "button" at bounding box center [575, 286] width 15 height 15
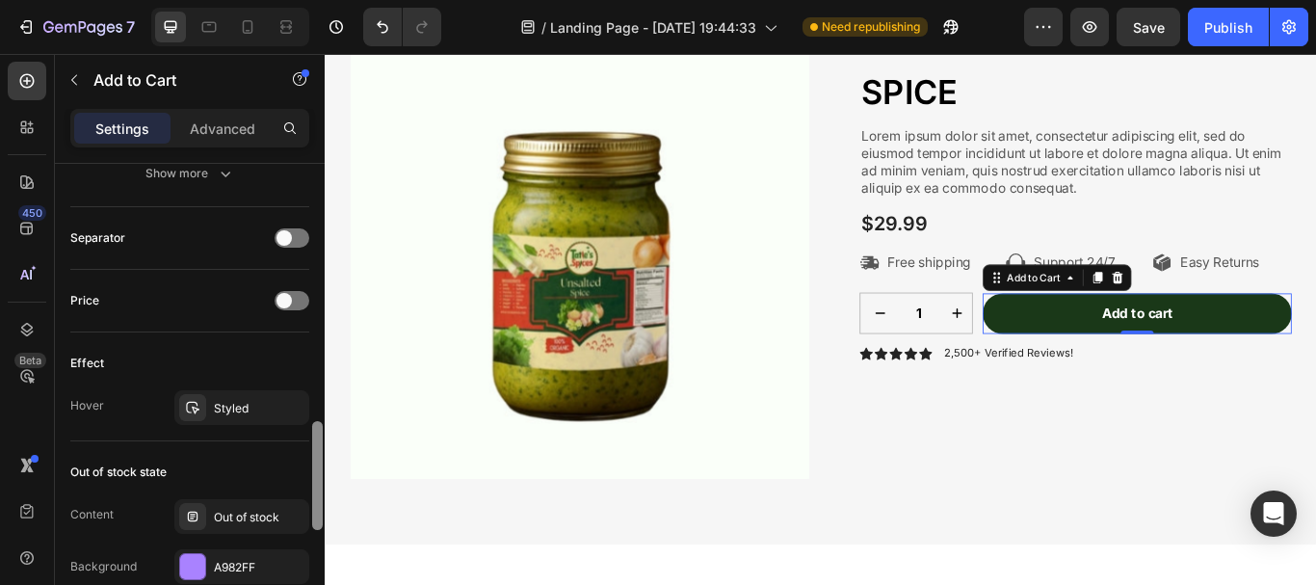
scroll to position [1227, 0]
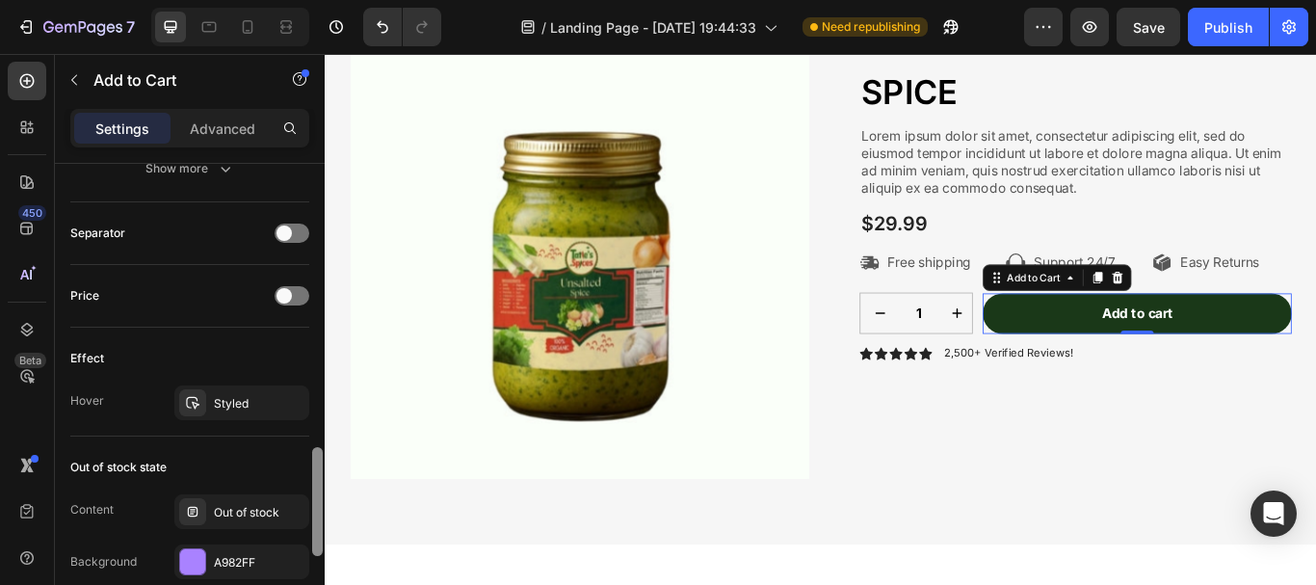
drag, startPoint x: 316, startPoint y: 312, endPoint x: 282, endPoint y: 461, distance: 152.2
click at [282, 461] on div "Layout Product source SPICE Size Width 1000 Height Auto Padding 14, 24, 14, 24 …" at bounding box center [190, 402] width 270 height 476
click at [252, 403] on div "Styled" at bounding box center [242, 403] width 56 height 17
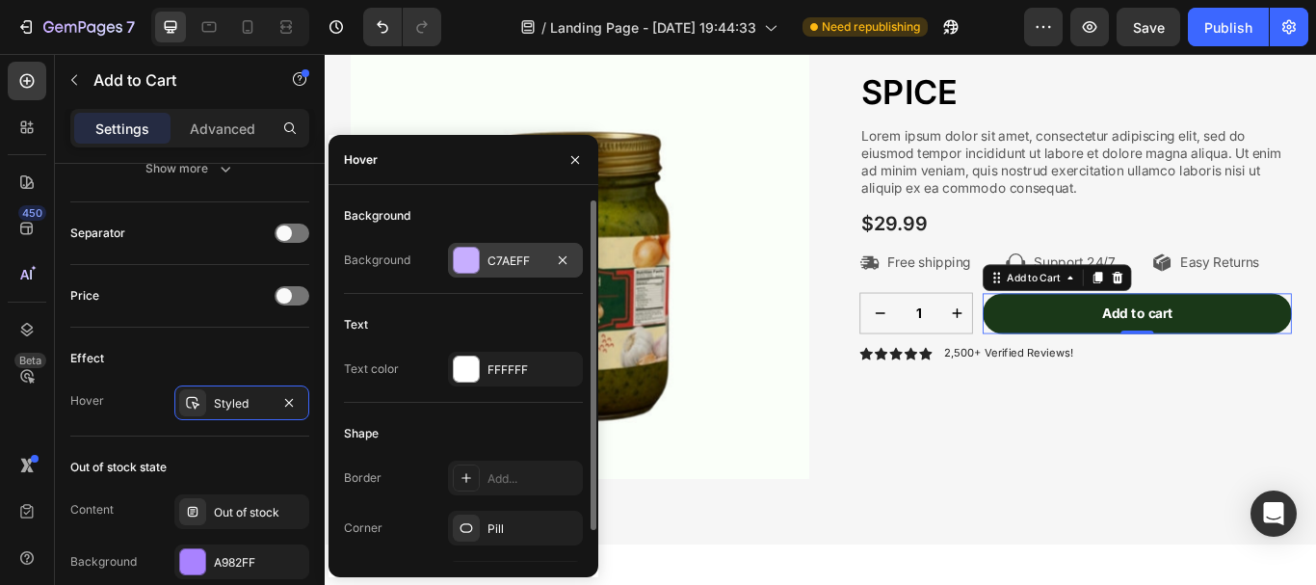
click at [456, 261] on div at bounding box center [466, 260] width 25 height 25
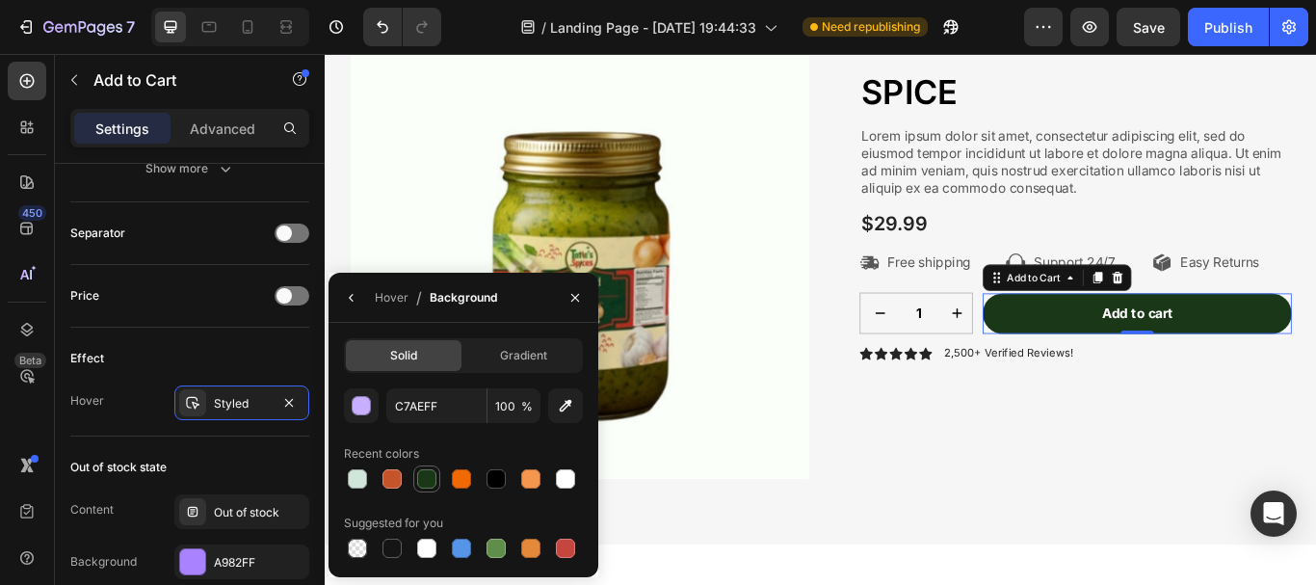
click at [430, 474] on div at bounding box center [426, 478] width 19 height 19
type input "1A3818"
click at [357, 308] on button "button" at bounding box center [351, 297] width 31 height 31
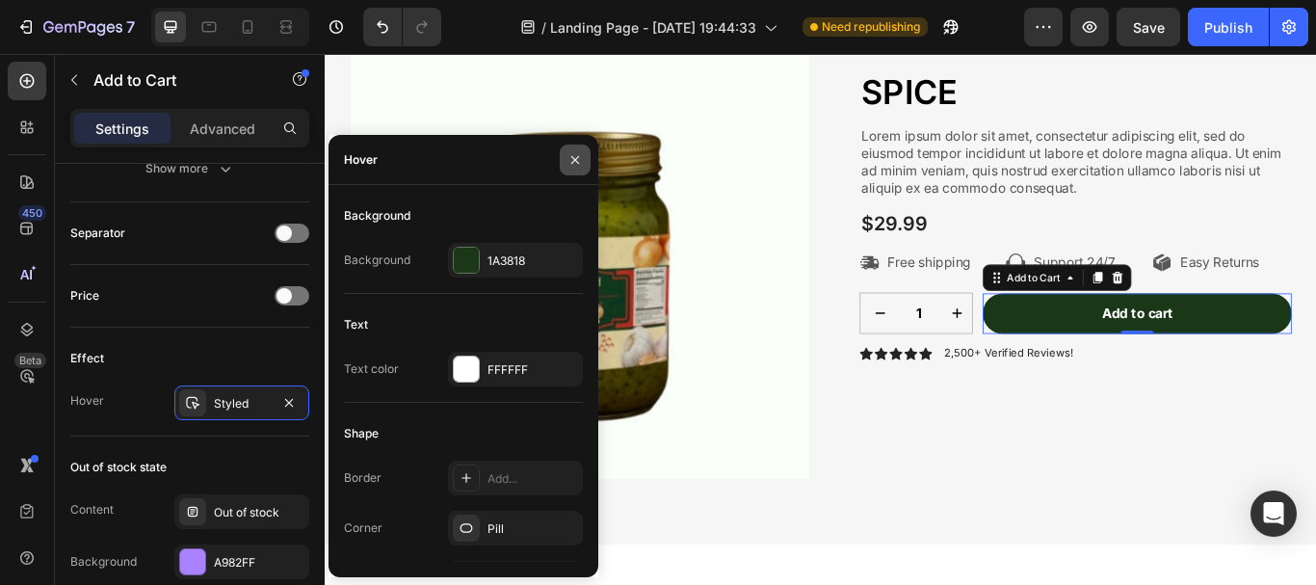
click at [573, 161] on icon "button" at bounding box center [575, 159] width 15 height 15
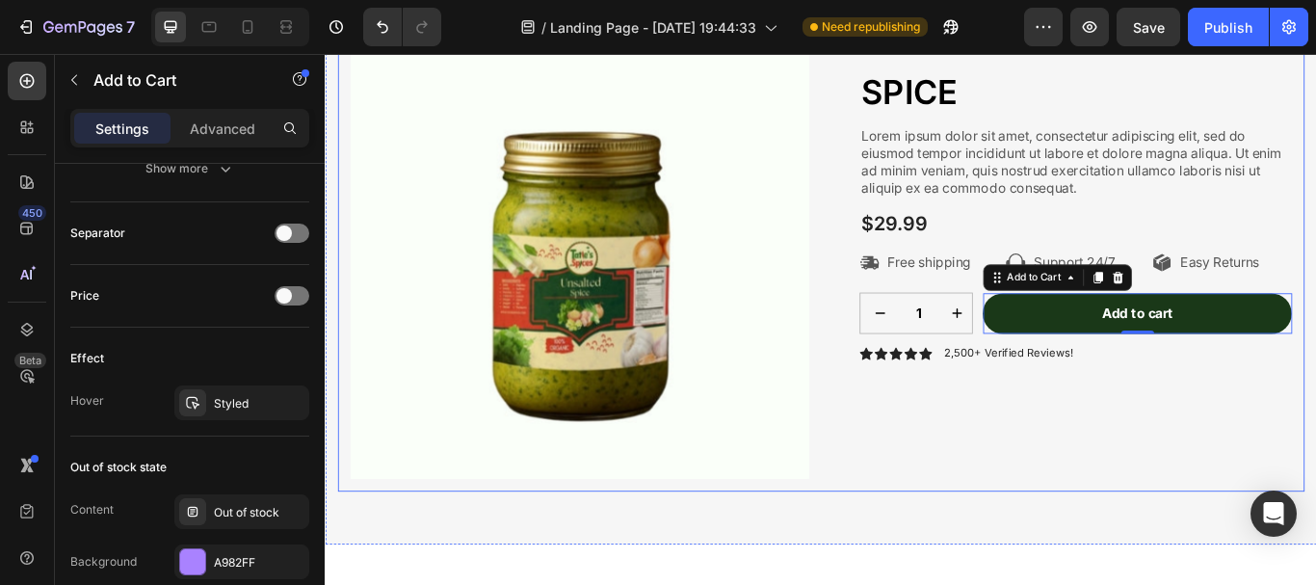
click at [1075, 504] on div "Extra gifts, extra joy Text Block Row SPICE Product Title Lorem ipsum dolor sit…" at bounding box center [1184, 289] width 535 height 550
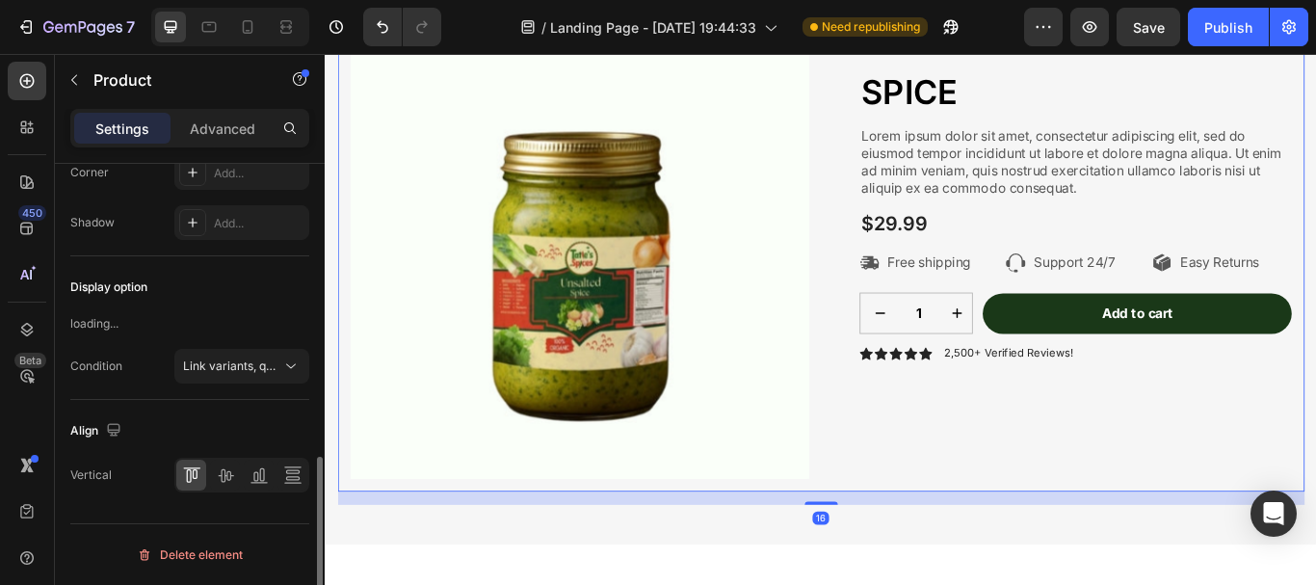
scroll to position [0, 0]
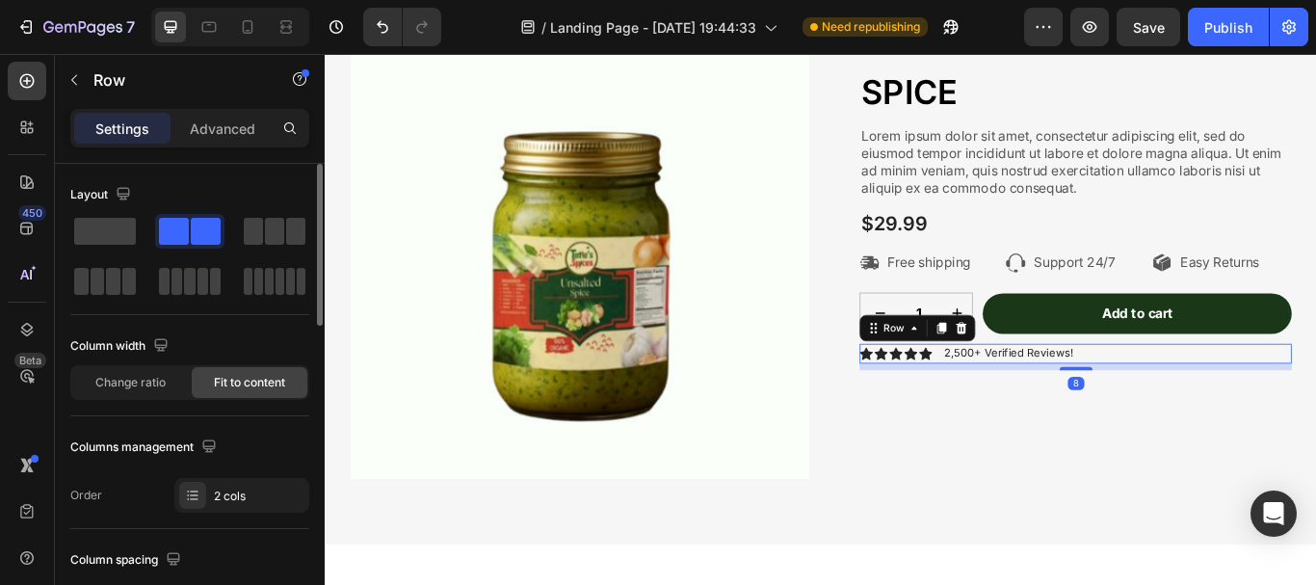
click at [1215, 404] on div "Icon Icon Icon Icon Icon Icon List 2,500+ Verified Reviews! Text Block Row 8" at bounding box center [1200, 403] width 504 height 23
click at [1059, 375] on icon at bounding box center [1066, 373] width 15 height 15
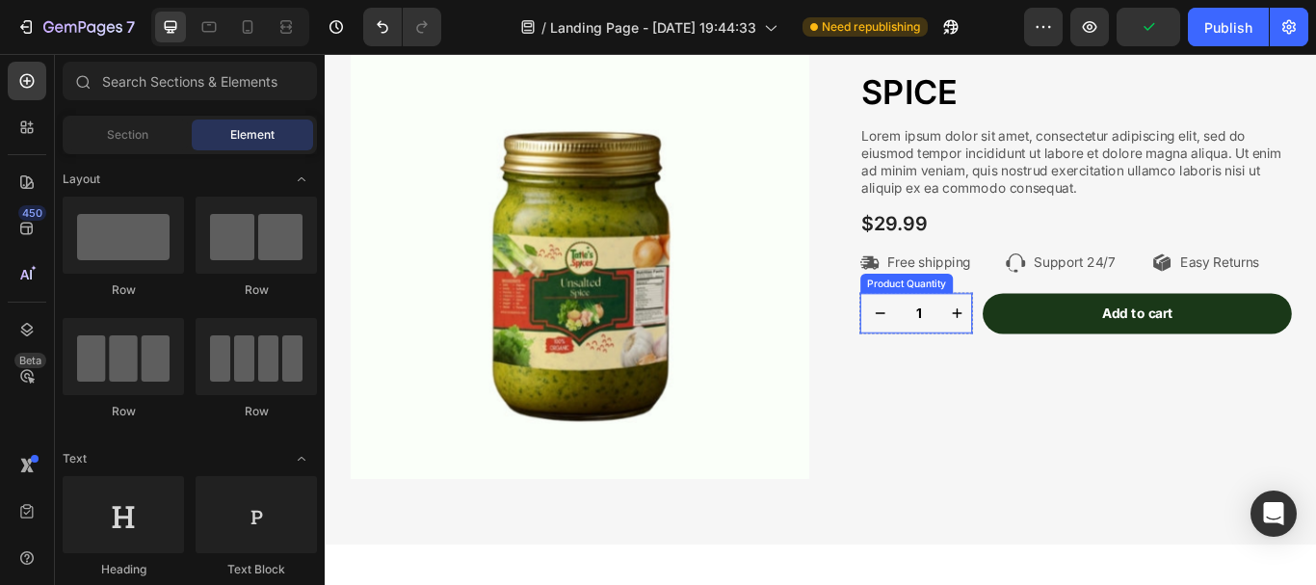
click at [1066, 374] on button "increment" at bounding box center [1062, 356] width 46 height 46
type input "2"
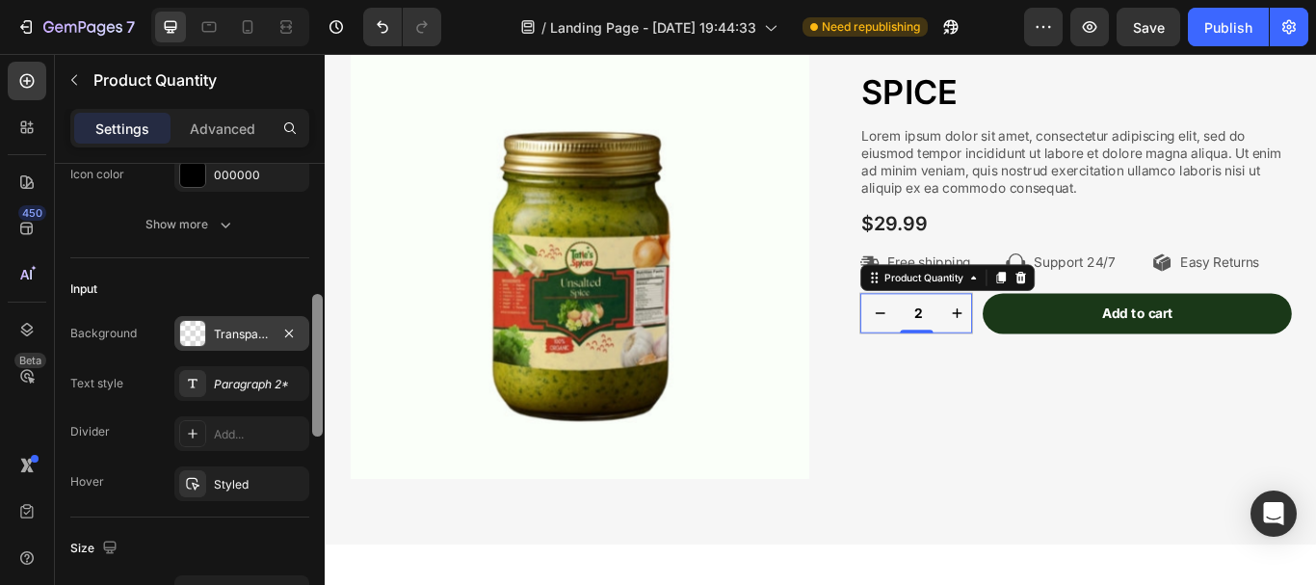
scroll to position [405, 0]
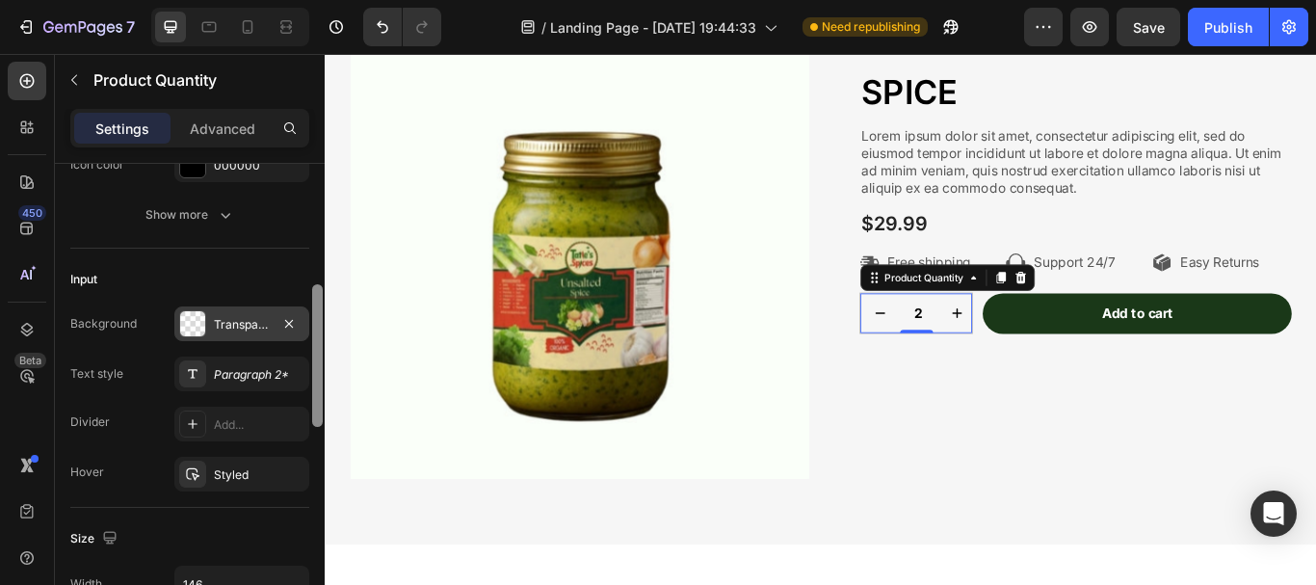
drag, startPoint x: 318, startPoint y: 249, endPoint x: 304, endPoint y: 342, distance: 94.6
click at [304, 342] on div "Product source SPICE Button Width 48 Background Transparent Plus icon Plus regu…" at bounding box center [190, 402] width 270 height 476
click at [304, 342] on div "Background Transparent Text style Paragraph 2* Divider Add... Hover Styled" at bounding box center [189, 398] width 239 height 185
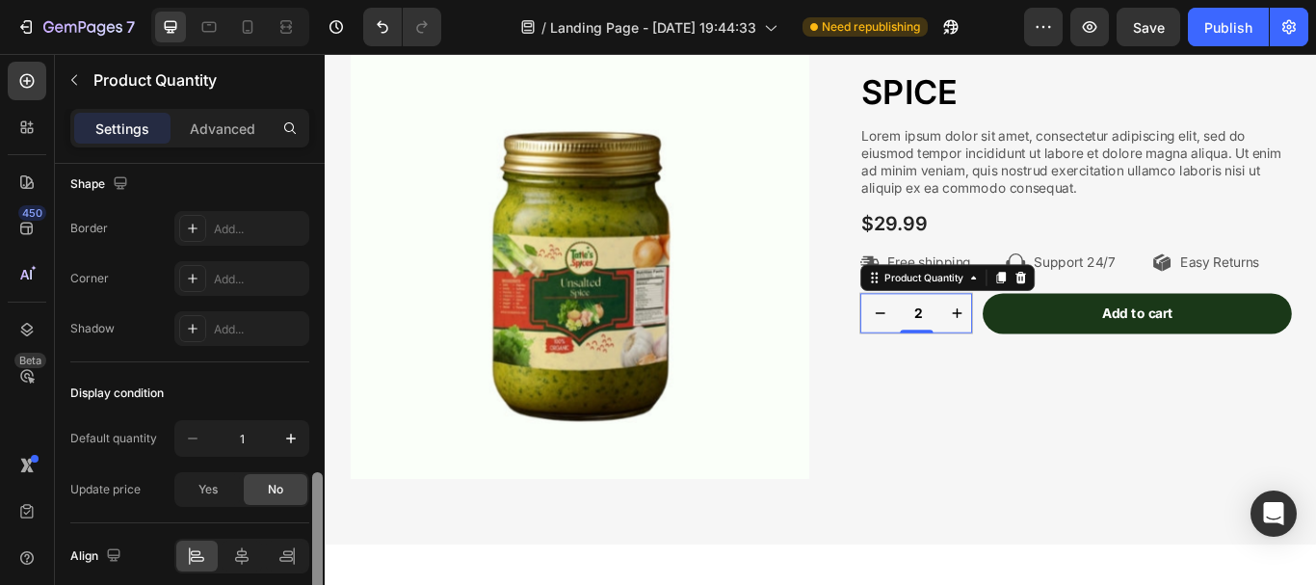
scroll to position [1035, 0]
drag, startPoint x: 309, startPoint y: 383, endPoint x: 278, endPoint y: 518, distance: 139.3
click at [278, 518] on div "Product source SPICE Button Width 48 Background Transparent Plus icon Plus regu…" at bounding box center [190, 402] width 270 height 476
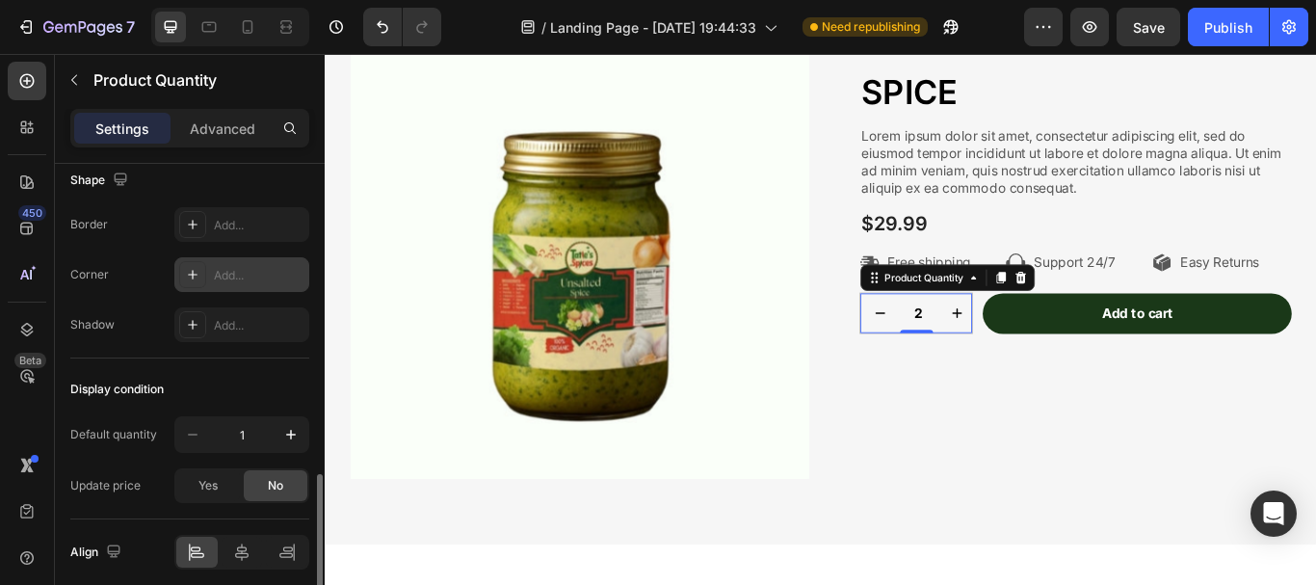
click at [289, 278] on div "Add..." at bounding box center [259, 275] width 91 height 17
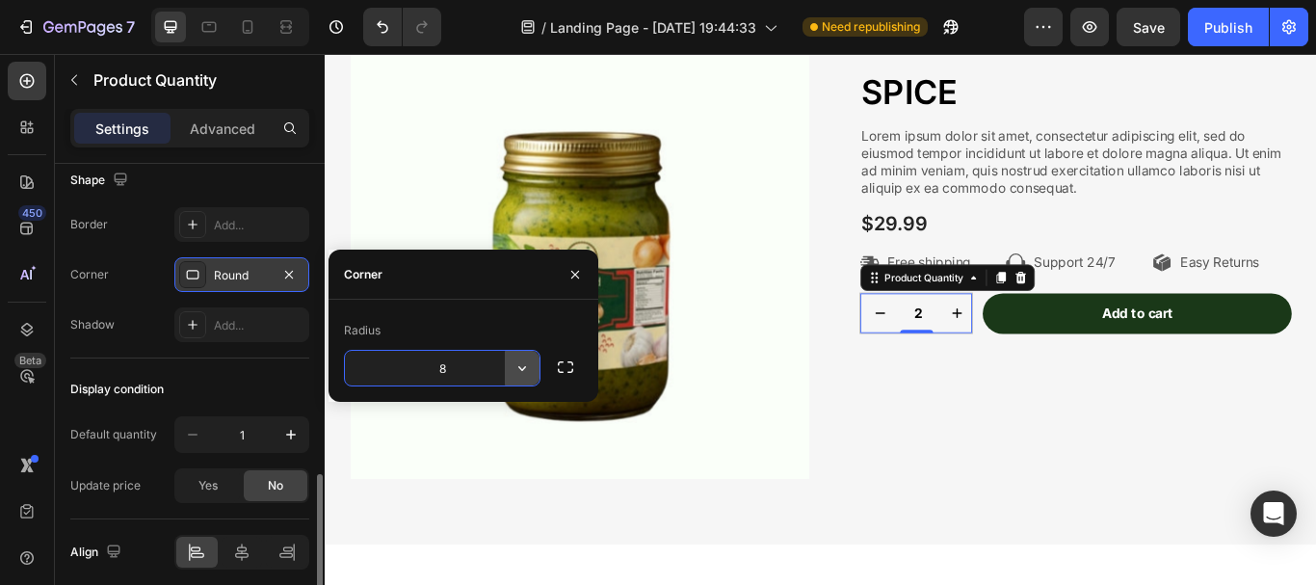
click at [517, 367] on icon "button" at bounding box center [522, 367] width 19 height 19
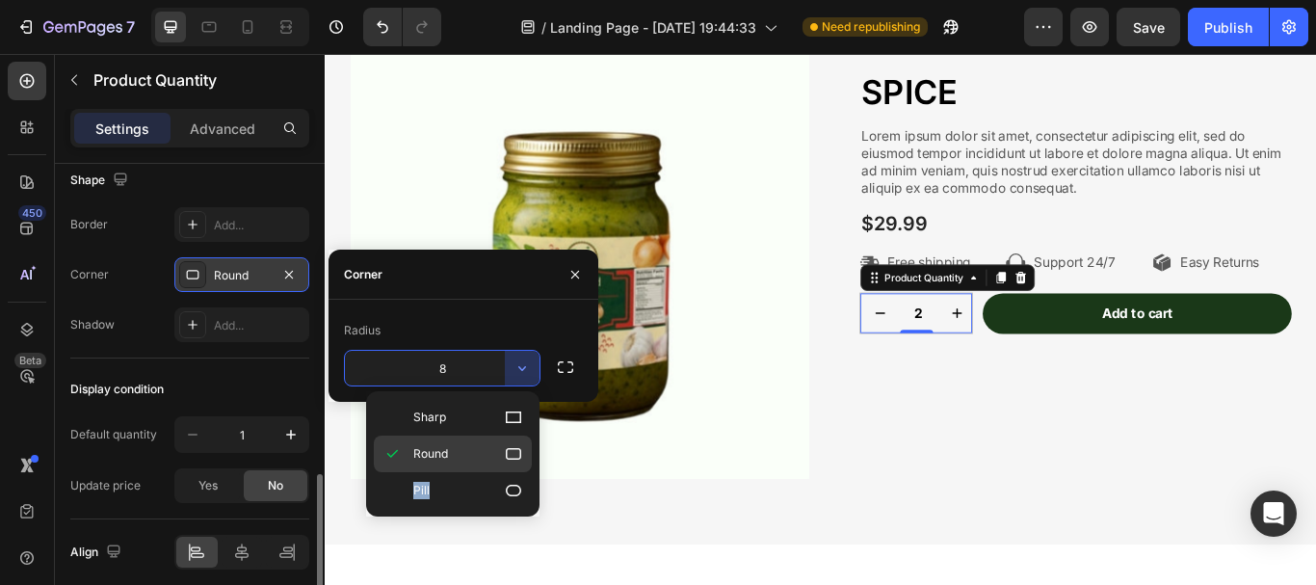
click at [501, 470] on div "Sharp Round Pill" at bounding box center [453, 454] width 158 height 110
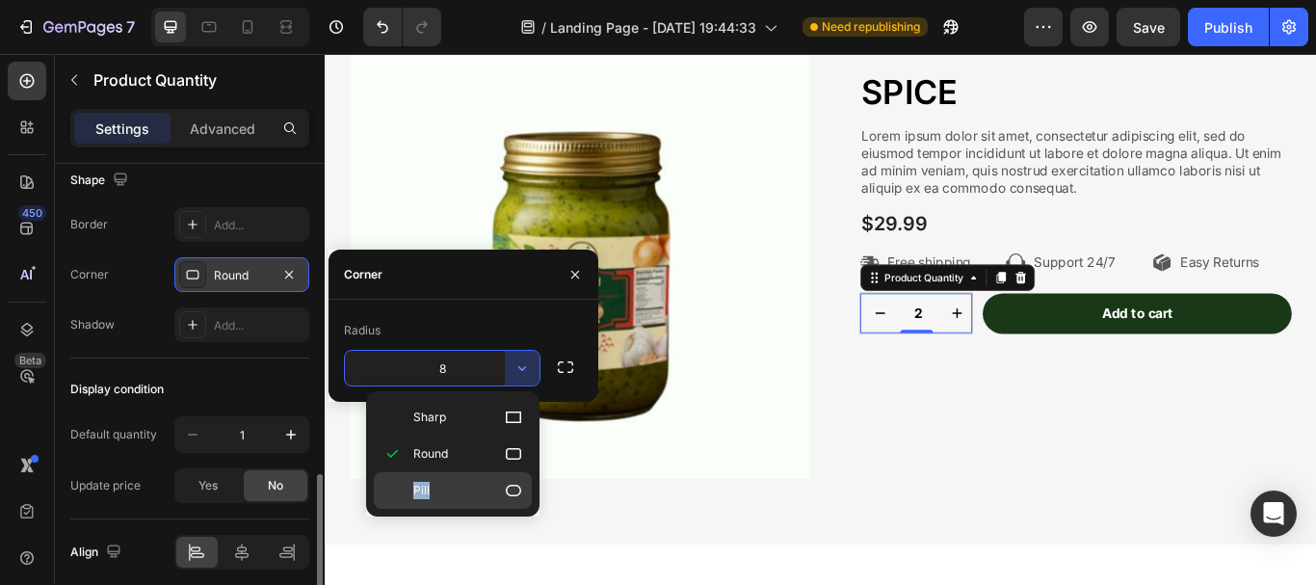
click at [516, 500] on div "Pill" at bounding box center [453, 490] width 158 height 37
type input "9999"
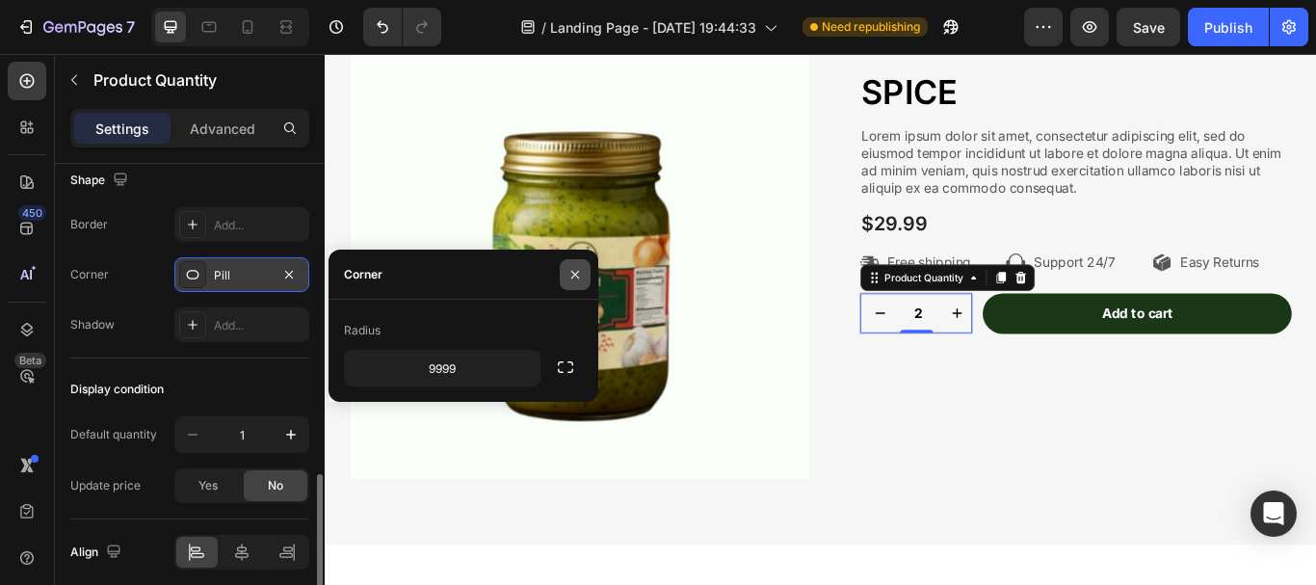
click at [568, 269] on icon "button" at bounding box center [575, 274] width 15 height 15
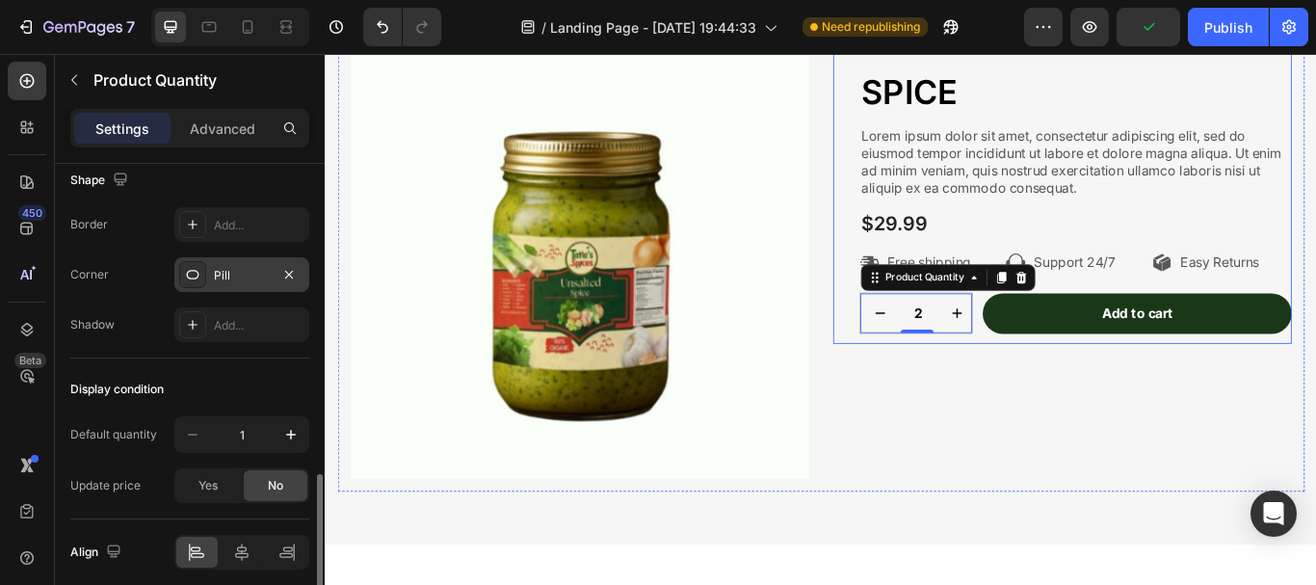
click at [975, 383] on div "Extra gifts, extra joy Text Block Row SPICE Product Title Lorem ipsum dolor sit…" at bounding box center [1200, 203] width 504 height 378
click at [943, 420] on div "Extra gifts, extra joy Text Block Row SPICE Product Title Lorem ipsum dolor sit…" at bounding box center [1184, 289] width 535 height 550
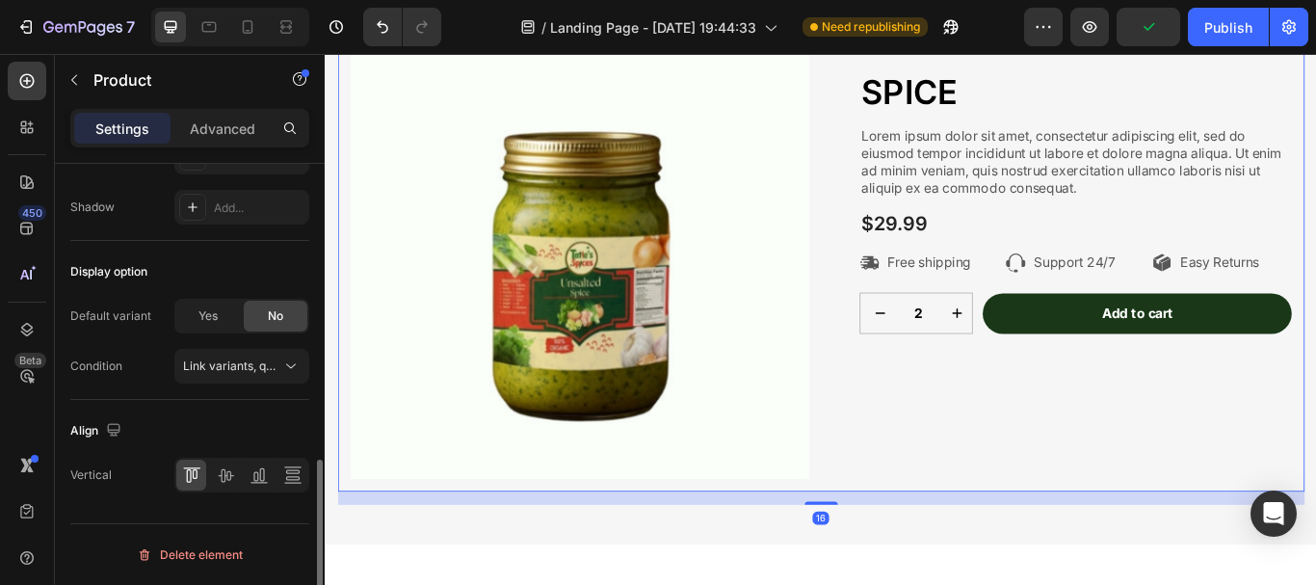
scroll to position [0, 0]
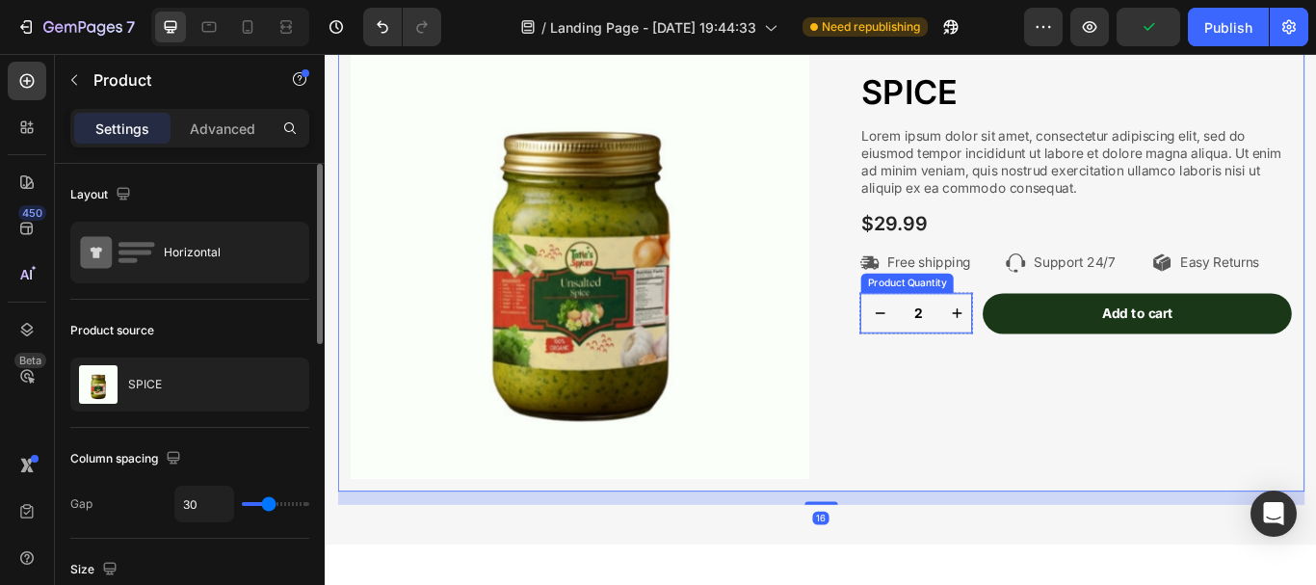
click at [977, 375] on button "decrement" at bounding box center [972, 356] width 46 height 46
type input "1"
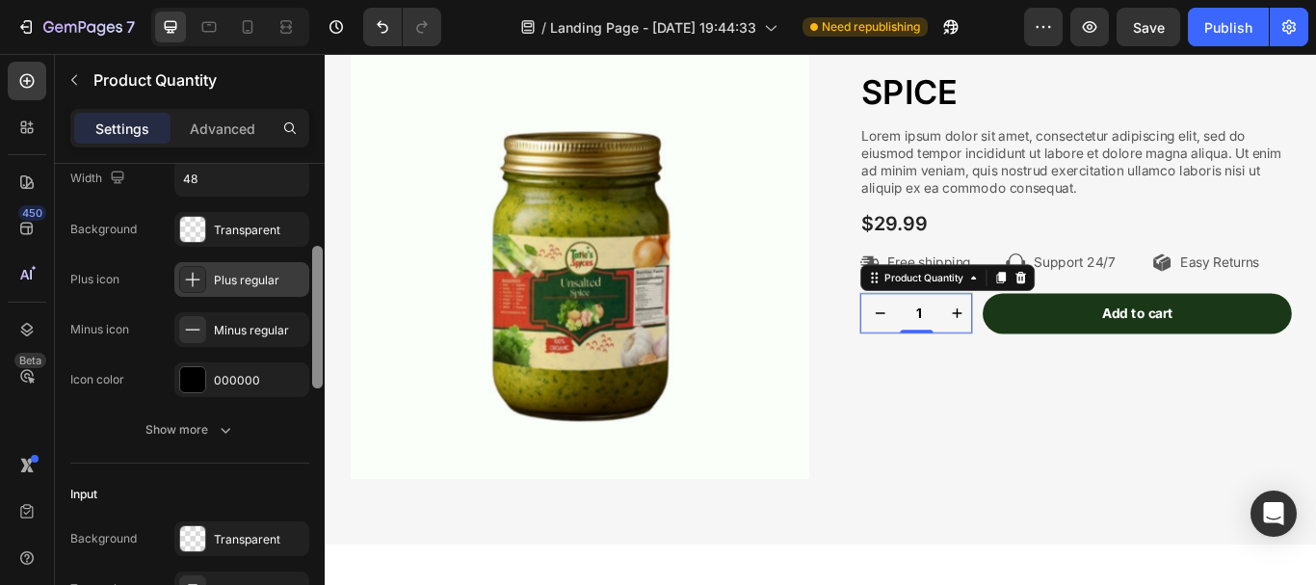
scroll to position [209, 0]
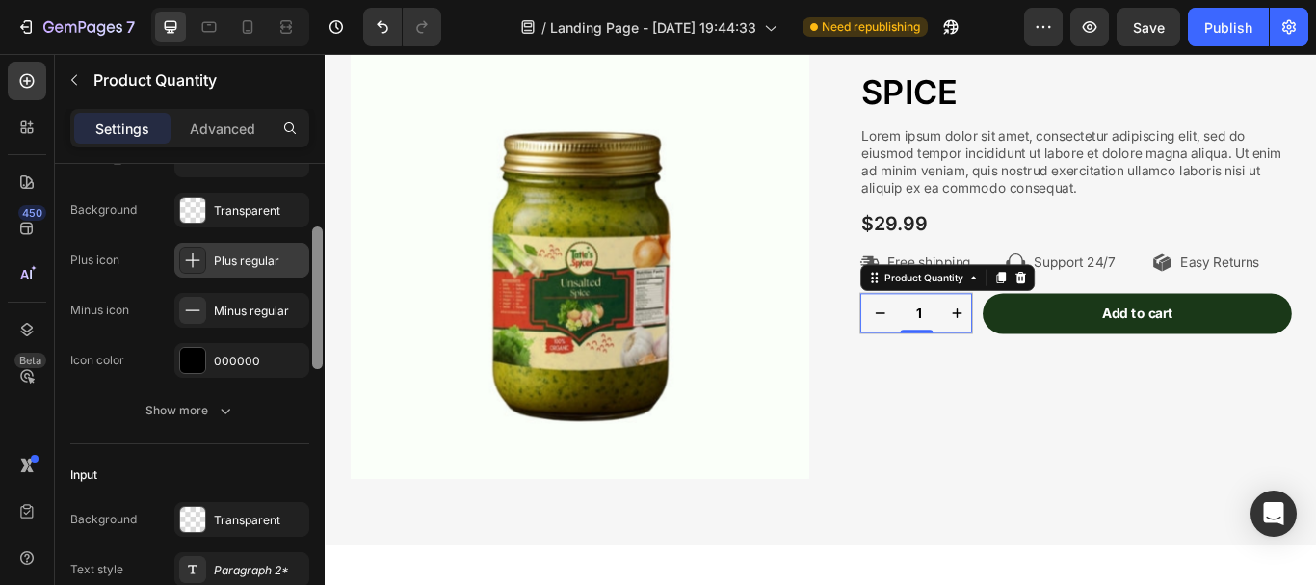
drag, startPoint x: 313, startPoint y: 214, endPoint x: 296, endPoint y: 277, distance: 65.0
click at [296, 277] on div "Product source SPICE Button Width 48 Background Transparent Plus icon Plus regu…" at bounding box center [190, 402] width 270 height 476
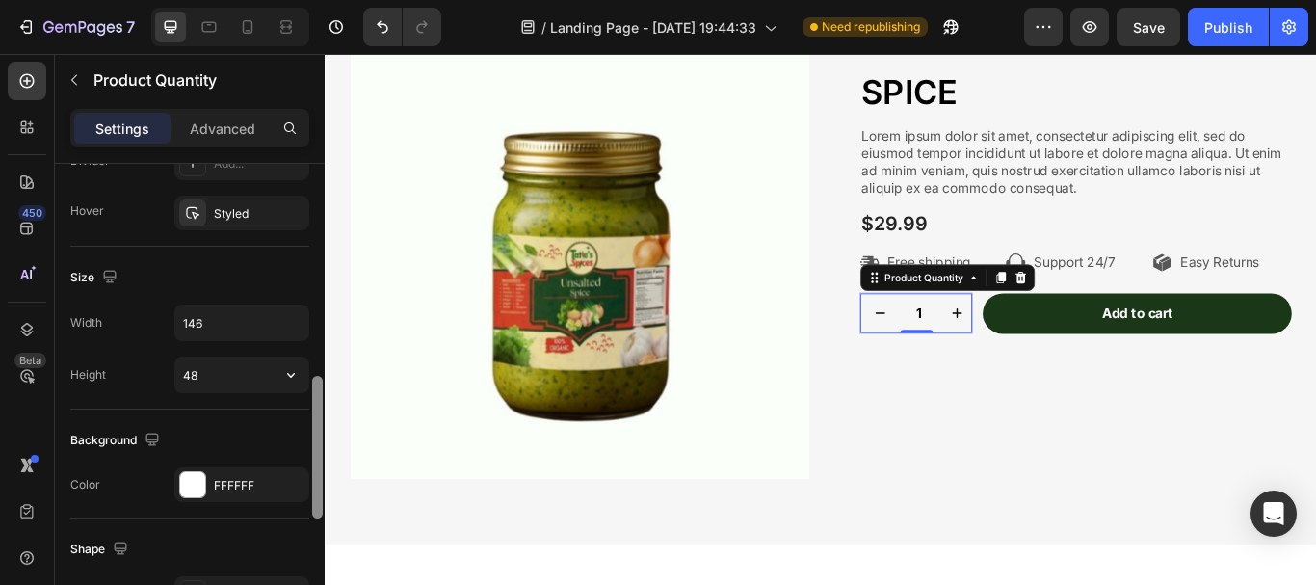
scroll to position [681, 0]
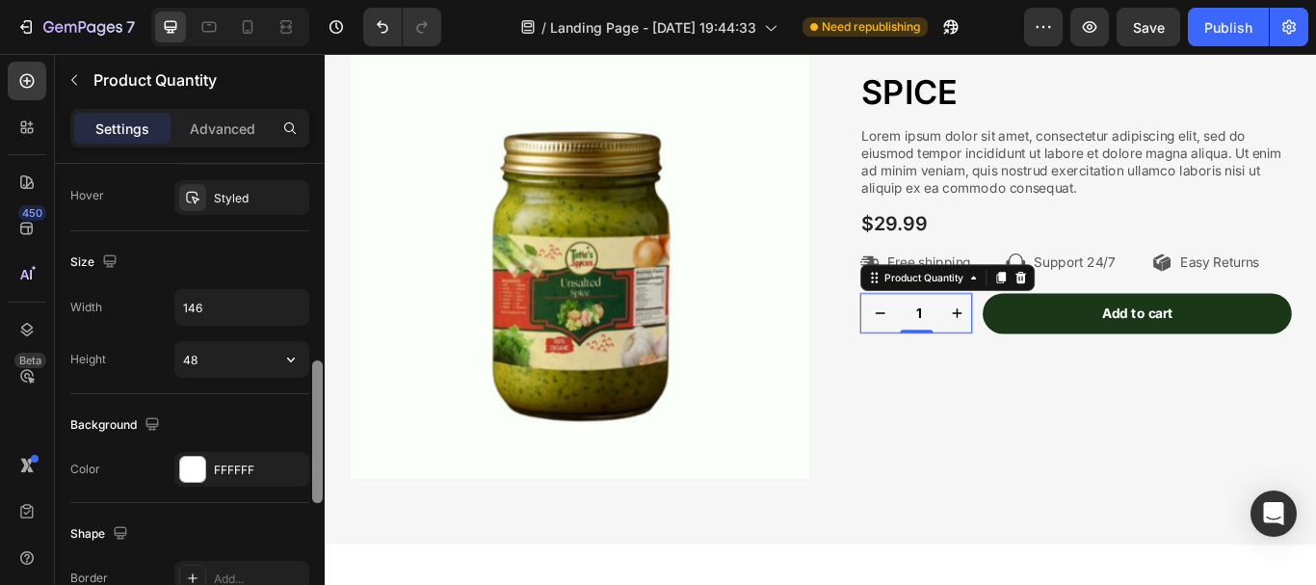
drag, startPoint x: 320, startPoint y: 243, endPoint x: 280, endPoint y: 384, distance: 147.0
click at [280, 384] on div "Product source SPICE Button Width 48 Background Transparent Plus icon Plus regu…" at bounding box center [190, 402] width 270 height 476
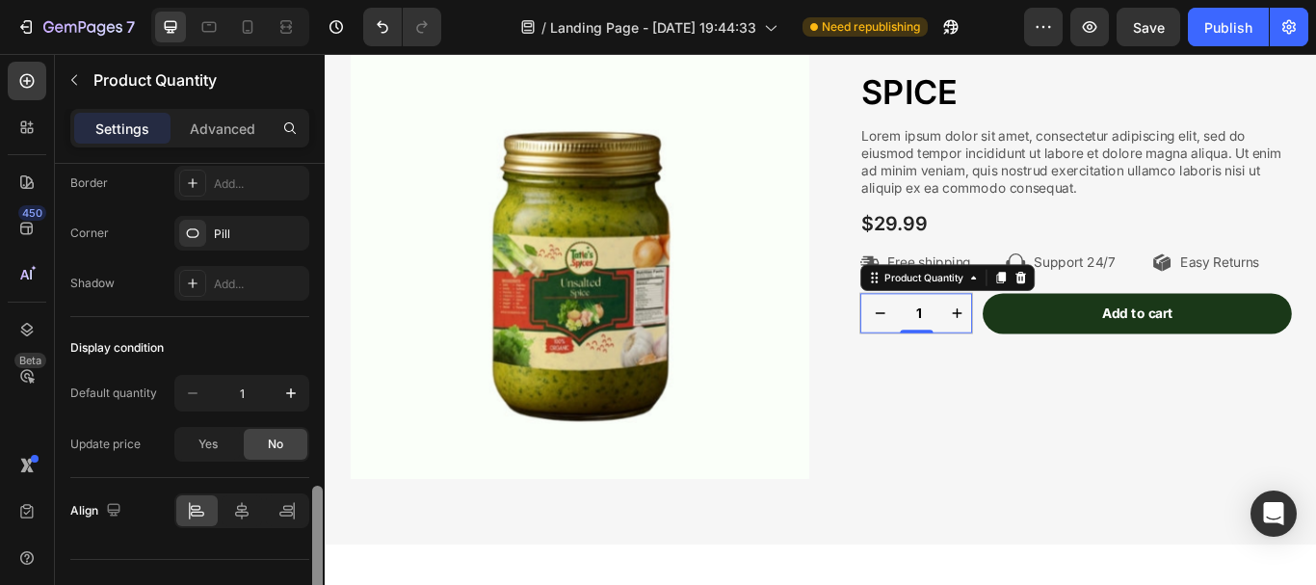
scroll to position [1112, 0]
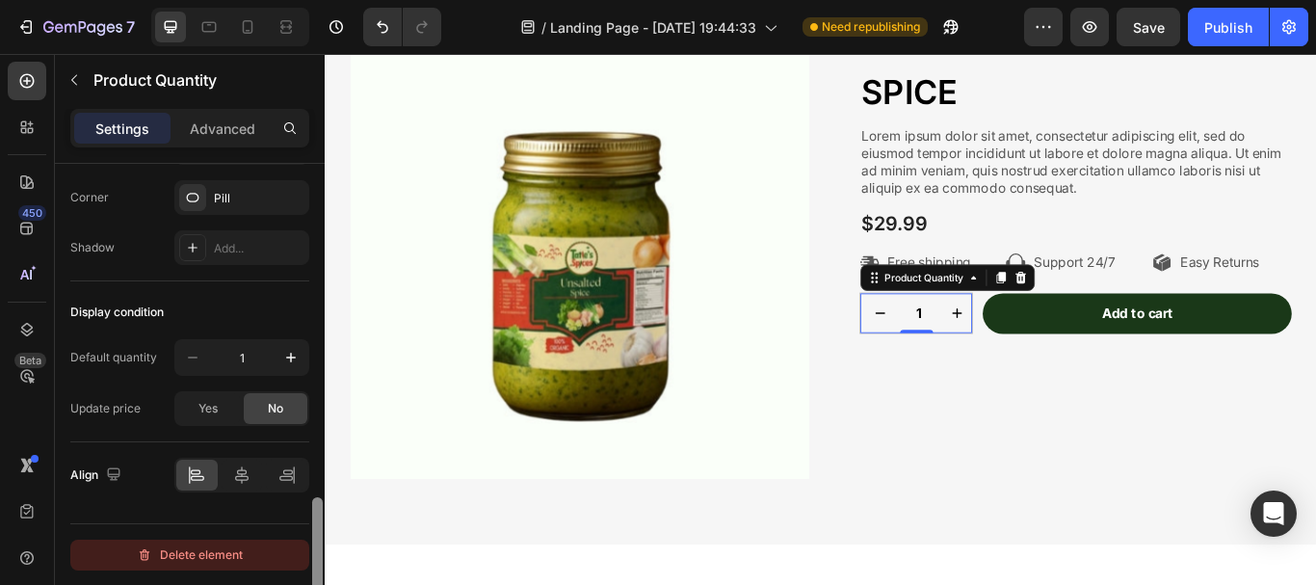
drag, startPoint x: 318, startPoint y: 380, endPoint x: 245, endPoint y: 540, distance: 175.9
click at [245, 540] on div "Product source SPICE Button Width 48 Background Transparent Plus icon Plus regu…" at bounding box center [190, 402] width 270 height 476
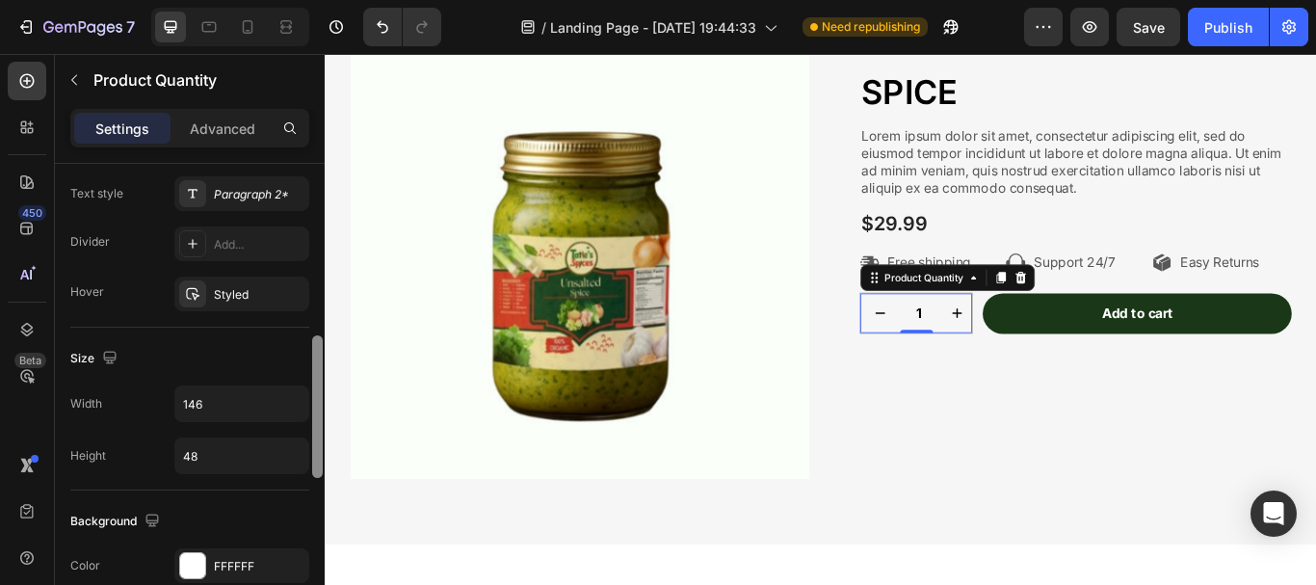
scroll to position [582, 0]
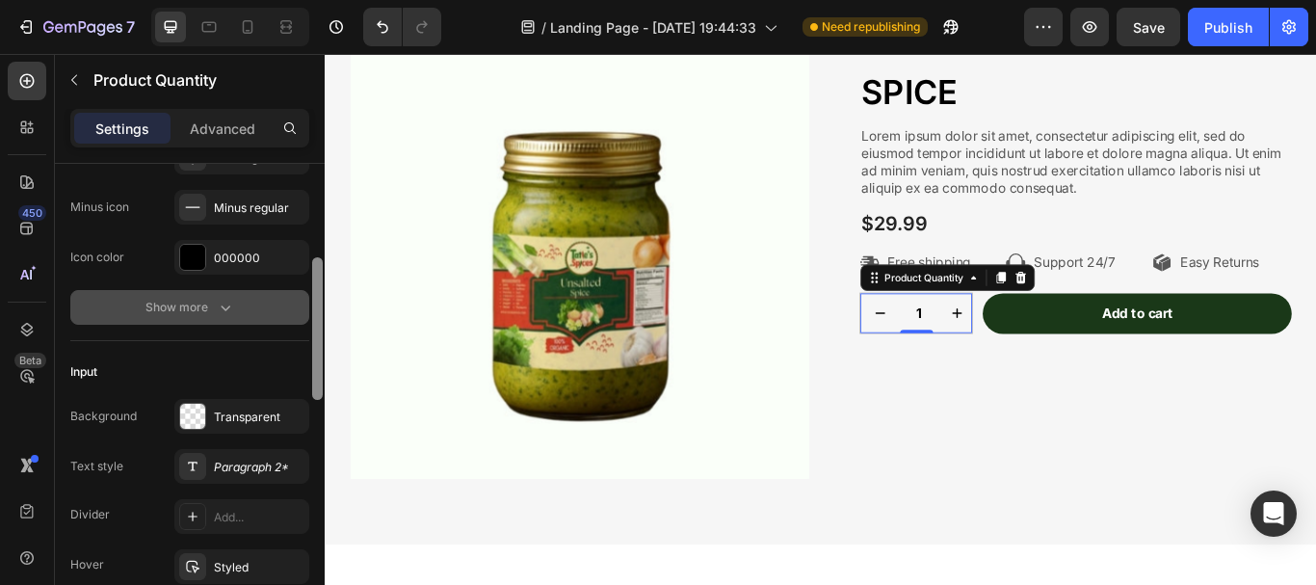
drag, startPoint x: 315, startPoint y: 504, endPoint x: 262, endPoint y: 281, distance: 228.8
click at [267, 273] on div "Product source SPICE Button Width 48 Background Transparent Plus icon Plus regu…" at bounding box center [190, 402] width 270 height 476
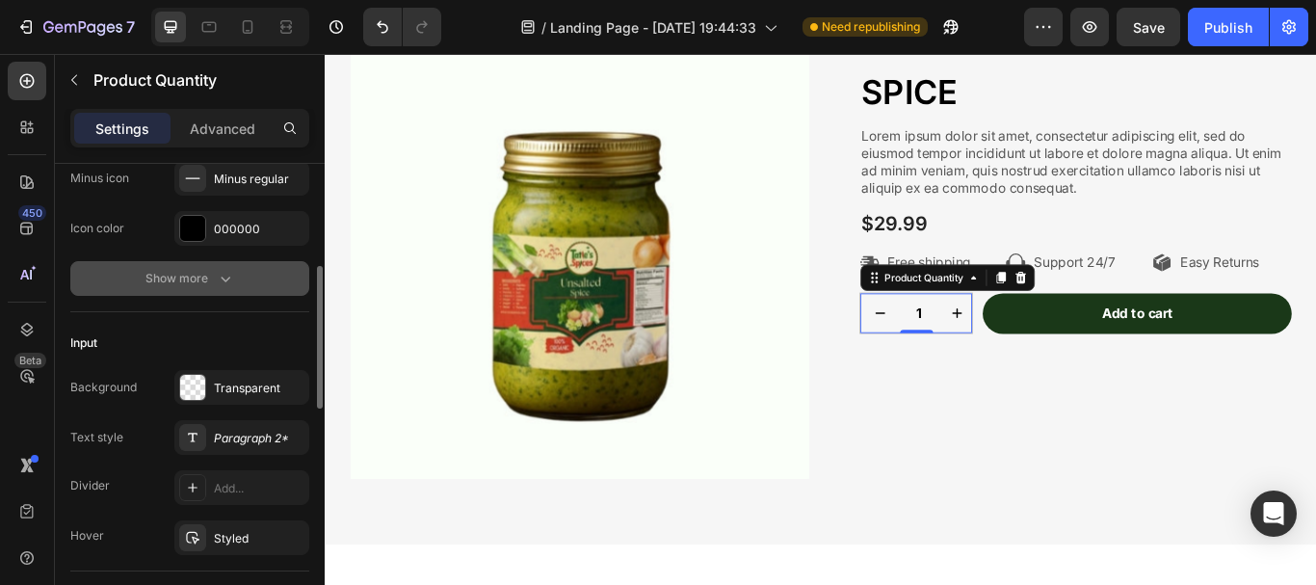
click at [243, 293] on button "Show more" at bounding box center [189, 278] width 239 height 35
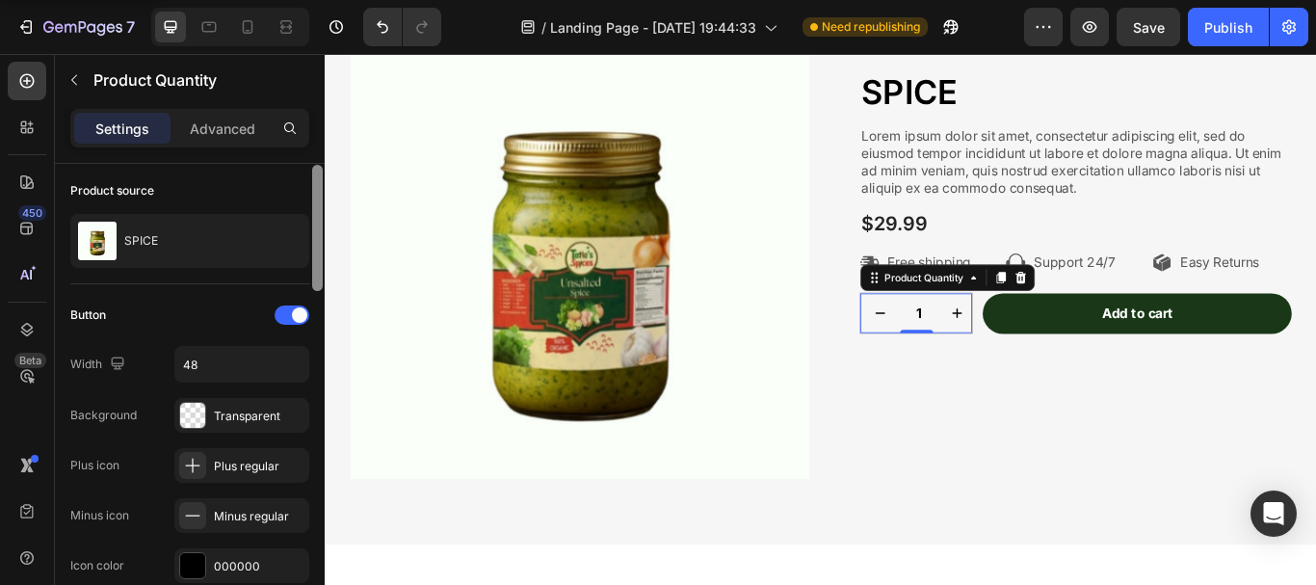
scroll to position [0, 0]
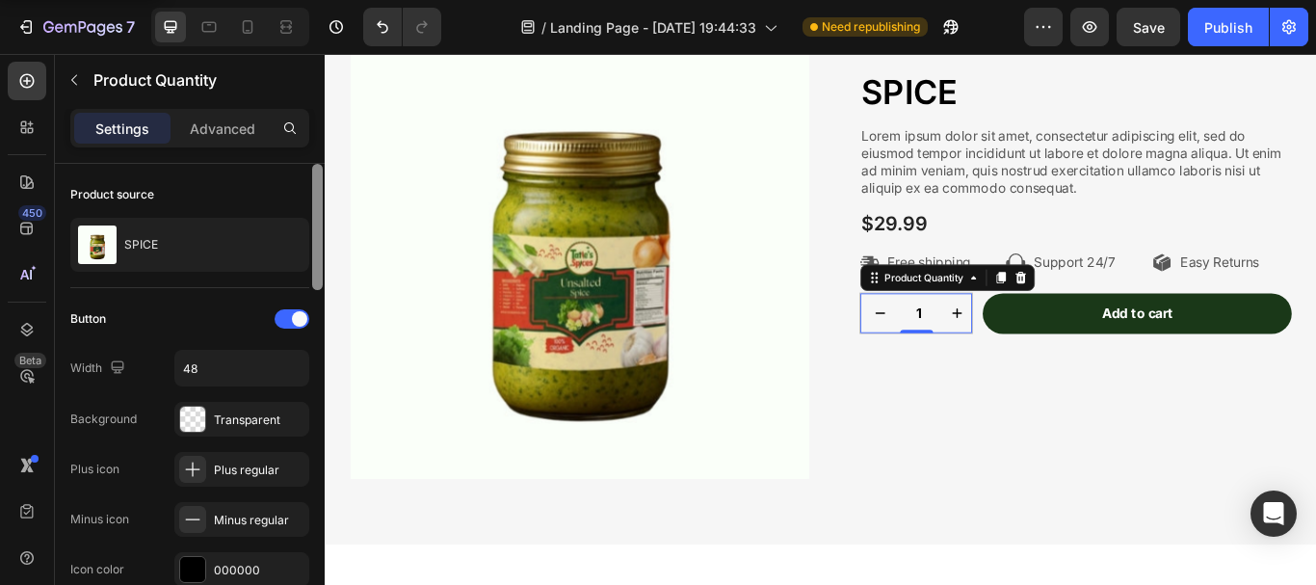
drag, startPoint x: 314, startPoint y: 314, endPoint x: 272, endPoint y: 168, distance: 152.5
click at [272, 168] on div "Product source SPICE Button Width 48 Background Transparent Plus icon Plus regu…" at bounding box center [190, 402] width 270 height 476
click at [254, 145] on div "Settings Advanced" at bounding box center [189, 128] width 239 height 39
click at [239, 137] on p "Advanced" at bounding box center [223, 129] width 66 height 20
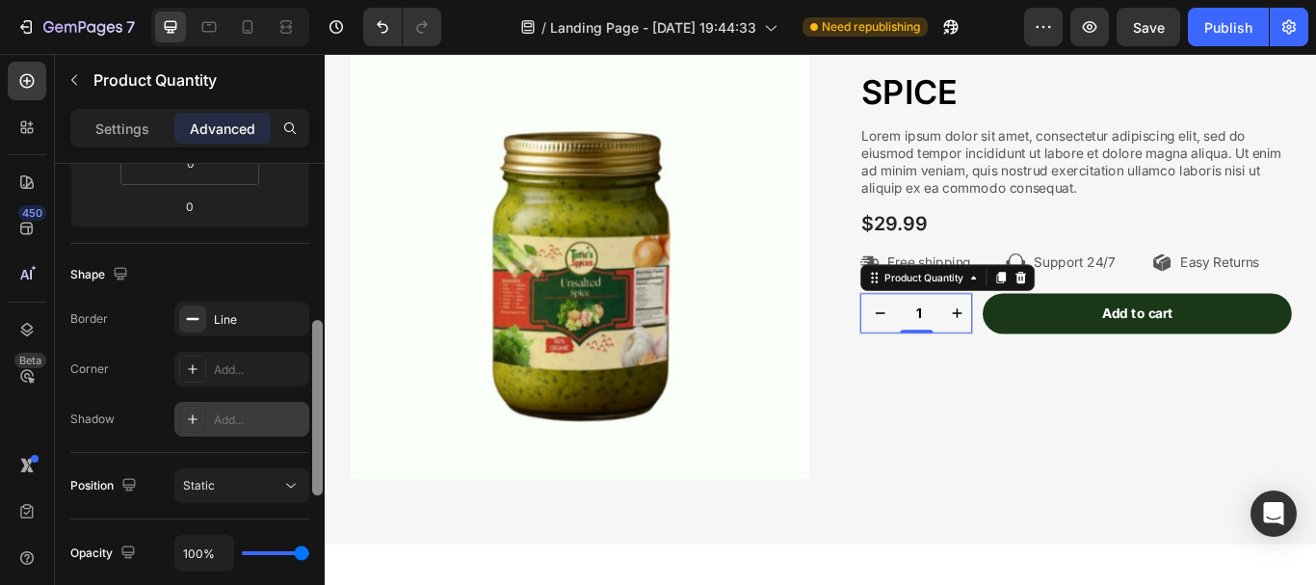
scroll to position [454, 0]
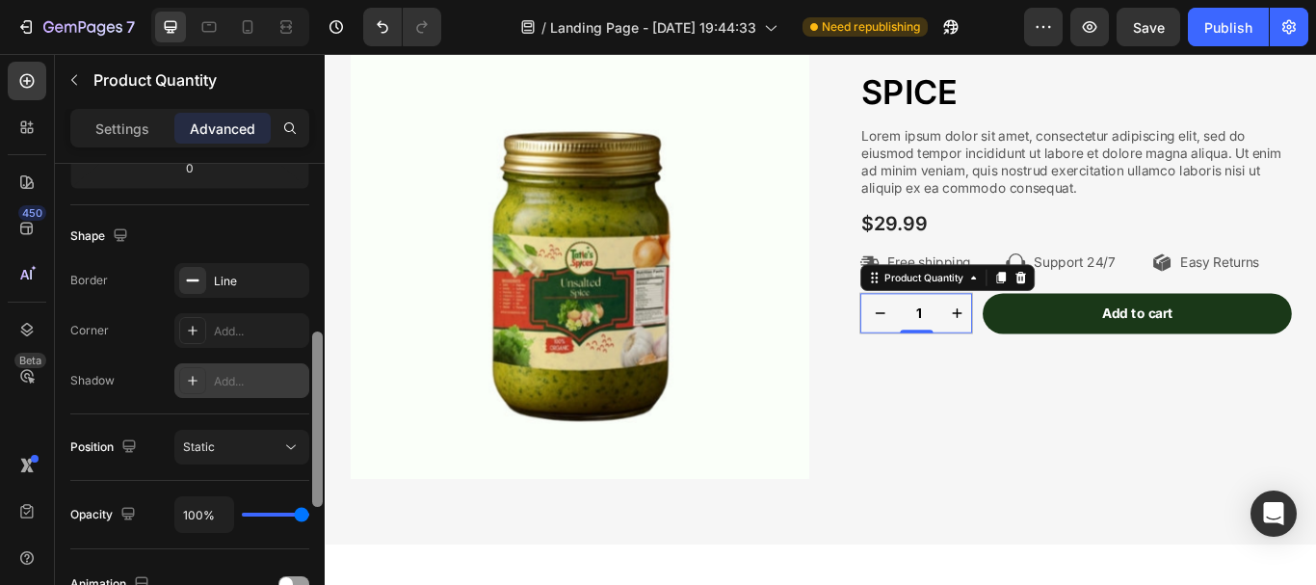
drag, startPoint x: 315, startPoint y: 202, endPoint x: 290, endPoint y: 371, distance: 170.5
click at [290, 371] on div "Display on Desktop Yes No Tablet Yes No Mobile Yes No Spacing (px) 0 0 0 0 0 0 …" at bounding box center [190, 402] width 270 height 476
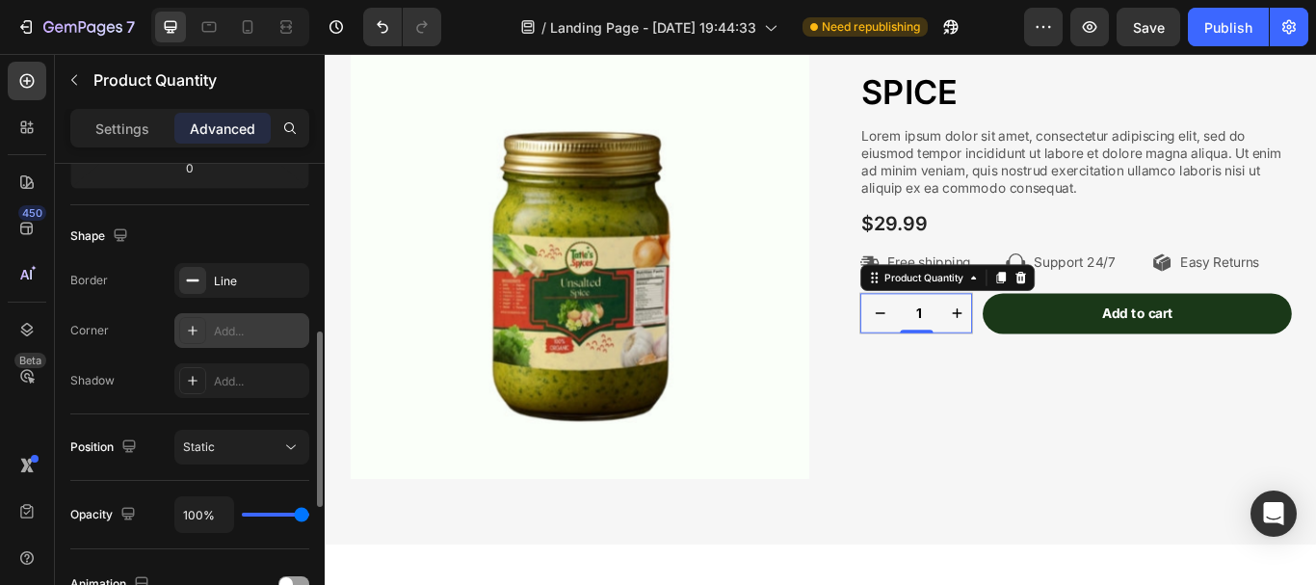
click at [257, 333] on div "Add..." at bounding box center [259, 331] width 91 height 17
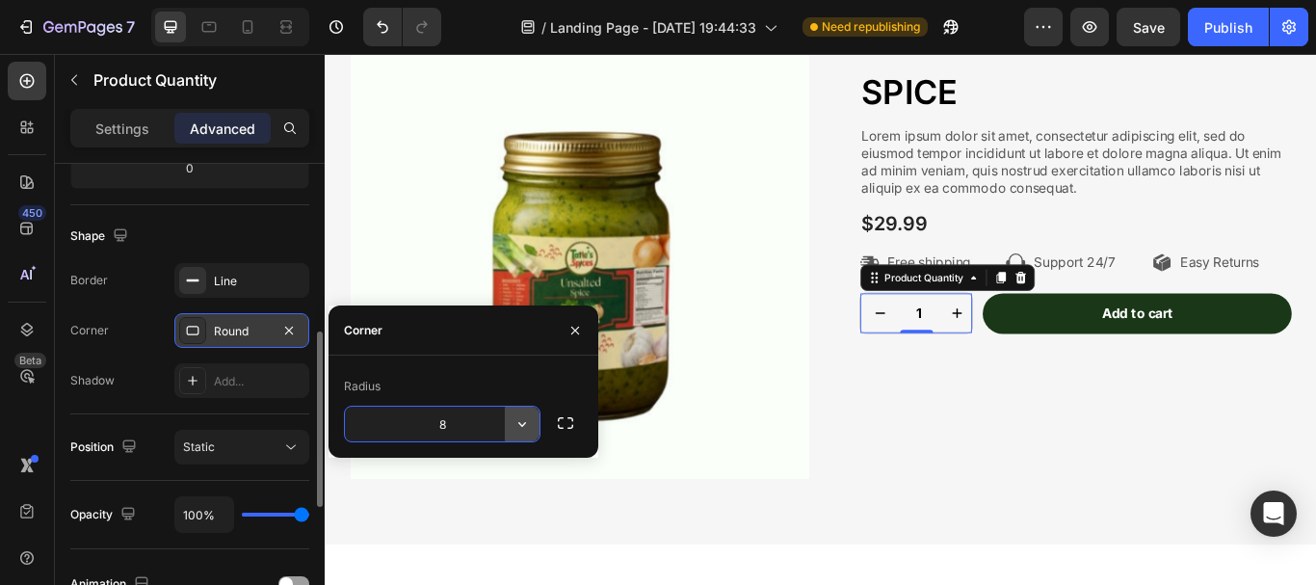
click at [523, 418] on icon "button" at bounding box center [522, 423] width 19 height 19
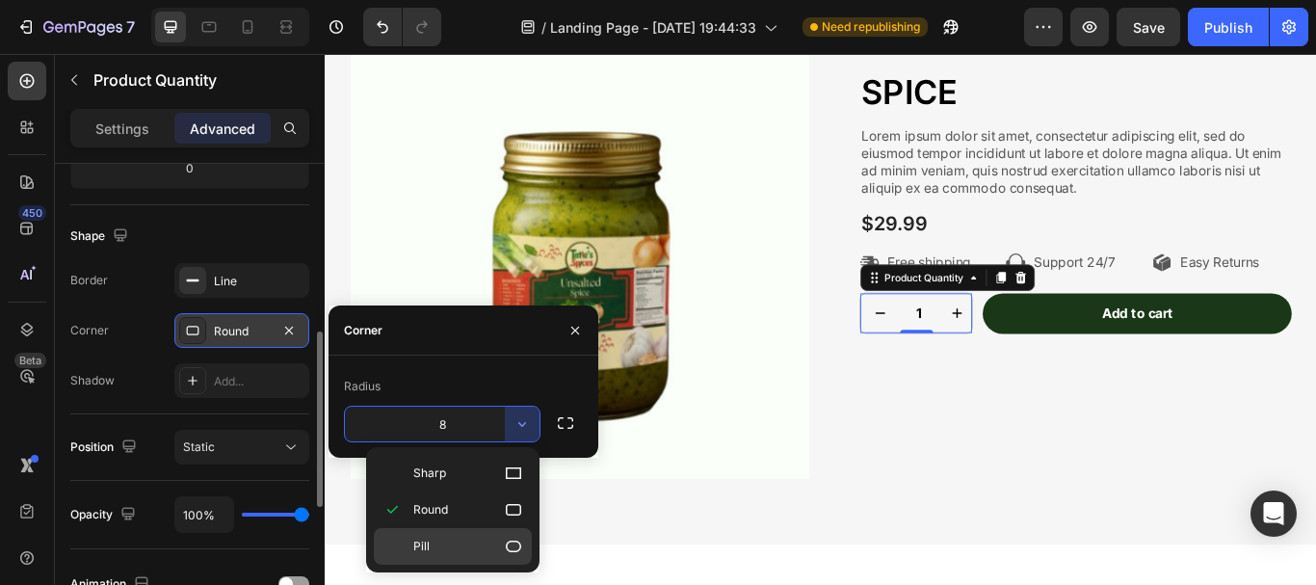
click at [507, 542] on icon at bounding box center [513, 546] width 19 height 19
type input "9999"
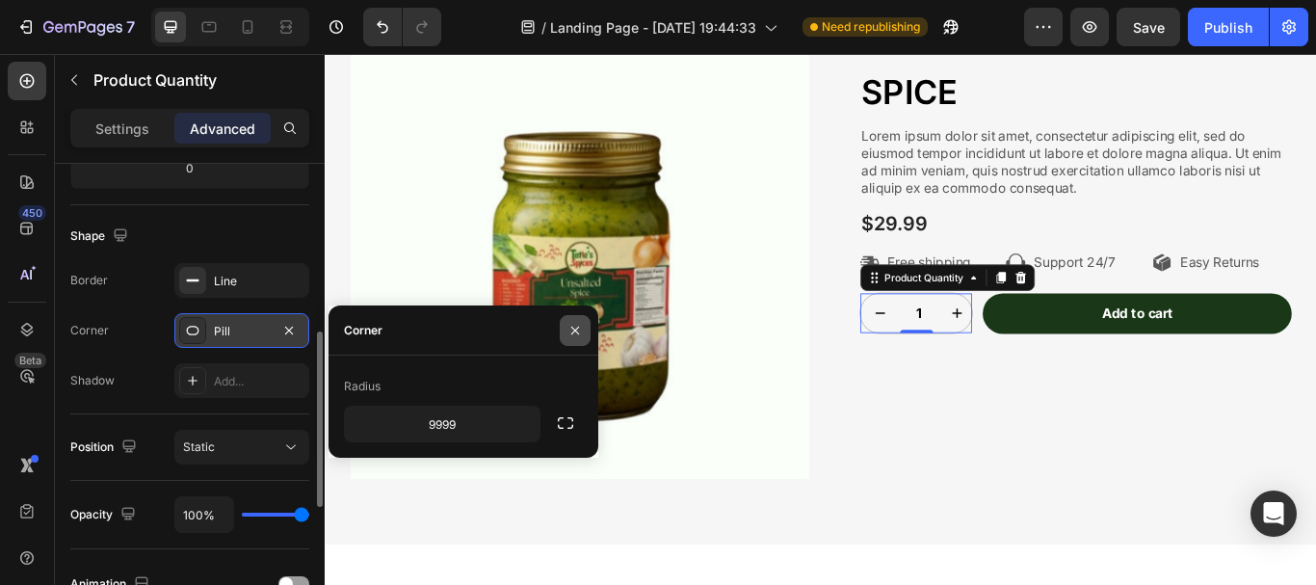
click at [577, 334] on icon "button" at bounding box center [575, 330] width 15 height 15
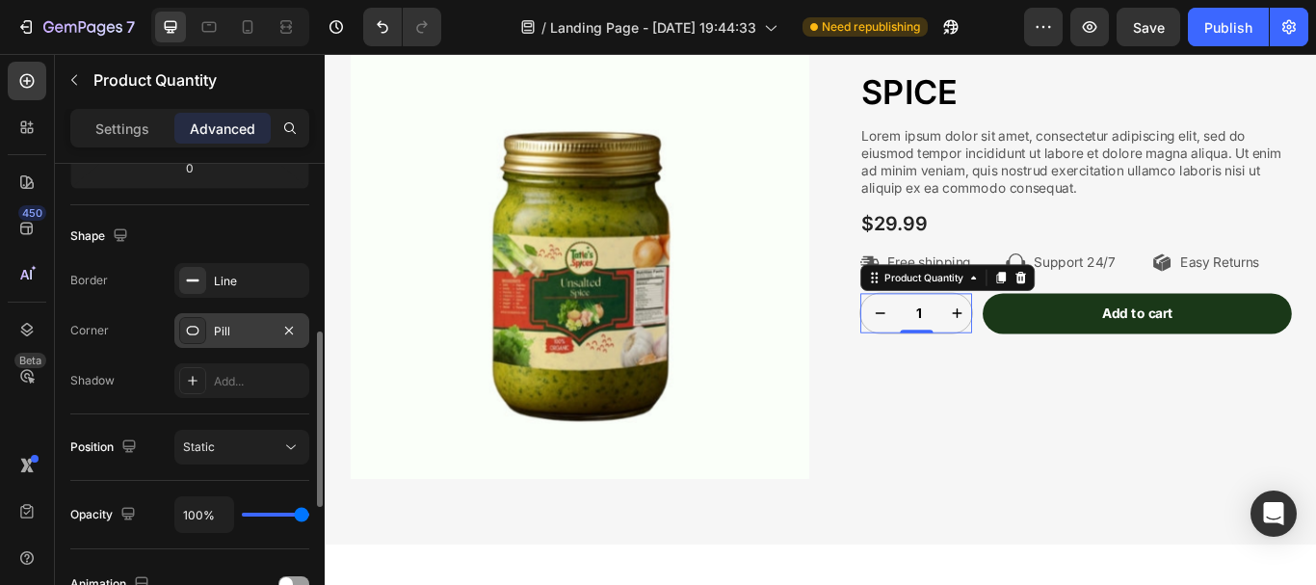
click at [264, 229] on div "Shape" at bounding box center [189, 236] width 239 height 31
click at [992, 465] on div "Extra gifts, extra joy Text Block Row SPICE Product Title Lorem ipsum dolor sit…" at bounding box center [1184, 289] width 535 height 550
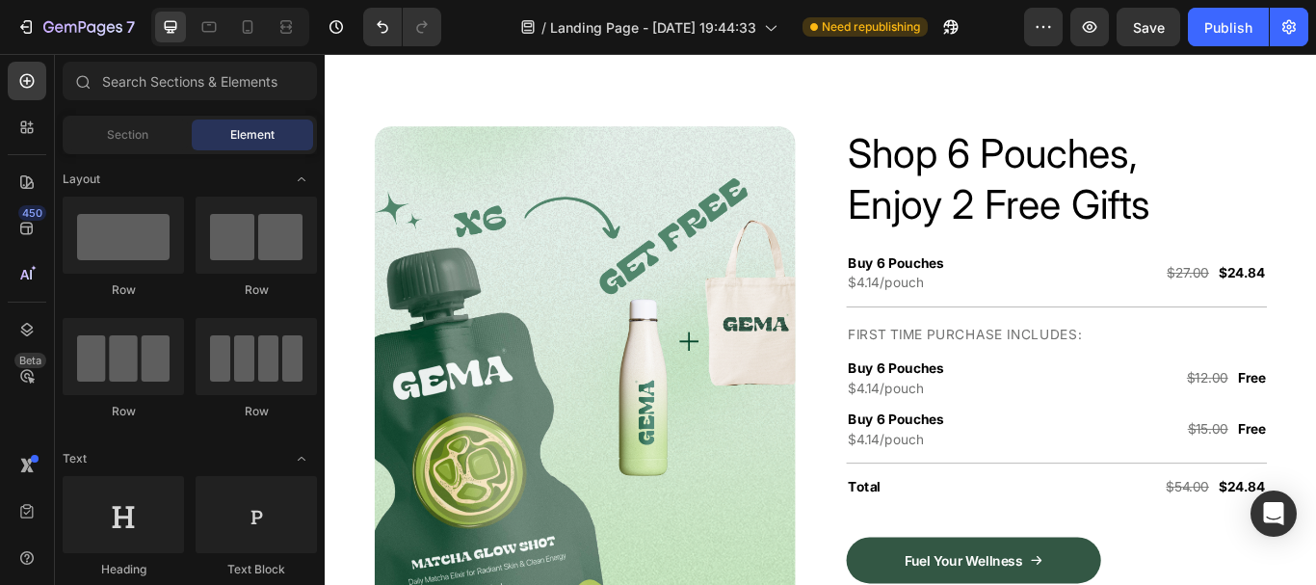
scroll to position [4608, 0]
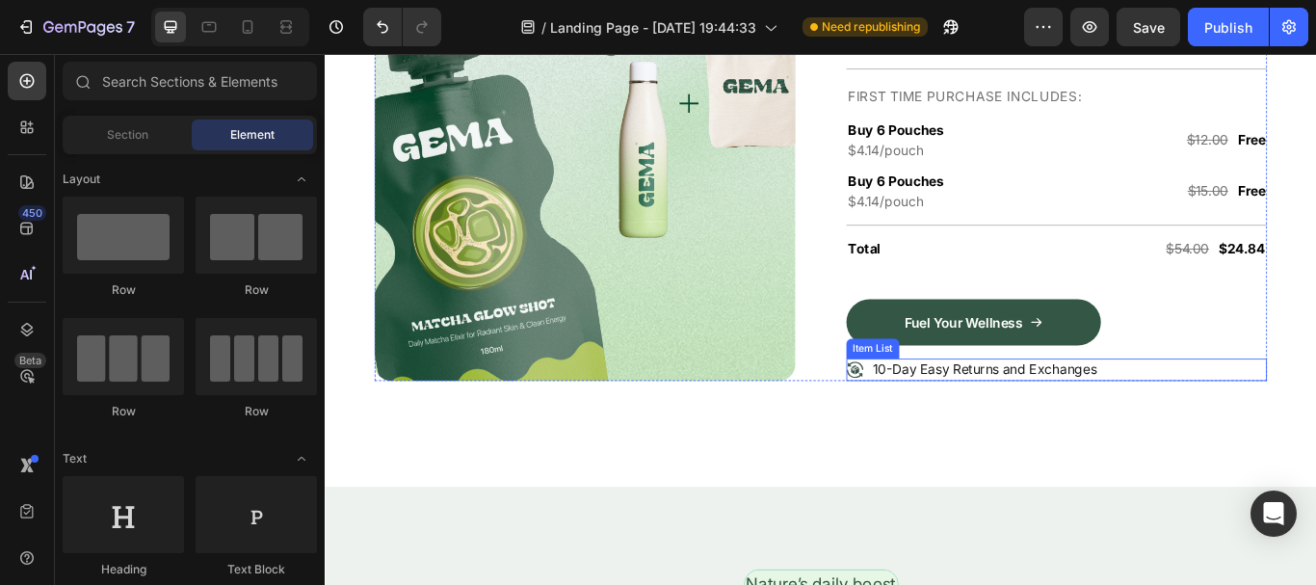
click at [1283, 424] on div "10-Day Easy Returns and Exchanges" at bounding box center [1178, 422] width 490 height 26
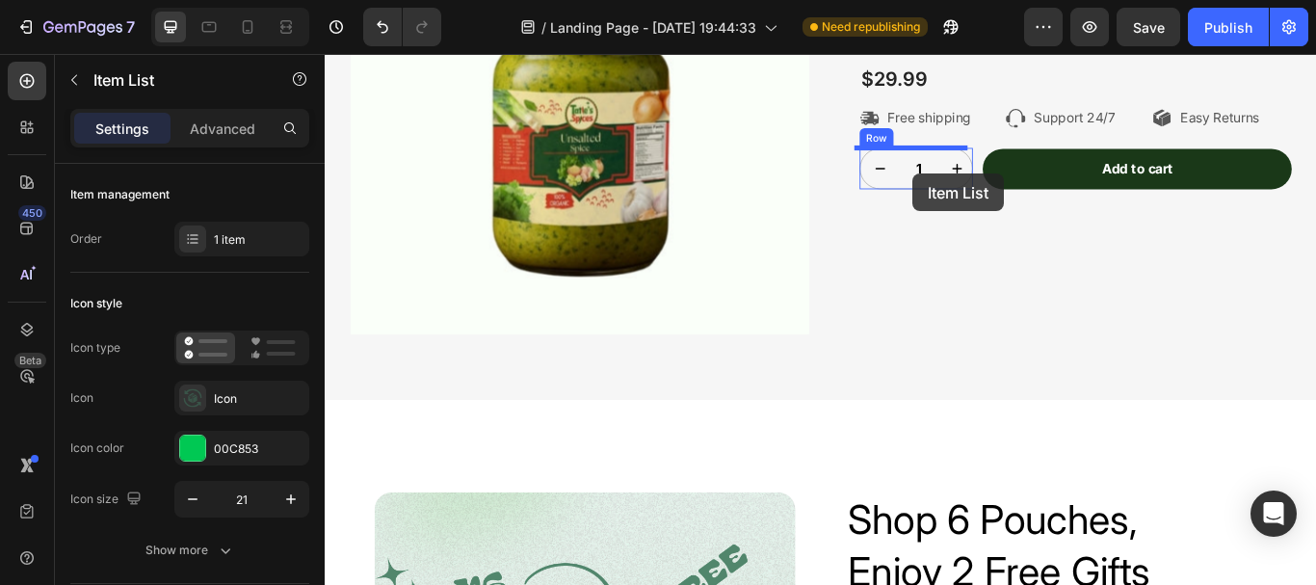
scroll to position [3883, 0]
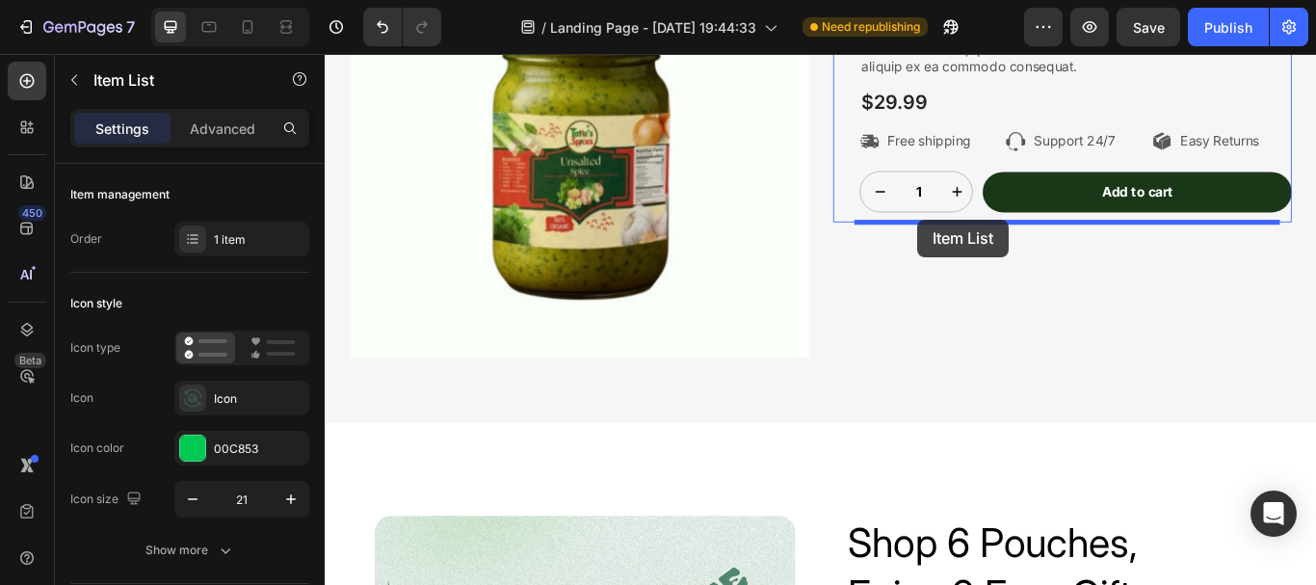
drag, startPoint x: 962, startPoint y: 381, endPoint x: 1016, endPoint y: 247, distance: 144.4
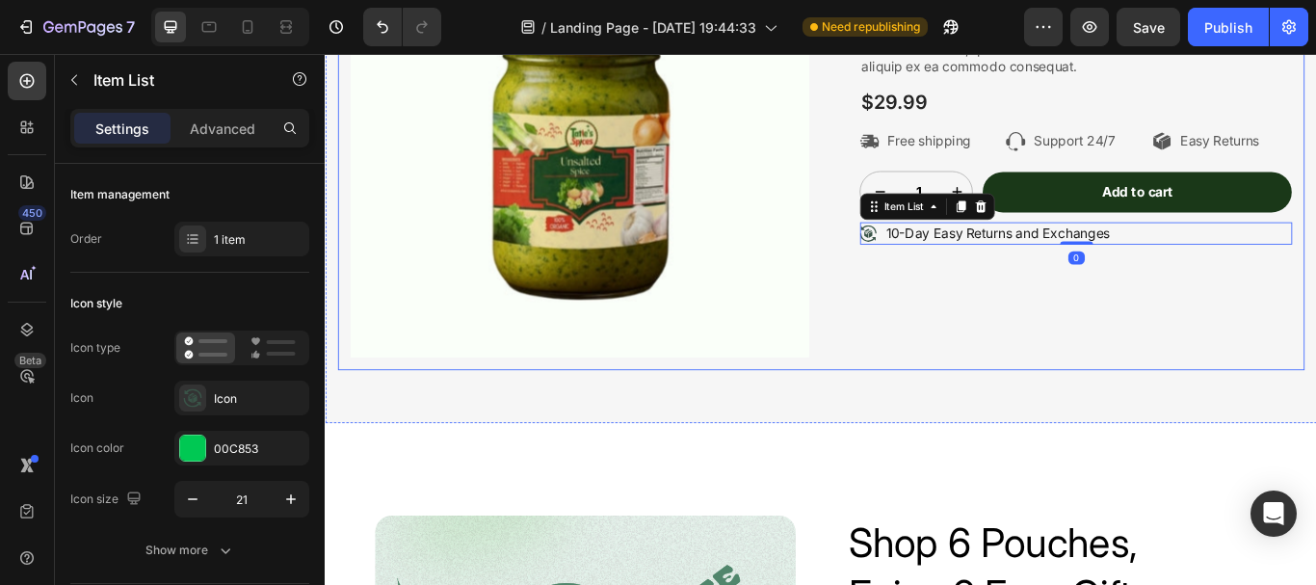
click at [1070, 321] on div "Extra gifts, extra joy Text Block Row SPICE Product Title Lorem ipsum dolor sit…" at bounding box center [1184, 148] width 535 height 550
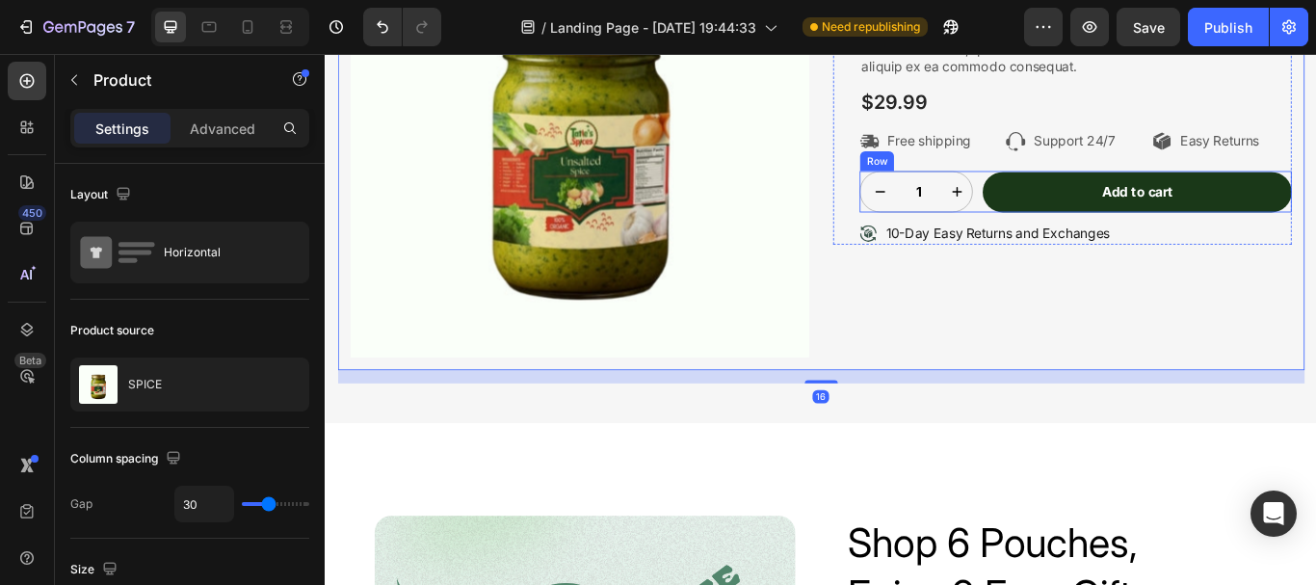
click at [1080, 232] on div "1 Product Quantity Row Add to cart Add to Cart Row" at bounding box center [1200, 215] width 504 height 48
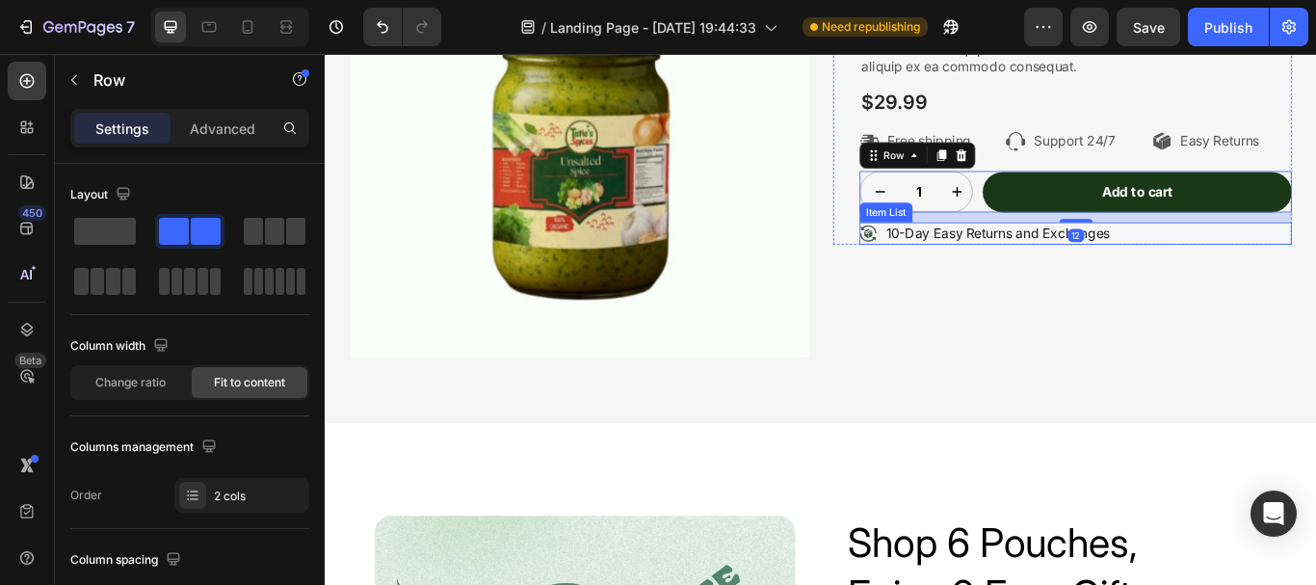
click at [1018, 258] on p "10-Day Easy Returns and Exchanges" at bounding box center [1109, 263] width 261 height 20
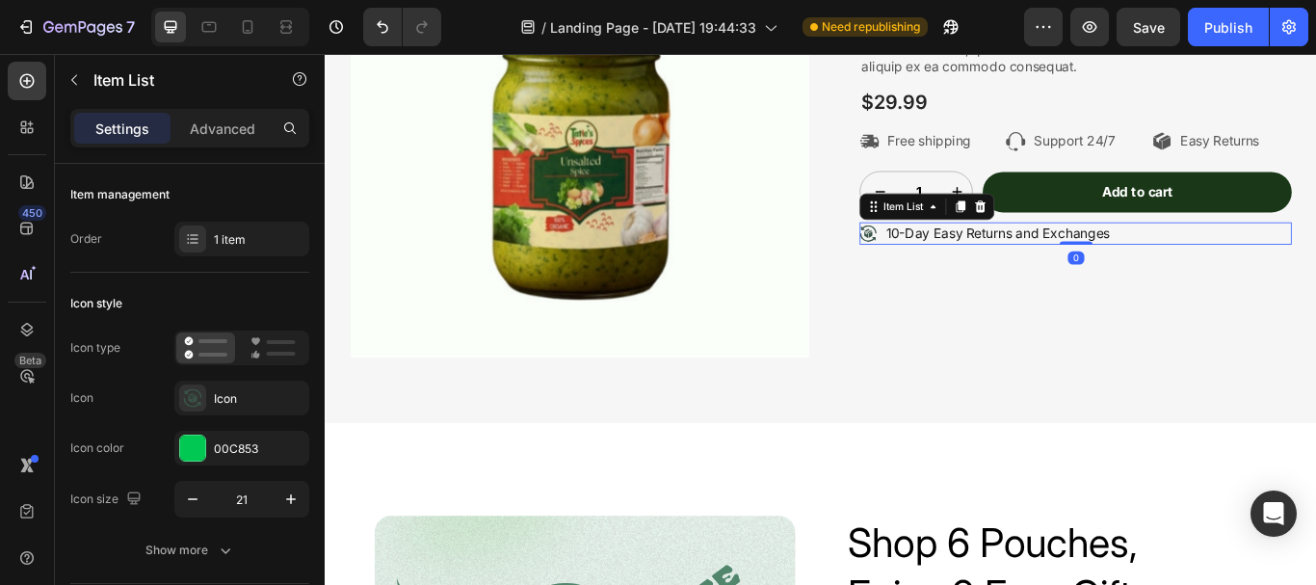
click at [979, 259] on p "10-Day Easy Returns and Exchanges" at bounding box center [1109, 263] width 261 height 20
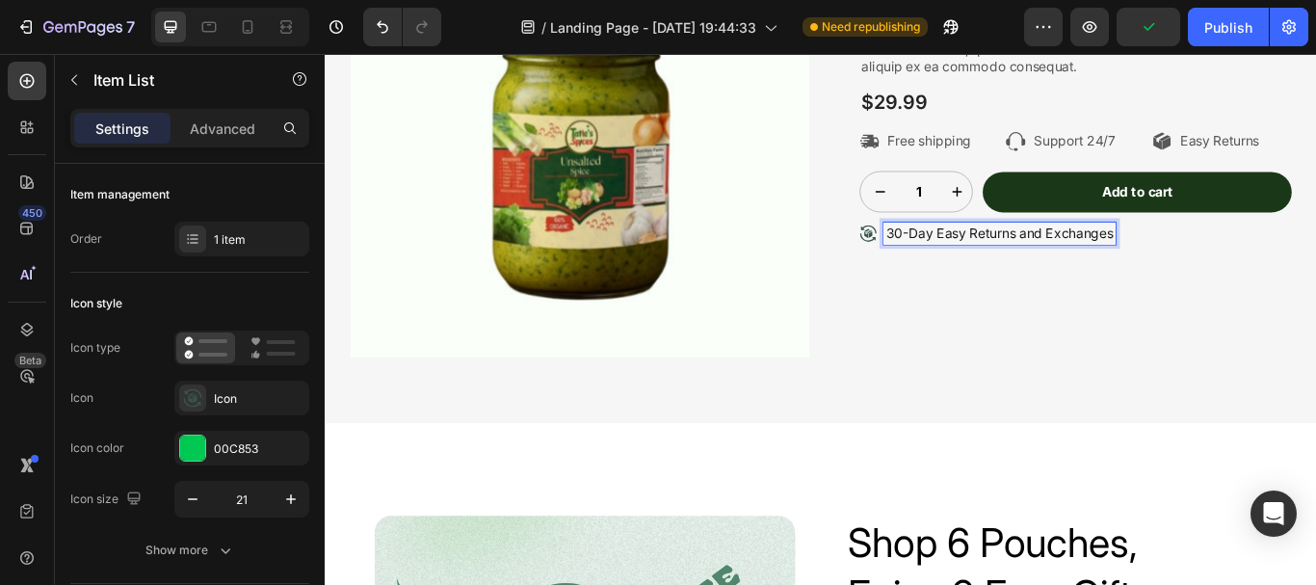
click at [1241, 264] on div "30-Day Easy Returns and Exchanges" at bounding box center [1200, 264] width 504 height 26
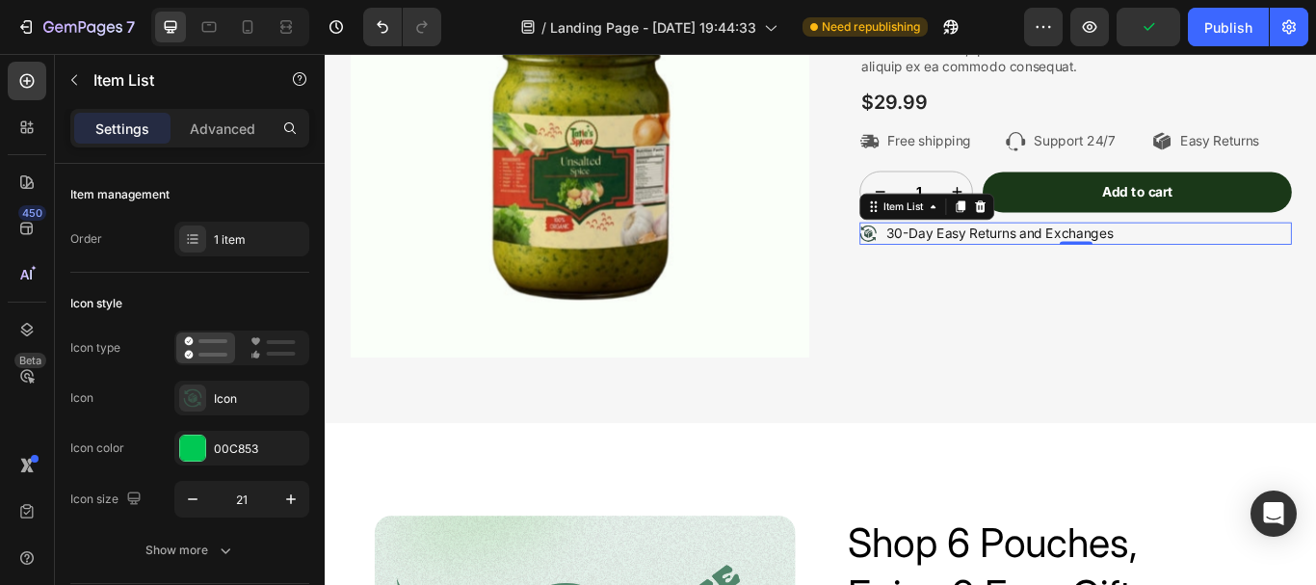
click at [1239, 264] on div "30-Day Easy Returns and Exchanges" at bounding box center [1111, 264] width 271 height 26
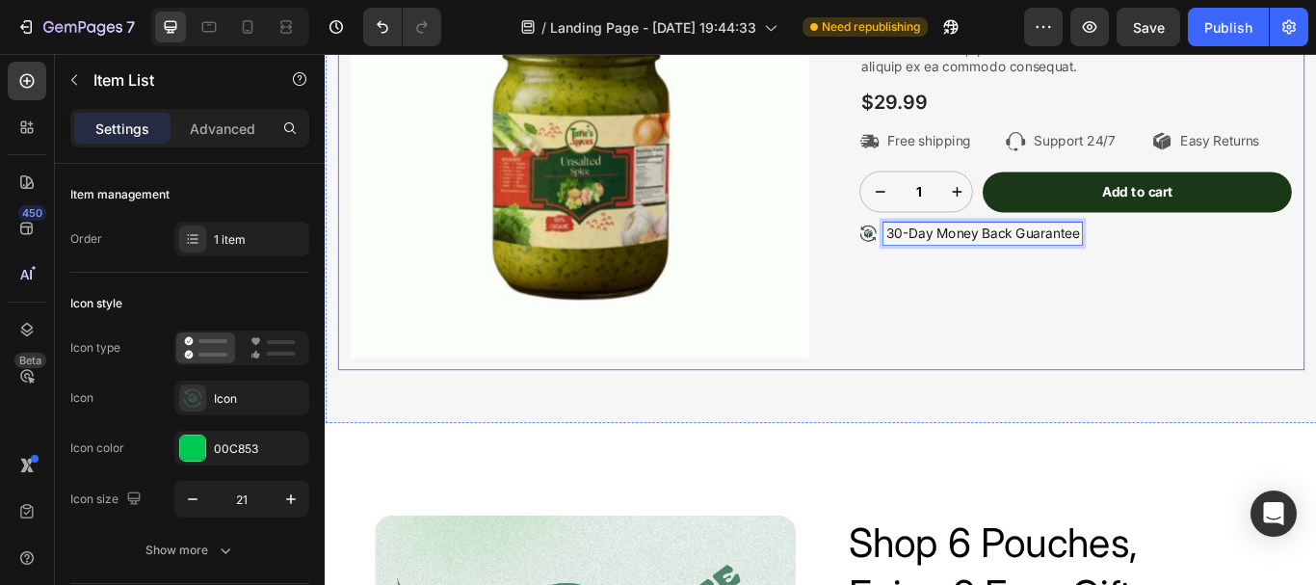
click at [1185, 325] on div "Extra gifts, extra joy Text Block Row SPICE Product Title Lorem ipsum dolor sit…" at bounding box center [1184, 148] width 535 height 550
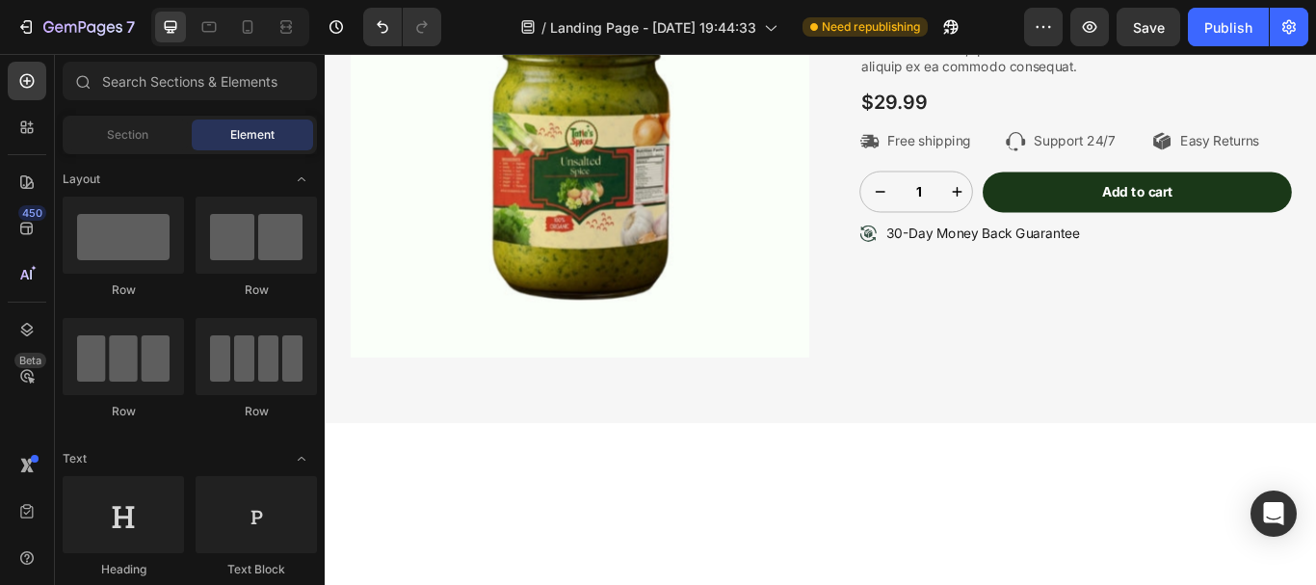
scroll to position [3555, 0]
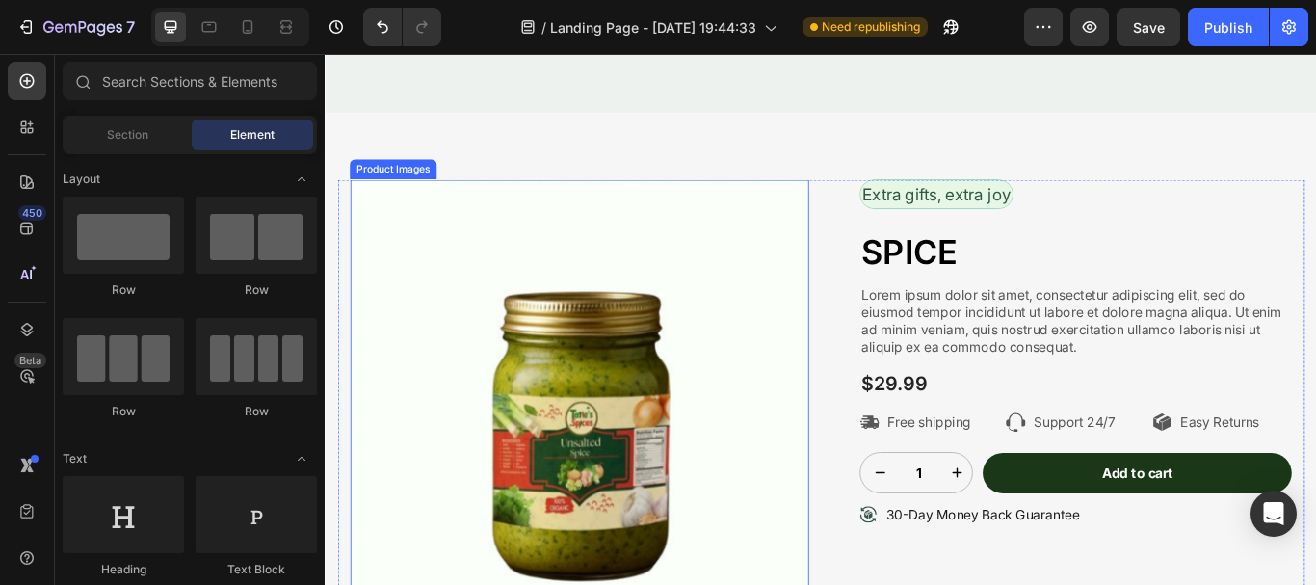
click at [797, 341] on img at bounding box center [621, 467] width 535 height 535
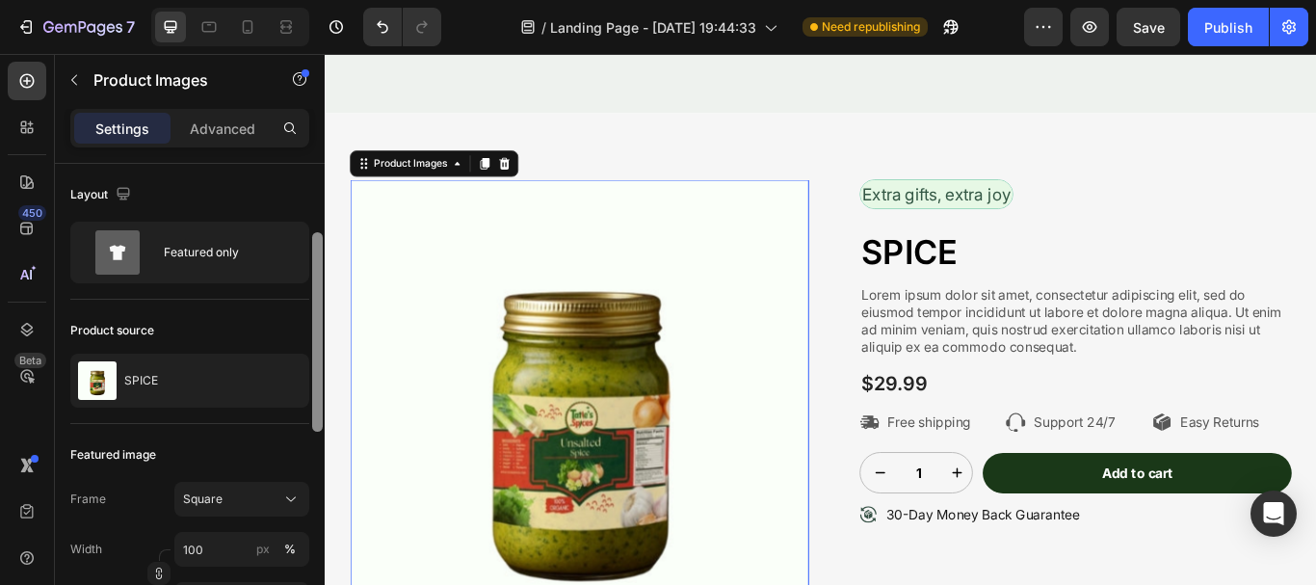
scroll to position [48, 0]
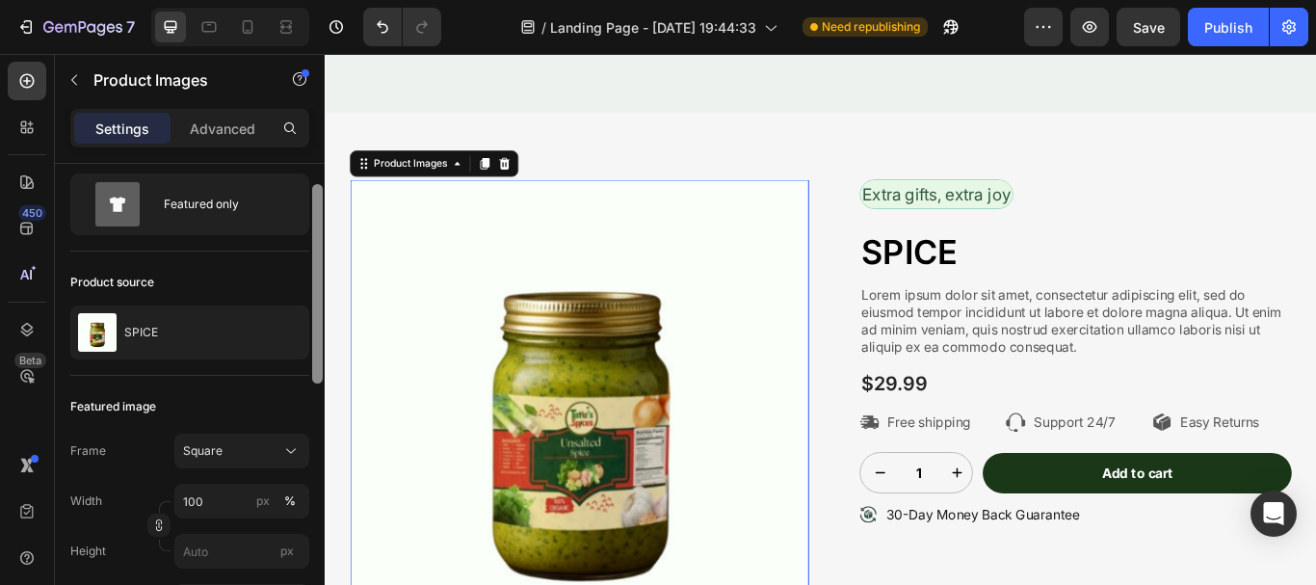
click at [321, 204] on div at bounding box center [317, 283] width 11 height 199
click at [247, 139] on div "Advanced" at bounding box center [222, 128] width 96 height 31
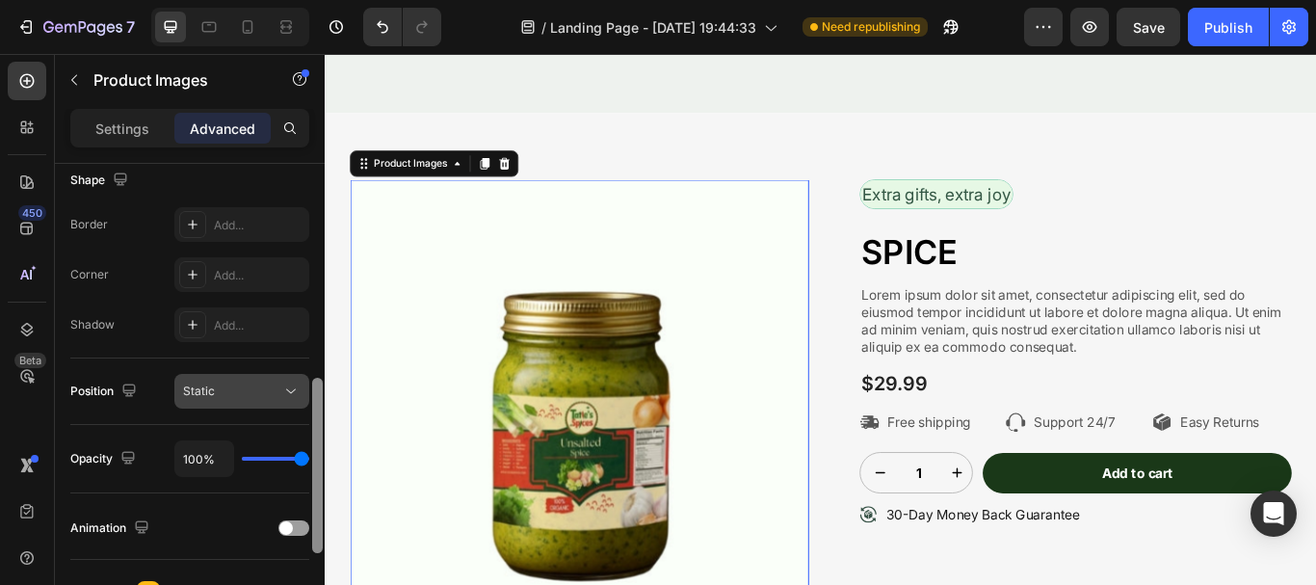
scroll to position [536, 0]
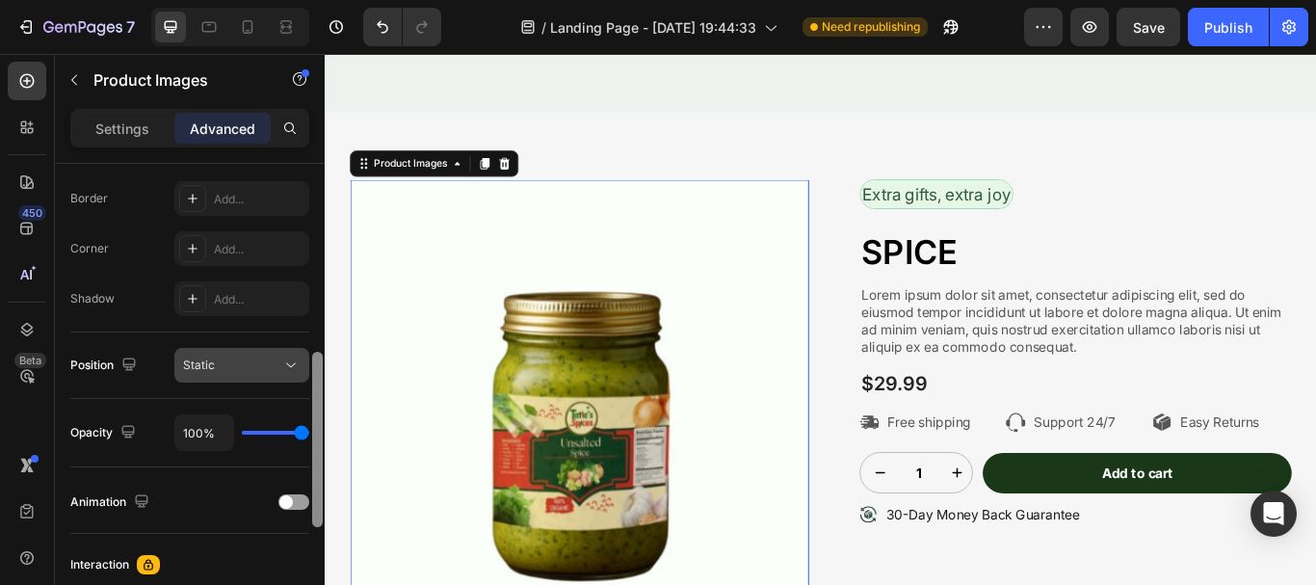
drag, startPoint x: 319, startPoint y: 193, endPoint x: 294, endPoint y: 374, distance: 182.9
click at [294, 374] on div "Display on Desktop Yes No Tablet Yes No Mobile Yes No Spacing (px) 0 0 16 0 0 0…" at bounding box center [190, 402] width 270 height 476
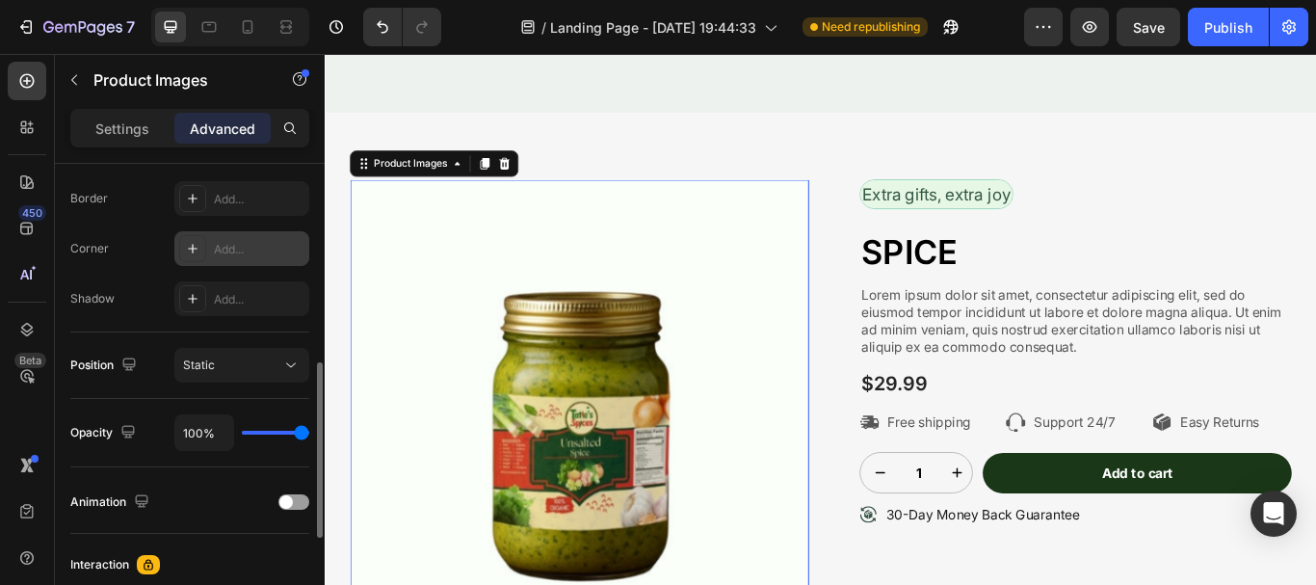
click at [244, 239] on div "Add..." at bounding box center [241, 248] width 135 height 35
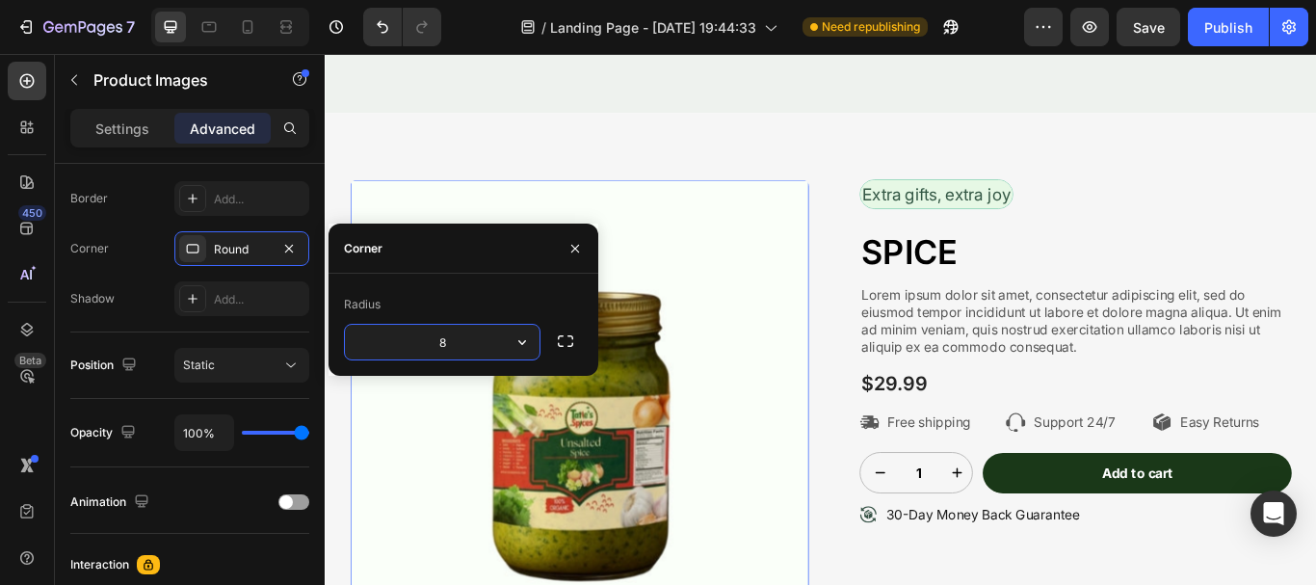
click at [442, 344] on input "8" at bounding box center [442, 342] width 195 height 35
type input "8"
type input "20"
click at [453, 289] on div "Radius" at bounding box center [463, 304] width 239 height 31
click at [577, 257] on button "button" at bounding box center [575, 248] width 31 height 31
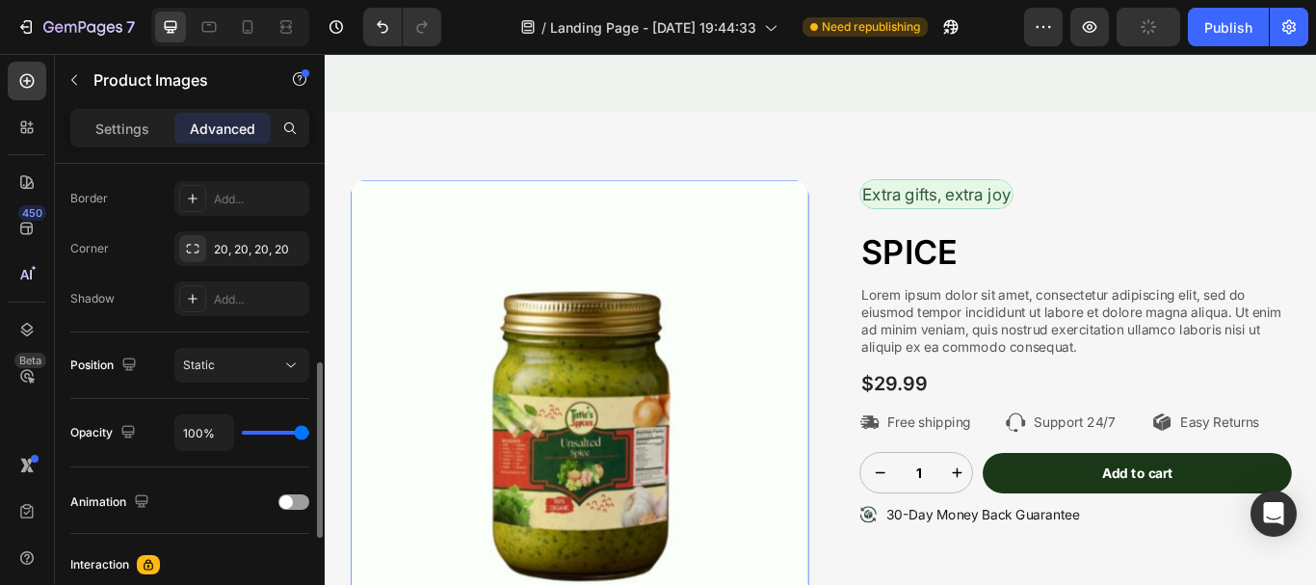
click at [145, 263] on div "Corner 20, 20, 20, 20" at bounding box center [189, 248] width 239 height 35
click at [804, 154] on div "Product Images 16 Extra gifts, extra joy Text Block Row SPICE Product Title Lor…" at bounding box center [903, 467] width 1156 height 689
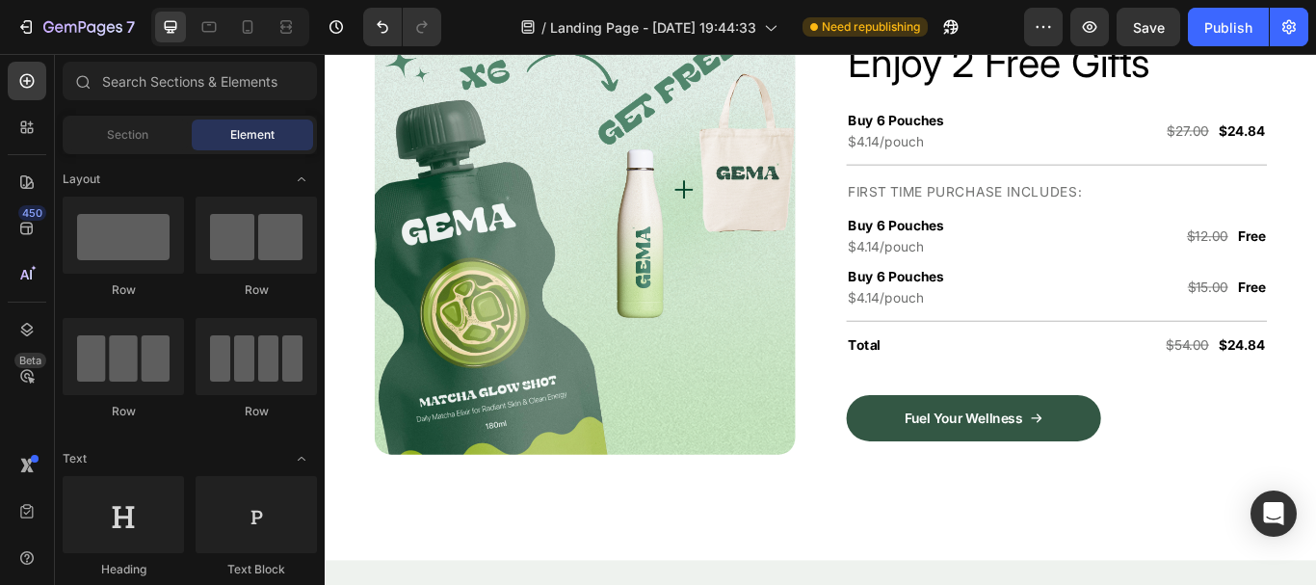
scroll to position [4199, 0]
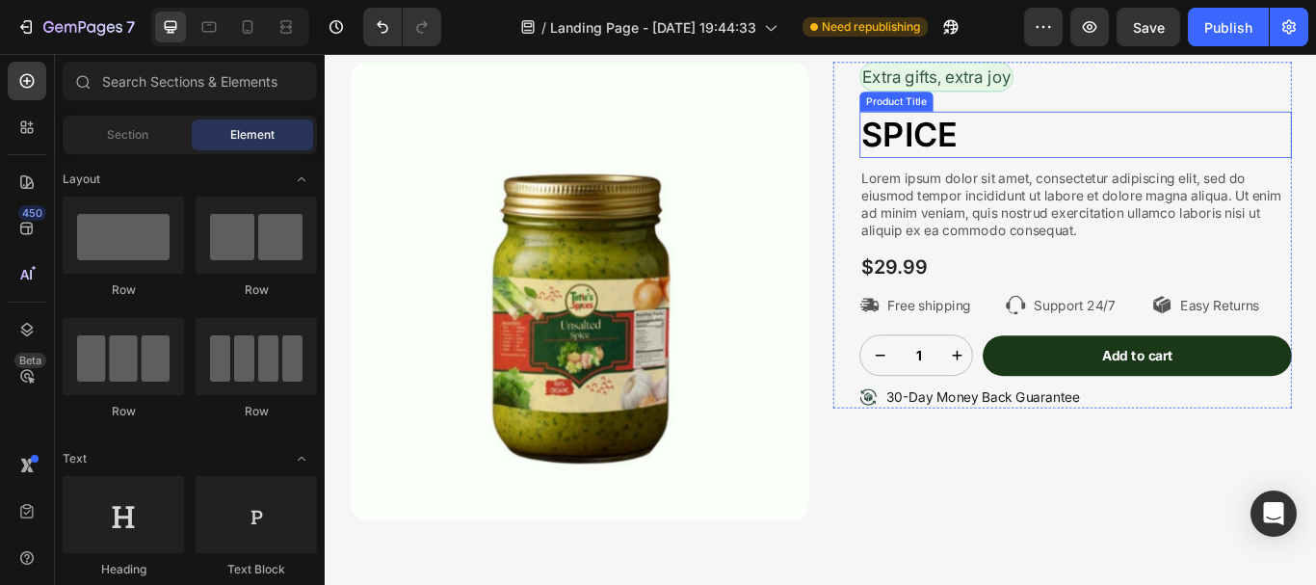
click at [1053, 151] on h1 "SPICE" at bounding box center [1200, 148] width 504 height 54
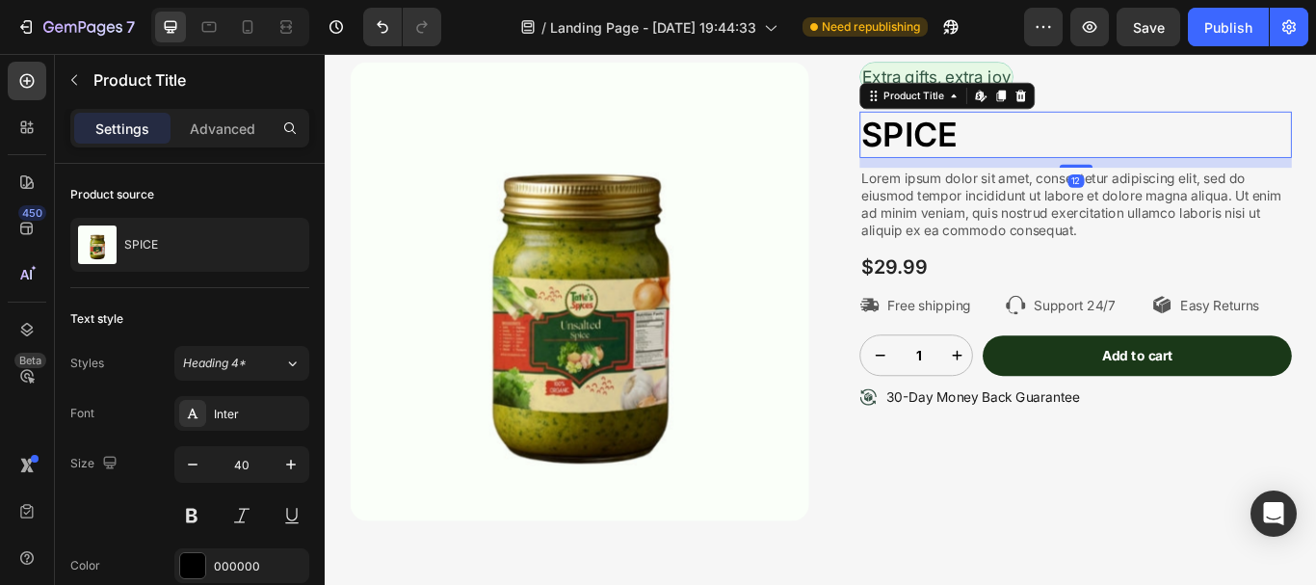
drag, startPoint x: 1130, startPoint y: 95, endPoint x: 1004, endPoint y: 107, distance: 126.8
click at [1128, 97] on icon at bounding box center [1135, 102] width 15 height 15
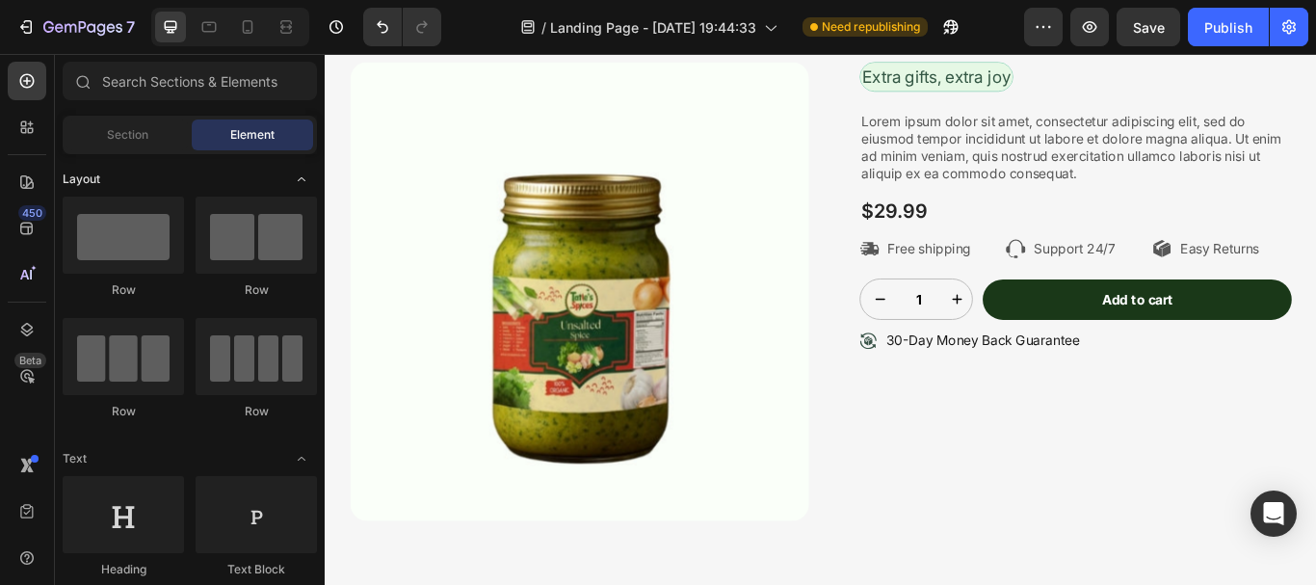
click at [181, 170] on div "Layout" at bounding box center [190, 179] width 254 height 19
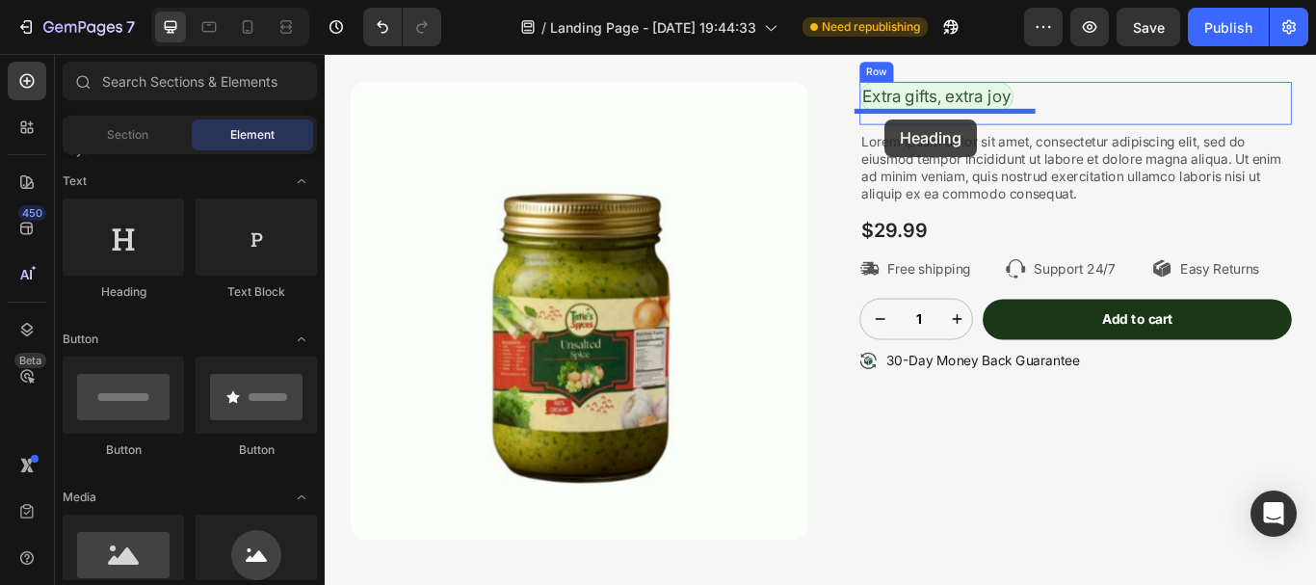
scroll to position [4164, 0]
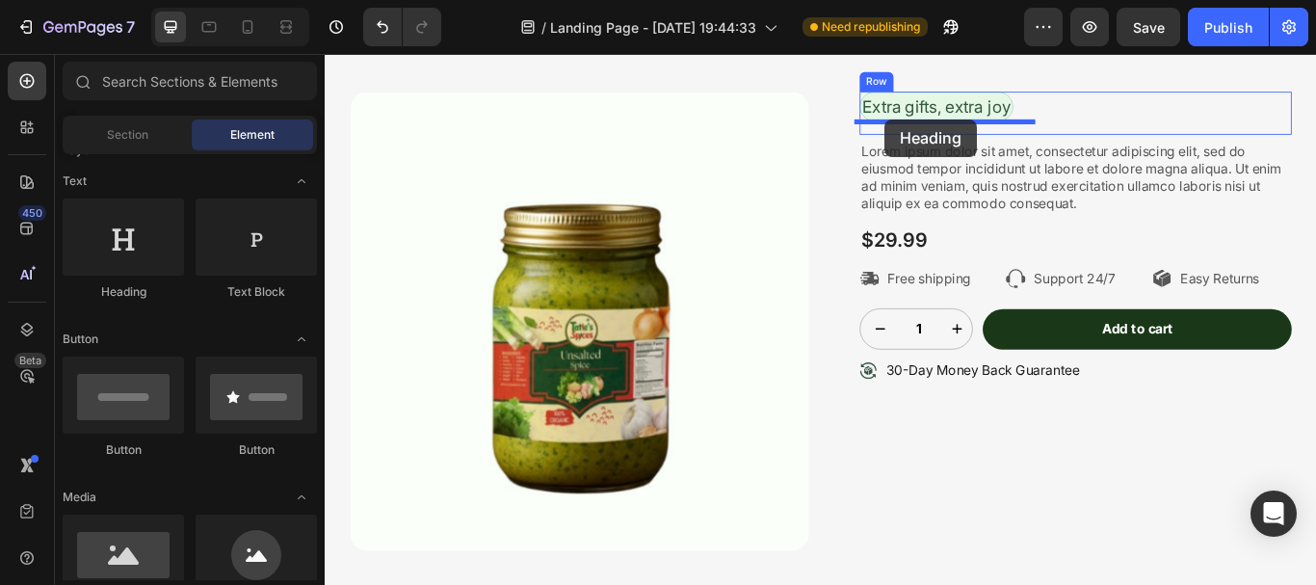
drag, startPoint x: 470, startPoint y: 297, endPoint x: 978, endPoint y: 130, distance: 534.4
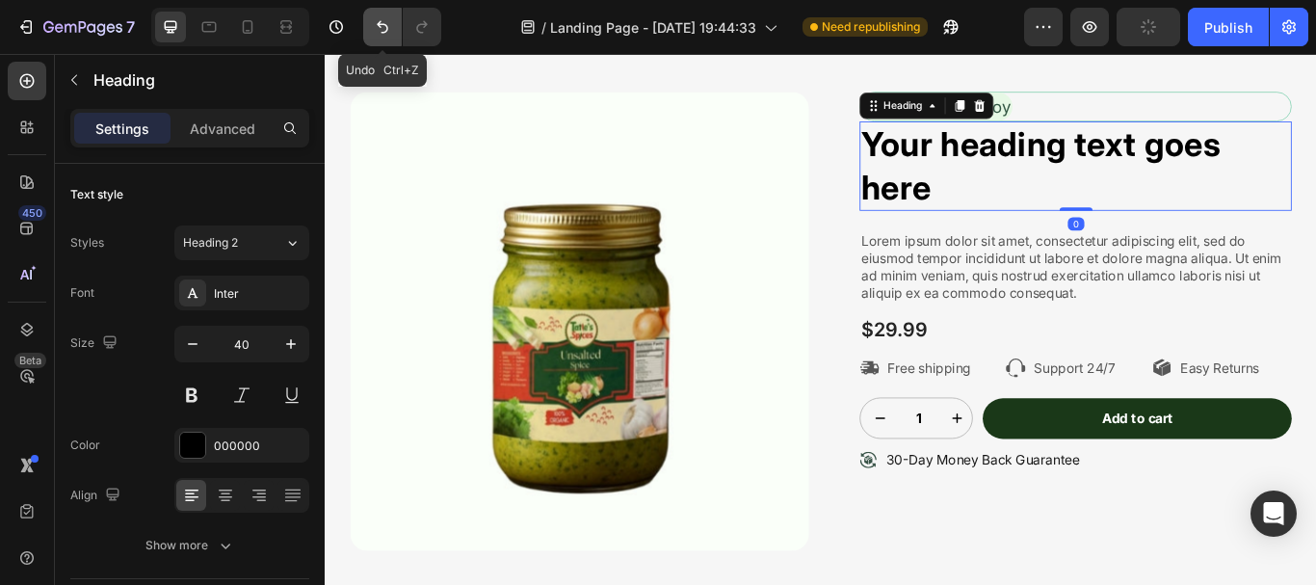
click at [381, 30] on icon "Undo/Redo" at bounding box center [382, 26] width 19 height 19
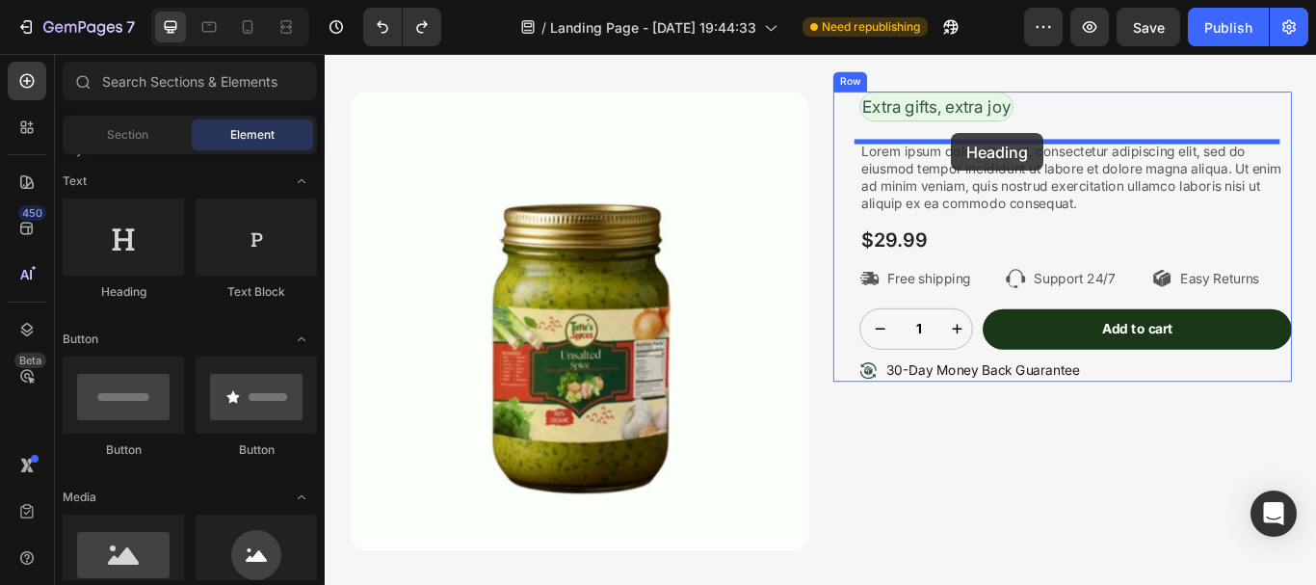
drag, startPoint x: 611, startPoint y: 327, endPoint x: 1055, endPoint y: 146, distance: 479.3
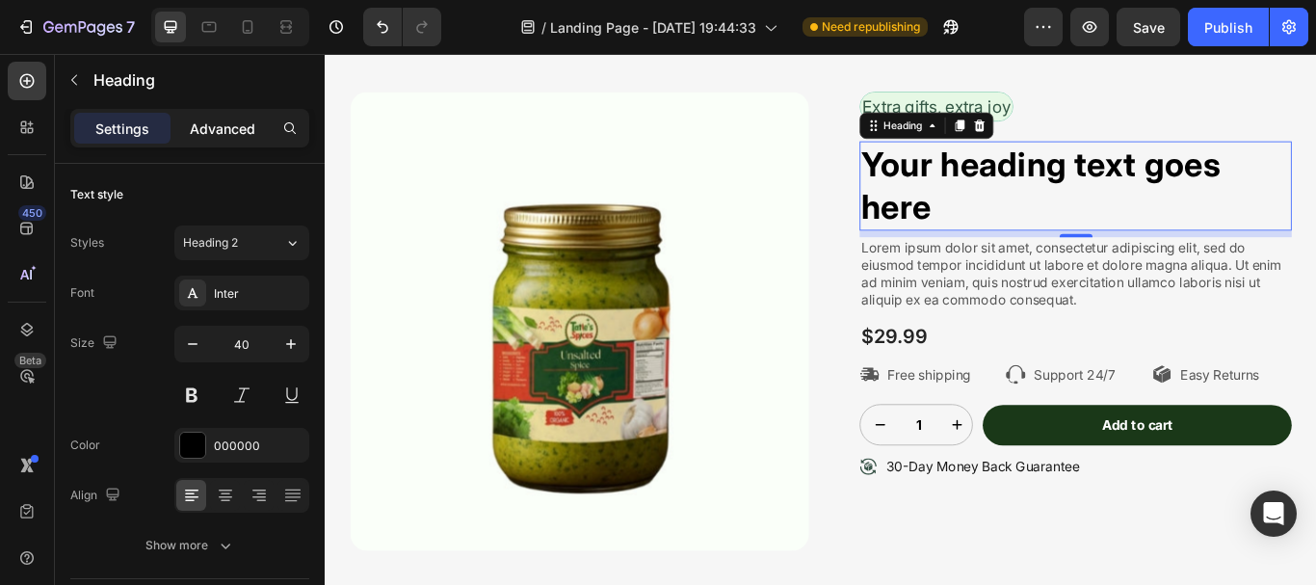
click at [247, 123] on p "Advanced" at bounding box center [223, 129] width 66 height 20
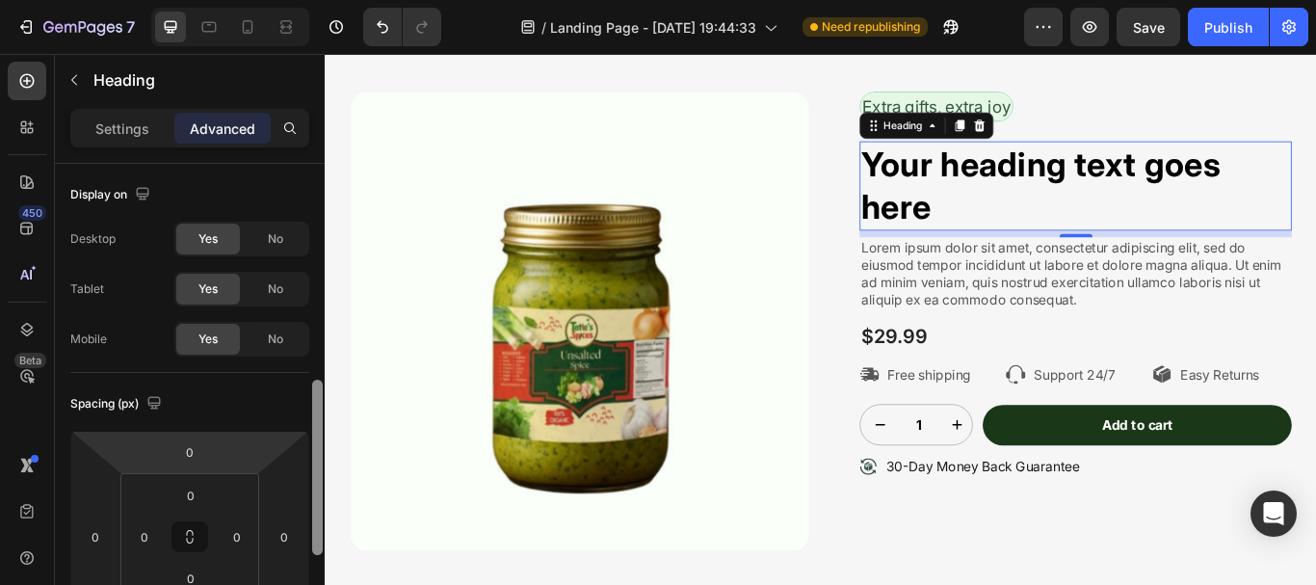
drag, startPoint x: 297, startPoint y: 257, endPoint x: 288, endPoint y: 266, distance: 12.3
click at [289, 266] on div "Display on Desktop Yes No Tablet Yes No Mobile Yes No Spacing (px) 0 0 8 0 0 0 …" at bounding box center [190, 402] width 270 height 476
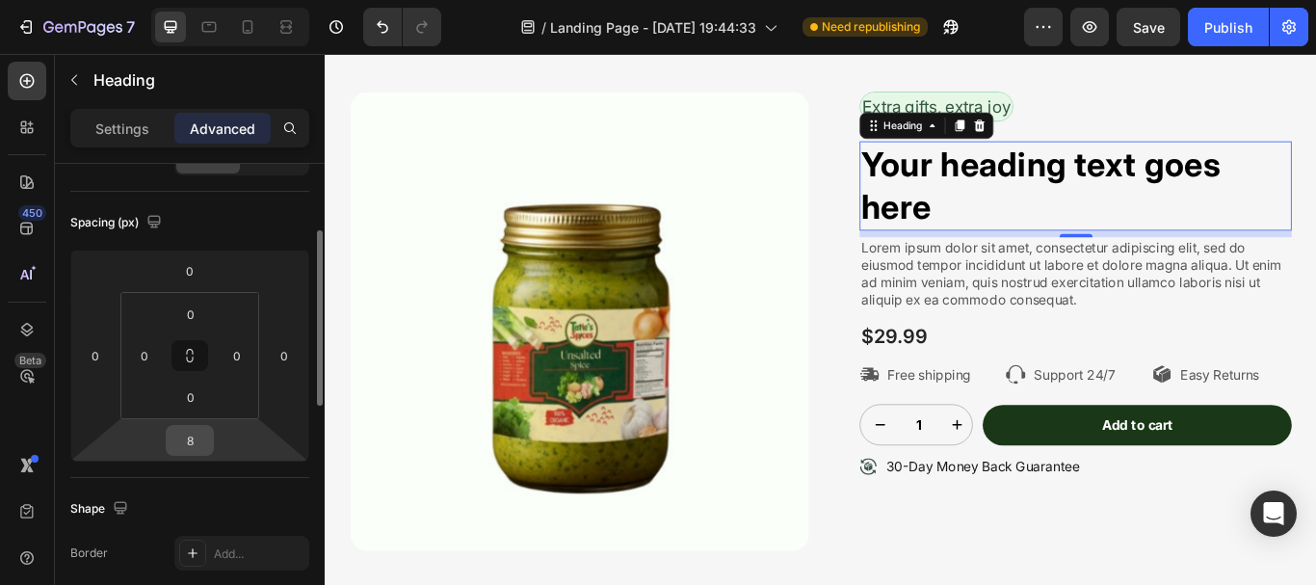
click at [191, 438] on input "8" at bounding box center [190, 440] width 39 height 29
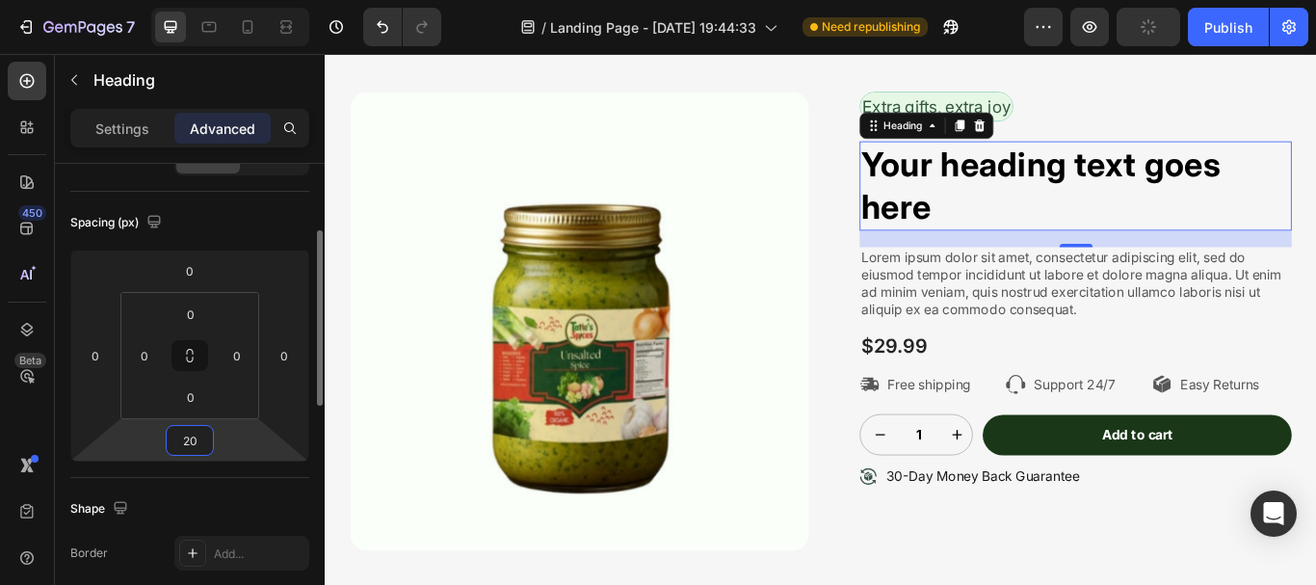
type input "20"
click at [227, 233] on div "Spacing (px)" at bounding box center [189, 222] width 239 height 31
click at [133, 132] on p "Settings" at bounding box center [122, 129] width 54 height 20
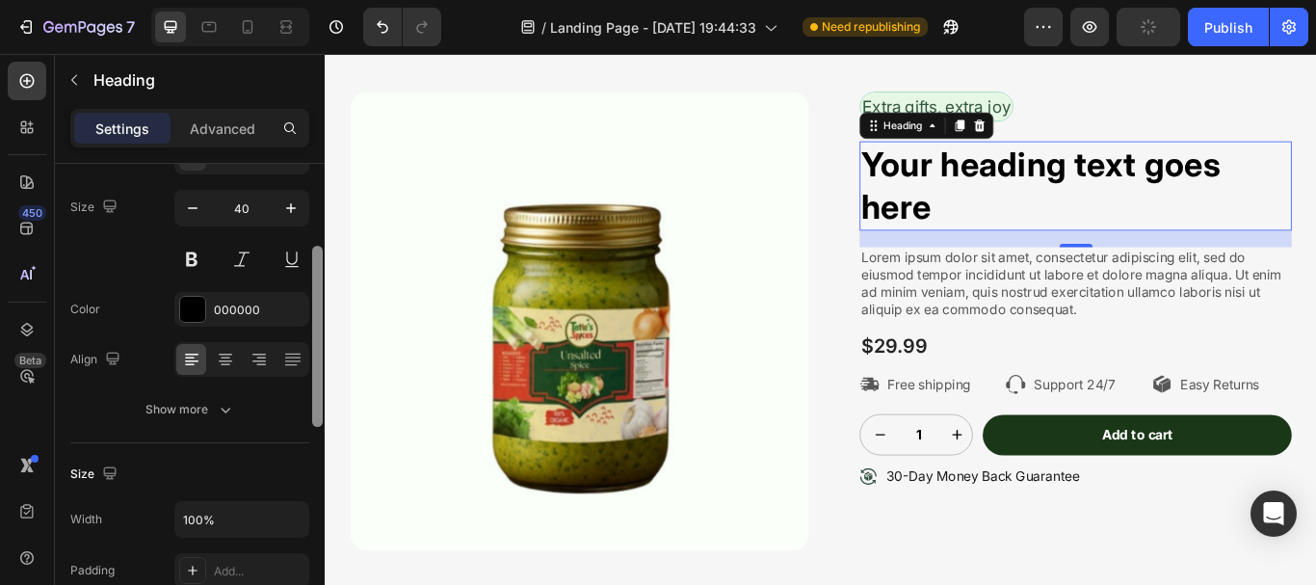
scroll to position [128, 0]
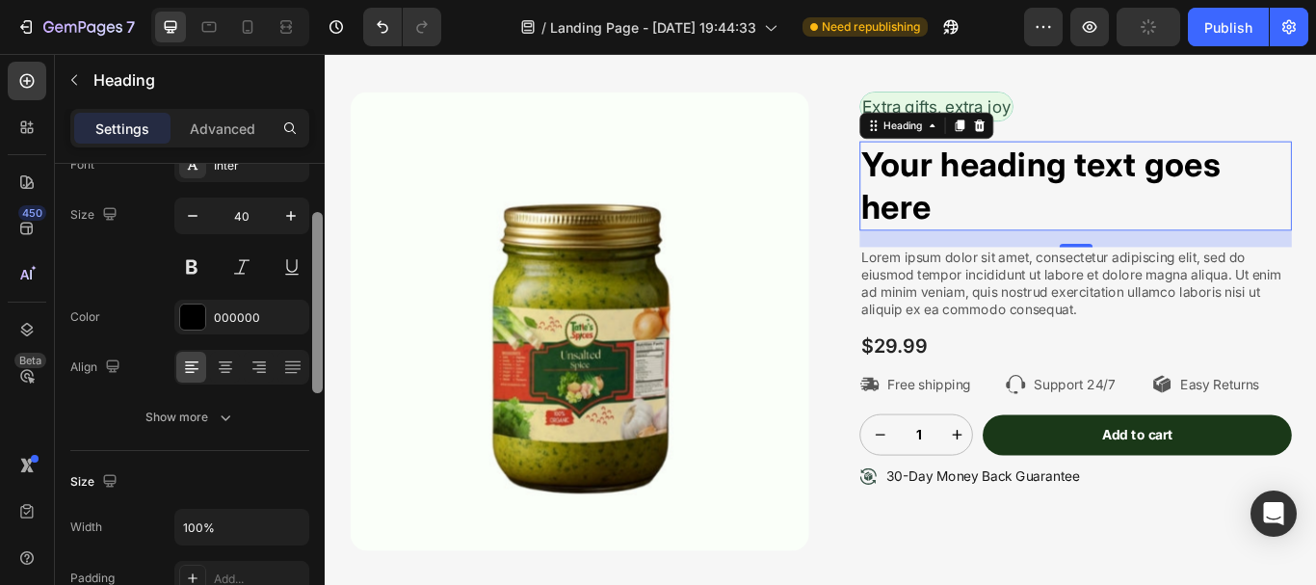
drag, startPoint x: 316, startPoint y: 269, endPoint x: 322, endPoint y: 249, distance: 21.0
click at [322, 249] on div at bounding box center [317, 302] width 11 height 181
click at [999, 208] on h2 "Your heading text goes here" at bounding box center [1200, 208] width 504 height 104
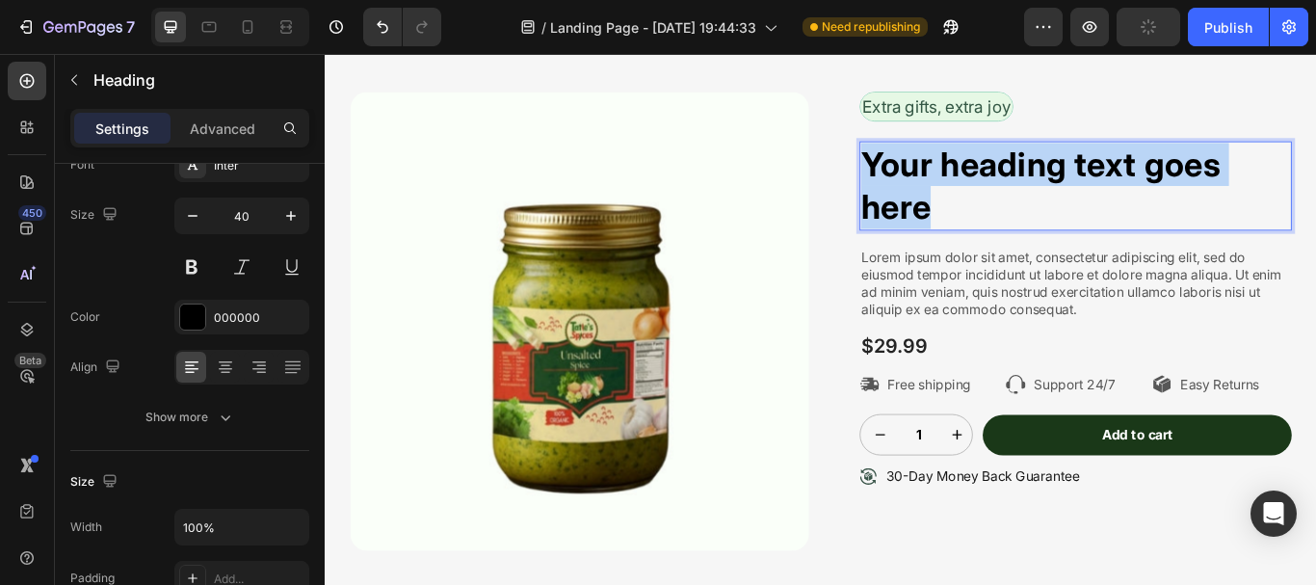
click at [999, 208] on p "Your heading text goes here" at bounding box center [1200, 208] width 500 height 100
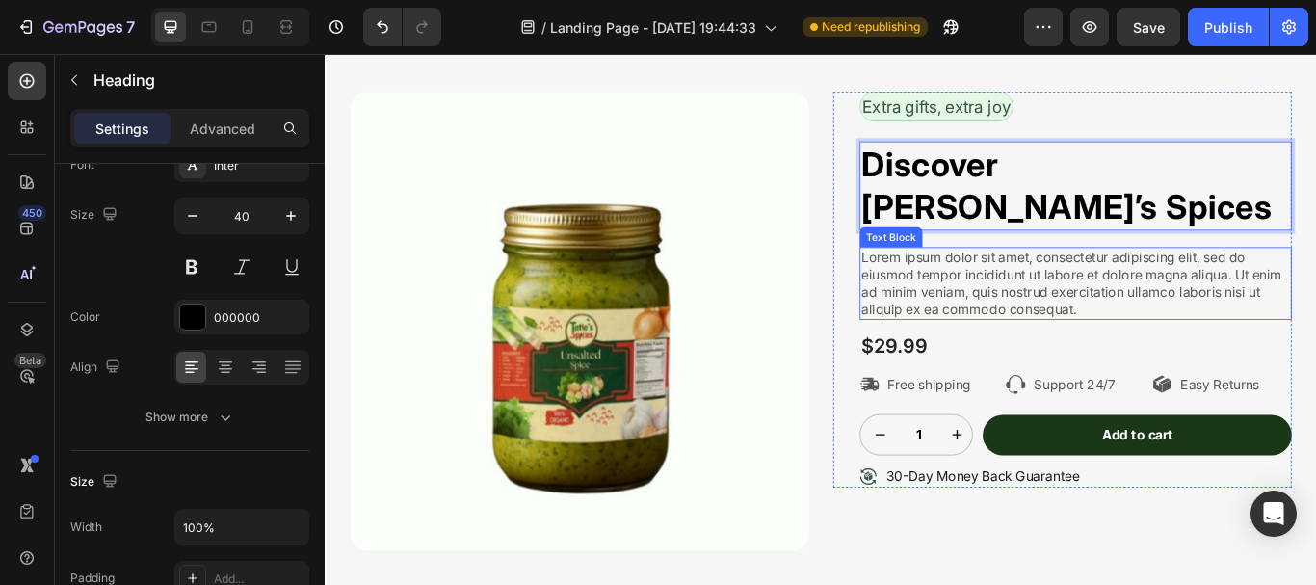
click at [1069, 284] on p "Lorem ipsum dolor sit amet, consectetur adipiscing elit, sed do eiusmod tempor …" at bounding box center [1200, 321] width 500 height 80
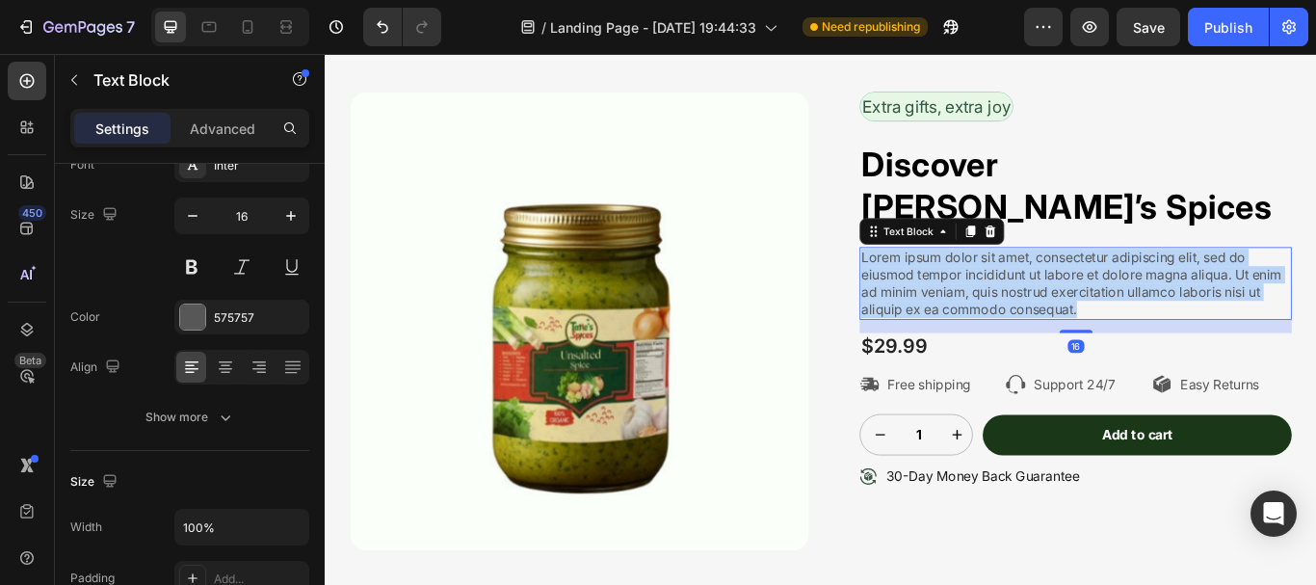
scroll to position [0, 0]
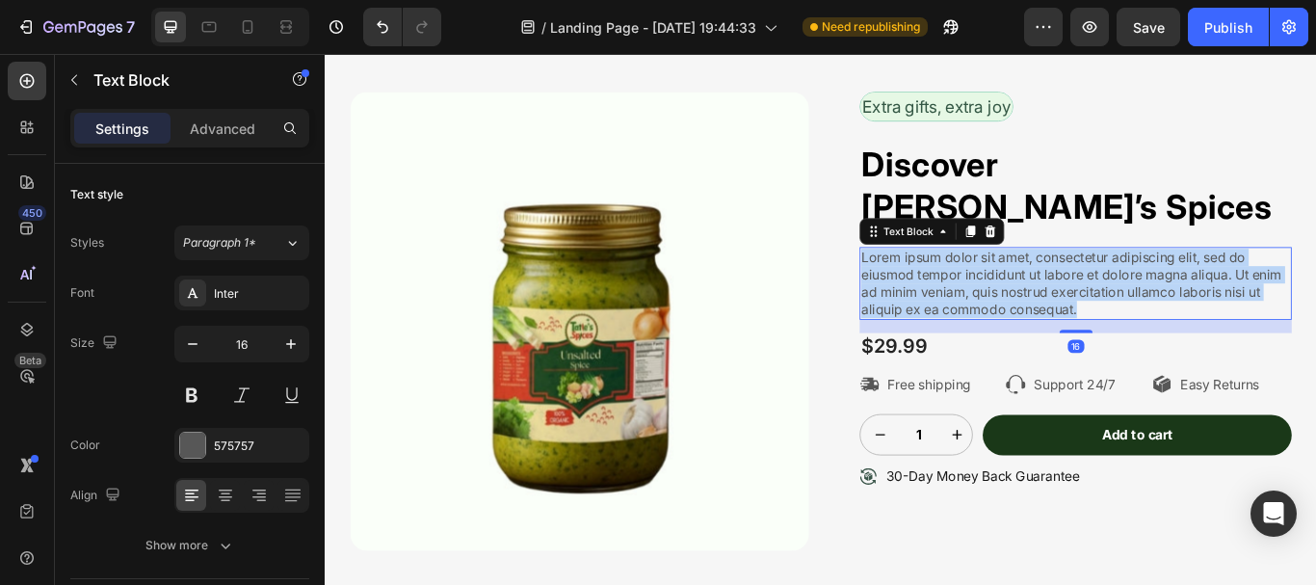
click at [1069, 284] on p "Lorem ipsum dolor sit amet, consectetur adipiscing elit, sed do eiusmod tempor …" at bounding box center [1200, 321] width 500 height 80
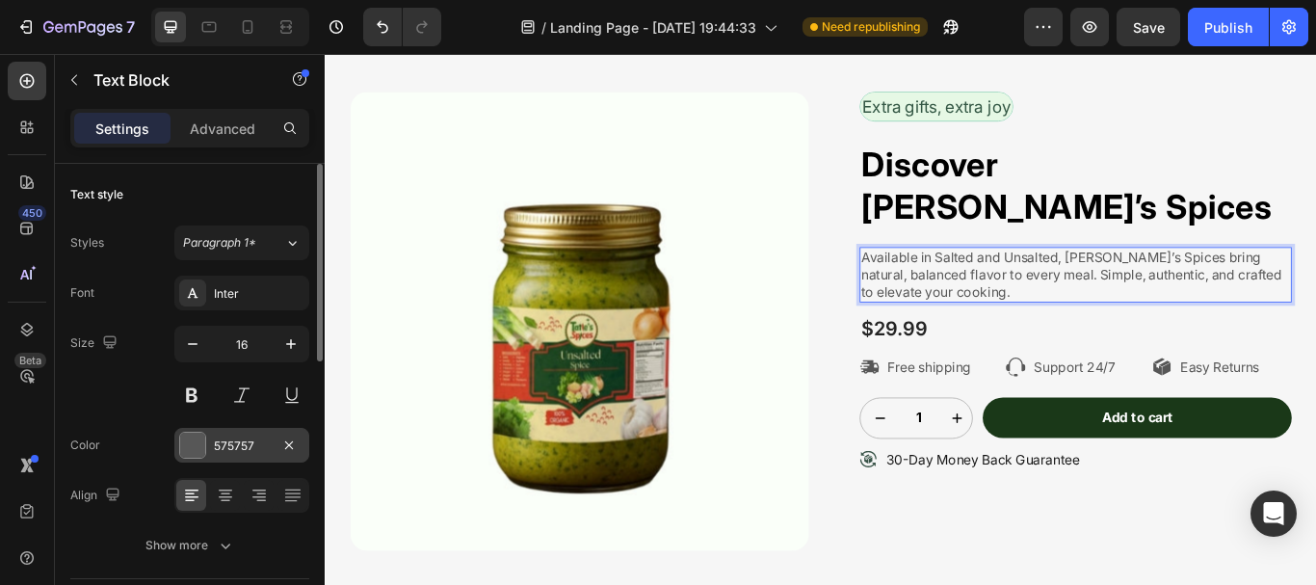
click at [203, 444] on div at bounding box center [192, 445] width 25 height 25
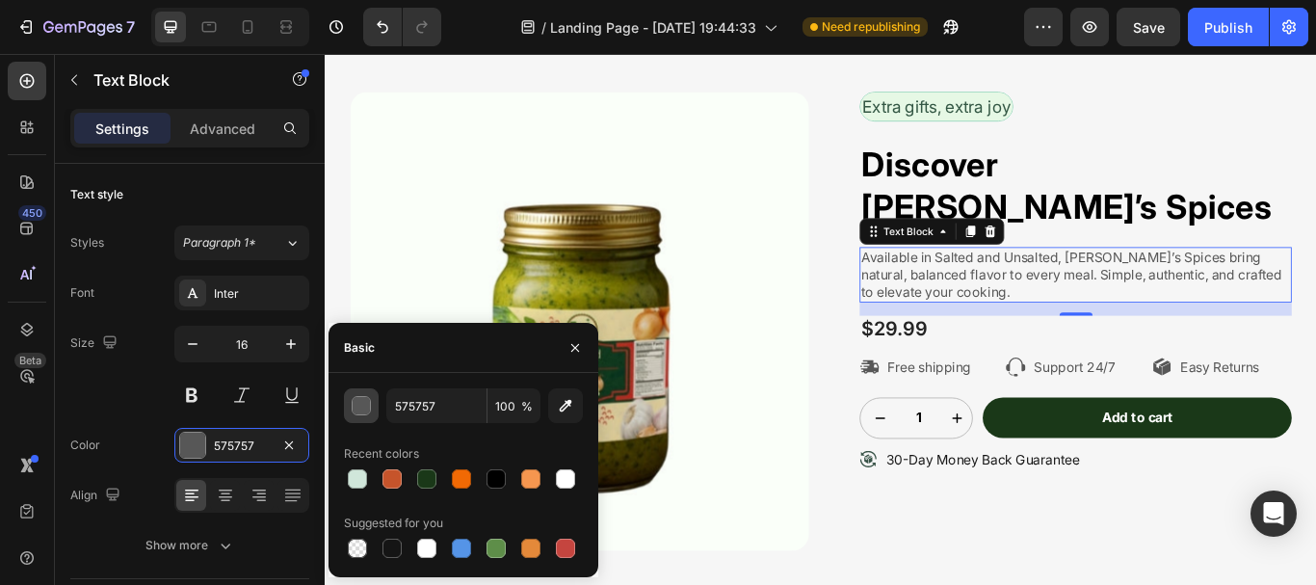
click at [360, 405] on div "button" at bounding box center [362, 406] width 19 height 19
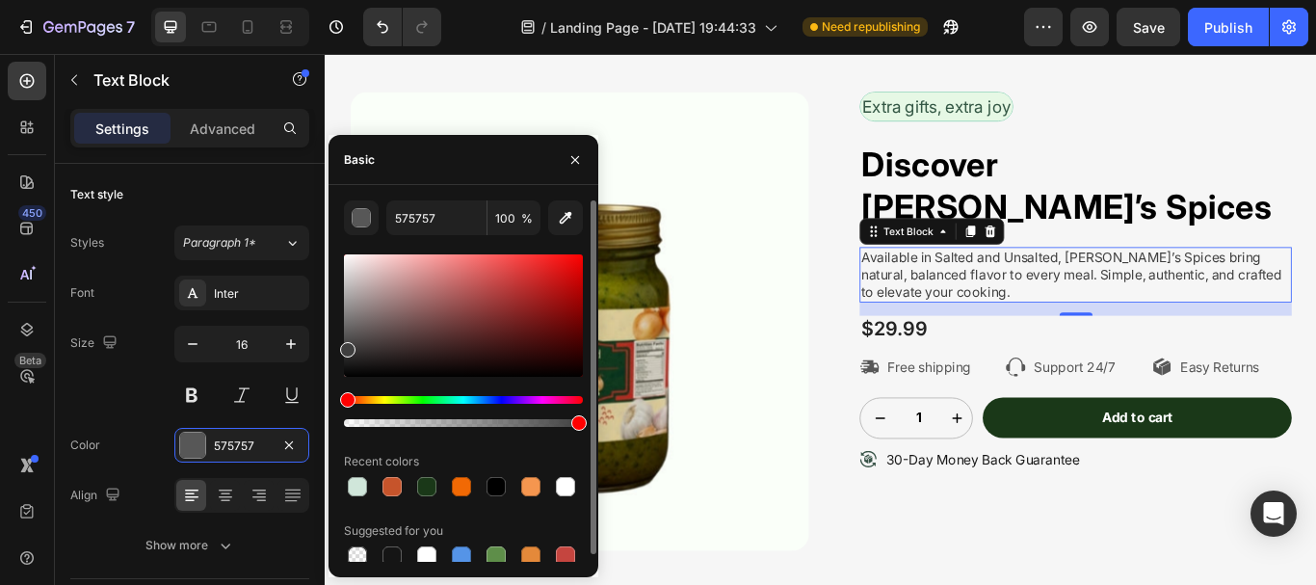
drag, startPoint x: 347, startPoint y: 334, endPoint x: 335, endPoint y: 345, distance: 15.7
click at [335, 345] on div "575757 100 % Recent colors Suggested for you" at bounding box center [464, 384] width 270 height 369
type input "3F3F3F"
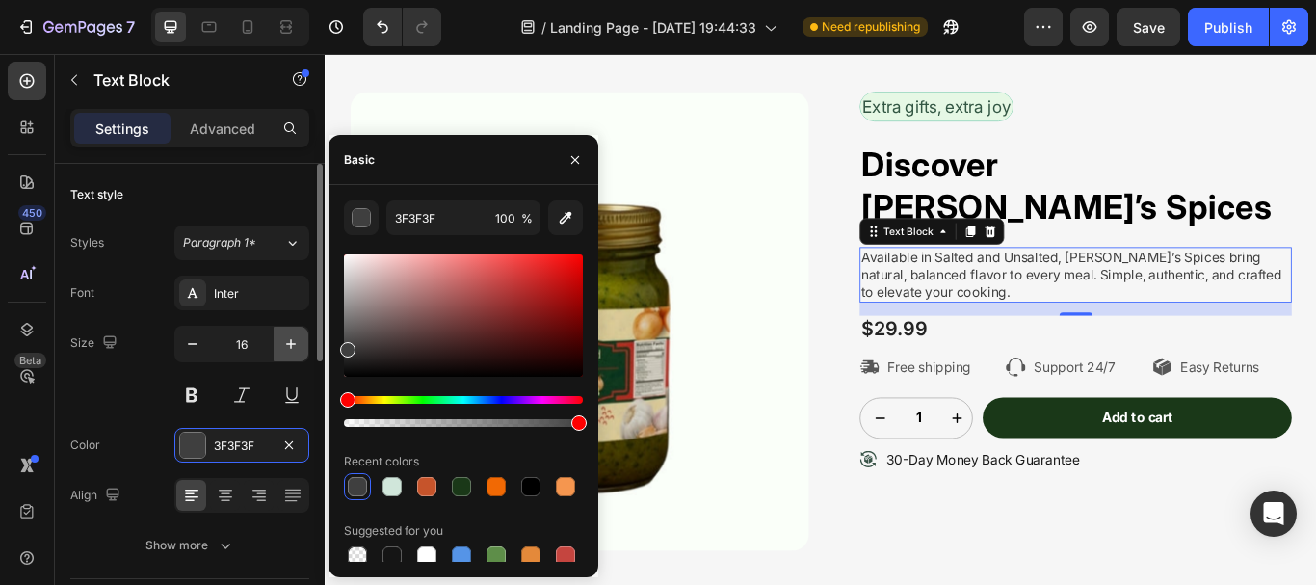
click at [282, 343] on icon "button" at bounding box center [290, 343] width 19 height 19
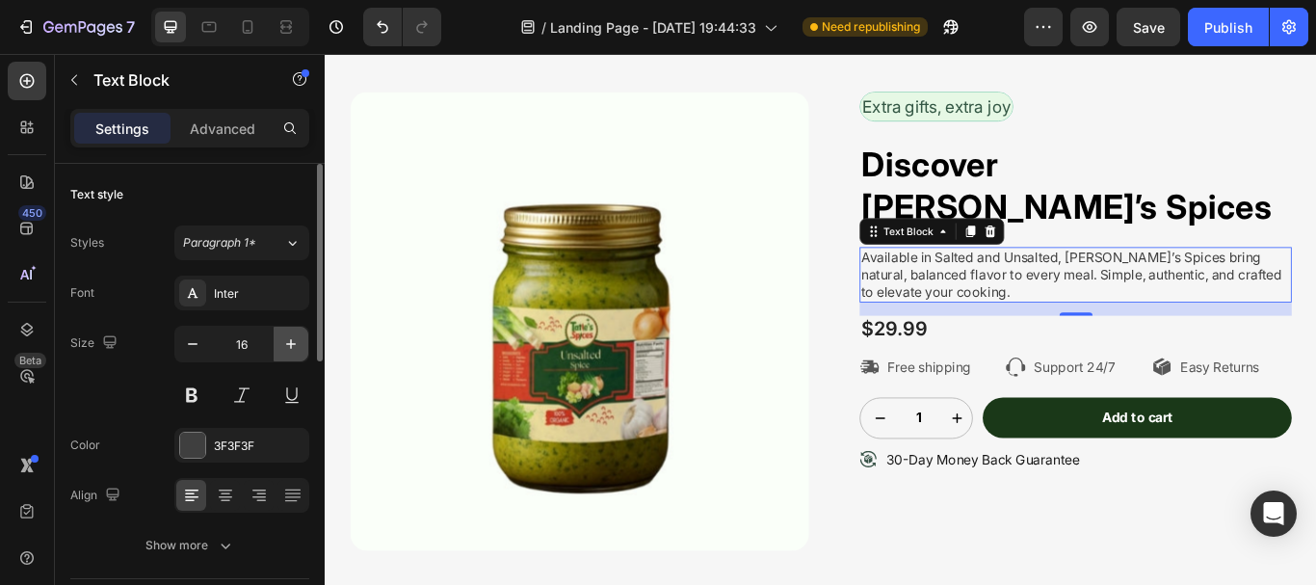
click at [282, 343] on icon "button" at bounding box center [290, 343] width 19 height 19
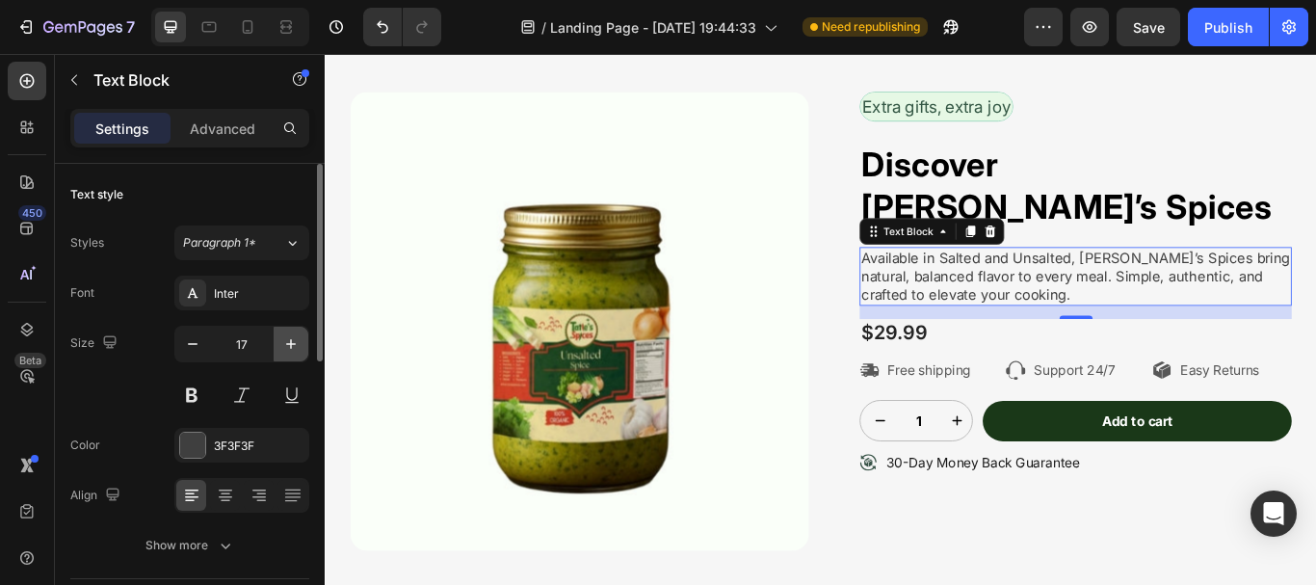
type input "18"
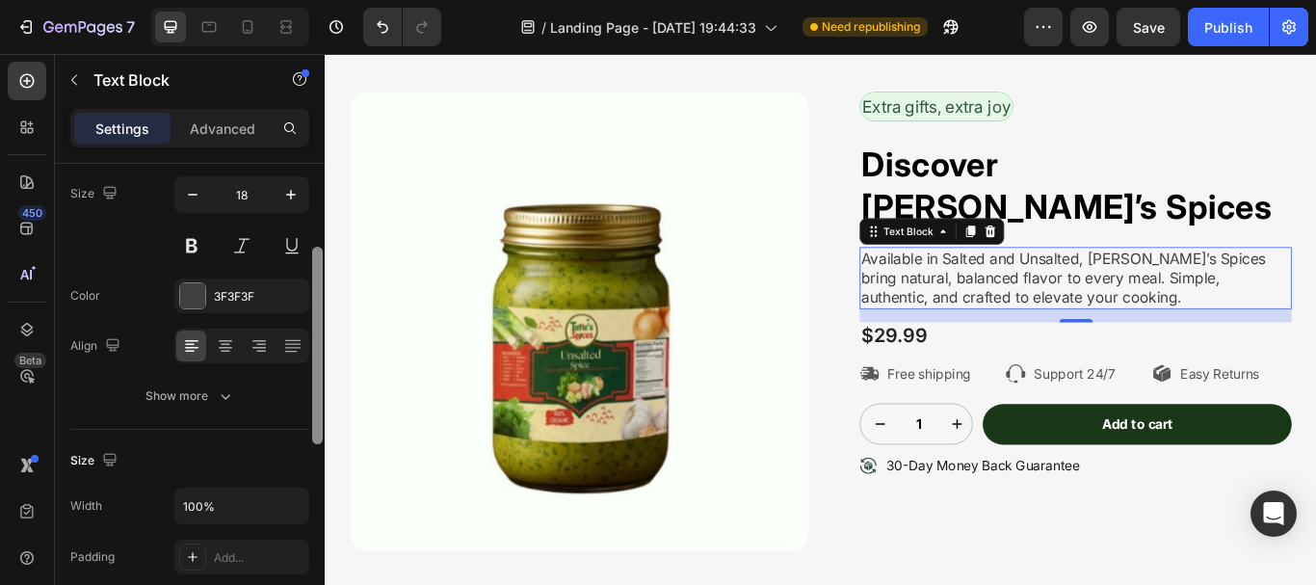
scroll to position [172, 0]
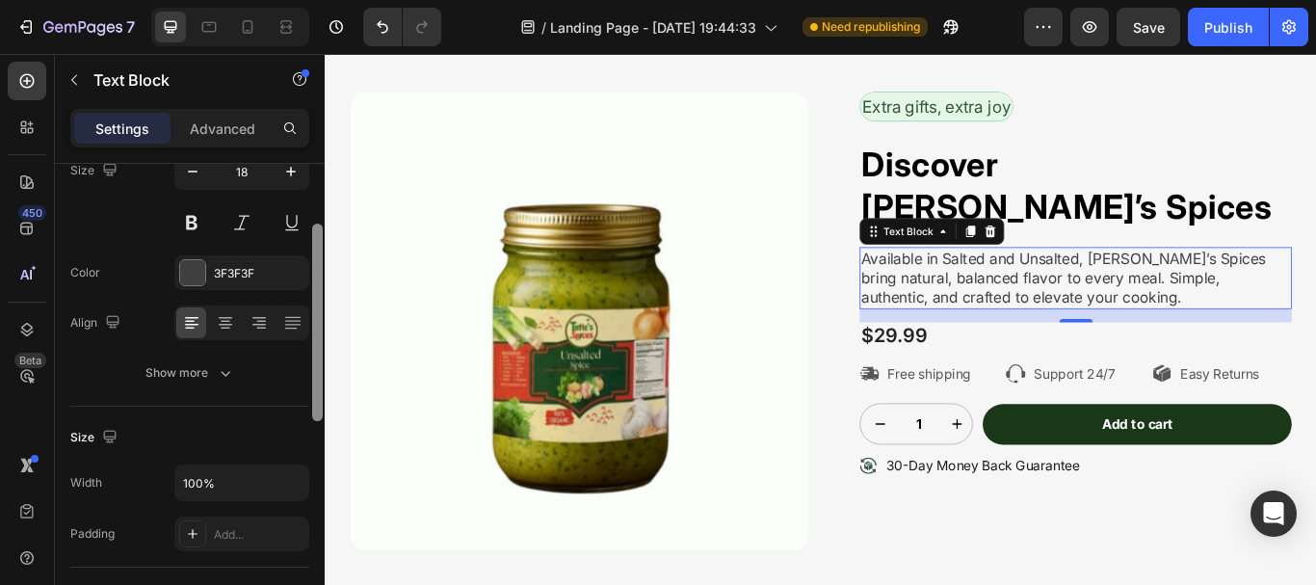
drag, startPoint x: 317, startPoint y: 283, endPoint x: 289, endPoint y: 338, distance: 61.6
click at [296, 356] on div "Text style Styles Paragraph 1* Font Inter Size 18 Color 3F3F3F Align Show more …" at bounding box center [190, 402] width 270 height 476
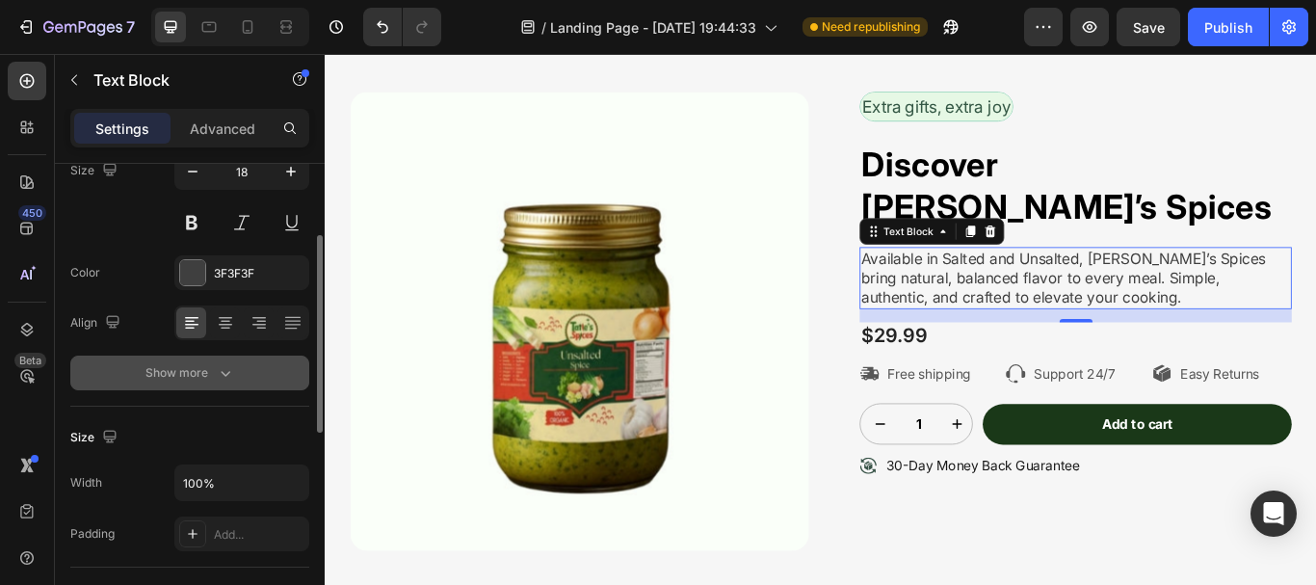
click at [255, 389] on button "Show more" at bounding box center [189, 373] width 239 height 35
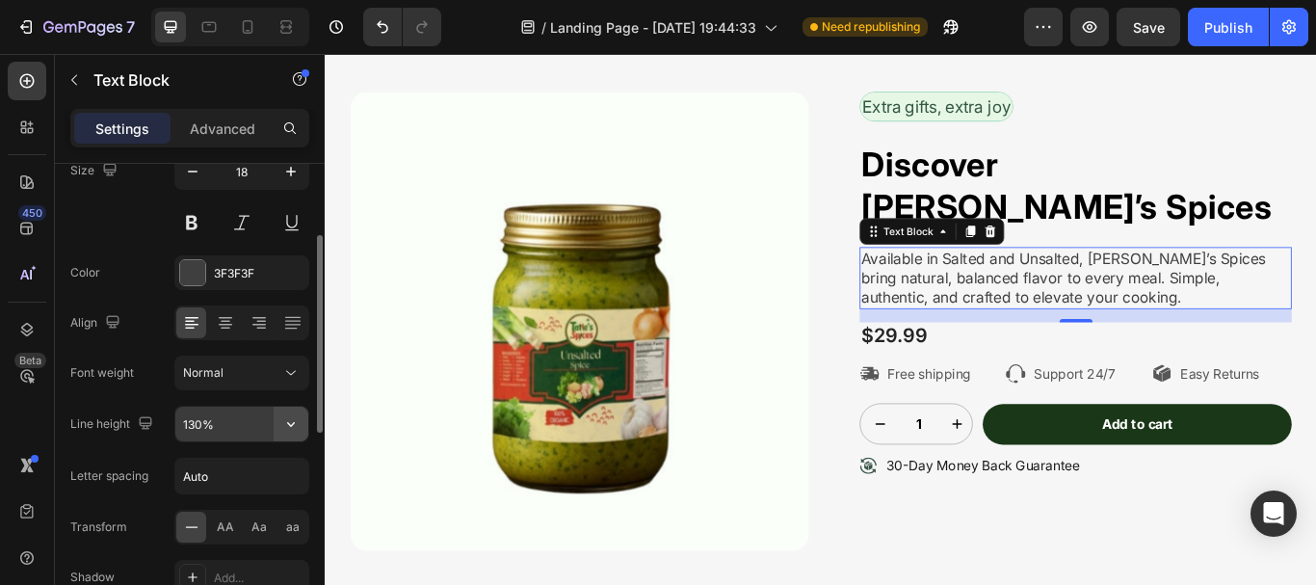
click at [296, 423] on icon "button" at bounding box center [290, 423] width 19 height 19
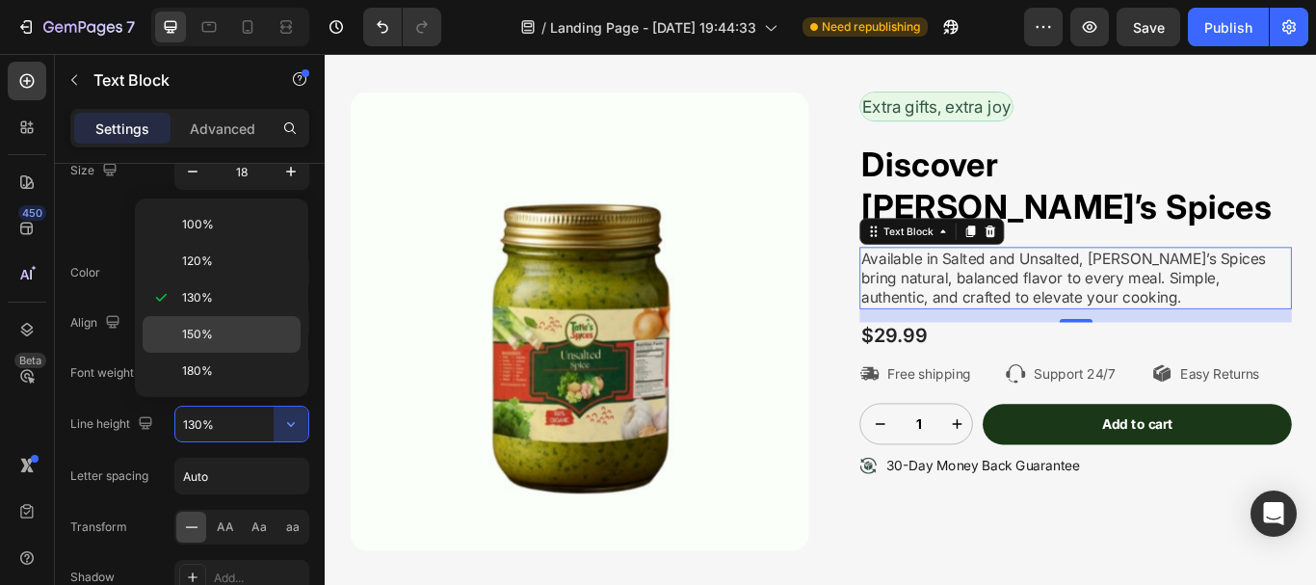
click at [242, 327] on p "150%" at bounding box center [237, 334] width 110 height 17
type input "150%"
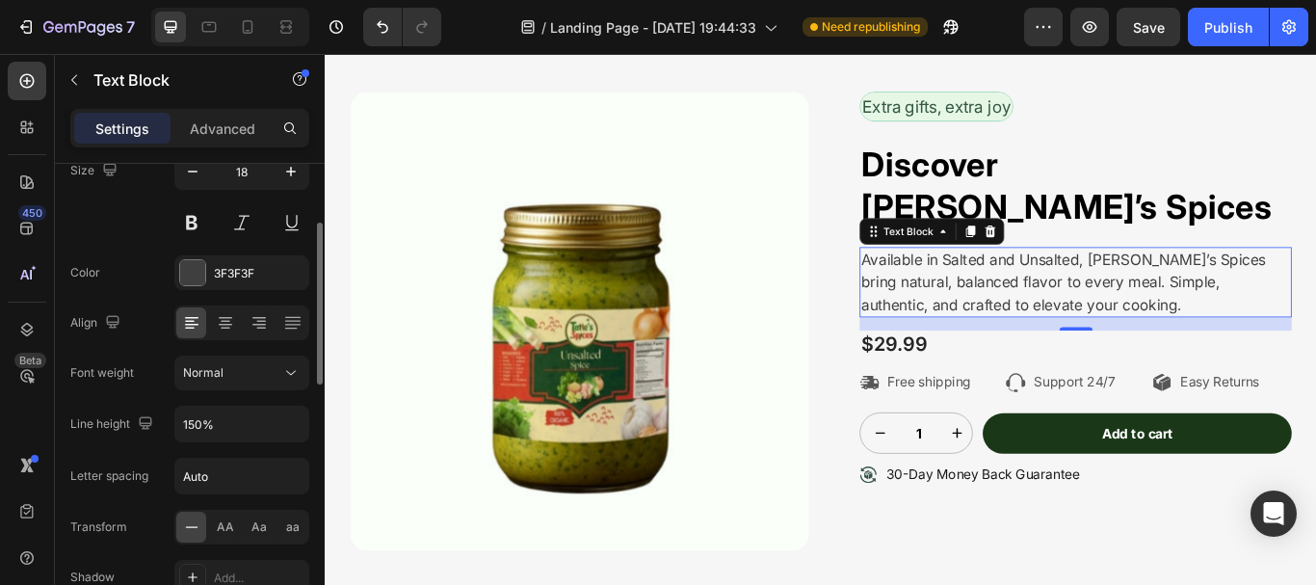
click at [148, 268] on div "Color 3F3F3F" at bounding box center [189, 272] width 239 height 35
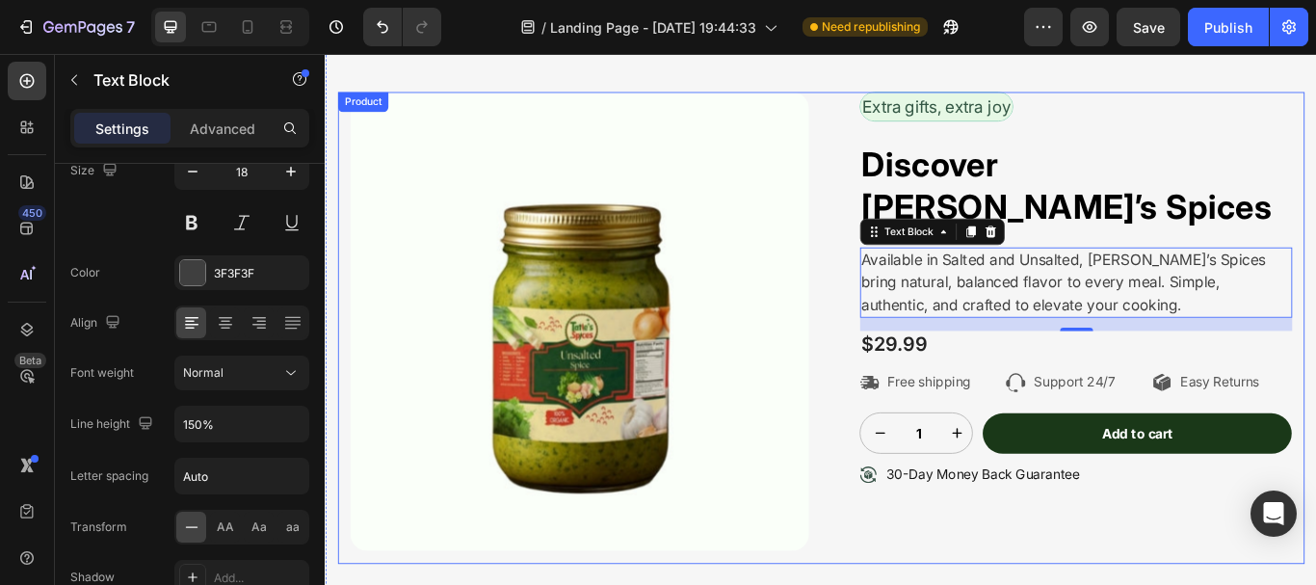
click at [929, 572] on div "Extra gifts, extra joy Text Block Row Discover [PERSON_NAME]’s Spices Heading A…" at bounding box center [1184, 373] width 535 height 550
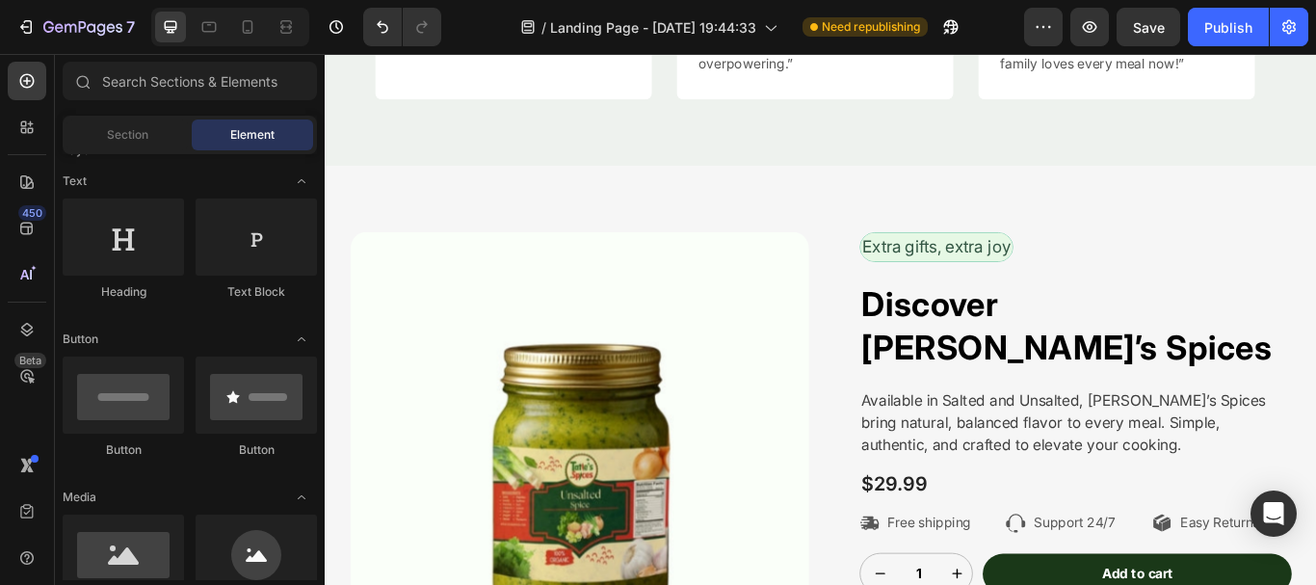
scroll to position [4110, 0]
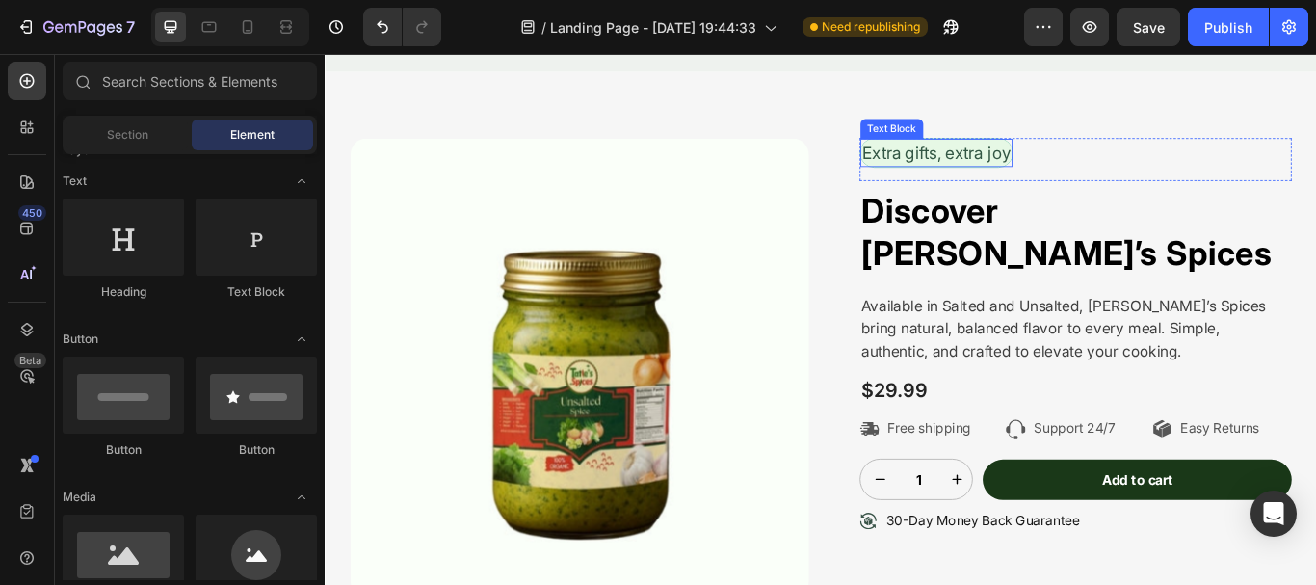
click at [1082, 166] on p "Extra gifts, extra joy" at bounding box center [1037, 169] width 173 height 29
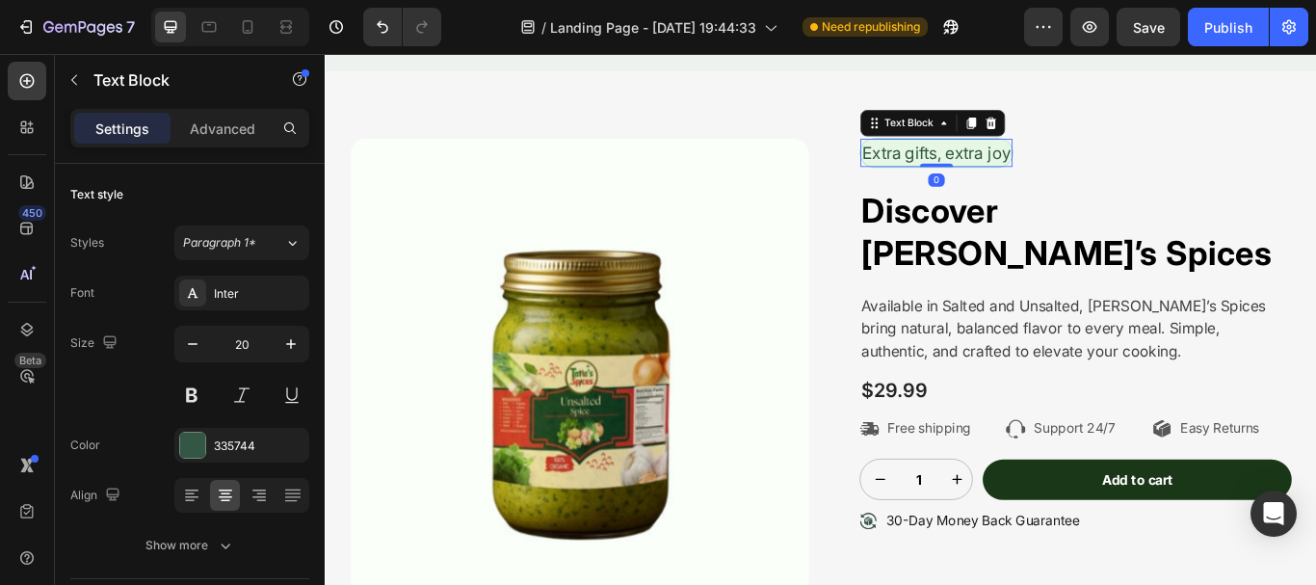
click at [1082, 166] on p "Extra gifts, extra joy" at bounding box center [1037, 169] width 173 height 29
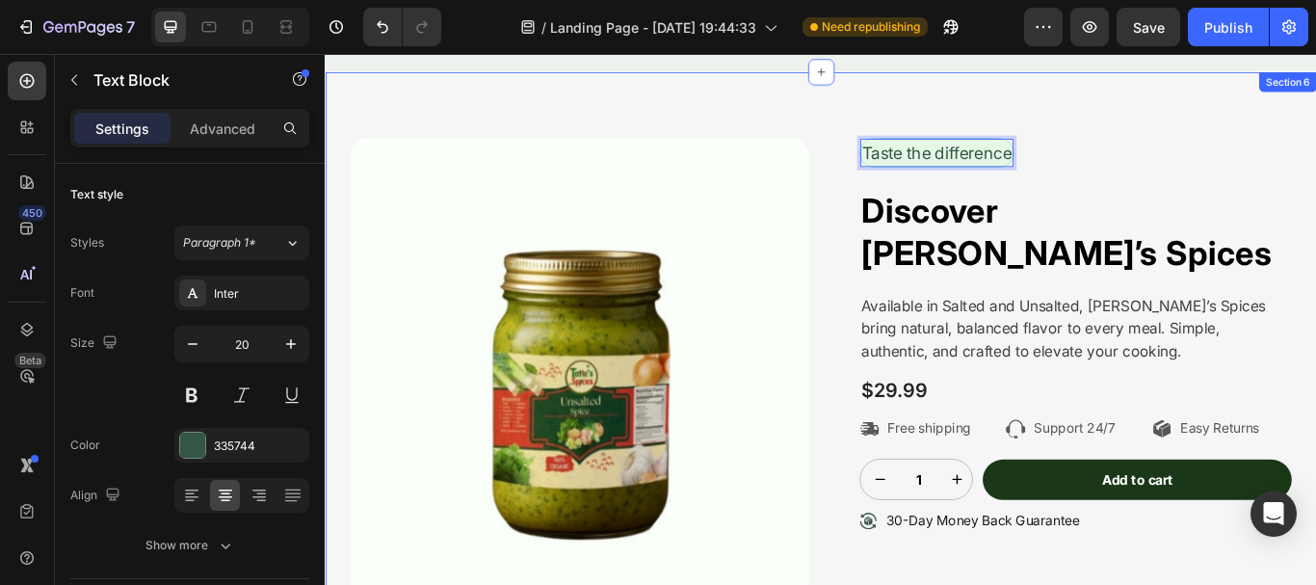
click at [1167, 98] on div "Product Images Taste the difference Text Block 0 Row Discover [PERSON_NAME]’s S…" at bounding box center [903, 419] width 1156 height 689
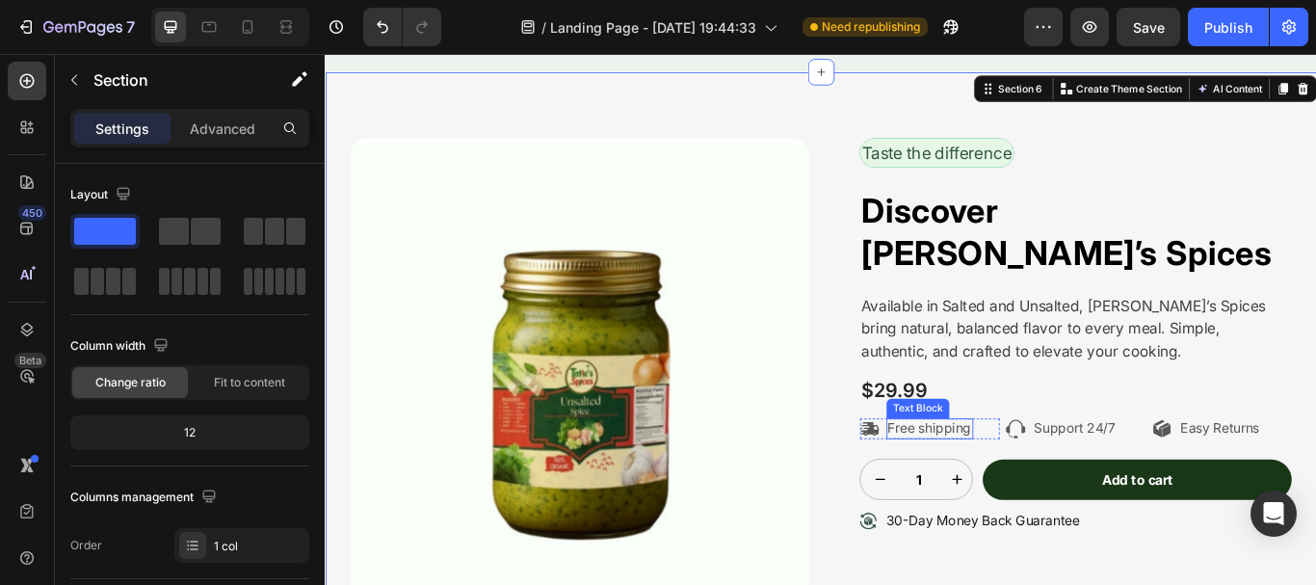
click at [1001, 481] on p "Free shipping" at bounding box center [1029, 491] width 97 height 20
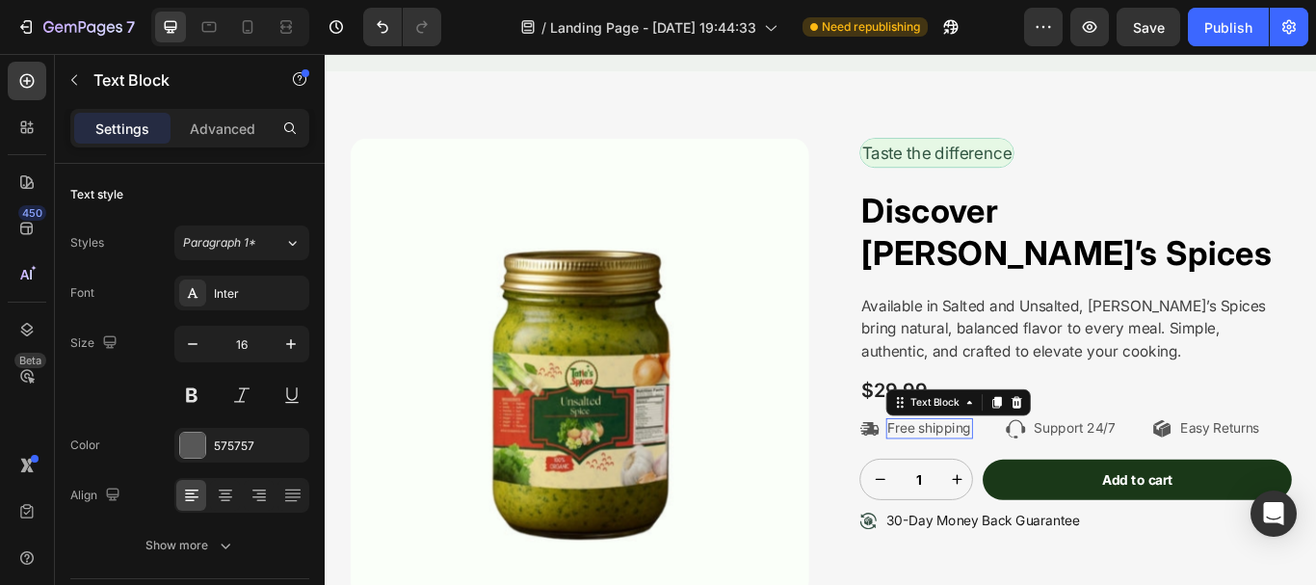
click at [1001, 481] on p "Free shipping" at bounding box center [1029, 491] width 97 height 20
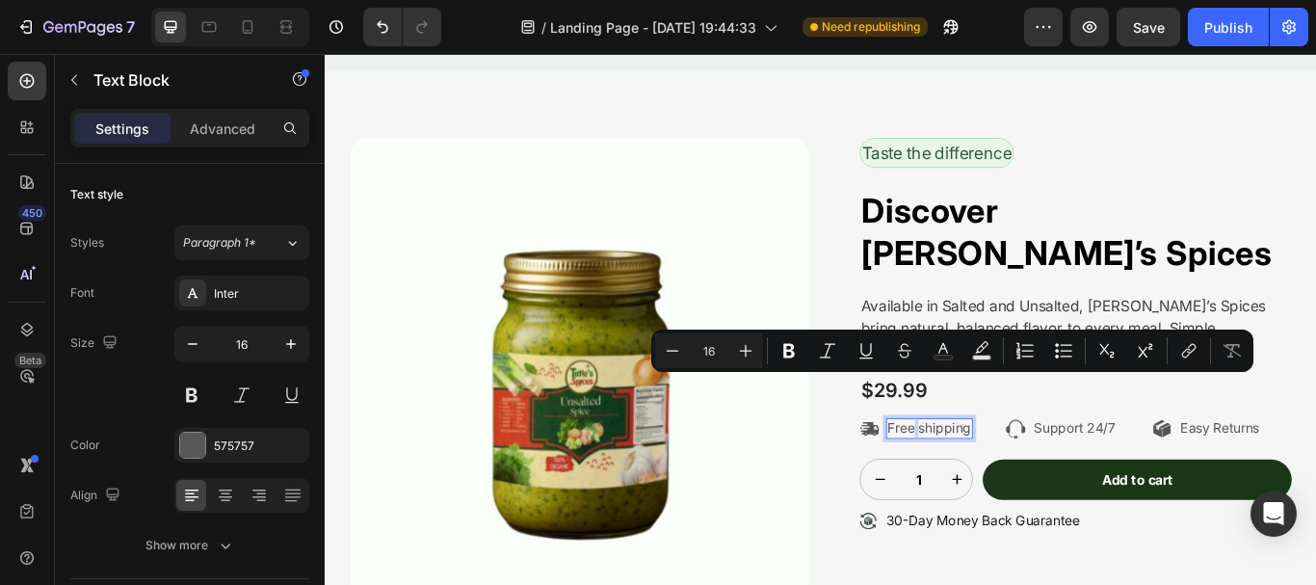
click at [1004, 481] on p "Free shipping" at bounding box center [1029, 491] width 97 height 20
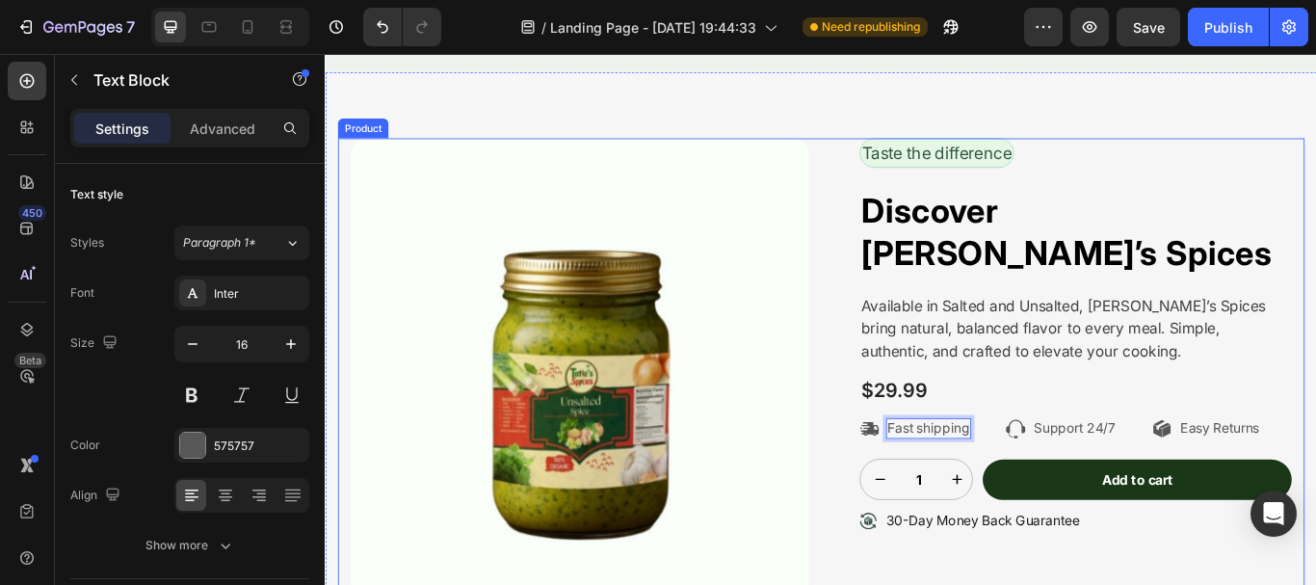
click at [929, 584] on div "Taste the difference Text Block Row Discover [PERSON_NAME]’s Spices Heading Ava…" at bounding box center [1184, 427] width 535 height 550
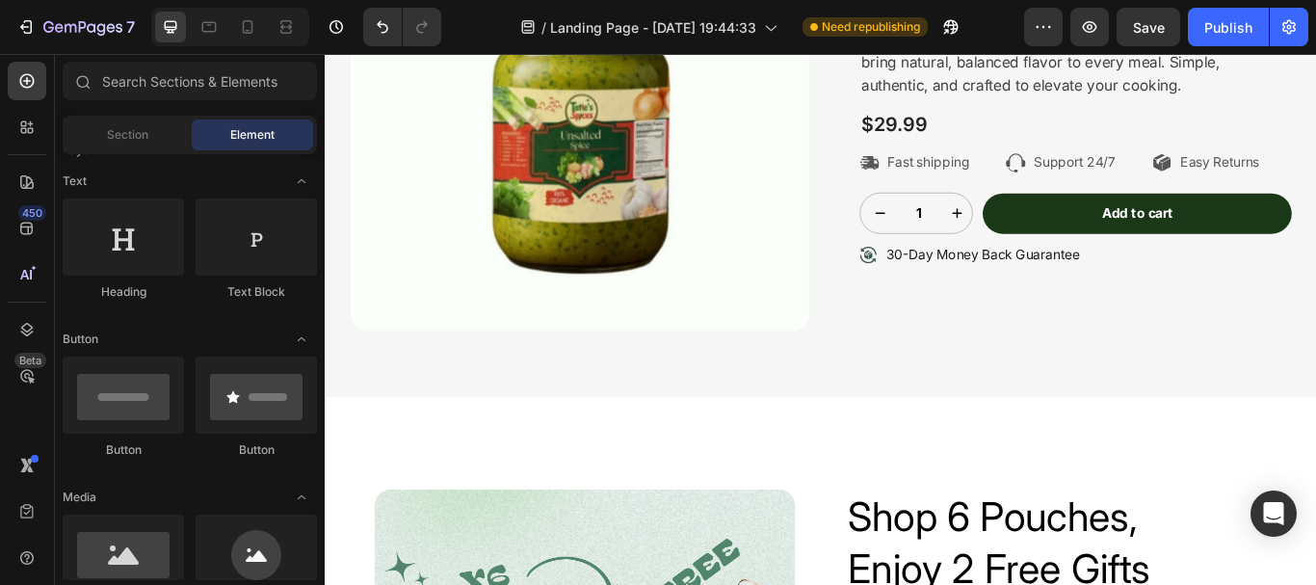
scroll to position [4439, 0]
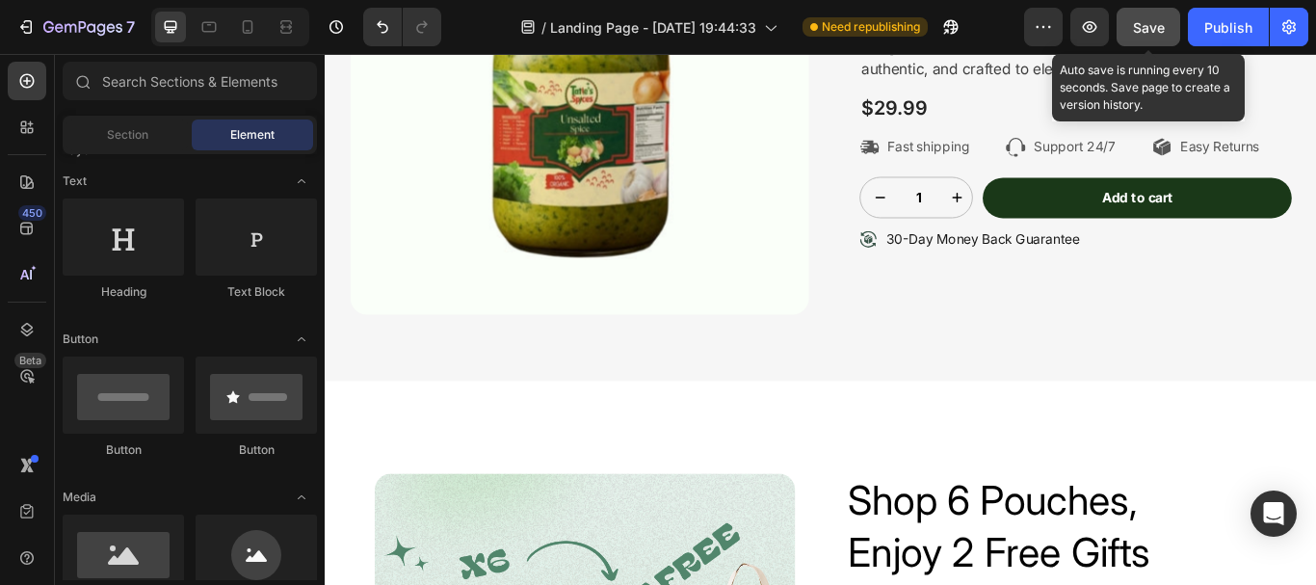
click at [1144, 37] on div "Save" at bounding box center [1149, 27] width 32 height 20
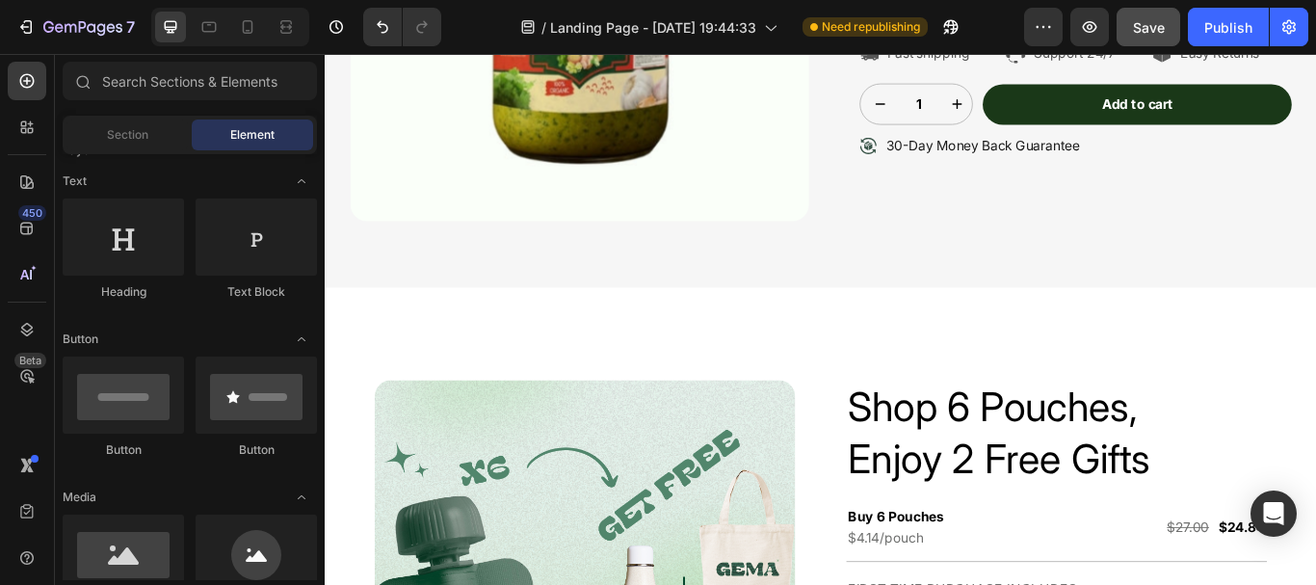
scroll to position [4621, 0]
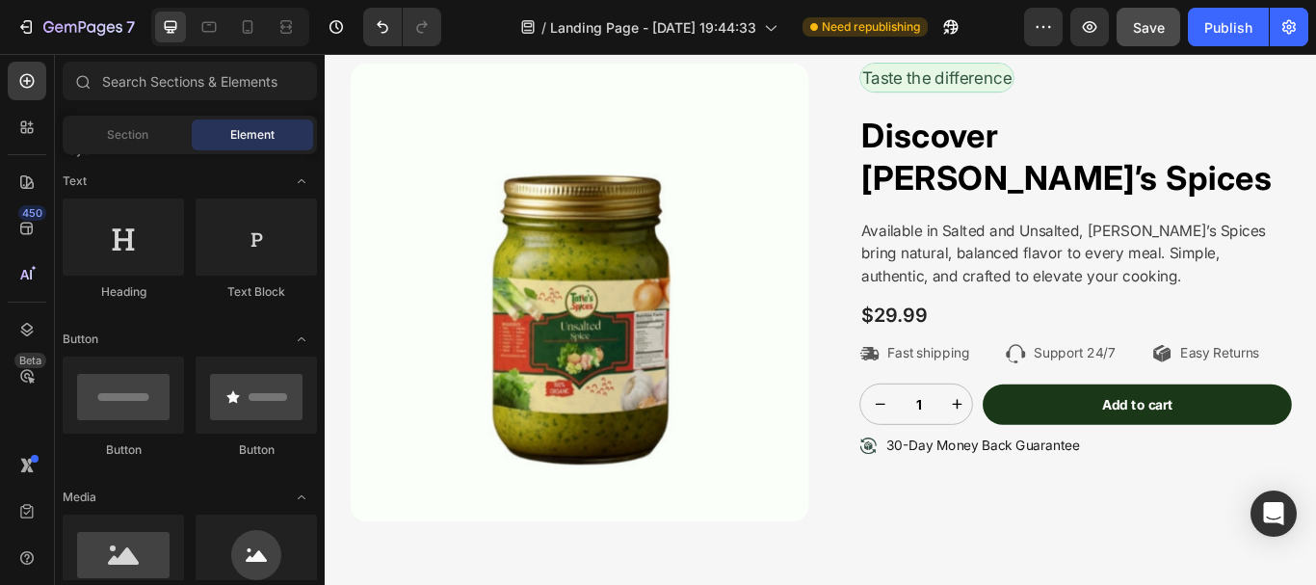
scroll to position [3726, 0]
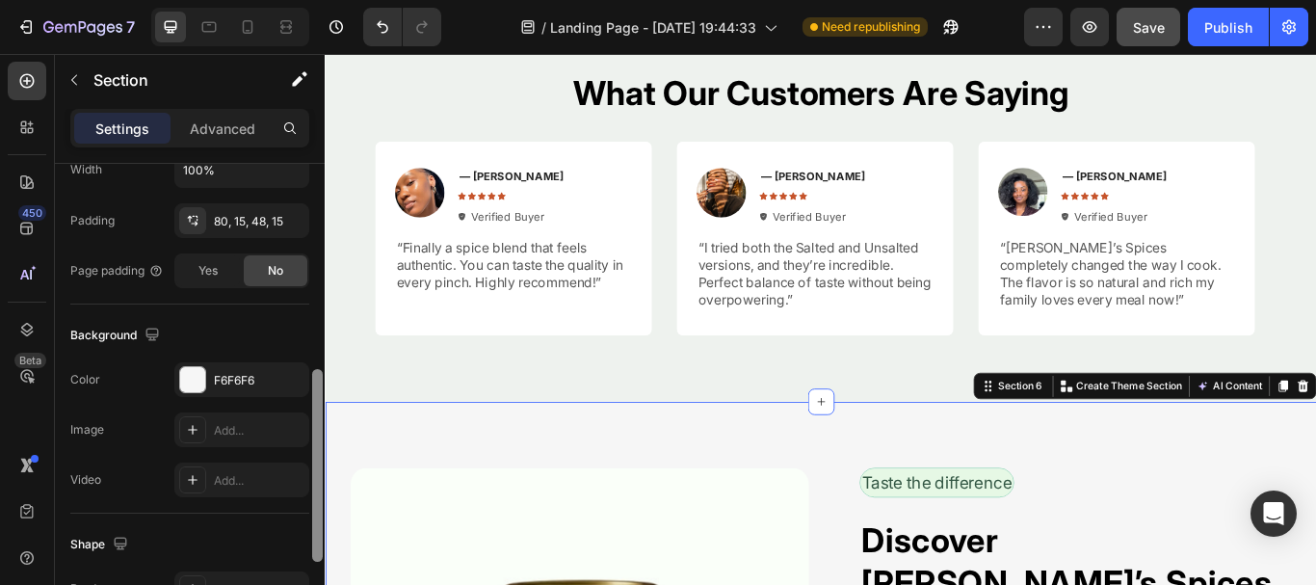
drag, startPoint x: 316, startPoint y: 319, endPoint x: 268, endPoint y: 489, distance: 177.2
click at [268, 489] on div "Layout Column width Change ratio Fit to content 12 Columns management Order 1 c…" at bounding box center [190, 402] width 270 height 476
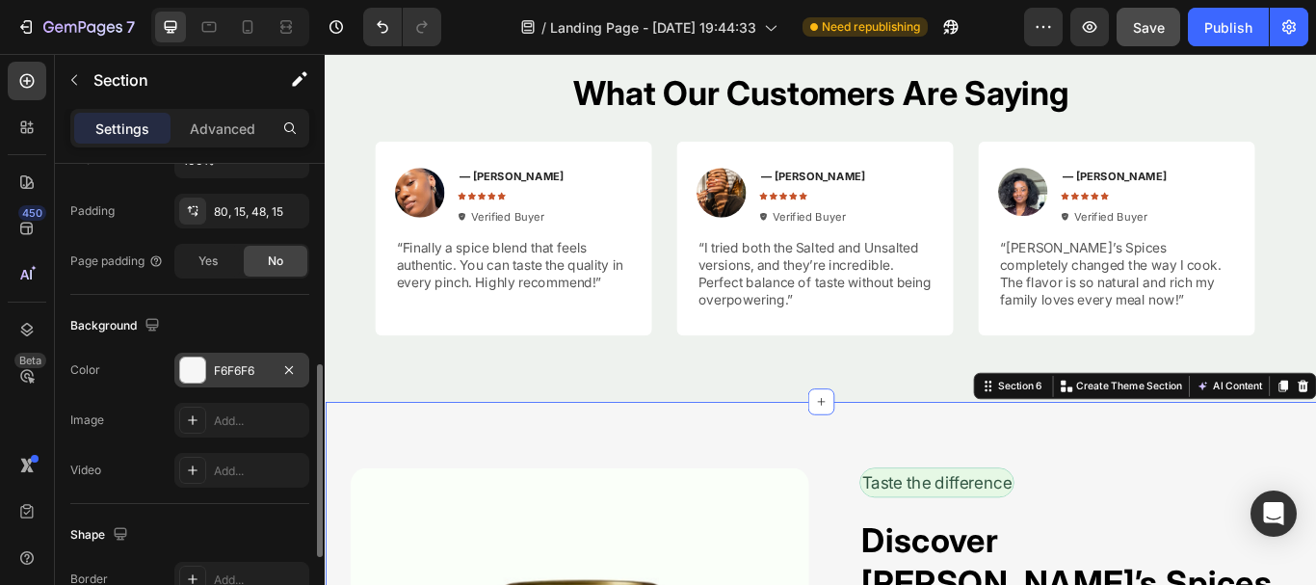
click at [196, 361] on div at bounding box center [192, 369] width 25 height 25
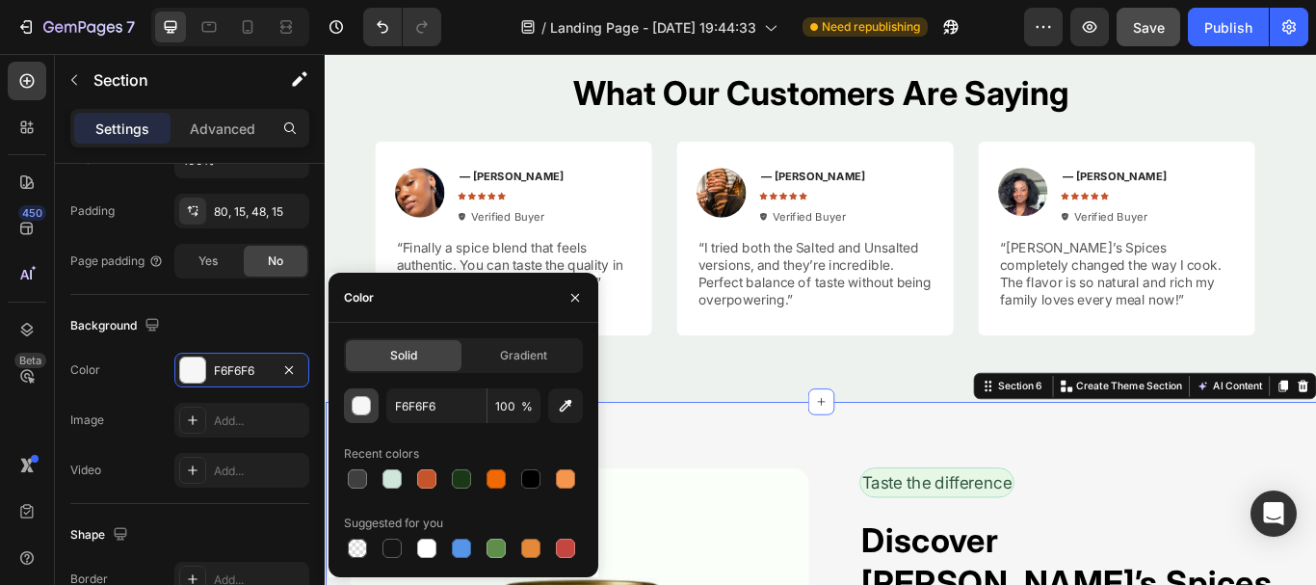
click at [360, 408] on div "button" at bounding box center [362, 406] width 19 height 19
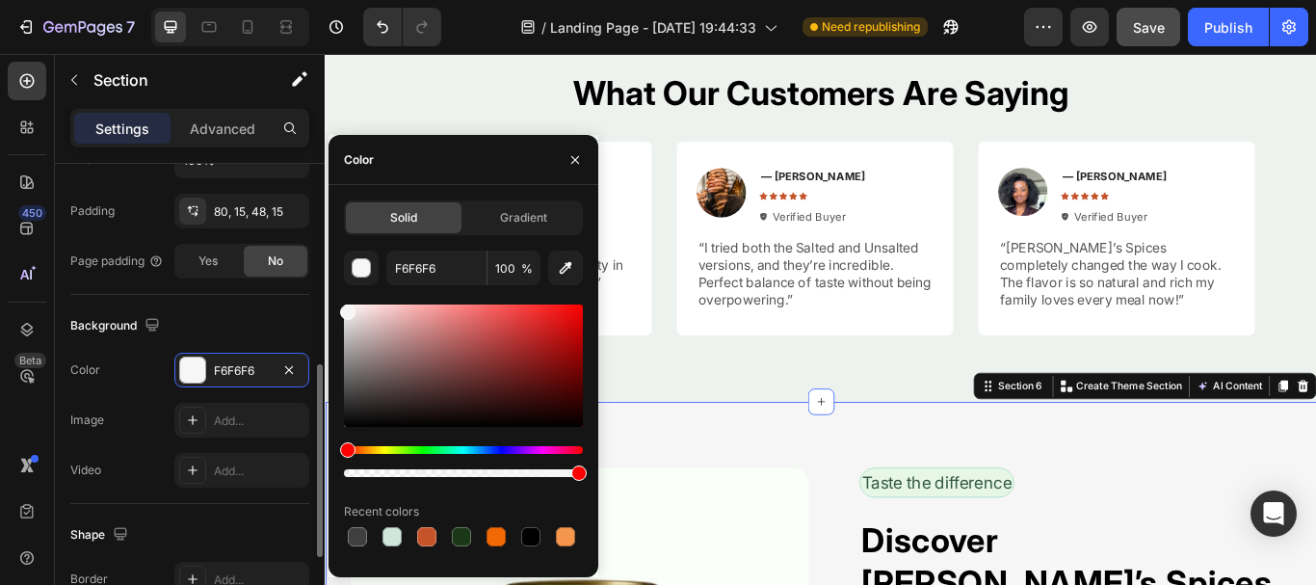
drag, startPoint x: 1, startPoint y: 260, endPoint x: 304, endPoint y: 230, distance: 304.0
click at [304, 230] on div "450 Beta Sections(18) Elements(83) Section Element Hero Section Product Detail …" at bounding box center [162, 319] width 325 height 531
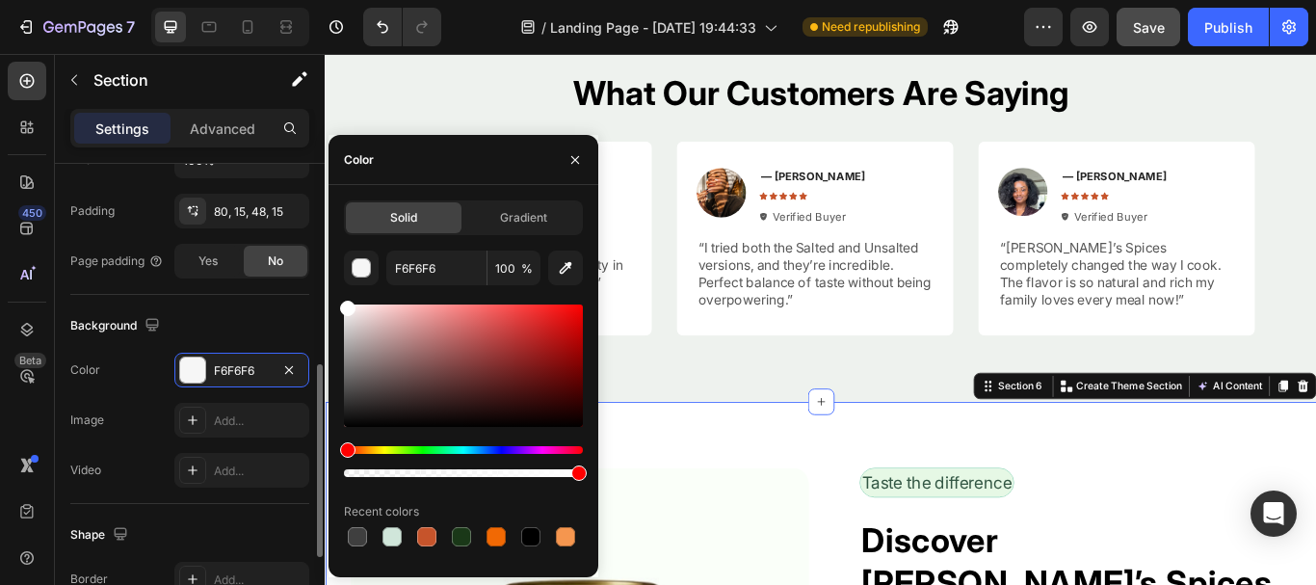
type input "FFFFFF"
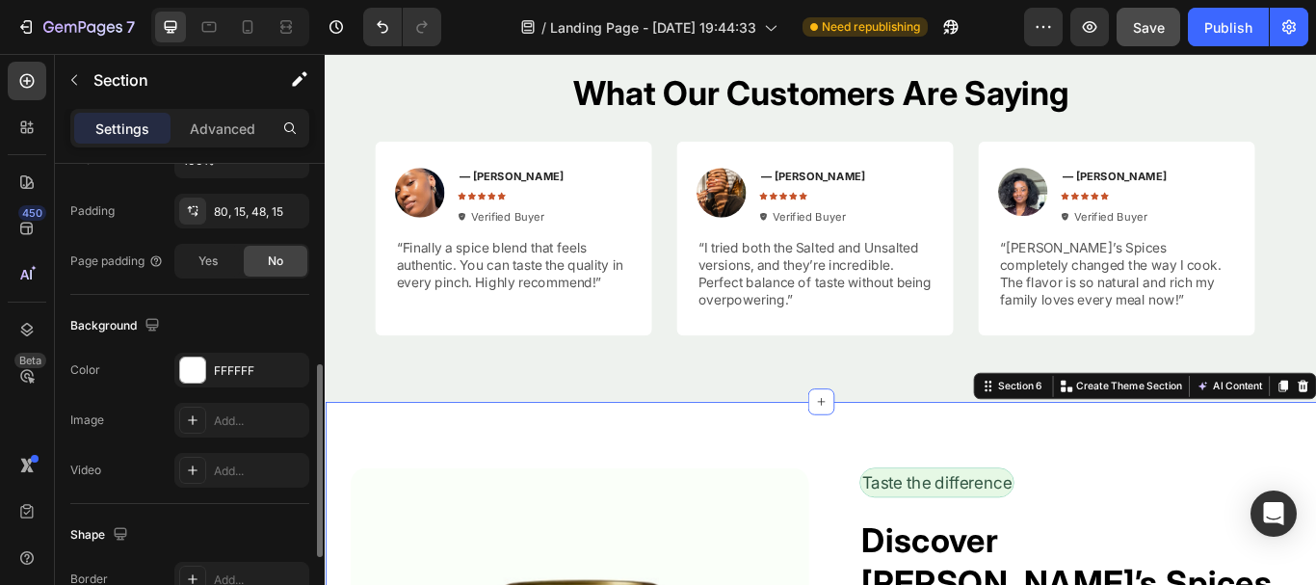
click at [246, 304] on div "Background The changes might be hidden by the video. Color FFFFFF Image Add... …" at bounding box center [189, 399] width 239 height 209
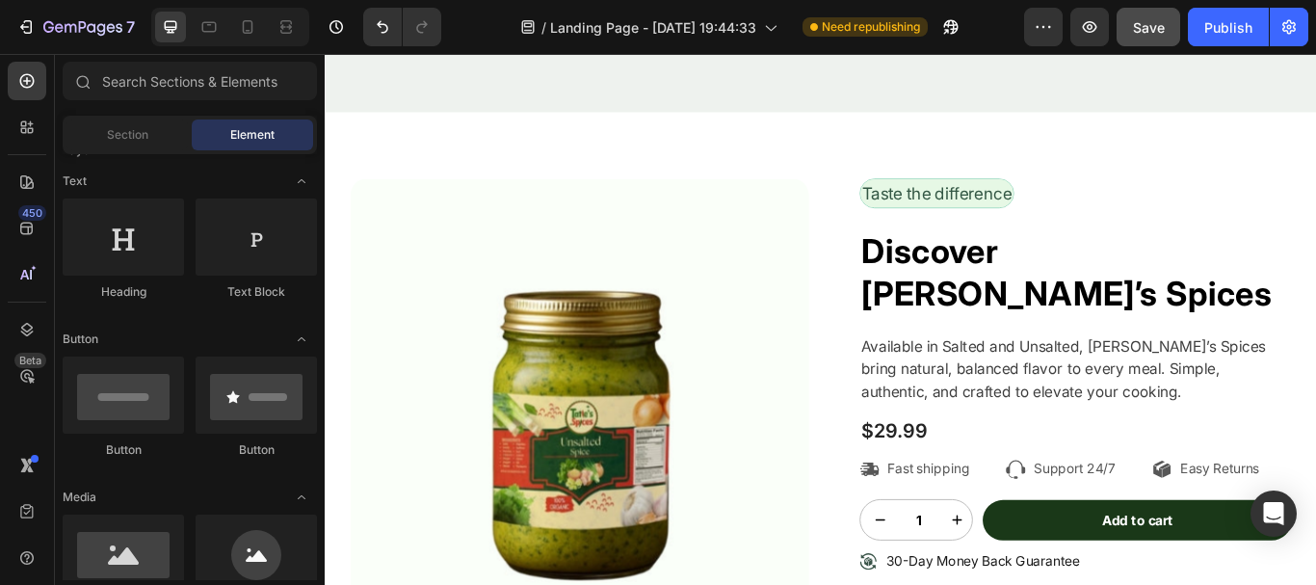
scroll to position [4097, 0]
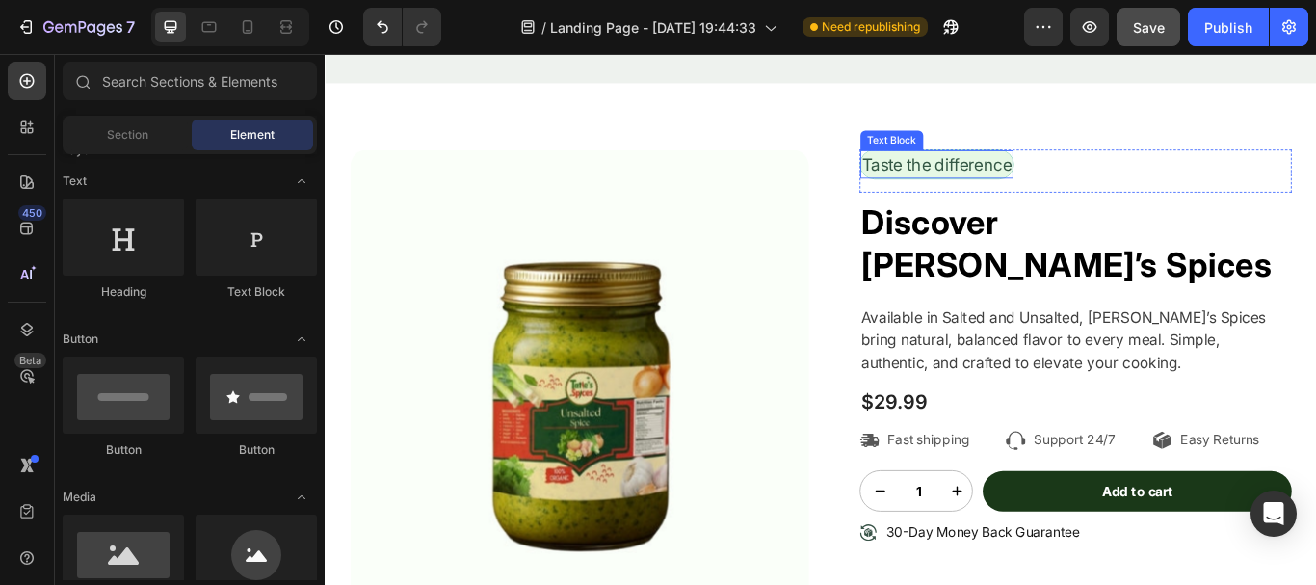
click at [1113, 191] on p "Taste the difference" at bounding box center [1038, 183] width 174 height 29
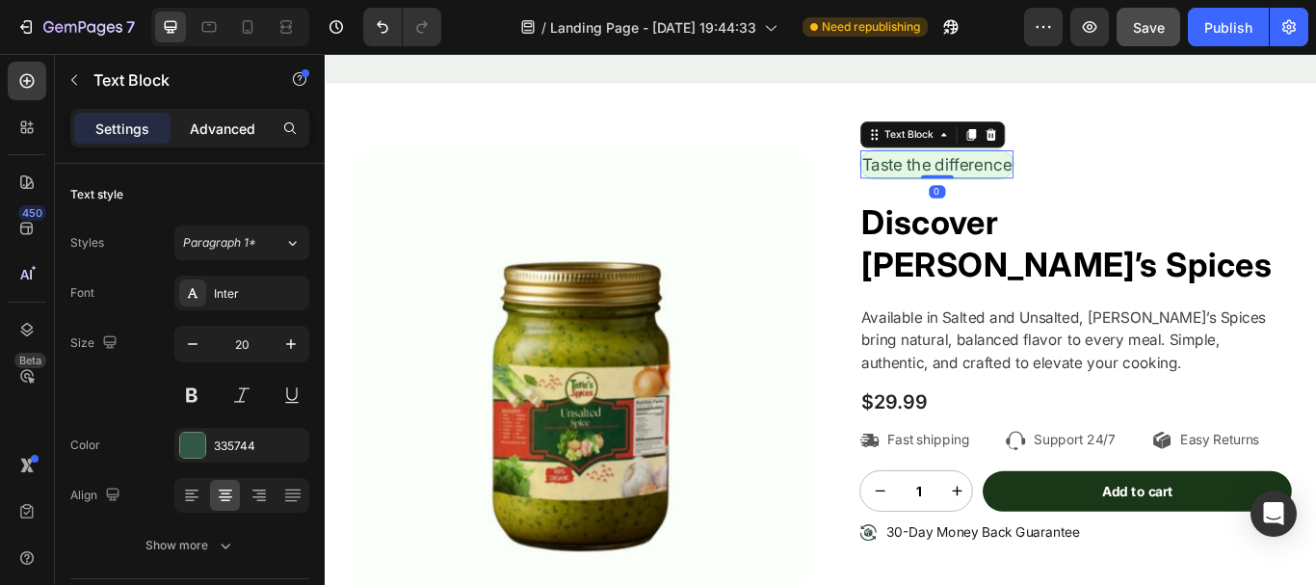
click at [248, 133] on p "Advanced" at bounding box center [223, 129] width 66 height 20
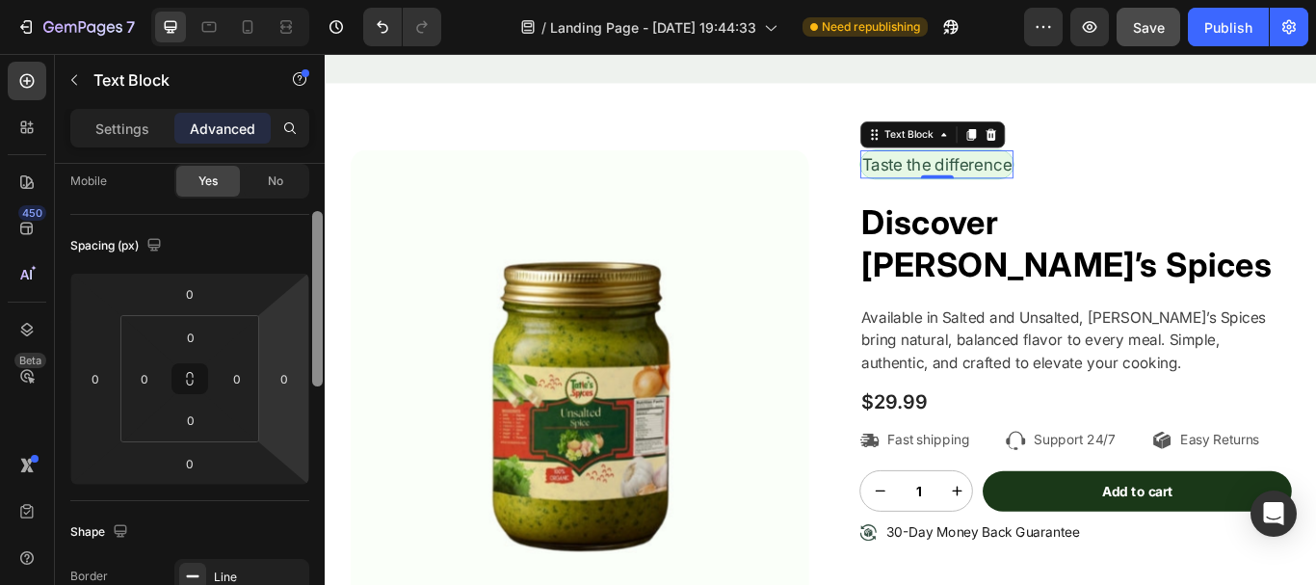
drag, startPoint x: 321, startPoint y: 183, endPoint x: 304, endPoint y: 259, distance: 77.9
click at [304, 259] on div "Display on Desktop Yes No Tablet Yes No Mobile Yes No Spacing (px) 0 0 0 0 0 0 …" at bounding box center [190, 402] width 270 height 476
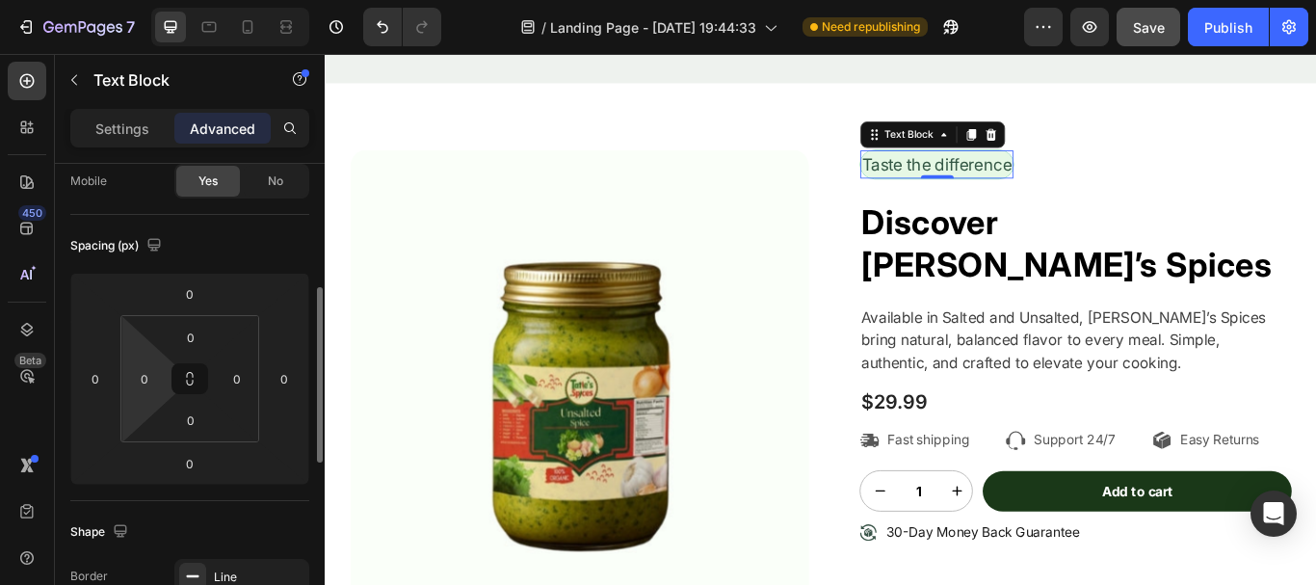
scroll to position [205, 0]
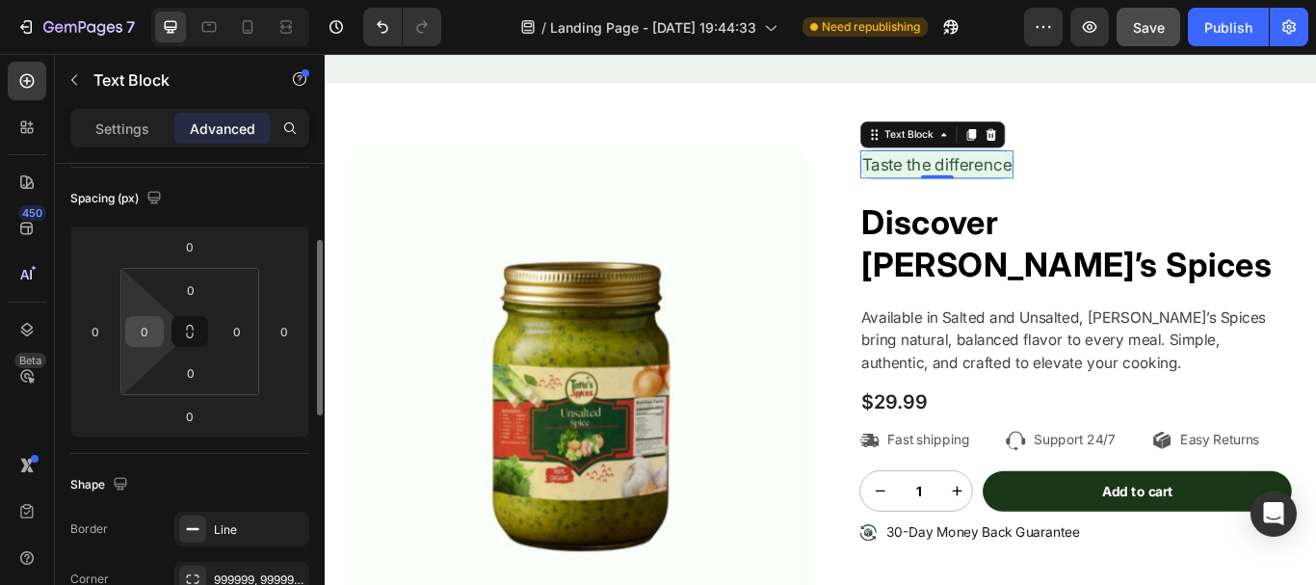
click at [145, 334] on input "0" at bounding box center [144, 331] width 29 height 29
type input "1"
click at [109, 129] on p "Settings" at bounding box center [122, 129] width 54 height 20
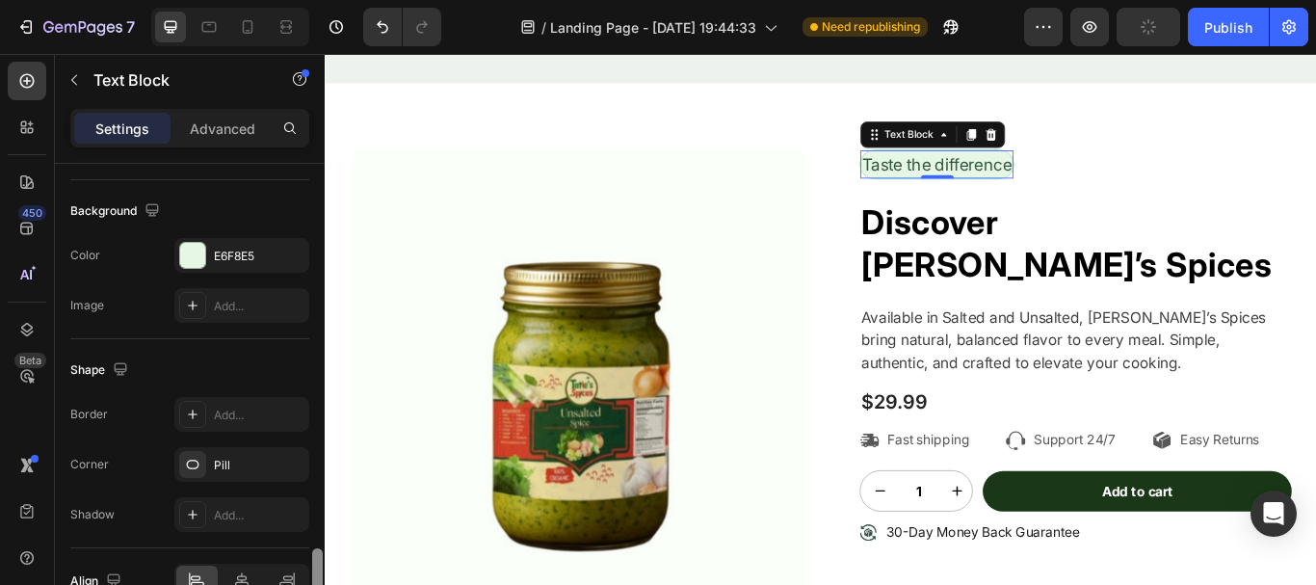
scroll to position [666, 0]
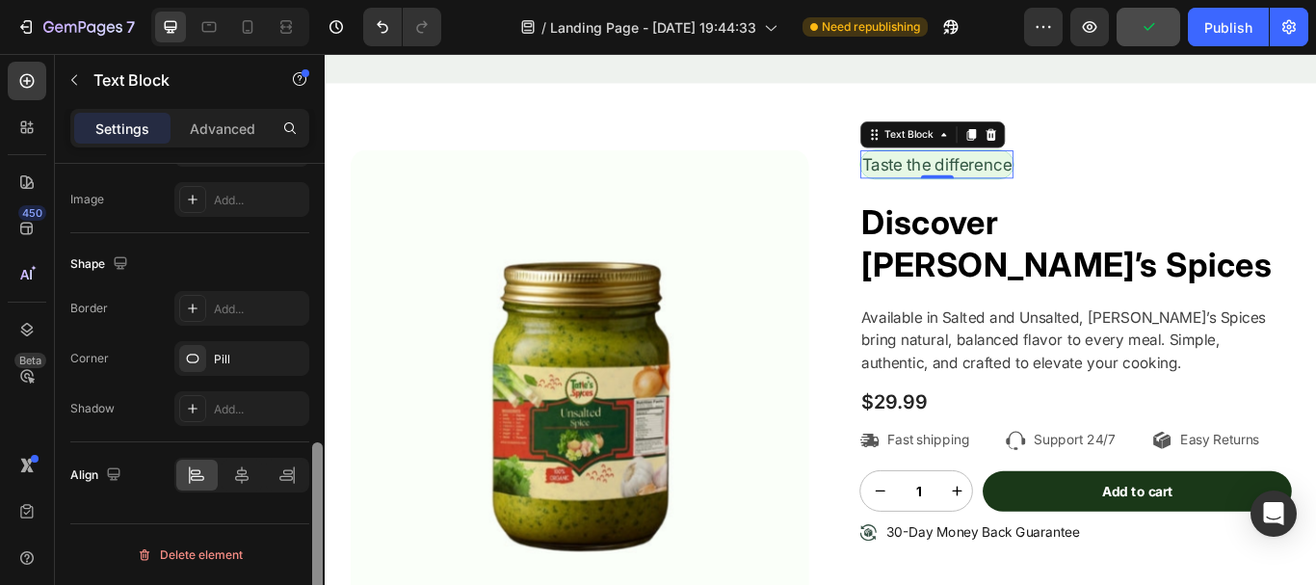
drag, startPoint x: 316, startPoint y: 261, endPoint x: 262, endPoint y: 494, distance: 239.3
click at [262, 494] on div "Text style Styles Paragraph 1* Font Inter Size 20 Color 335744 Align Show more …" at bounding box center [190, 402] width 270 height 476
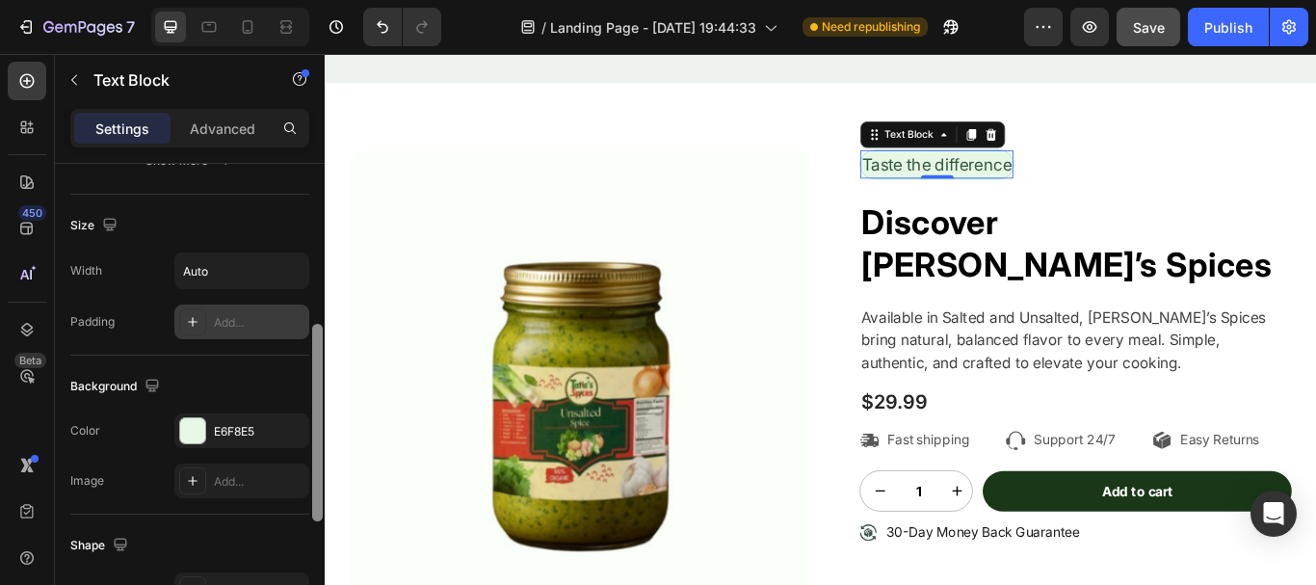
scroll to position [373, 0]
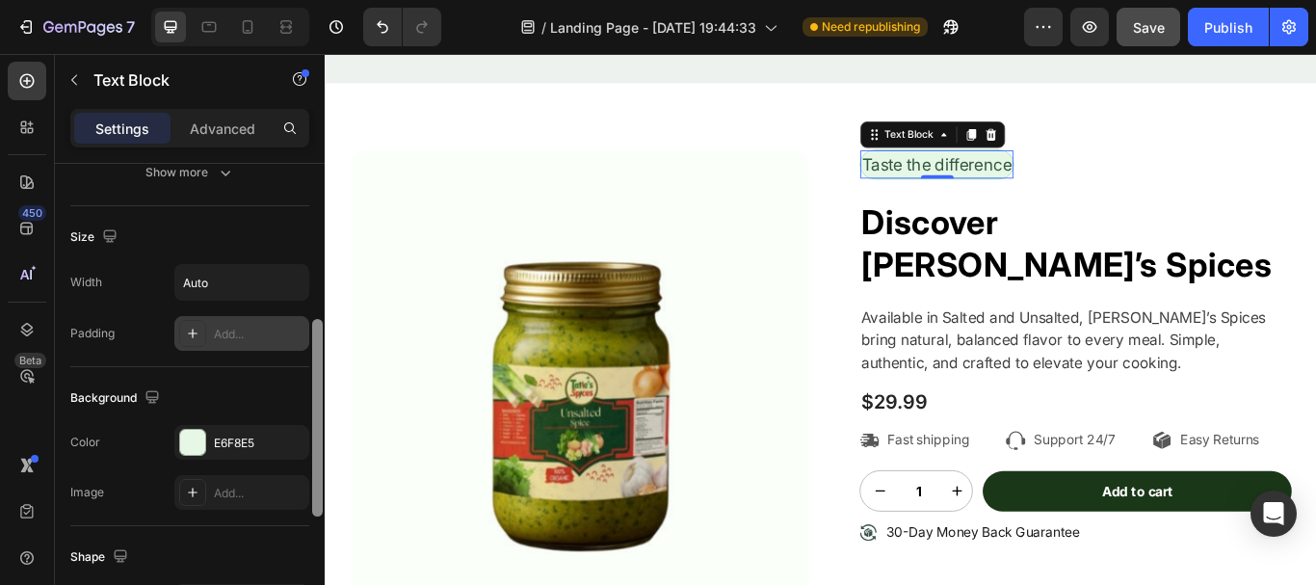
drag, startPoint x: 318, startPoint y: 455, endPoint x: 273, endPoint y: 326, distance: 136.8
click at [273, 326] on div "Text style Styles Paragraph 1* Font Inter Size 20 Color 335744 Align Show more …" at bounding box center [190, 402] width 270 height 476
click at [255, 381] on div "Background The changes might be hidden by the video. Color E6F8E5 Image Add..." at bounding box center [189, 446] width 239 height 159
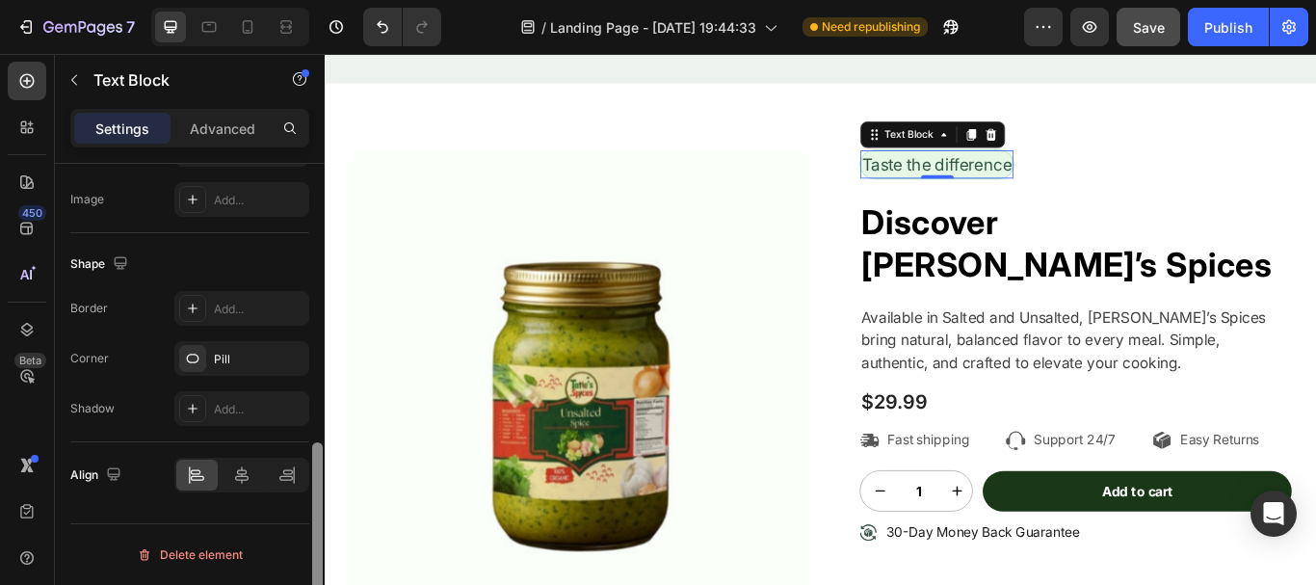
click at [311, 362] on div at bounding box center [317, 402] width 14 height 476
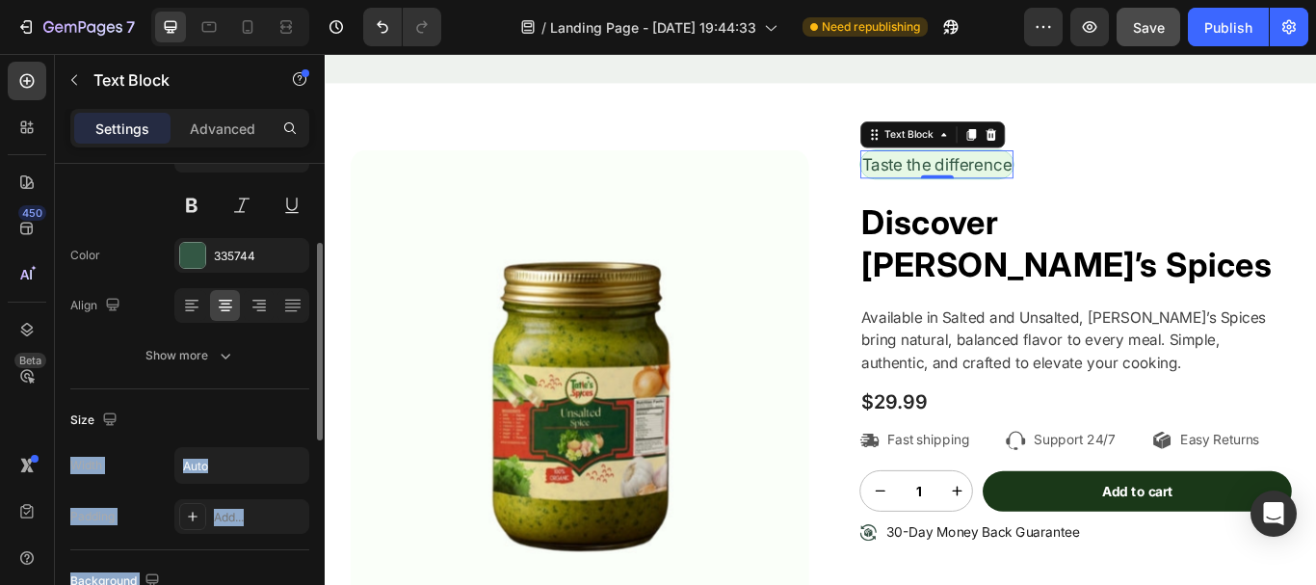
drag, startPoint x: 315, startPoint y: 441, endPoint x: 301, endPoint y: 398, distance: 45.7
click at [301, 398] on div "Text style Styles Paragraph 1* Font Inter Size 20 Color 335744 Align Show more …" at bounding box center [190, 402] width 270 height 476
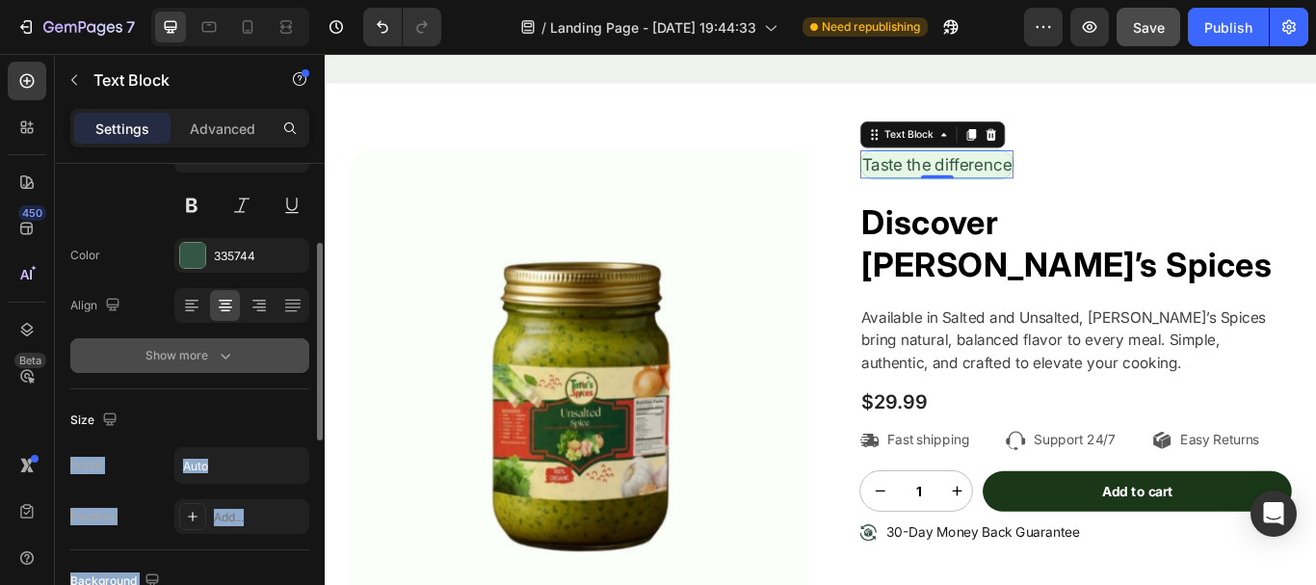
click at [225, 345] on button "Show more" at bounding box center [189, 355] width 239 height 35
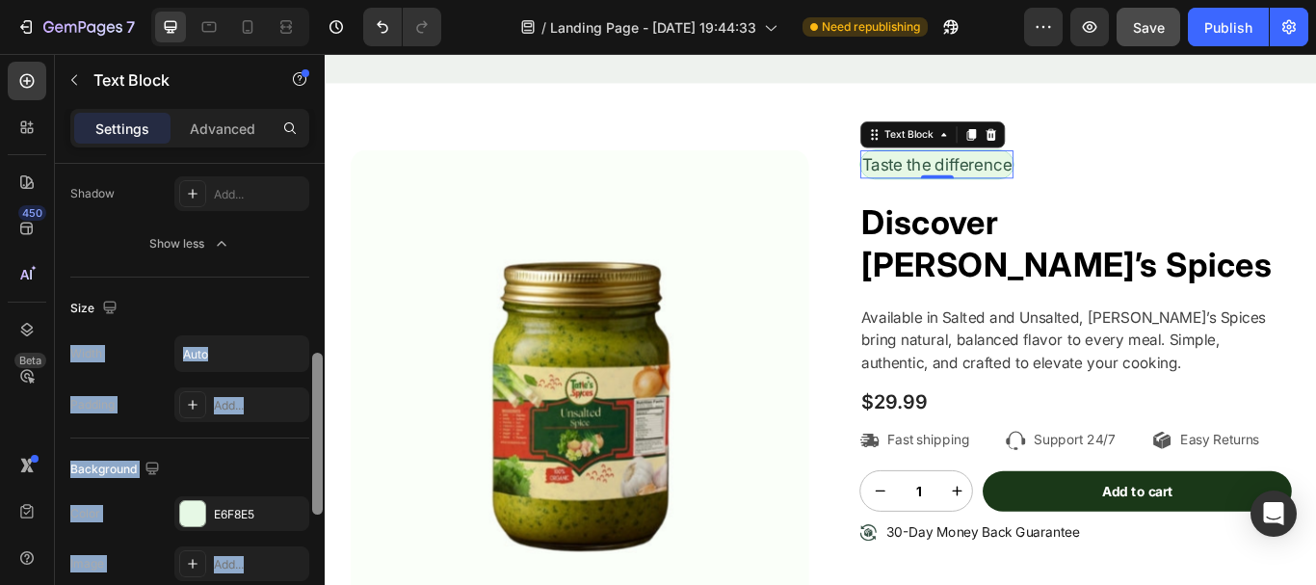
drag, startPoint x: 313, startPoint y: 331, endPoint x: 233, endPoint y: 458, distance: 149.4
click at [247, 486] on div "Text style Styles Paragraph 1* Font Inter Size 20 Color 335744 Align Font weigh…" at bounding box center [190, 402] width 270 height 476
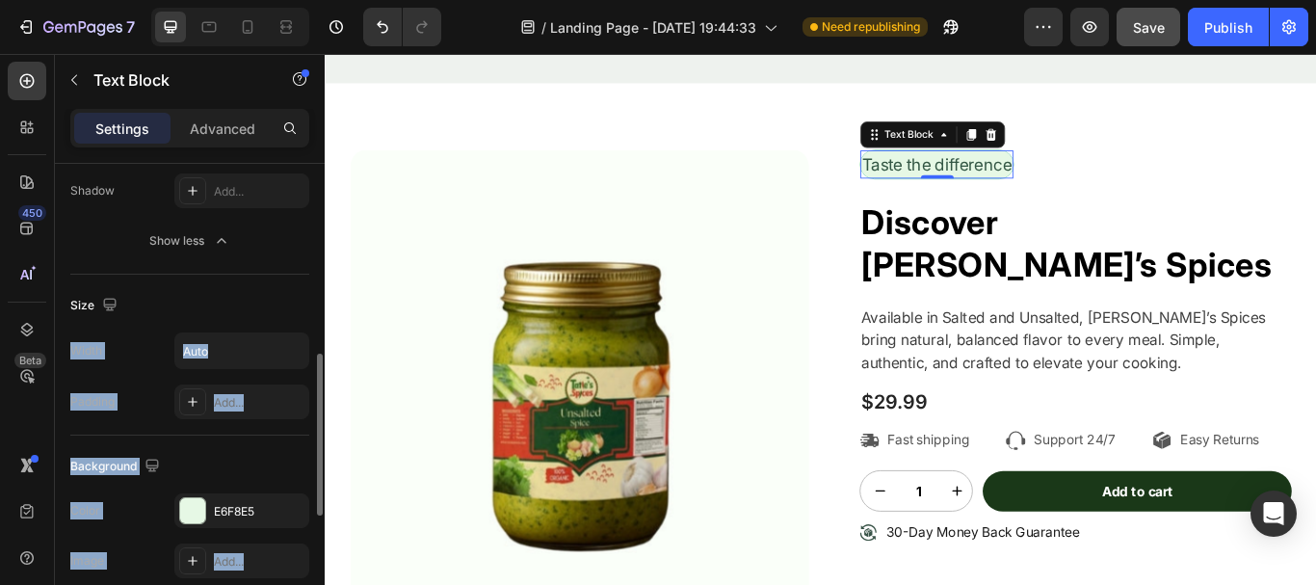
click at [215, 305] on div "Size" at bounding box center [189, 305] width 239 height 31
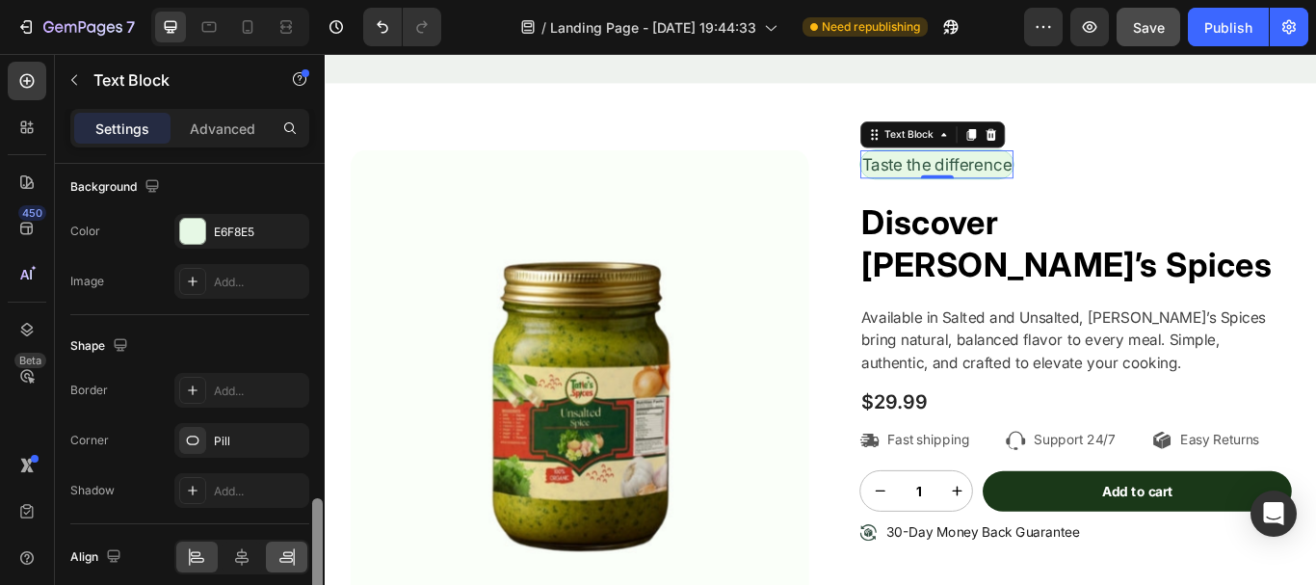
scroll to position [920, 0]
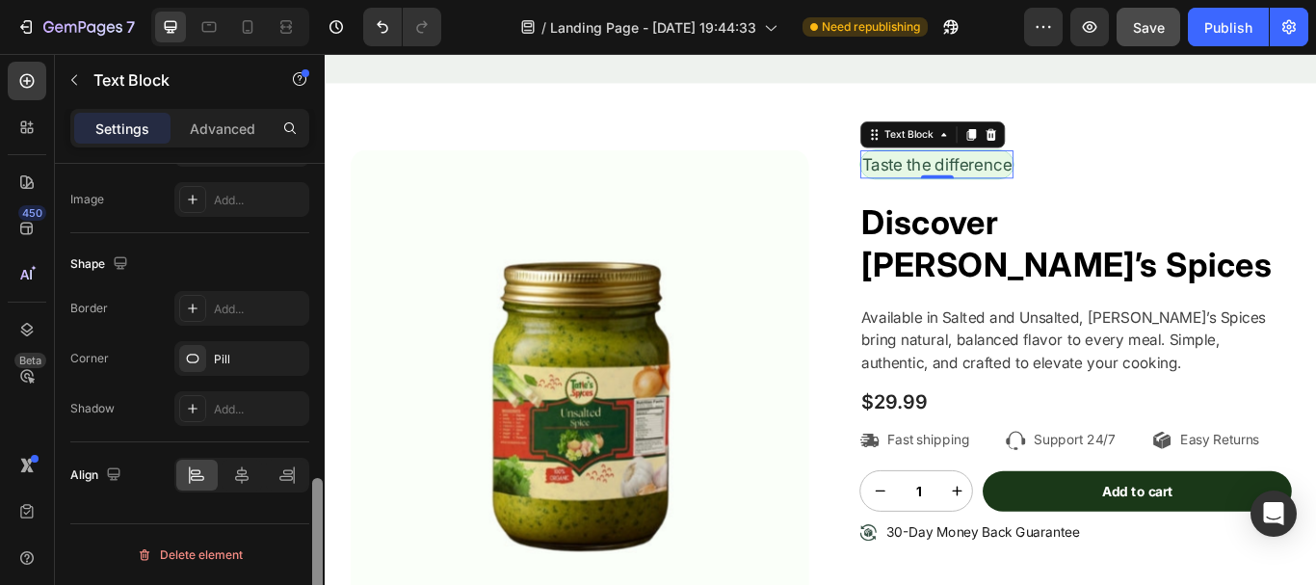
drag, startPoint x: 314, startPoint y: 359, endPoint x: 285, endPoint y: 499, distance: 142.7
click at [285, 499] on div "Text style Styles Paragraph 1* Font Inter Size 20 Color 335744 Align Font weigh…" at bounding box center [190, 402] width 270 height 476
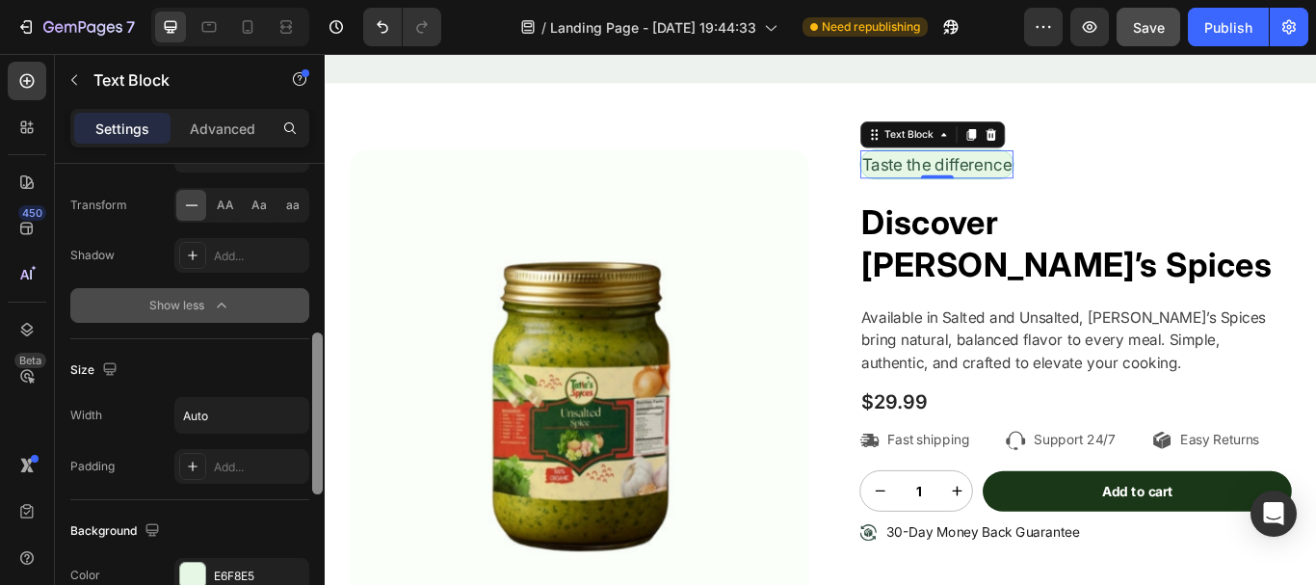
scroll to position [435, 0]
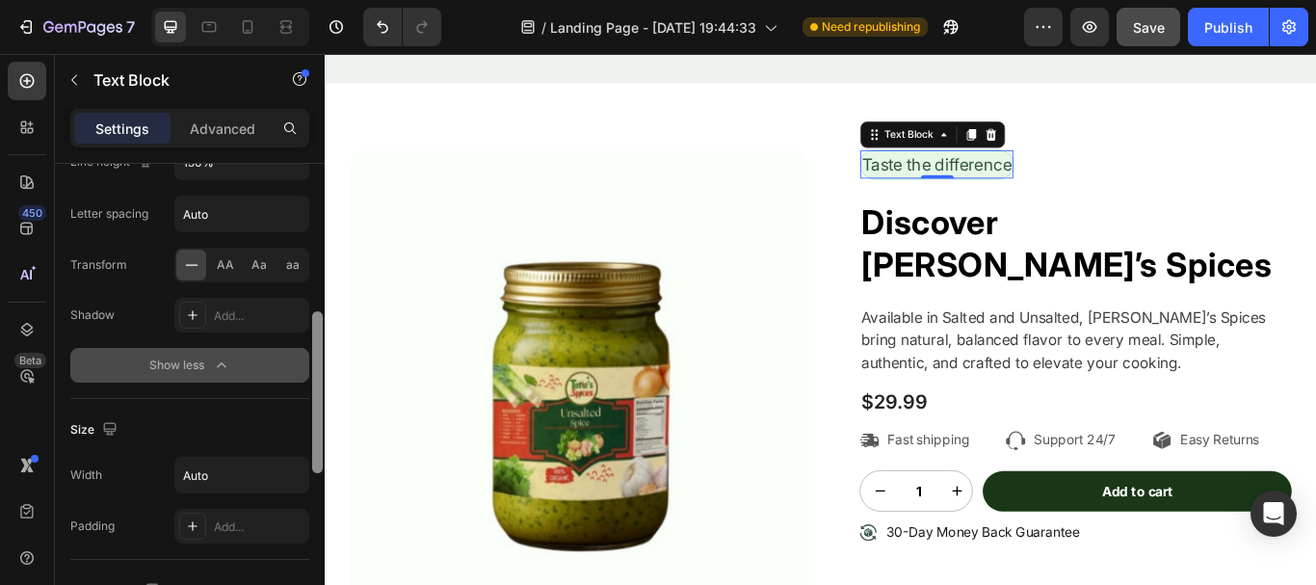
drag, startPoint x: 316, startPoint y: 515, endPoint x: 255, endPoint y: 351, distance: 174.7
click at [255, 351] on div "Text style Styles Paragraph 1* Font Inter Size 20 Color 335744 Align Font weigh…" at bounding box center [190, 402] width 270 height 476
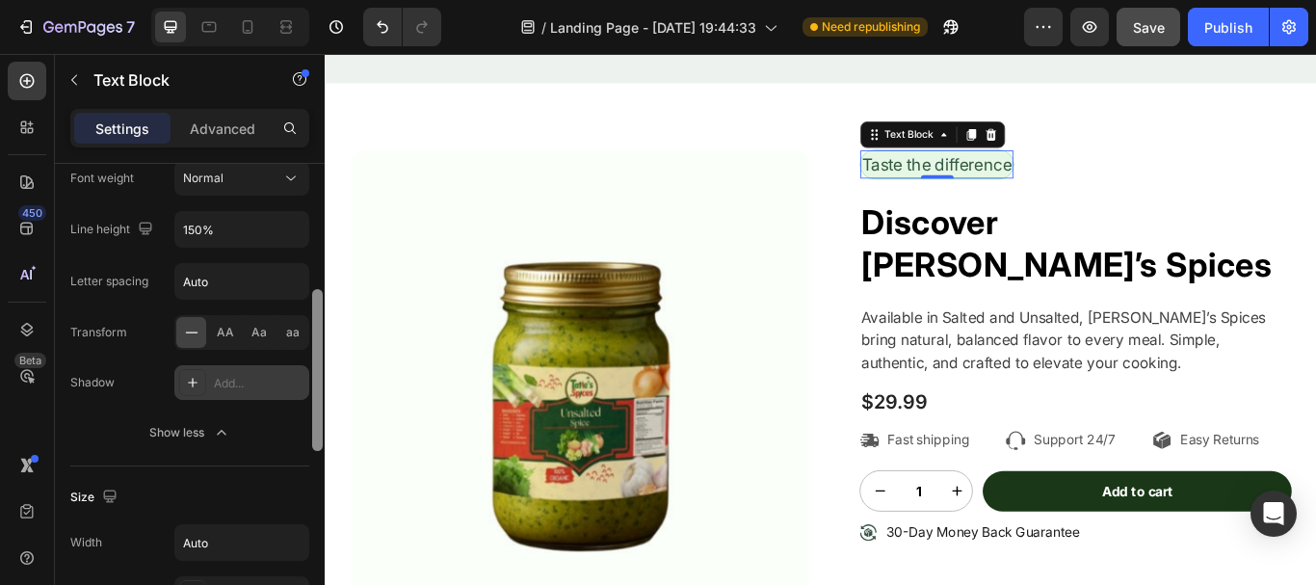
scroll to position [381, 0]
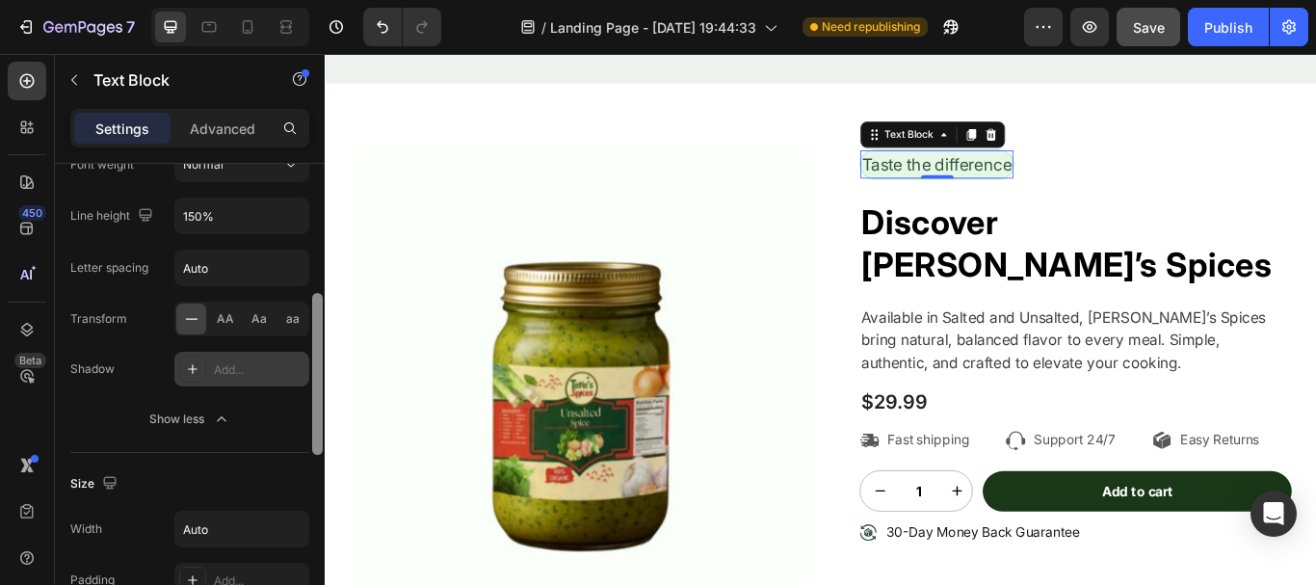
drag, startPoint x: 314, startPoint y: 375, endPoint x: 254, endPoint y: 357, distance: 62.5
click at [254, 357] on div "Text style Styles Paragraph 1* Font Inter Size 20 Color 335744 Align Font weigh…" at bounding box center [190, 402] width 270 height 476
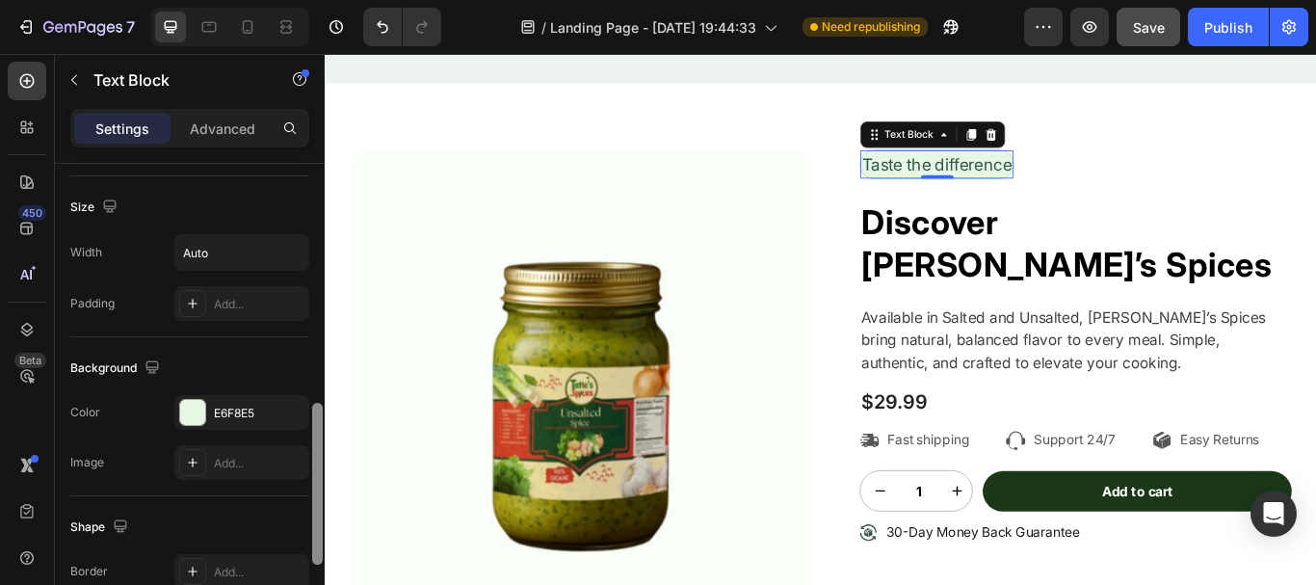
scroll to position [669, 0]
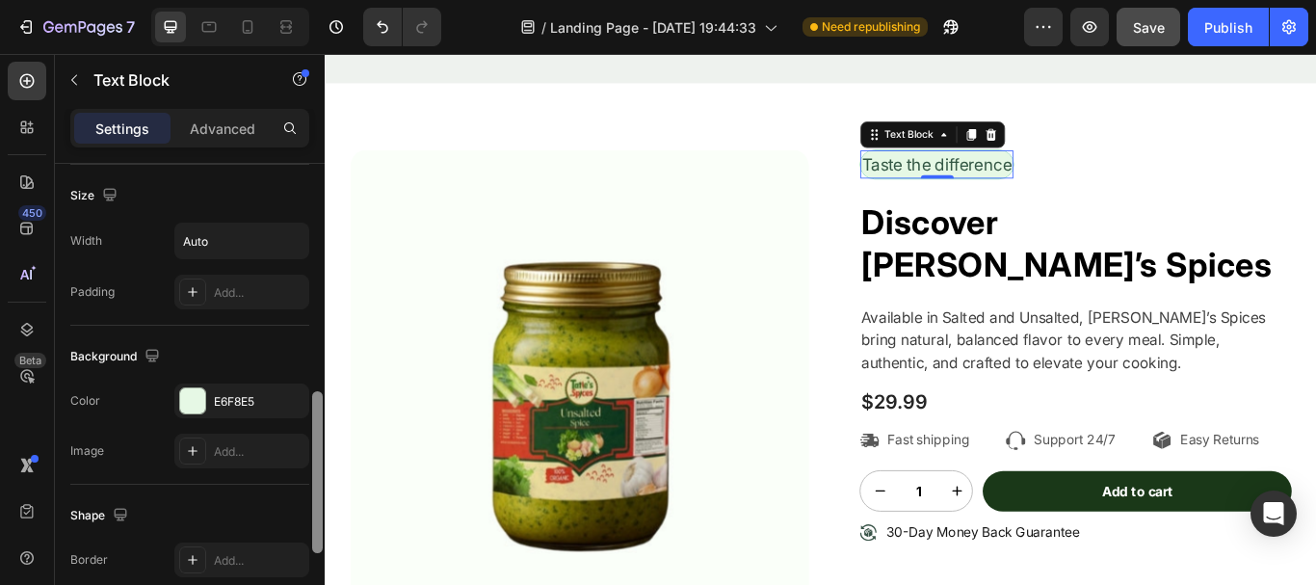
drag, startPoint x: 313, startPoint y: 346, endPoint x: 292, endPoint y: 435, distance: 91.1
click at [292, 435] on div "Text style Styles Paragraph 1* Font Inter Size 20 Color 335744 Align Font weigh…" at bounding box center [190, 402] width 270 height 476
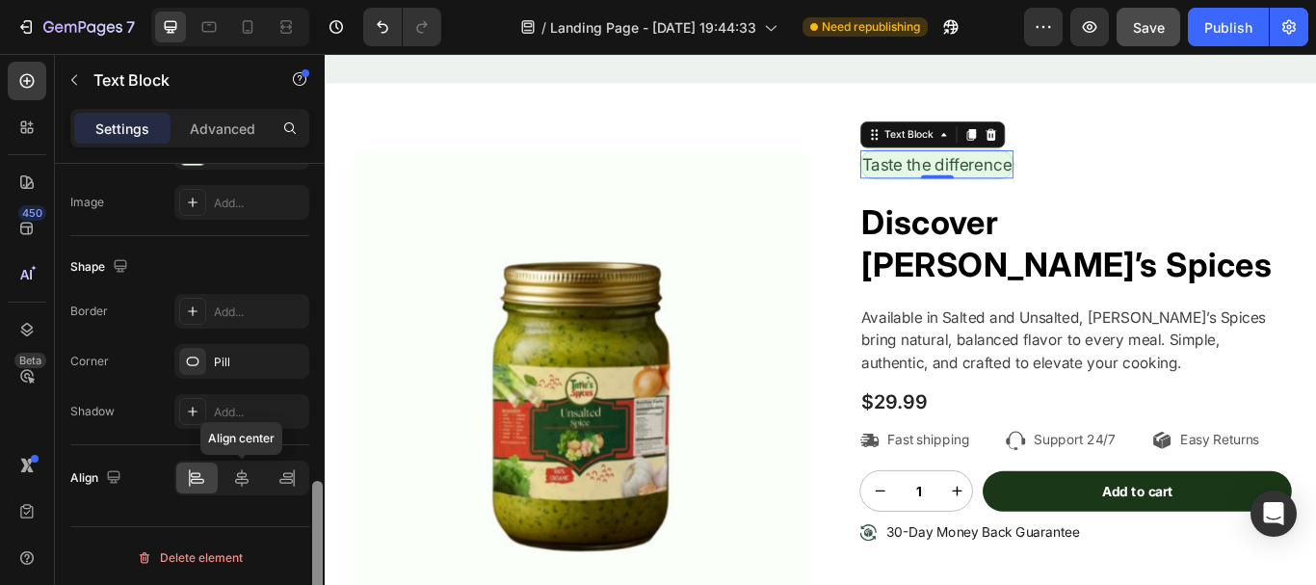
scroll to position [920, 0]
drag, startPoint x: 315, startPoint y: 403, endPoint x: 239, endPoint y: 493, distance: 118.3
click at [239, 493] on div "Text style Styles Paragraph 1* Font Inter Size 20 Color 335744 Align Font weigh…" at bounding box center [190, 402] width 270 height 476
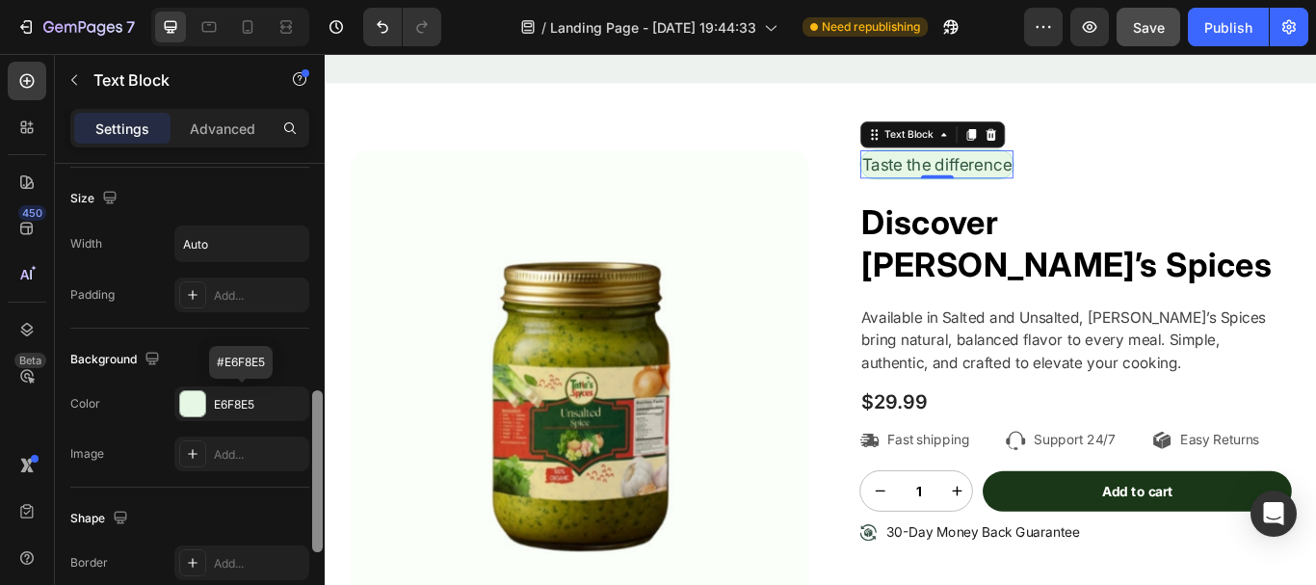
scroll to position [649, 0]
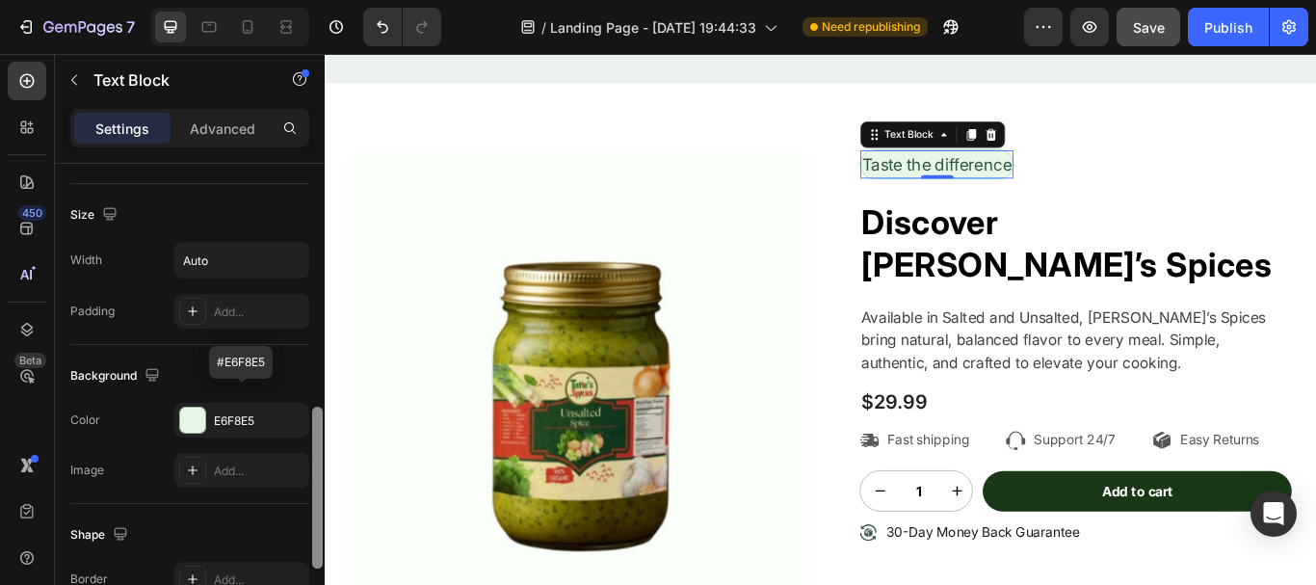
drag, startPoint x: 314, startPoint y: 485, endPoint x: 293, endPoint y: 392, distance: 94.9
click at [293, 392] on div "Text style Styles Paragraph 1* Font Inter Size 20 Color 335744 Align Font weigh…" at bounding box center [190, 402] width 270 height 476
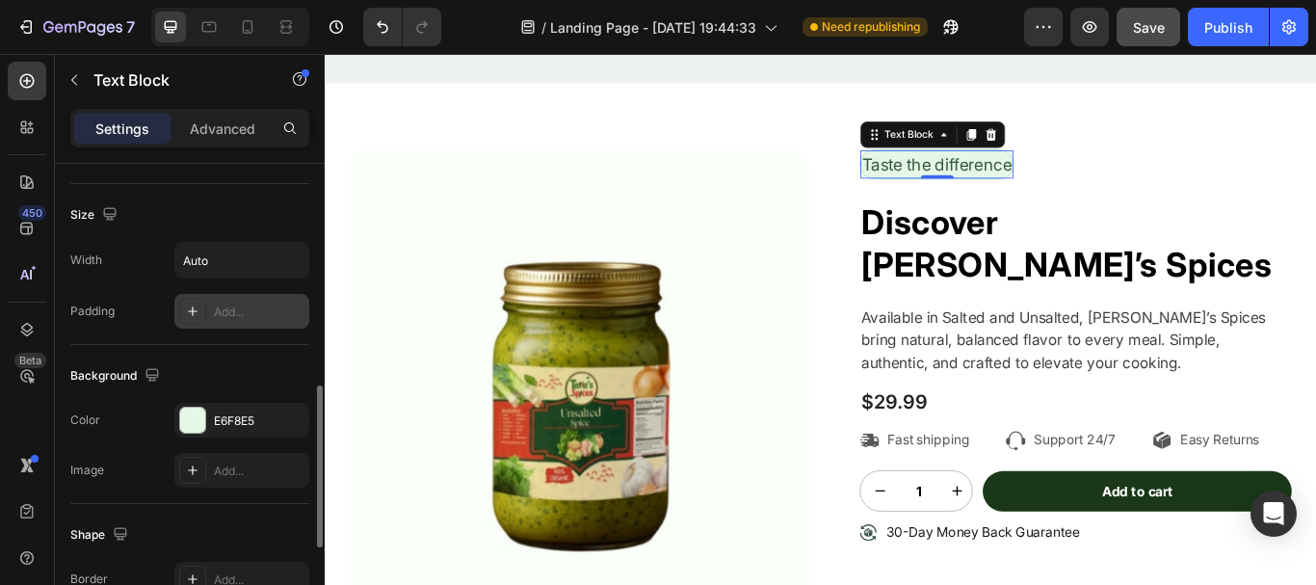
click at [218, 304] on div "Add..." at bounding box center [259, 312] width 91 height 17
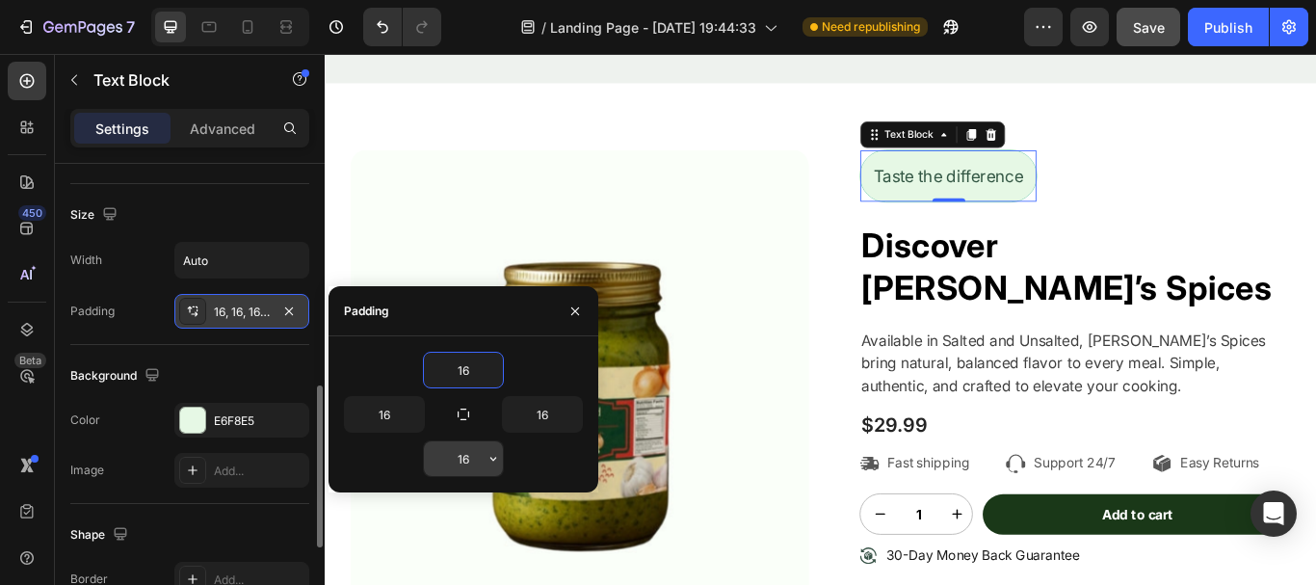
click at [465, 453] on input "16" at bounding box center [463, 458] width 79 height 35
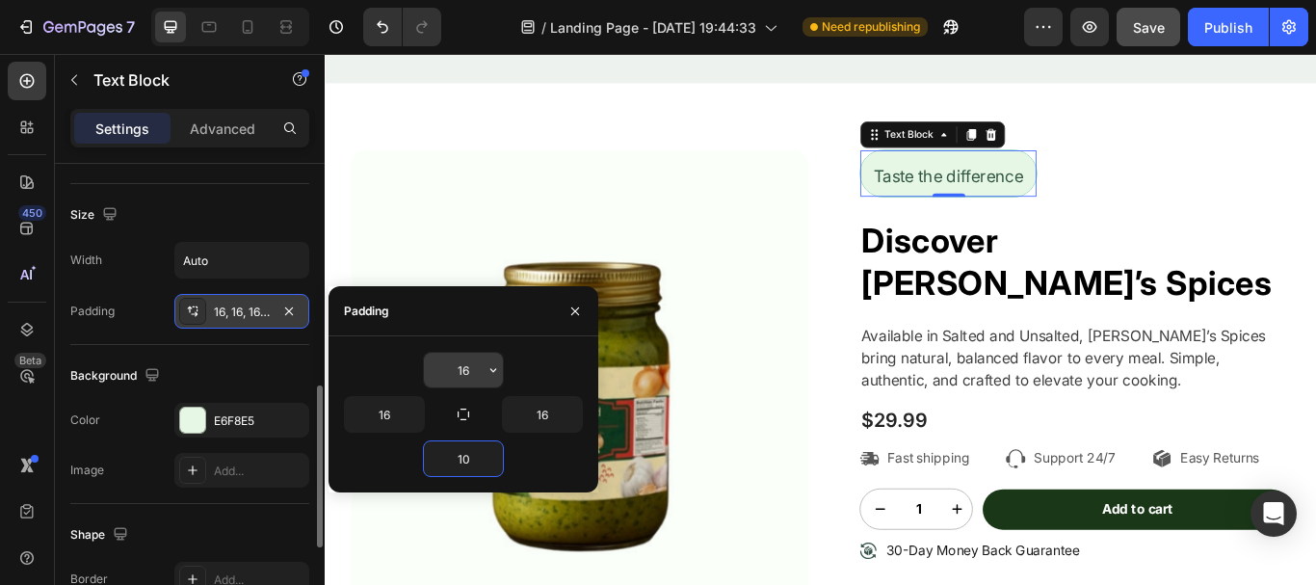
type input "10"
click at [465, 375] on input "16" at bounding box center [463, 370] width 79 height 35
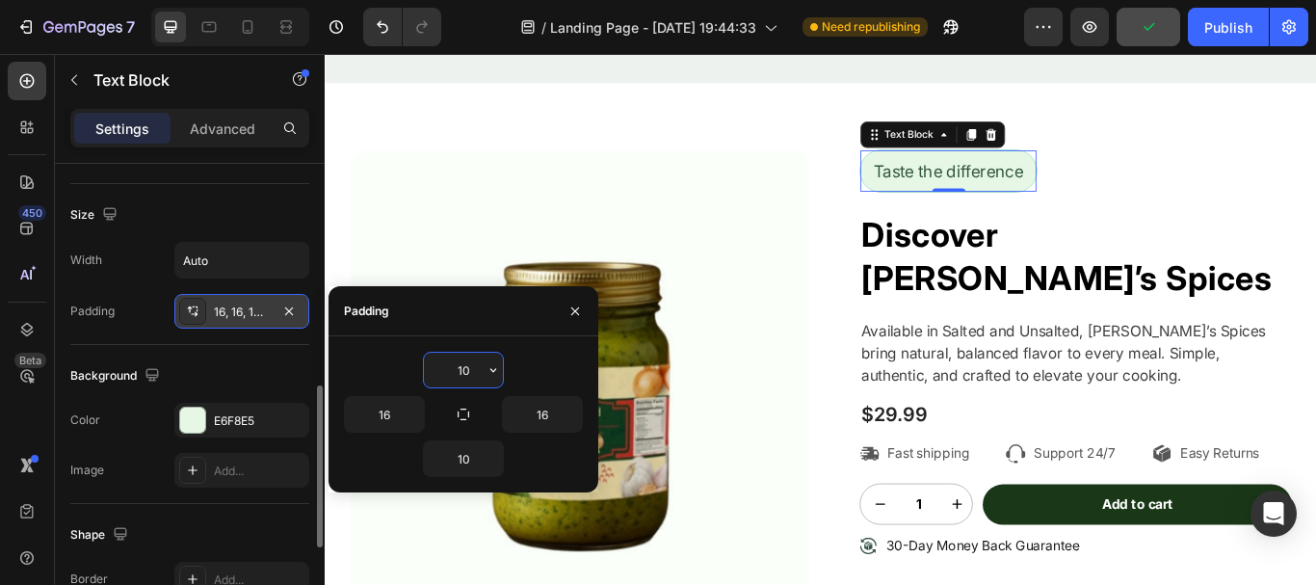
type input "1"
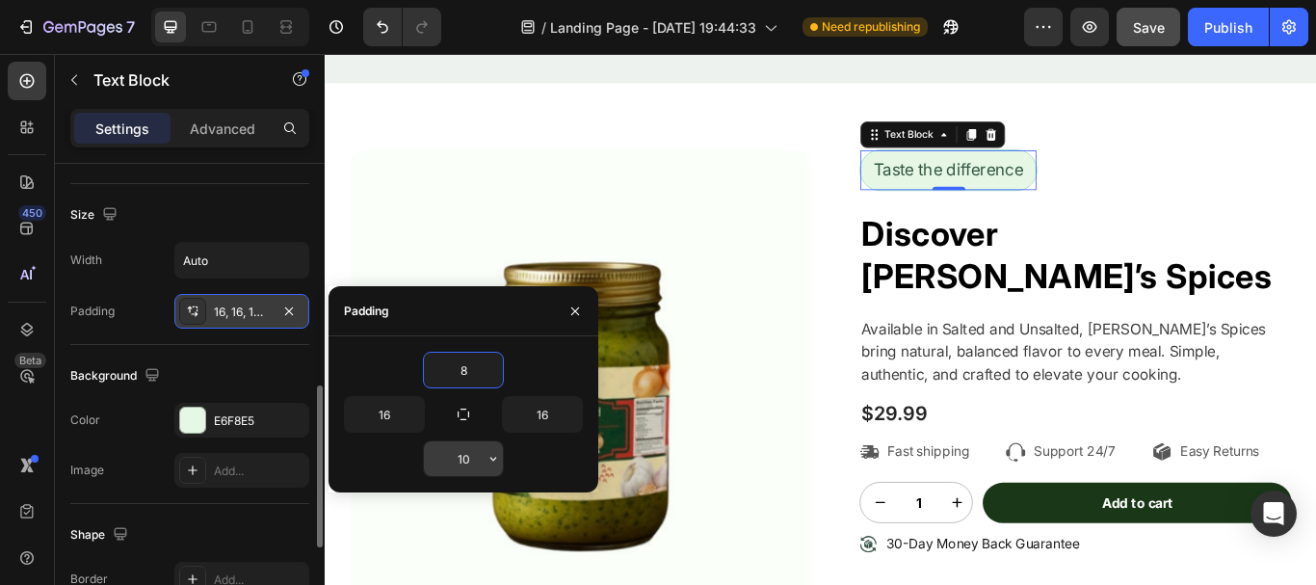
type input "8"
click at [466, 460] on input "10" at bounding box center [463, 458] width 79 height 35
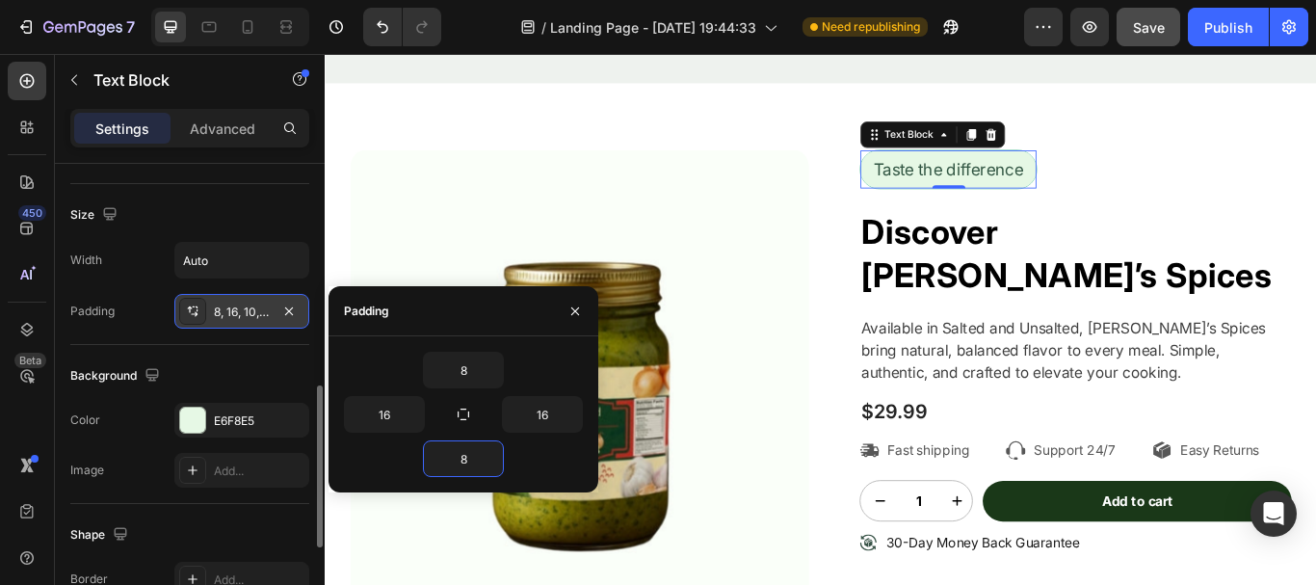
type input "8"
click at [522, 349] on div "8 16 16 8" at bounding box center [464, 414] width 270 height 156
click at [570, 312] on icon "button" at bounding box center [575, 311] width 15 height 15
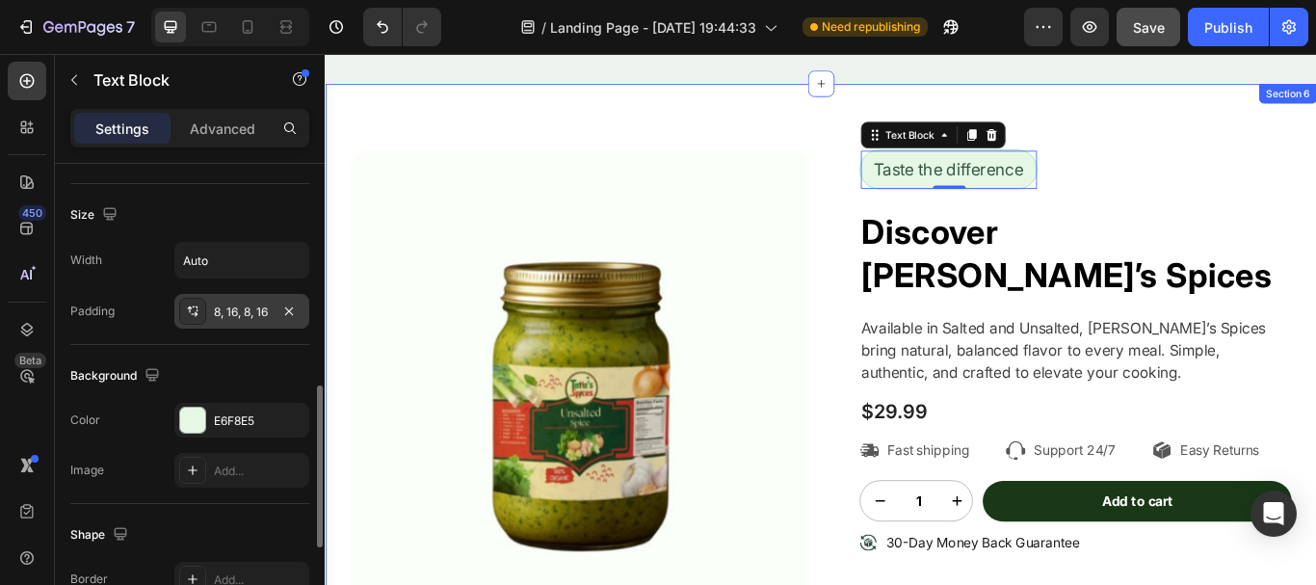
click at [1213, 160] on div "Product Images Taste the difference Text Block 0 Row Discover [PERSON_NAME]’s S…" at bounding box center [903, 433] width 1156 height 689
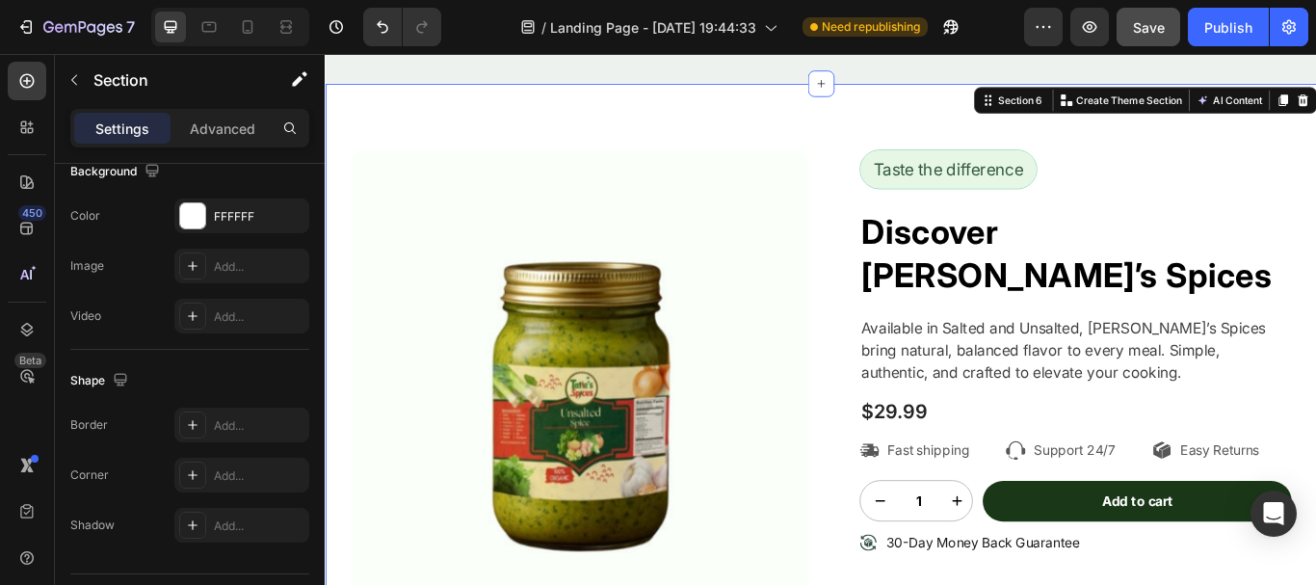
scroll to position [0, 0]
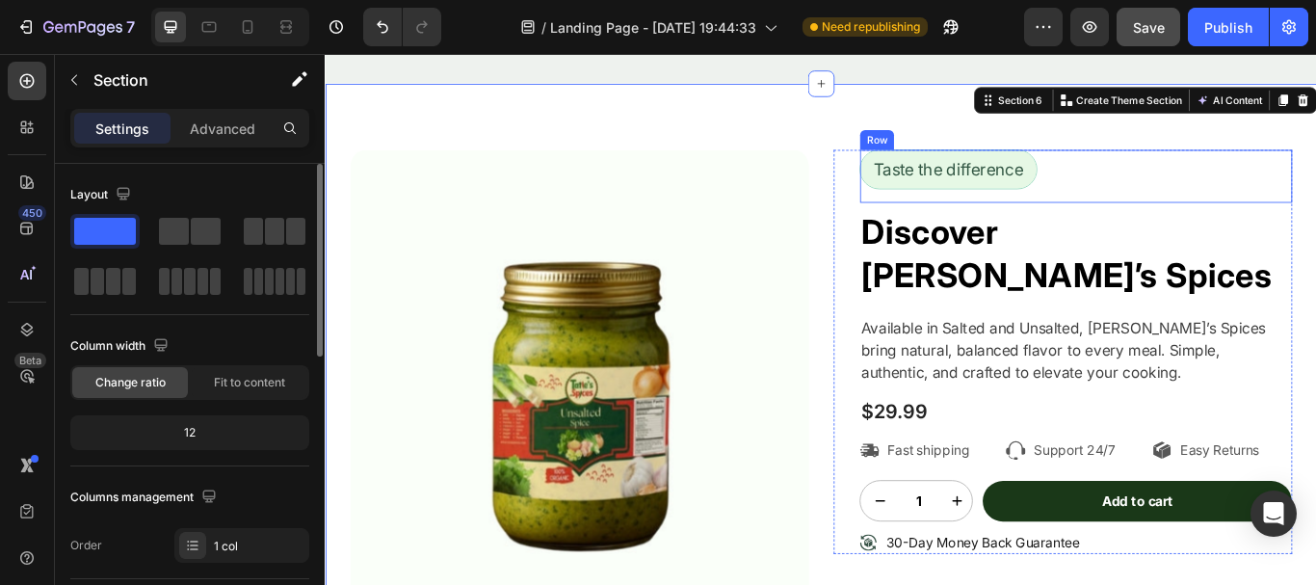
click at [1184, 188] on div "Taste the difference Text Block Row" at bounding box center [1200, 197] width 504 height 62
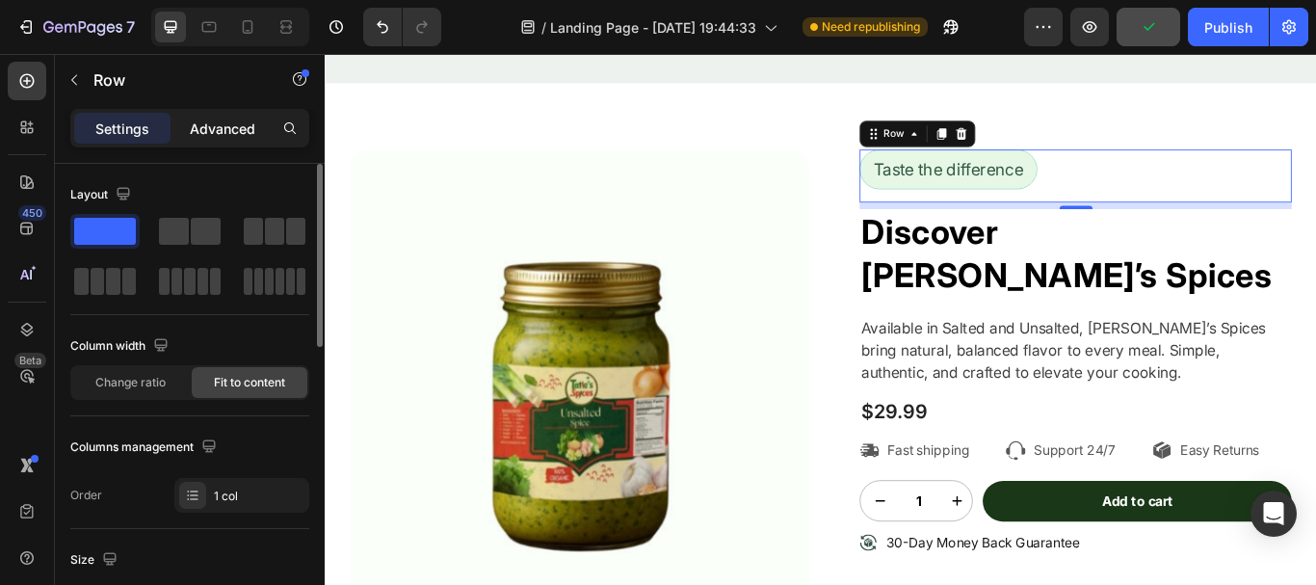
click at [244, 129] on p "Advanced" at bounding box center [223, 129] width 66 height 20
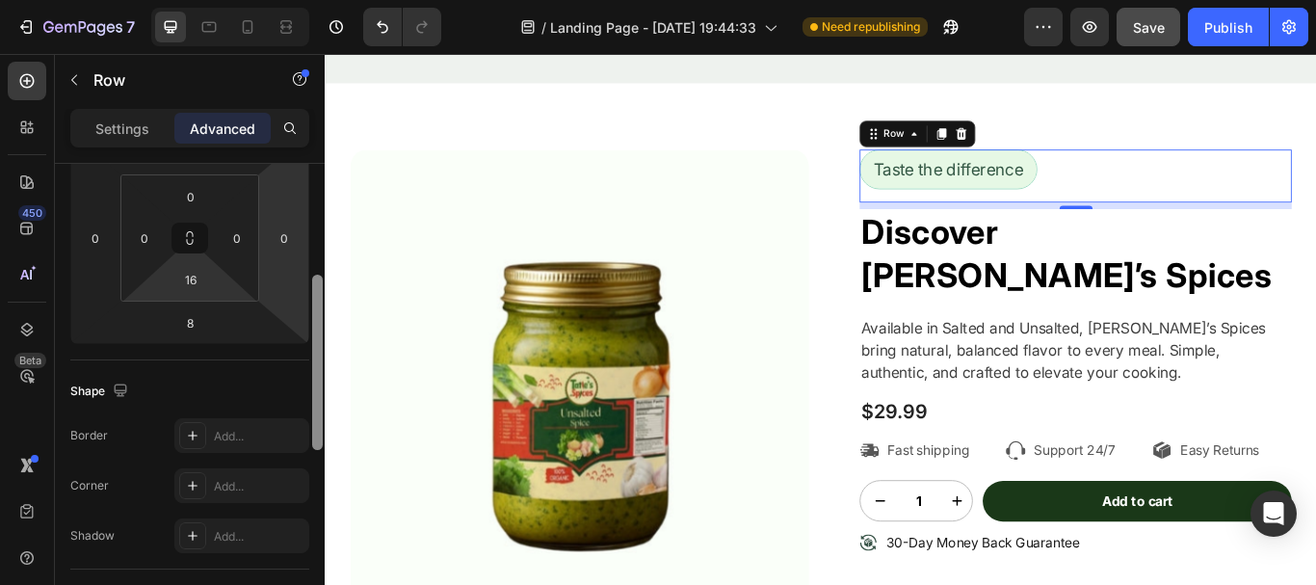
drag, startPoint x: 314, startPoint y: 286, endPoint x: 249, endPoint y: 301, distance: 67.1
click at [293, 316] on div "Display on Desktop Yes No Tablet Yes No Mobile Yes No Spacing (px) 0 0 8 0 0 0 …" at bounding box center [190, 402] width 270 height 476
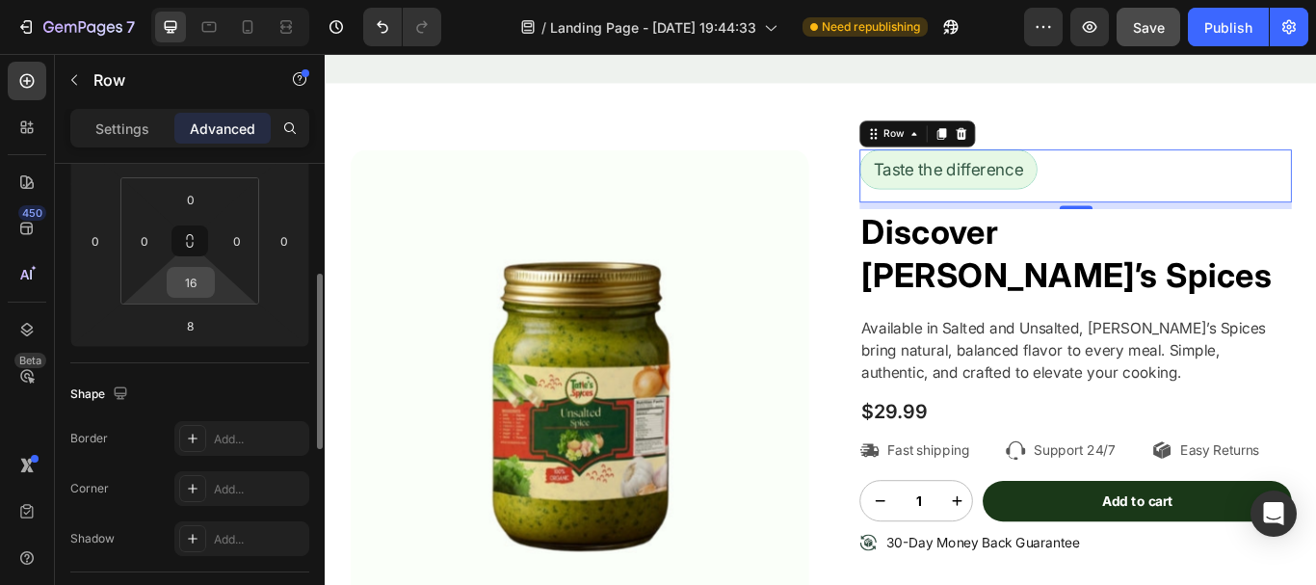
click at [204, 288] on input "16" at bounding box center [191, 282] width 39 height 29
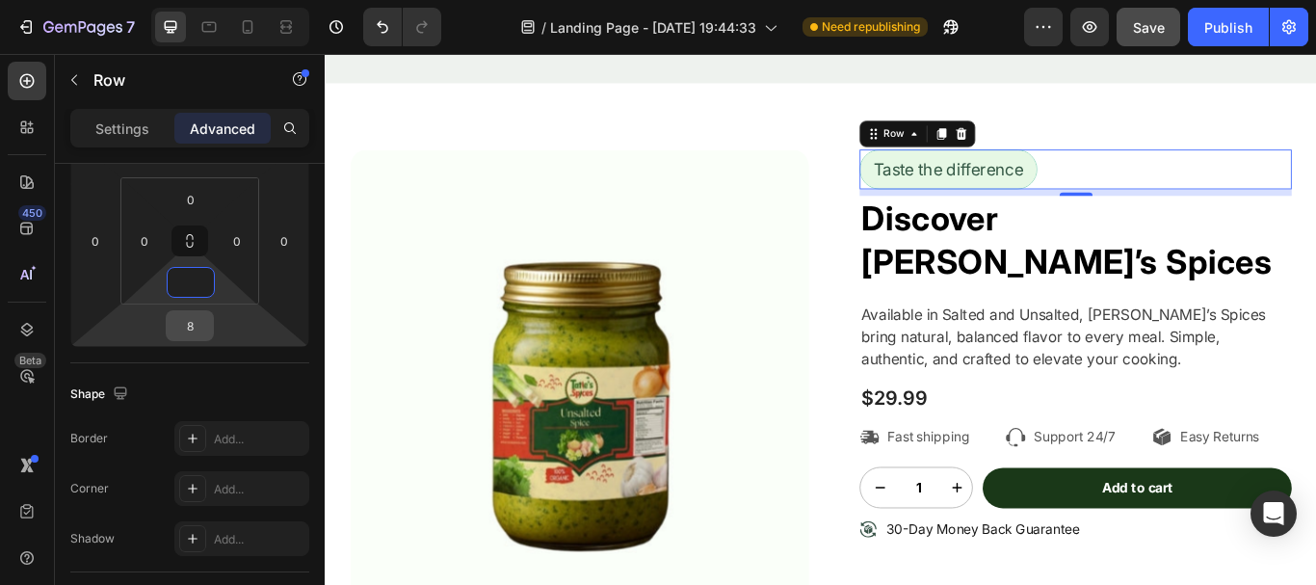
type input "0"
click at [193, 318] on input "8" at bounding box center [190, 325] width 39 height 29
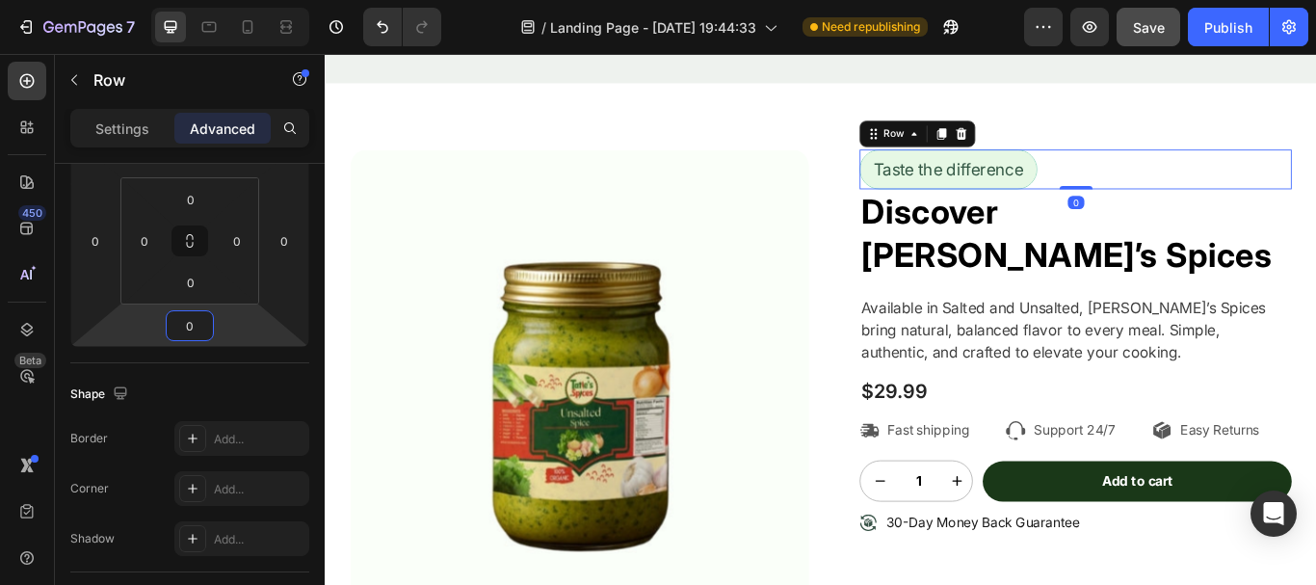
type input "0"
click at [198, 375] on div "Shape Border Add... Corner Add... Shadow Add..." at bounding box center [189, 467] width 239 height 209
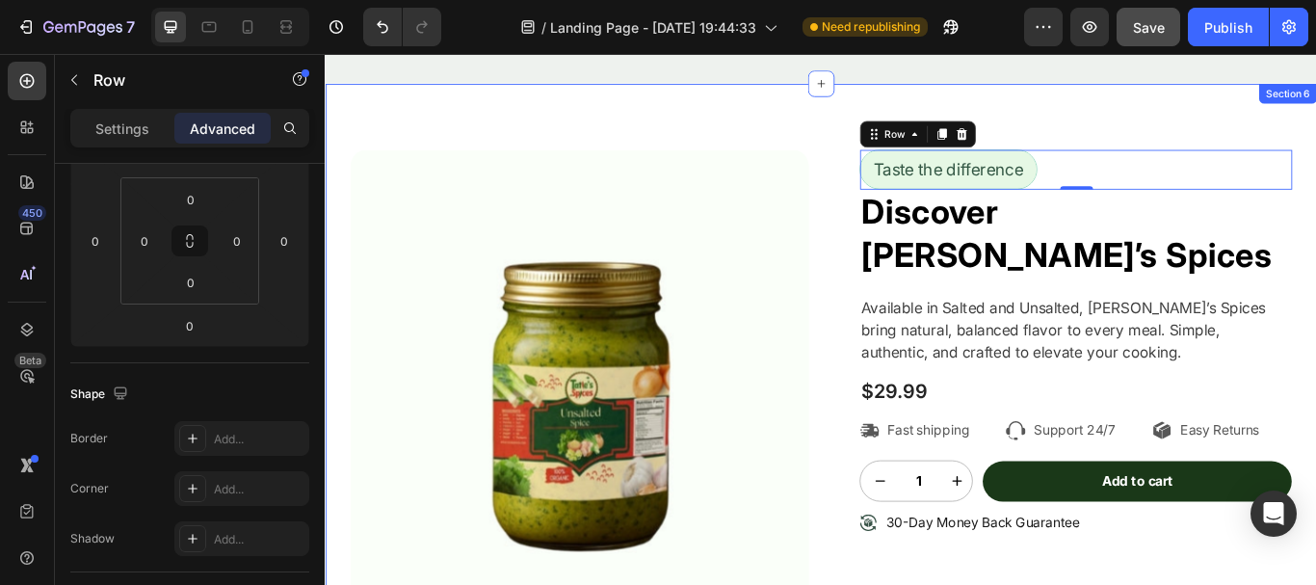
click at [1160, 140] on div "Product Images Taste the difference Text Block Row 0 Discover [PERSON_NAME]’s S…" at bounding box center [903, 433] width 1156 height 689
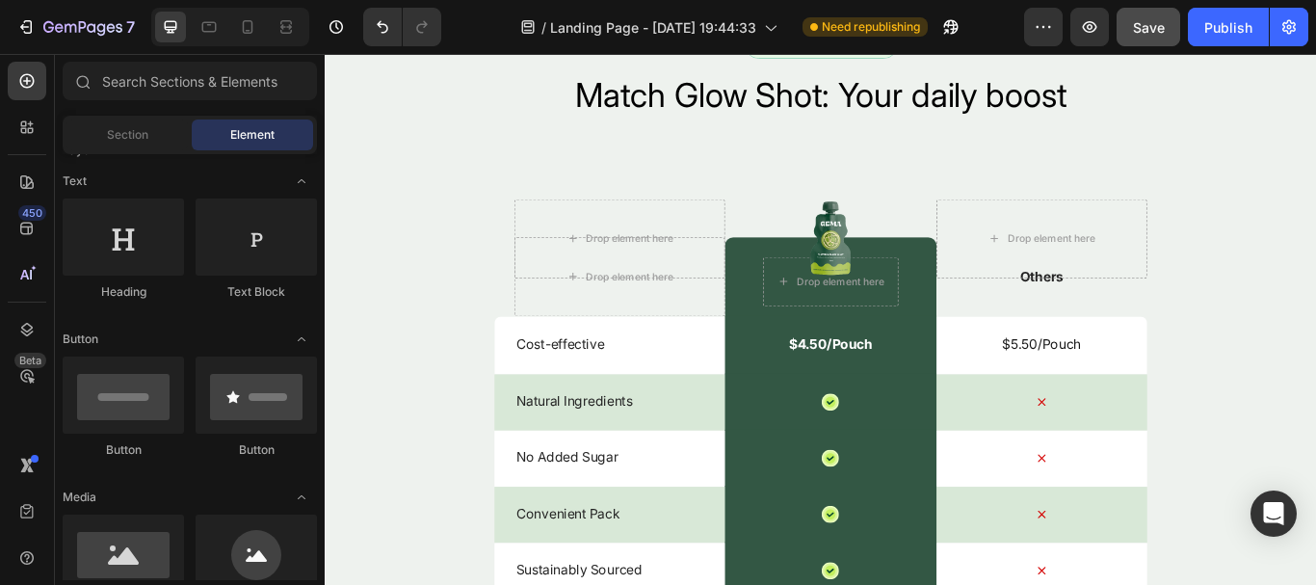
scroll to position [4956, 0]
